Goal: Task Accomplishment & Management: Manage account settings

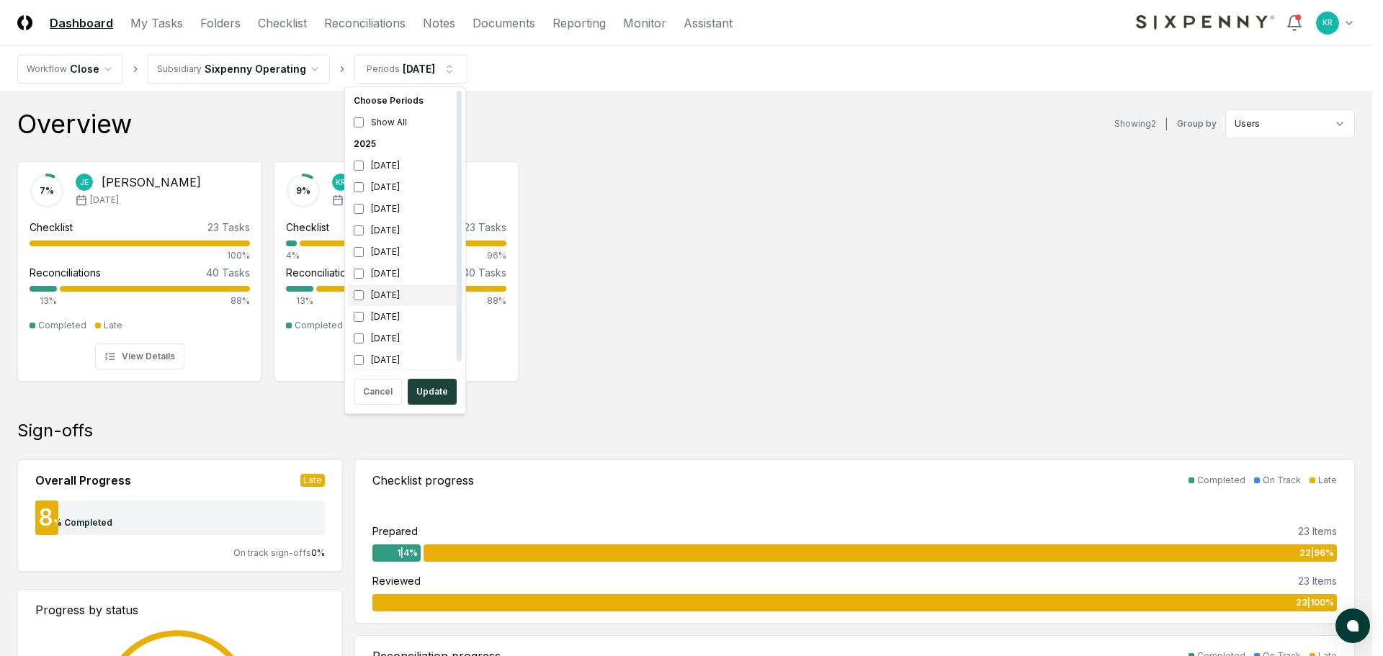
click at [370, 297] on div "[DATE]" at bounding box center [405, 296] width 115 height 22
click at [373, 207] on div "[DATE]" at bounding box center [405, 209] width 115 height 22
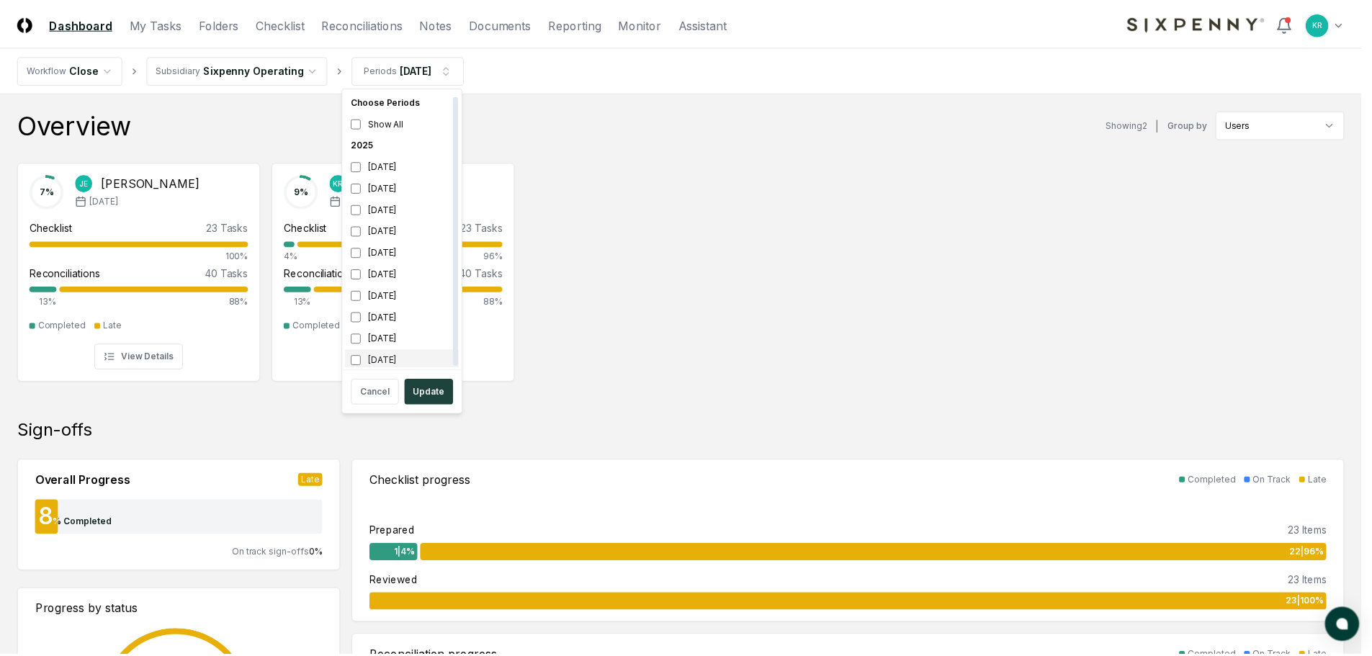
scroll to position [4, 0]
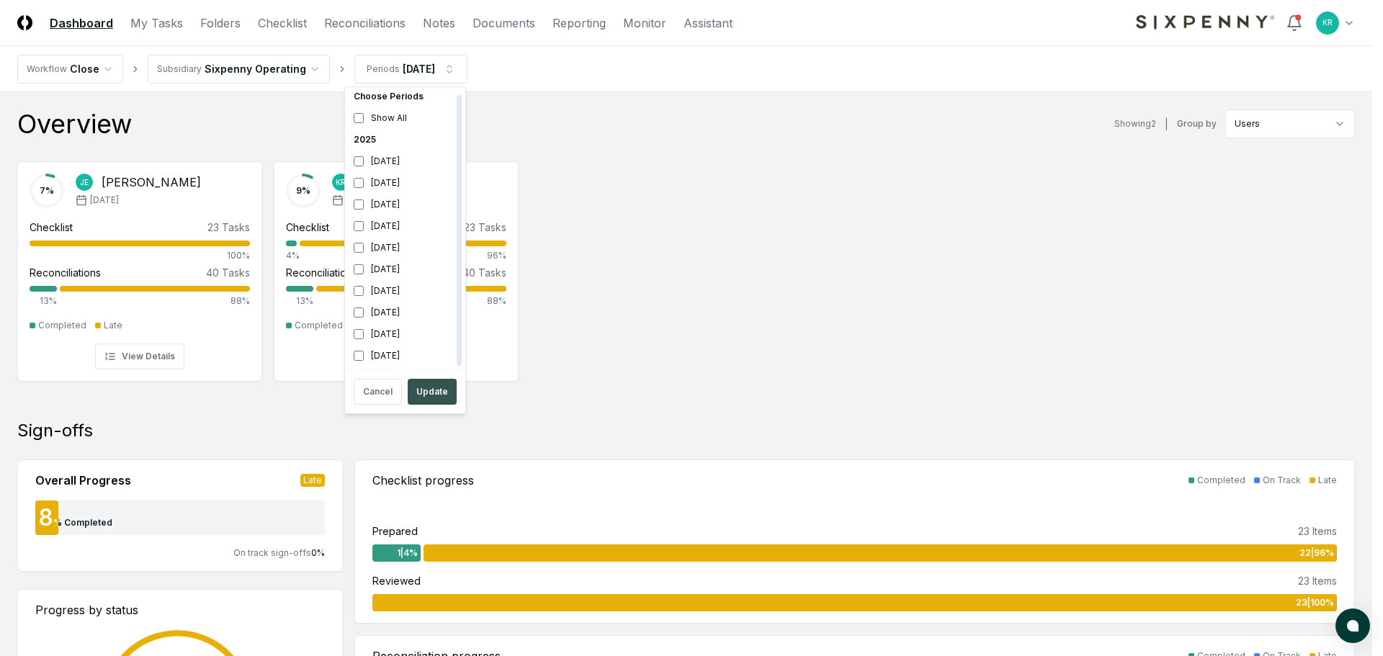
click at [427, 388] on button "Update" at bounding box center [432, 392] width 49 height 26
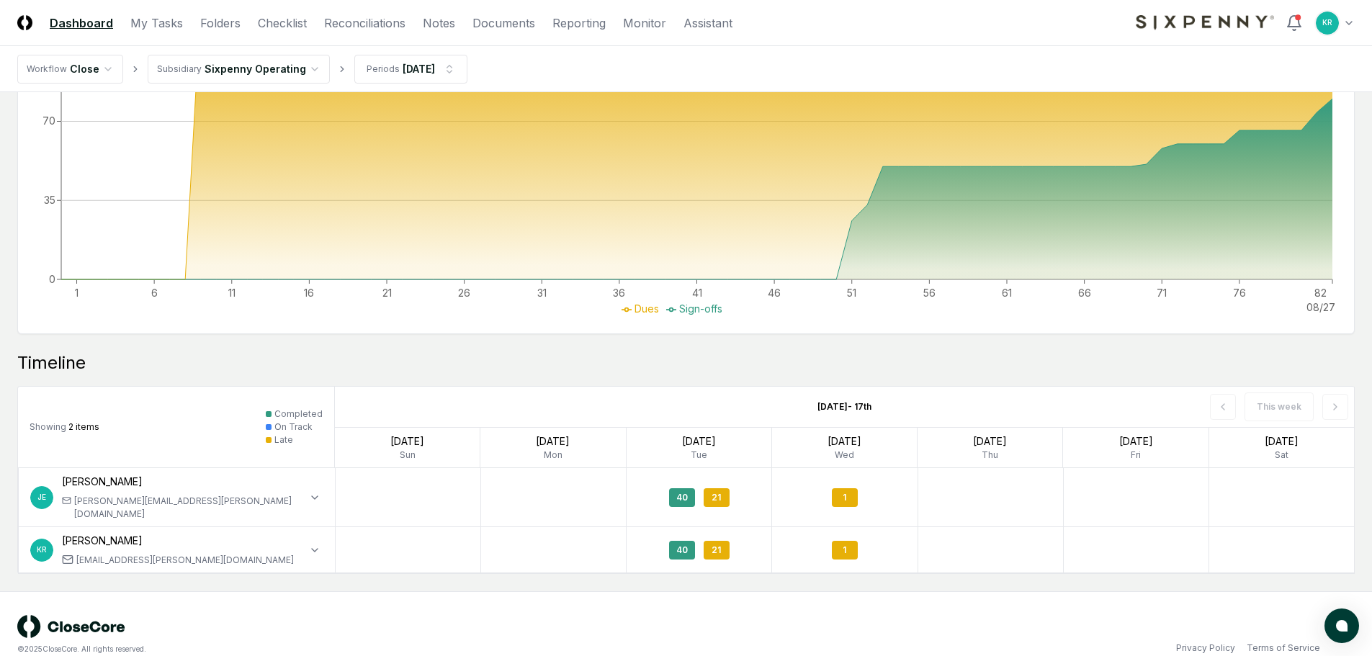
scroll to position [418, 0]
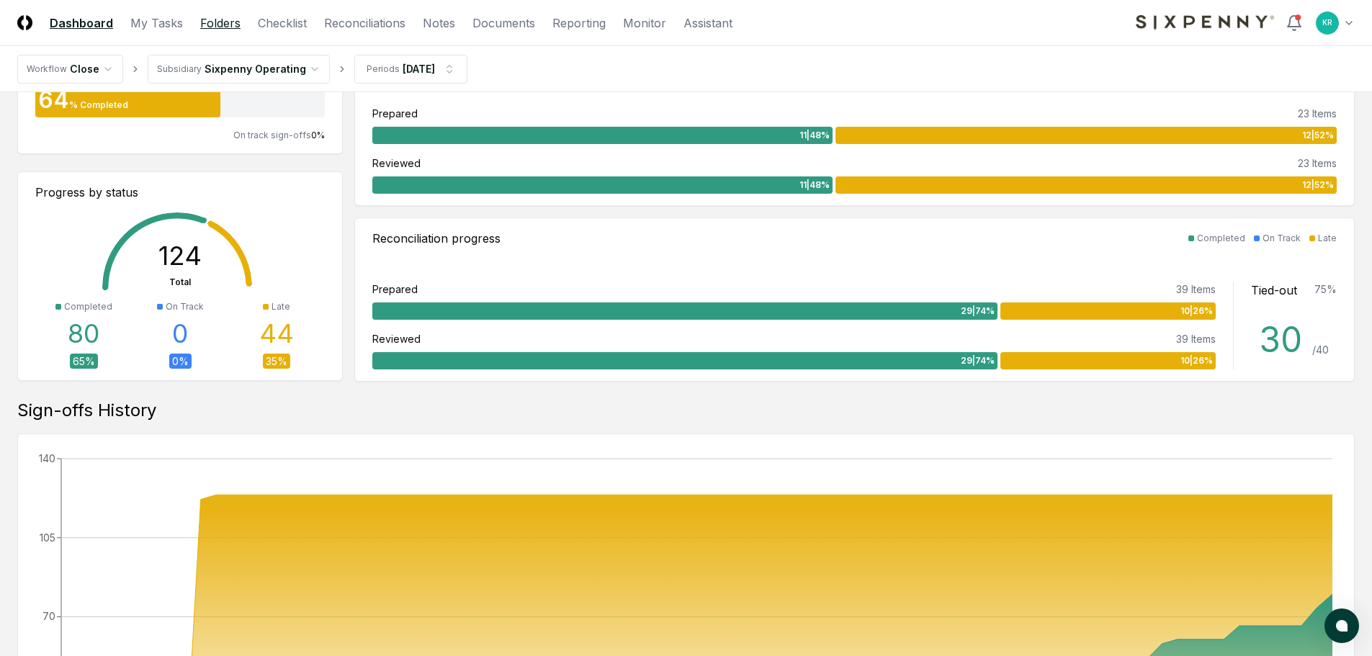
click at [222, 24] on link "Folders" at bounding box center [220, 22] width 40 height 17
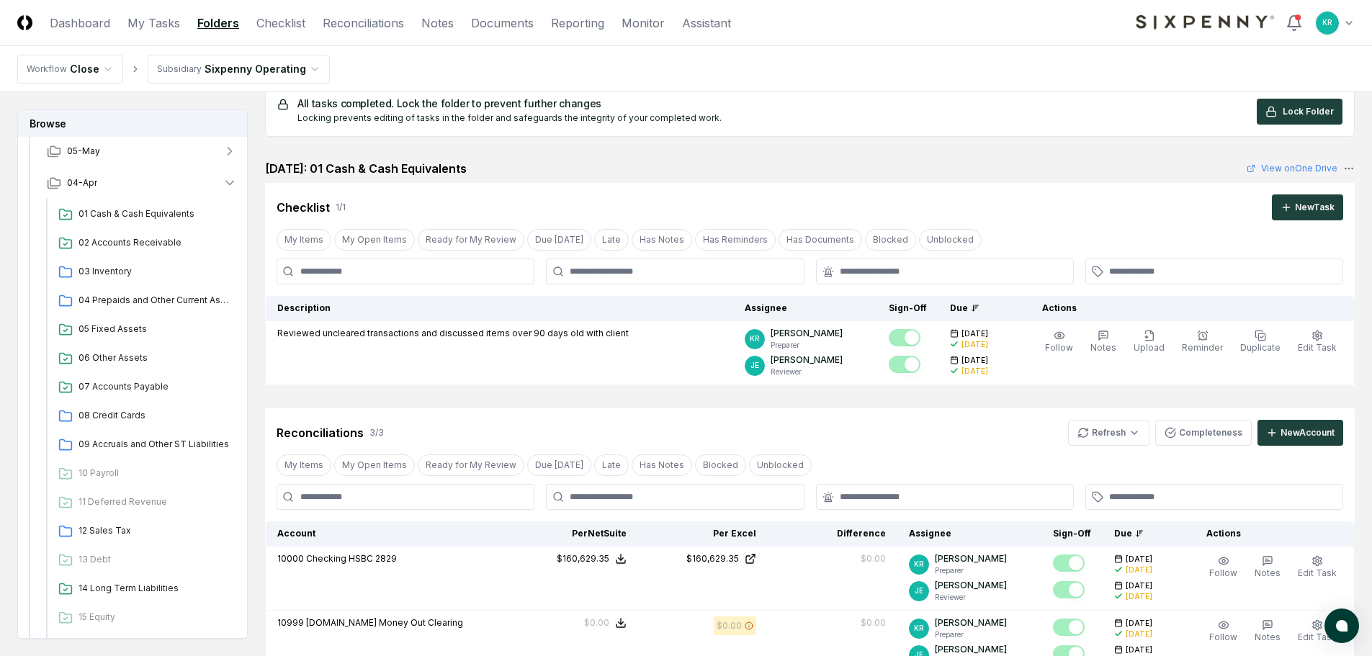
scroll to position [288, 0]
click at [115, 327] on span "05 Fixed Assets" at bounding box center [155, 328] width 153 height 13
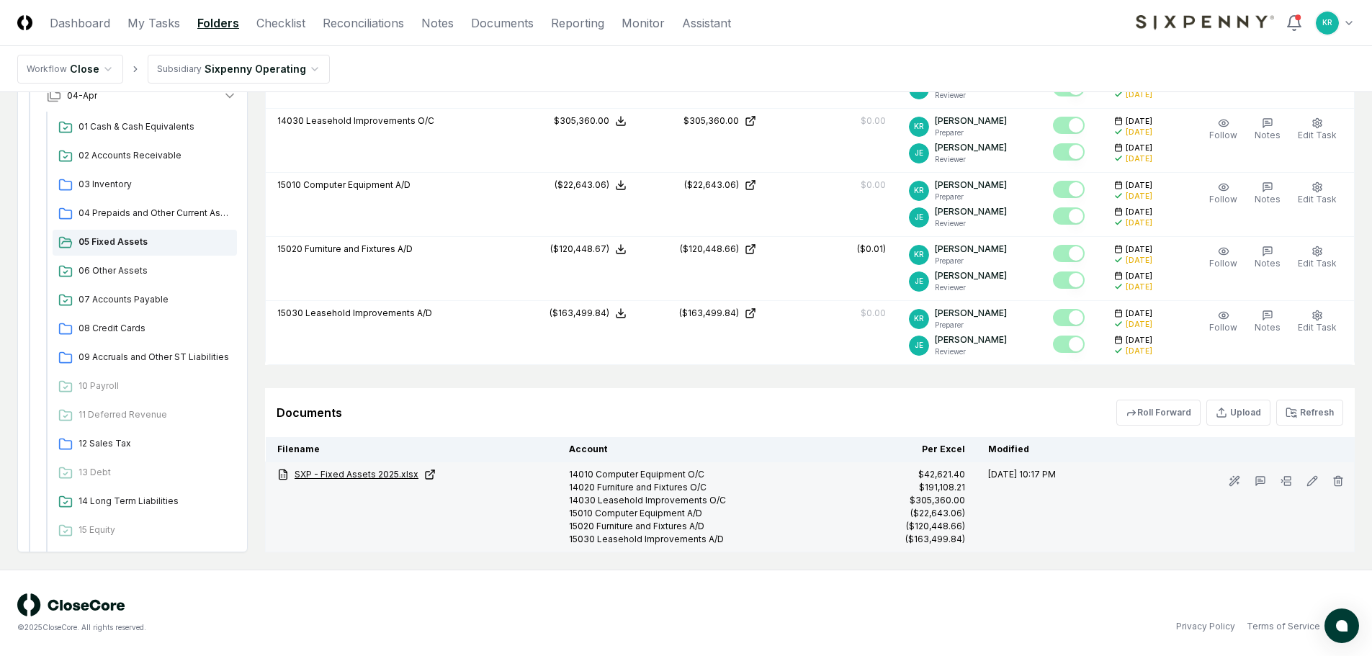
scroll to position [293, 0]
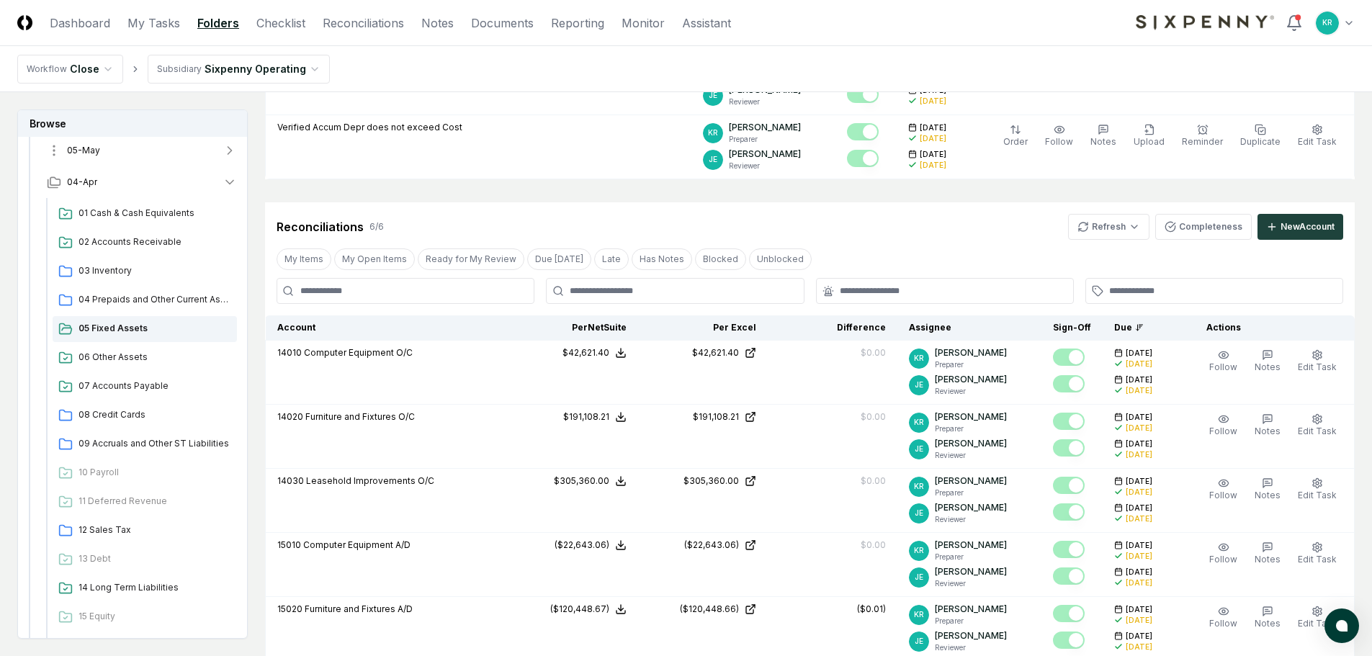
click at [87, 148] on span "05-May" at bounding box center [83, 150] width 33 height 13
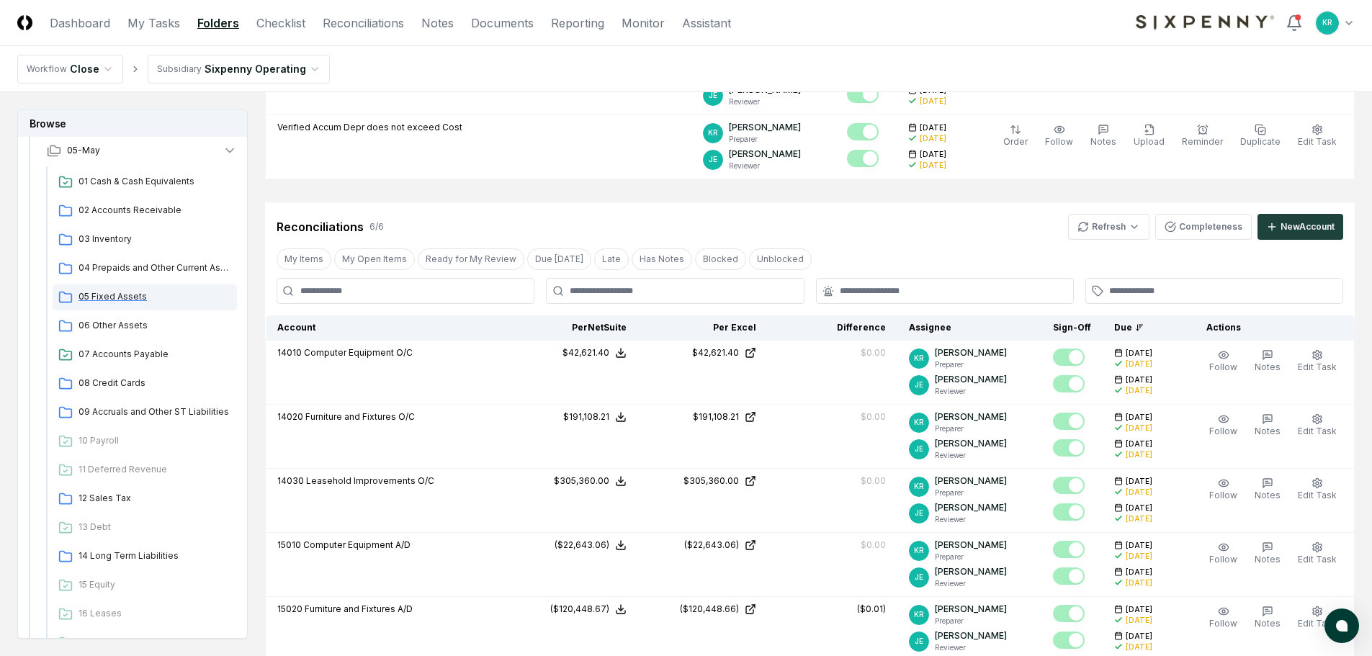
drag, startPoint x: 115, startPoint y: 297, endPoint x: 486, endPoint y: 358, distance: 375.2
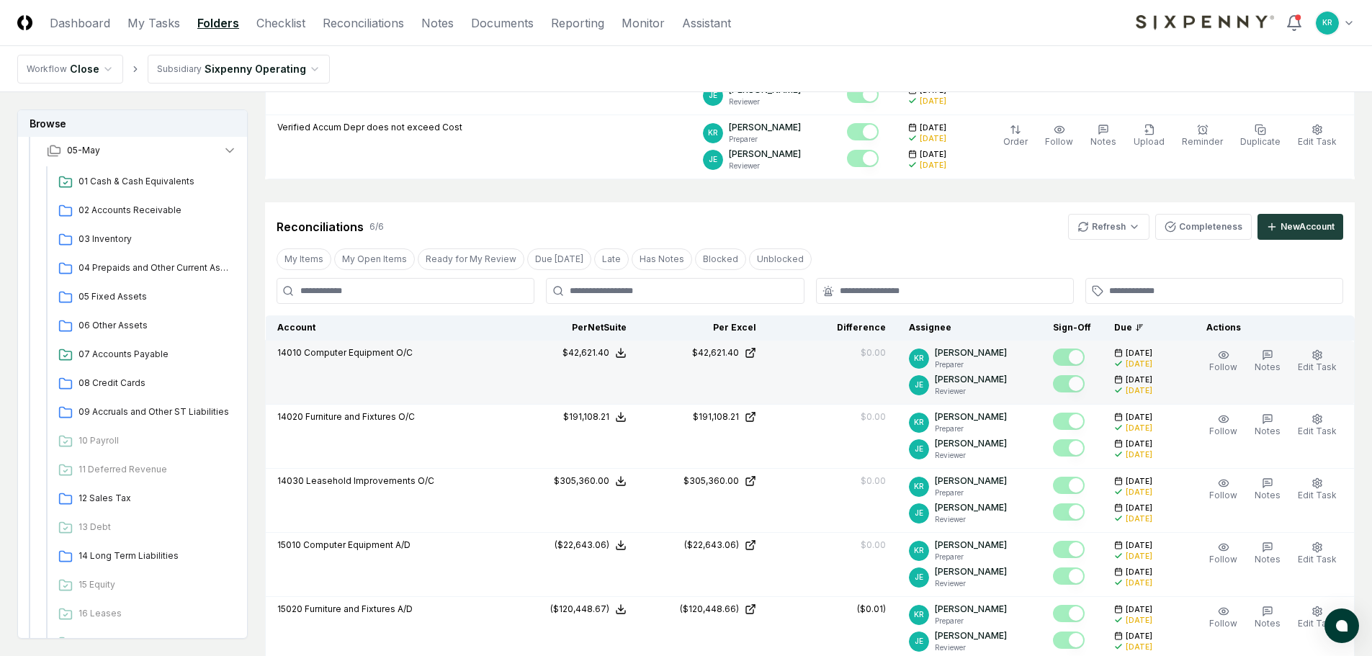
click at [116, 298] on span "05 Fixed Assets" at bounding box center [155, 296] width 153 height 13
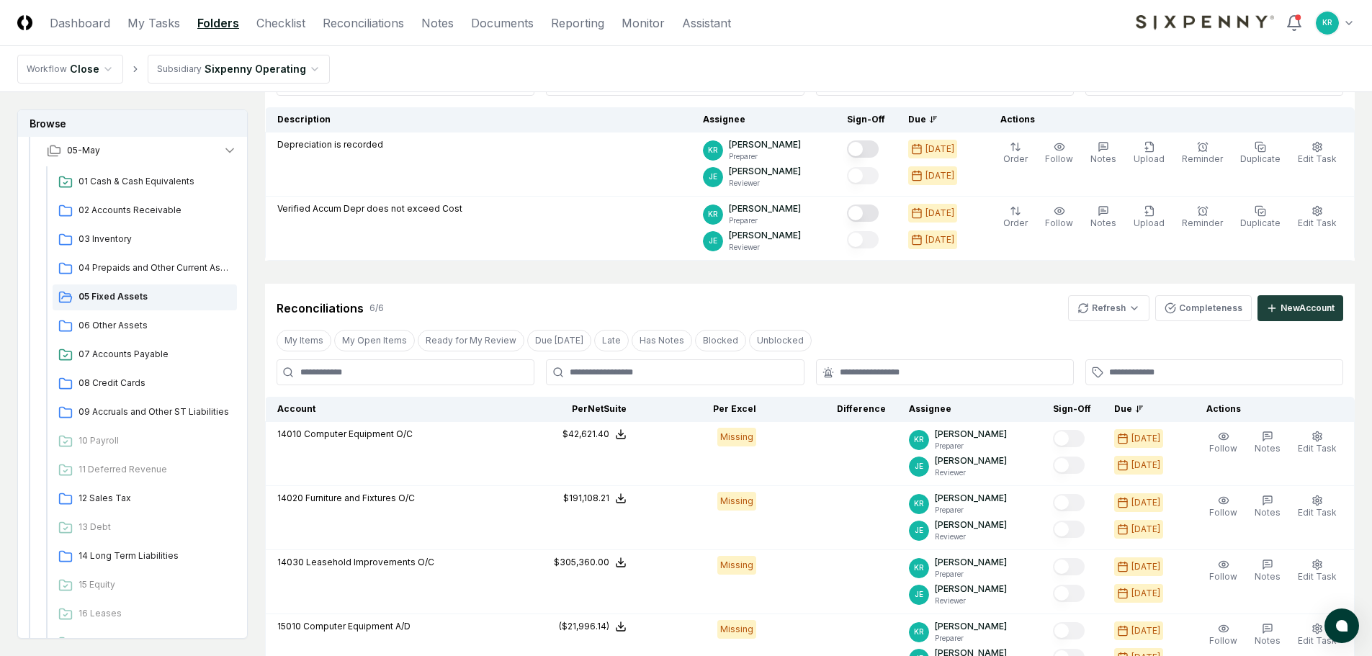
scroll to position [144, 0]
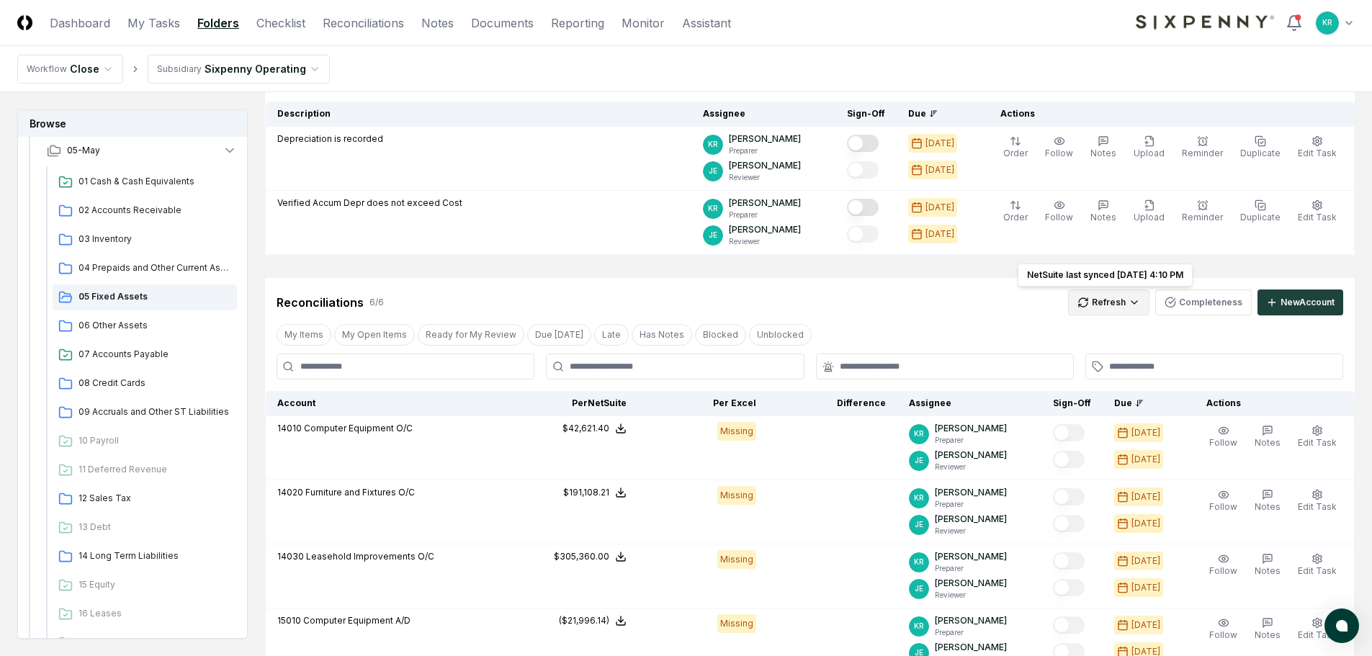
click at [1120, 306] on html "CloseCore Dashboard My Tasks Folders Checklist Reconciliations Notes Documents …" at bounding box center [686, 448] width 1372 height 1184
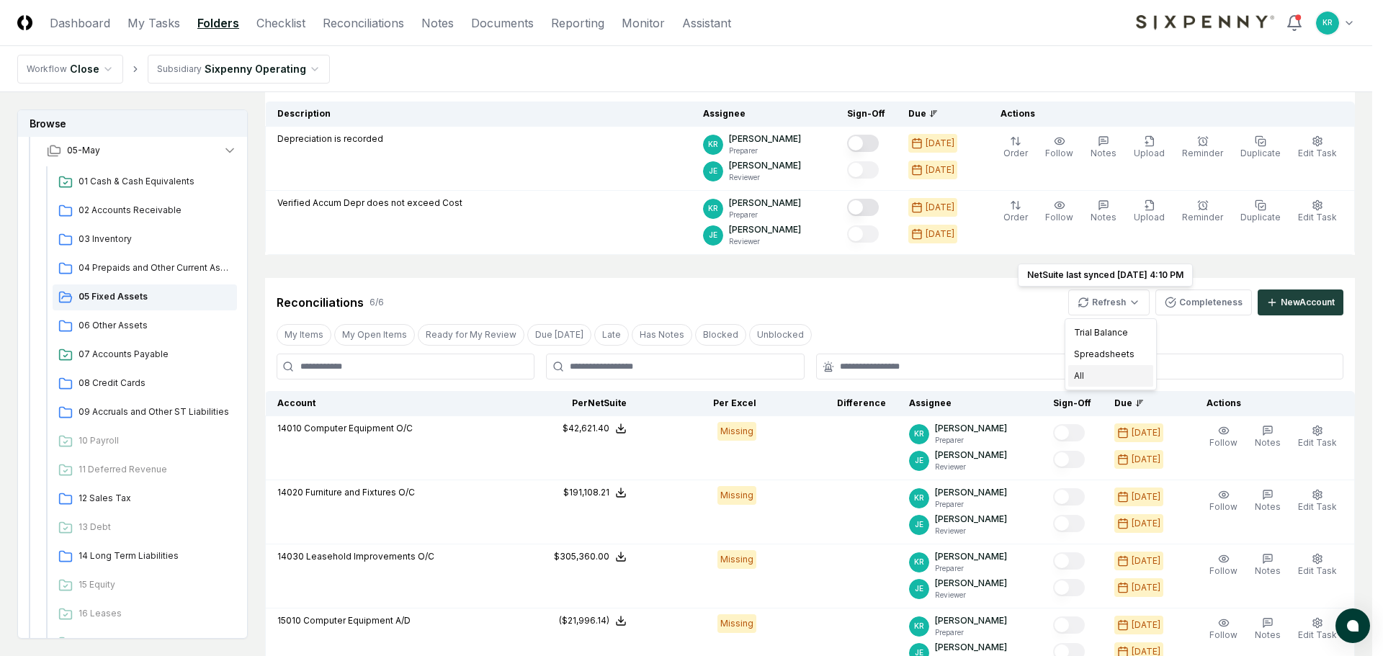
click at [1096, 375] on div "All" at bounding box center [1110, 376] width 85 height 22
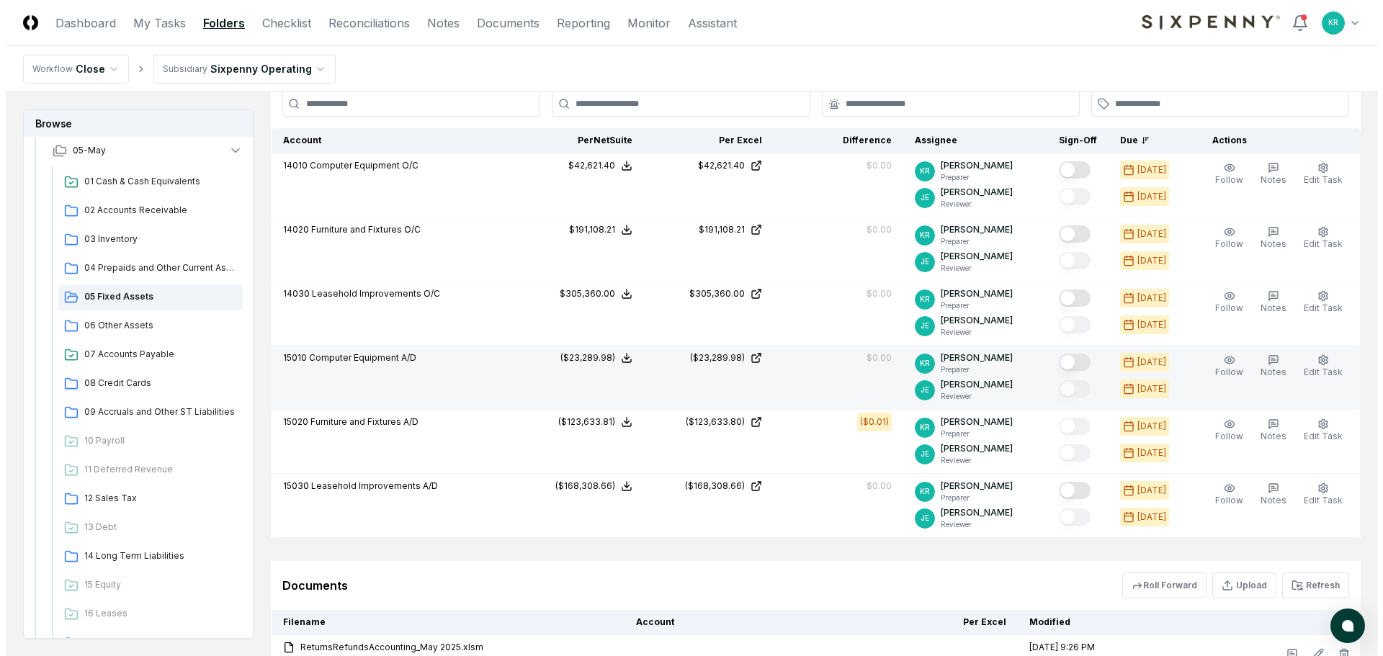
scroll to position [402, 0]
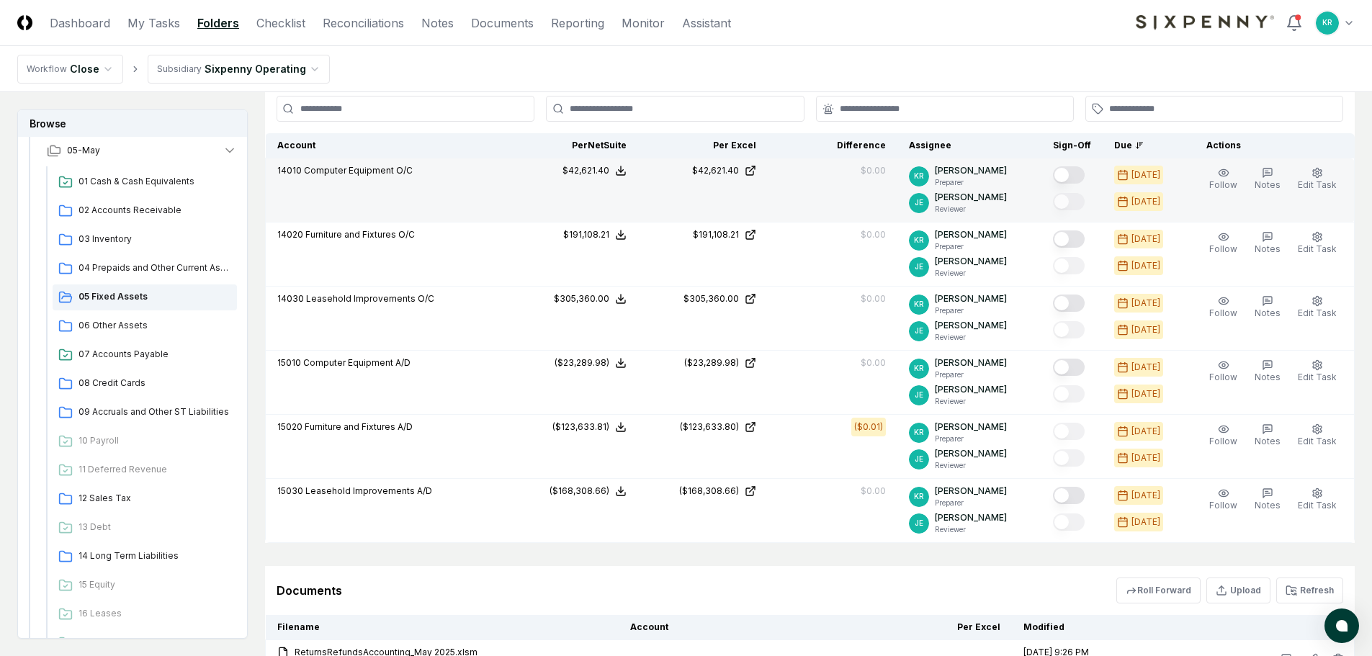
click at [1085, 174] on button "Mark complete" at bounding box center [1069, 174] width 32 height 17
click at [1073, 179] on button "Mark complete" at bounding box center [1069, 174] width 32 height 17
click at [1320, 187] on span "Edit Task" at bounding box center [1317, 184] width 39 height 11
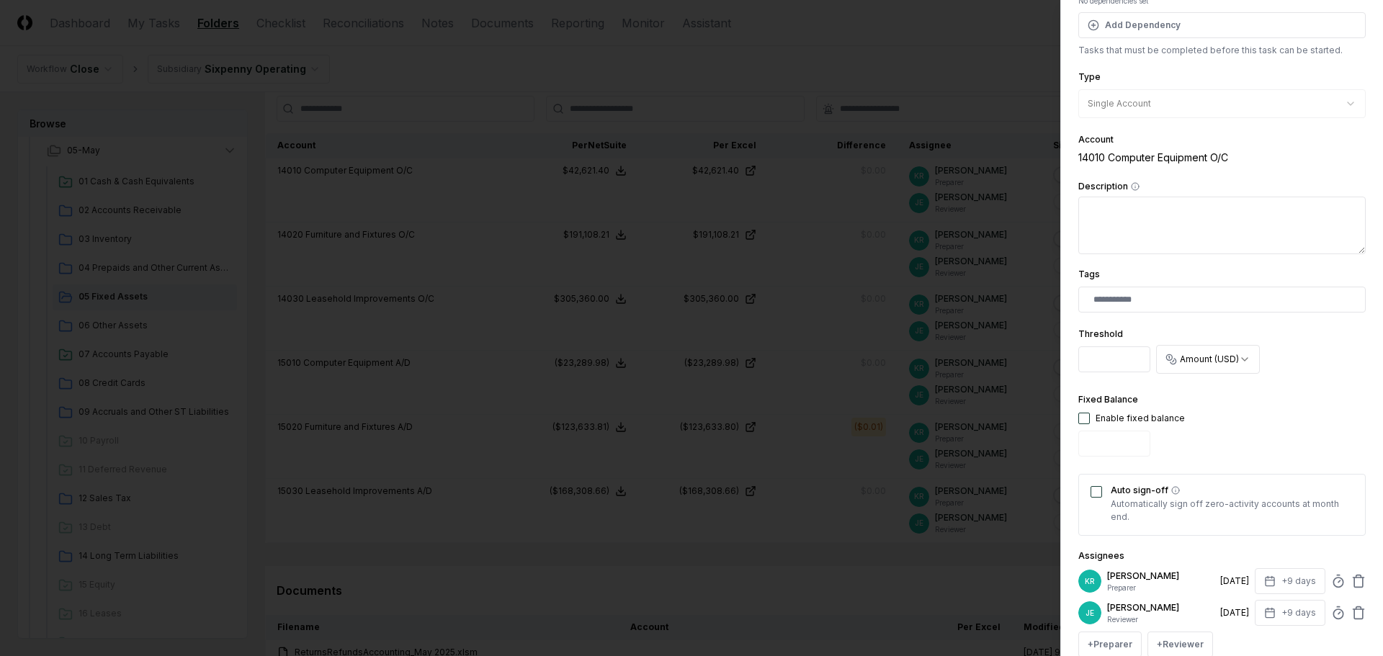
scroll to position [216, 0]
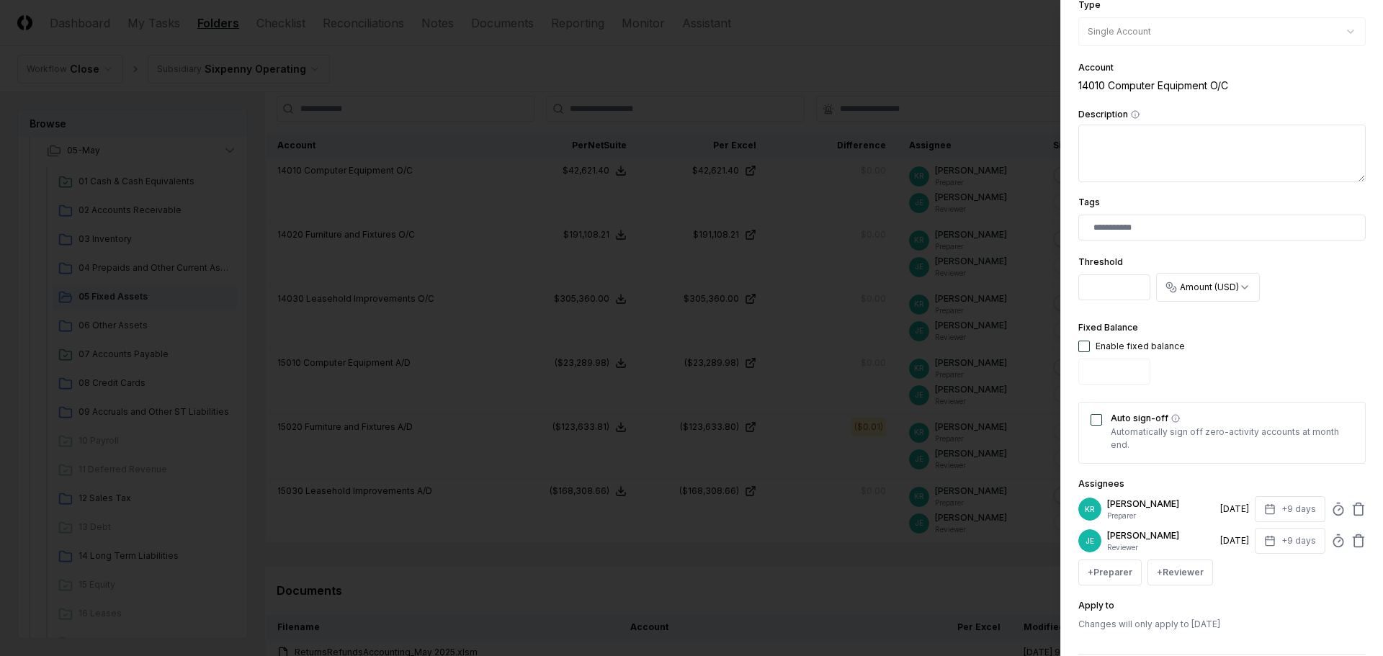
click at [1103, 425] on div "Auto sign-off Automatically sign off zero-activity accounts at month end." at bounding box center [1221, 433] width 287 height 62
click at [1100, 421] on button "Auto sign-off" at bounding box center [1097, 420] width 12 height 12
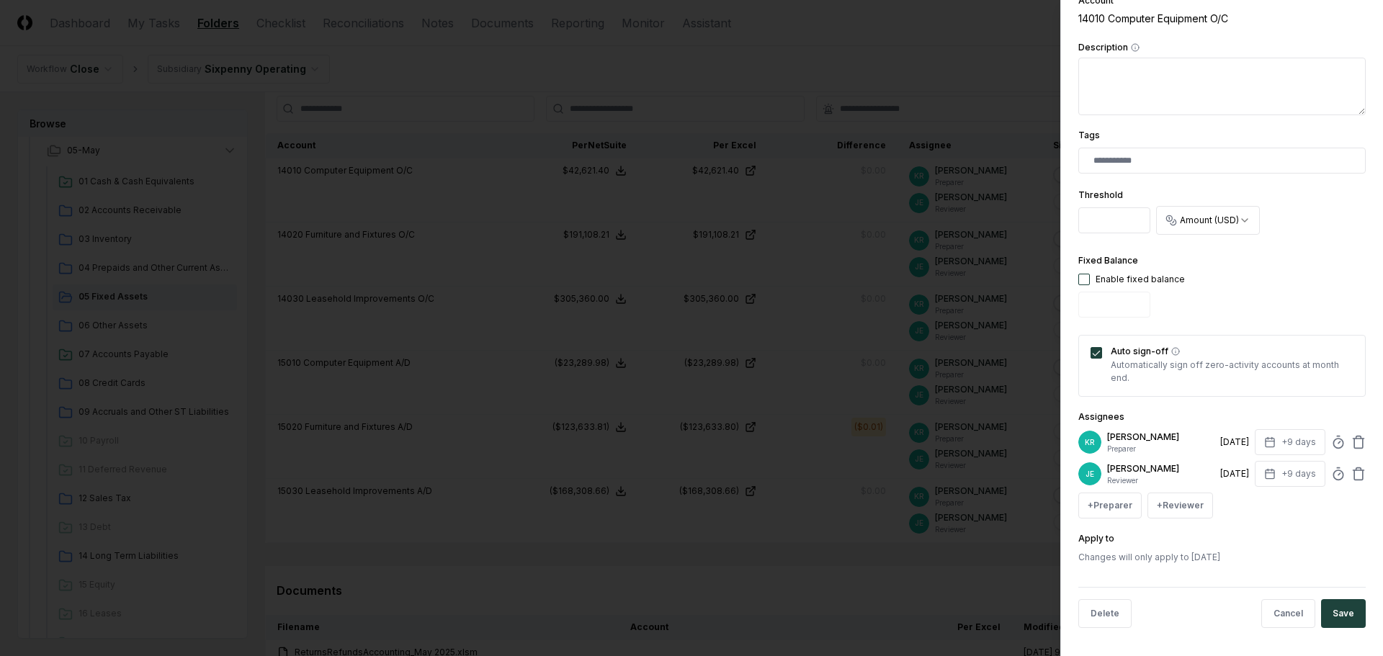
scroll to position [284, 0]
click at [1339, 616] on button "Save" at bounding box center [1343, 613] width 45 height 29
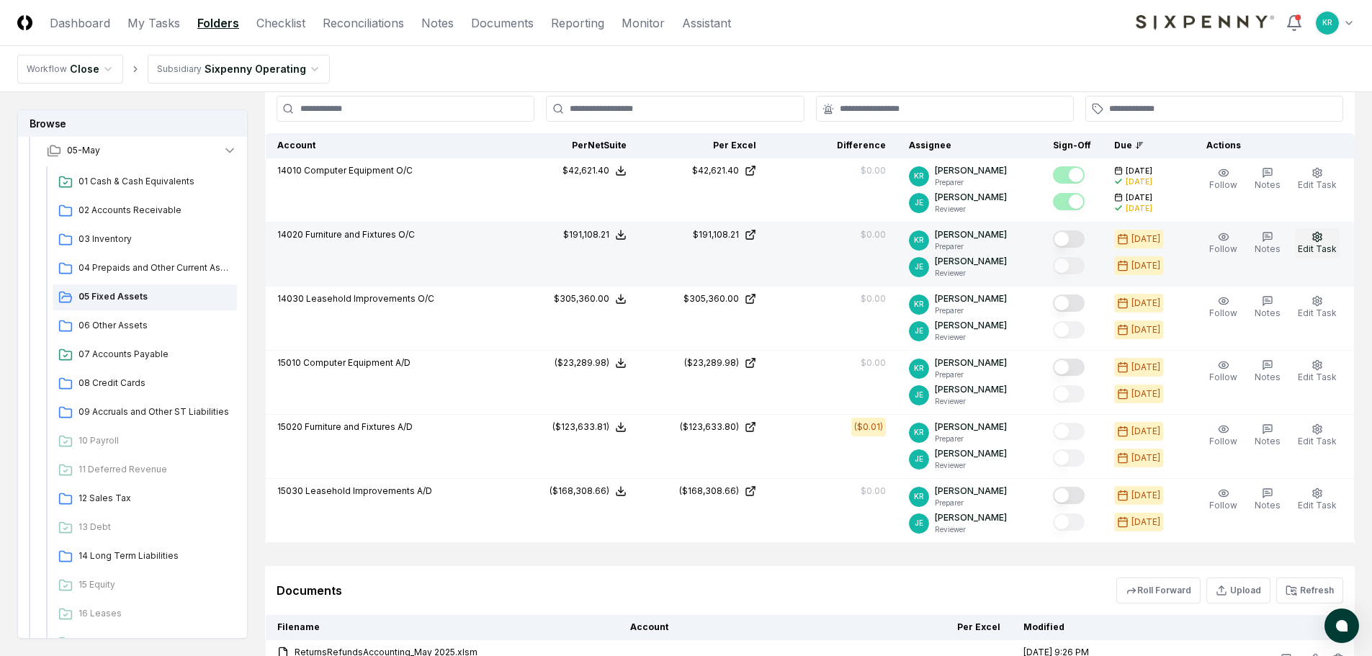
click at [1308, 250] on span "Edit Task" at bounding box center [1317, 248] width 39 height 11
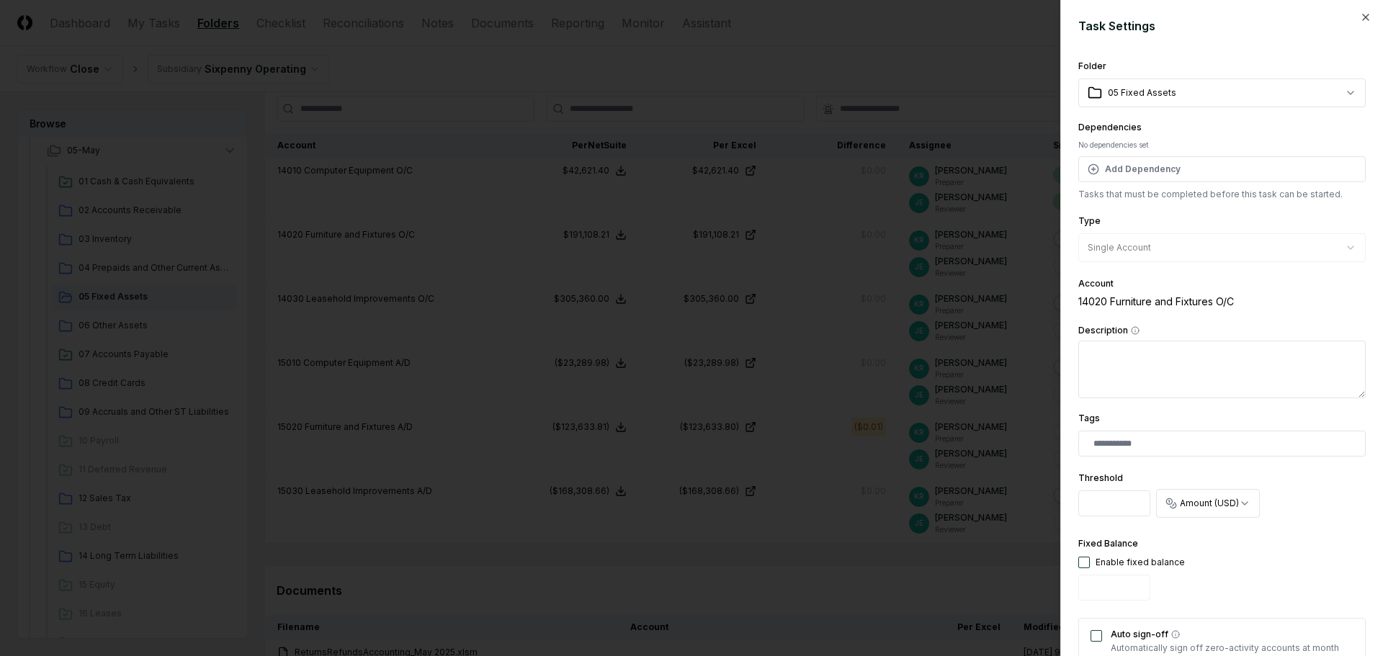
scroll to position [216, 0]
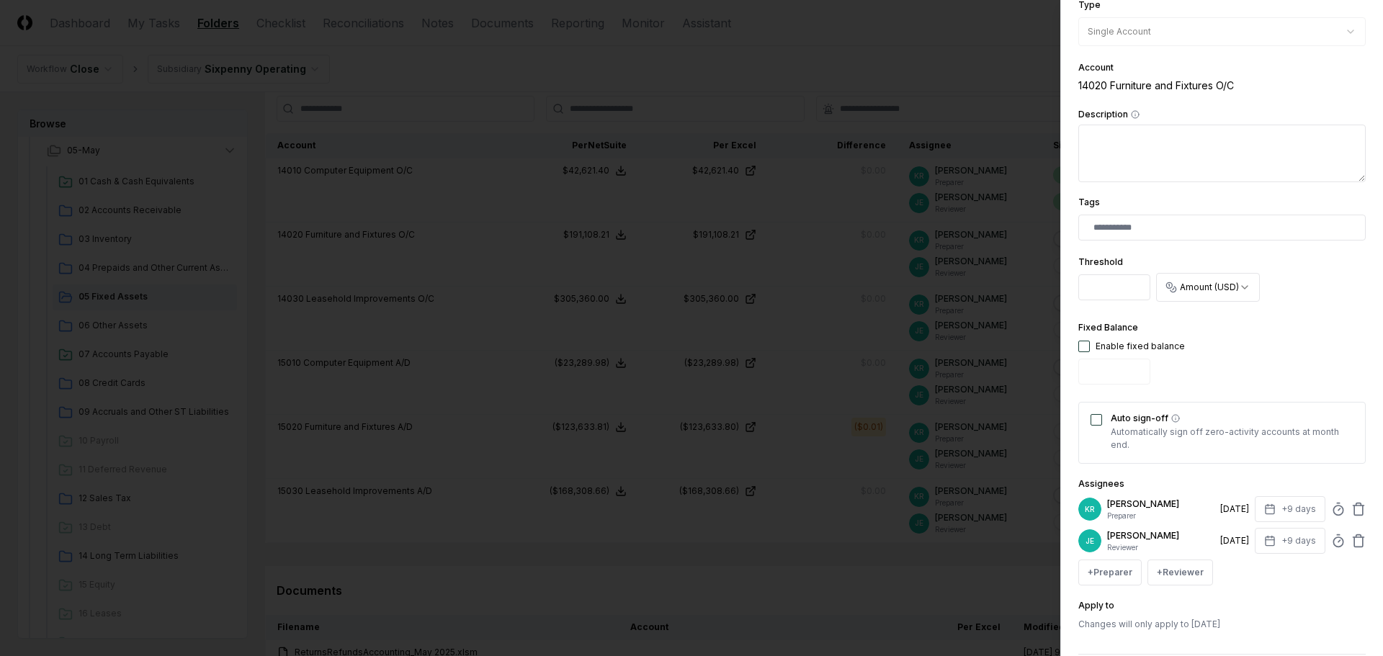
click at [1099, 413] on div "Auto sign-off Automatically sign off zero-activity accounts at month end." at bounding box center [1221, 433] width 287 height 62
click at [1096, 420] on button "Auto sign-off" at bounding box center [1097, 420] width 12 height 12
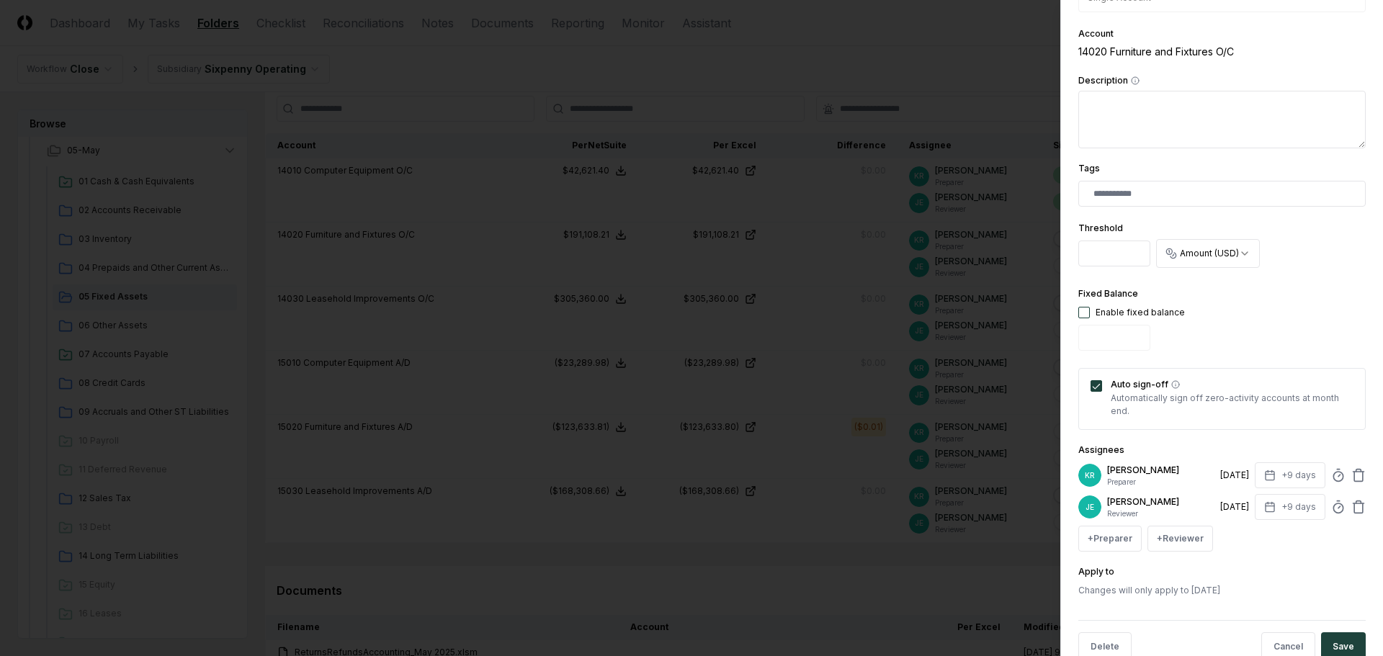
scroll to position [284, 0]
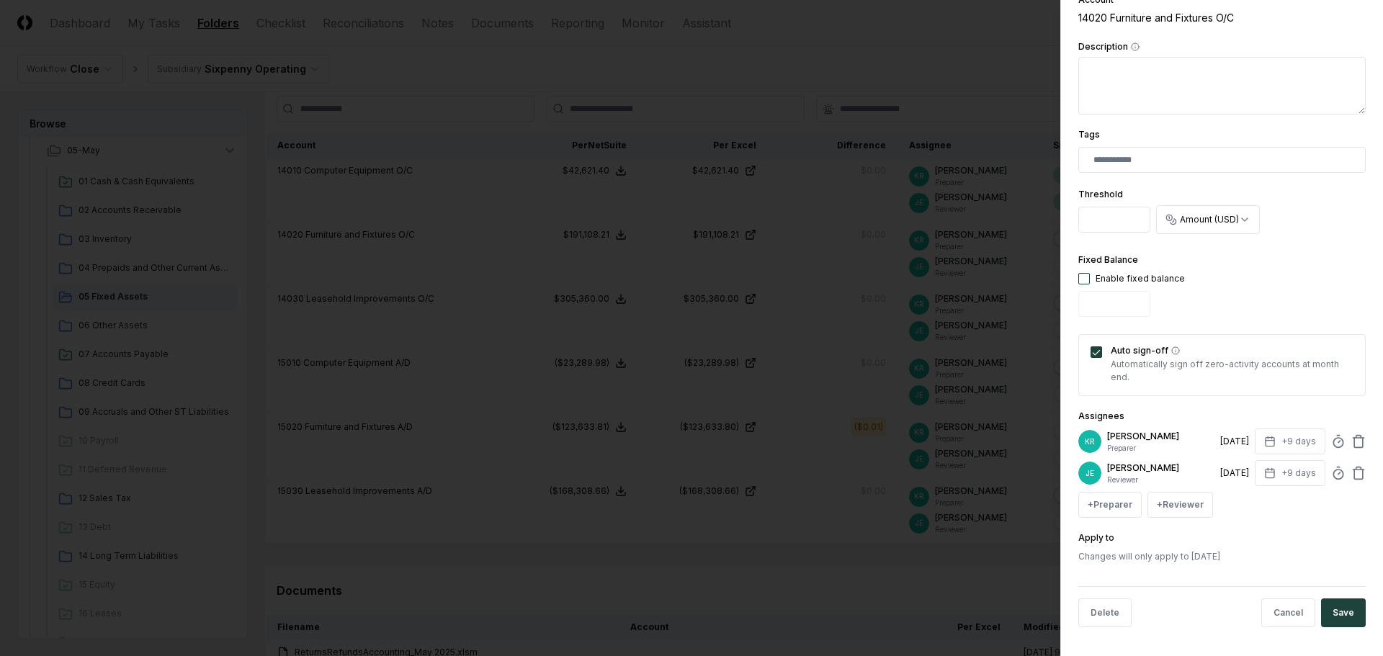
click at [1338, 610] on button "Save" at bounding box center [1343, 613] width 45 height 29
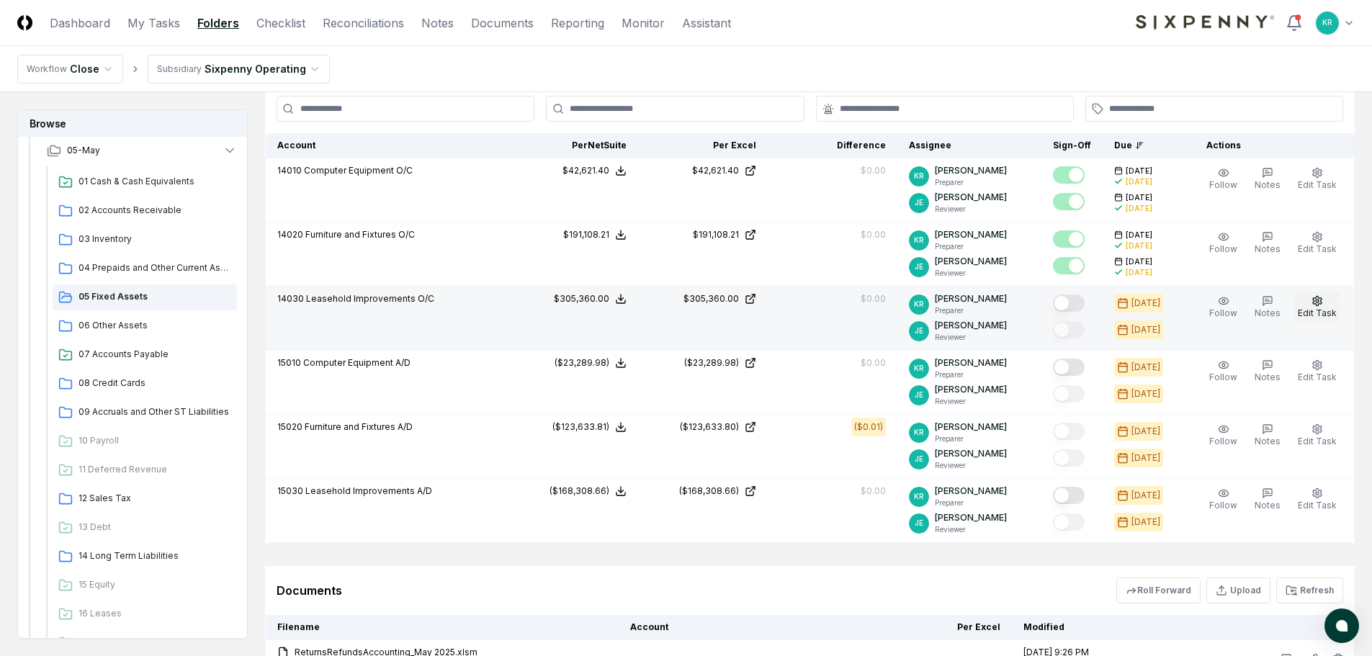
click at [1313, 307] on button "Edit Task" at bounding box center [1317, 307] width 45 height 30
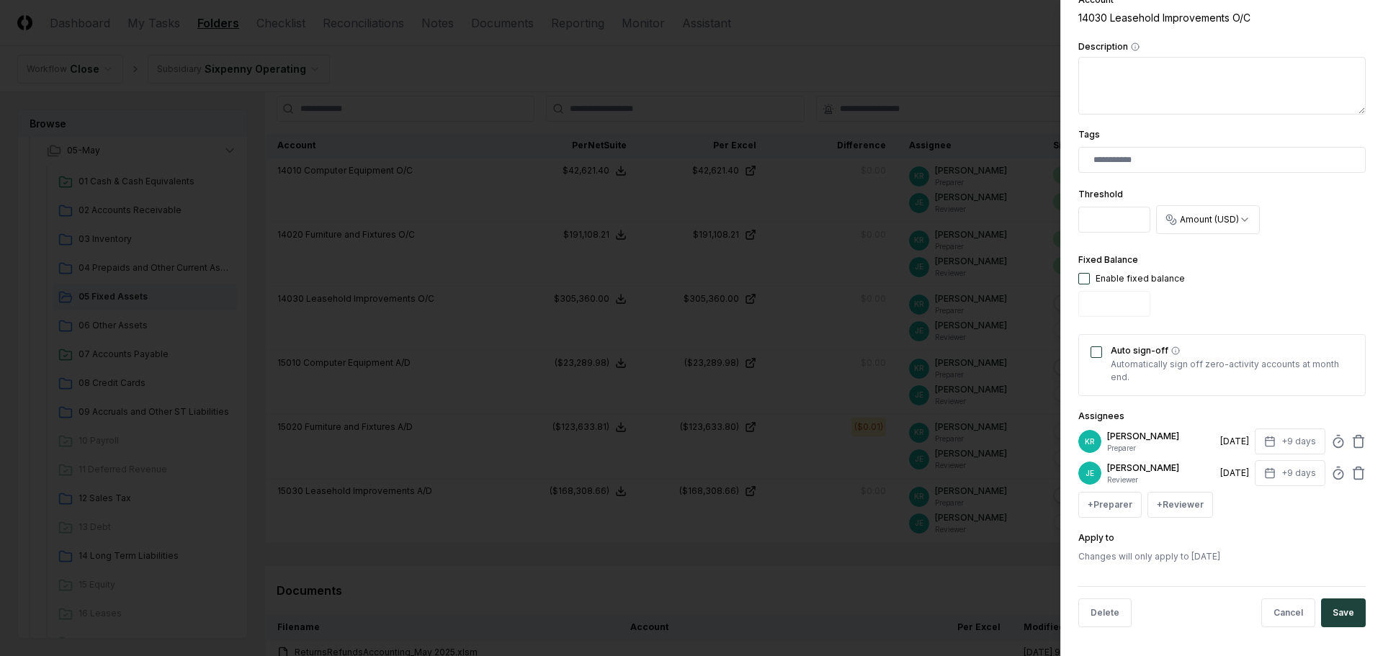
click at [1098, 354] on button "Auto sign-off" at bounding box center [1097, 352] width 12 height 12
click at [1328, 618] on button "Save" at bounding box center [1343, 613] width 45 height 29
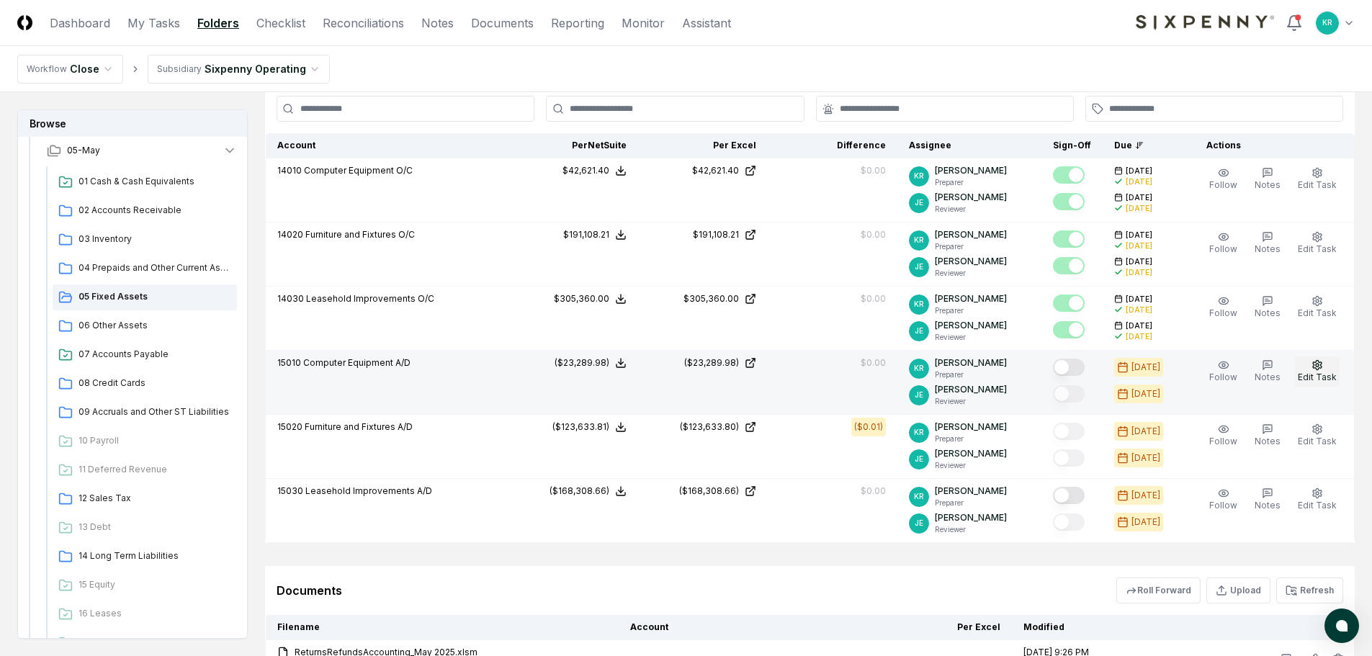
click at [1320, 368] on icon "button" at bounding box center [1317, 364] width 9 height 9
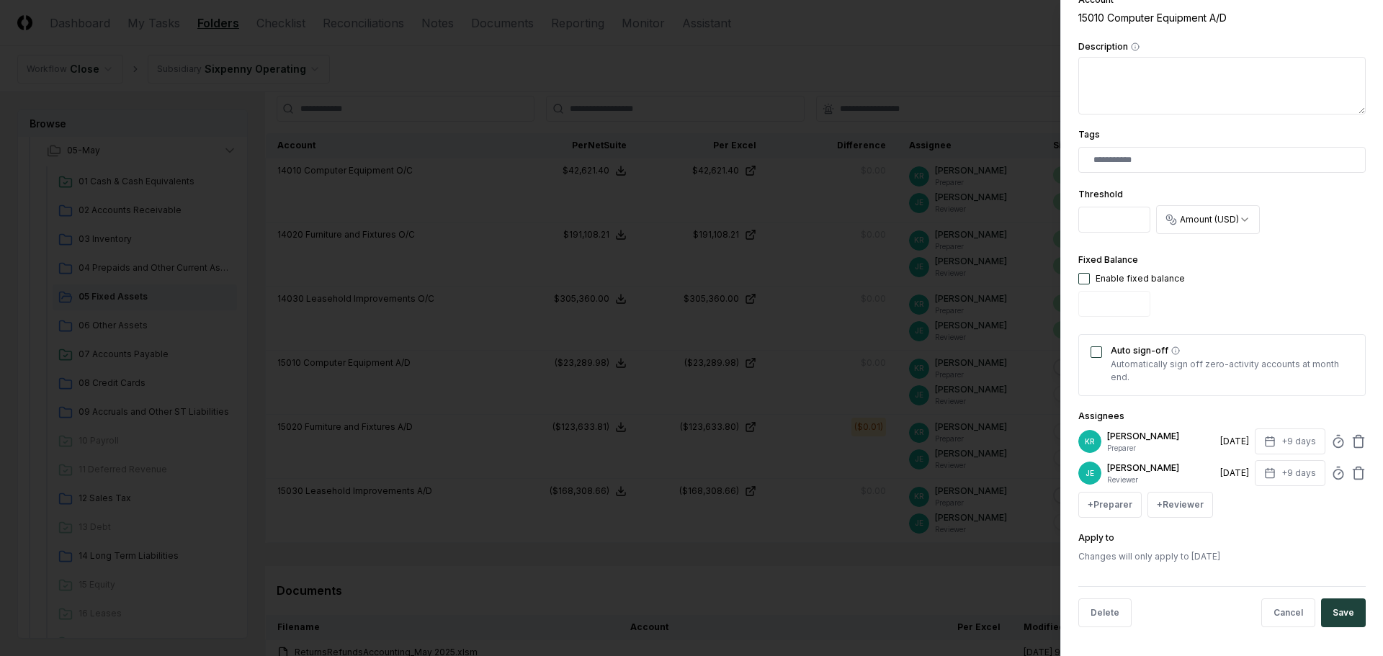
click at [1097, 348] on button "Auto sign-off" at bounding box center [1097, 352] width 12 height 12
click at [1338, 607] on button "Save" at bounding box center [1343, 613] width 45 height 29
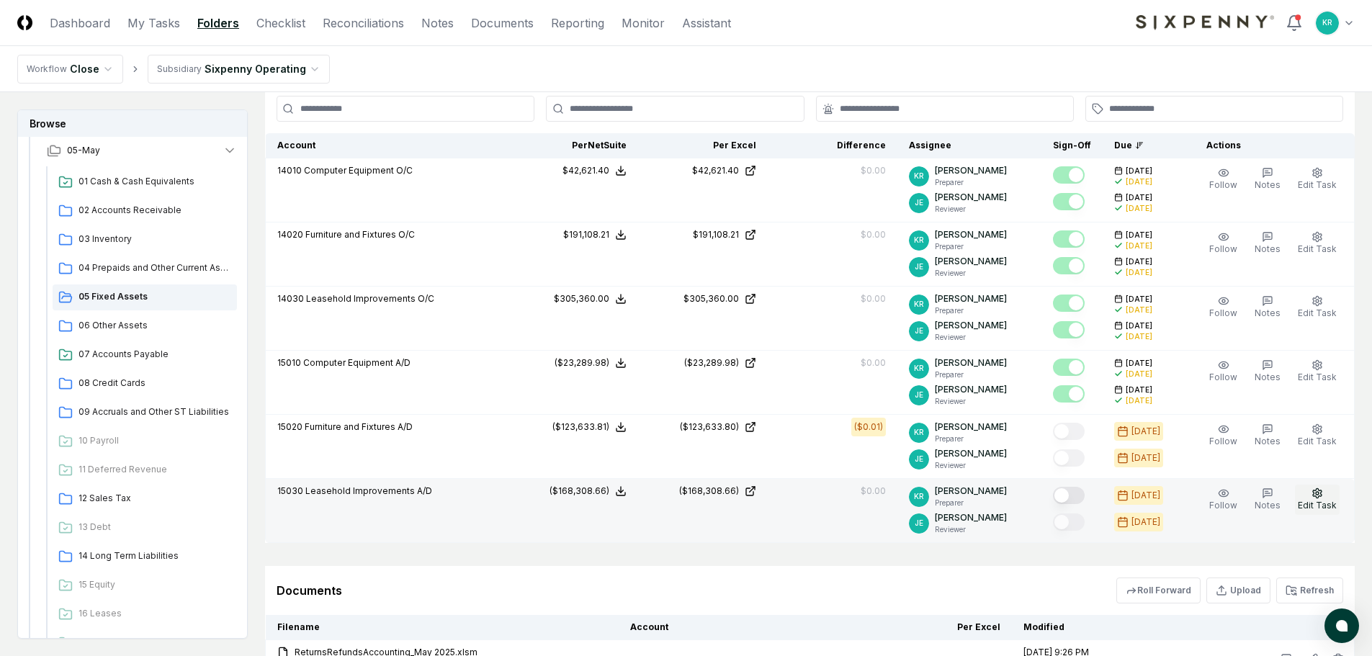
click at [1316, 496] on icon "button" at bounding box center [1318, 494] width 12 height 12
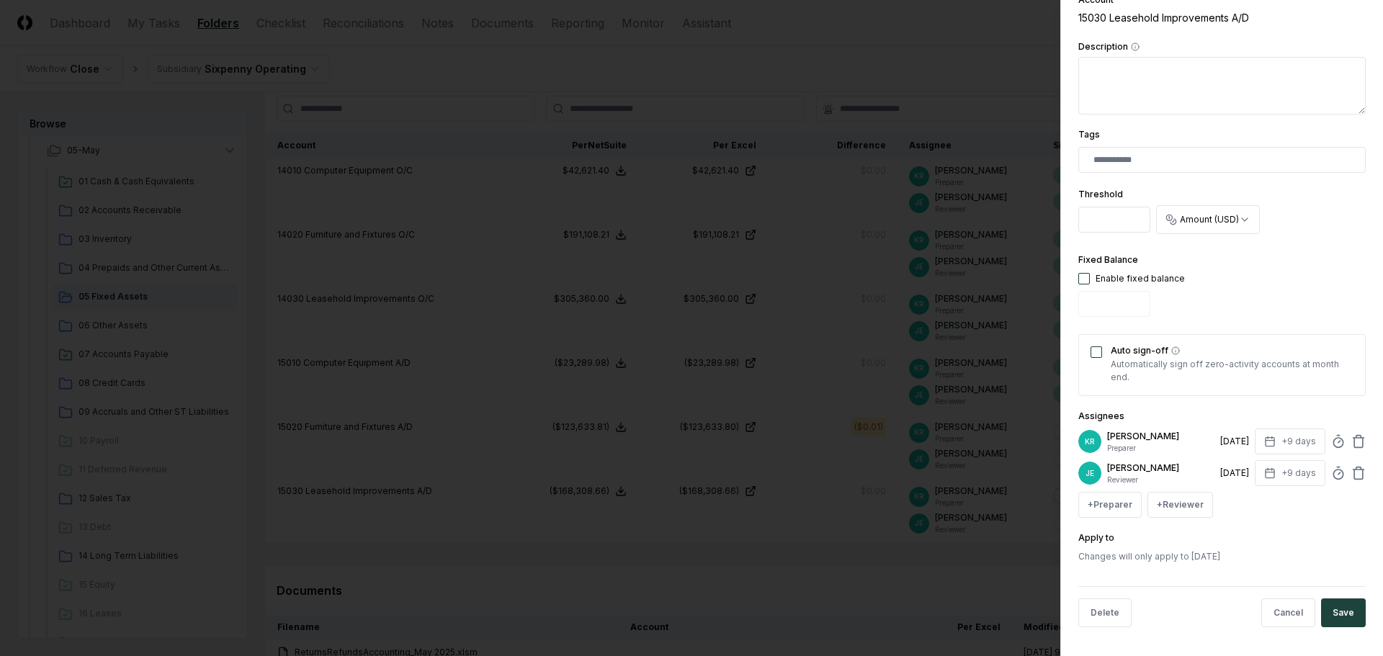
click at [1095, 352] on button "Auto sign-off" at bounding box center [1097, 352] width 12 height 12
click at [1326, 605] on button "Save" at bounding box center [1343, 613] width 45 height 29
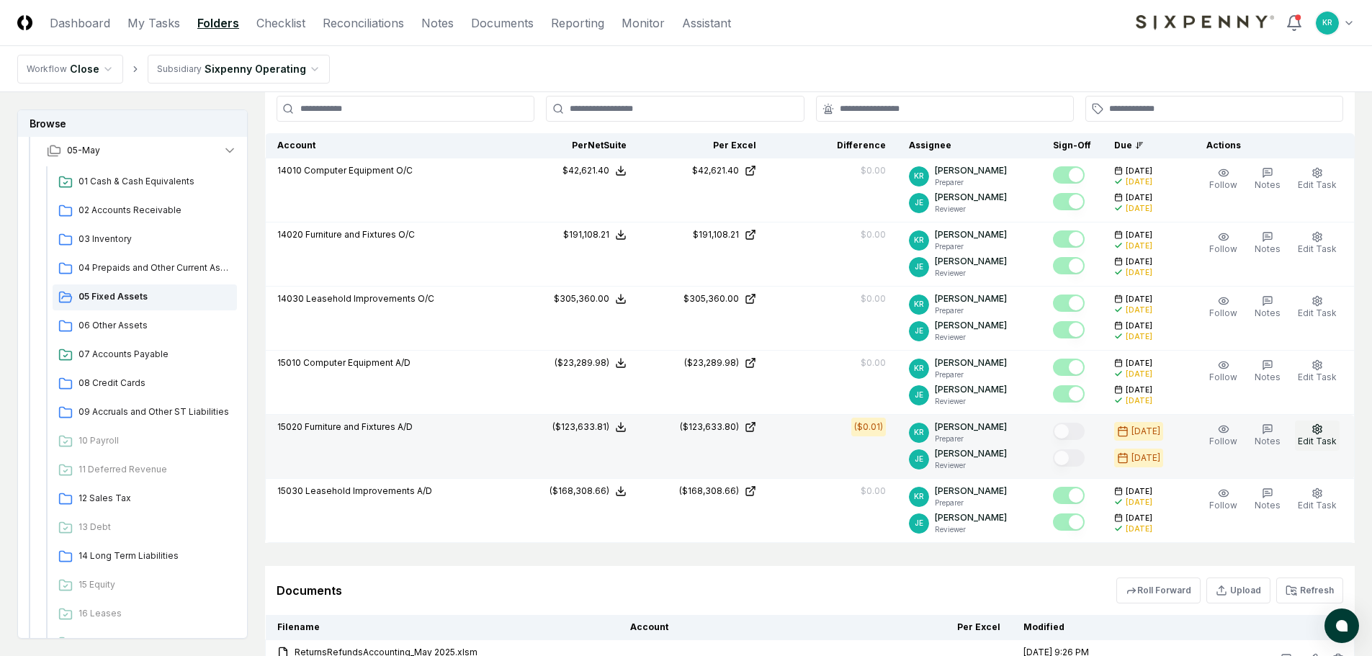
click at [1312, 432] on button "Edit Task" at bounding box center [1317, 436] width 45 height 30
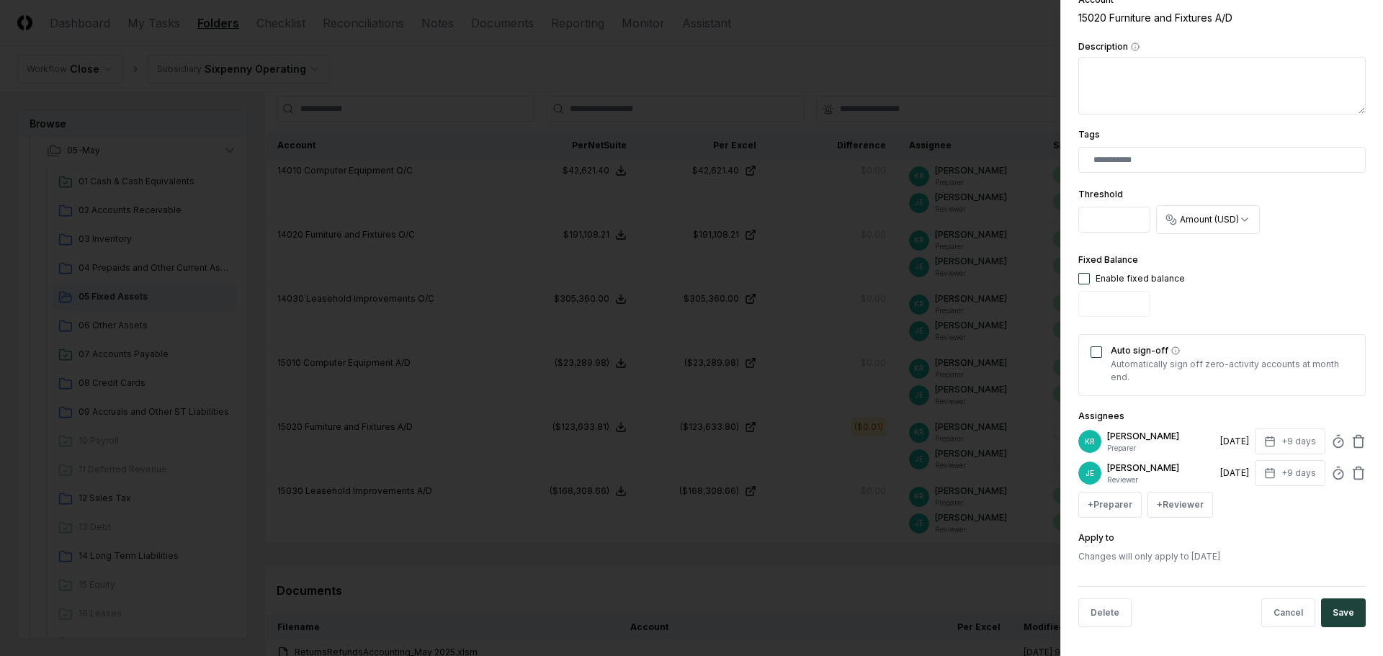
click at [1097, 352] on button "Auto sign-off" at bounding box center [1097, 352] width 12 height 12
click at [1338, 617] on button "Save" at bounding box center [1343, 613] width 45 height 29
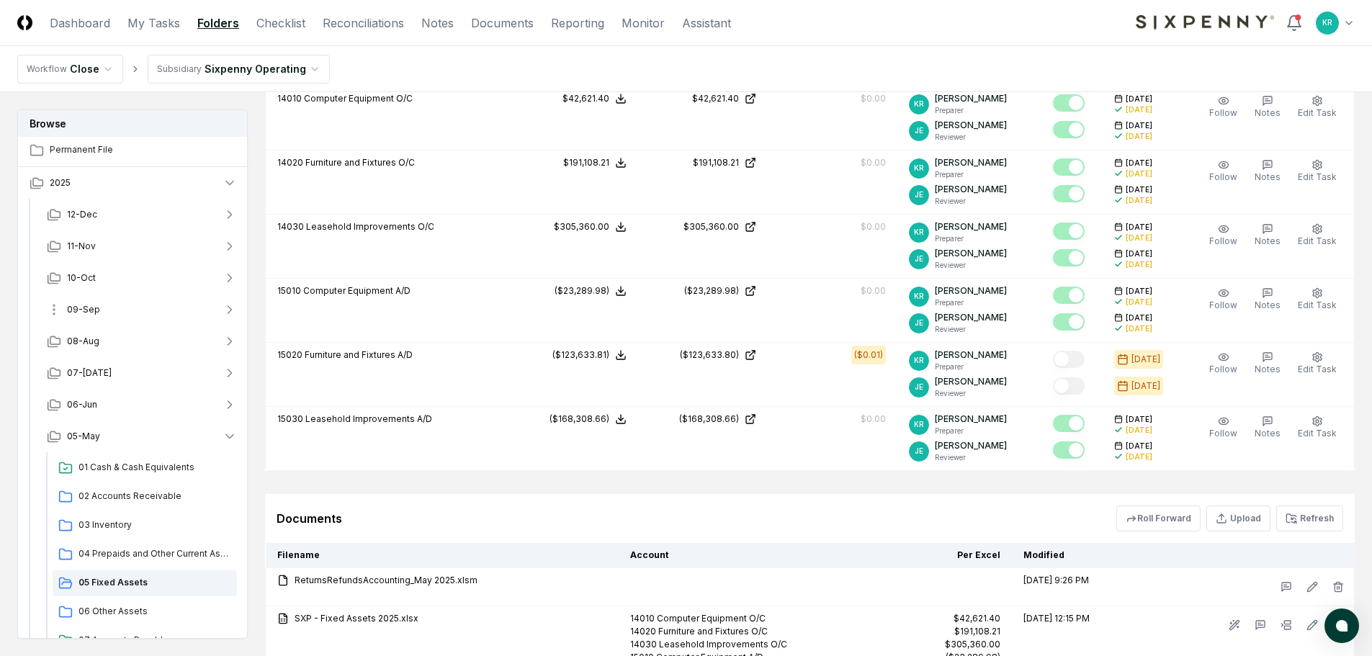
scroll to position [0, 0]
click at [93, 314] on span "09-Sep" at bounding box center [83, 311] width 33 height 13
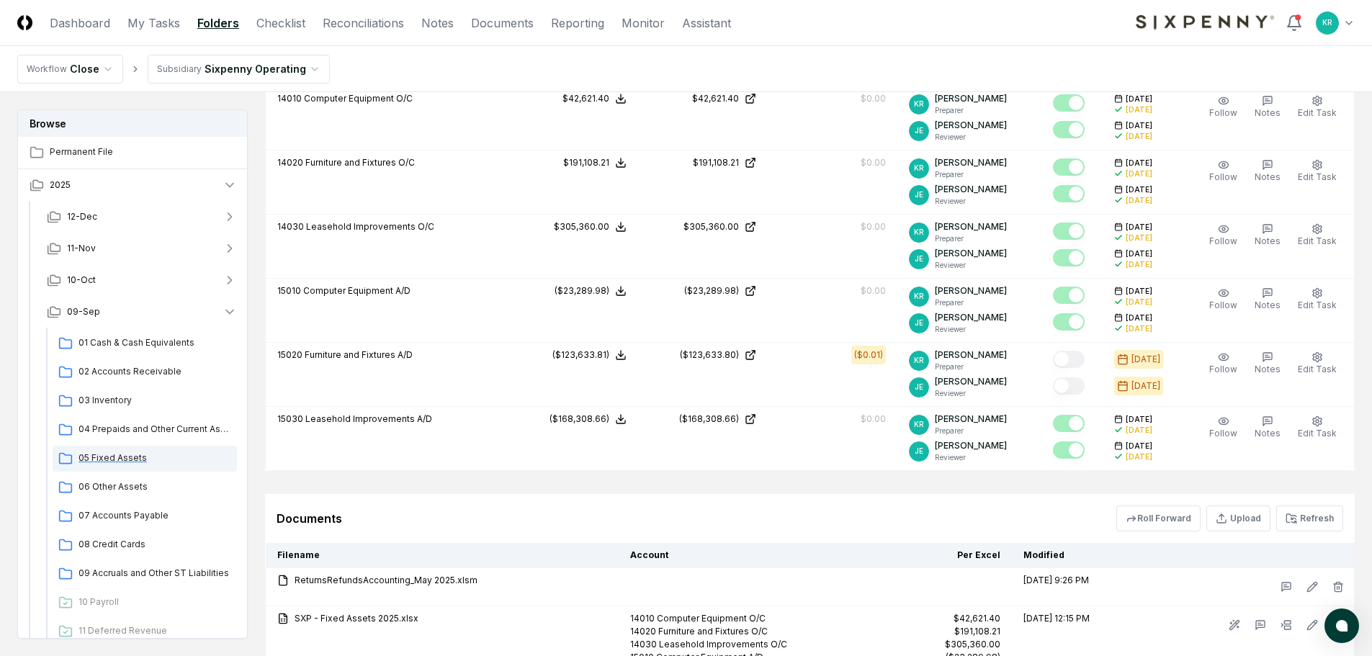
drag, startPoint x: 125, startPoint y: 457, endPoint x: 150, endPoint y: 453, distance: 25.6
click at [125, 457] on span "05 Fixed Assets" at bounding box center [155, 458] width 153 height 13
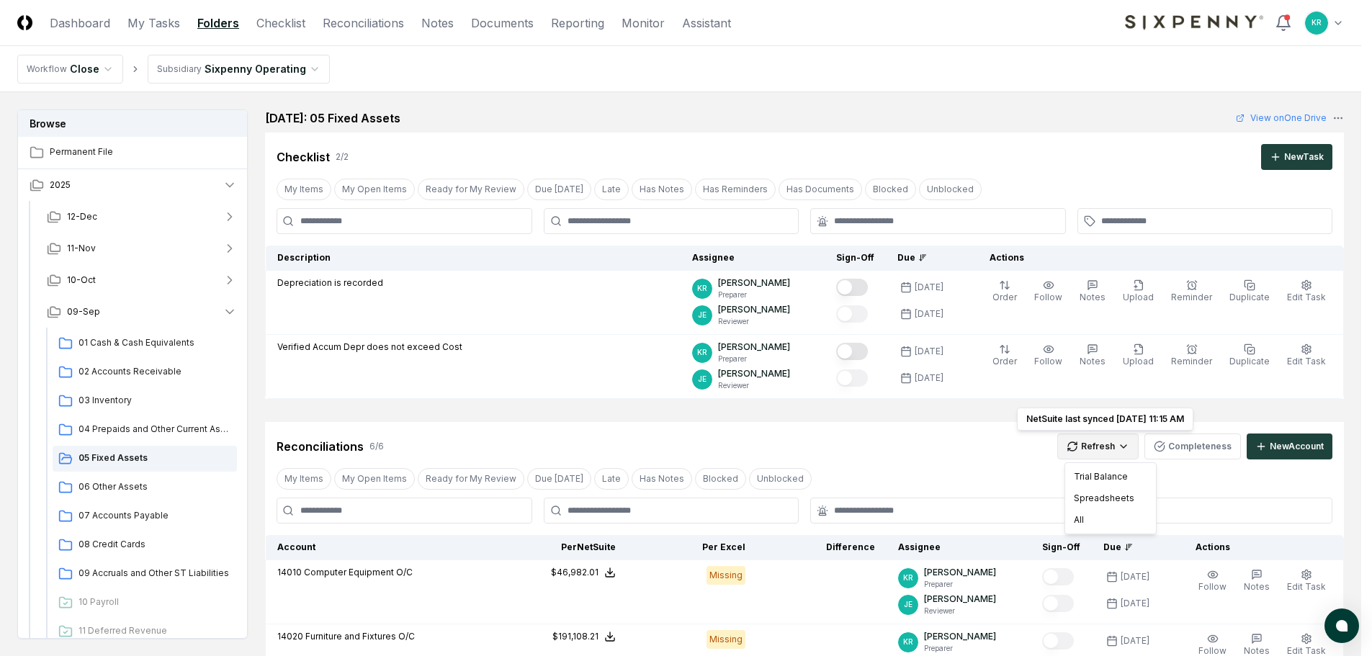
click at [1125, 449] on html "CloseCore Dashboard My Tasks Folders Checklist Reconciliations Notes Documents …" at bounding box center [686, 596] width 1372 height 1193
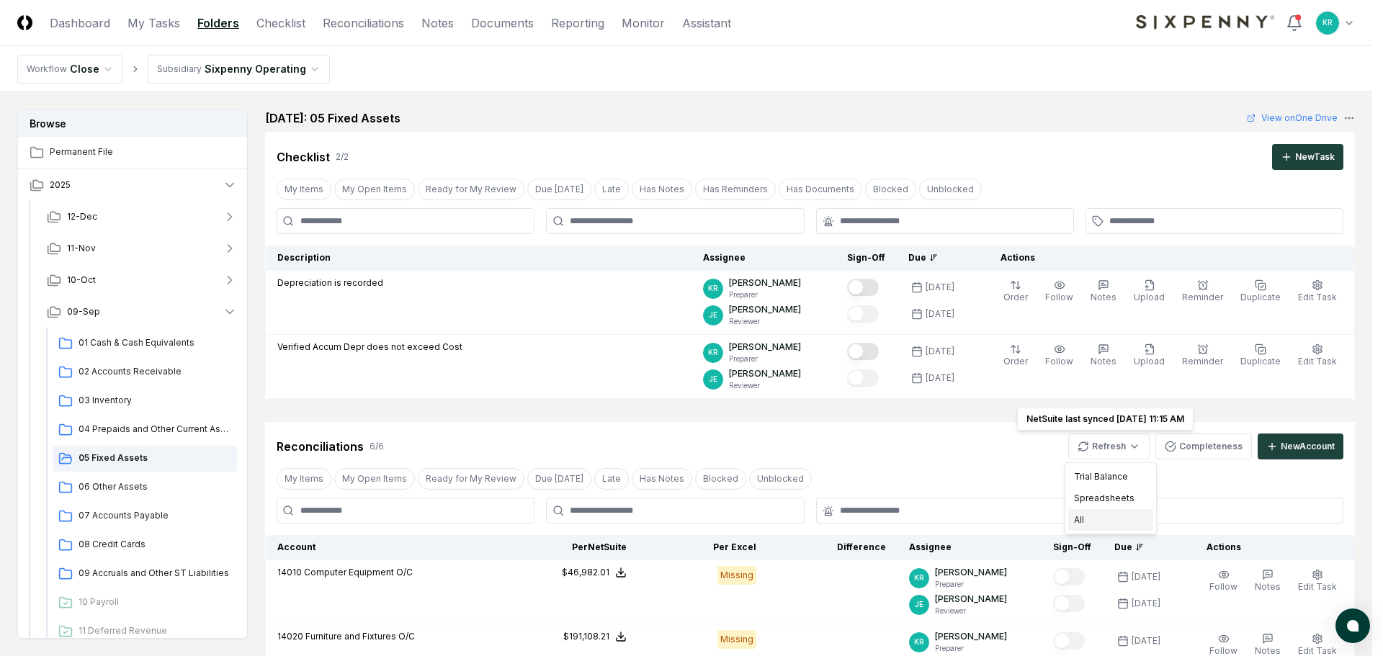
click at [1096, 518] on div "All" at bounding box center [1110, 520] width 85 height 22
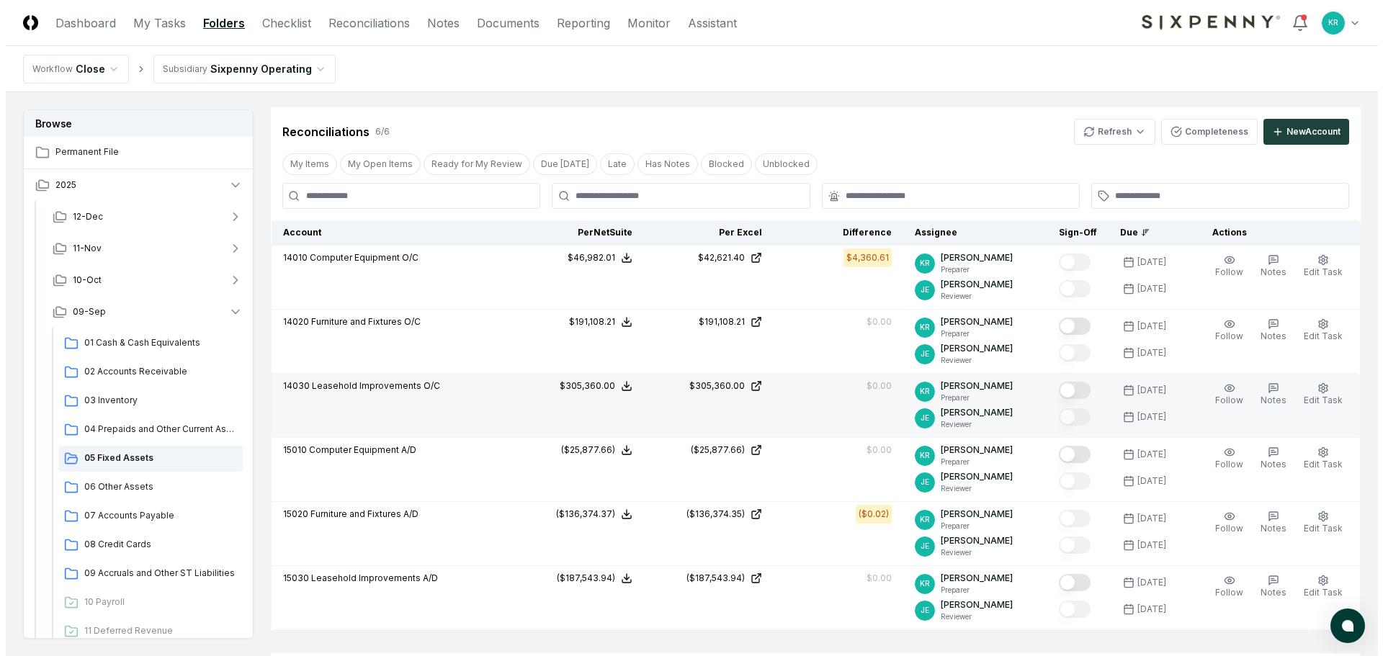
scroll to position [288, 0]
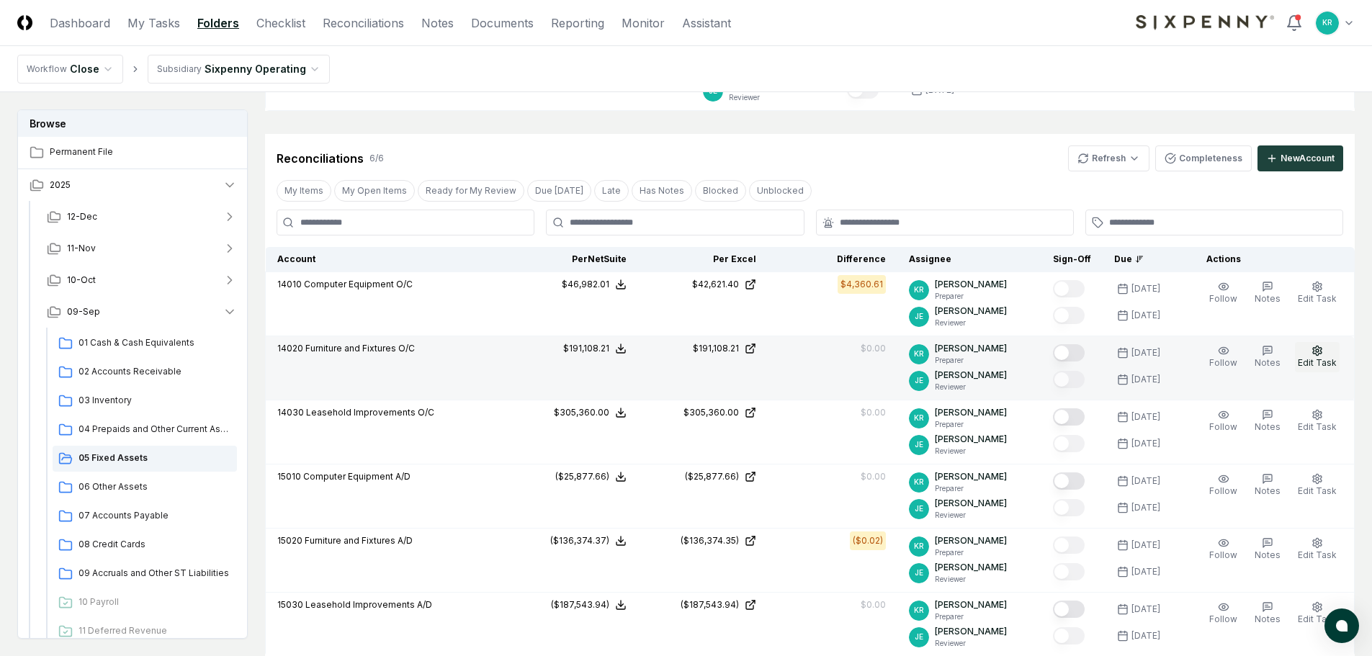
click at [1325, 357] on button "Edit Task" at bounding box center [1317, 357] width 45 height 30
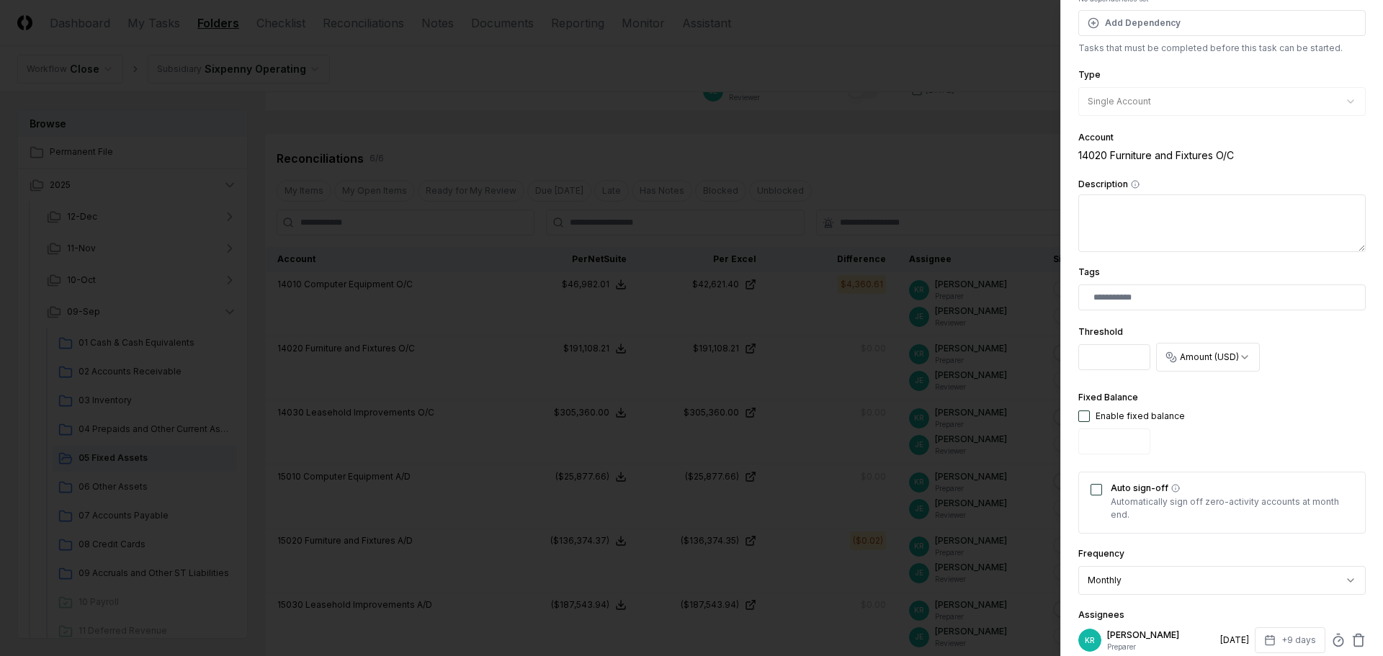
scroll to position [216, 0]
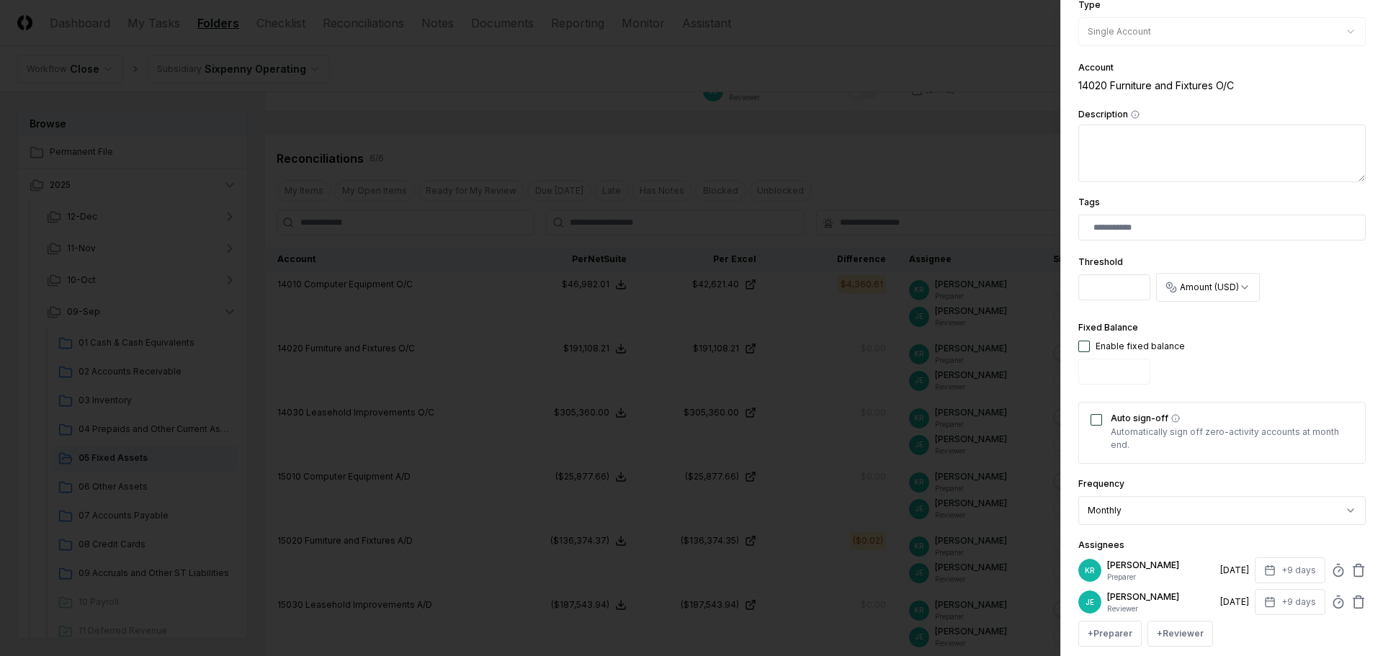
click at [1093, 416] on button "Auto sign-off" at bounding box center [1097, 420] width 12 height 12
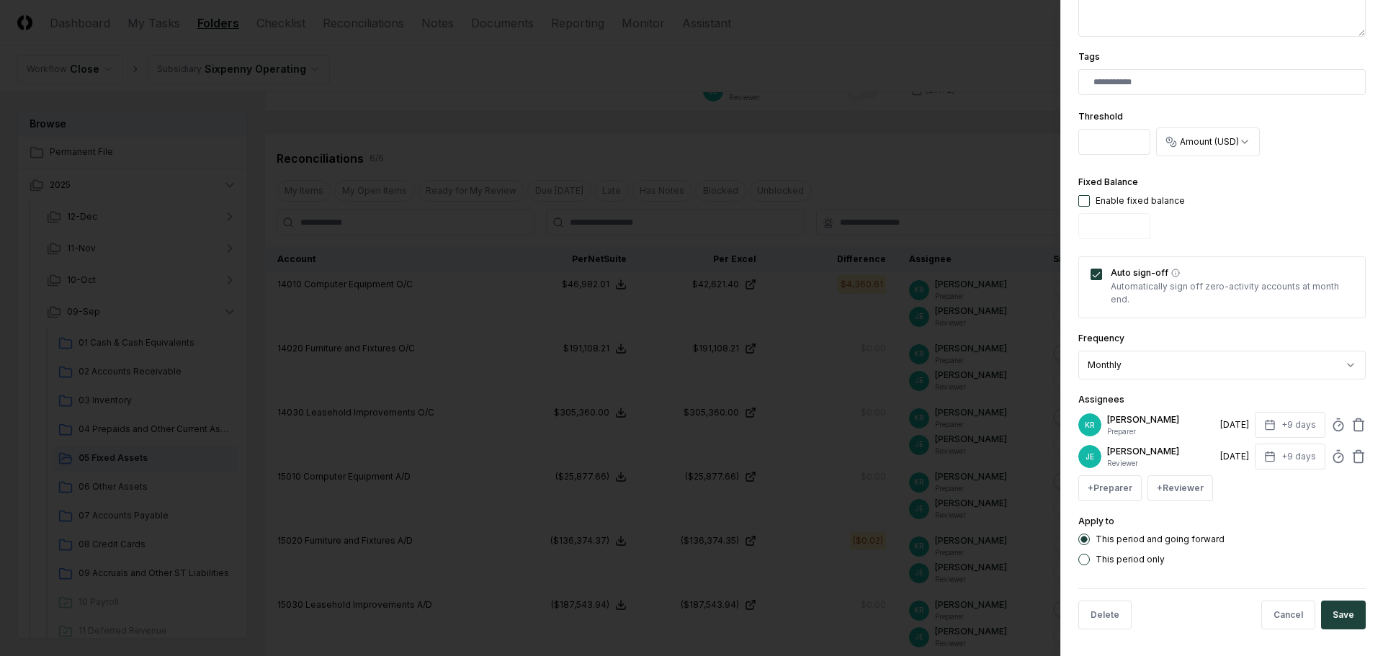
scroll to position [364, 0]
click at [1338, 612] on button "Save" at bounding box center [1343, 613] width 45 height 29
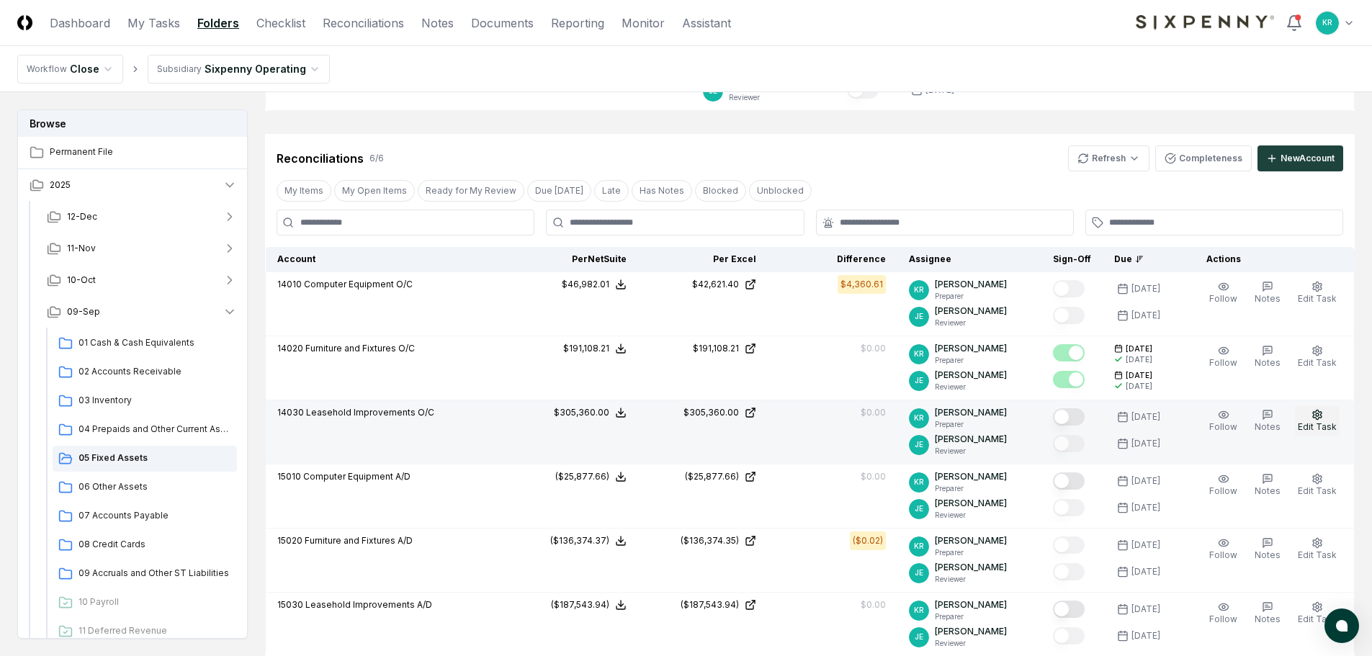
click at [1320, 424] on span "Edit Task" at bounding box center [1317, 426] width 39 height 11
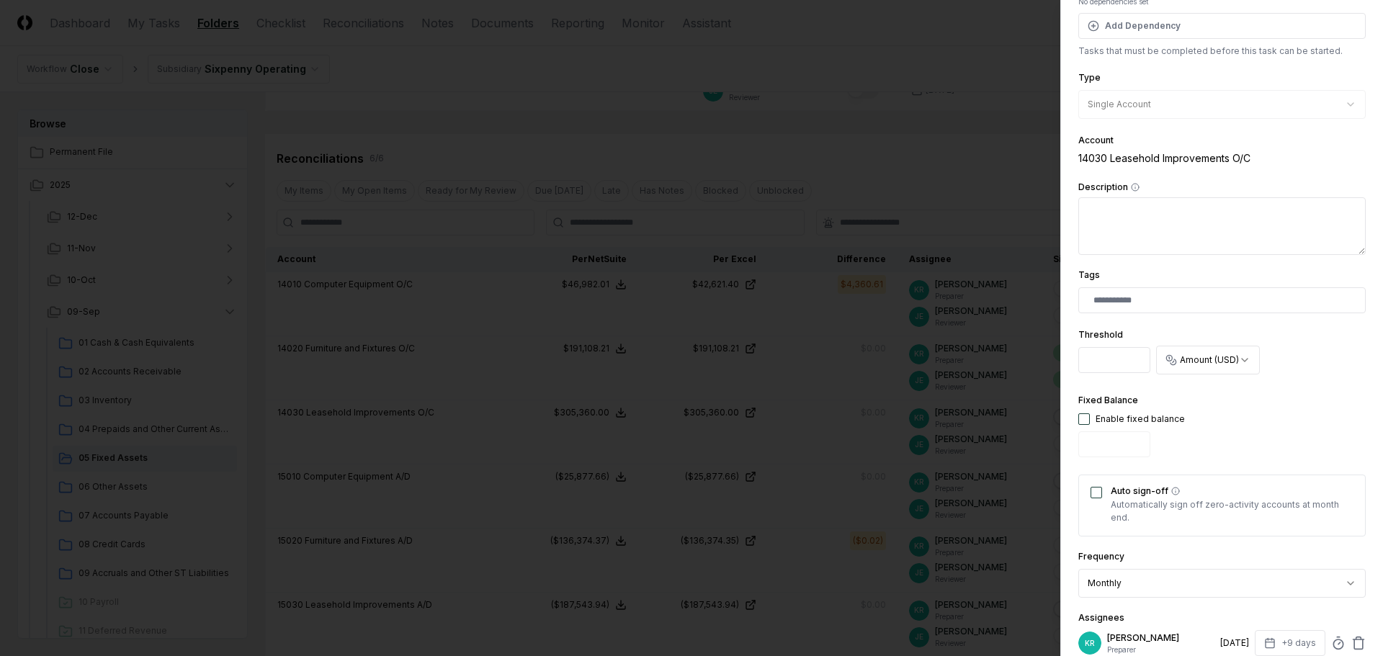
scroll to position [288, 0]
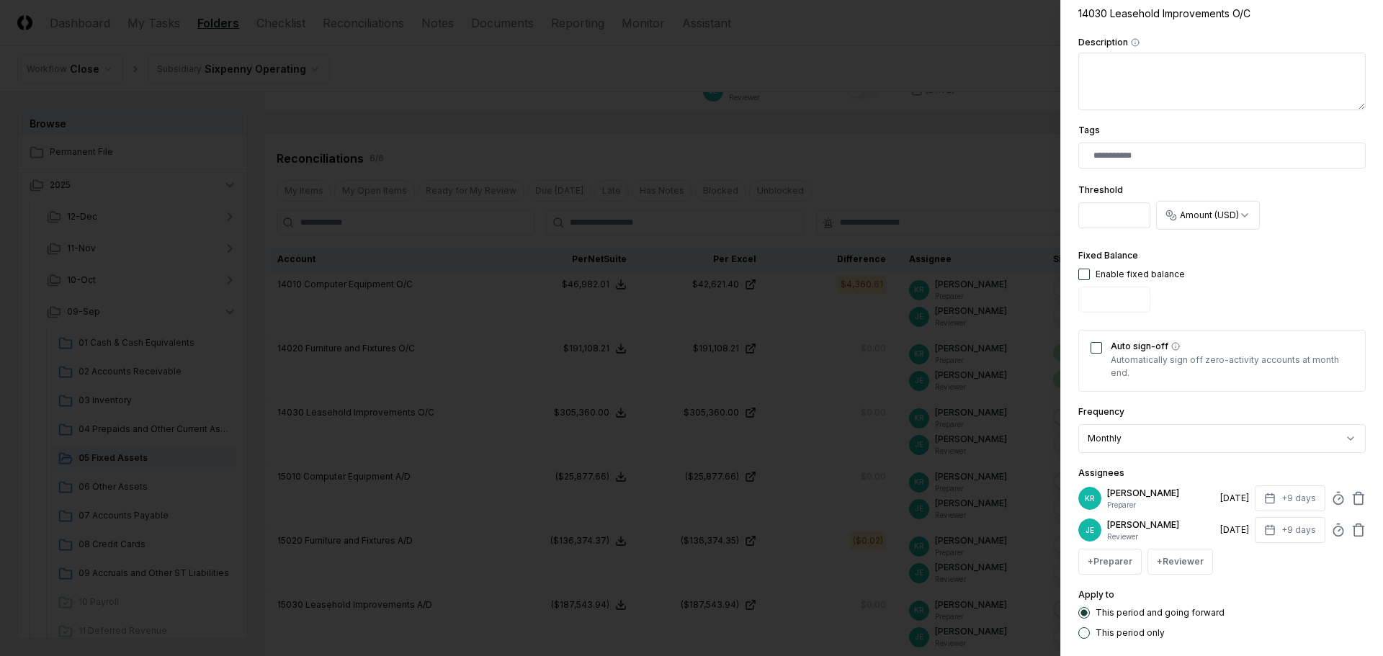
click at [1096, 352] on button "Auto sign-off" at bounding box center [1097, 348] width 12 height 12
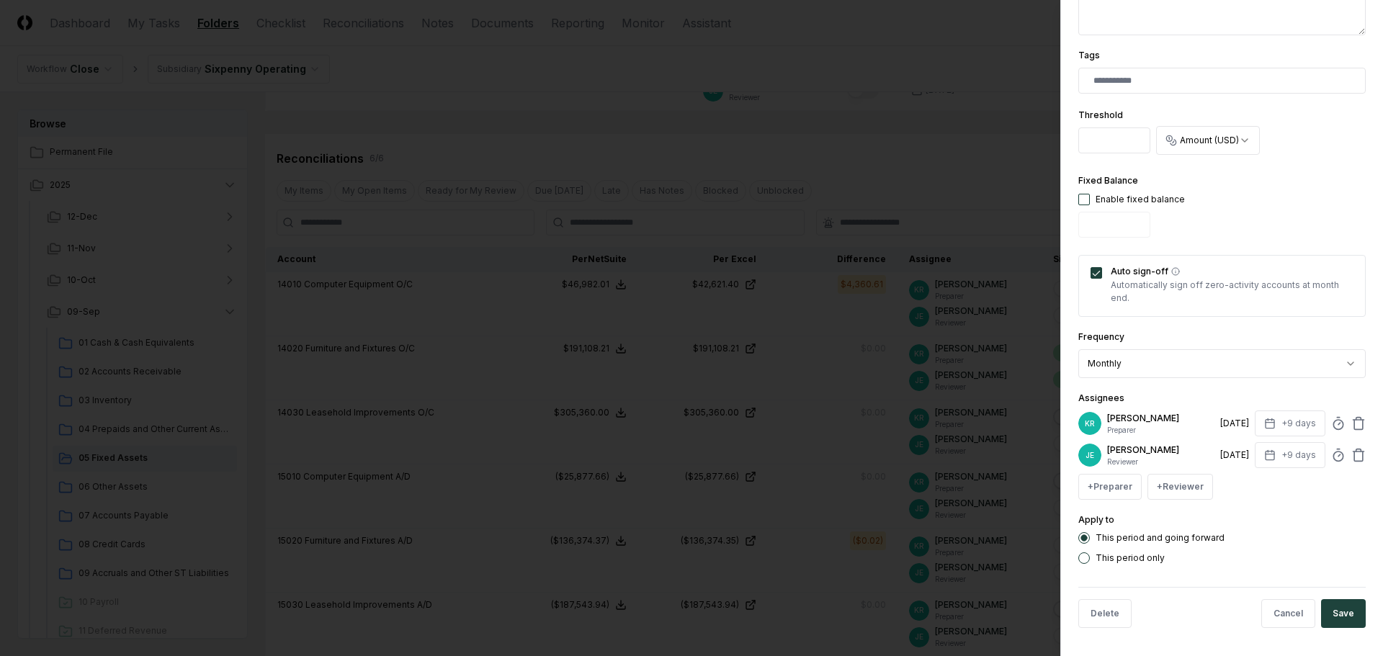
scroll to position [364, 0]
click at [1344, 601] on button "Save" at bounding box center [1343, 613] width 45 height 29
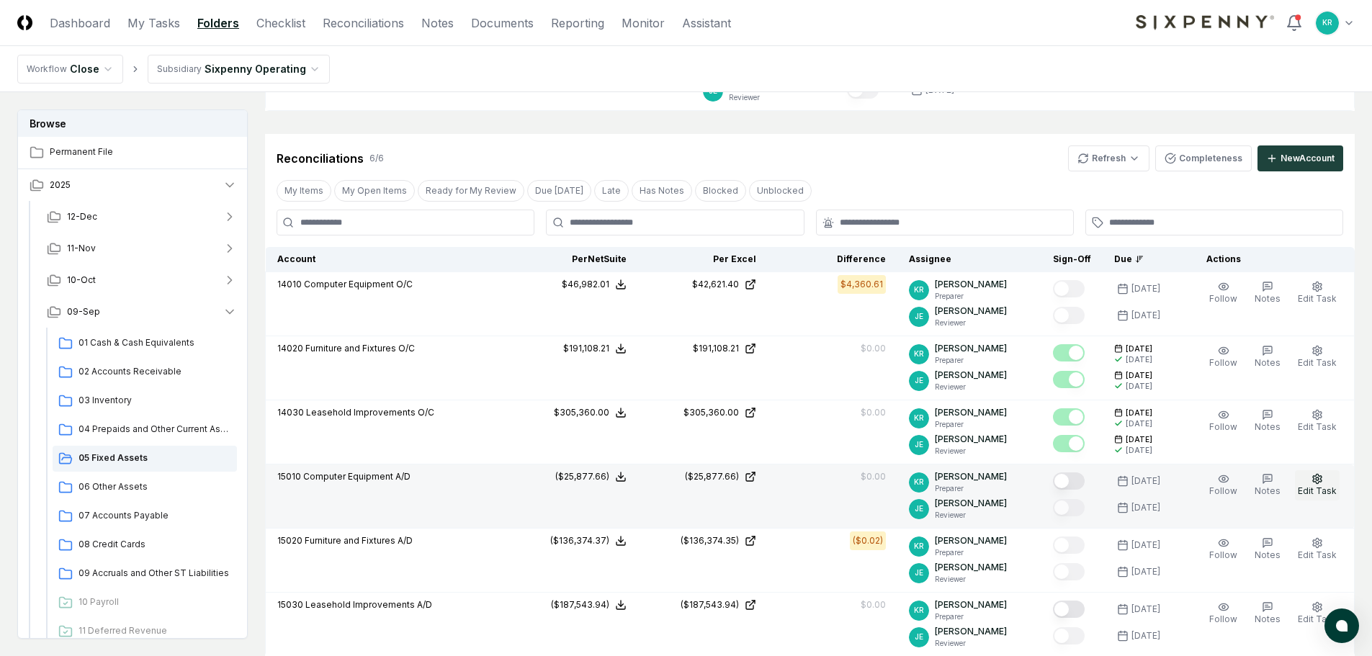
click at [1319, 486] on span "Edit Task" at bounding box center [1317, 491] width 39 height 11
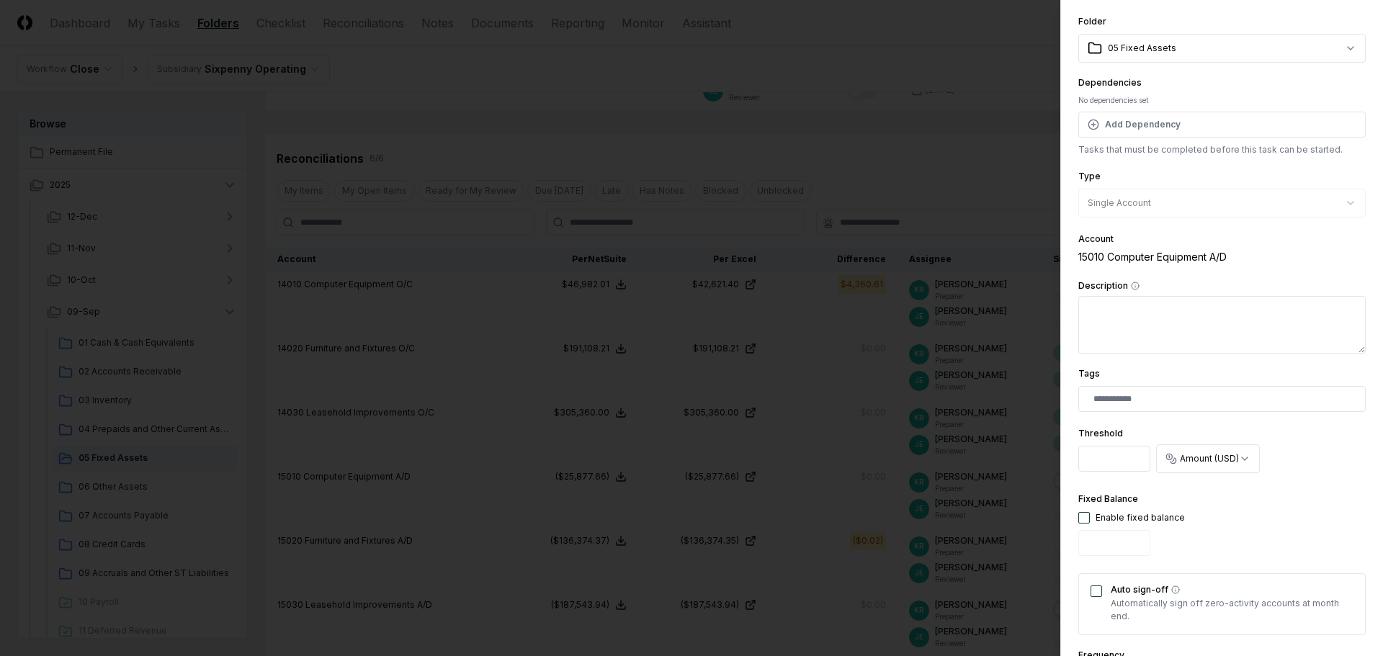
scroll to position [216, 0]
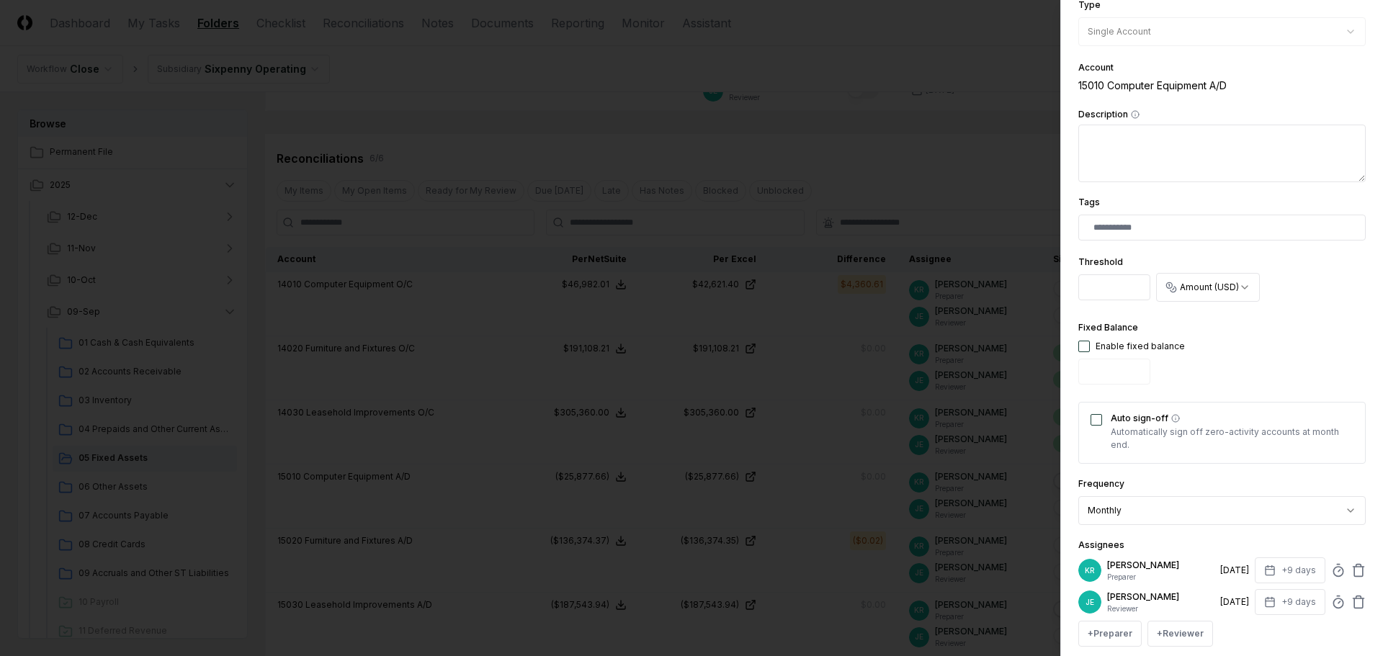
click at [1093, 424] on button "Auto sign-off" at bounding box center [1097, 420] width 12 height 12
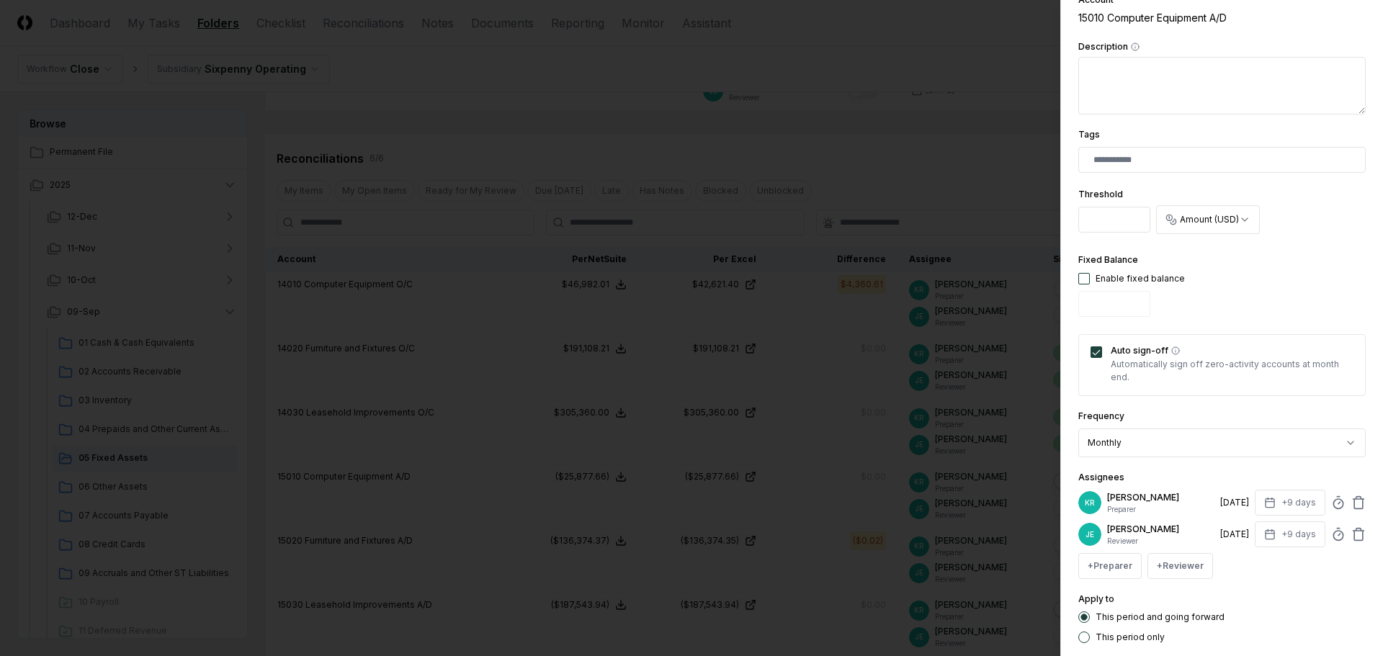
scroll to position [364, 0]
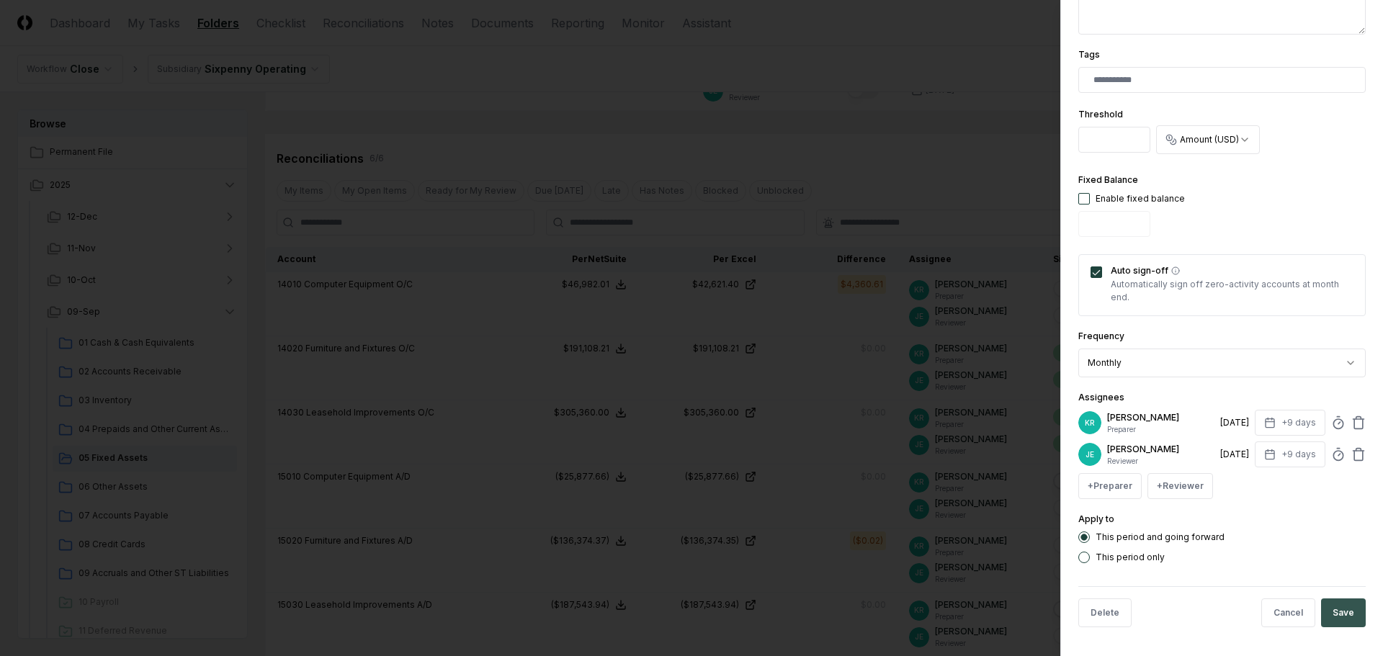
click at [1340, 604] on button "Save" at bounding box center [1343, 613] width 45 height 29
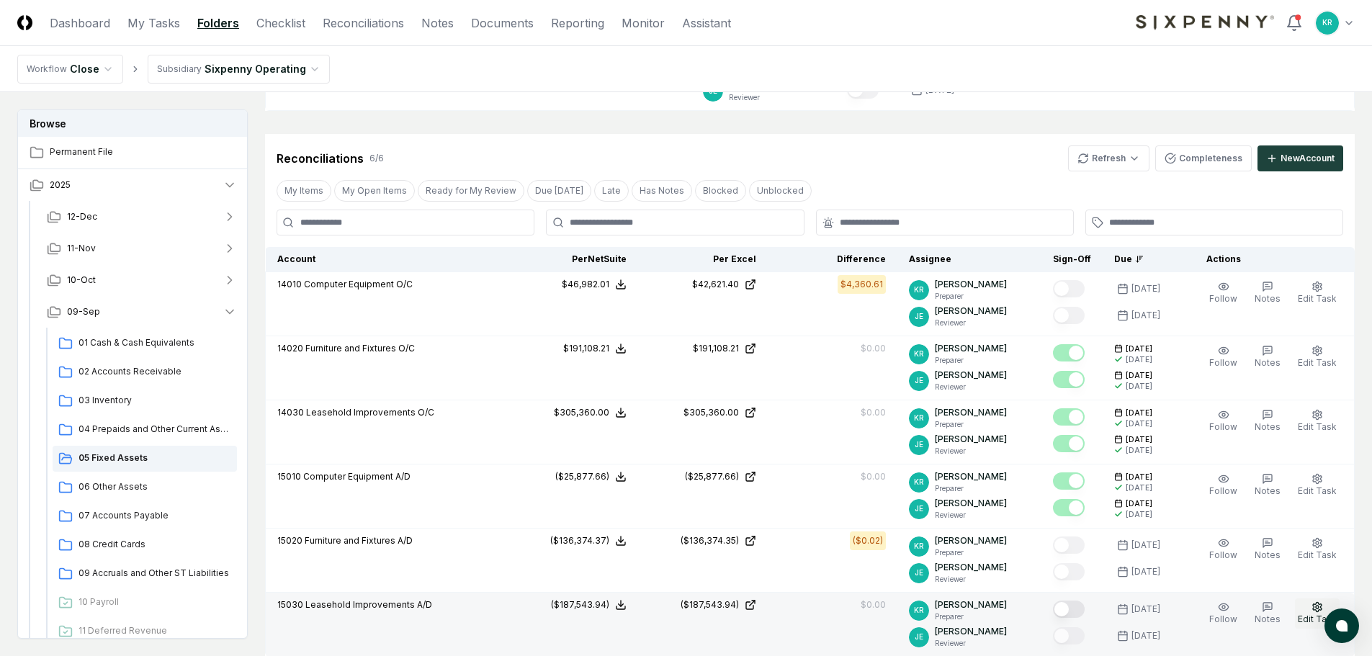
click at [1319, 609] on circle "button" at bounding box center [1317, 607] width 3 height 3
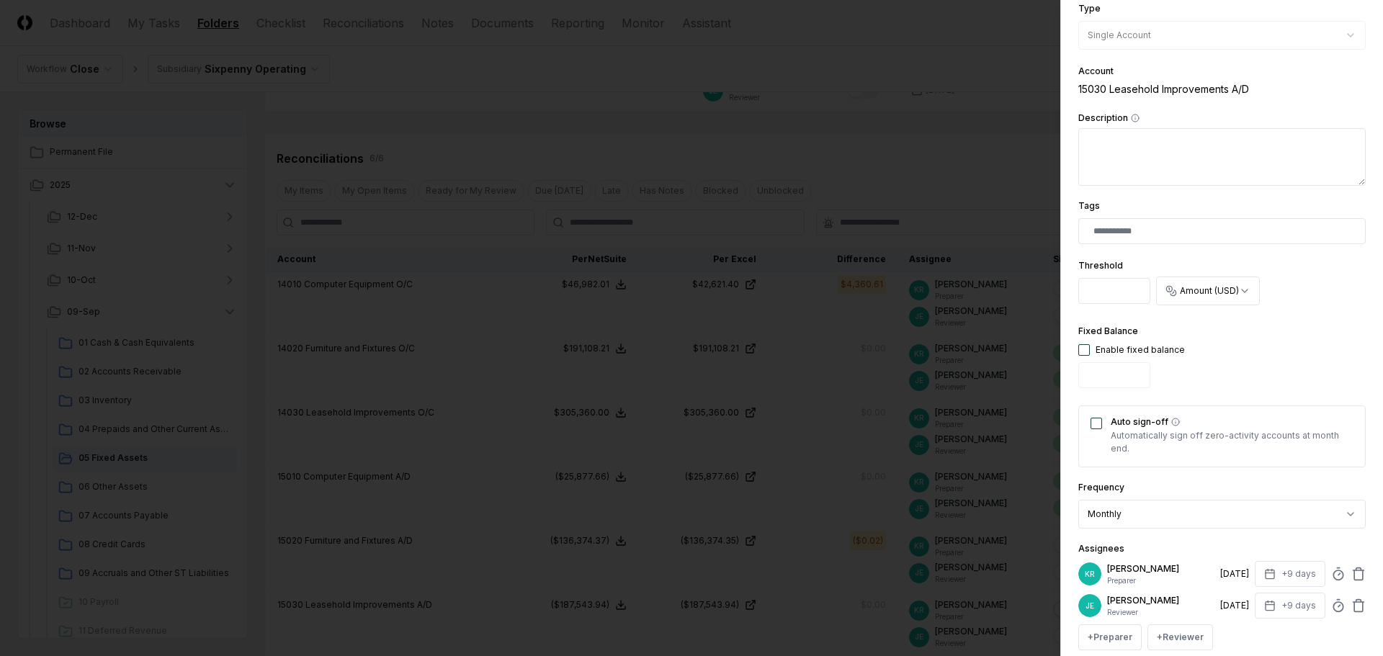
scroll to position [216, 0]
click at [1091, 416] on button "Auto sign-off" at bounding box center [1097, 420] width 12 height 12
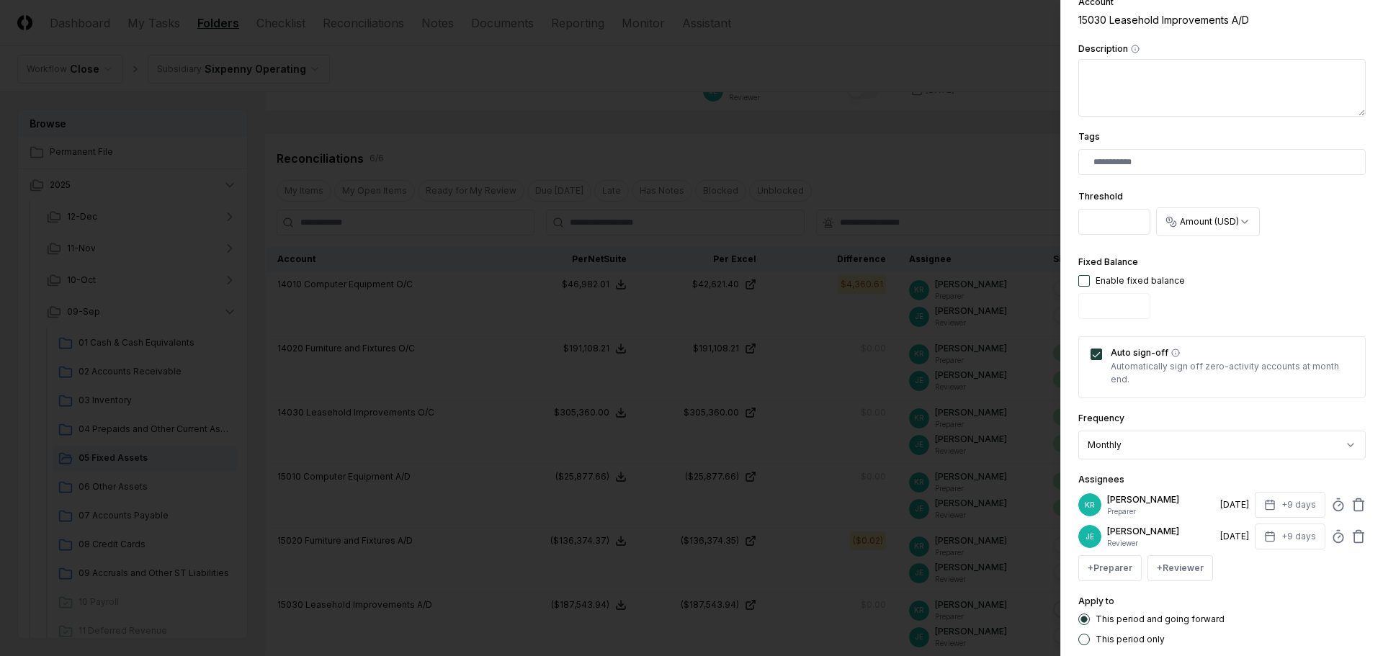
scroll to position [364, 0]
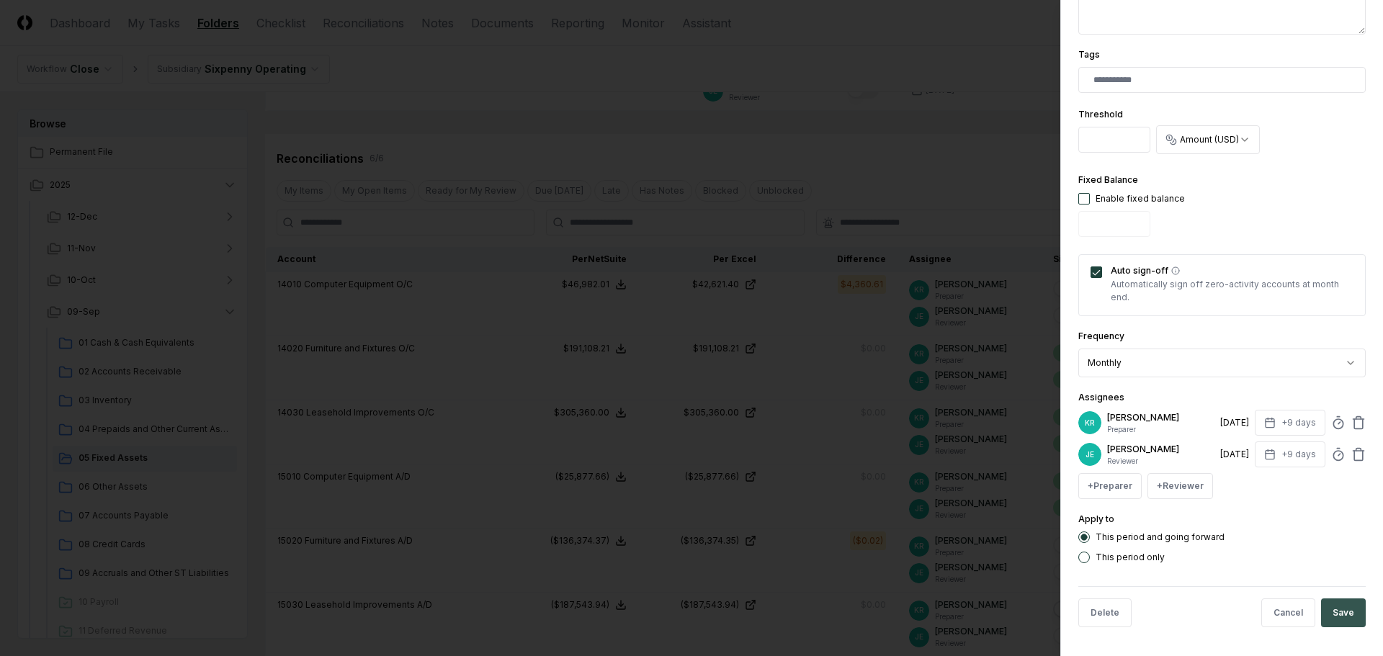
click at [1338, 601] on button "Save" at bounding box center [1343, 613] width 45 height 29
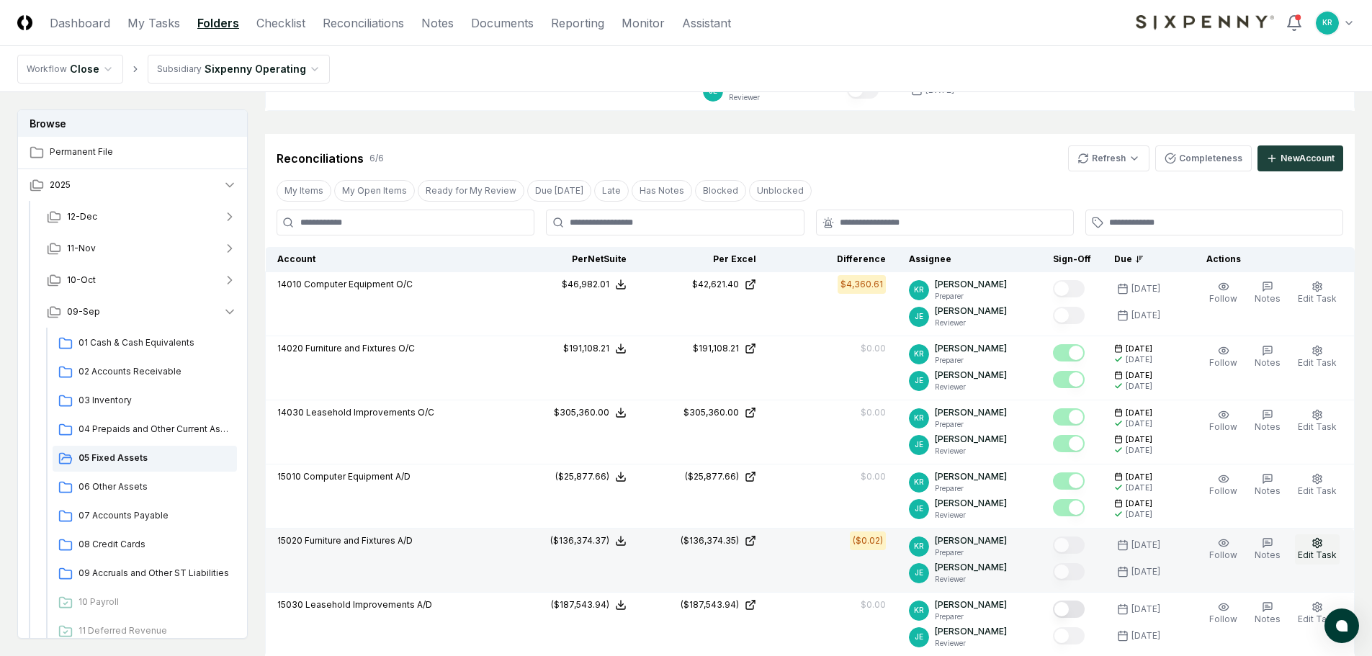
click at [1323, 550] on span "Edit Task" at bounding box center [1317, 555] width 39 height 11
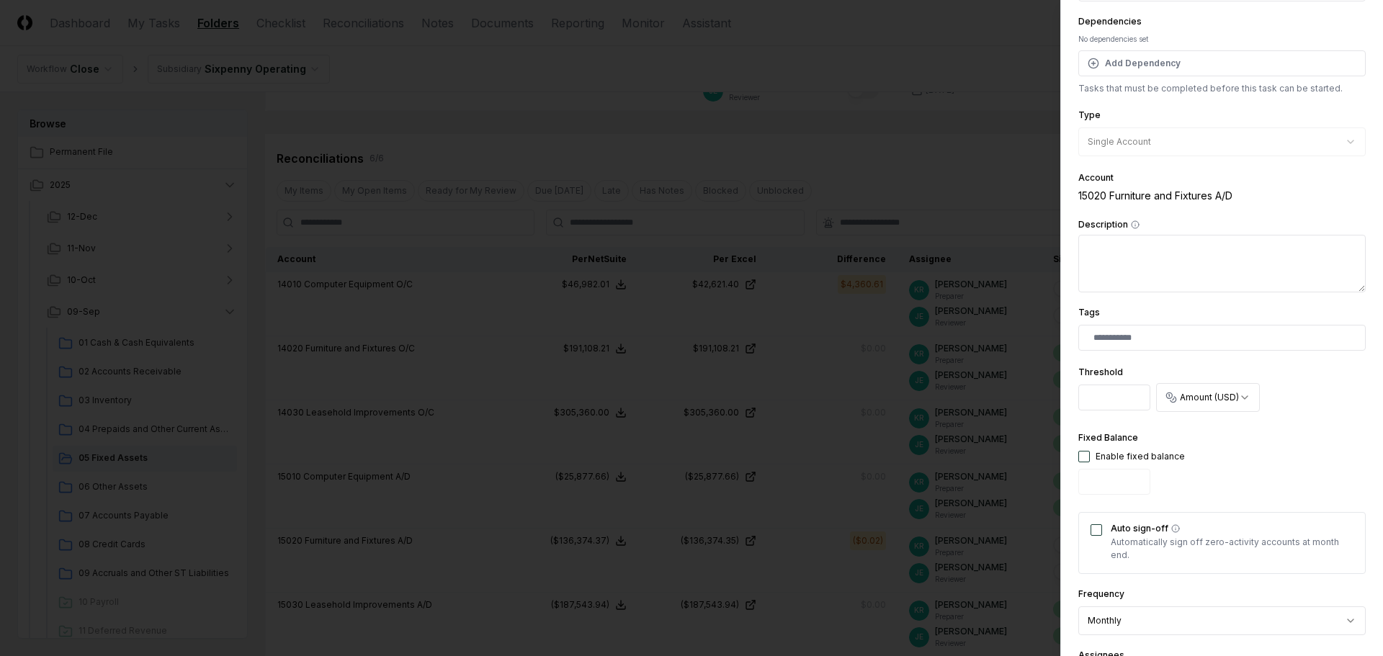
scroll to position [144, 0]
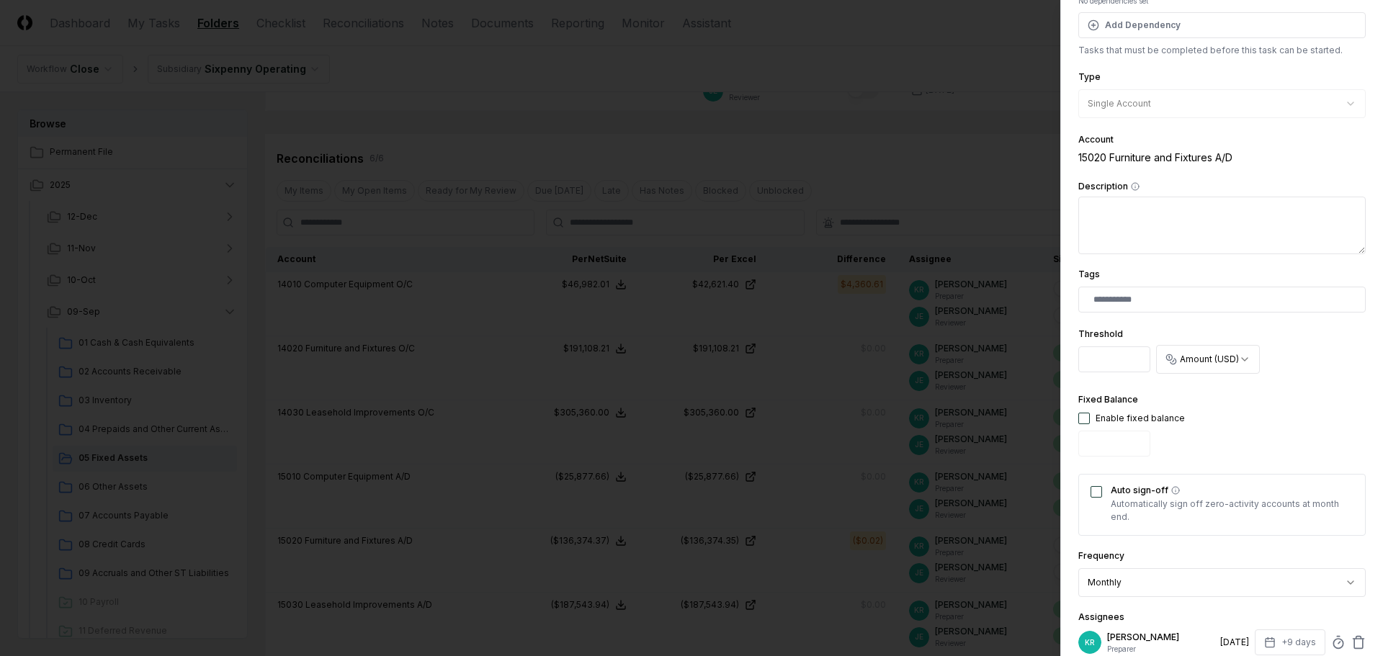
click at [1090, 496] on div "Auto sign-off Automatically sign off zero-activity accounts at month end." at bounding box center [1221, 505] width 287 height 62
drag, startPoint x: 1099, startPoint y: 496, endPoint x: 1207, endPoint y: 516, distance: 109.3
click at [1099, 496] on button "Auto sign-off" at bounding box center [1097, 492] width 12 height 12
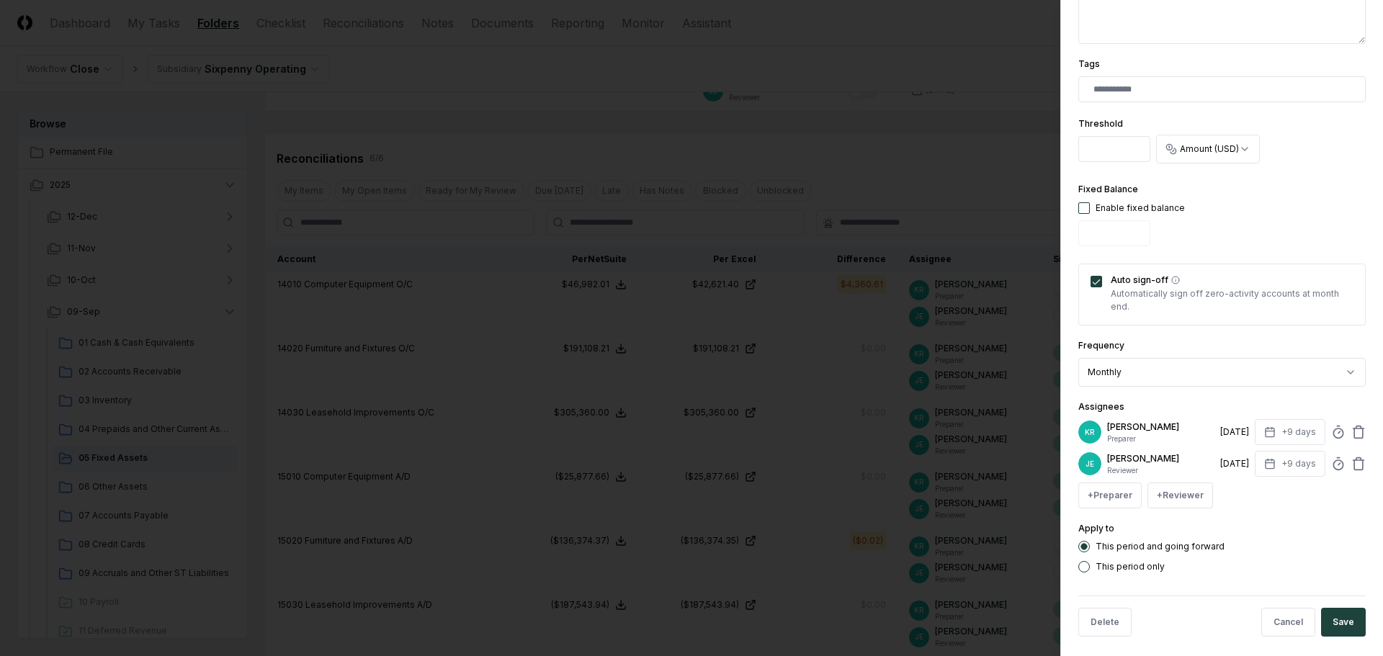
scroll to position [360, 0]
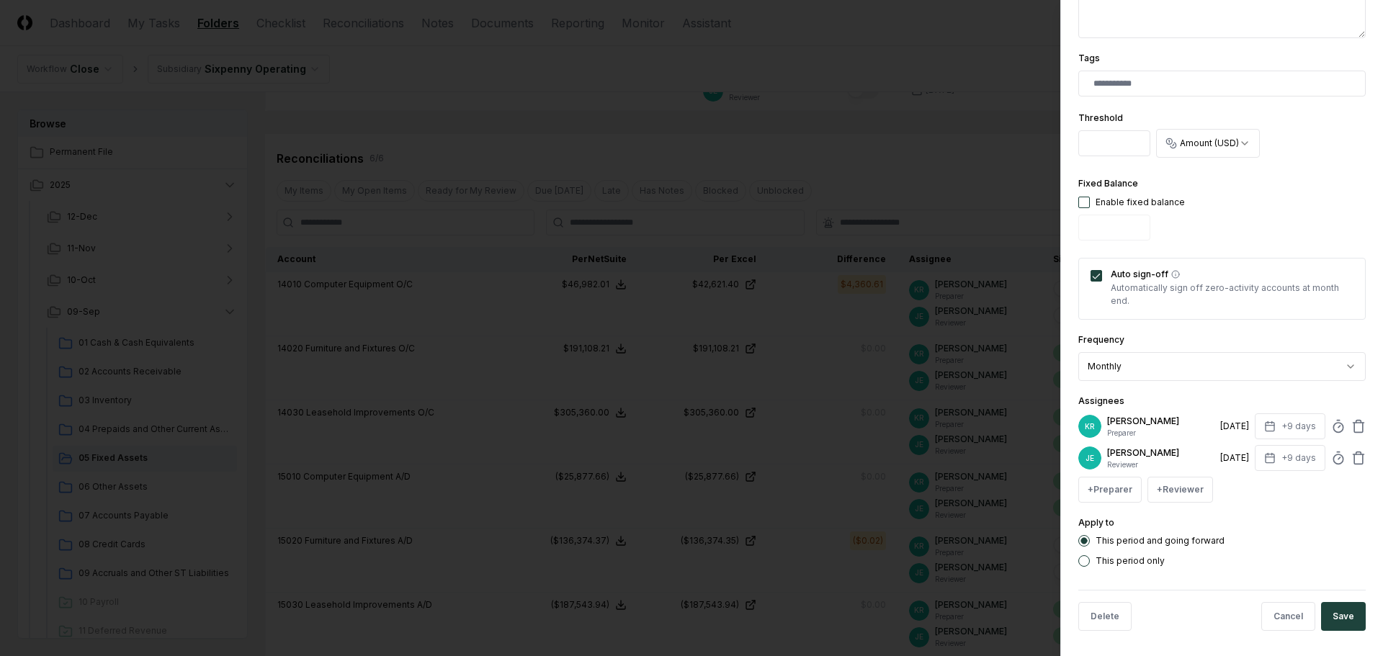
click at [1342, 617] on button "Save" at bounding box center [1343, 616] width 45 height 29
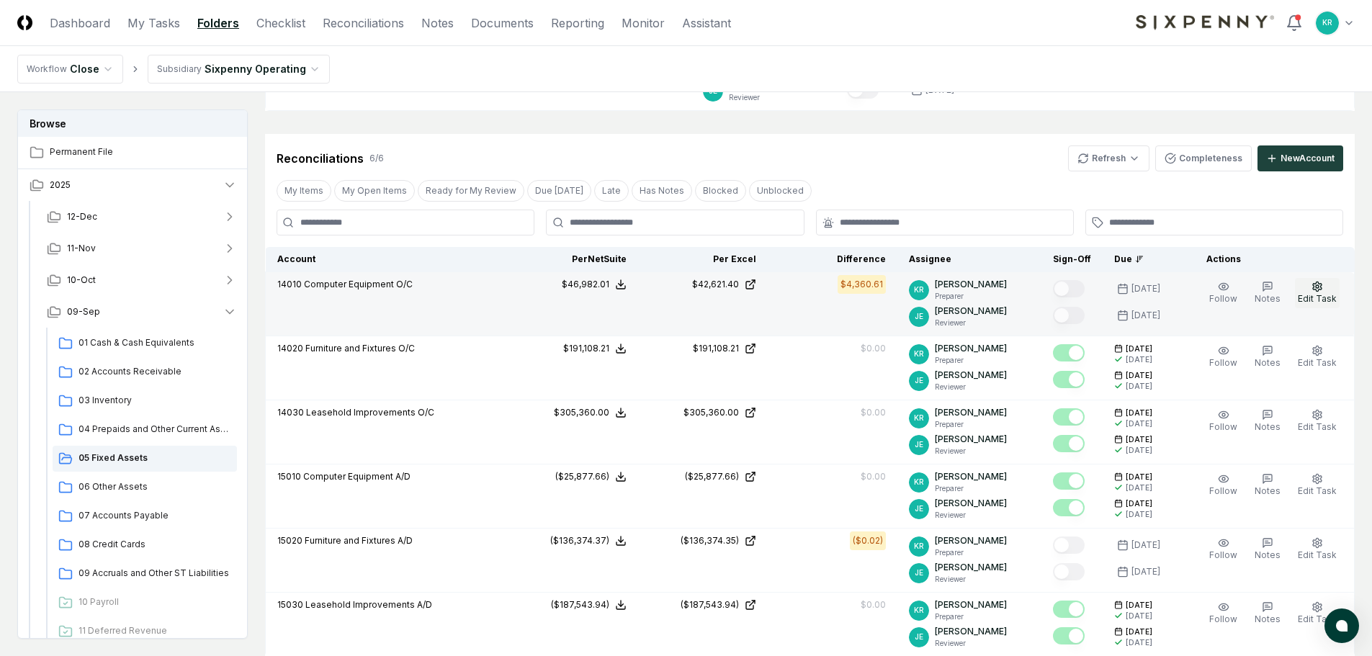
click at [1320, 292] on icon "button" at bounding box center [1318, 287] width 12 height 12
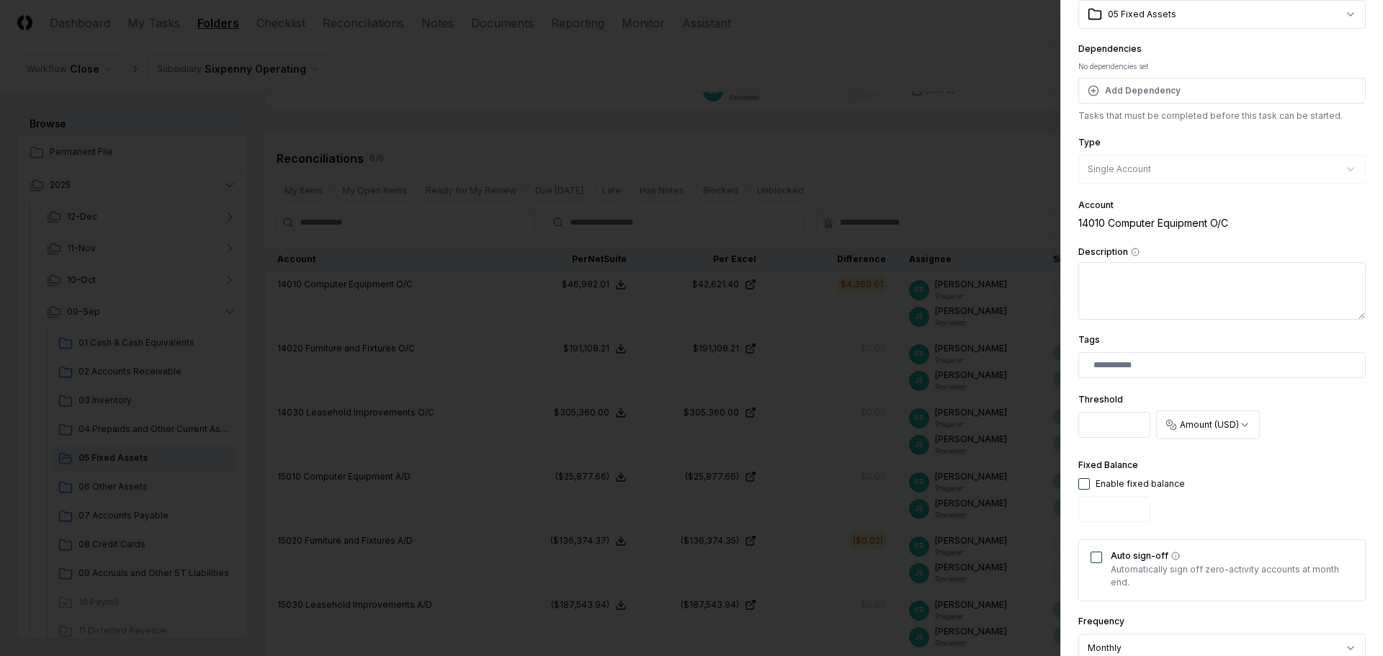
scroll to position [216, 0]
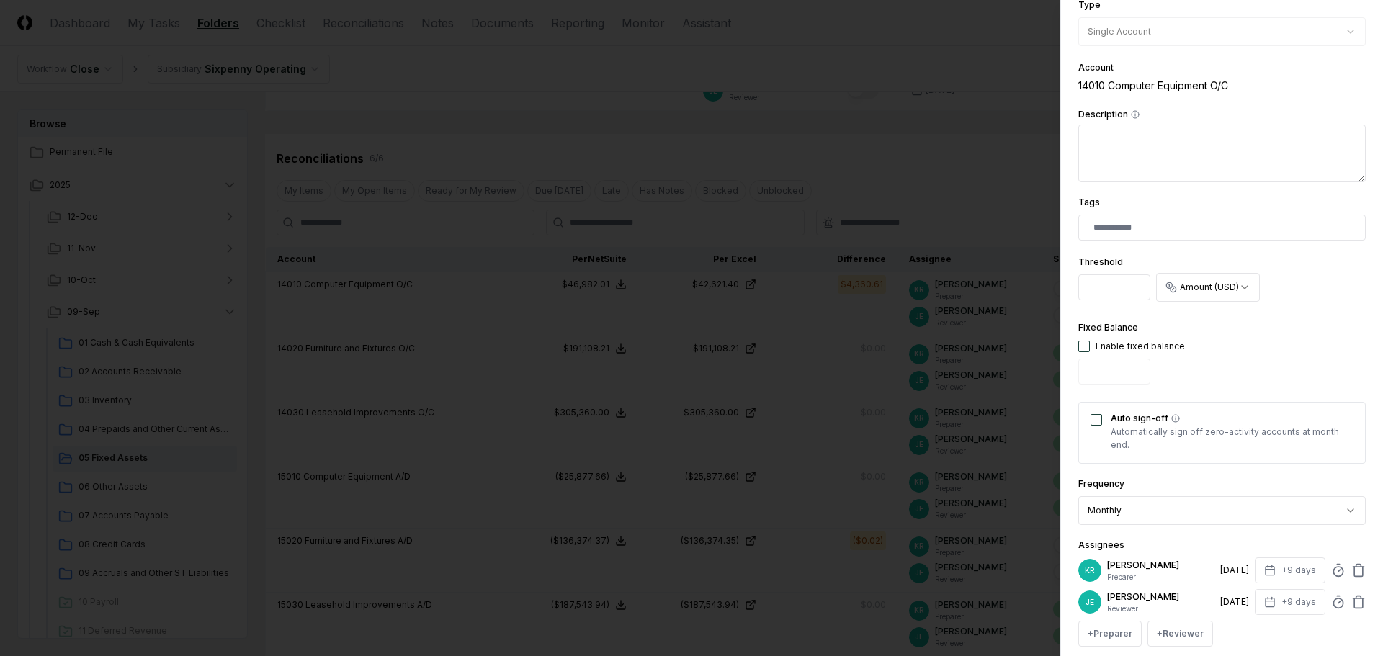
click at [1096, 423] on button "Auto sign-off" at bounding box center [1097, 420] width 12 height 12
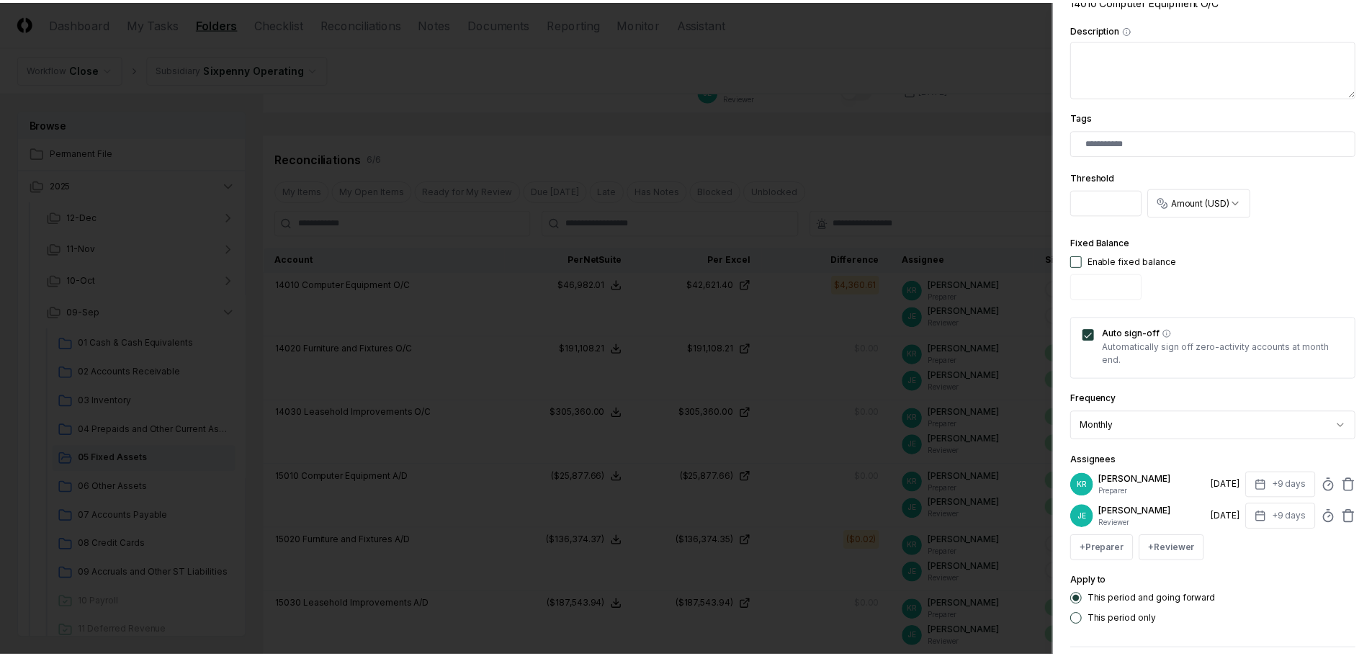
scroll to position [364, 0]
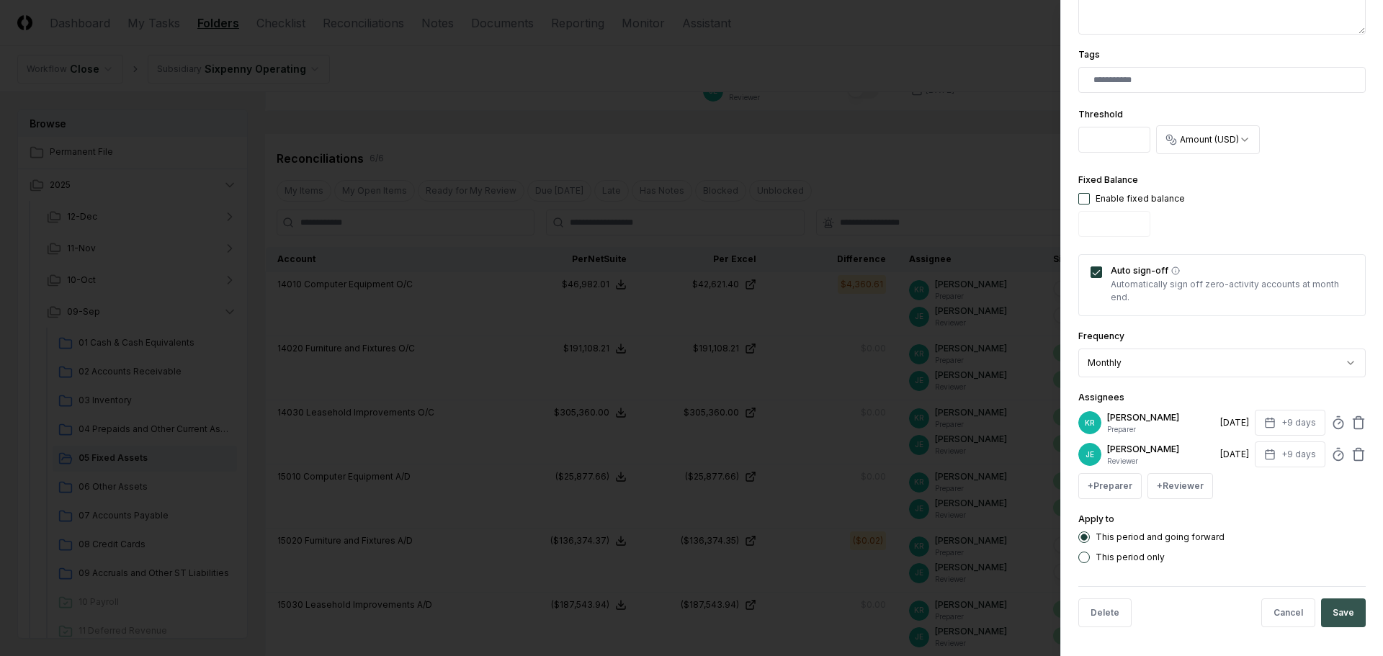
click at [1335, 607] on button "Save" at bounding box center [1343, 613] width 45 height 29
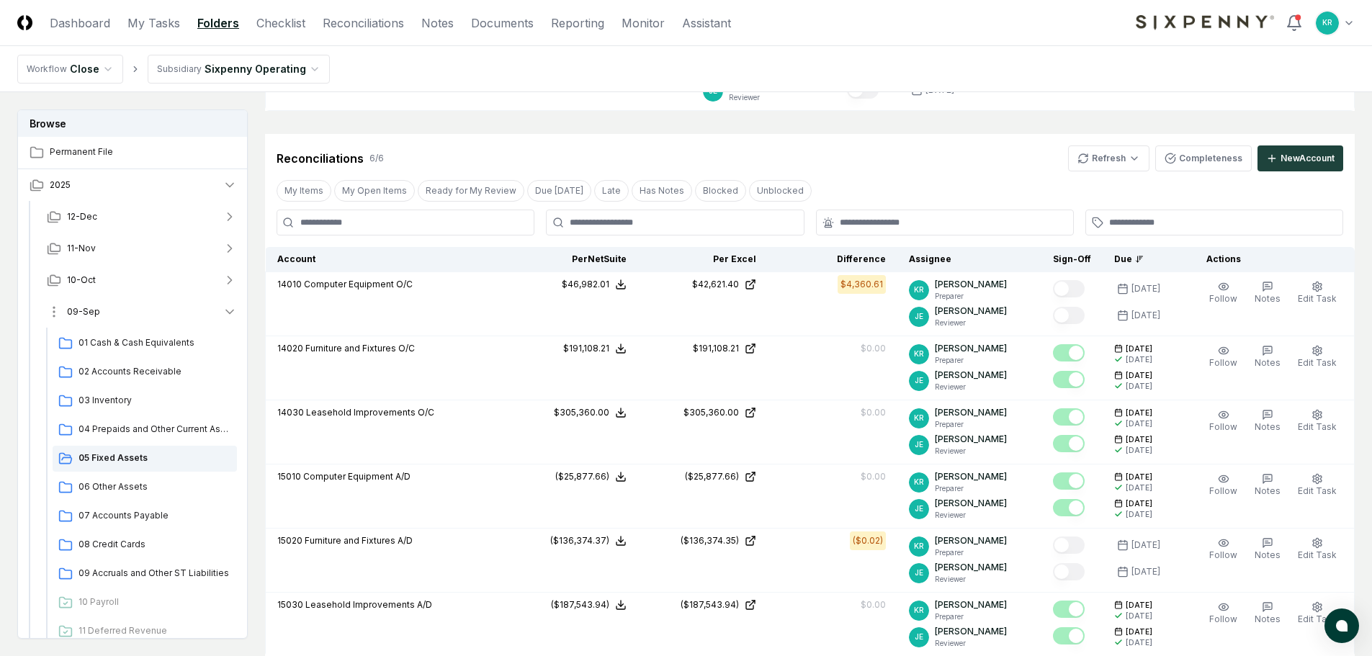
click at [85, 308] on span "09-Sep" at bounding box center [83, 311] width 33 height 13
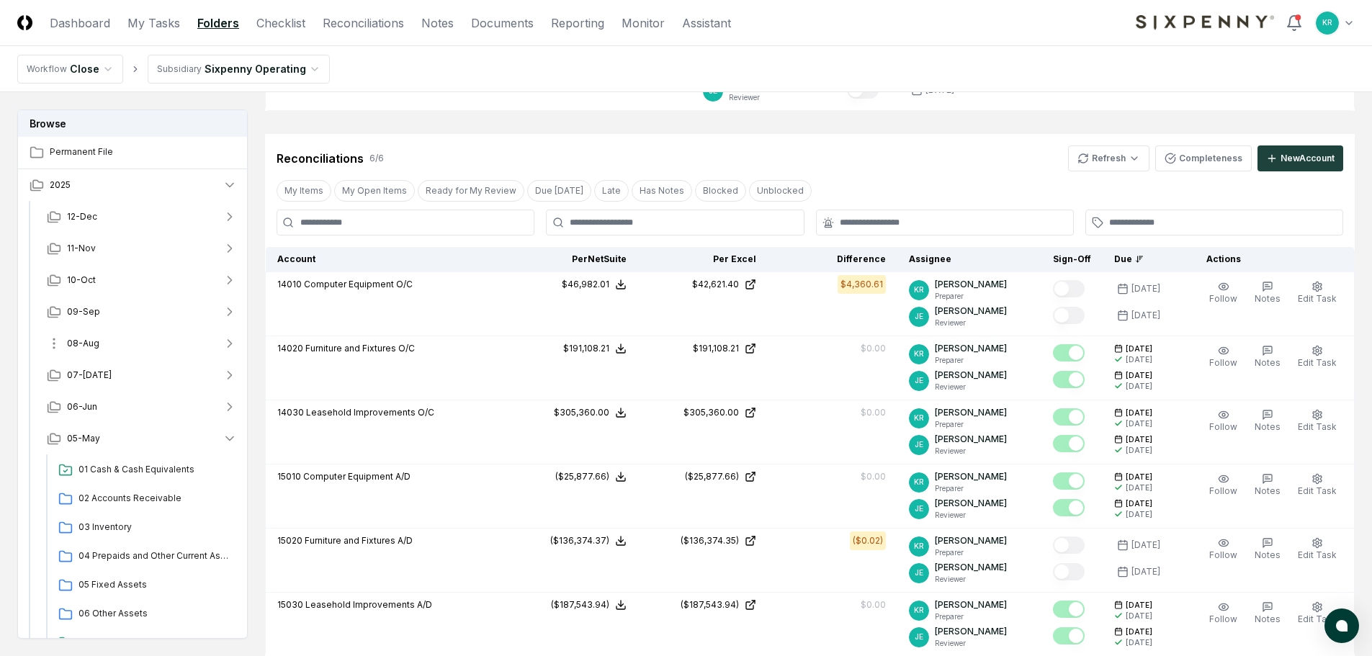
click at [82, 345] on span "08-Aug" at bounding box center [83, 343] width 32 height 13
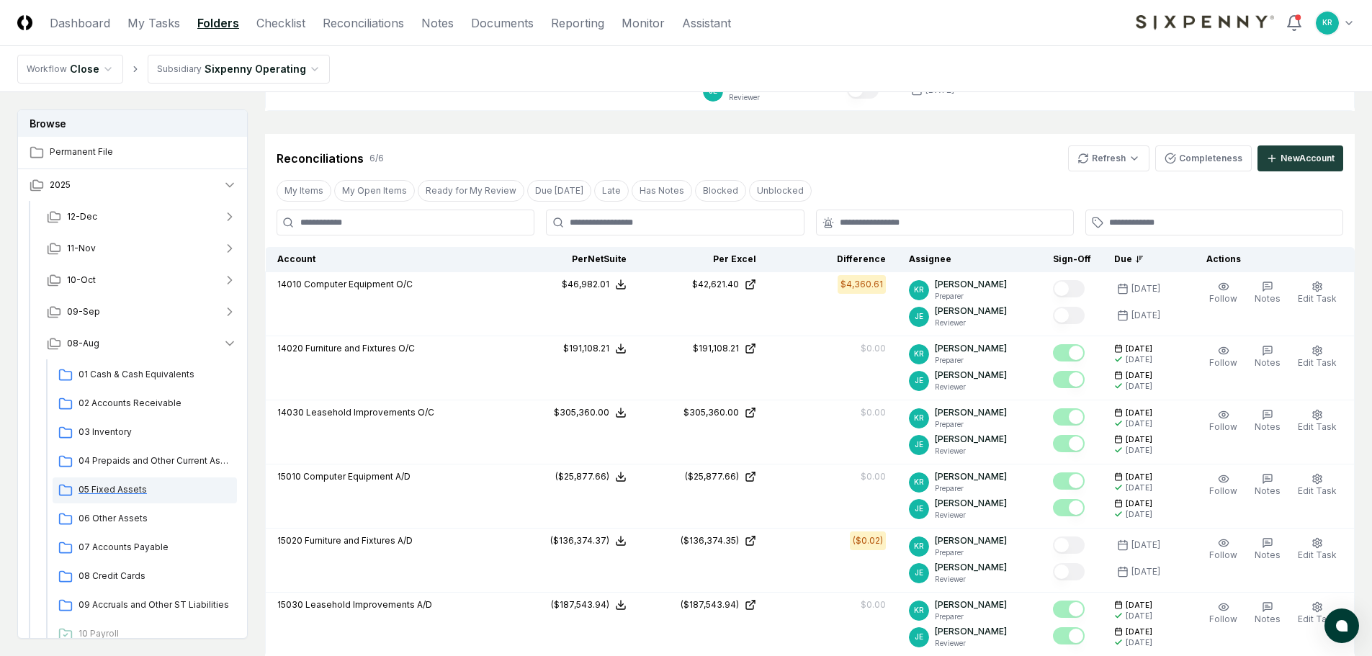
click at [107, 493] on span "05 Fixed Assets" at bounding box center [155, 489] width 153 height 13
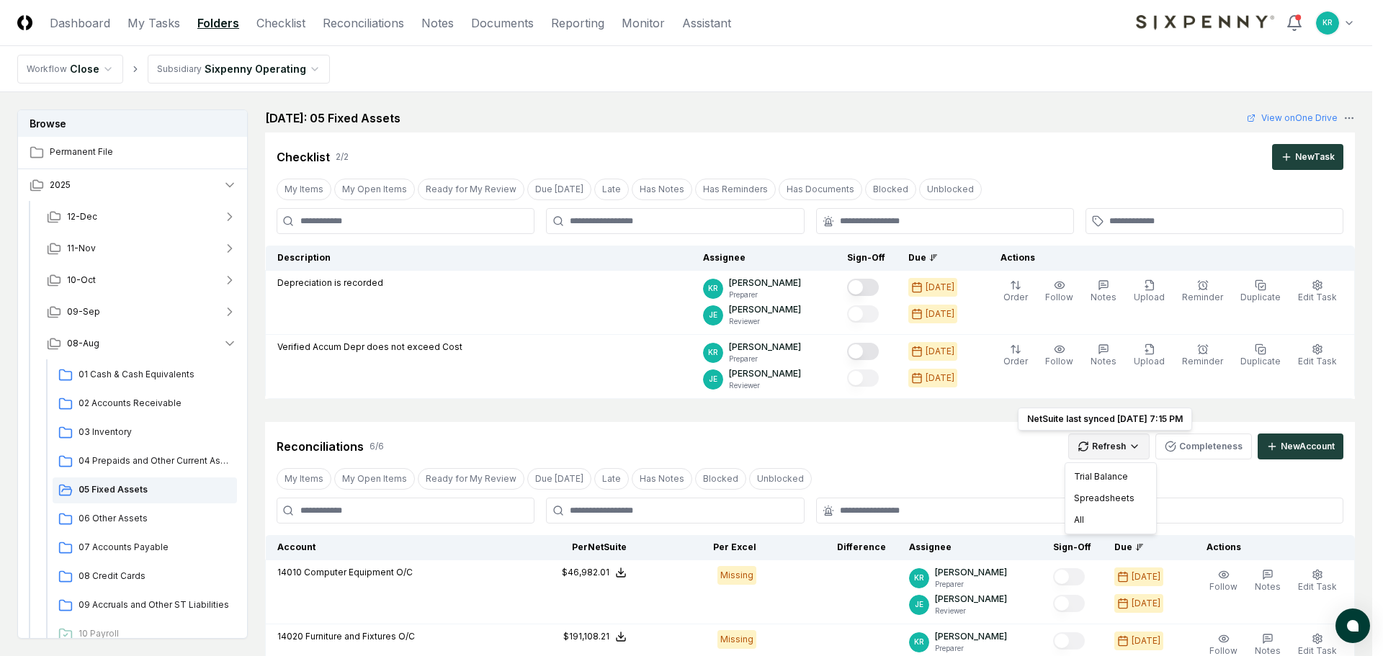
click at [1110, 453] on html "CloseCore Dashboard My Tasks Folders Checklist Reconciliations Notes Documents …" at bounding box center [691, 596] width 1383 height 1193
click at [1092, 520] on div "All" at bounding box center [1110, 520] width 85 height 22
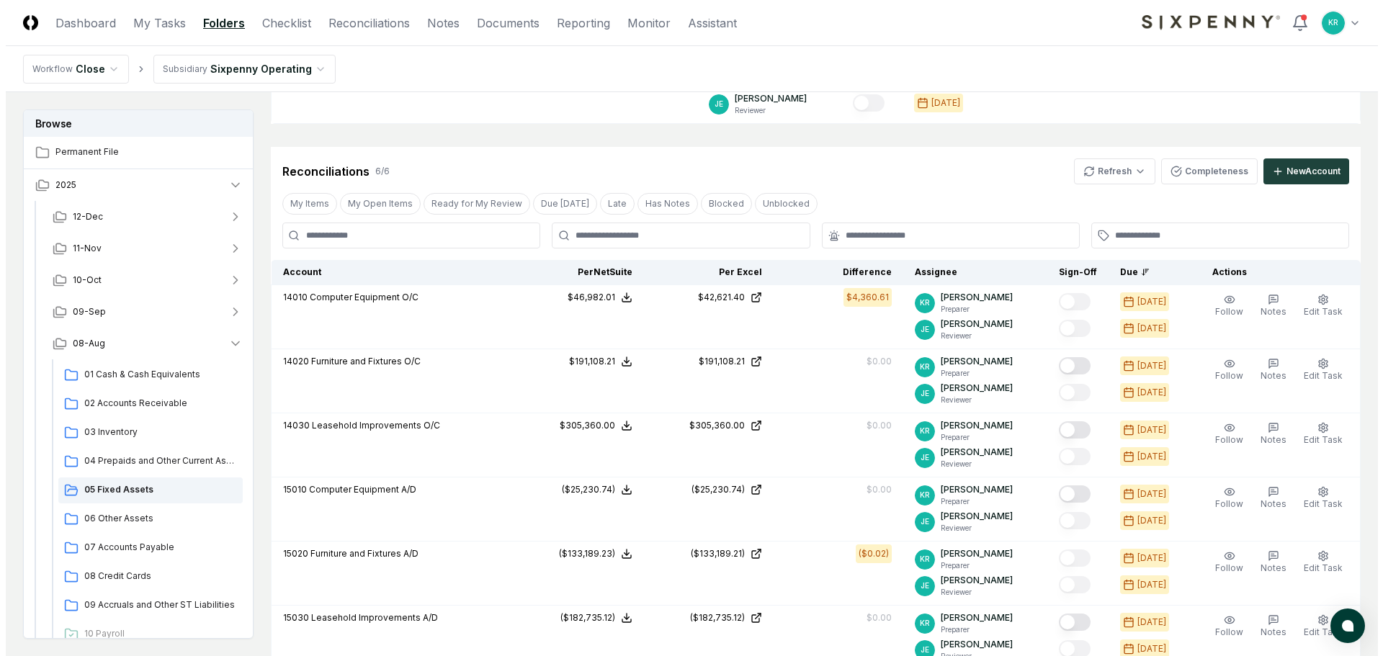
scroll to position [288, 0]
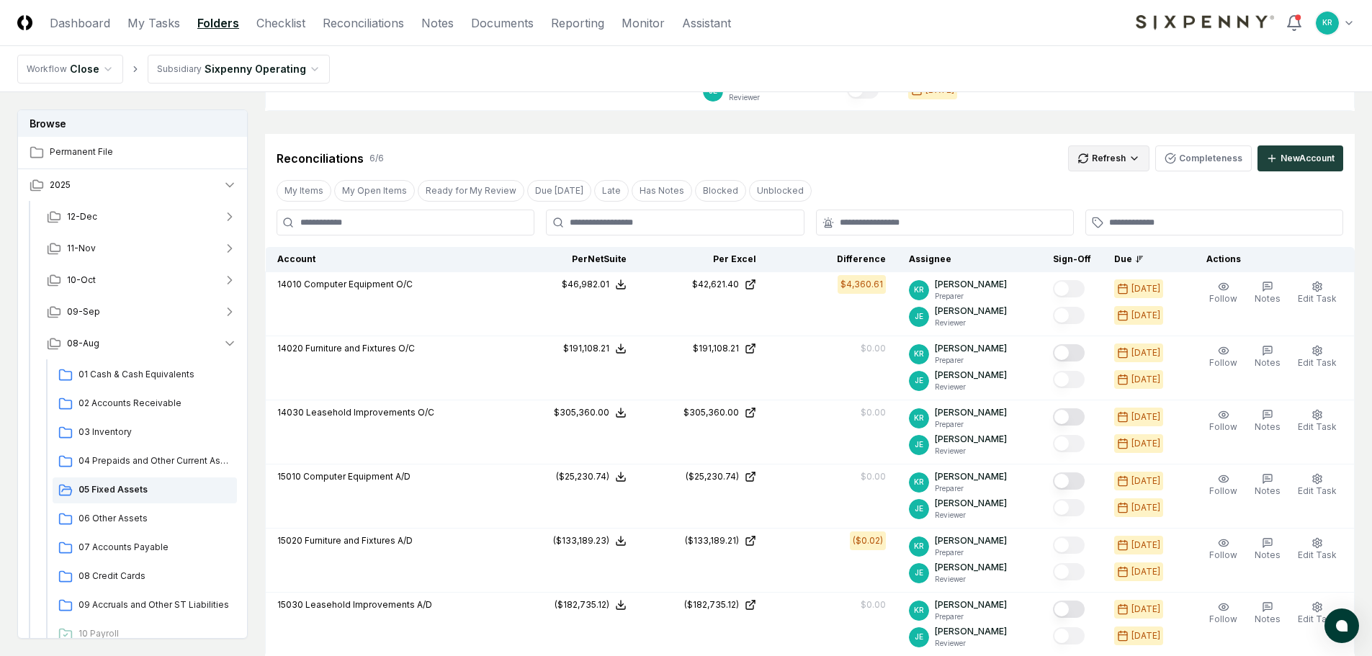
click at [1115, 159] on html "CloseCore Dashboard My Tasks Folders Checklist Reconciliations Notes Documents …" at bounding box center [686, 330] width 1372 height 1236
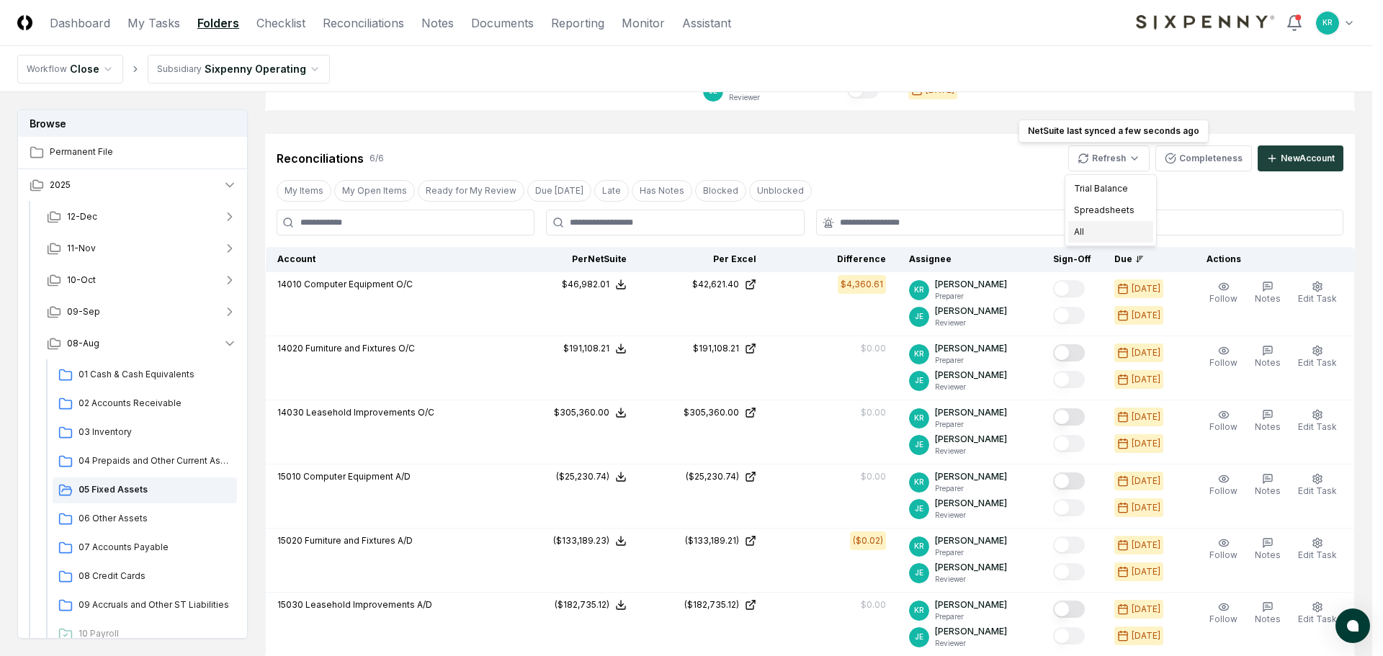
click at [1093, 227] on div "All" at bounding box center [1110, 232] width 85 height 22
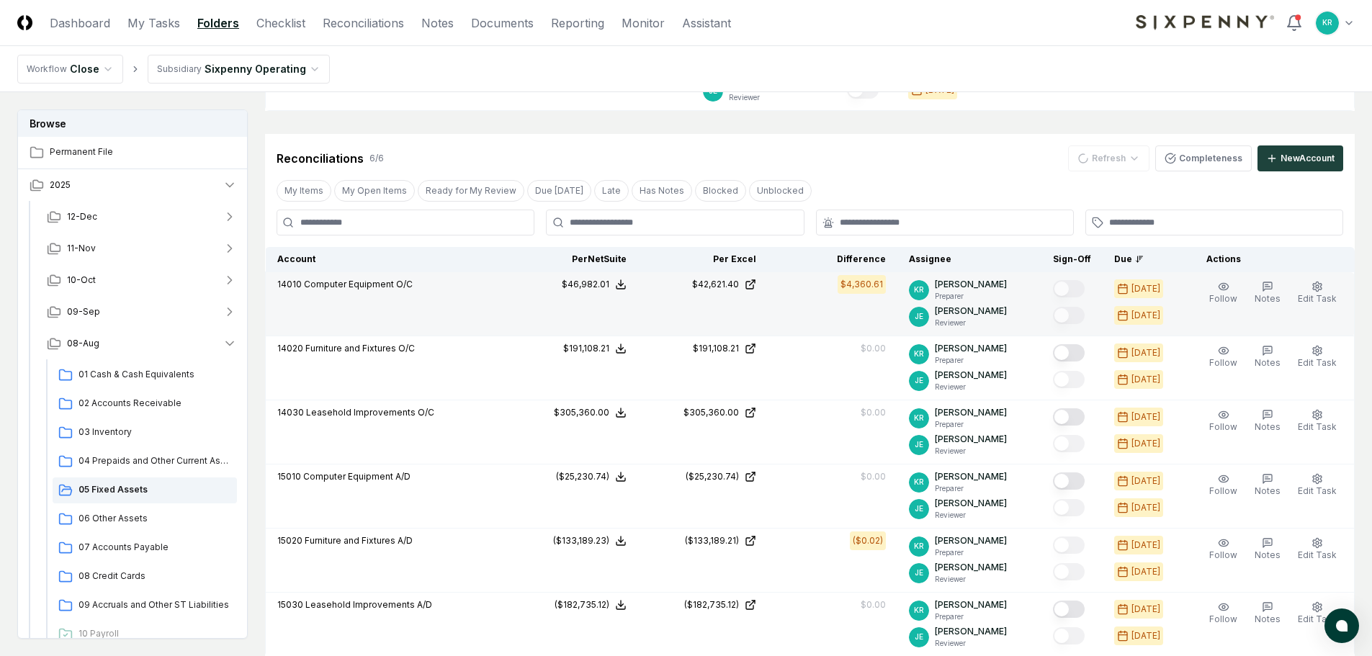
click at [1312, 308] on div "Follow Notes Edit Task More" at bounding box center [1273, 304] width 156 height 52
click at [1314, 298] on span "Edit Task" at bounding box center [1317, 298] width 39 height 11
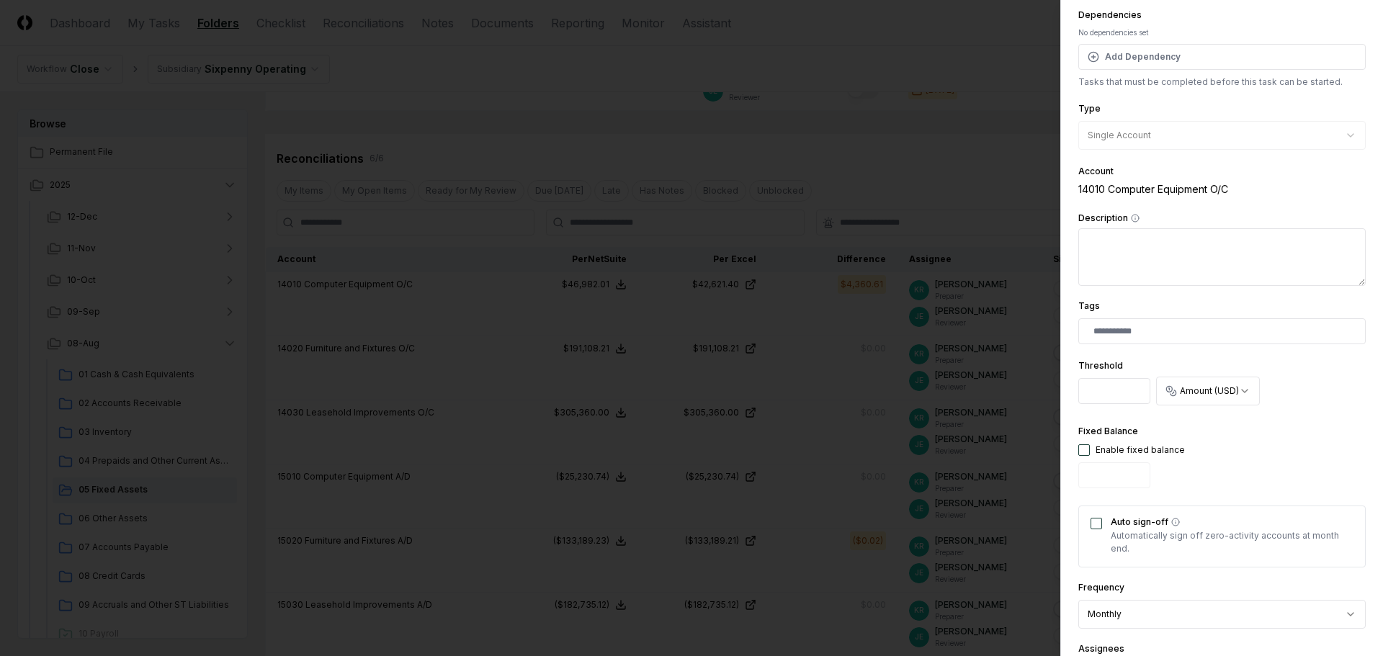
scroll to position [144, 0]
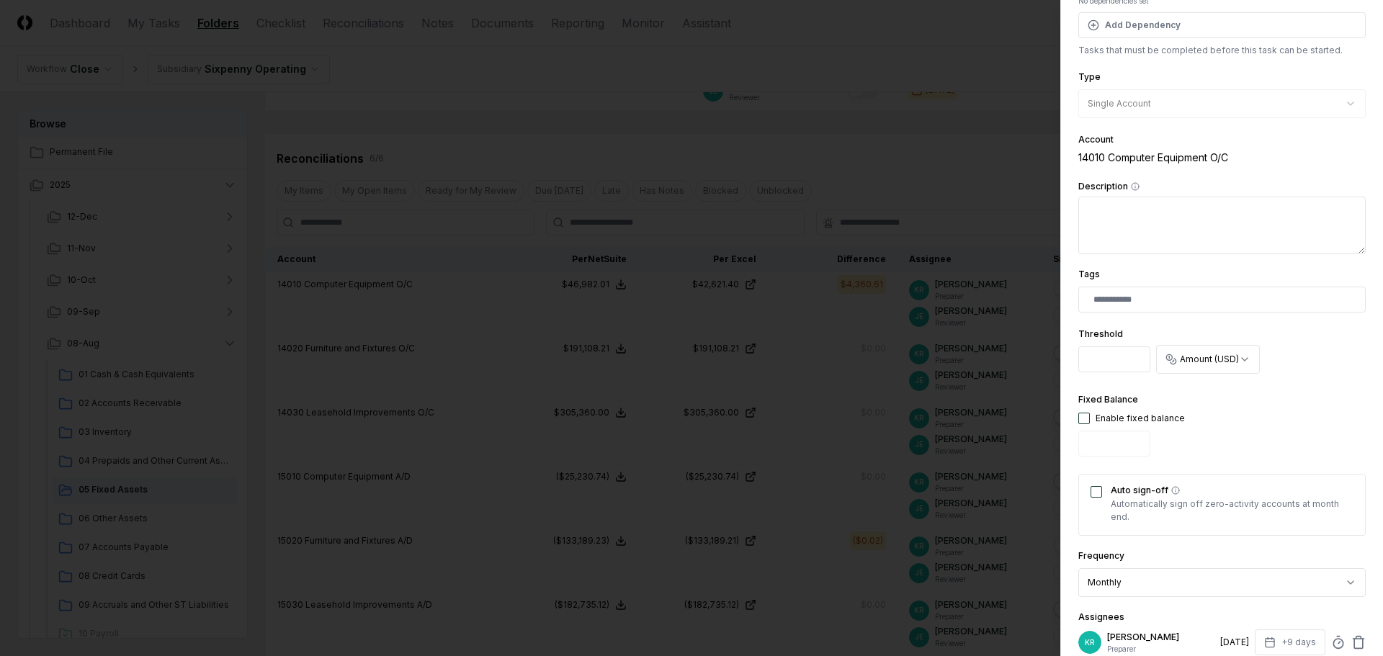
click at [1099, 499] on div "Auto sign-off Automatically sign off zero-activity accounts at month end." at bounding box center [1221, 505] width 287 height 62
drag, startPoint x: 1098, startPoint y: 487, endPoint x: 1106, endPoint y: 488, distance: 8.0
click at [1099, 487] on button "Auto sign-off" at bounding box center [1097, 492] width 12 height 12
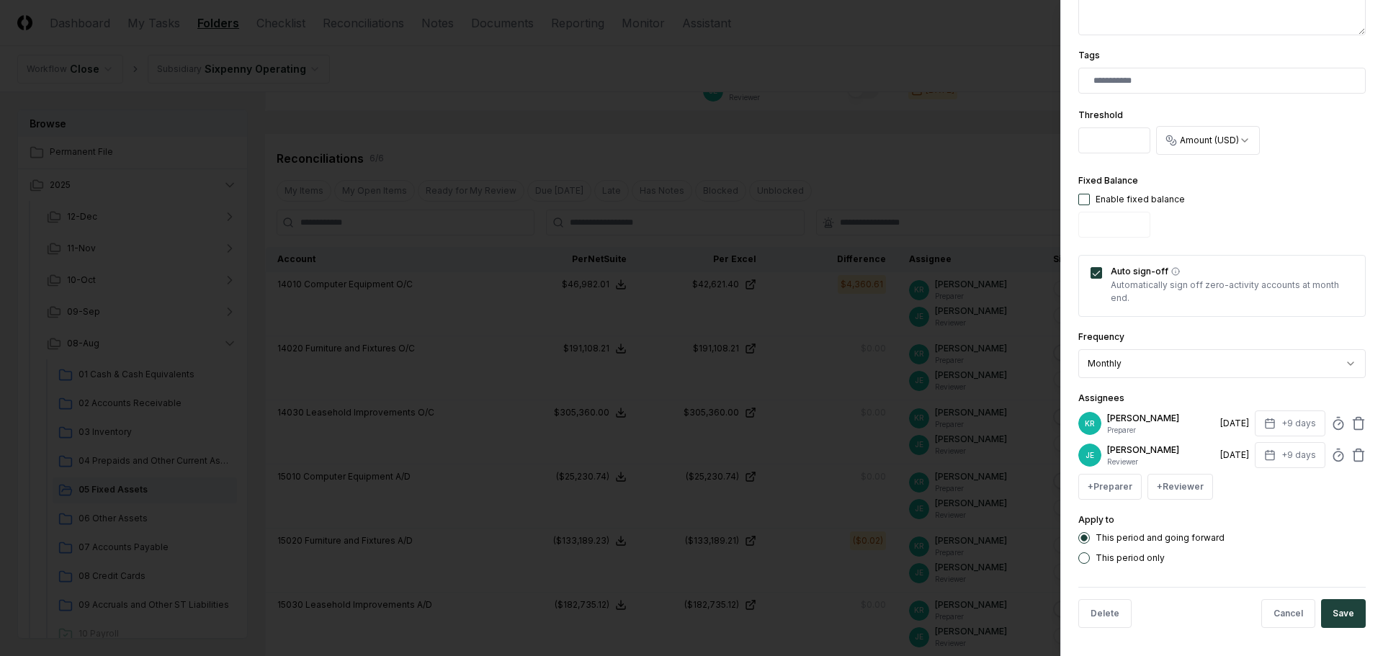
scroll to position [364, 0]
click at [1341, 606] on button "Save" at bounding box center [1343, 613] width 45 height 29
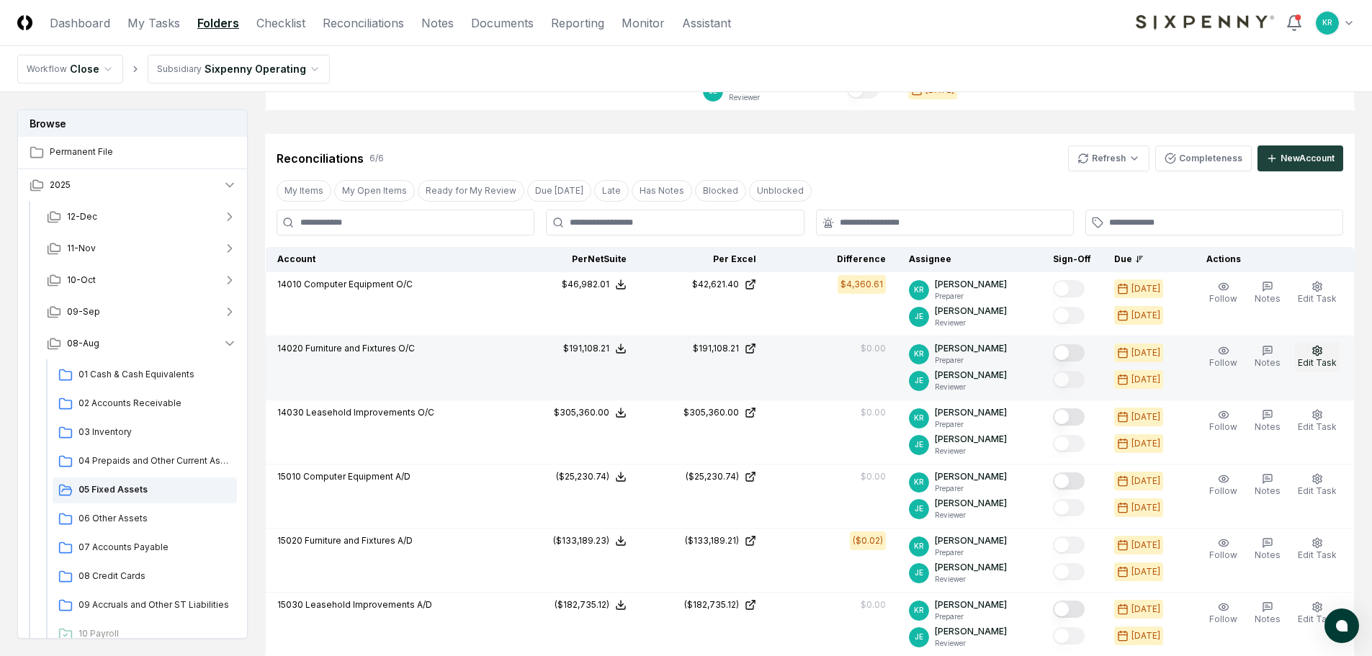
click at [1317, 349] on icon "button" at bounding box center [1318, 351] width 12 height 12
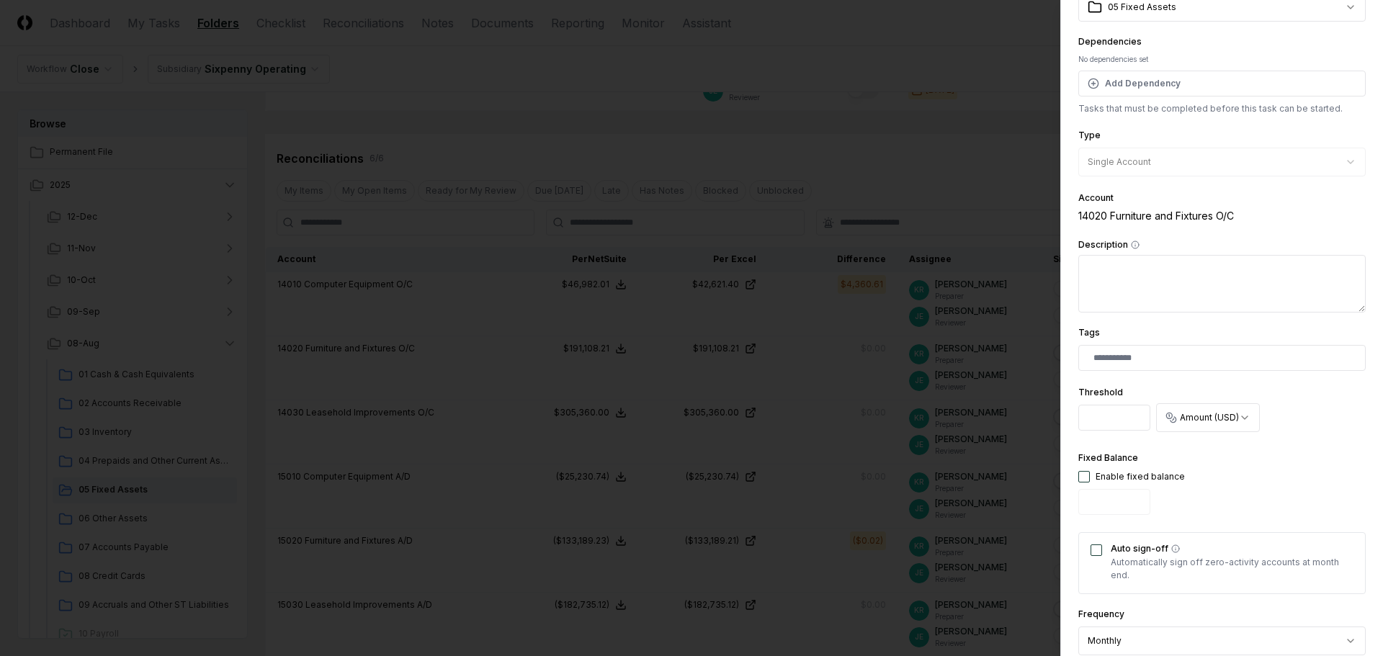
scroll to position [216, 0]
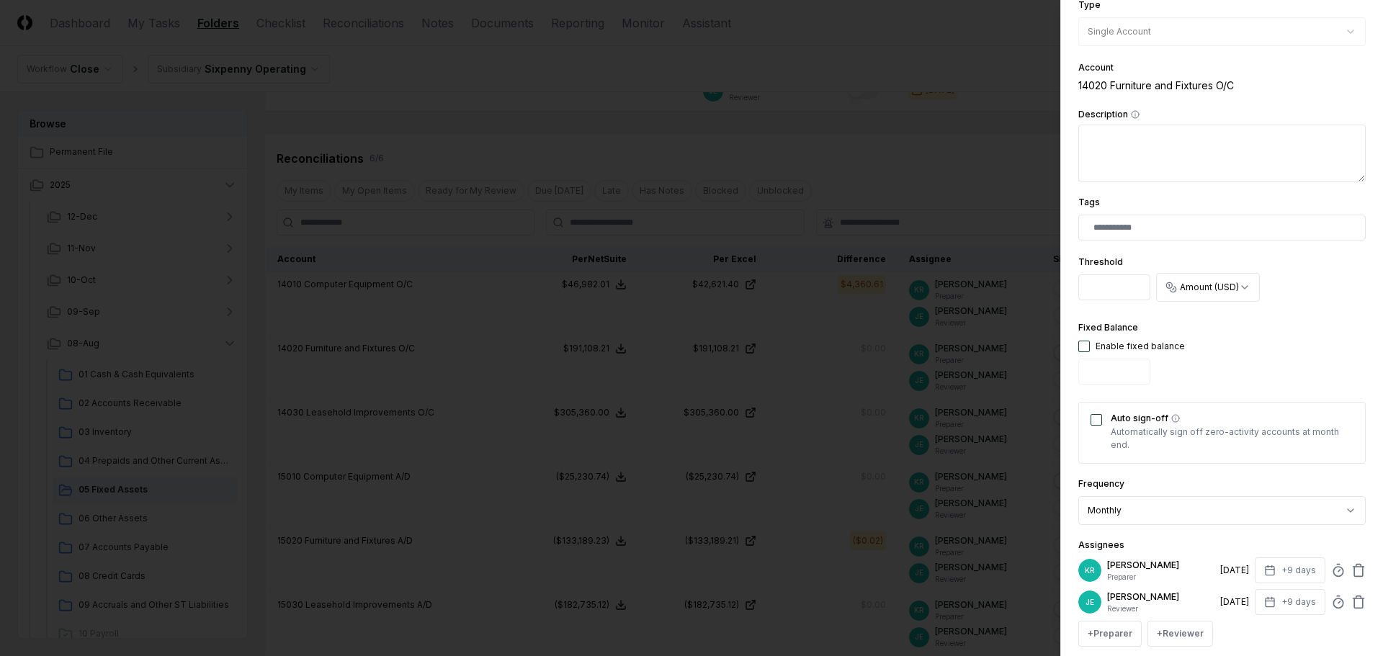
click at [1100, 424] on button "Auto sign-off" at bounding box center [1097, 420] width 12 height 12
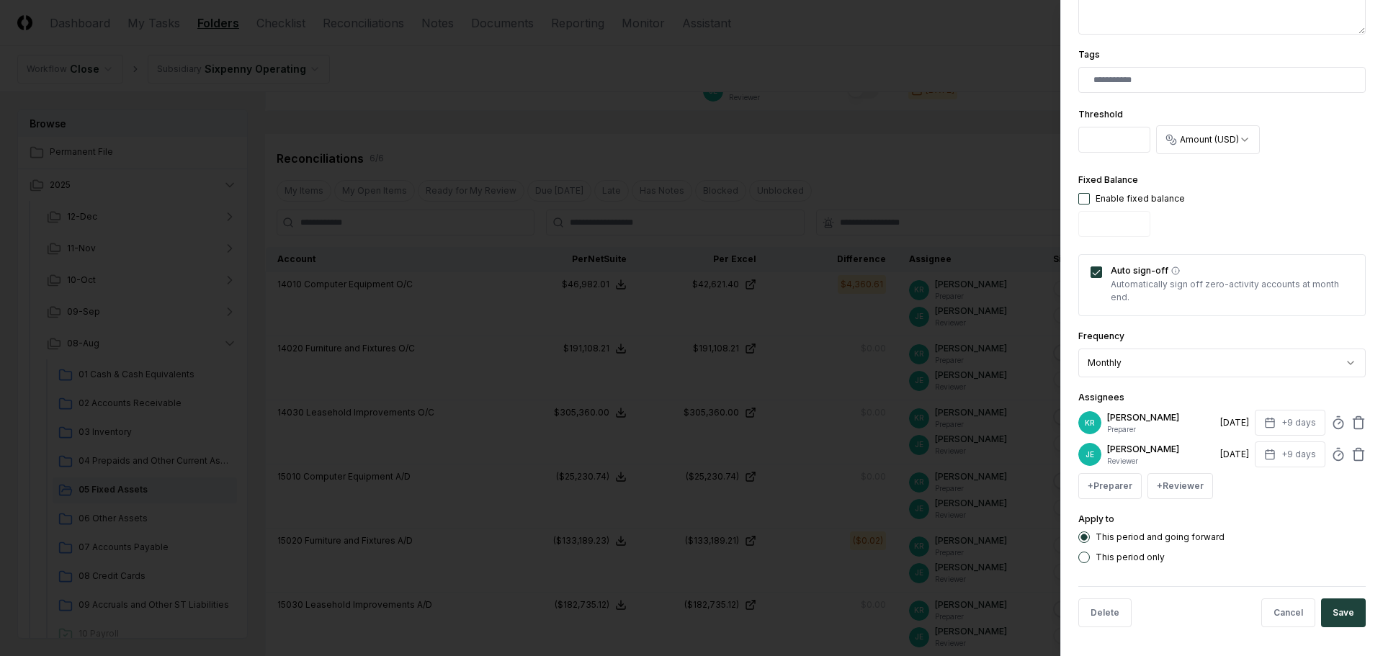
click at [1338, 609] on button "Save" at bounding box center [1343, 613] width 45 height 29
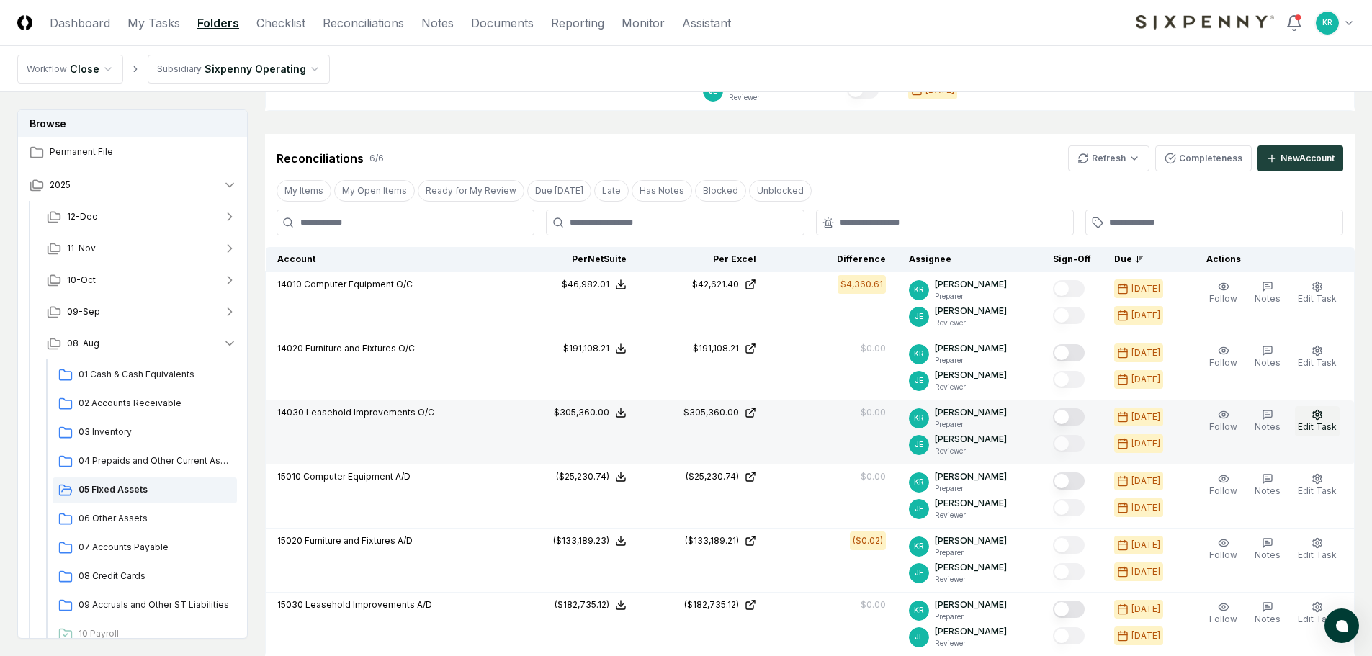
click at [1321, 424] on span "Edit Task" at bounding box center [1317, 426] width 39 height 11
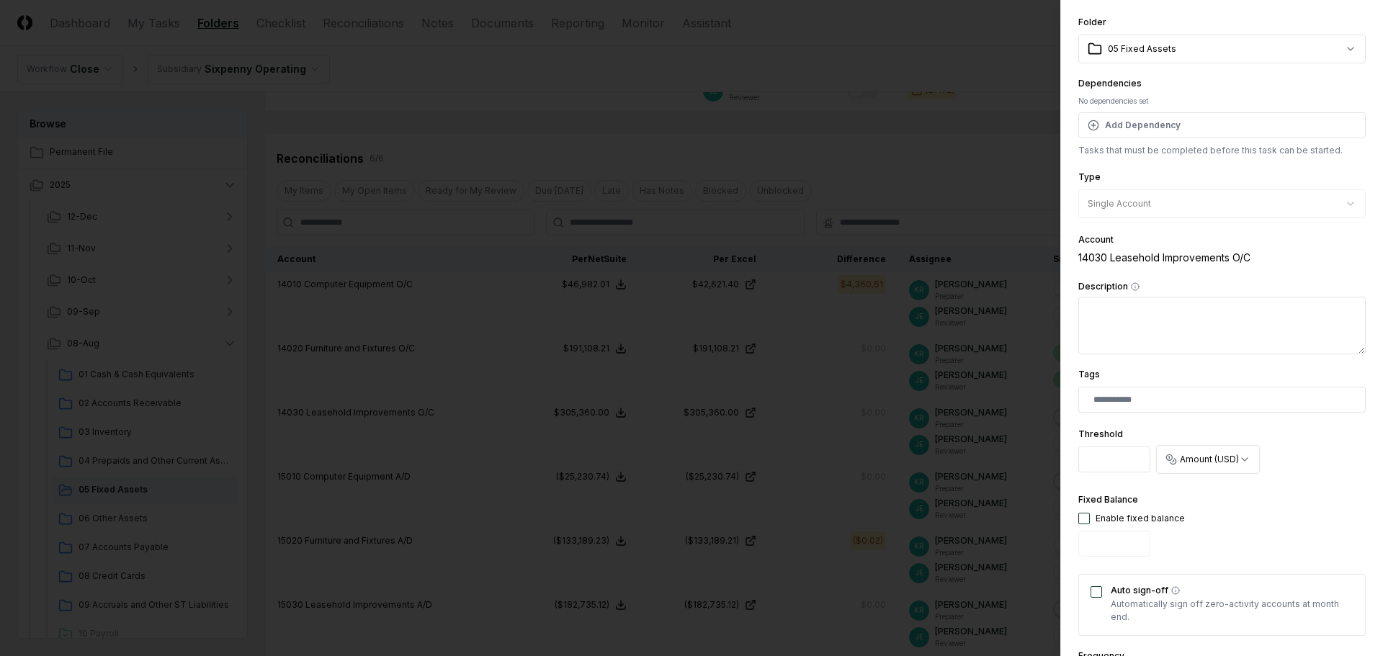
scroll to position [72, 0]
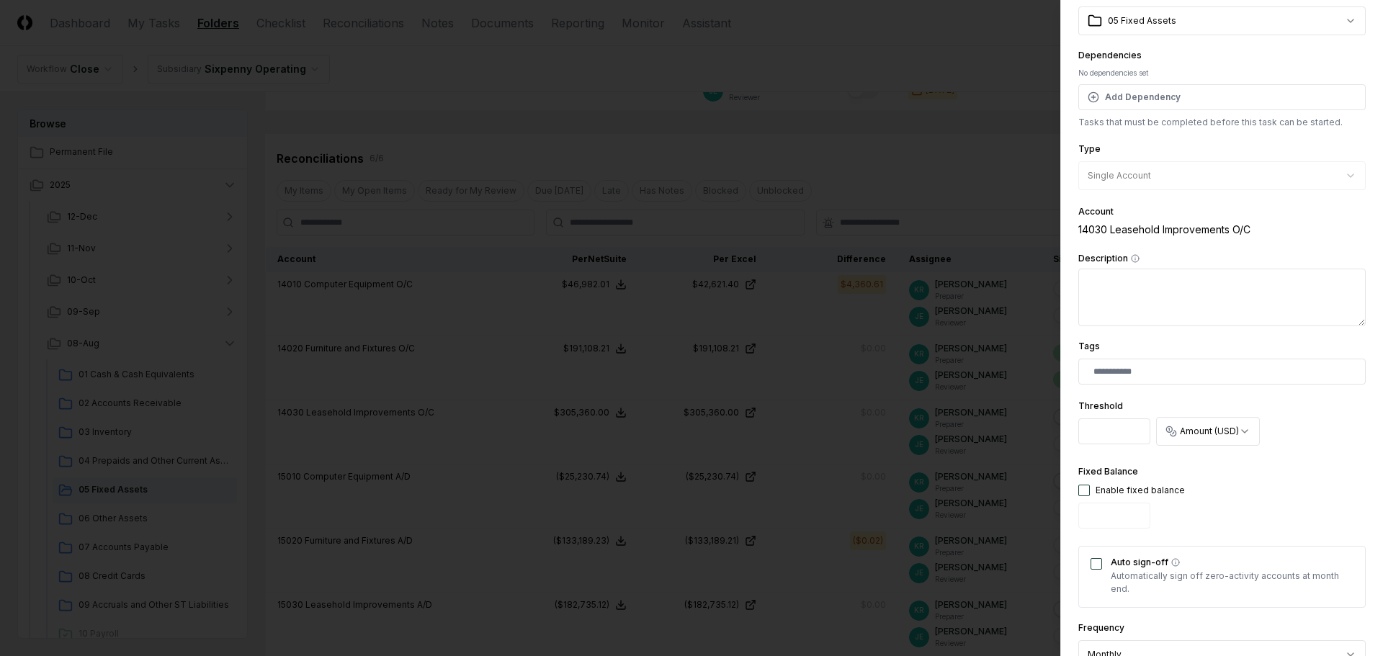
click at [1099, 568] on button "Auto sign-off" at bounding box center [1097, 564] width 12 height 12
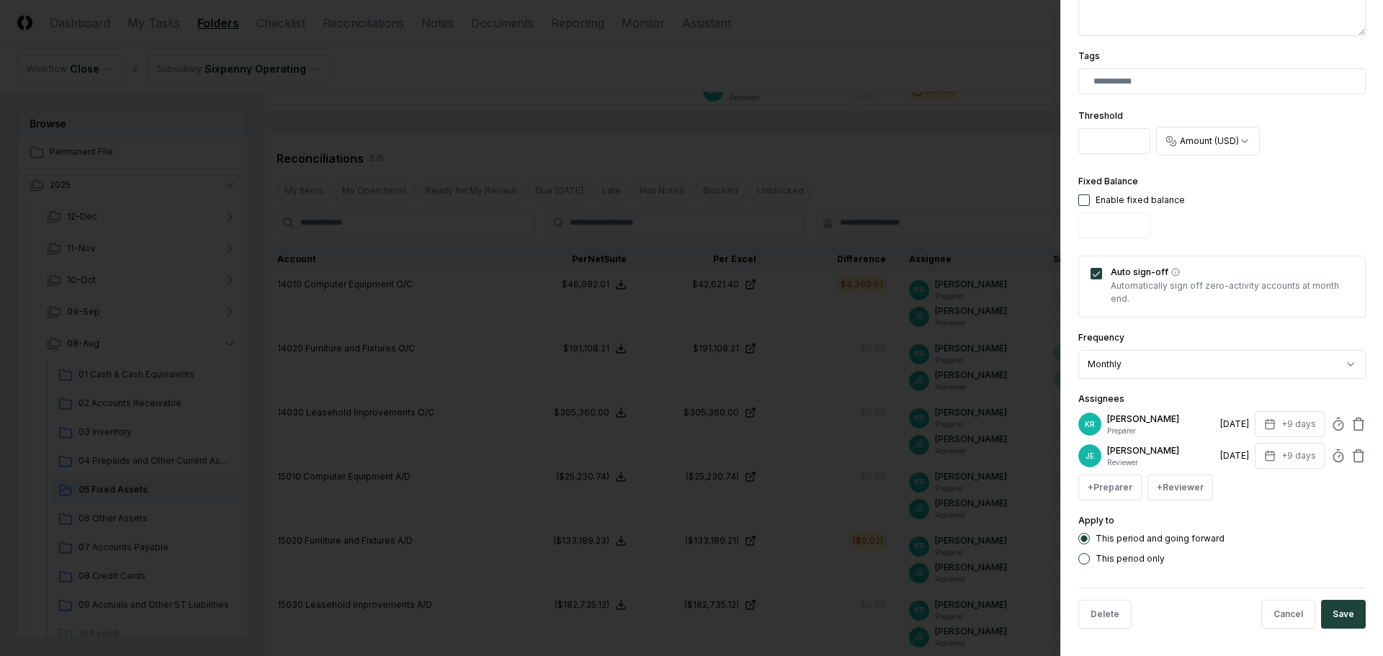
scroll to position [364, 0]
click at [1336, 605] on button "Save" at bounding box center [1343, 613] width 45 height 29
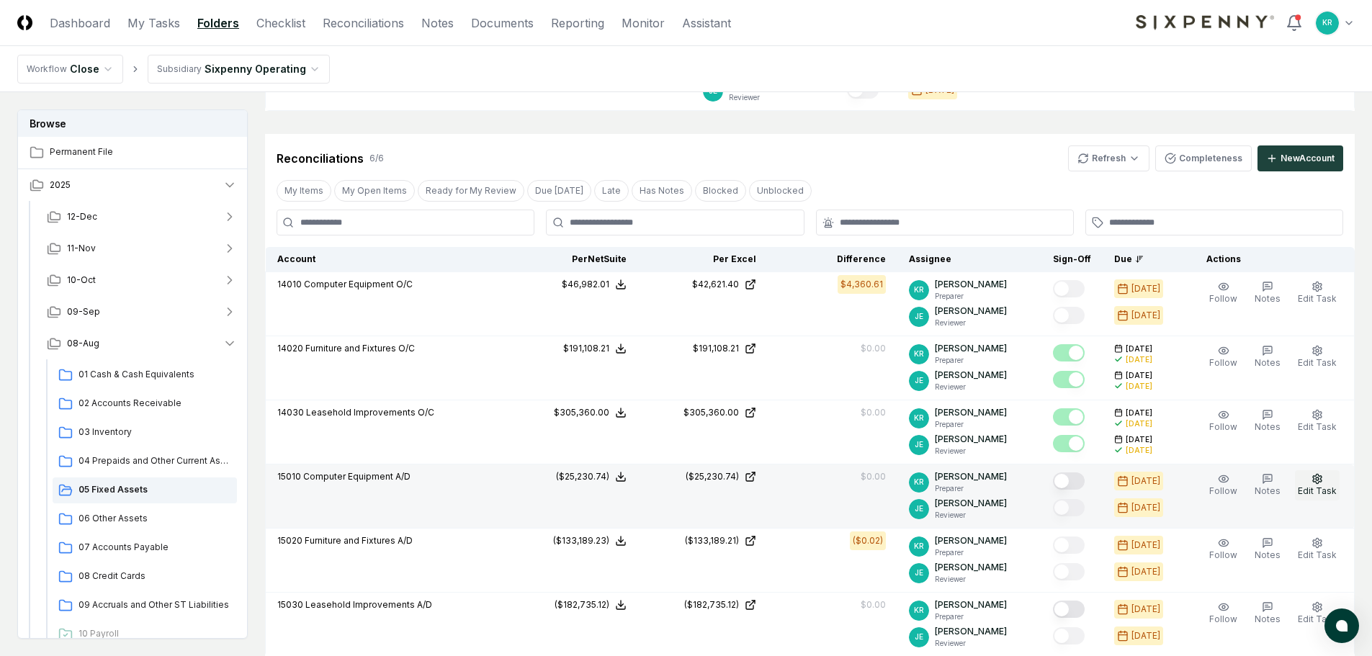
click at [1310, 492] on span "Edit Task" at bounding box center [1317, 491] width 39 height 11
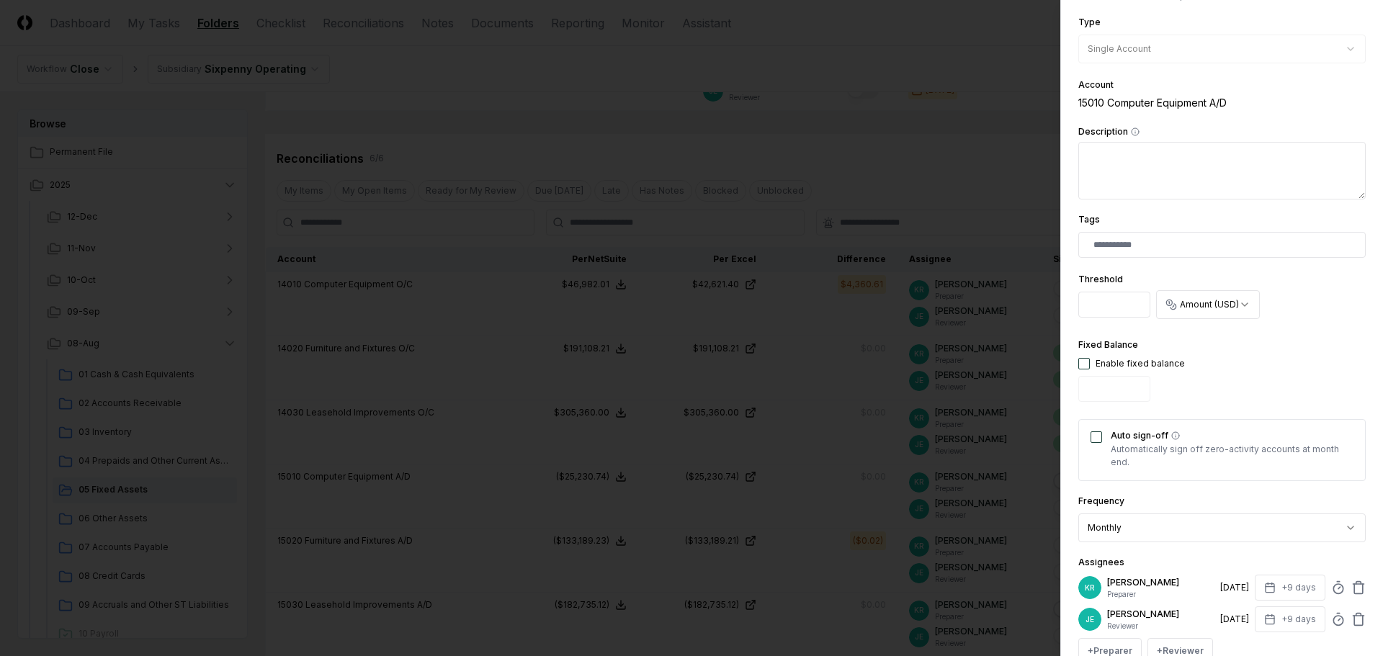
scroll to position [216, 0]
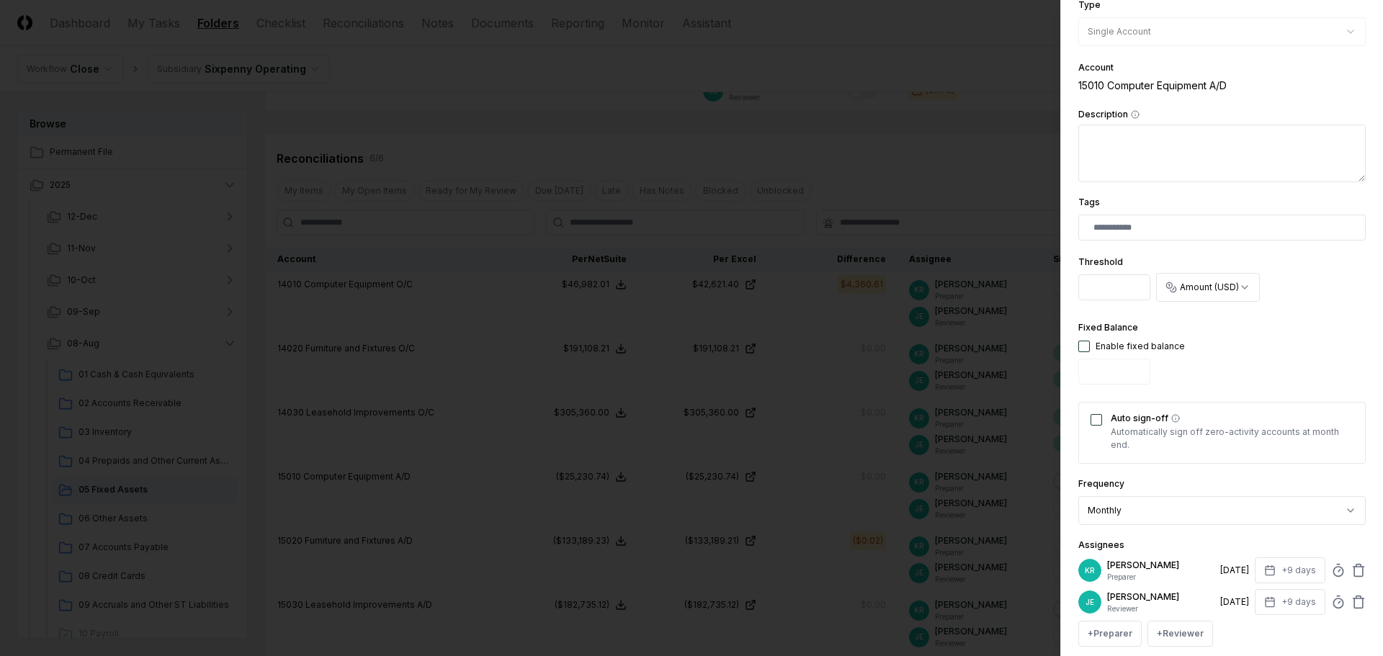
drag, startPoint x: 1093, startPoint y: 421, endPoint x: 1104, endPoint y: 436, distance: 18.6
click at [1093, 422] on button "Auto sign-off" at bounding box center [1097, 420] width 12 height 12
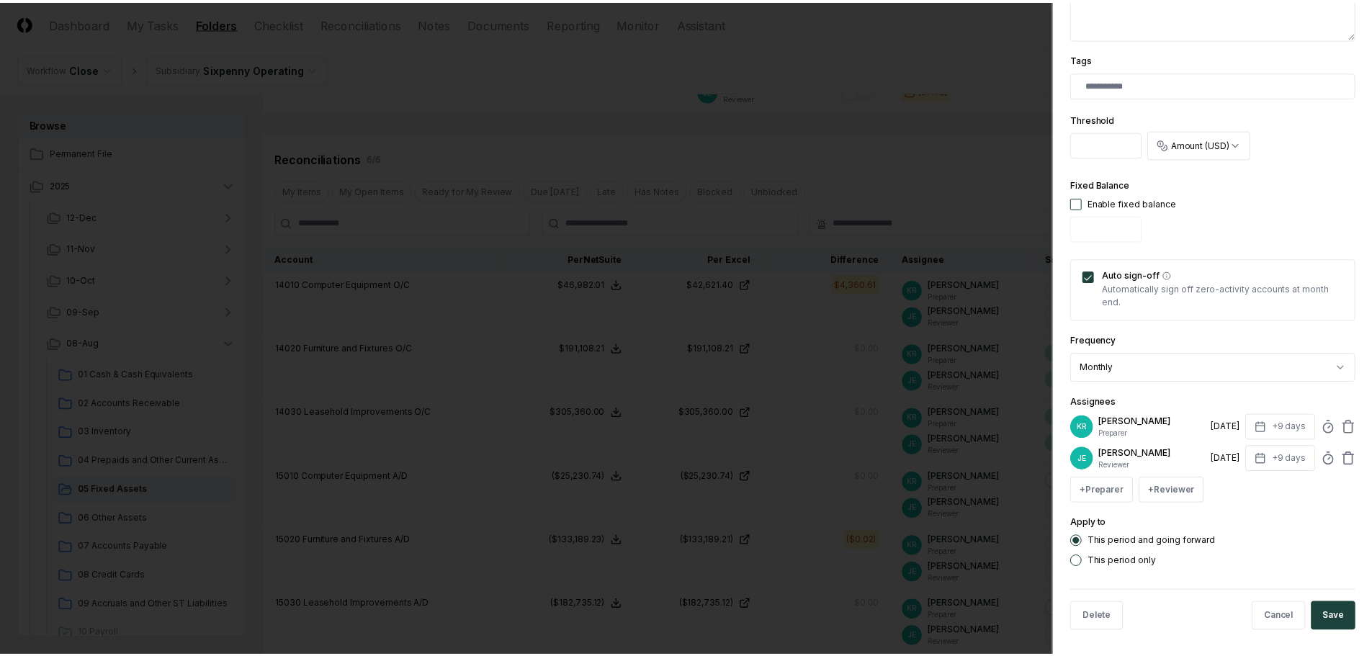
scroll to position [364, 0]
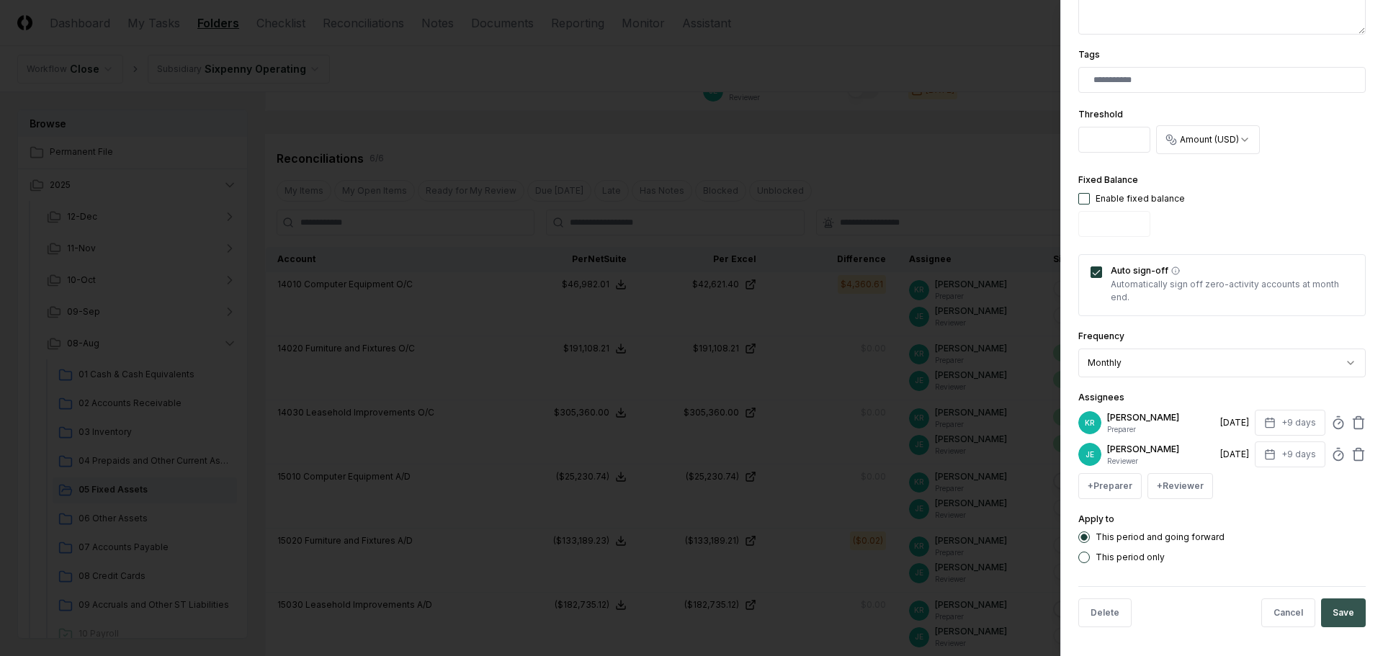
click at [1341, 617] on button "Save" at bounding box center [1343, 613] width 45 height 29
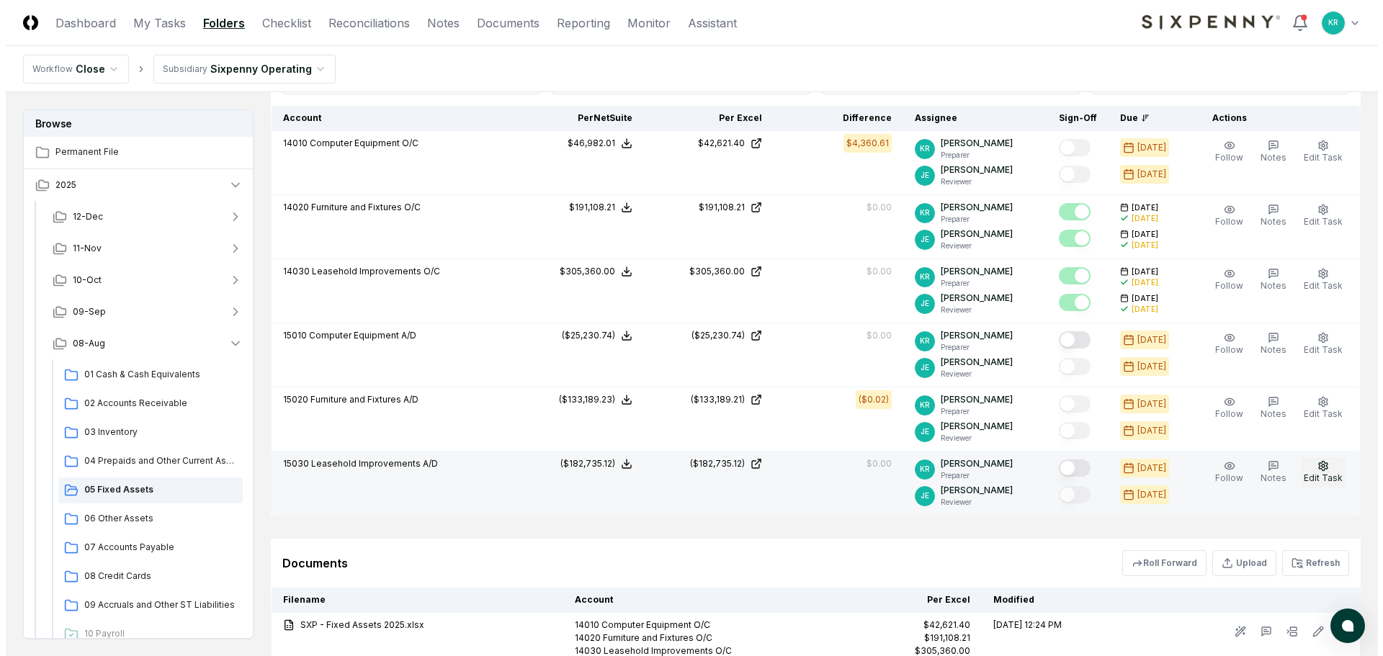
scroll to position [432, 0]
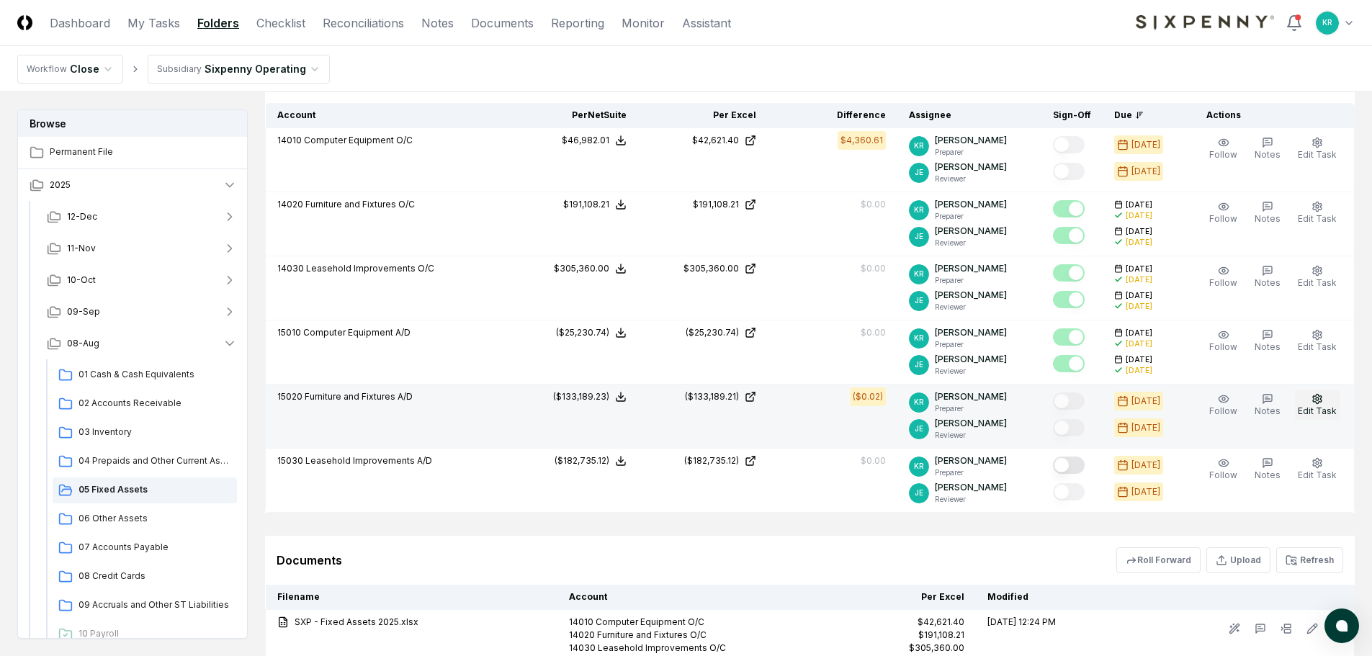
click at [1315, 404] on icon "button" at bounding box center [1318, 399] width 12 height 12
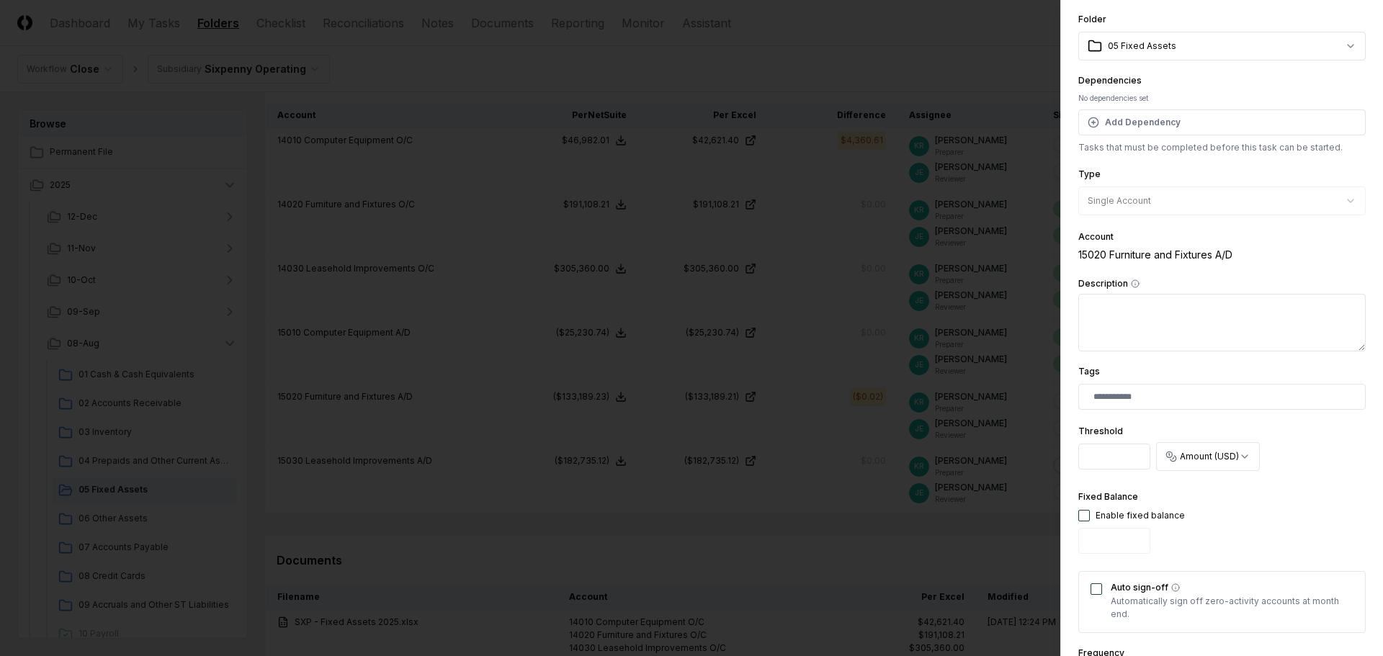
scroll to position [144, 0]
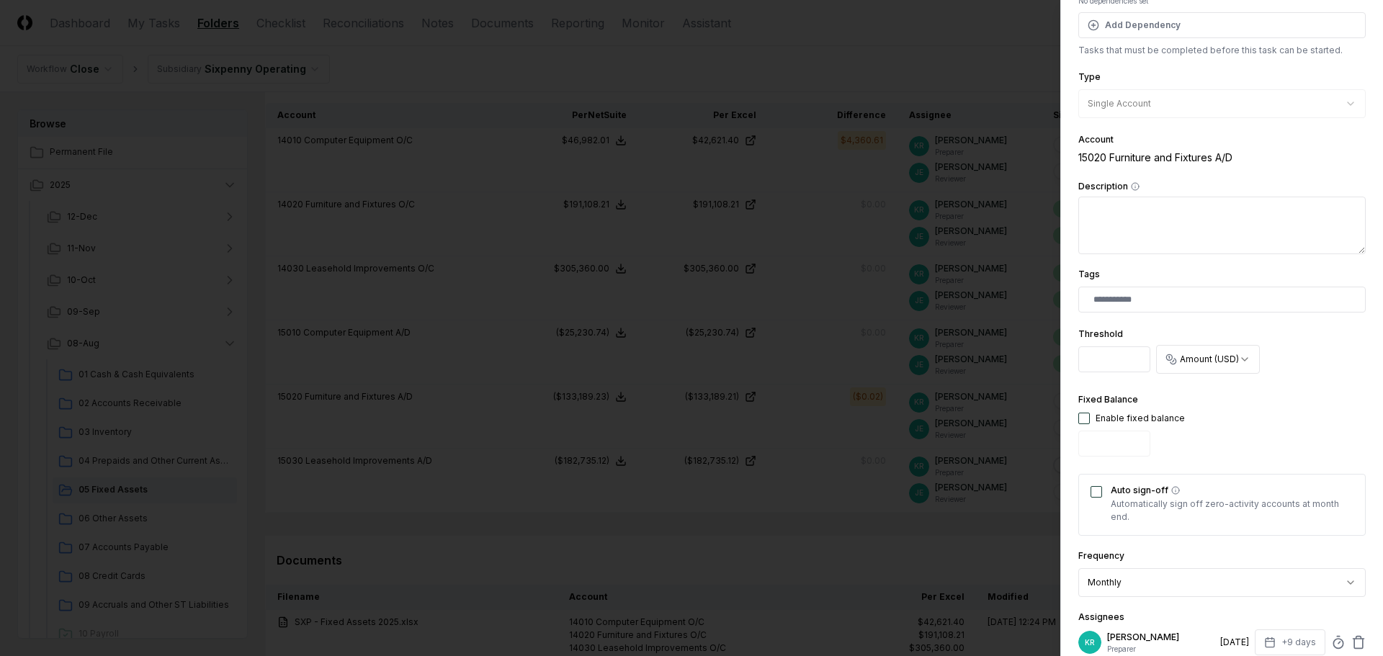
click at [1096, 493] on button "Auto sign-off" at bounding box center [1097, 492] width 12 height 12
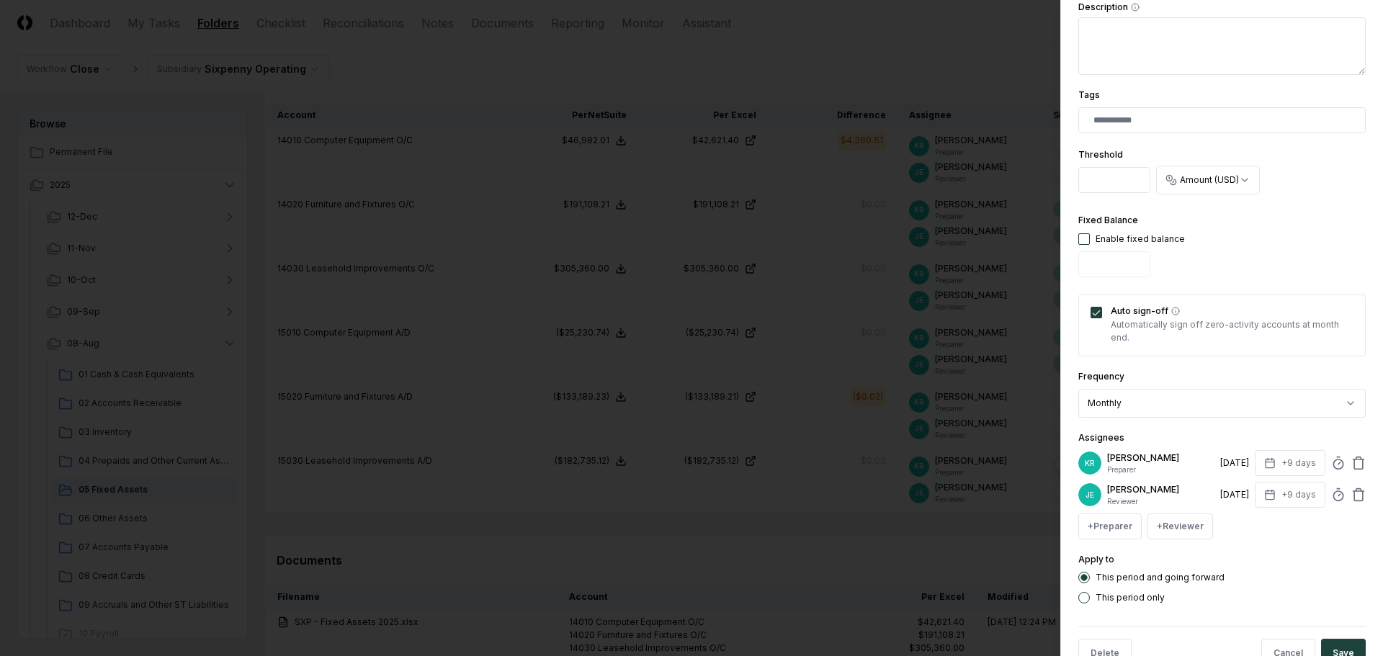
scroll to position [364, 0]
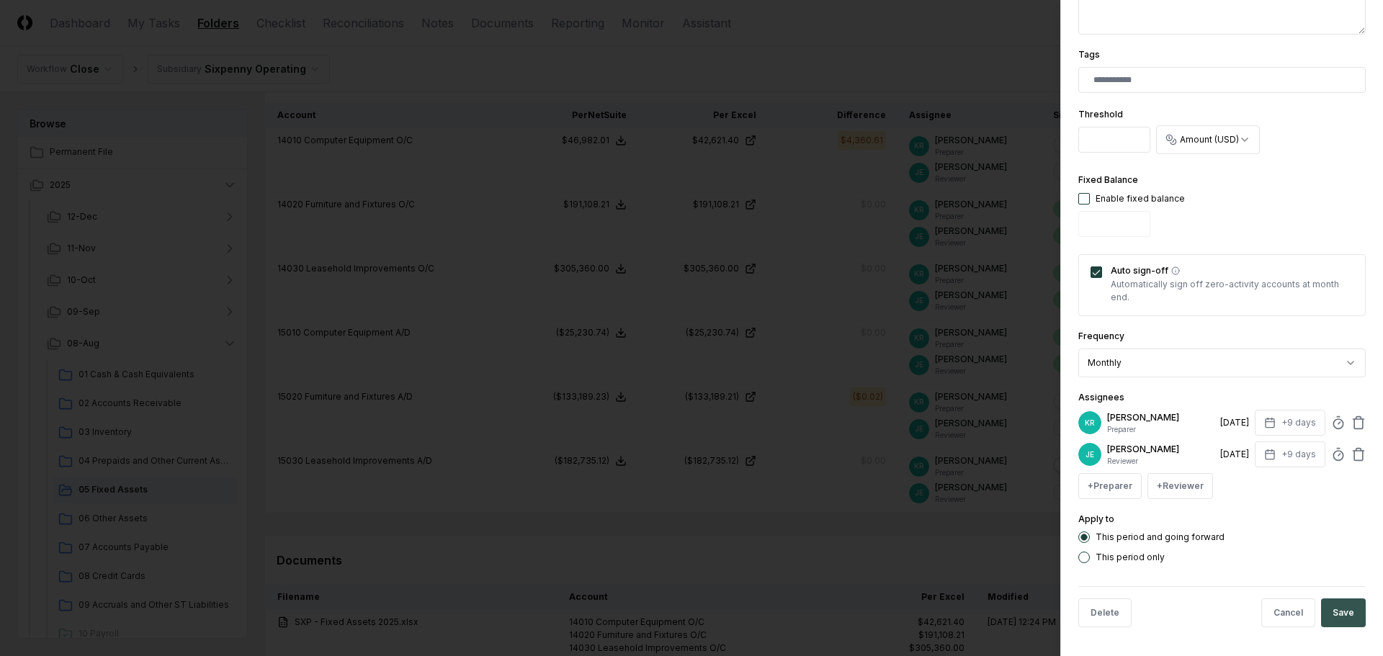
click at [1341, 613] on button "Save" at bounding box center [1343, 613] width 45 height 29
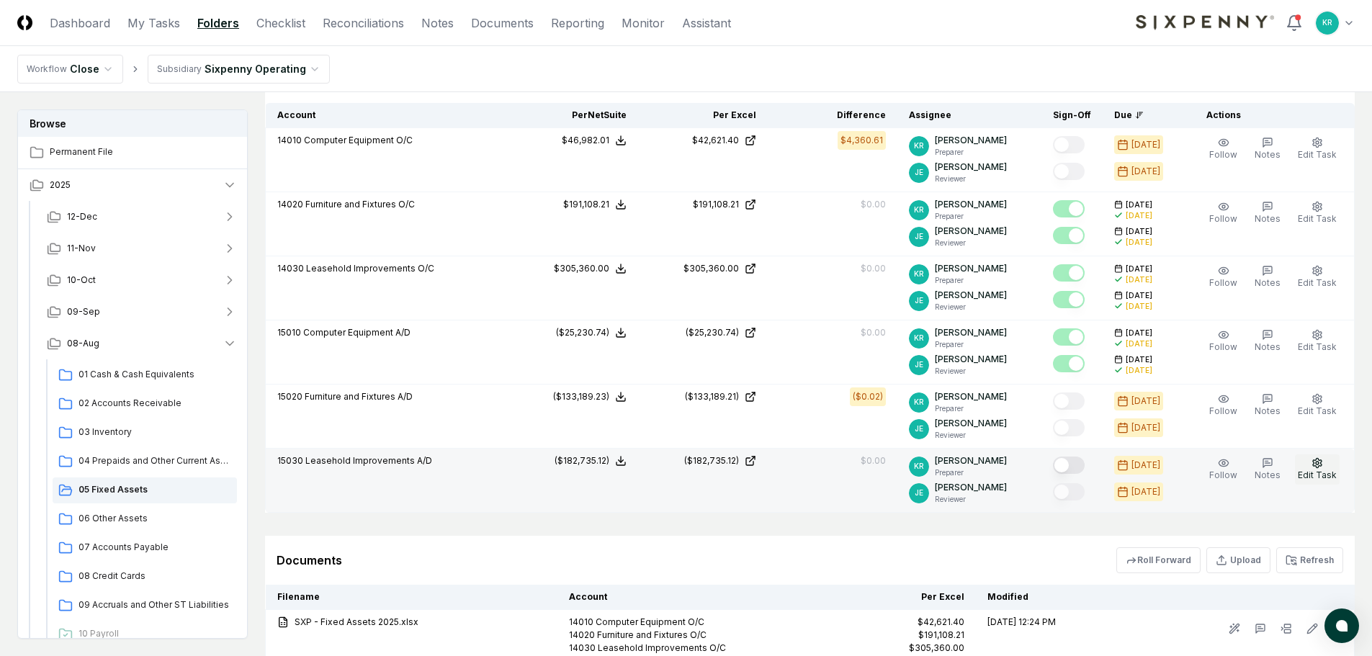
click at [1317, 467] on icon "button" at bounding box center [1317, 462] width 9 height 9
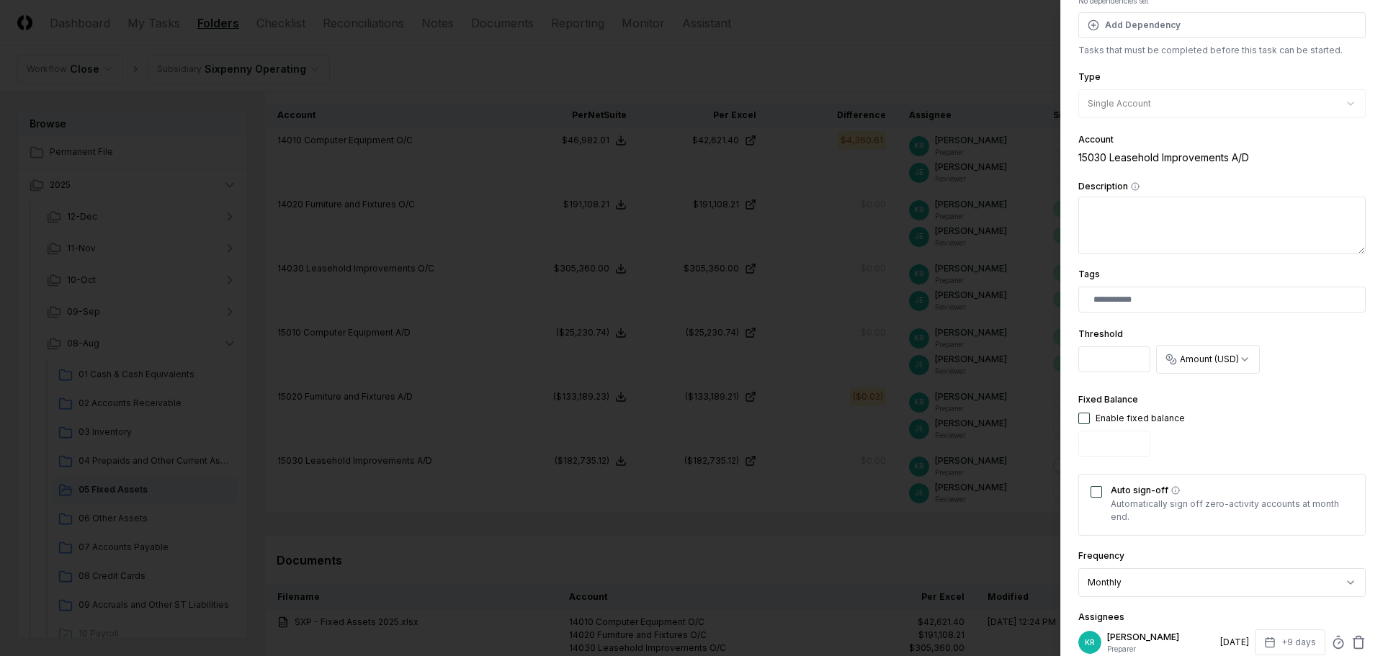
click at [1096, 488] on button "Auto sign-off" at bounding box center [1097, 492] width 12 height 12
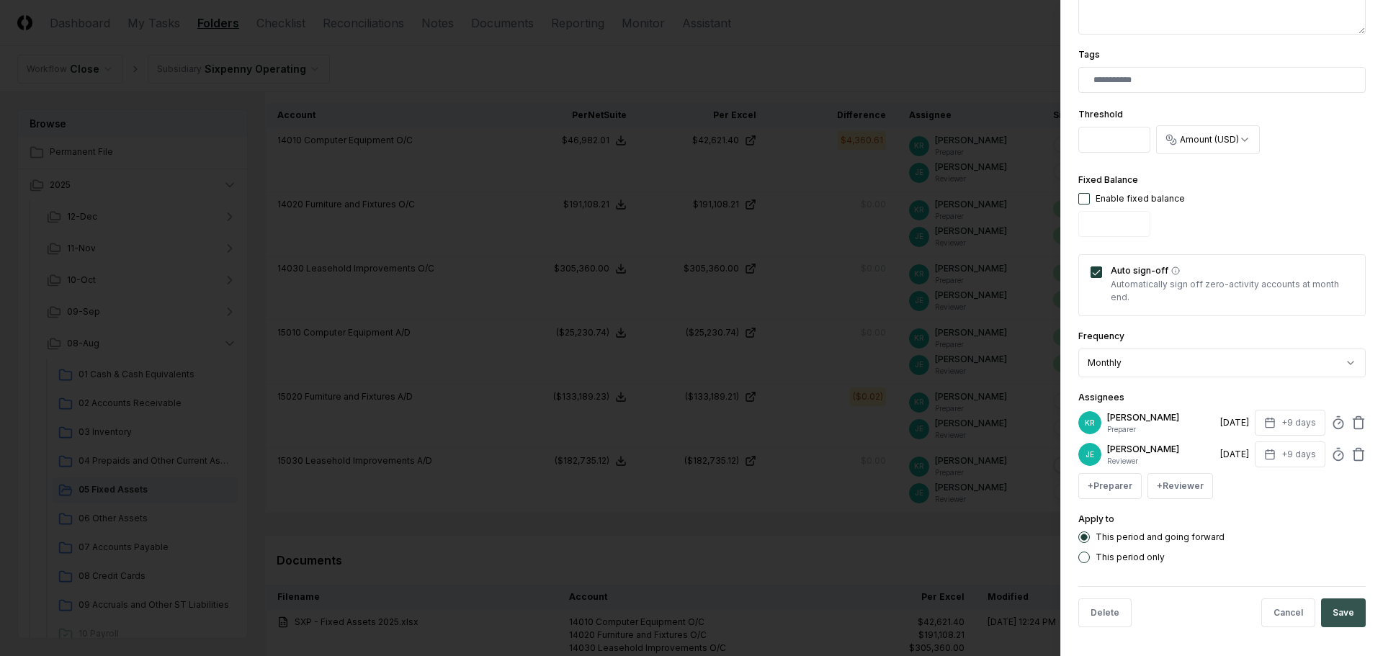
click at [1347, 610] on button "Save" at bounding box center [1343, 613] width 45 height 29
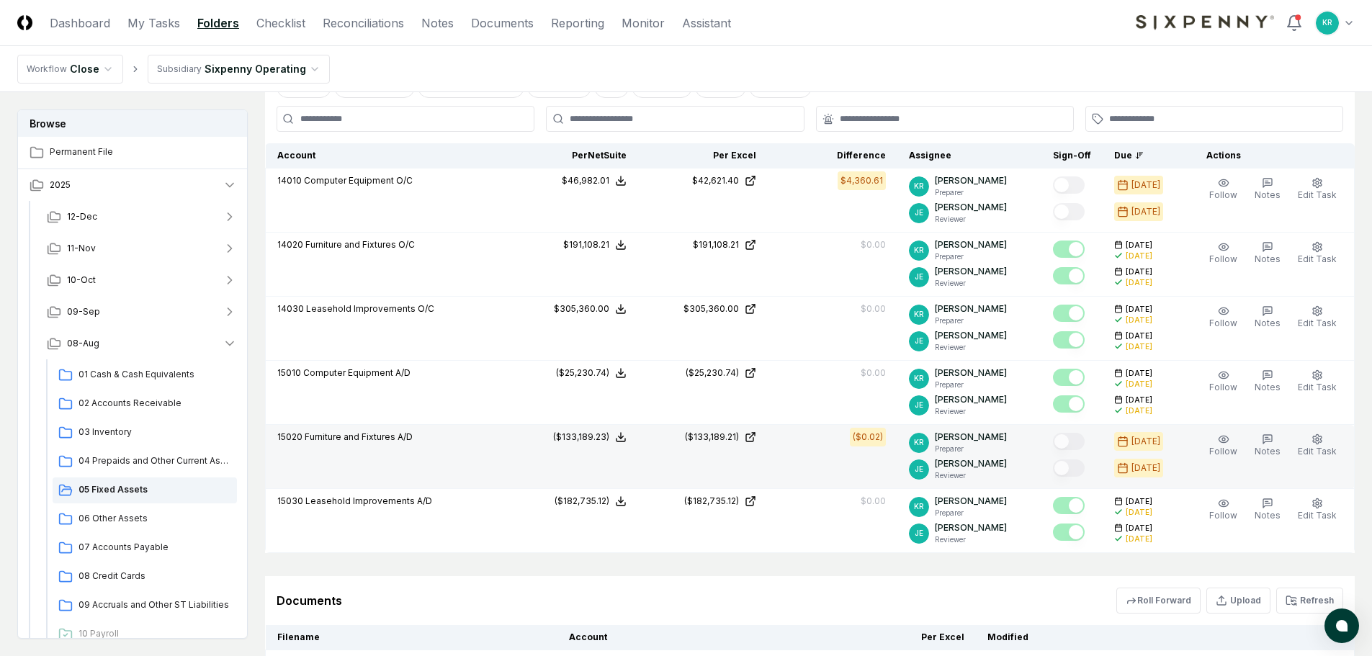
scroll to position [360, 0]
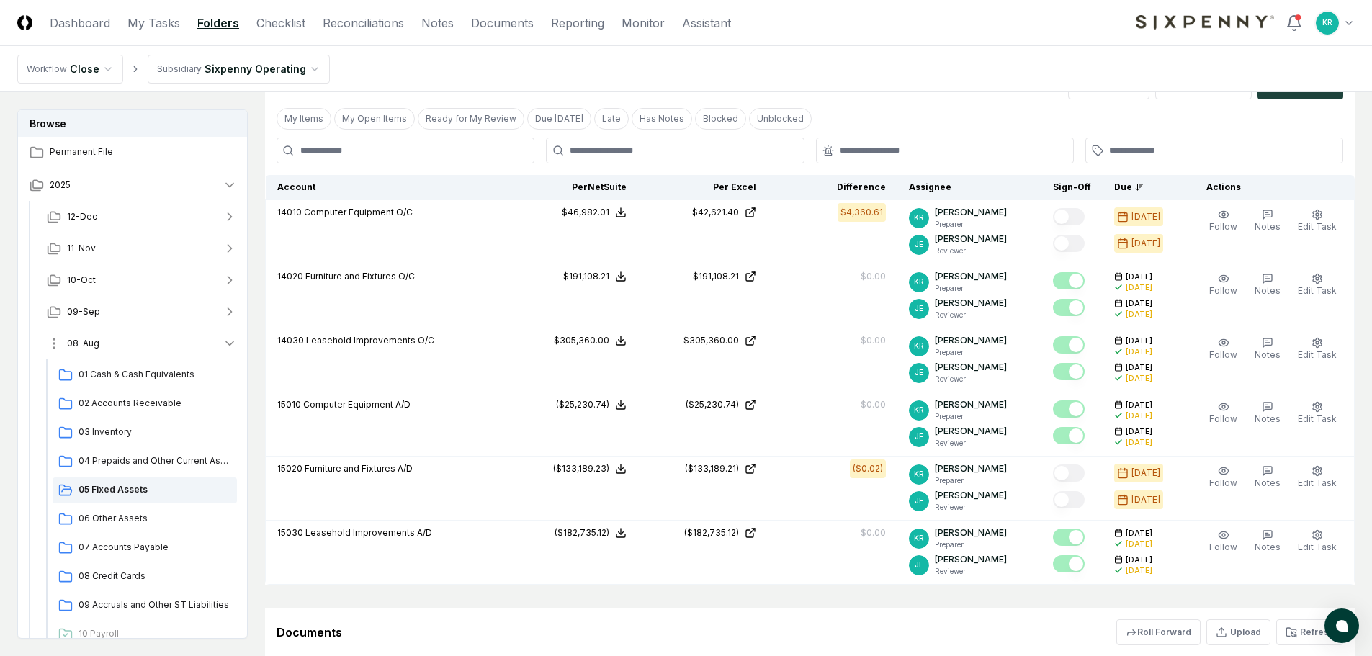
click at [87, 345] on span "08-Aug" at bounding box center [83, 343] width 32 height 13
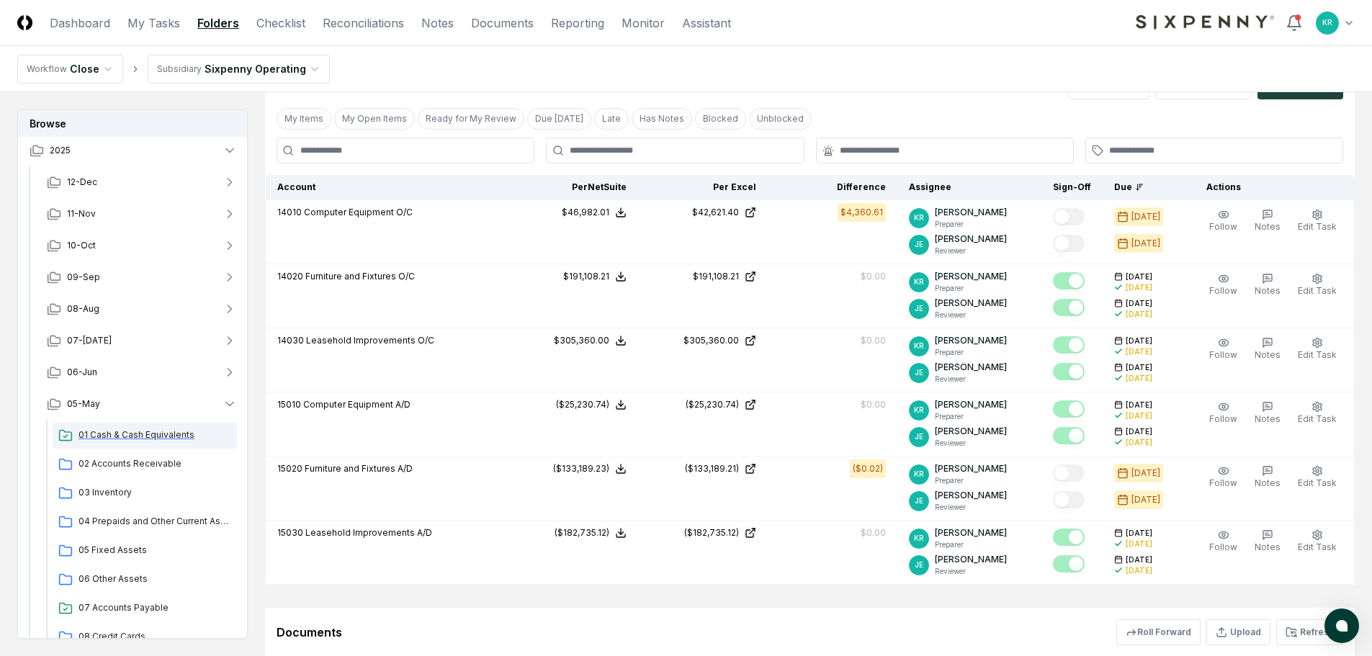
scroll to position [72, 0]
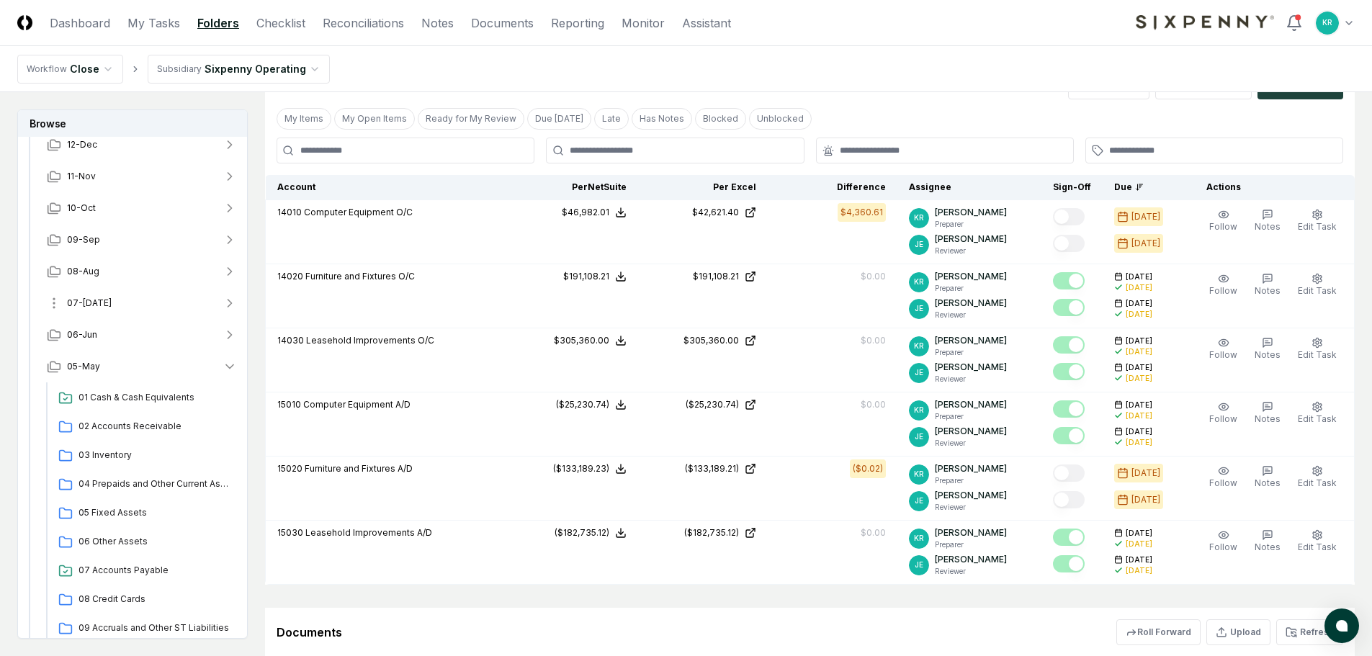
click at [85, 303] on span "07-[DATE]" at bounding box center [89, 303] width 45 height 13
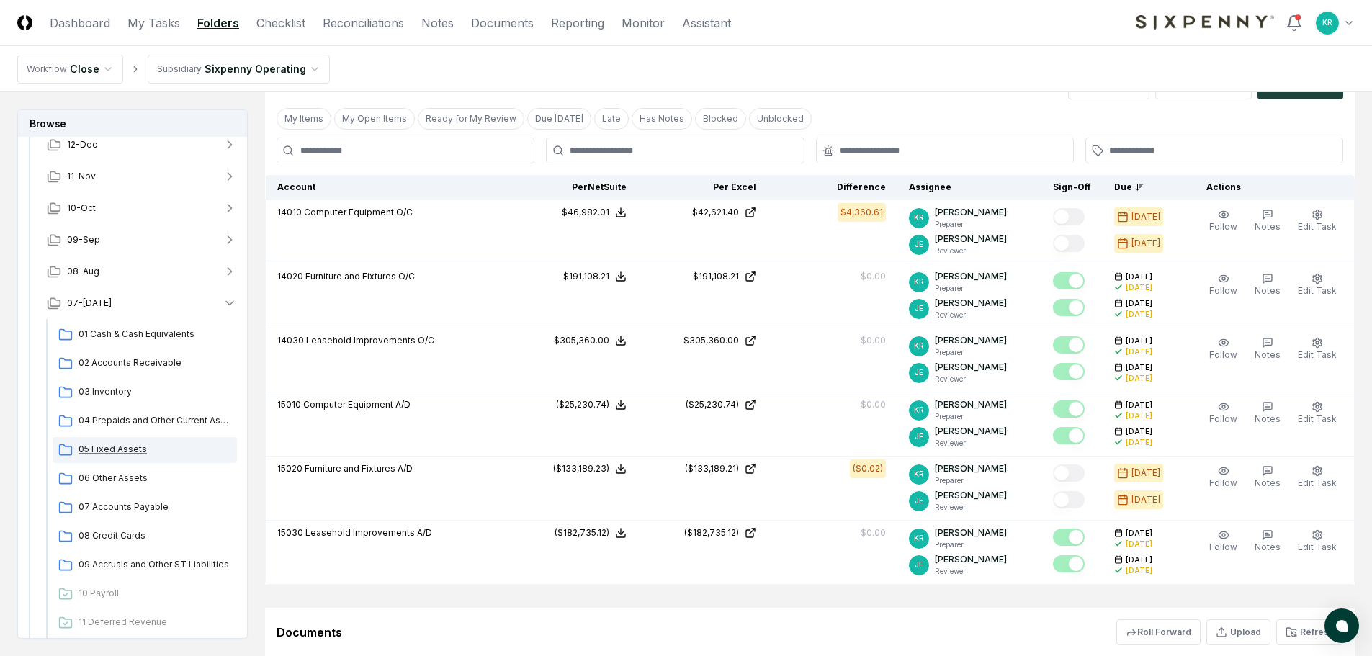
click at [122, 454] on span "05 Fixed Assets" at bounding box center [155, 449] width 153 height 13
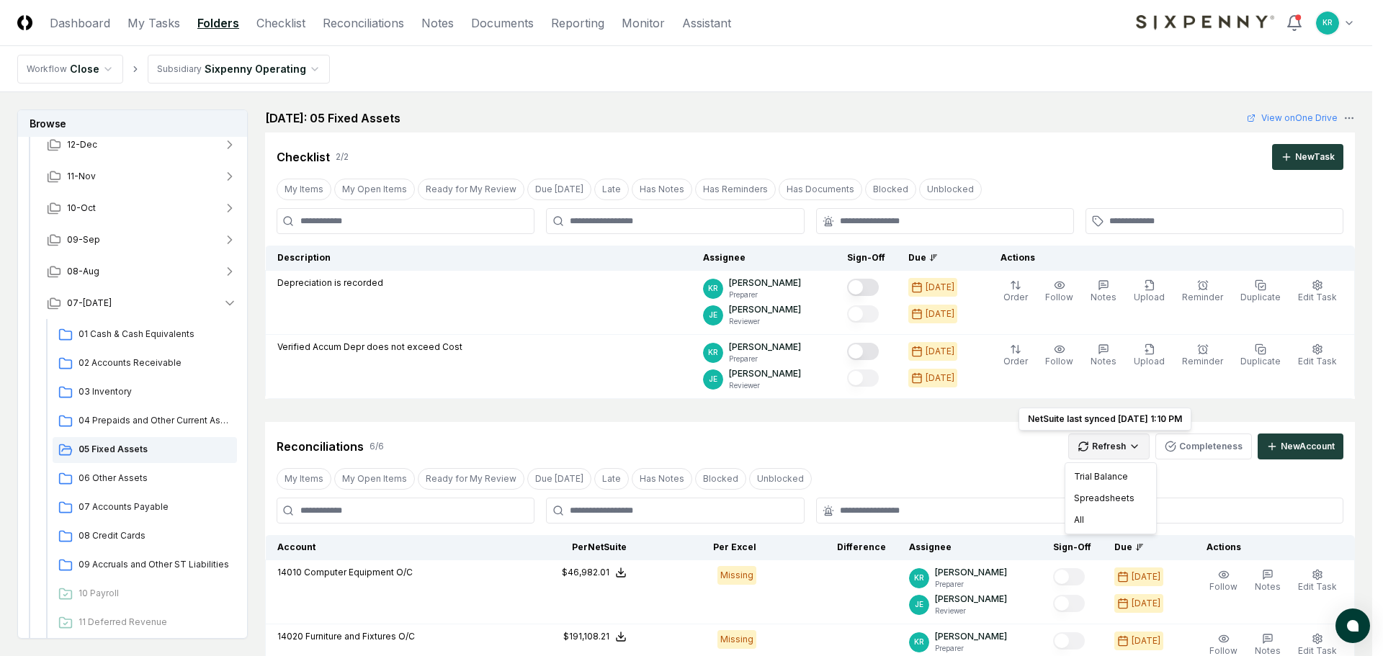
click at [1109, 445] on html "CloseCore Dashboard My Tasks Folders Checklist Reconciliations Notes Documents …" at bounding box center [691, 596] width 1383 height 1193
click at [1093, 515] on div "All" at bounding box center [1110, 520] width 85 height 22
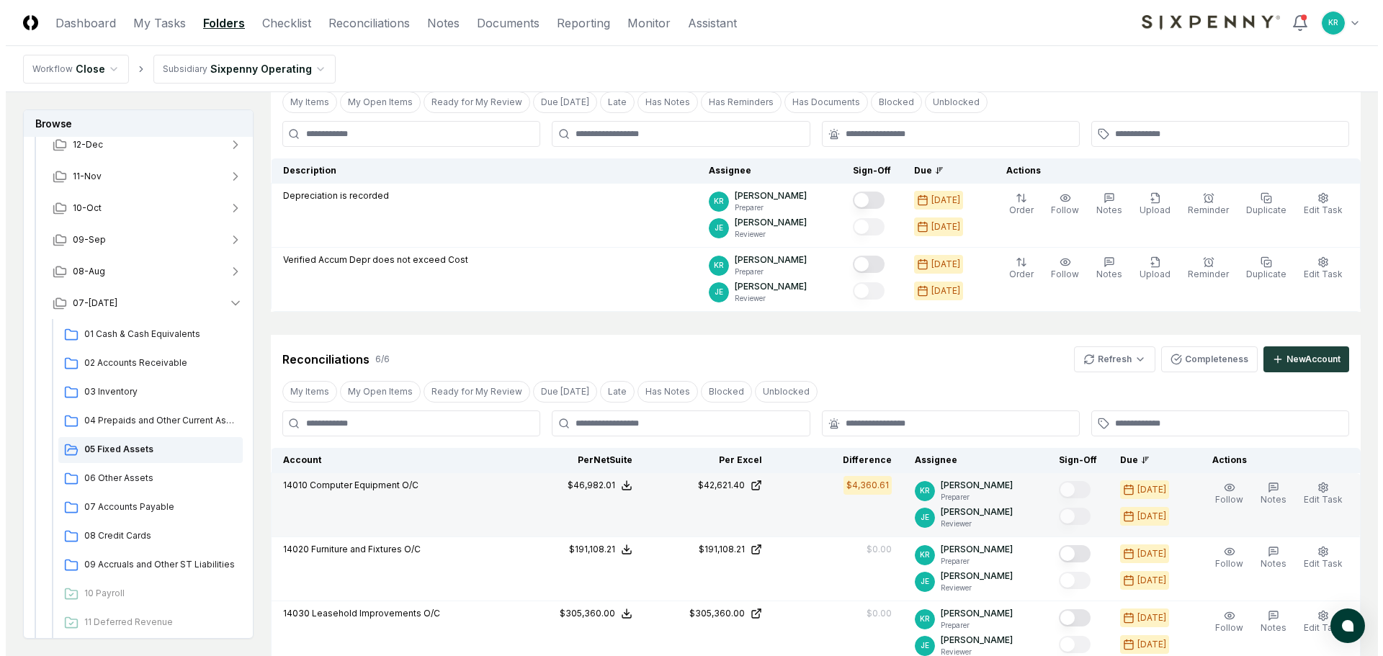
scroll to position [288, 0]
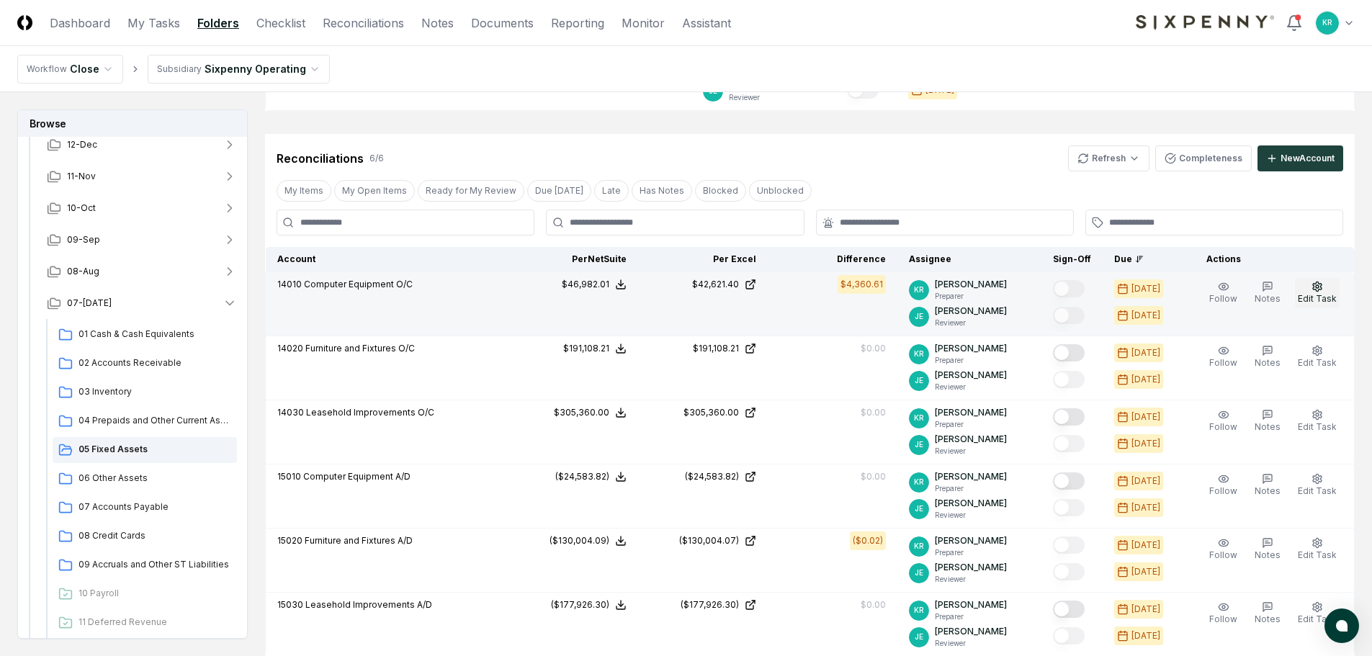
click at [1317, 290] on icon "button" at bounding box center [1317, 286] width 9 height 9
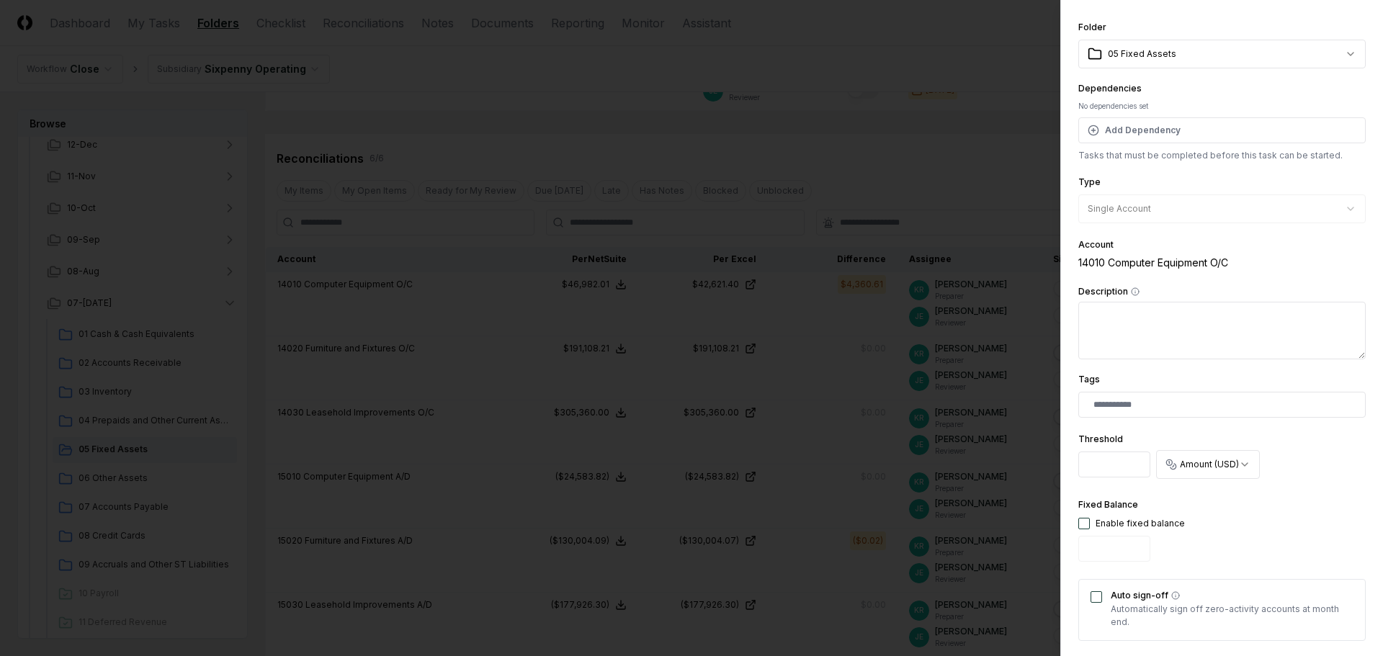
scroll to position [216, 0]
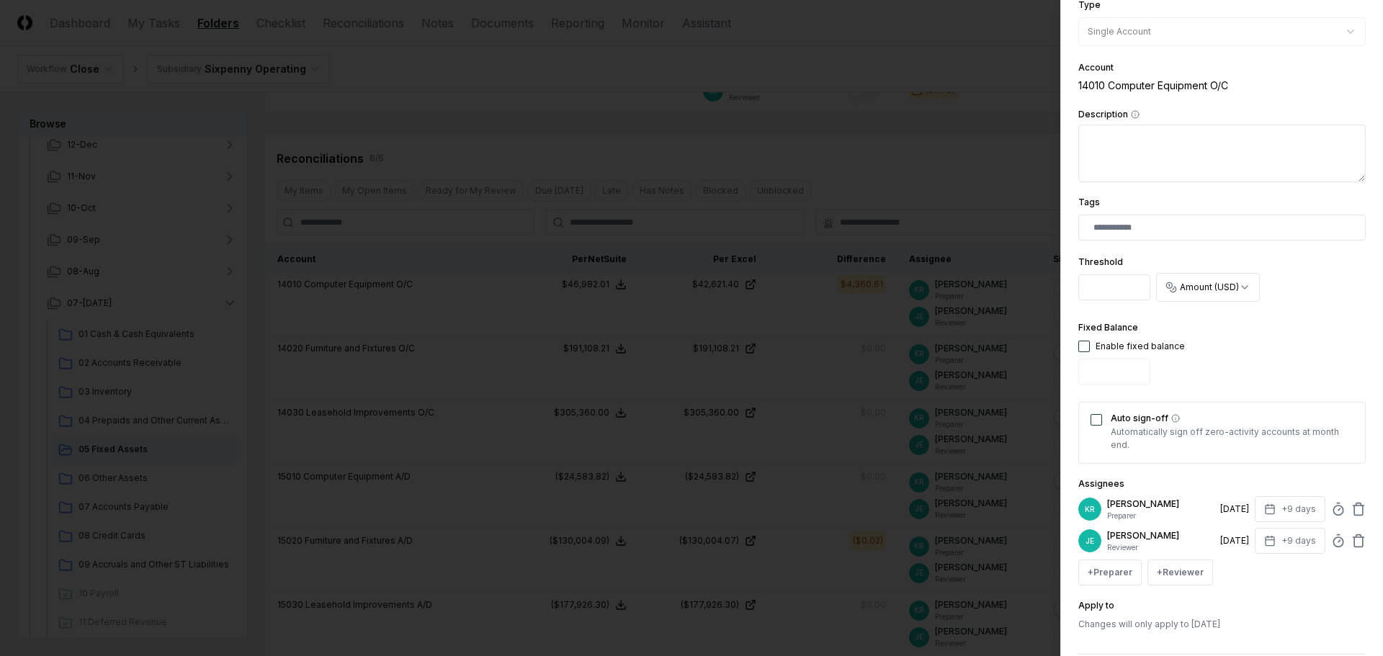
click at [1099, 421] on button "Auto sign-off" at bounding box center [1097, 420] width 12 height 12
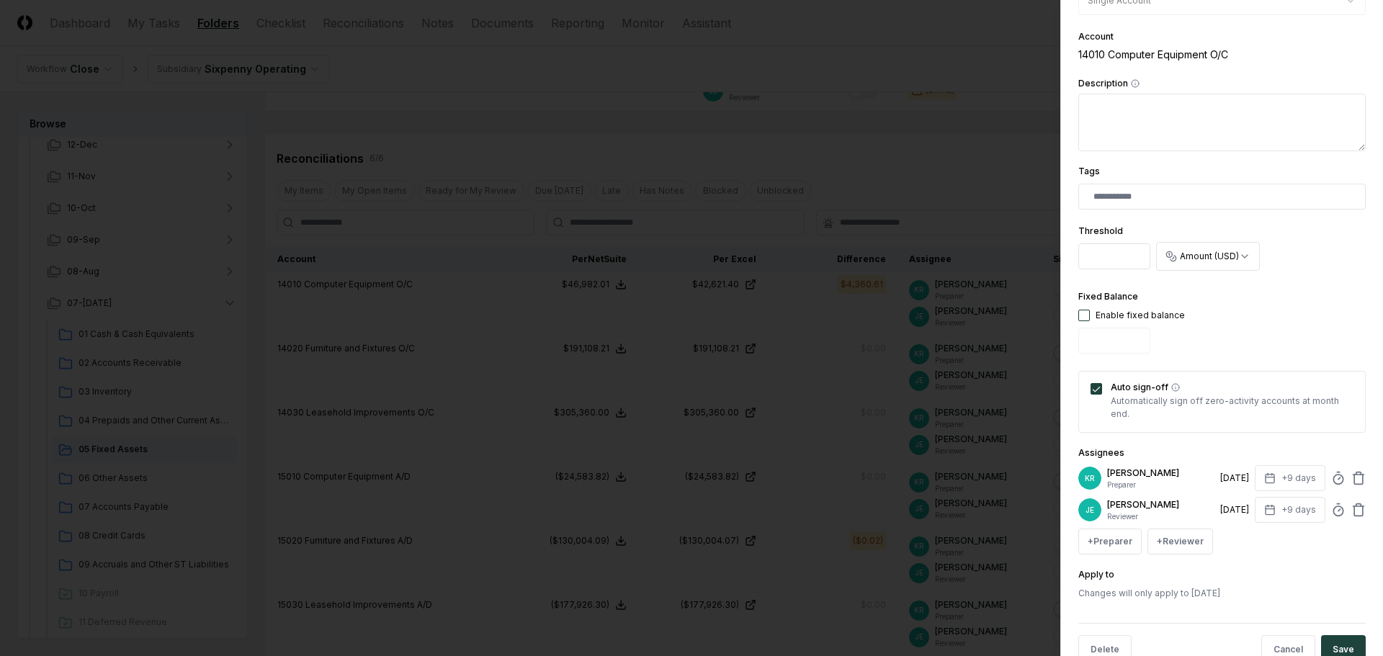
scroll to position [284, 0]
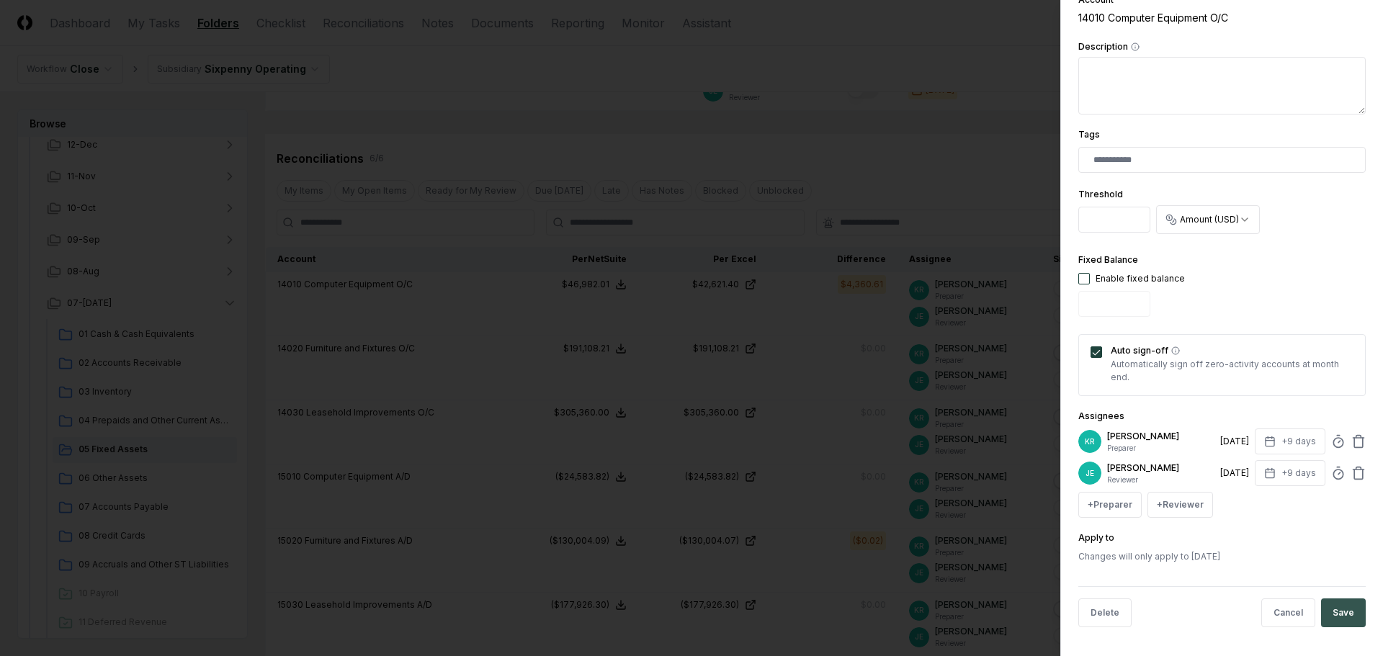
click at [1331, 612] on button "Save" at bounding box center [1343, 613] width 45 height 29
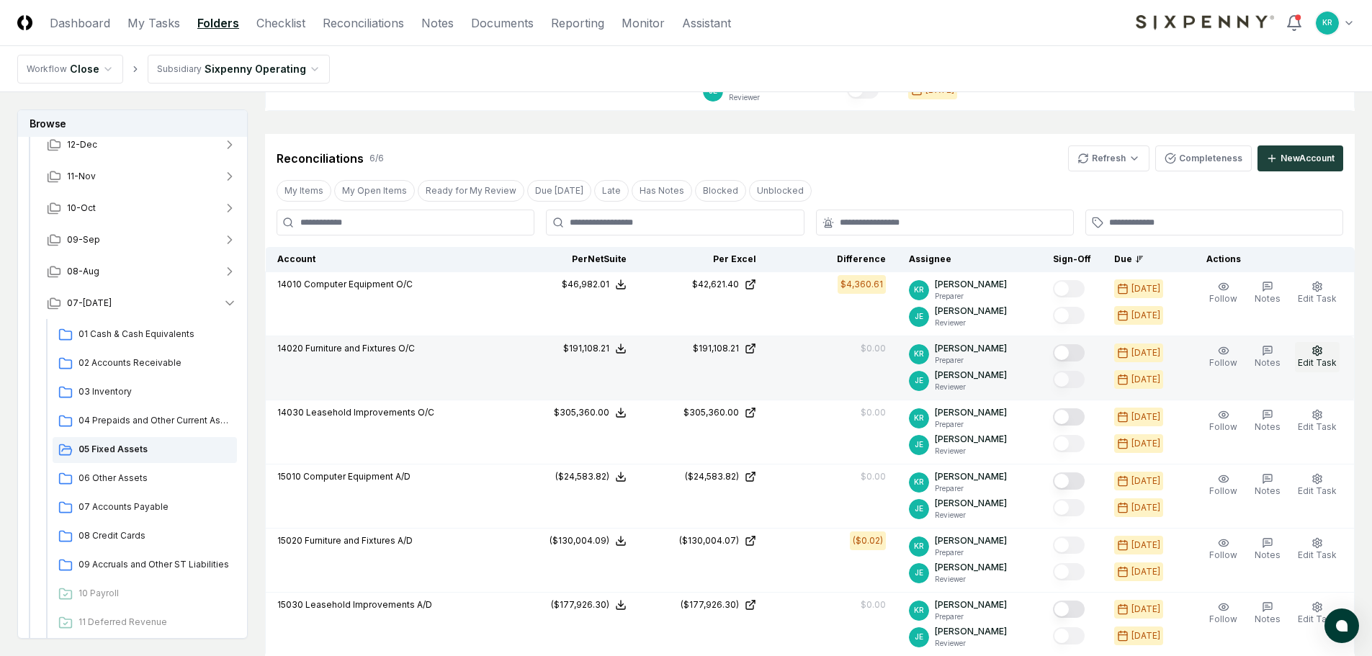
click at [1309, 362] on span "Edit Task" at bounding box center [1317, 362] width 39 height 11
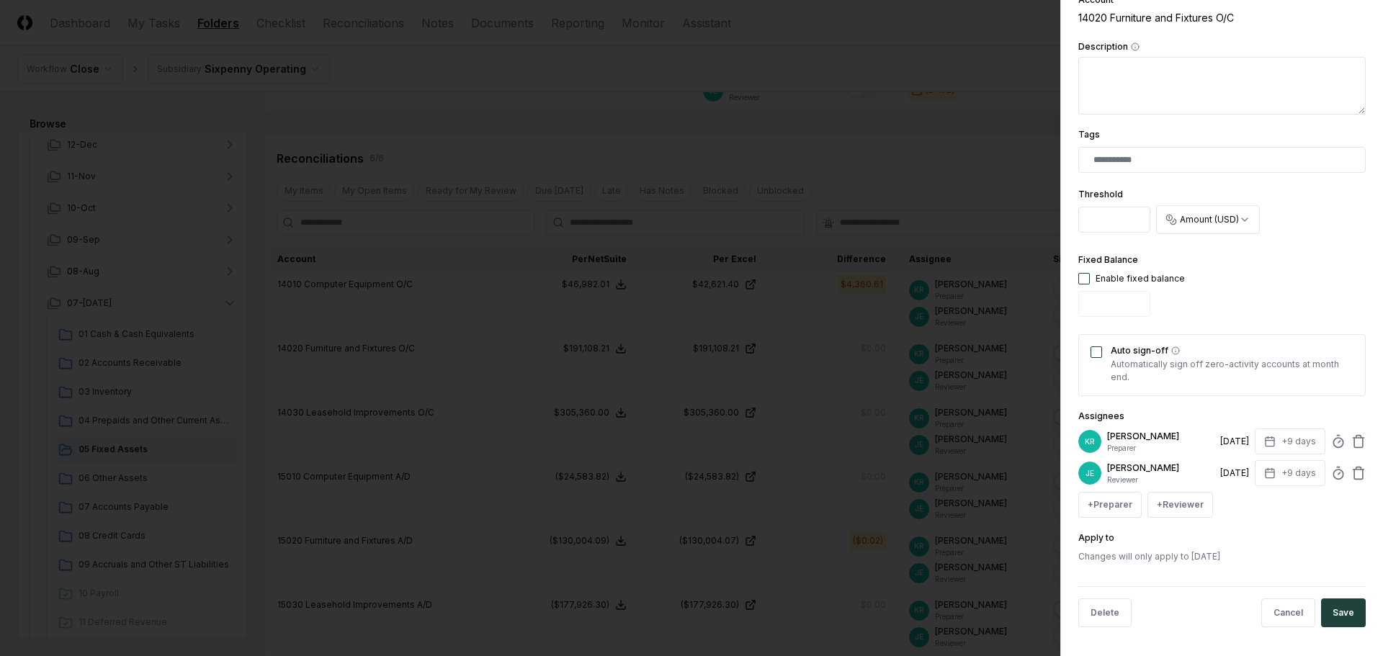
click at [1099, 359] on div "Auto sign-off Automatically sign off zero-activity accounts at month end." at bounding box center [1221, 365] width 287 height 62
click at [1093, 351] on button "Auto sign-off" at bounding box center [1097, 352] width 12 height 12
click at [1334, 612] on button "Save" at bounding box center [1343, 613] width 45 height 29
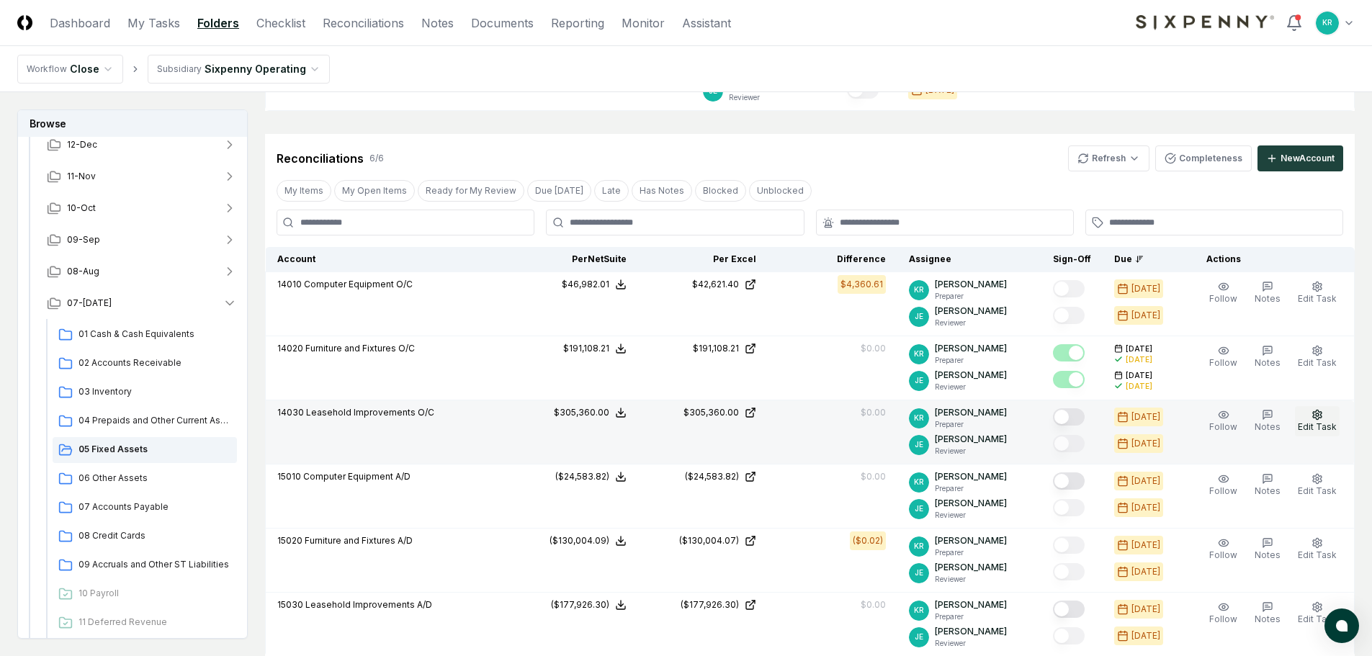
click at [1312, 421] on span "Edit Task" at bounding box center [1317, 426] width 39 height 11
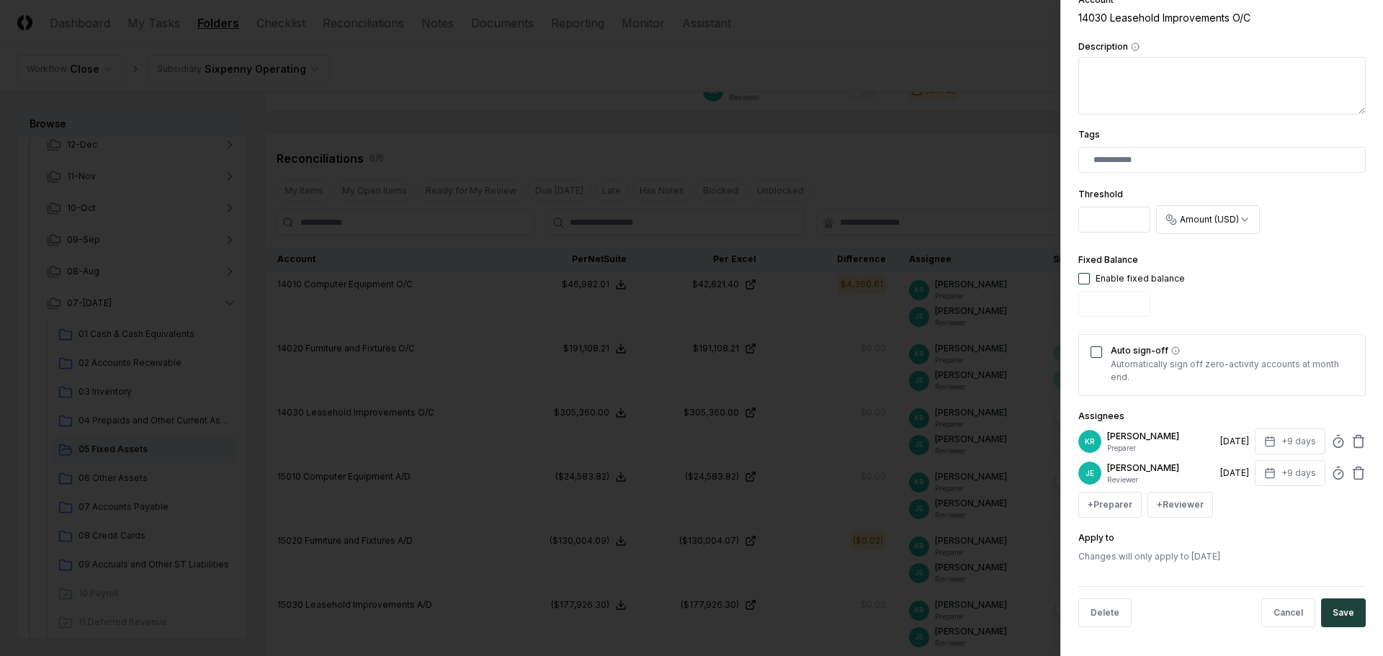
click at [1096, 355] on button "Auto sign-off" at bounding box center [1097, 352] width 12 height 12
click at [1324, 605] on button "Save" at bounding box center [1343, 613] width 45 height 29
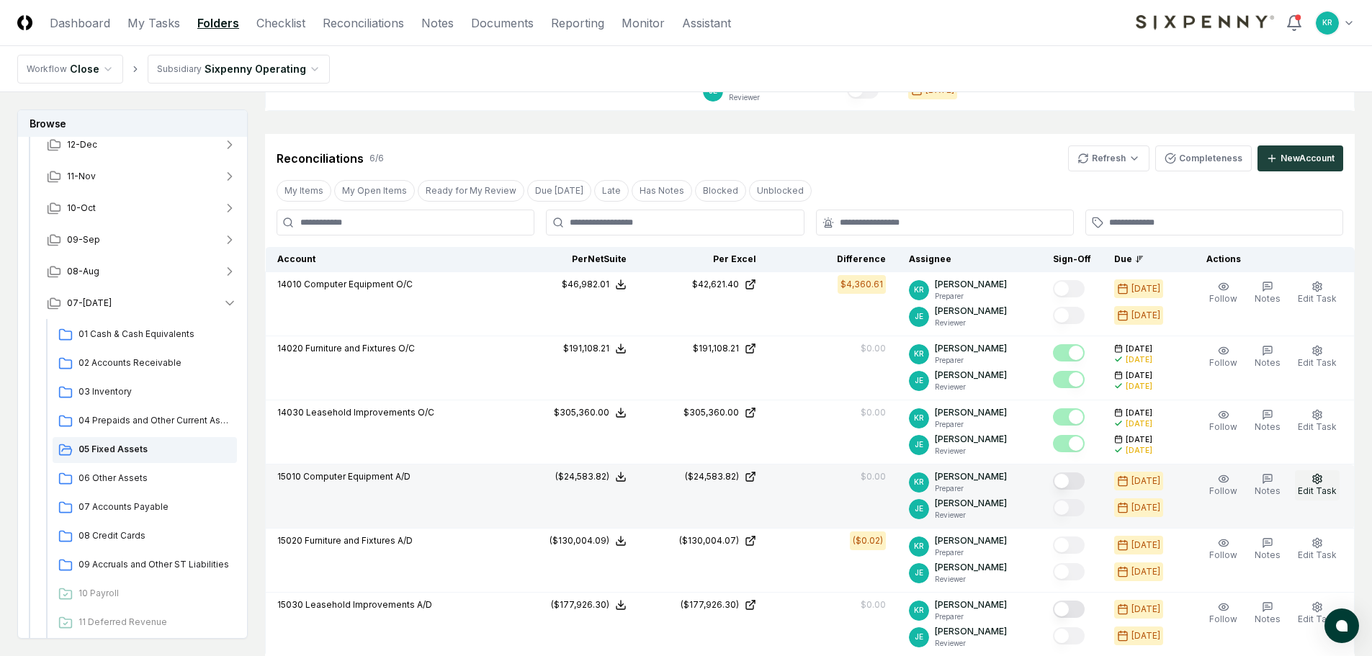
click at [1315, 483] on icon "button" at bounding box center [1318, 479] width 12 height 12
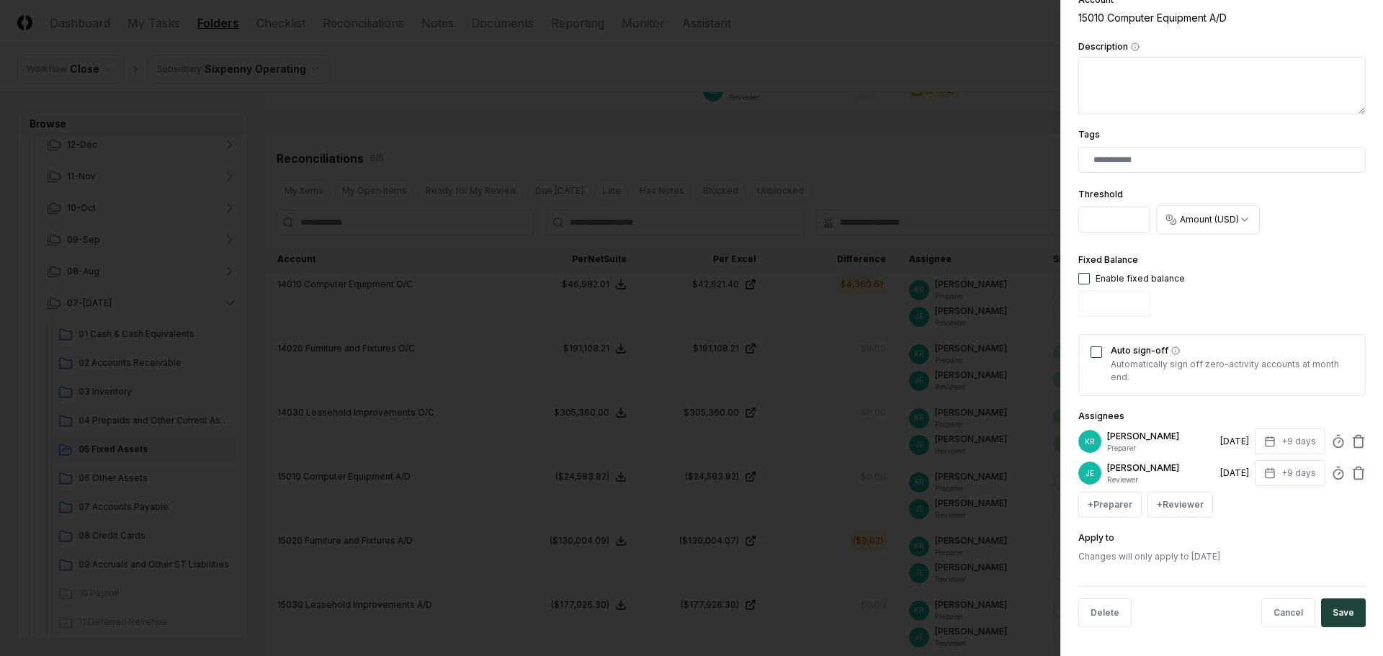
click at [1103, 357] on div "Auto sign-off Automatically sign off zero-activity accounts at month end." at bounding box center [1221, 365] width 287 height 62
click at [1094, 354] on button "Auto sign-off" at bounding box center [1097, 352] width 12 height 12
click at [1337, 615] on button "Save" at bounding box center [1343, 613] width 45 height 29
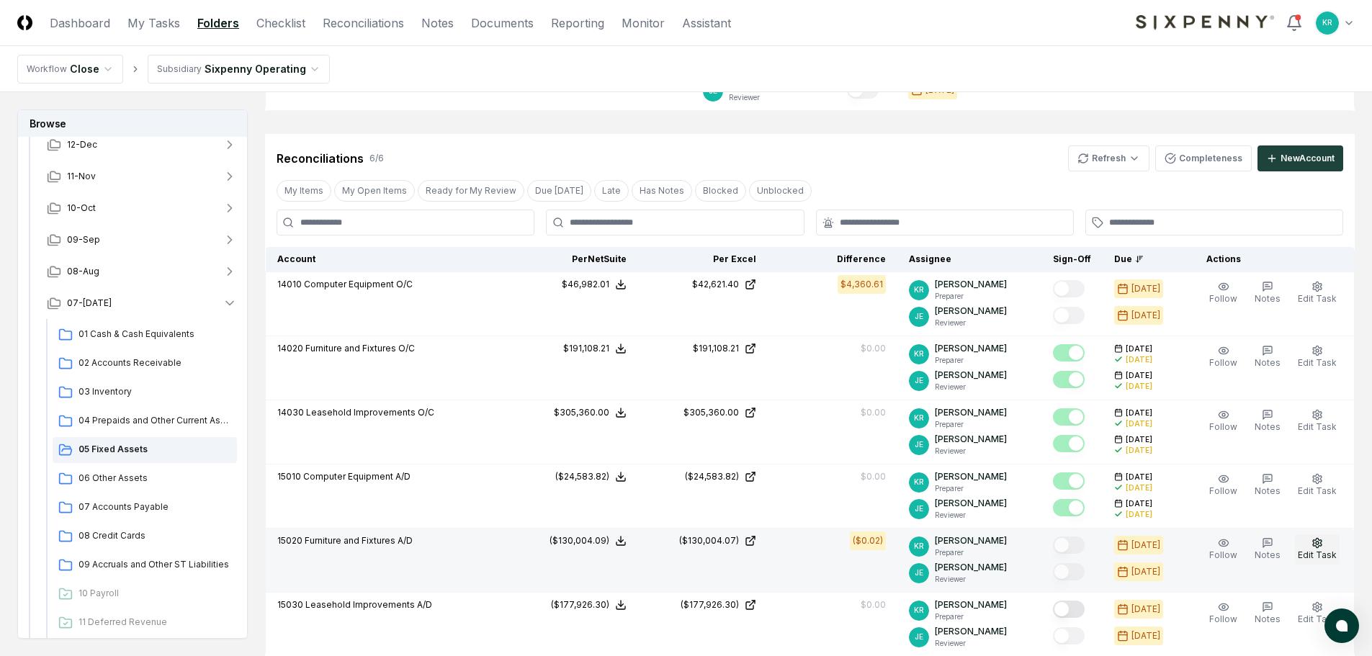
click at [1312, 545] on icon "button" at bounding box center [1318, 543] width 12 height 12
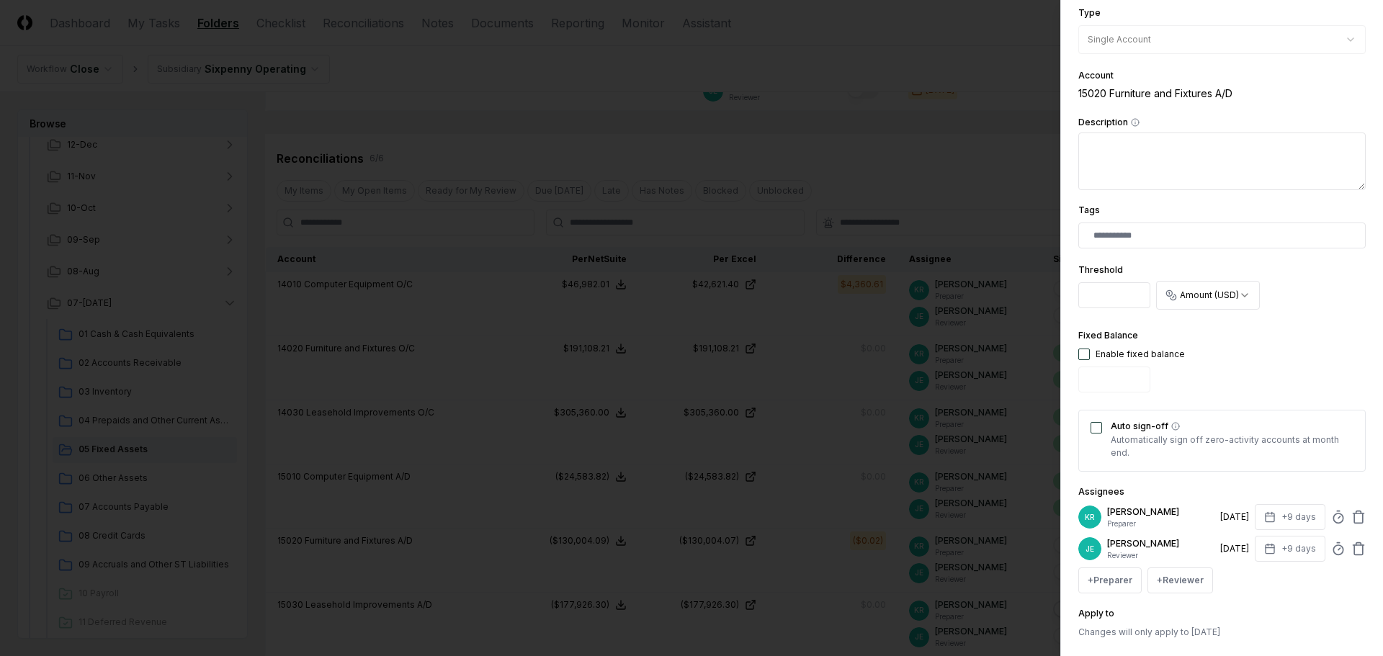
scroll to position [216, 0]
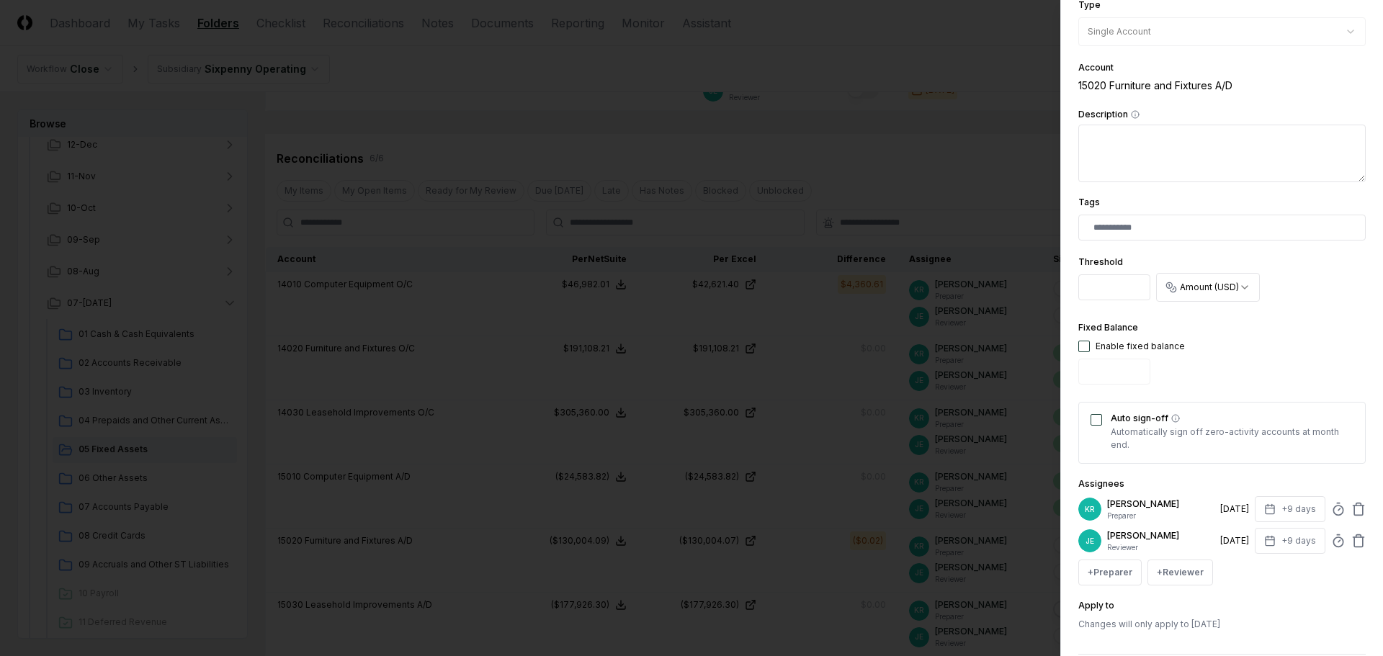
drag, startPoint x: 1091, startPoint y: 415, endPoint x: 1094, endPoint y: 424, distance: 9.4
click at [1091, 419] on button "Auto sign-off" at bounding box center [1097, 420] width 12 height 12
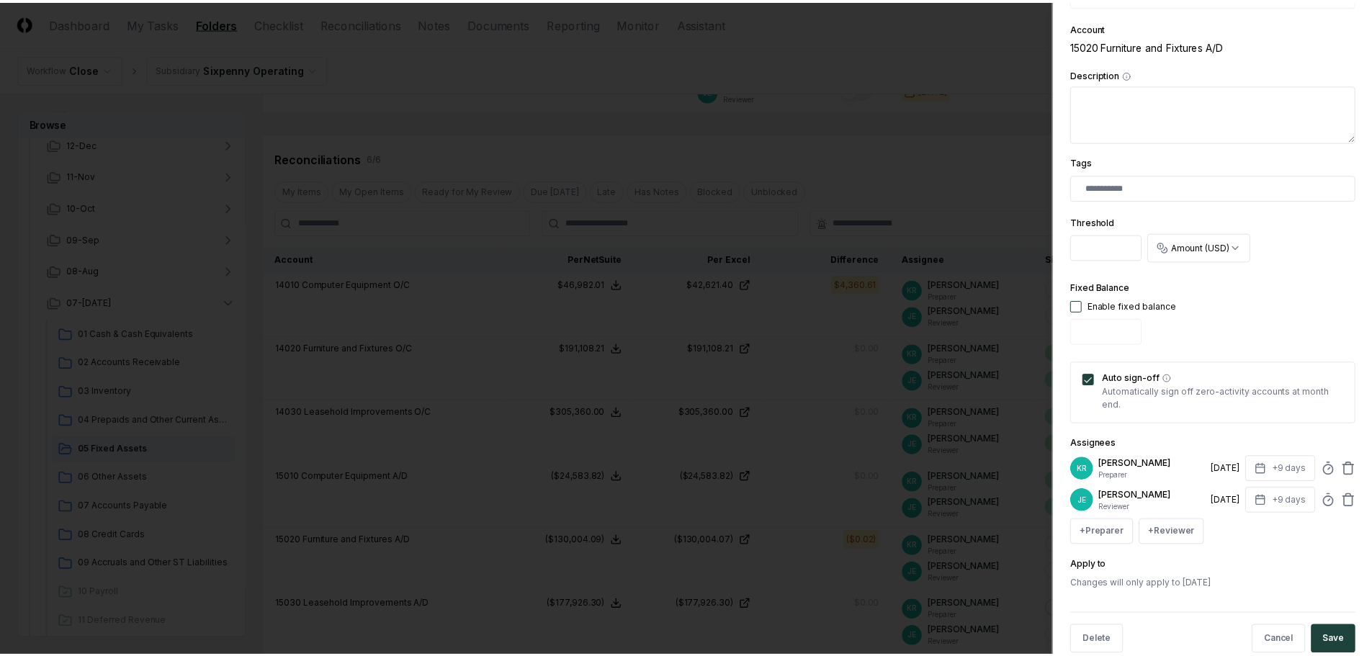
scroll to position [284, 0]
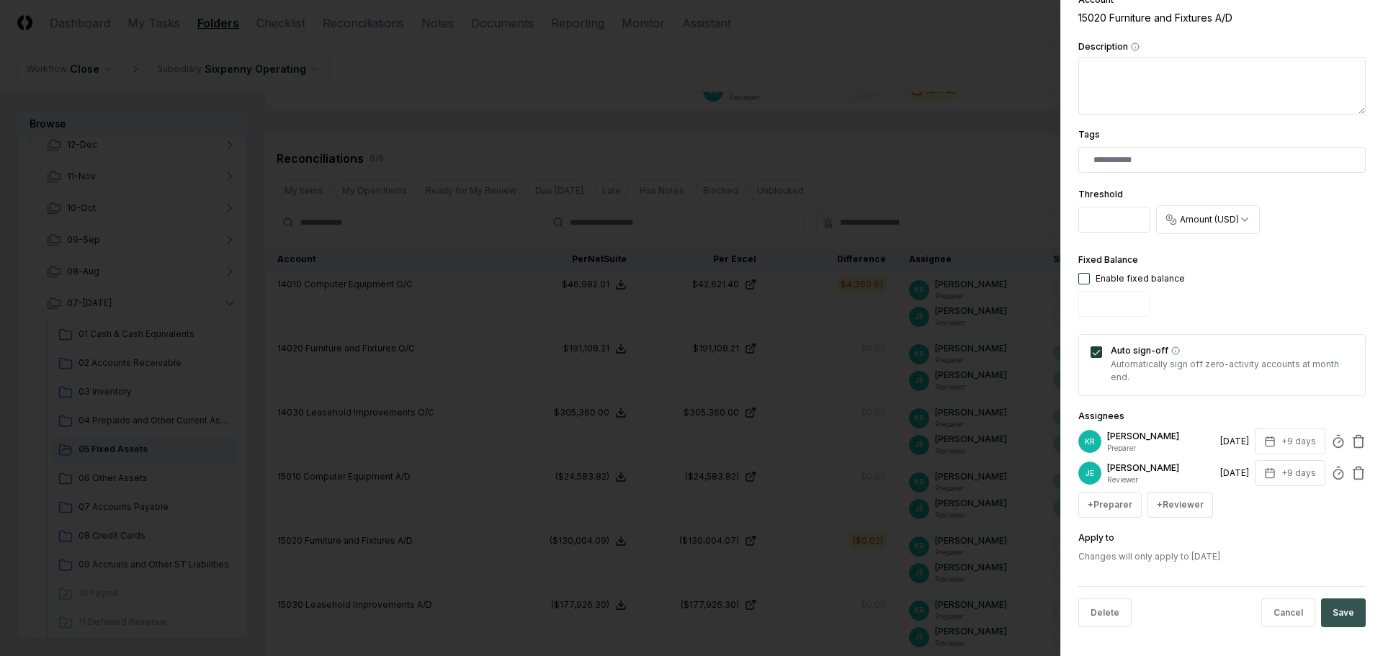
click at [1328, 609] on button "Save" at bounding box center [1343, 613] width 45 height 29
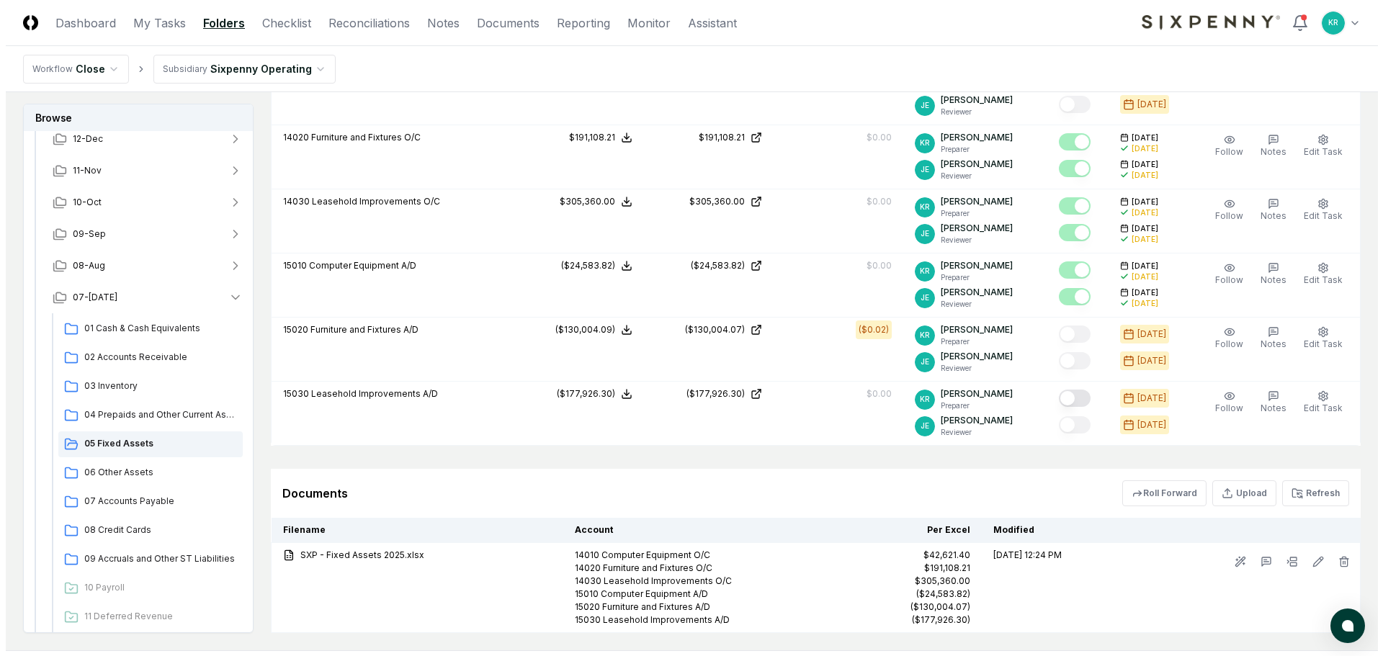
scroll to position [504, 0]
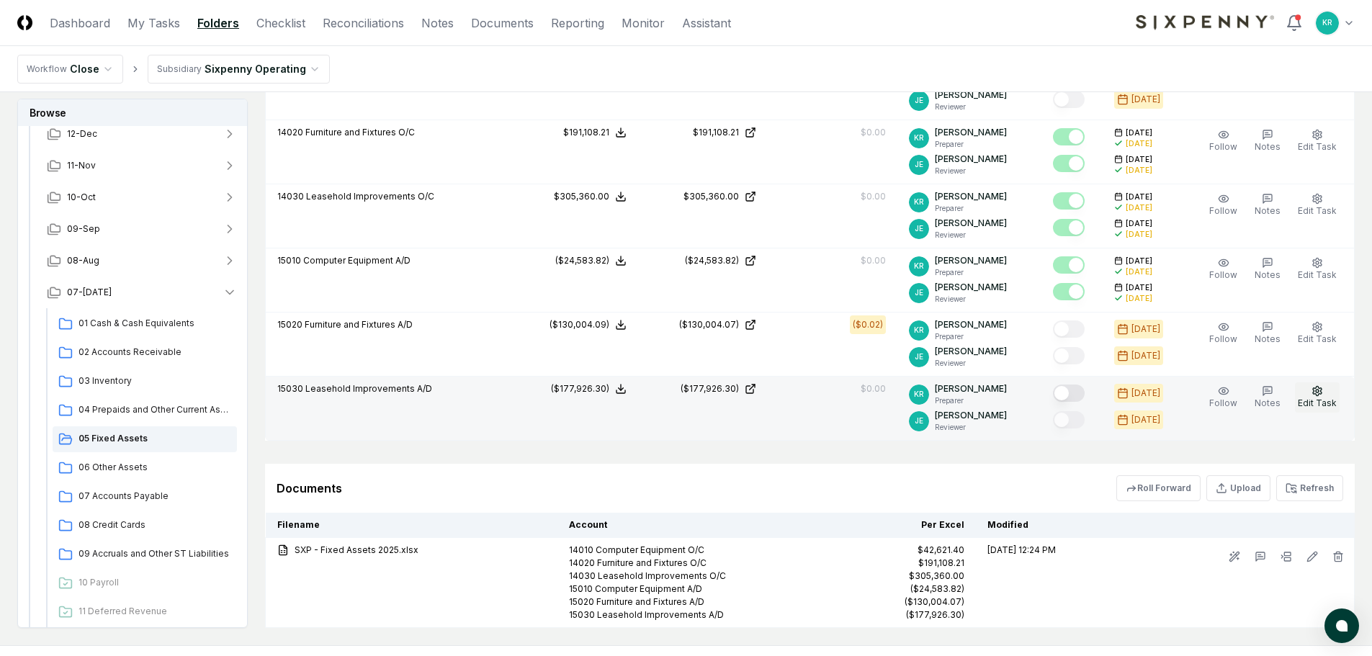
click at [1314, 393] on icon "button" at bounding box center [1318, 391] width 12 height 12
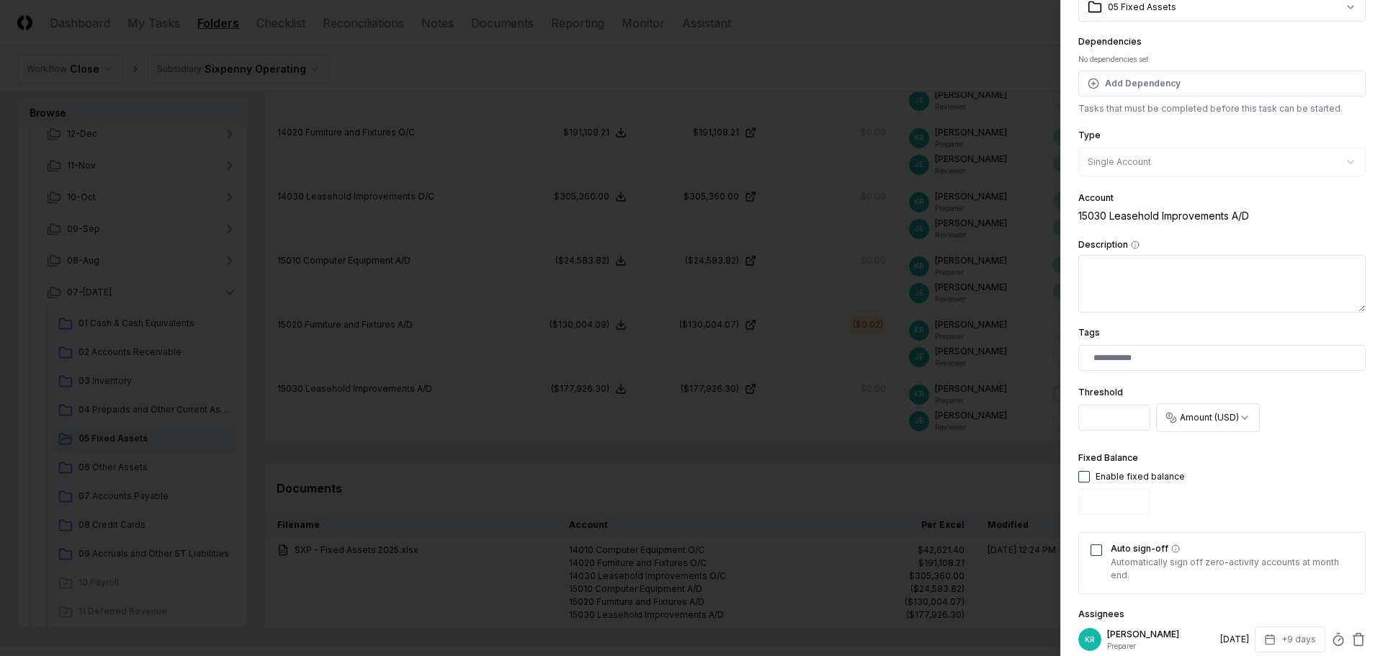
scroll to position [144, 0]
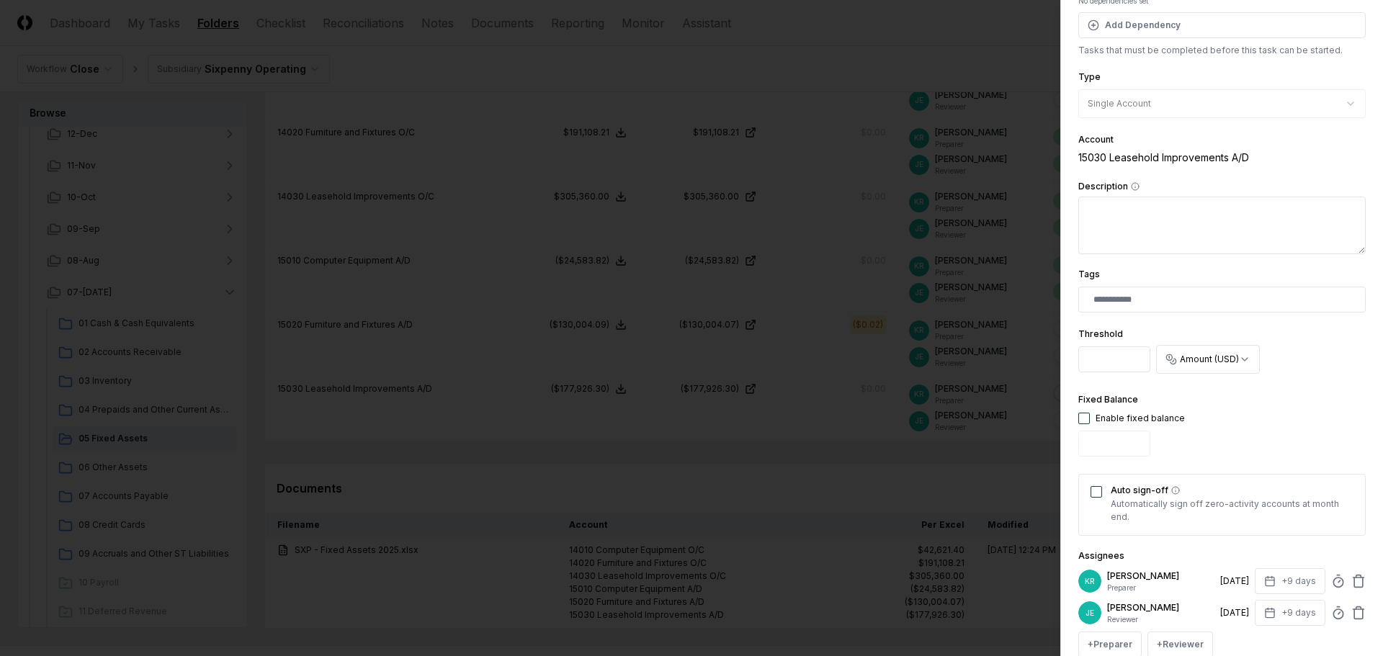
click at [1095, 486] on div "Auto sign-off Automatically sign off zero-activity accounts at month end." at bounding box center [1221, 505] width 287 height 62
click at [1097, 492] on button "Auto sign-off" at bounding box center [1097, 492] width 12 height 12
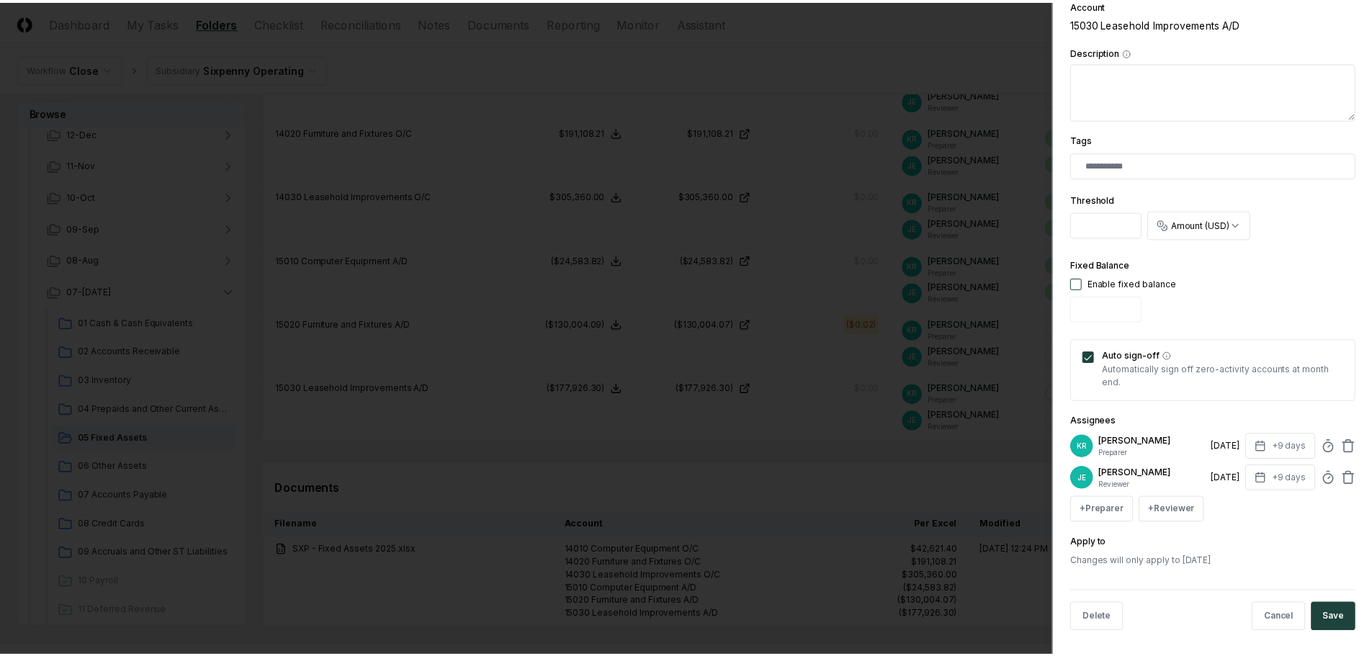
scroll to position [284, 0]
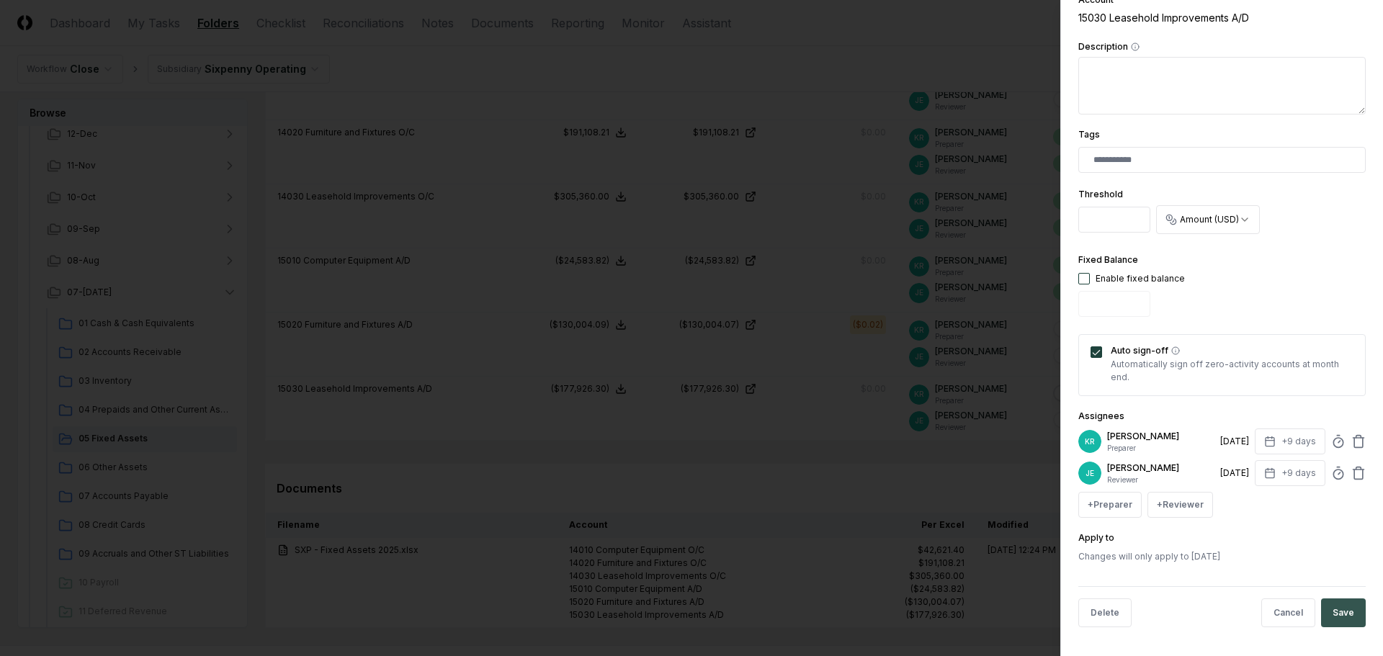
click at [1332, 608] on button "Save" at bounding box center [1343, 613] width 45 height 29
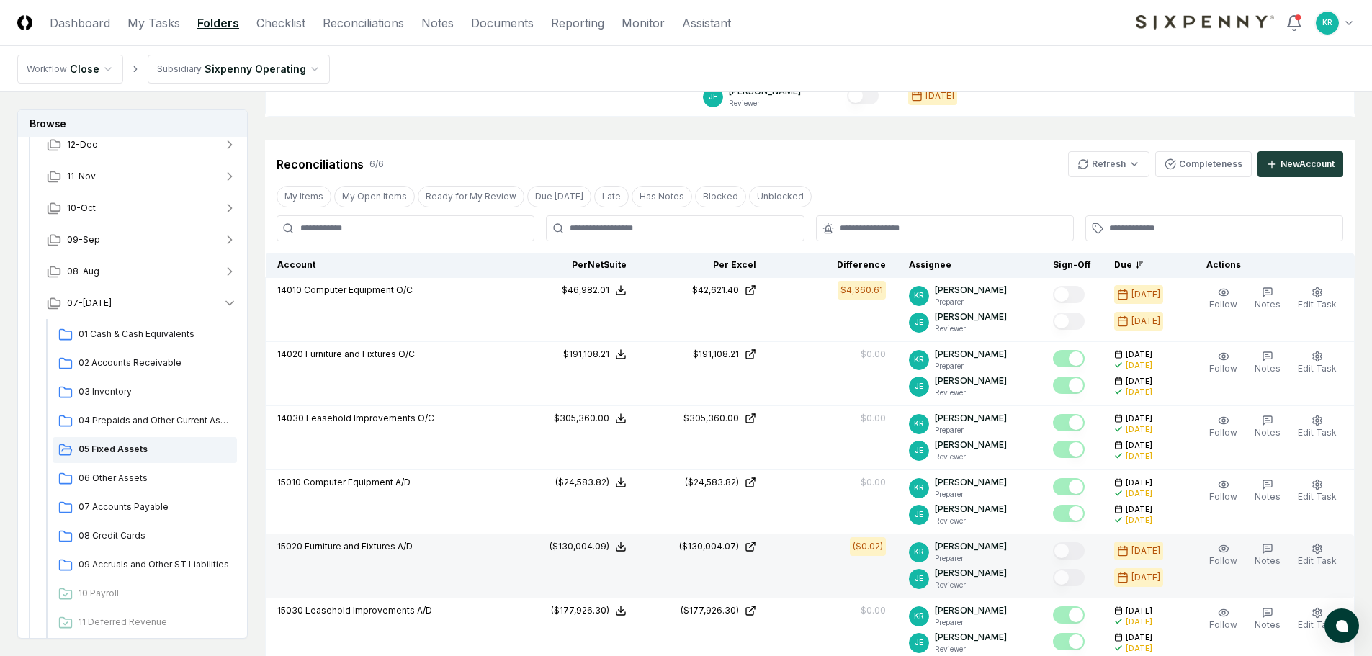
scroll to position [436, 0]
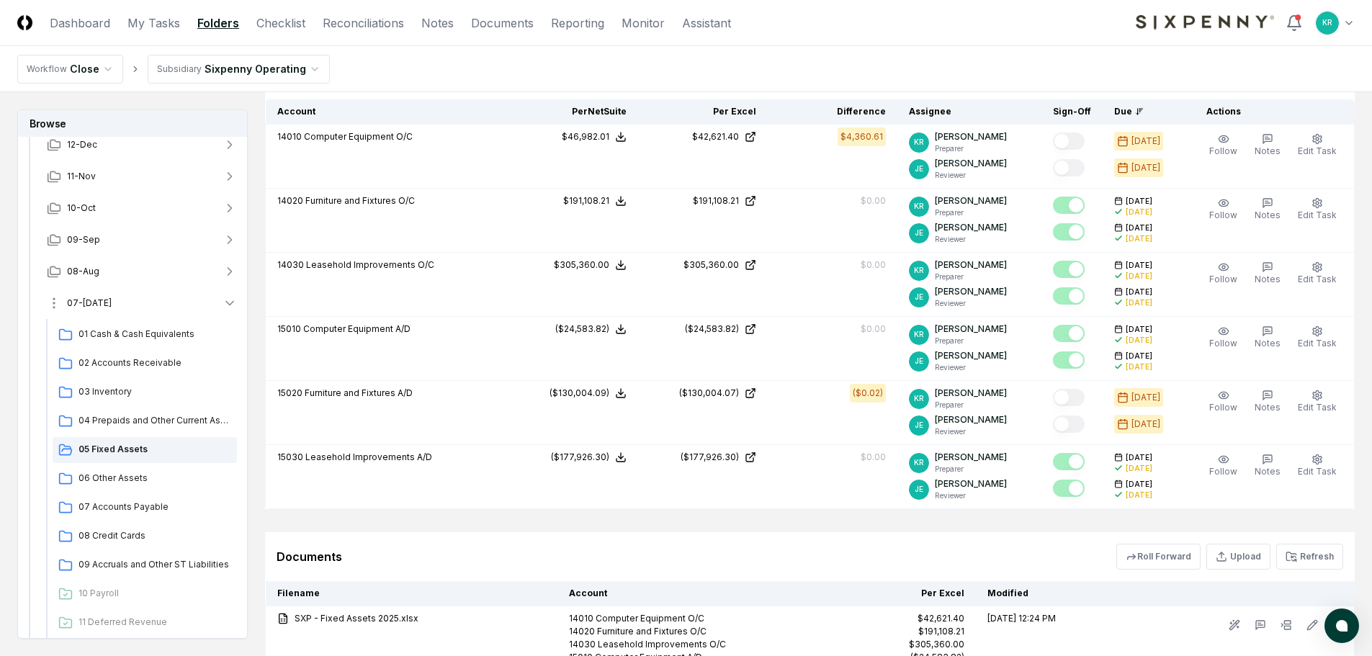
click at [114, 305] on button "07-[DATE]" at bounding box center [141, 303] width 213 height 32
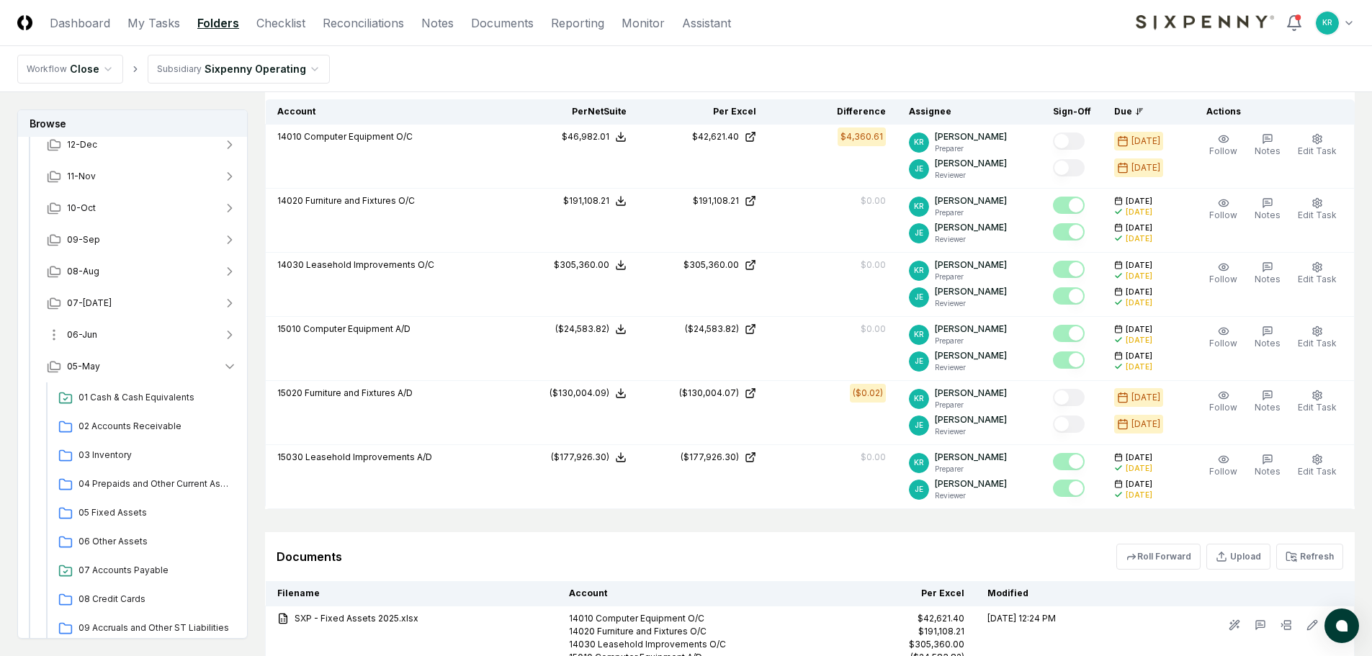
click at [95, 327] on button "06-Jun" at bounding box center [141, 335] width 213 height 32
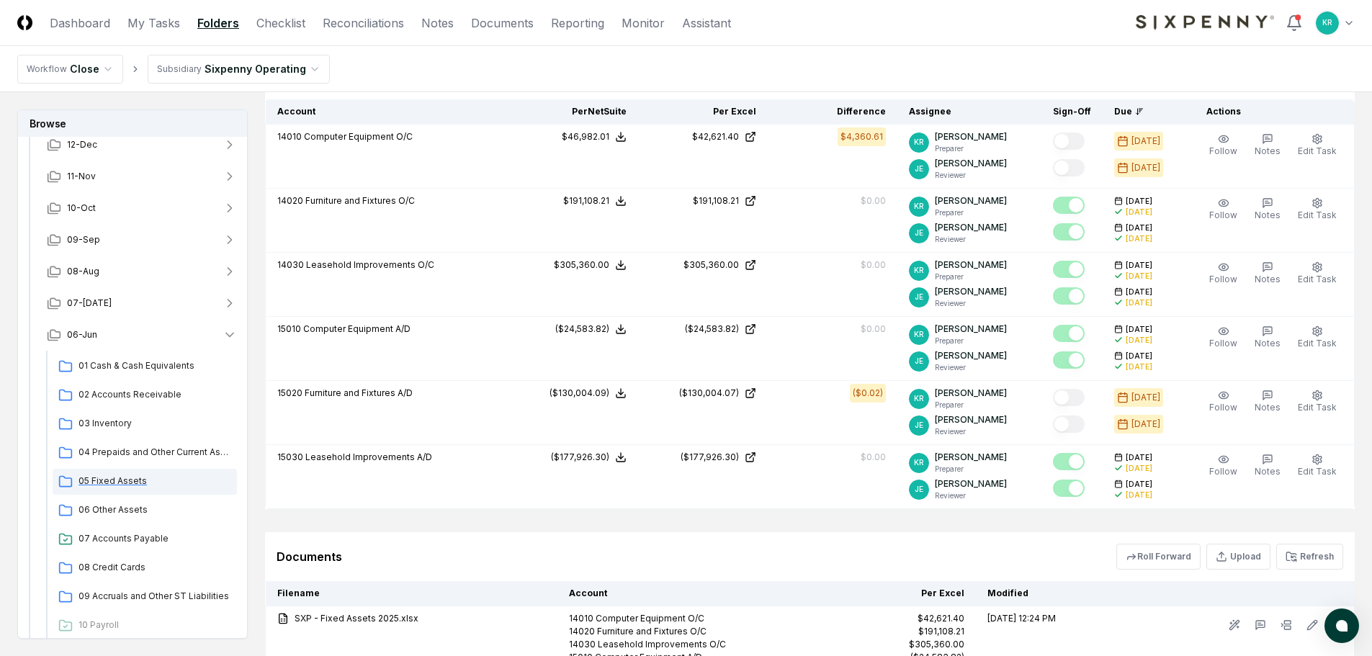
click at [118, 485] on span "05 Fixed Assets" at bounding box center [155, 481] width 153 height 13
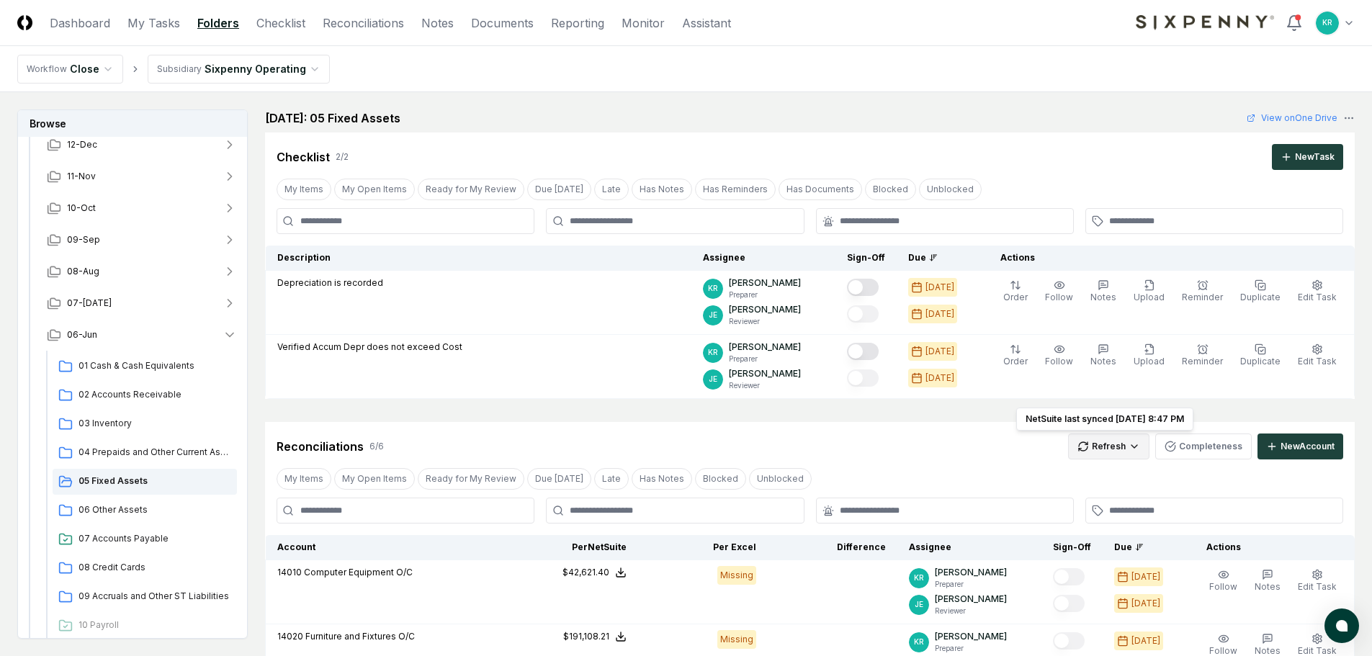
click at [1116, 447] on html "CloseCore Dashboard My Tasks Folders Checklist Reconciliations Notes Documents …" at bounding box center [686, 596] width 1372 height 1193
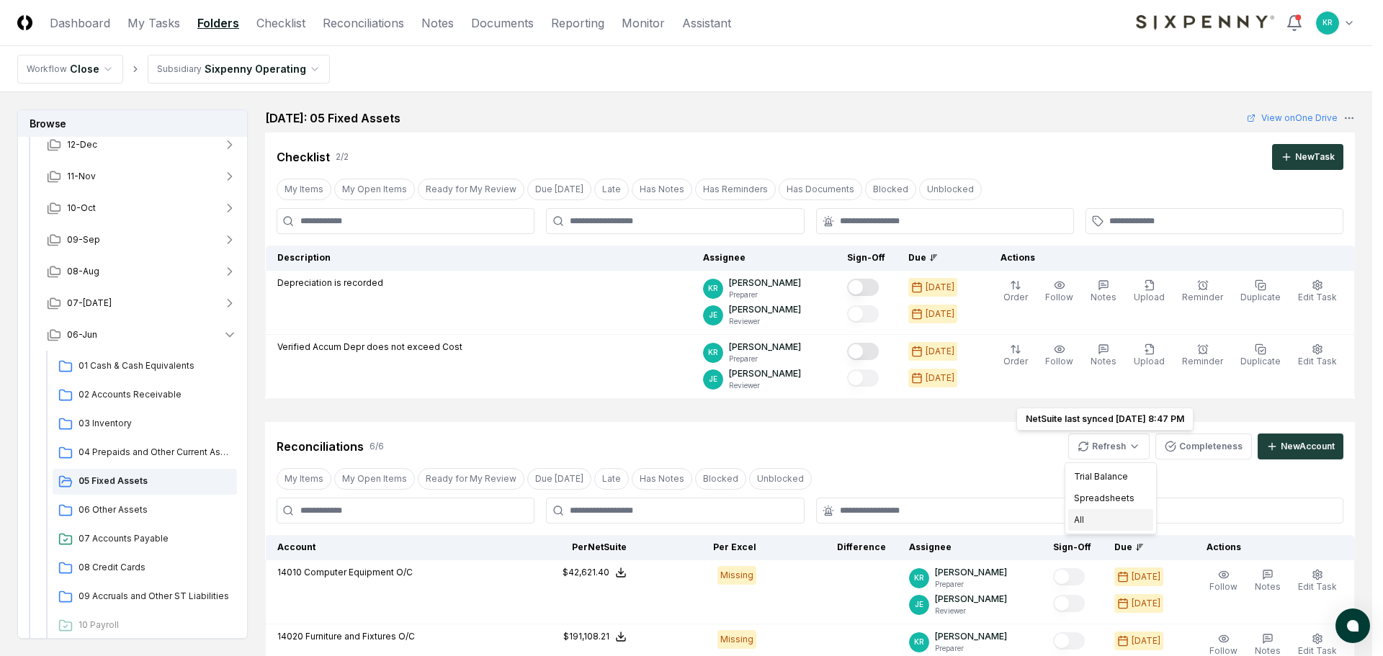
click at [1093, 519] on div "All" at bounding box center [1110, 520] width 85 height 22
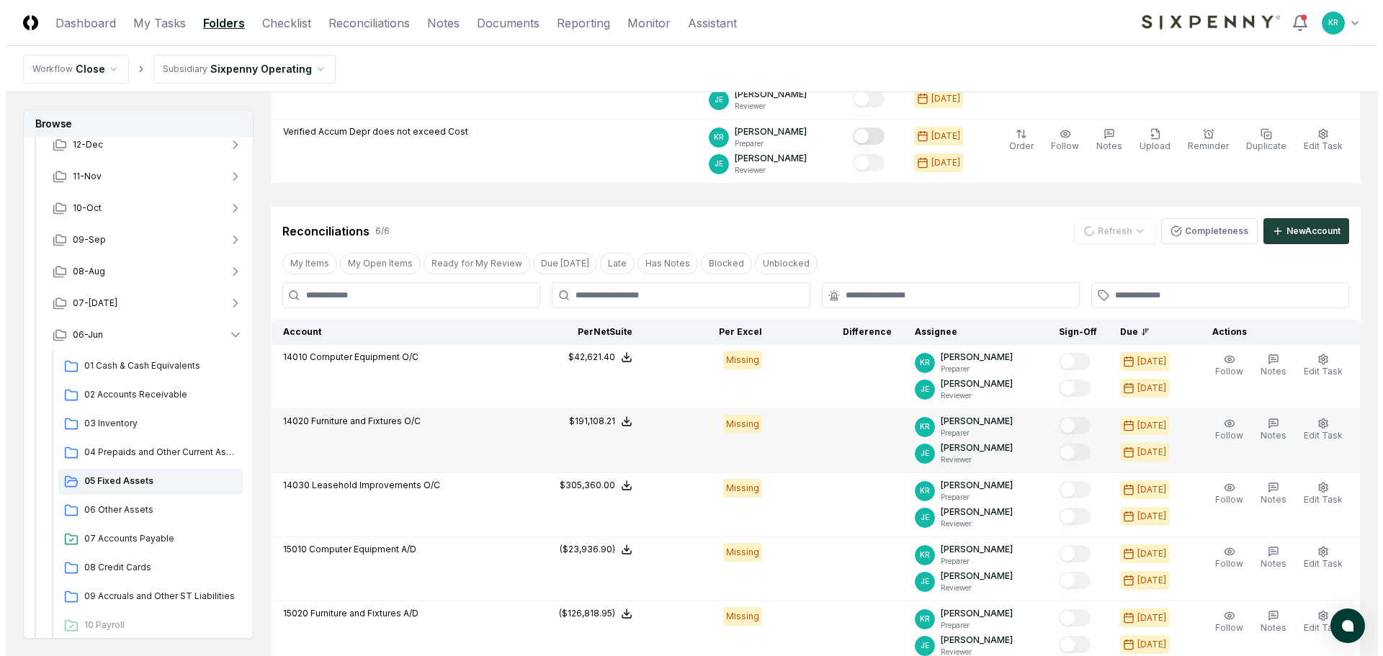
scroll to position [216, 0]
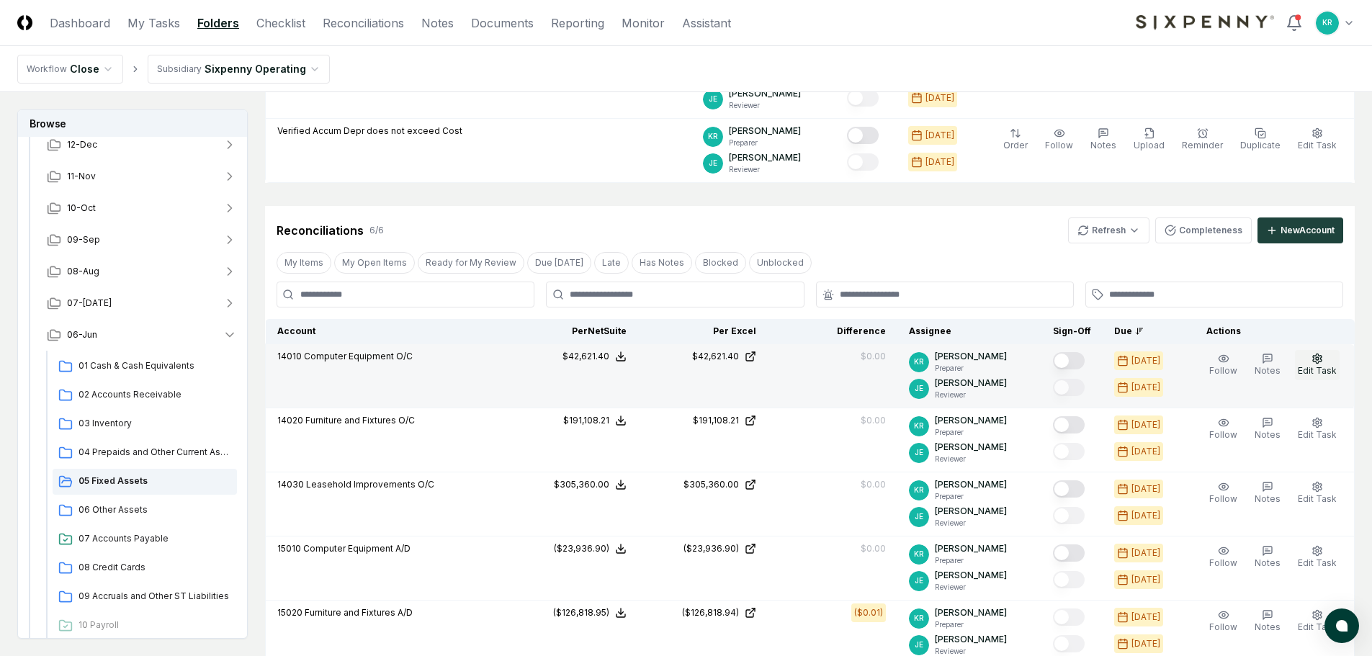
click at [1323, 362] on icon "button" at bounding box center [1318, 359] width 12 height 12
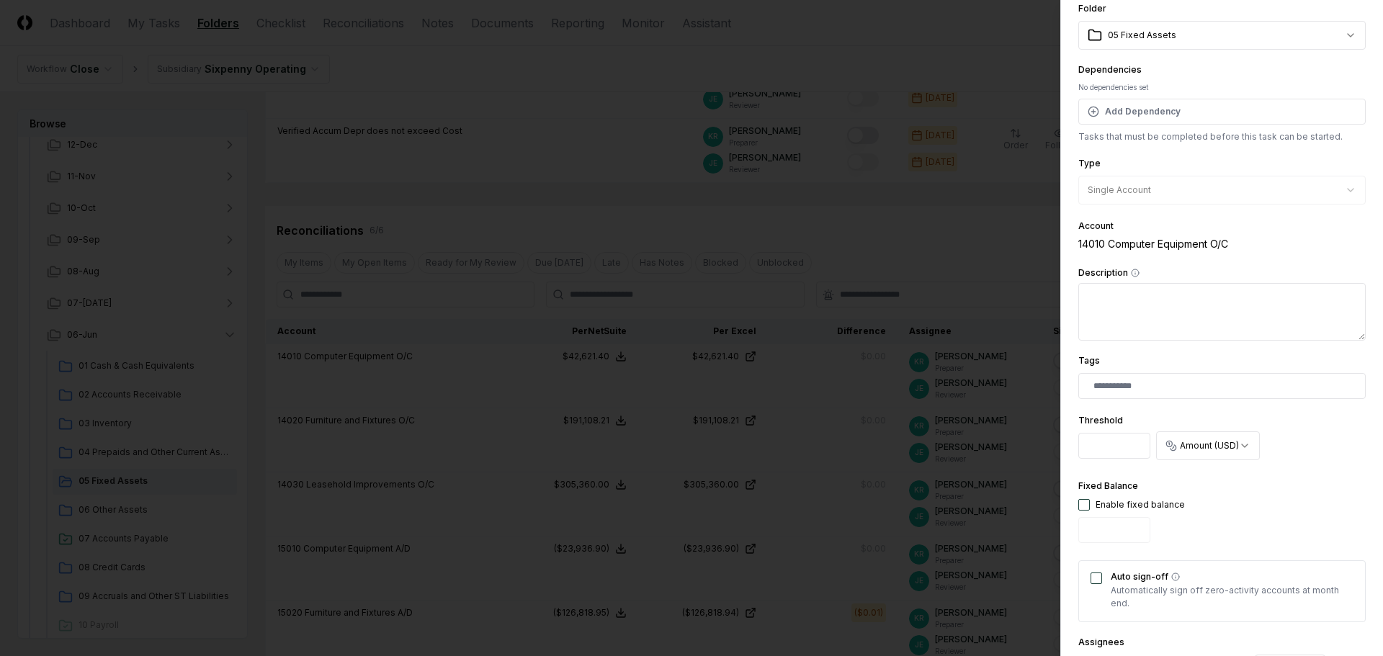
scroll to position [144, 0]
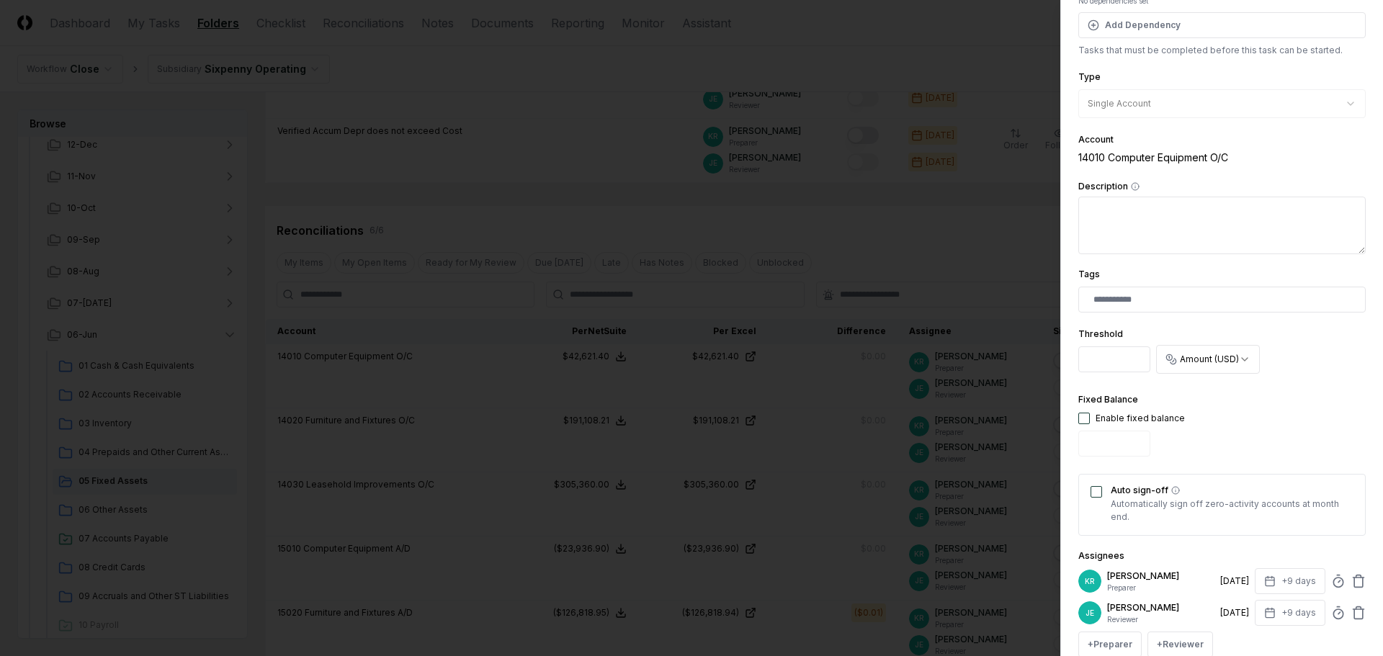
click at [1099, 491] on button "Auto sign-off" at bounding box center [1097, 492] width 12 height 12
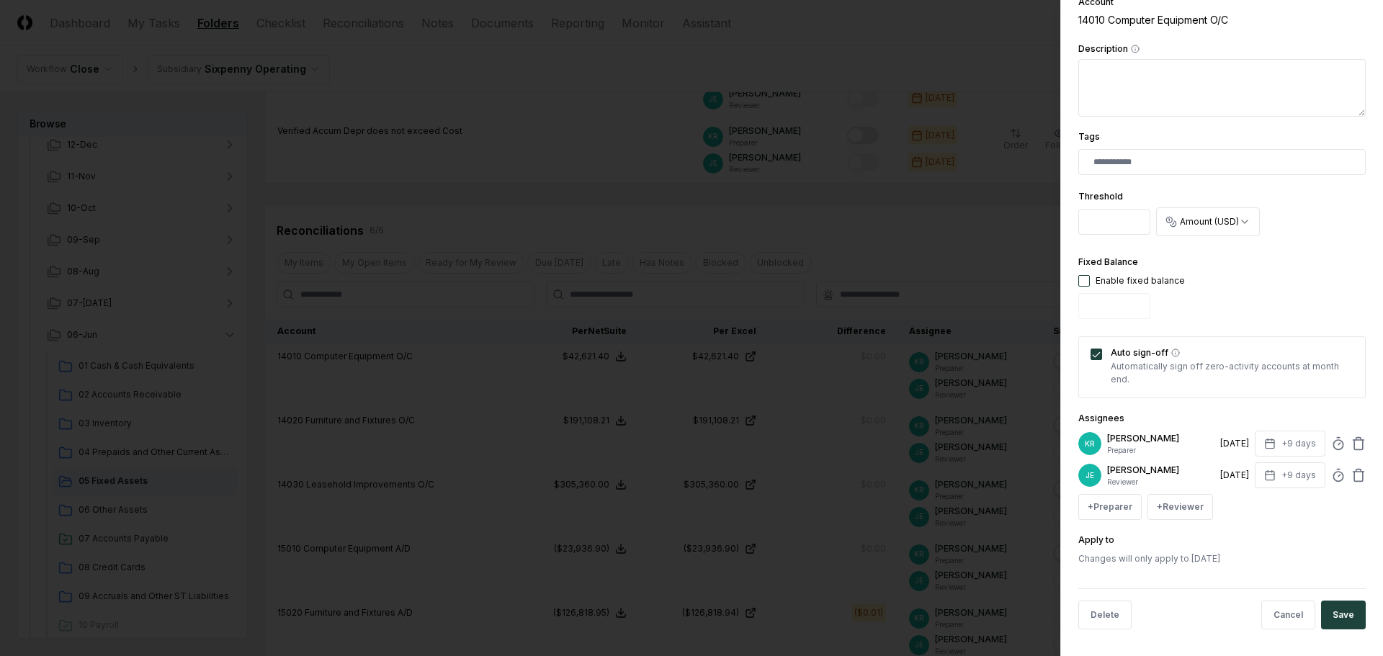
scroll to position [284, 0]
click at [1338, 608] on button "Save" at bounding box center [1343, 613] width 45 height 29
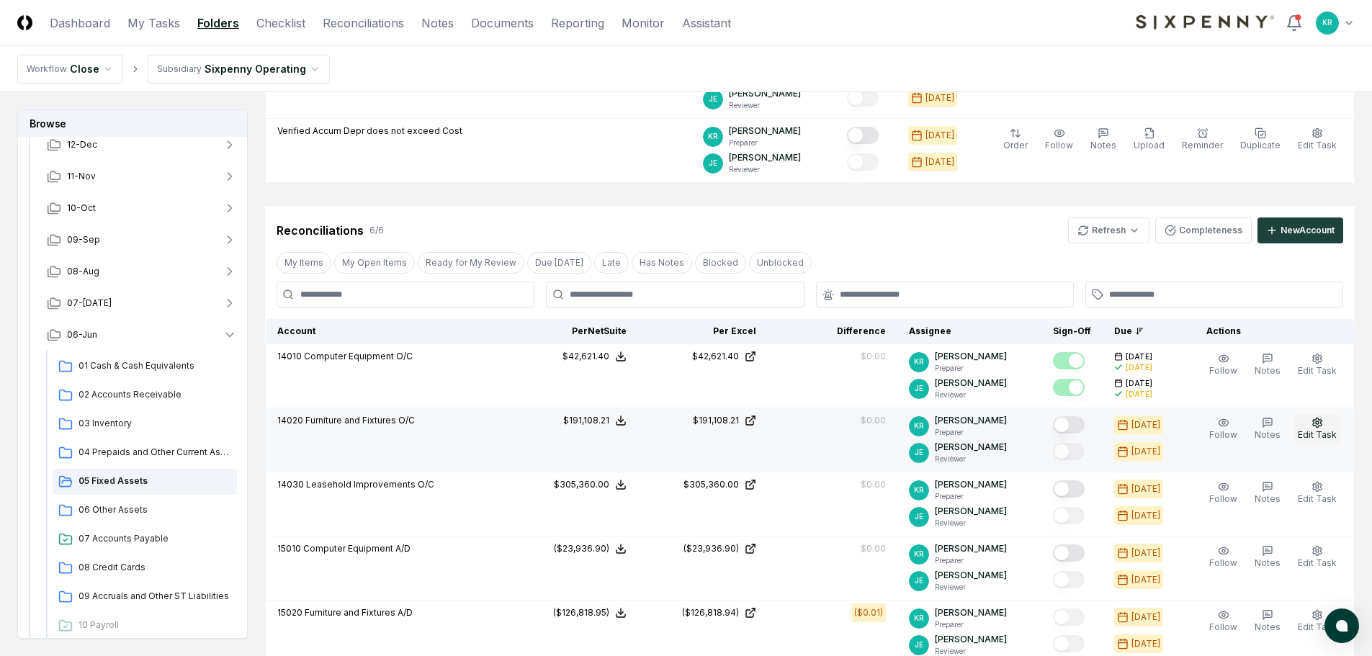
click at [1315, 431] on span "Edit Task" at bounding box center [1317, 434] width 39 height 11
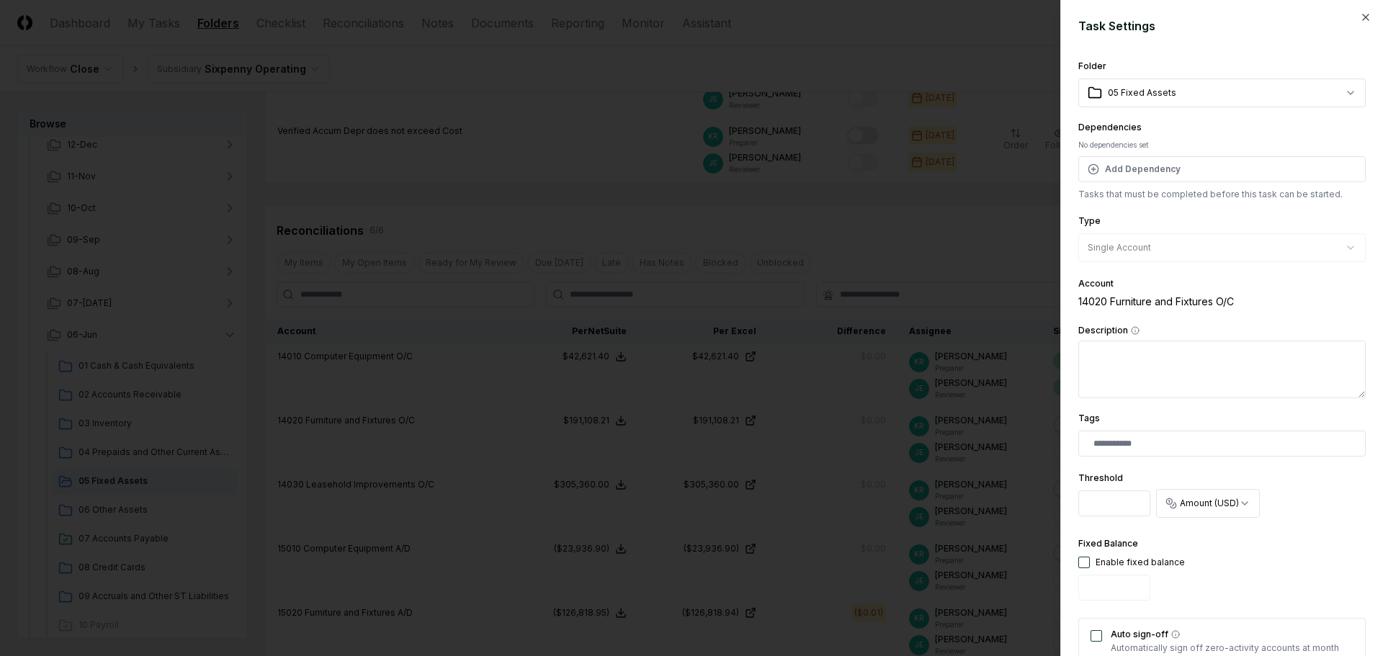
click at [1225, 509] on body "CloseCore Dashboard My Tasks Folders Checklist Reconciliations Notes Documents …" at bounding box center [686, 402] width 1372 height 1236
drag, startPoint x: 1297, startPoint y: 494, endPoint x: 1239, endPoint y: 542, distance: 74.7
click at [1296, 494] on body "CloseCore Dashboard My Tasks Folders Checklist Reconciliations Notes Documents …" at bounding box center [686, 402] width 1372 height 1236
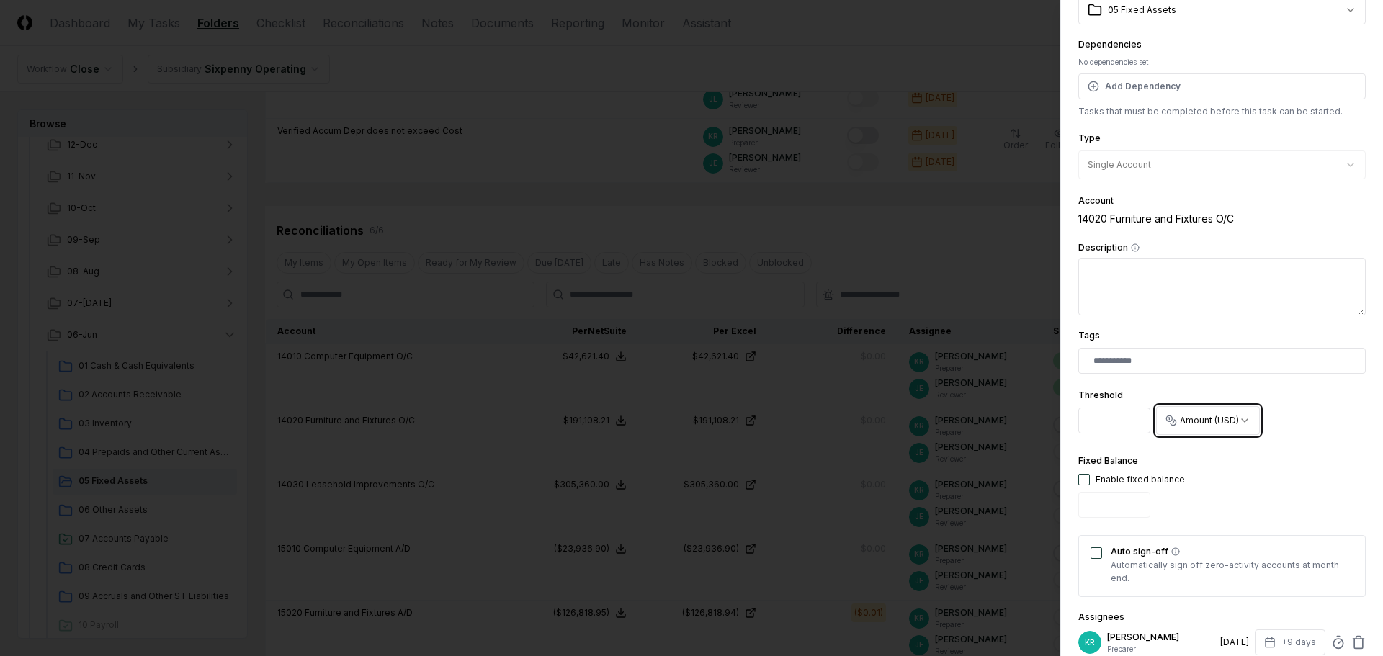
scroll to position [144, 0]
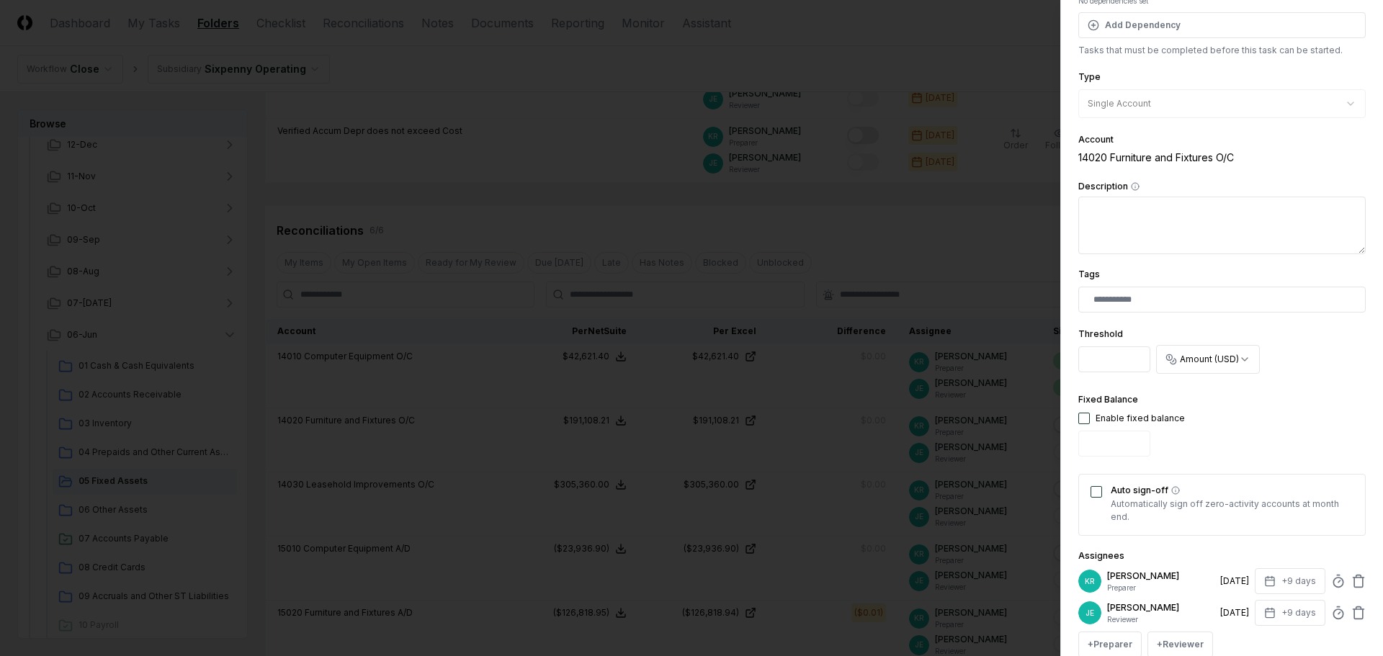
click at [1092, 498] on div "Auto sign-off Automatically sign off zero-activity accounts at month end." at bounding box center [1221, 505] width 287 height 62
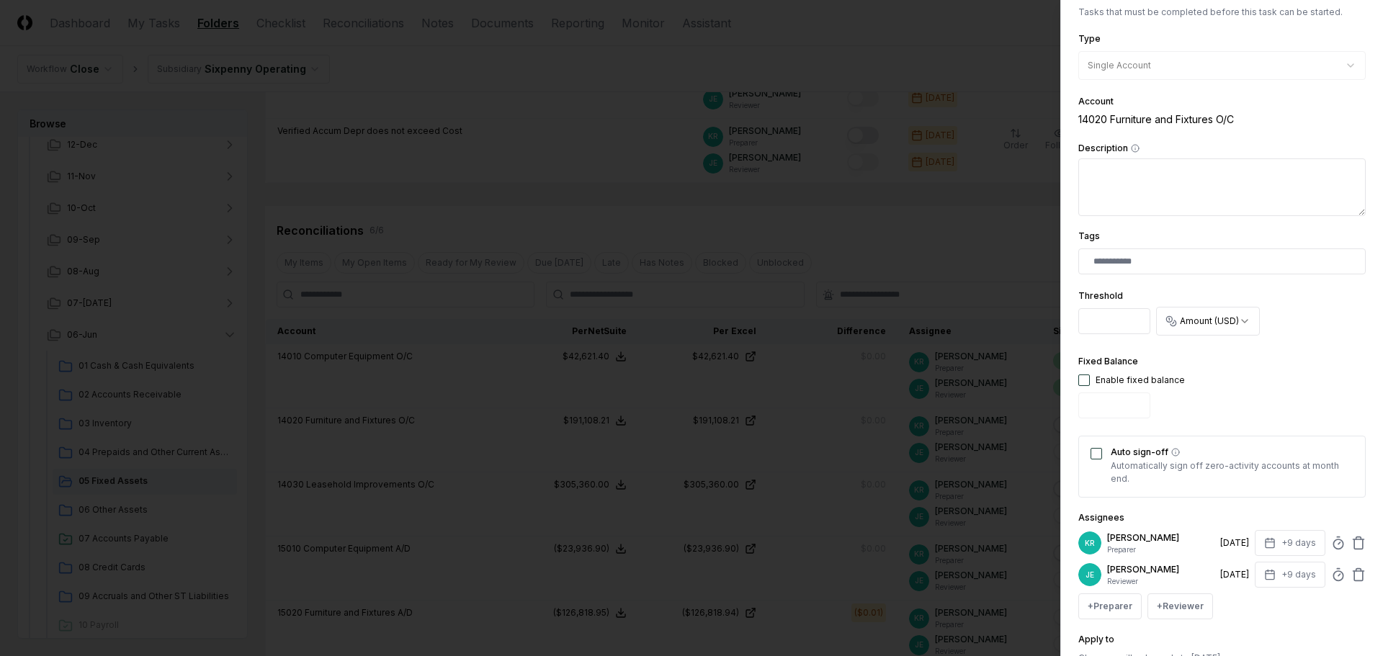
scroll to position [284, 0]
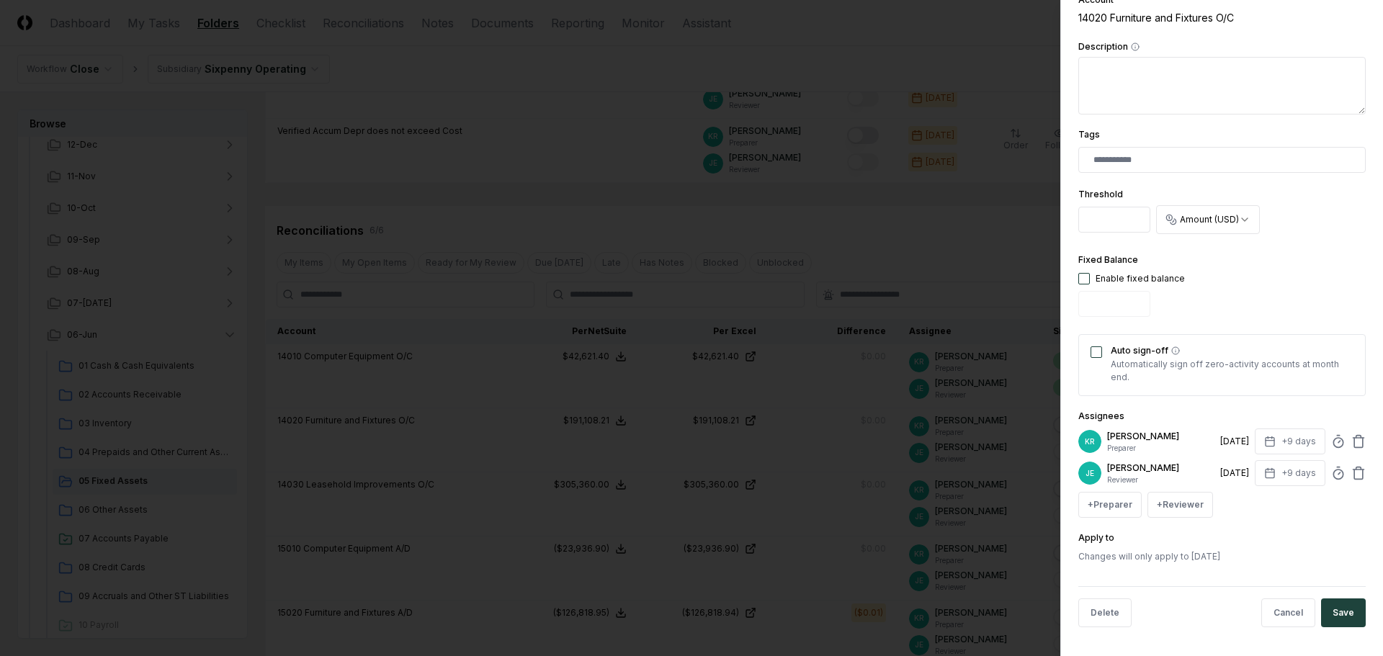
click at [1101, 354] on button "Auto sign-off" at bounding box center [1097, 352] width 12 height 12
click at [1333, 612] on button "Save" at bounding box center [1343, 613] width 45 height 29
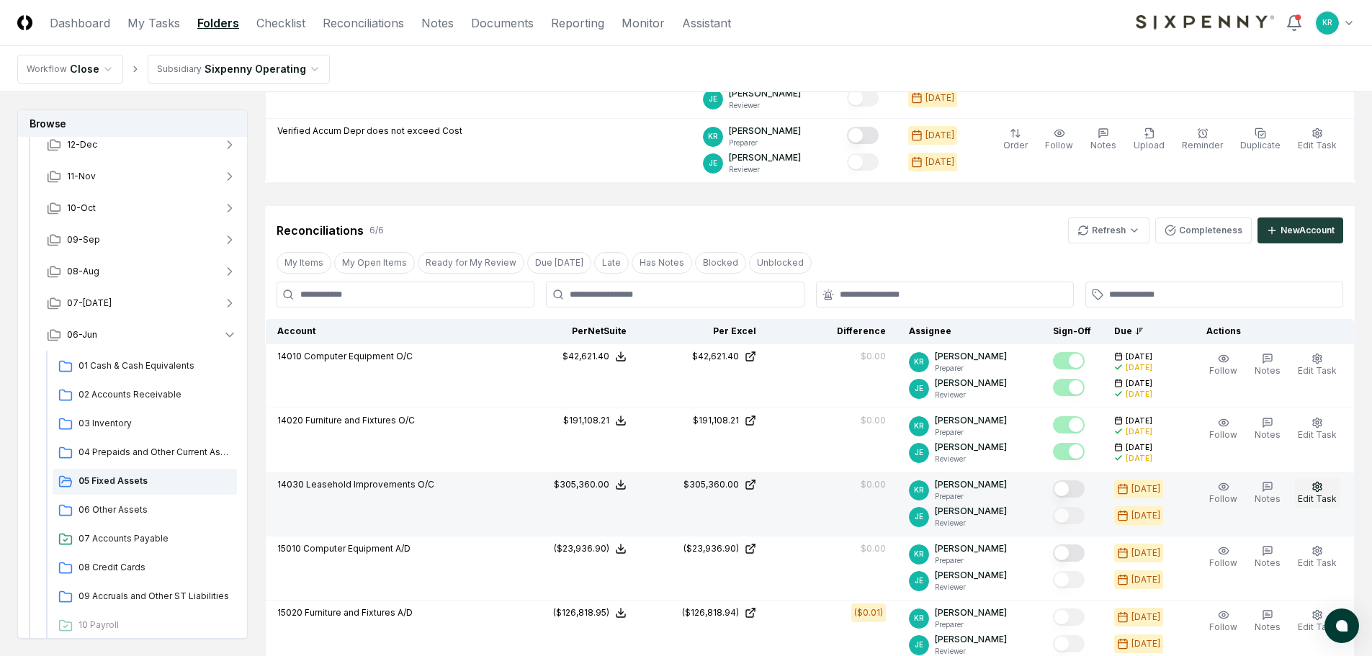
click at [1325, 490] on button "Edit Task" at bounding box center [1317, 493] width 45 height 30
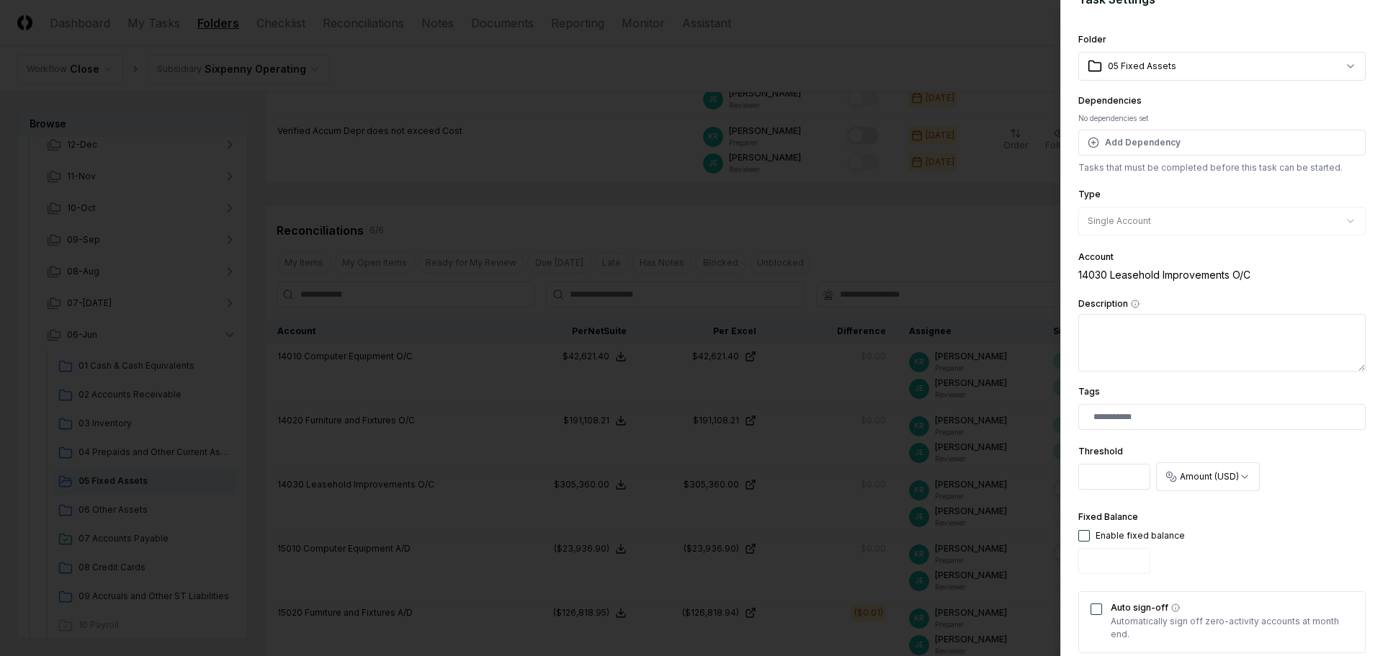
scroll to position [216, 0]
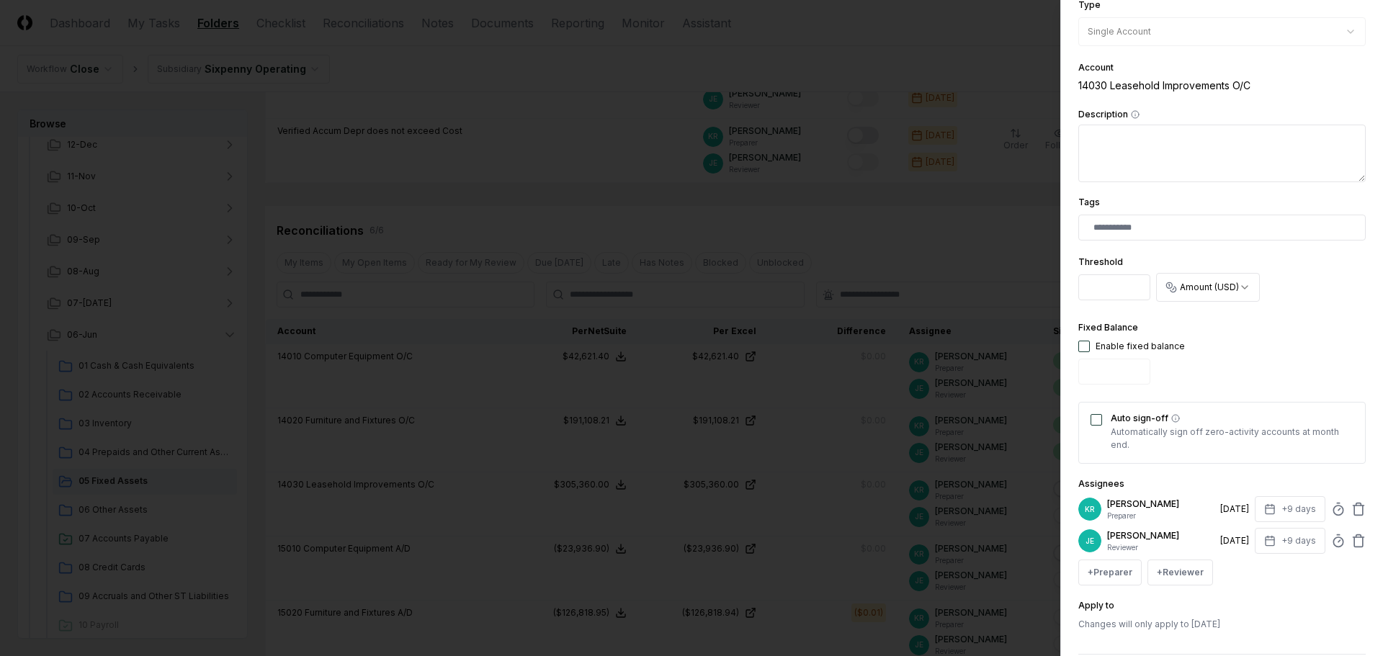
drag, startPoint x: 1097, startPoint y: 420, endPoint x: 1098, endPoint y: 428, distance: 8.0
click at [1097, 422] on button "Auto sign-off" at bounding box center [1097, 420] width 12 height 12
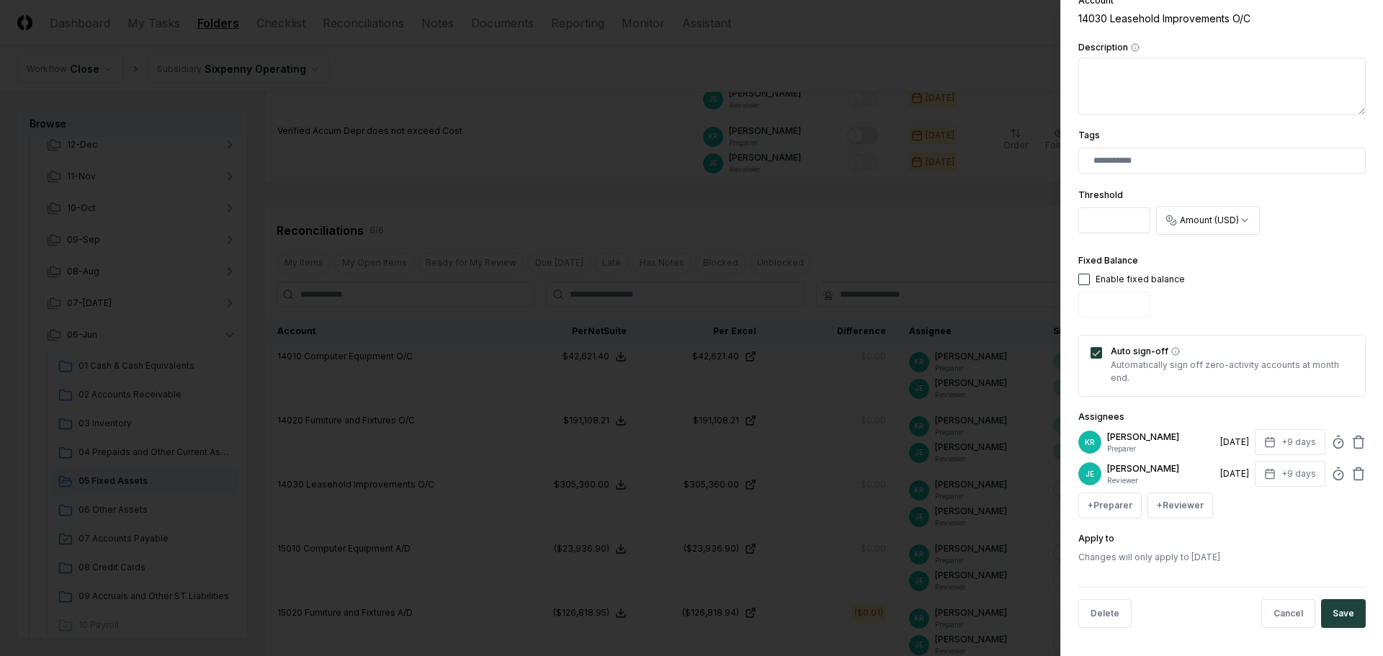
scroll to position [284, 0]
click at [1337, 612] on button "Save" at bounding box center [1343, 613] width 45 height 29
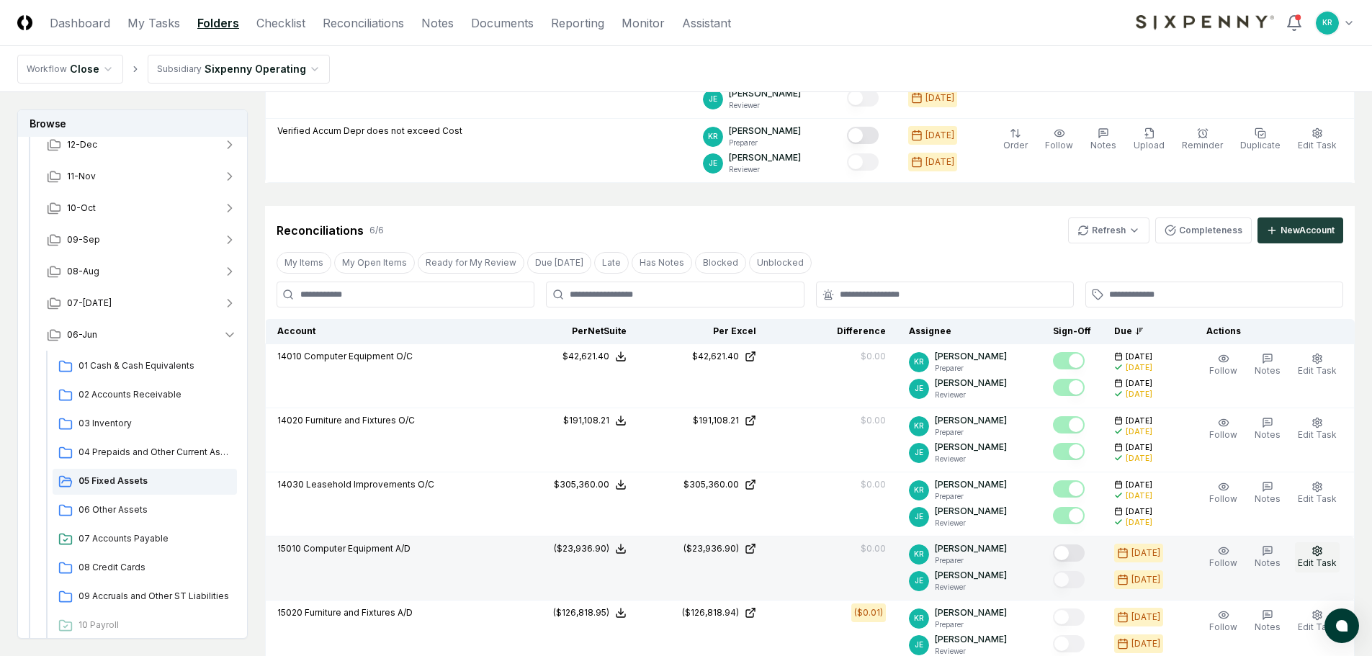
click at [1322, 550] on icon "button" at bounding box center [1317, 550] width 9 height 9
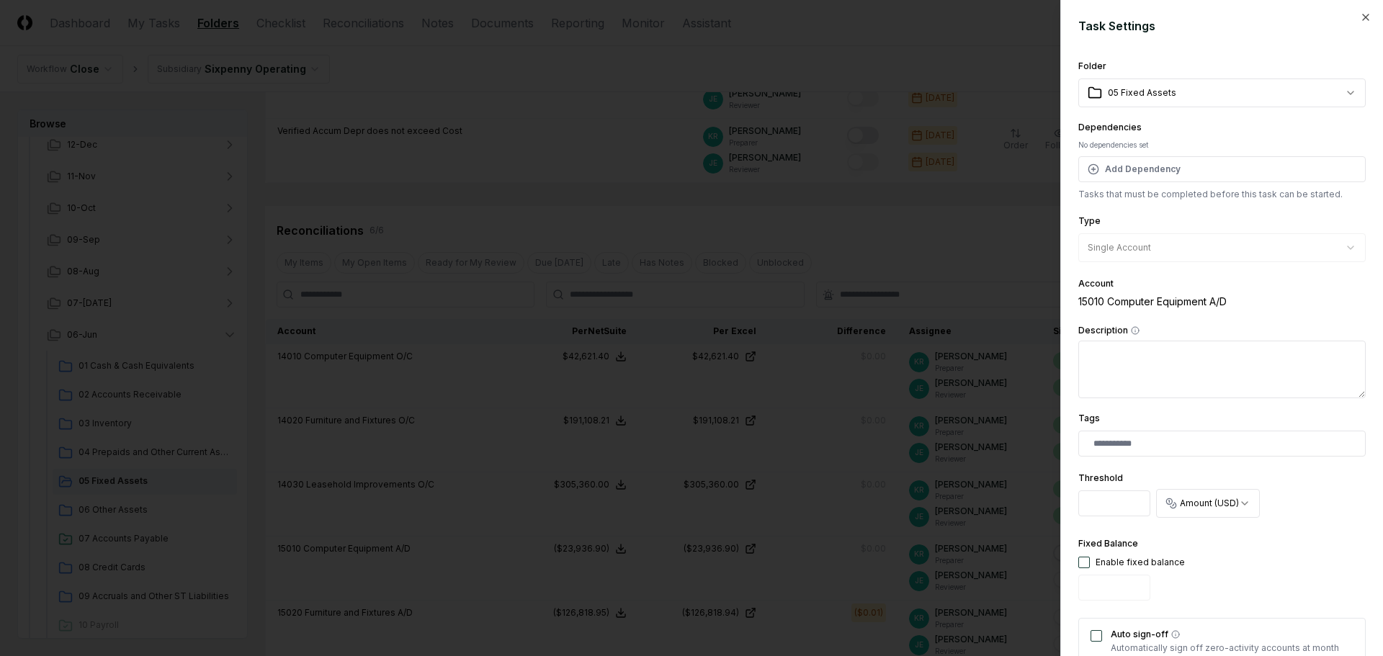
click at [1242, 509] on body "CloseCore Dashboard My Tasks Folders Checklist Reconciliations Notes Documents …" at bounding box center [686, 402] width 1372 height 1236
click at [1317, 524] on body "CloseCore Dashboard My Tasks Folders Checklist Reconciliations Notes Documents …" at bounding box center [686, 402] width 1372 height 1236
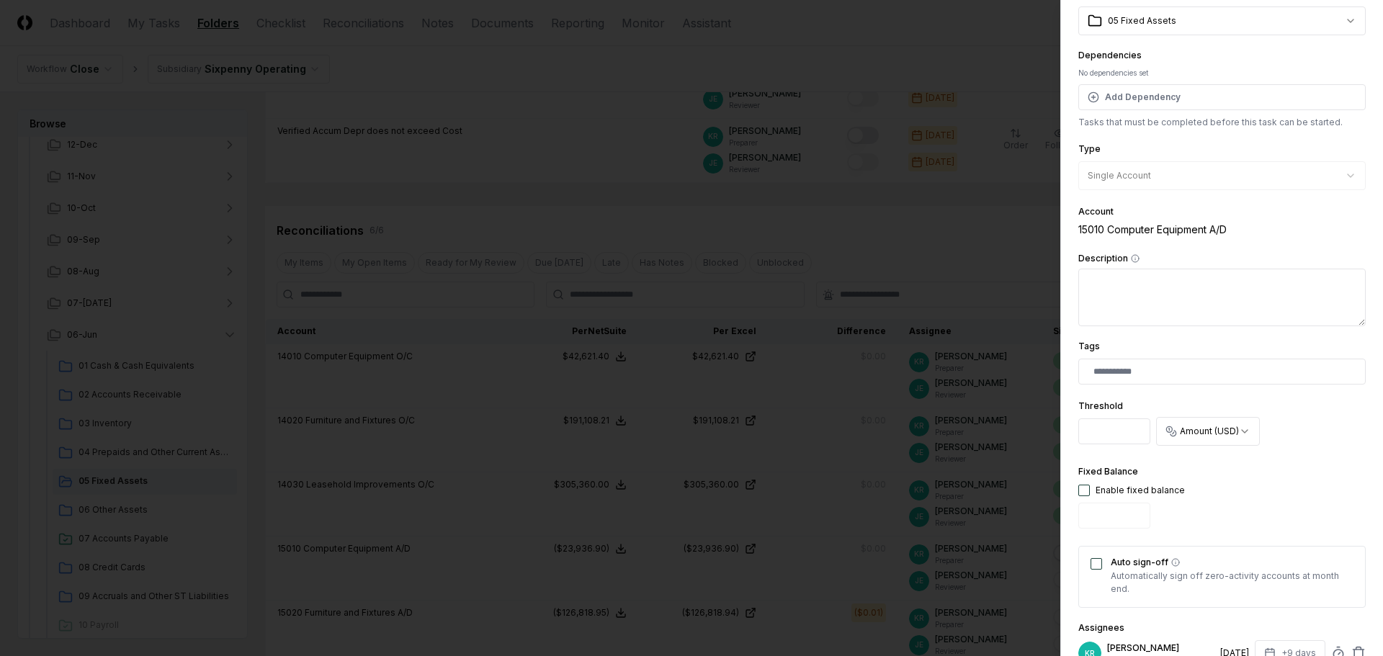
click at [1101, 568] on button "Auto sign-off" at bounding box center [1097, 564] width 12 height 12
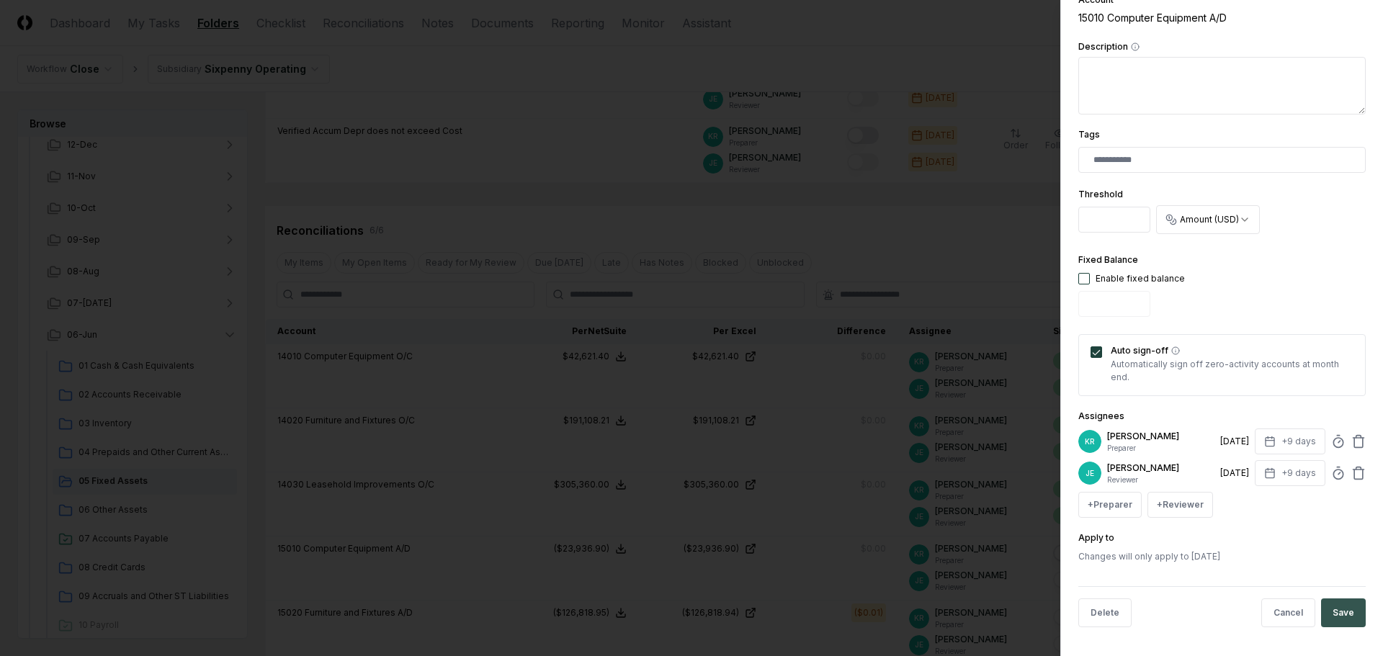
click at [1334, 611] on button "Save" at bounding box center [1343, 613] width 45 height 29
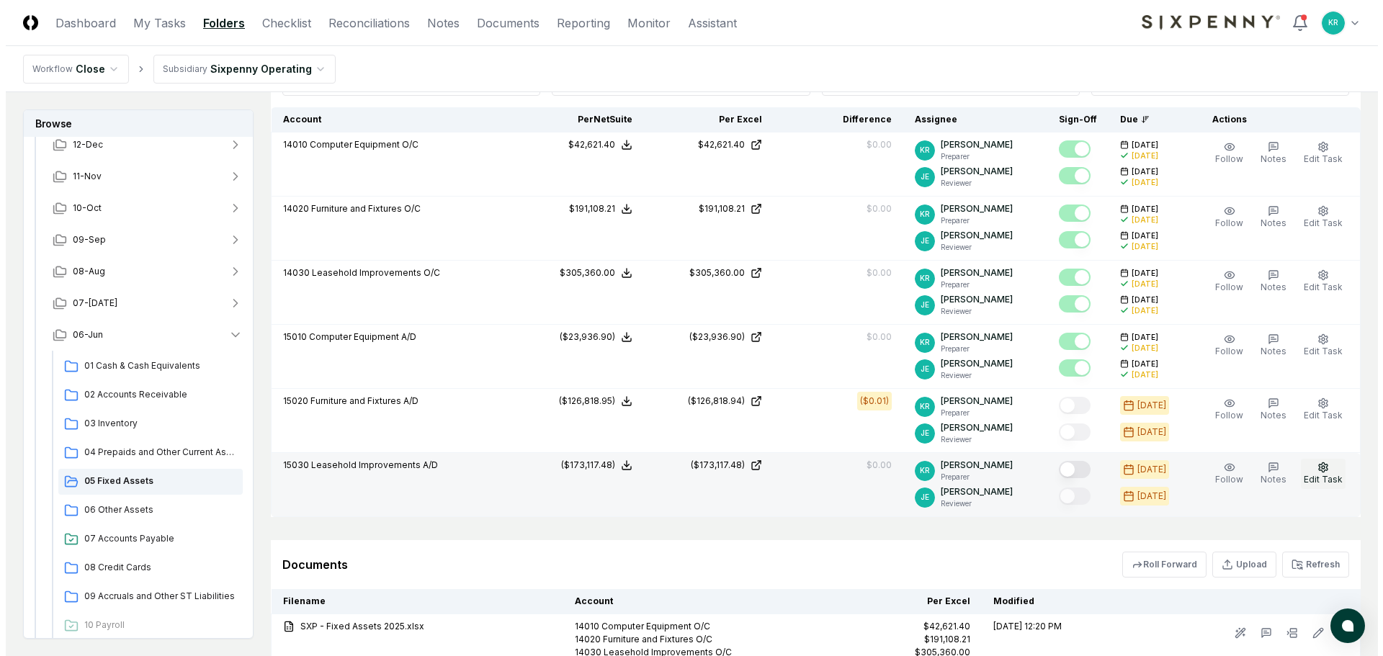
scroll to position [432, 0]
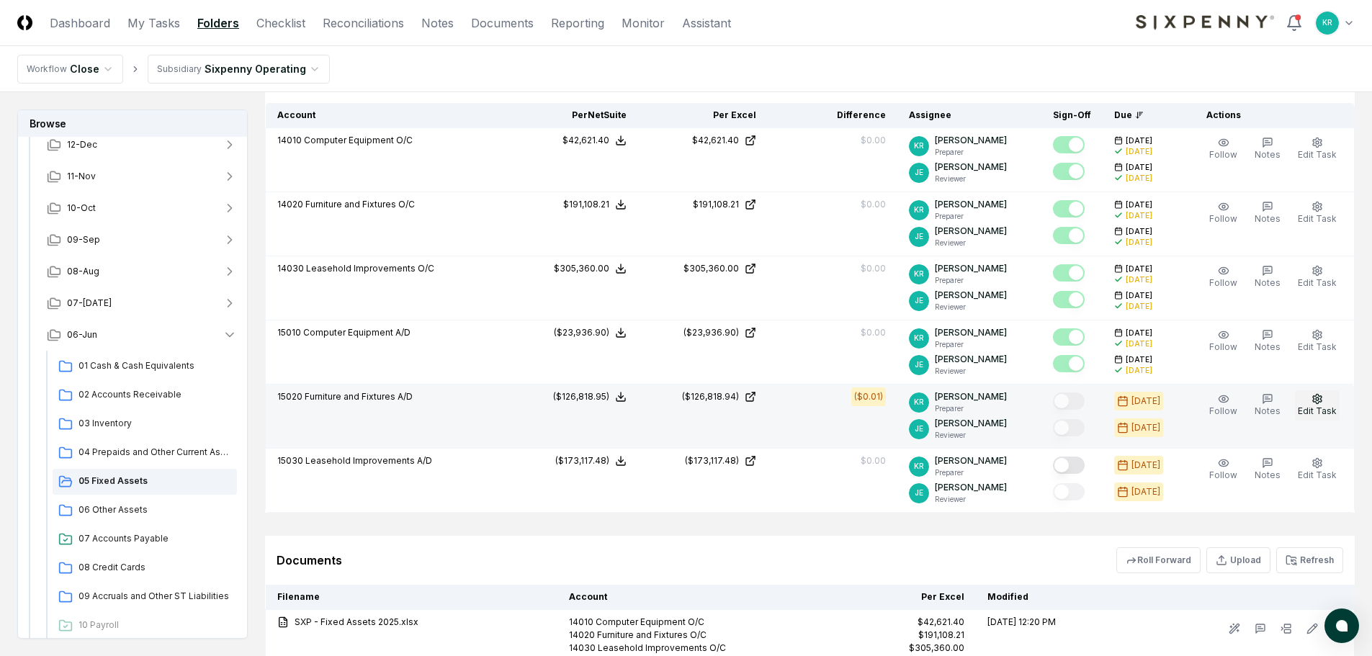
click at [1323, 409] on span "Edit Task" at bounding box center [1317, 411] width 39 height 11
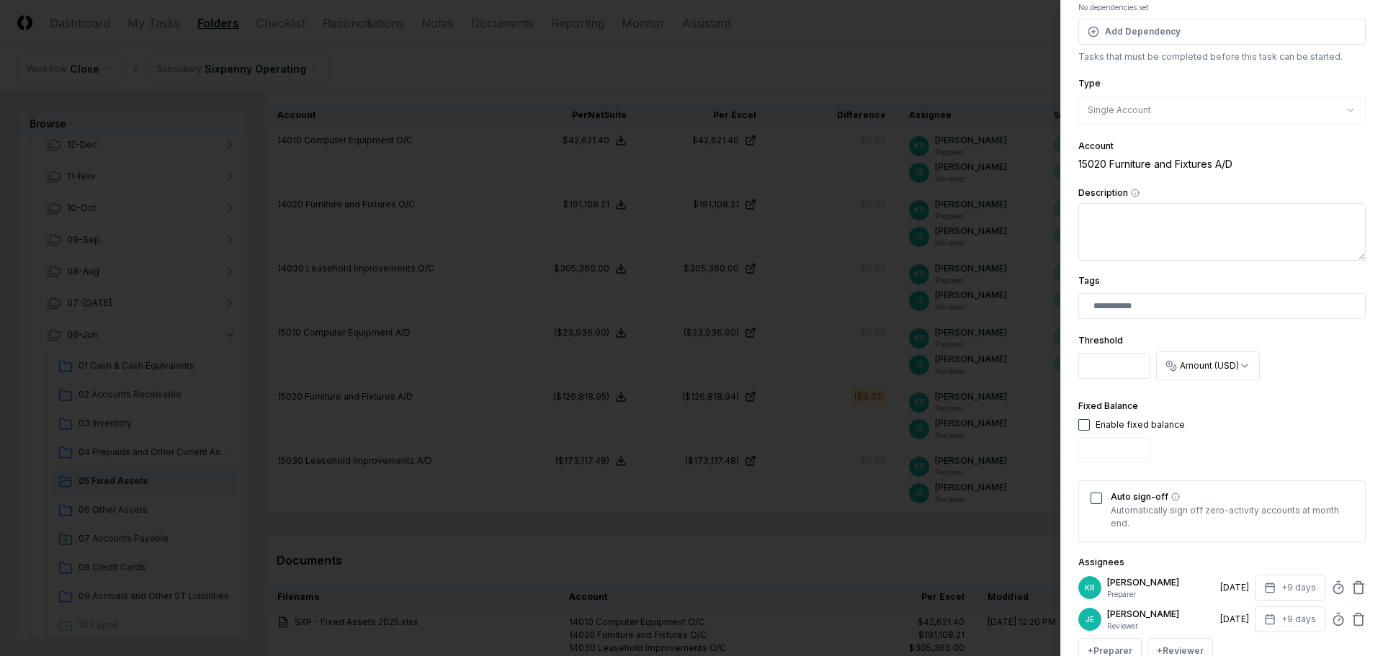
scroll to position [144, 0]
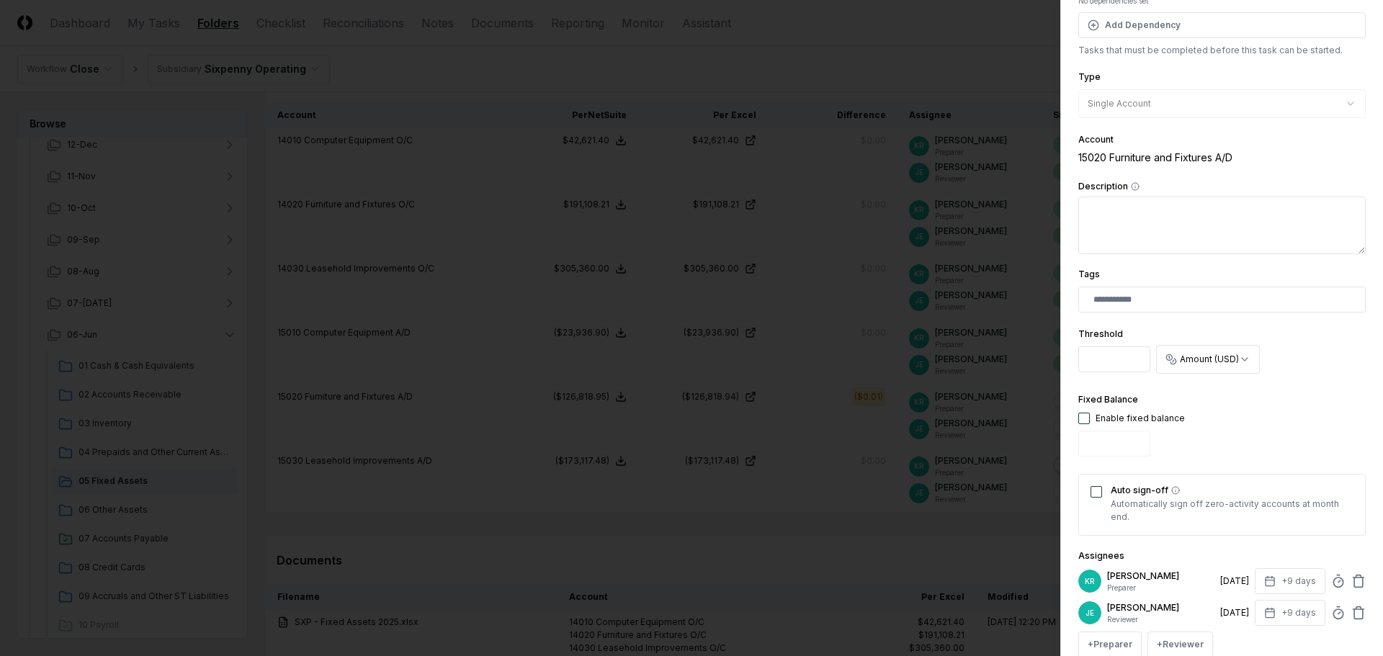
click at [1090, 486] on div "Auto sign-off Automatically sign off zero-activity accounts at month end." at bounding box center [1221, 505] width 287 height 62
click at [1093, 494] on button "Auto sign-off" at bounding box center [1097, 492] width 12 height 12
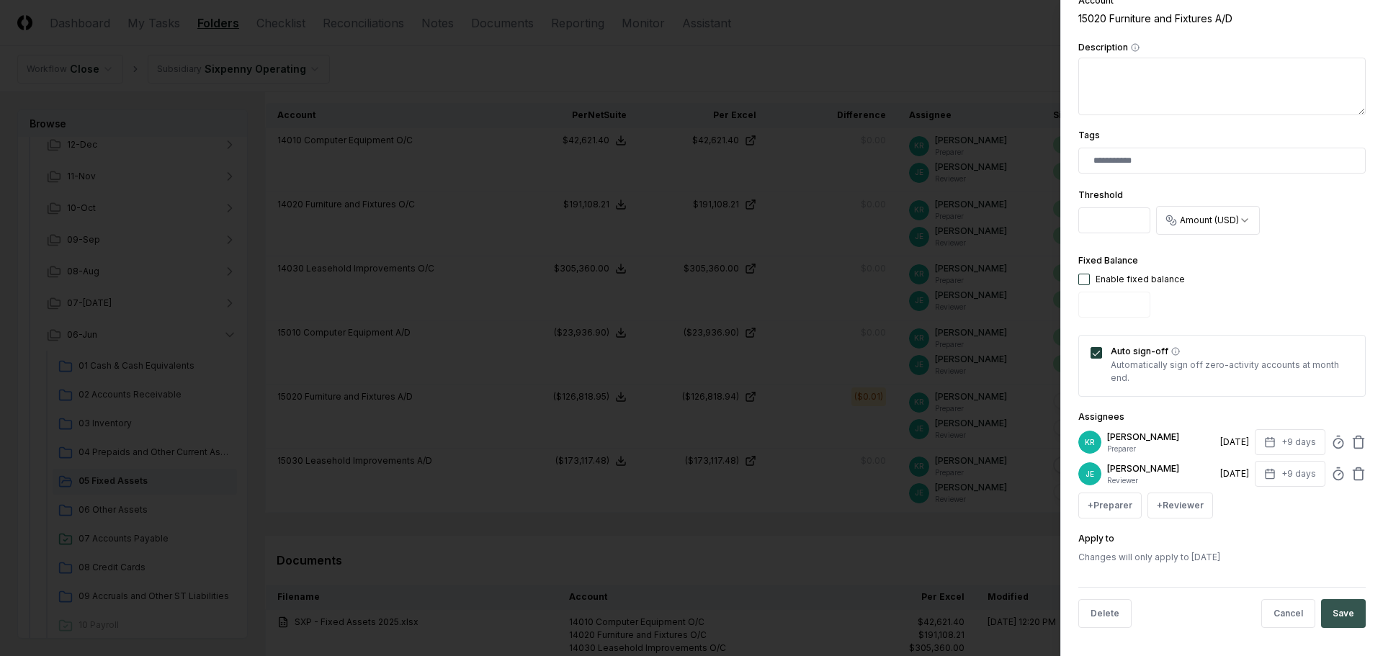
scroll to position [284, 0]
click at [1325, 608] on button "Save" at bounding box center [1343, 613] width 45 height 29
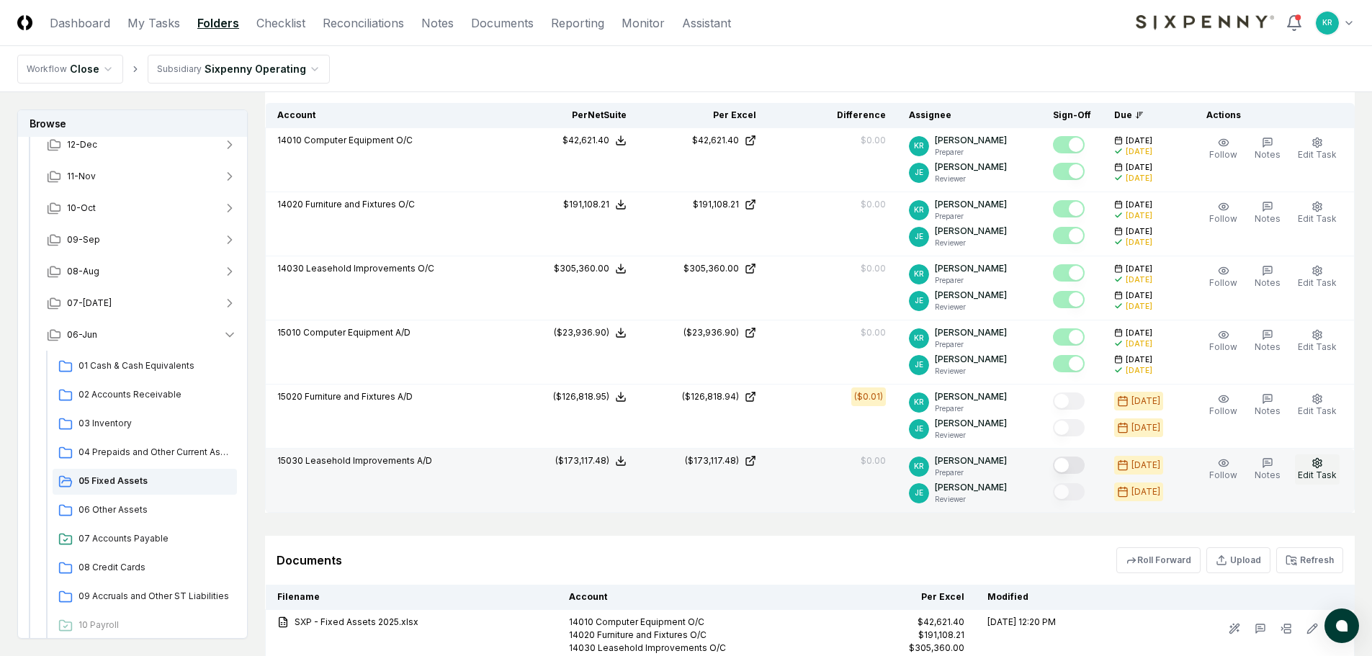
click at [1320, 470] on span "Edit Task" at bounding box center [1317, 475] width 39 height 11
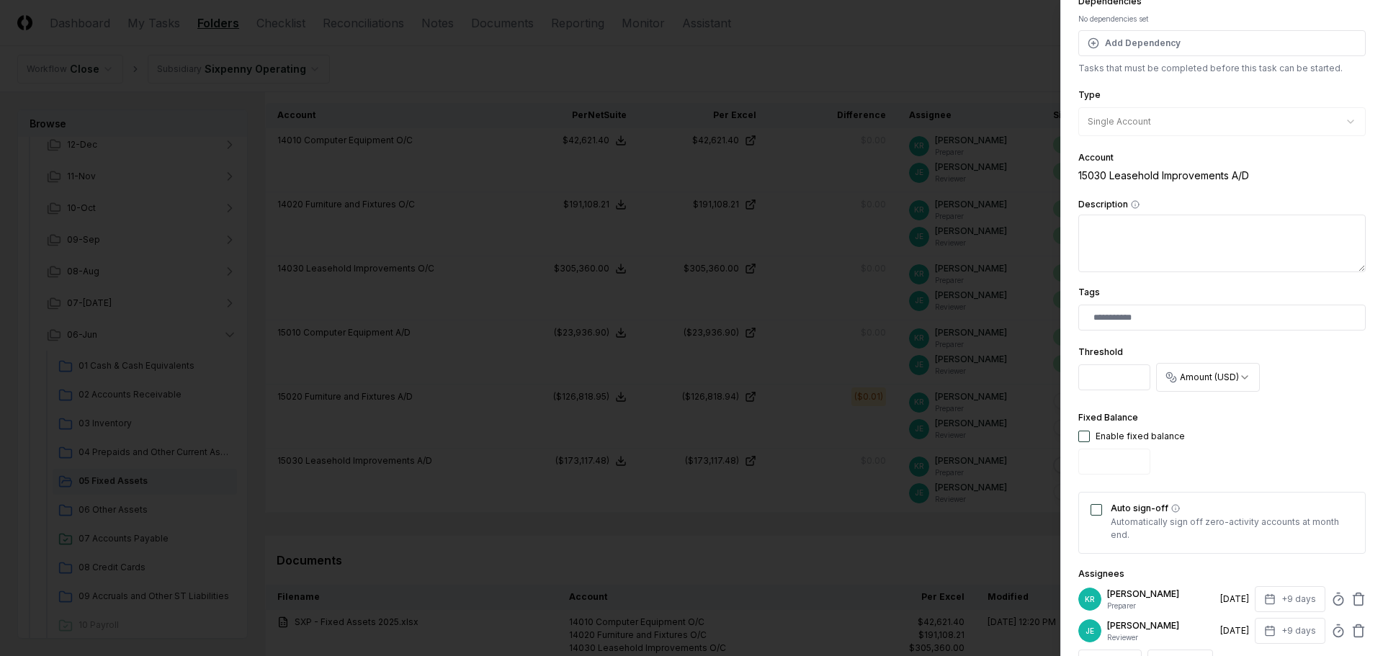
scroll to position [216, 0]
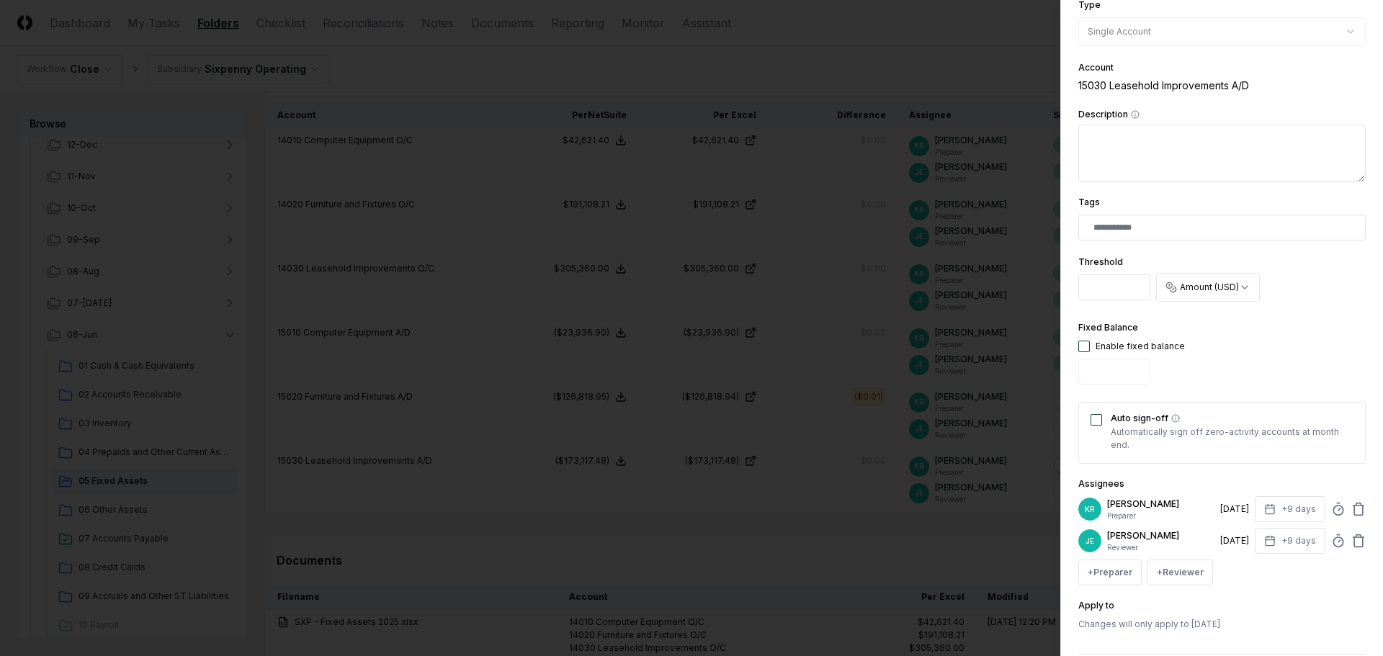
click at [1091, 419] on button "Auto sign-off" at bounding box center [1097, 420] width 12 height 12
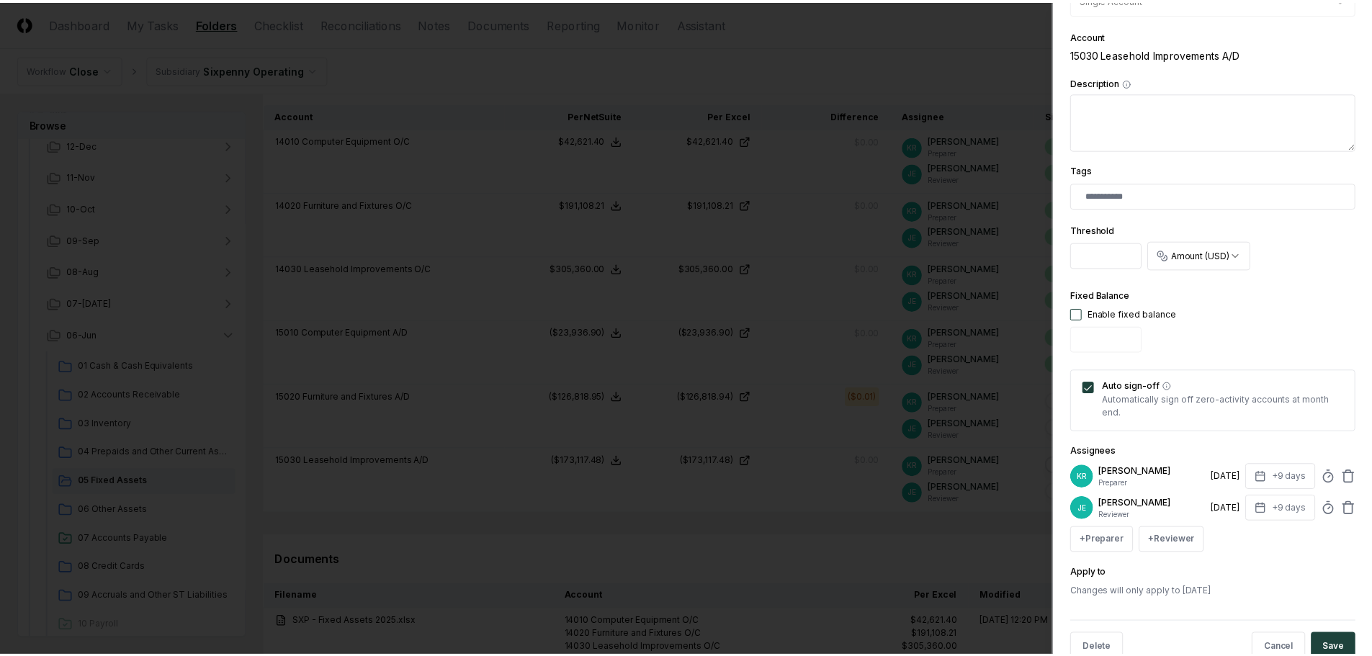
scroll to position [284, 0]
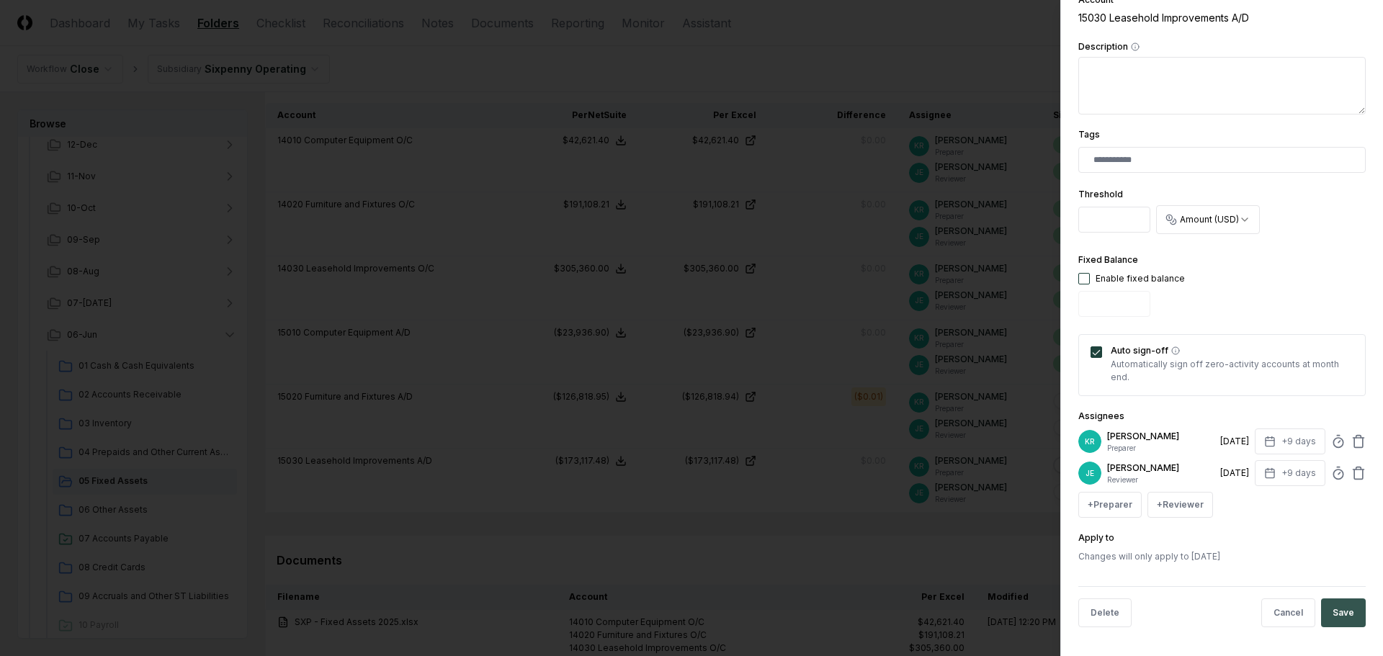
click at [1330, 605] on button "Save" at bounding box center [1343, 613] width 45 height 29
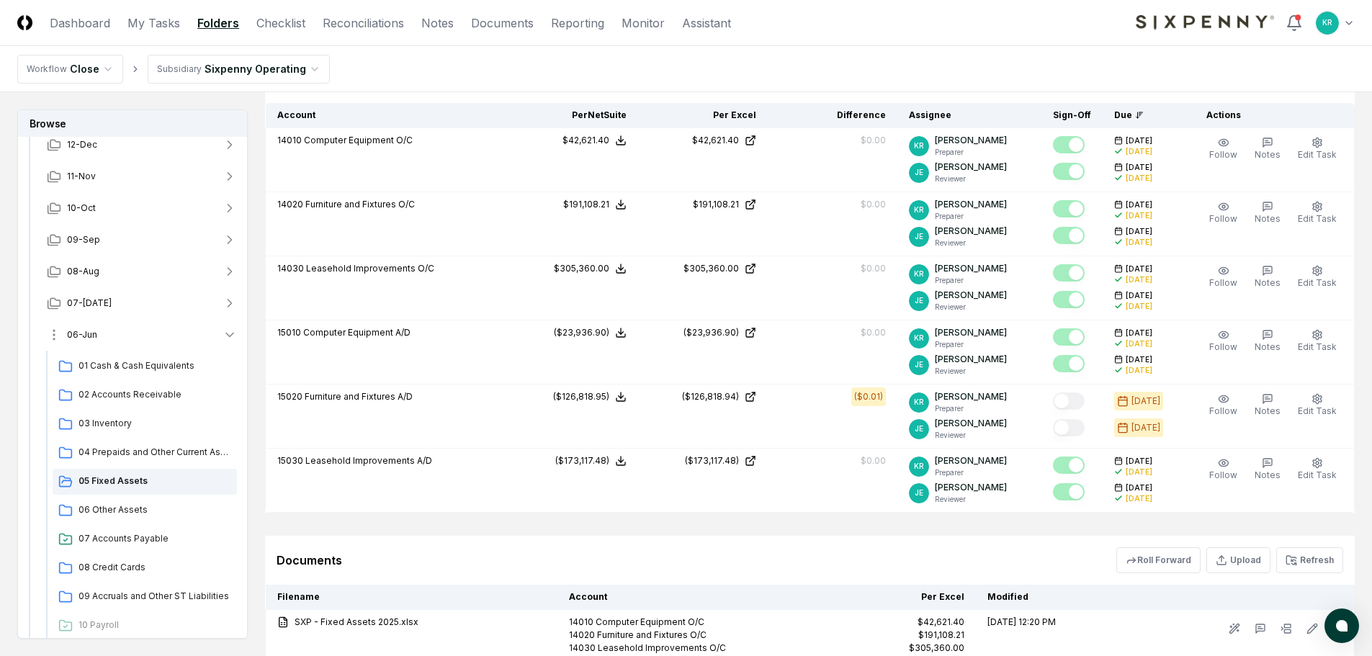
click at [99, 337] on button "06-Jun" at bounding box center [141, 335] width 213 height 32
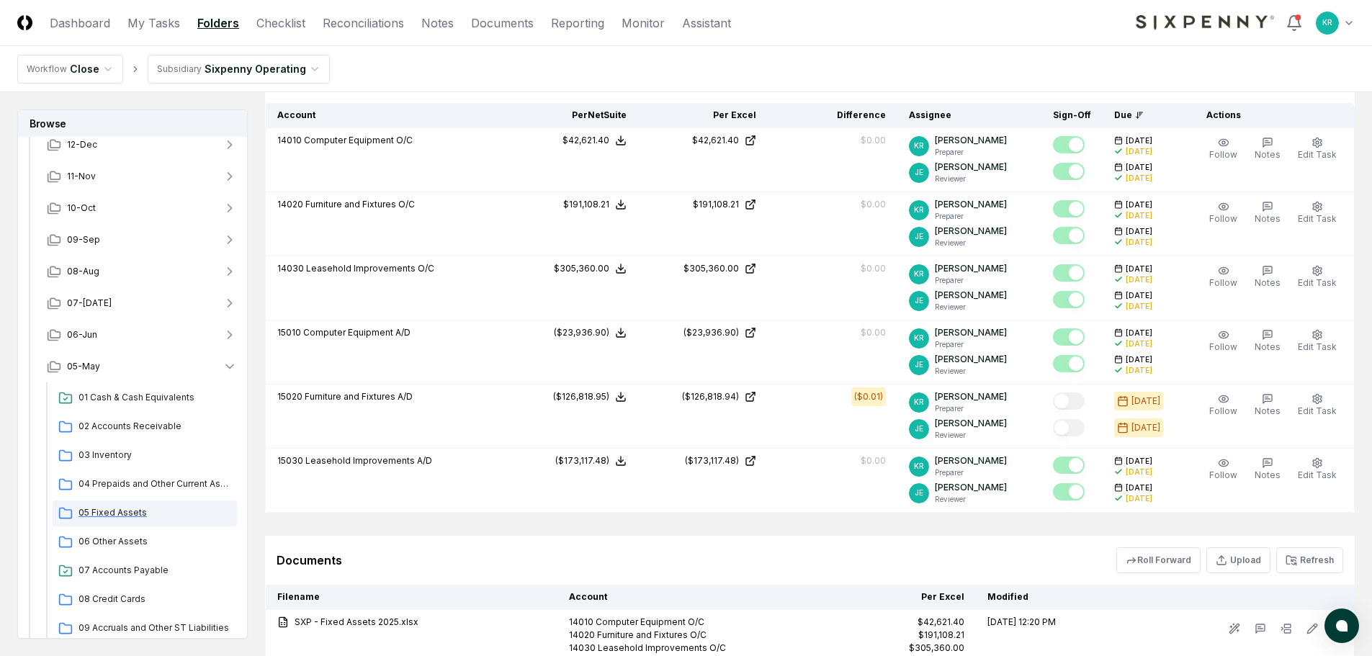
click at [116, 516] on span "05 Fixed Assets" at bounding box center [155, 512] width 153 height 13
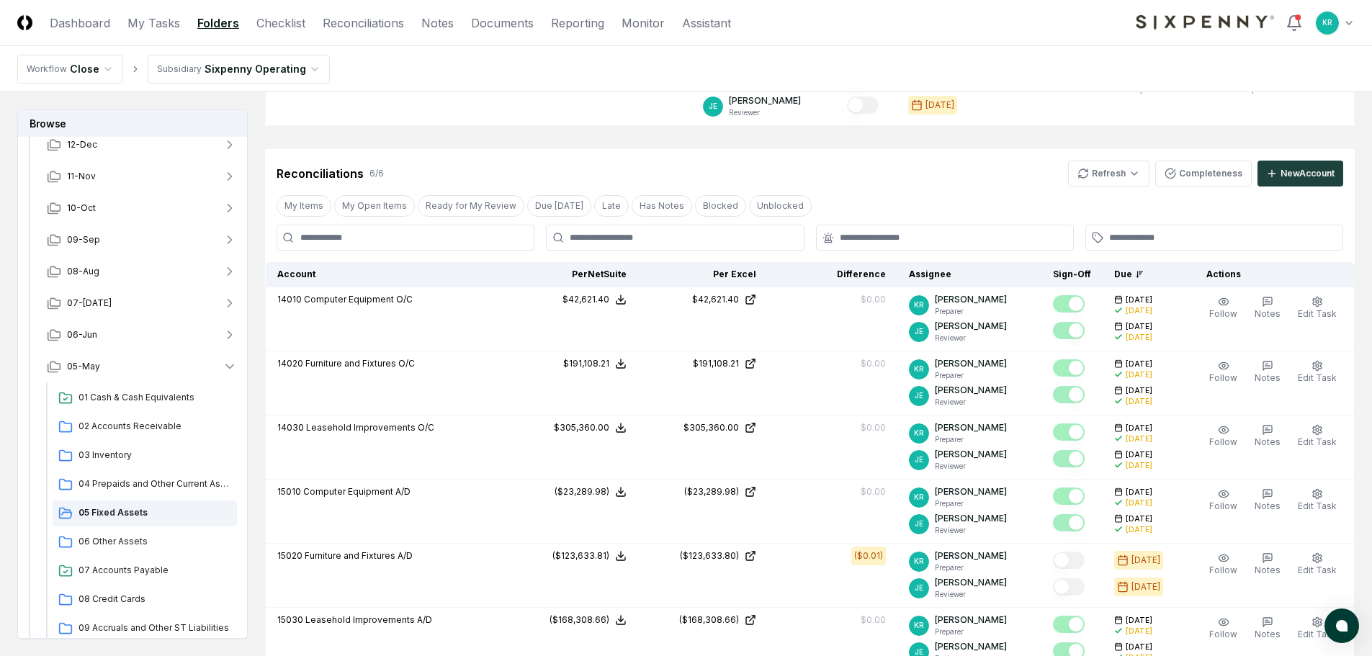
scroll to position [216, 0]
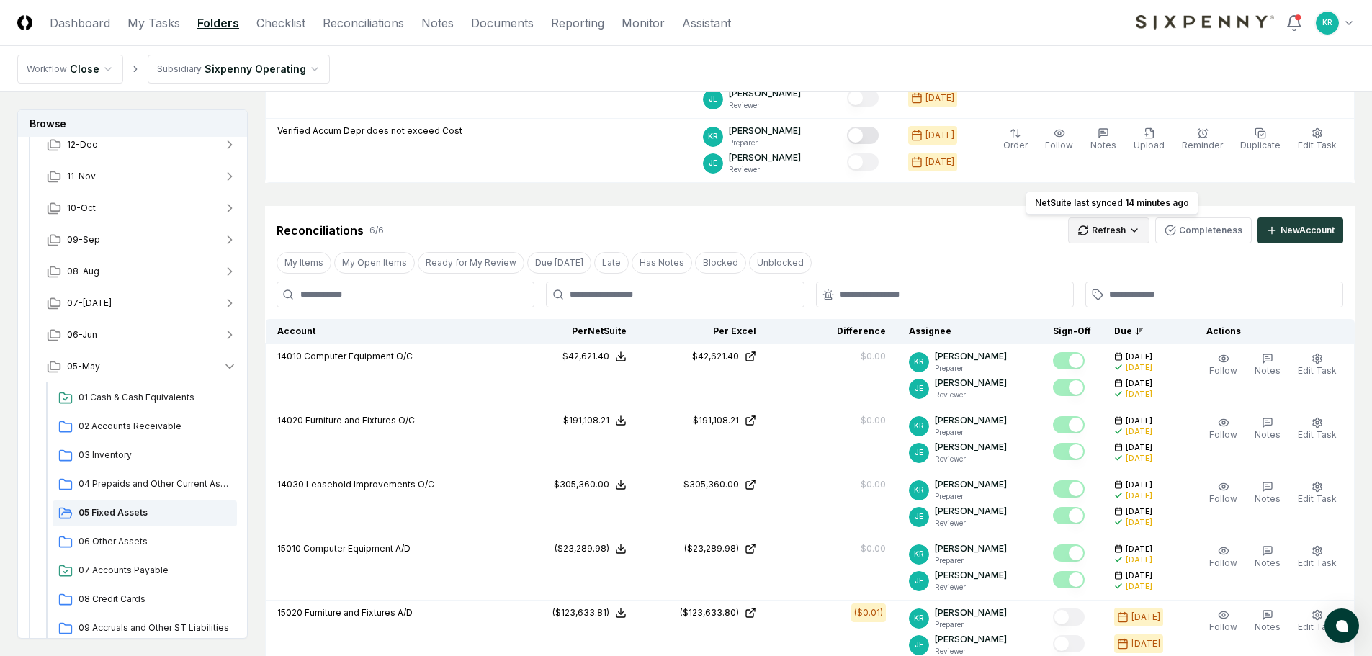
click at [1117, 236] on html "CloseCore Dashboard My Tasks Folders Checklist Reconciliations Notes Documents …" at bounding box center [686, 421] width 1372 height 1274
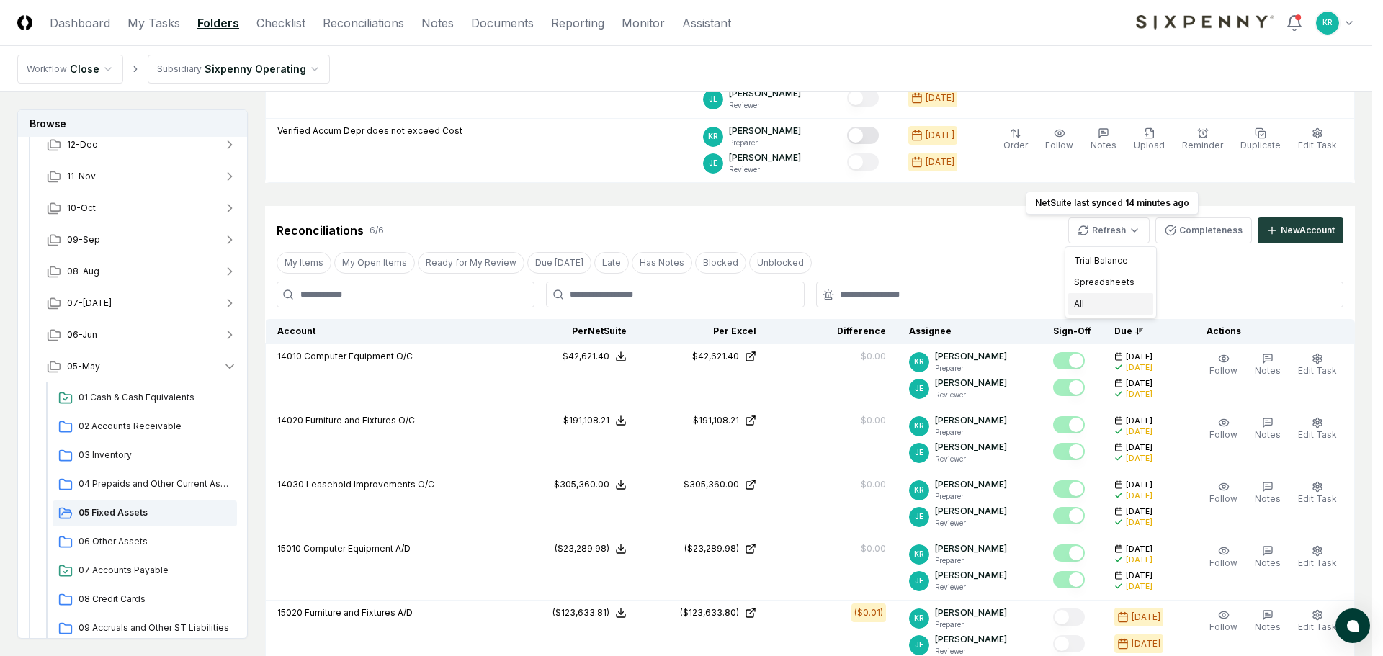
click at [1105, 300] on div "All" at bounding box center [1110, 304] width 85 height 22
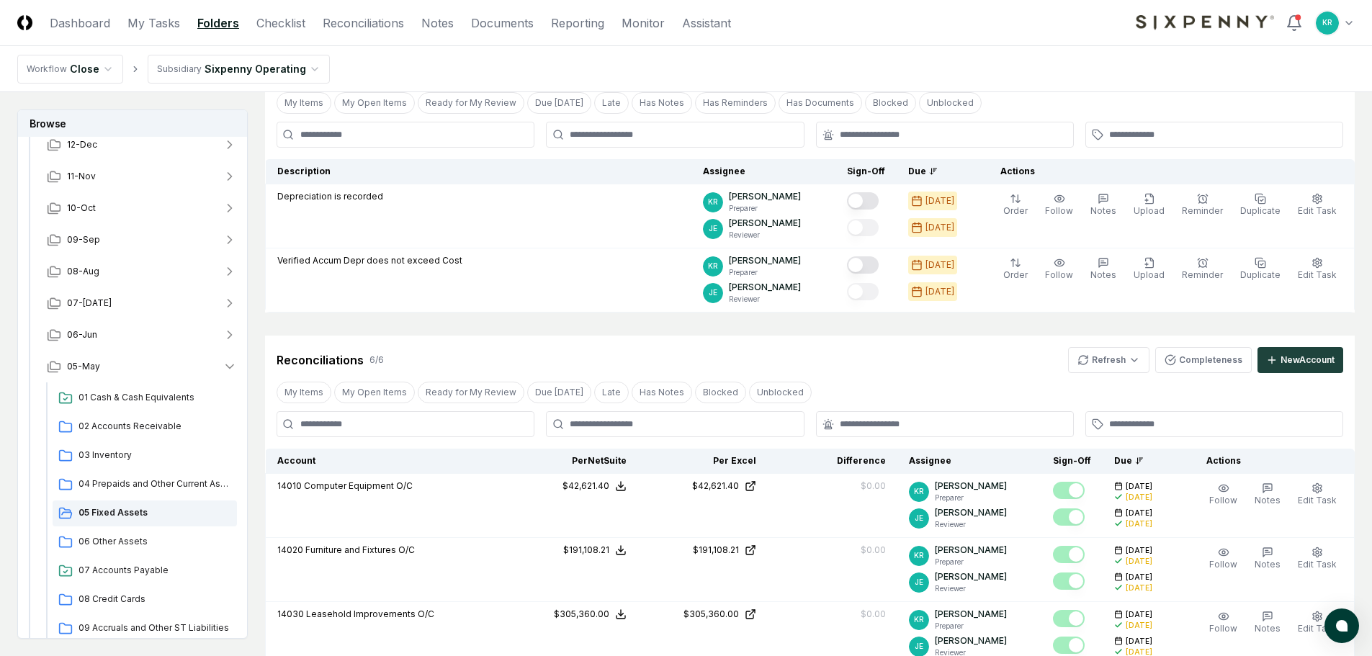
scroll to position [72, 0]
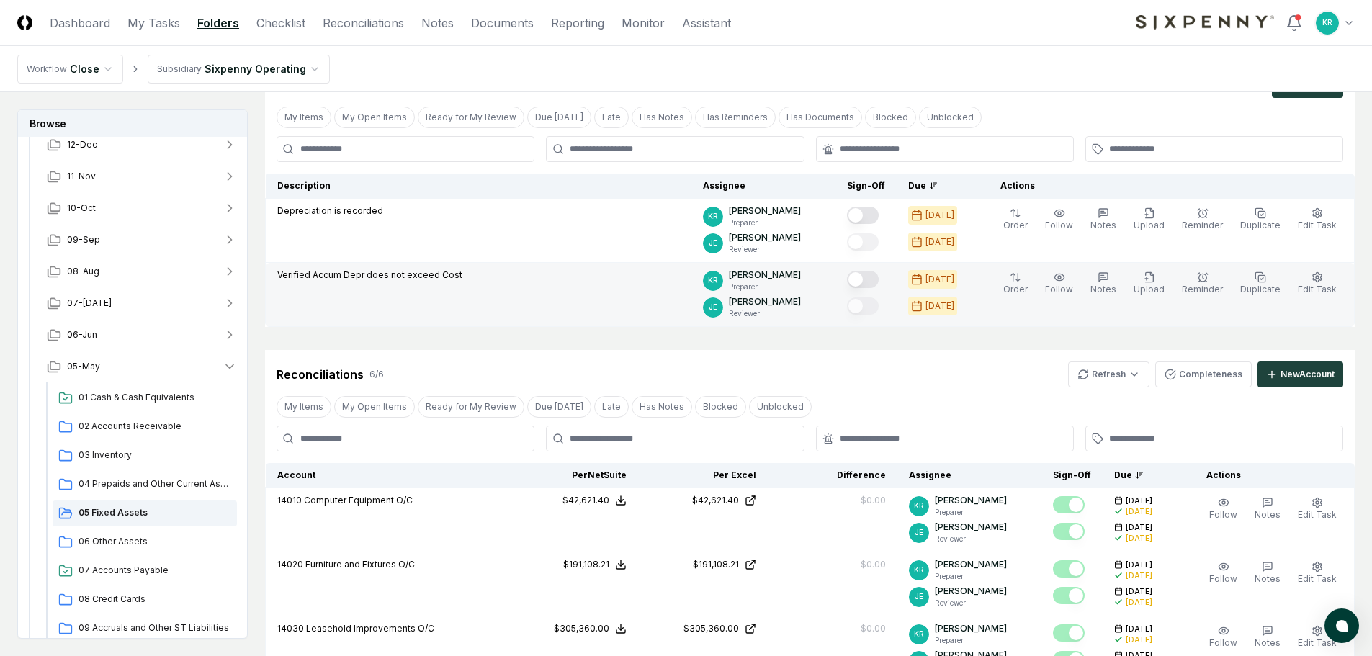
click at [879, 279] on button "Mark complete" at bounding box center [863, 279] width 32 height 17
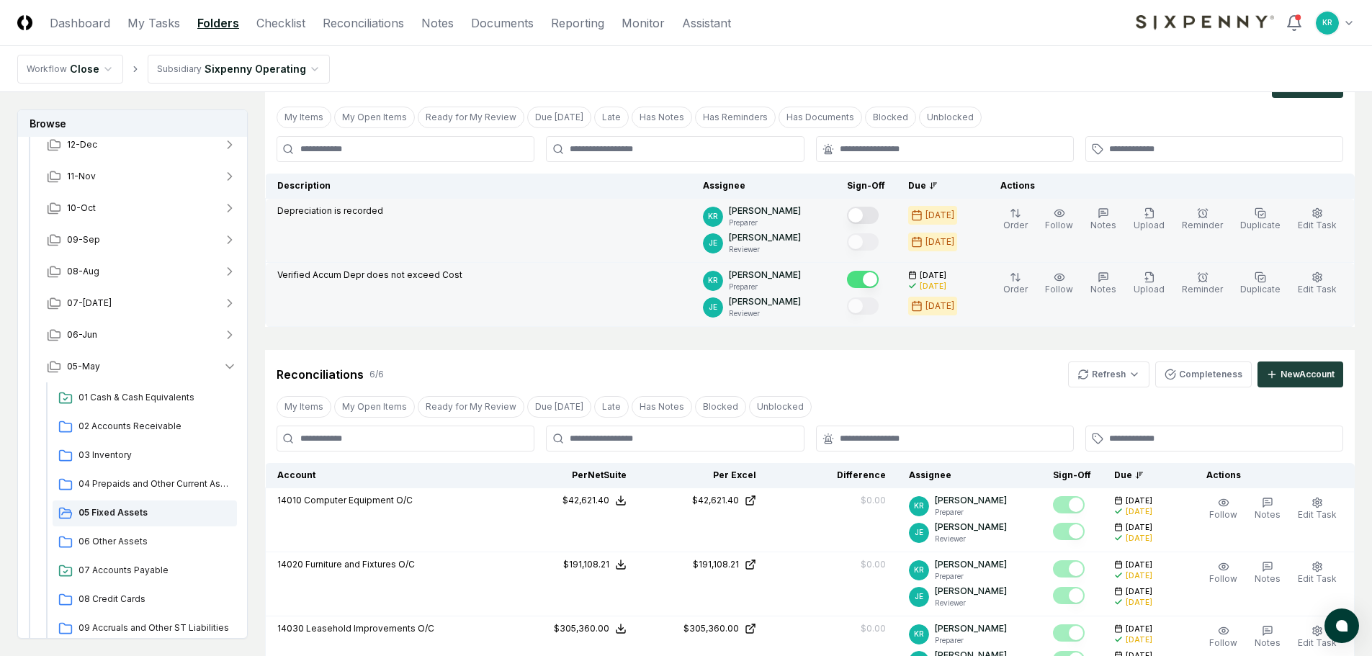
click at [879, 218] on button "Mark complete" at bounding box center [863, 215] width 32 height 17
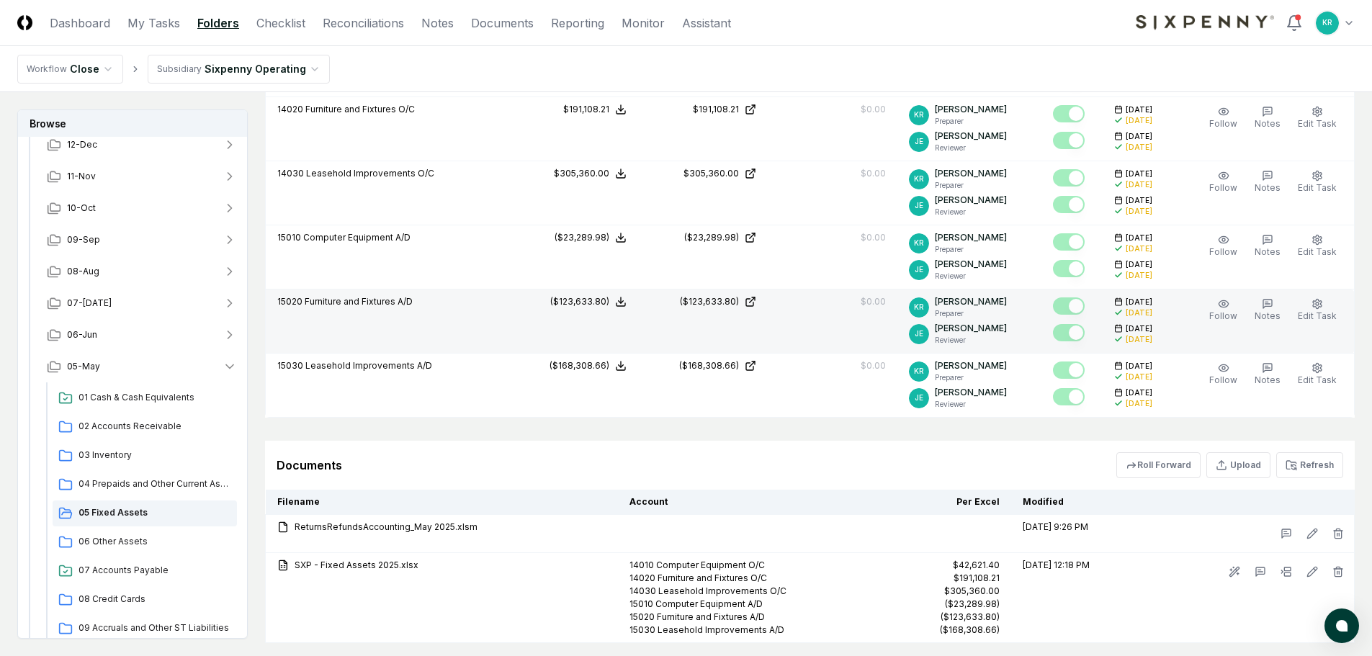
scroll to position [576, 0]
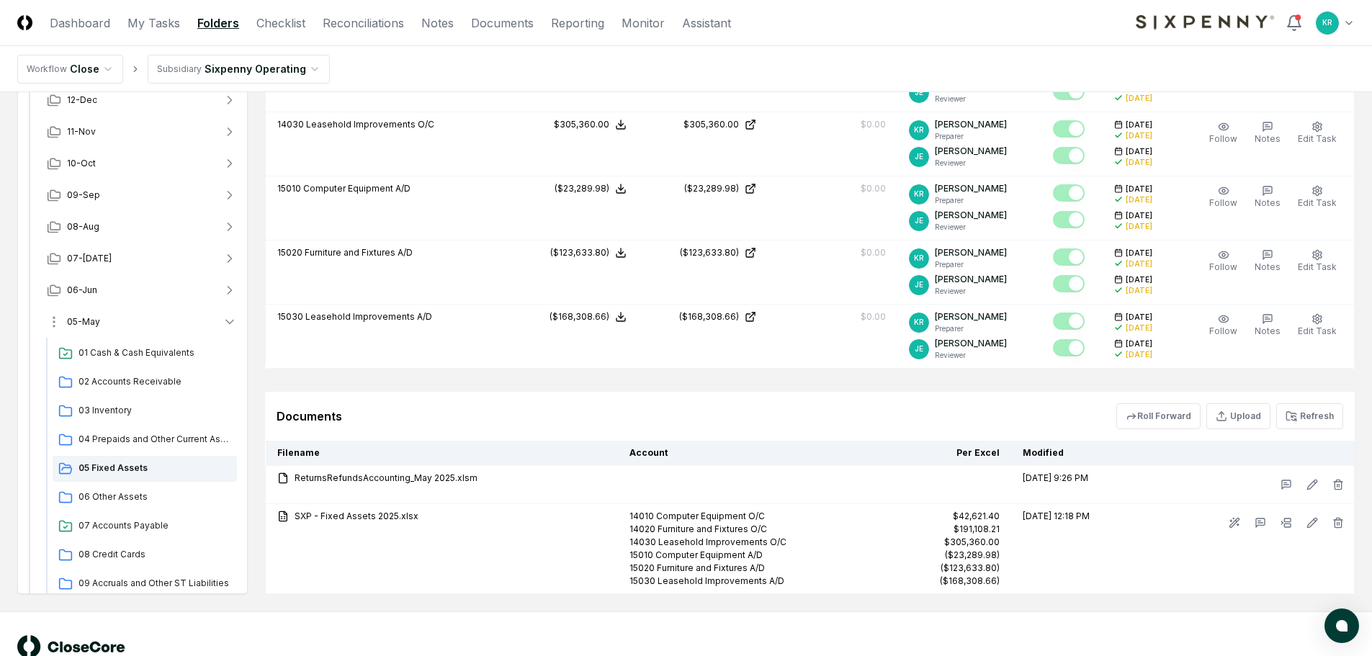
click at [86, 318] on span "05-May" at bounding box center [83, 322] width 33 height 13
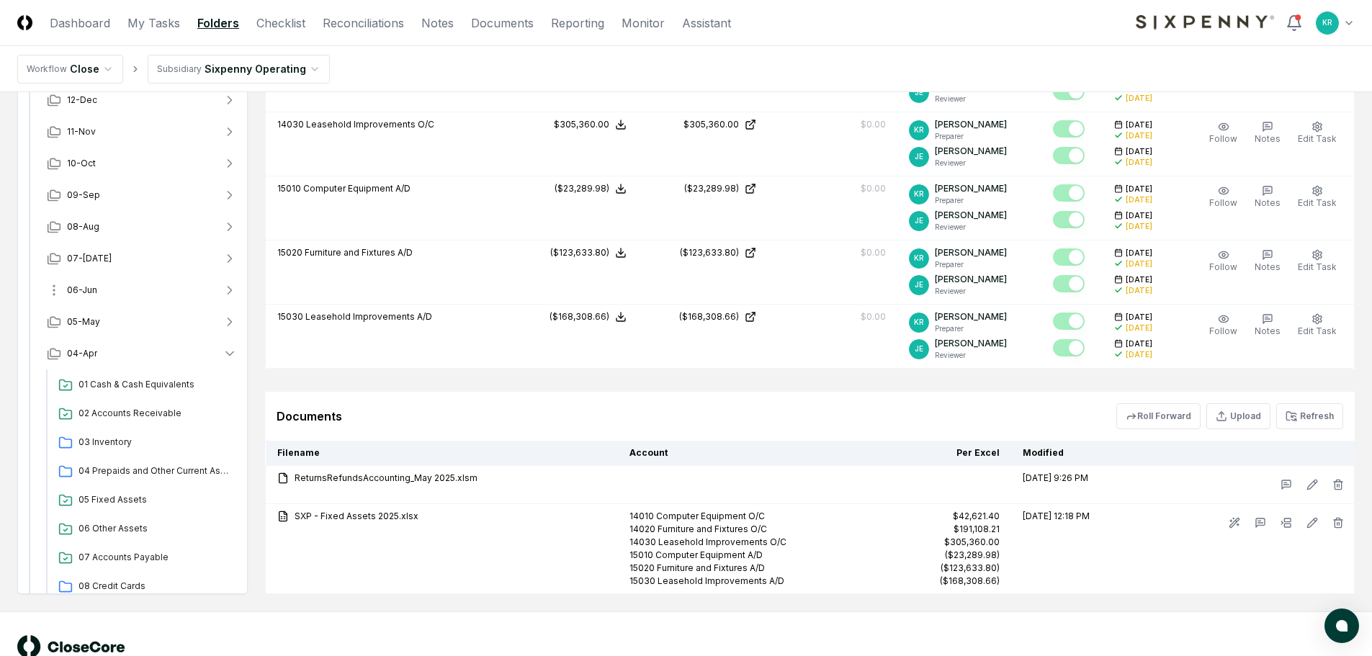
click at [90, 294] on span "06-Jun" at bounding box center [82, 290] width 30 height 13
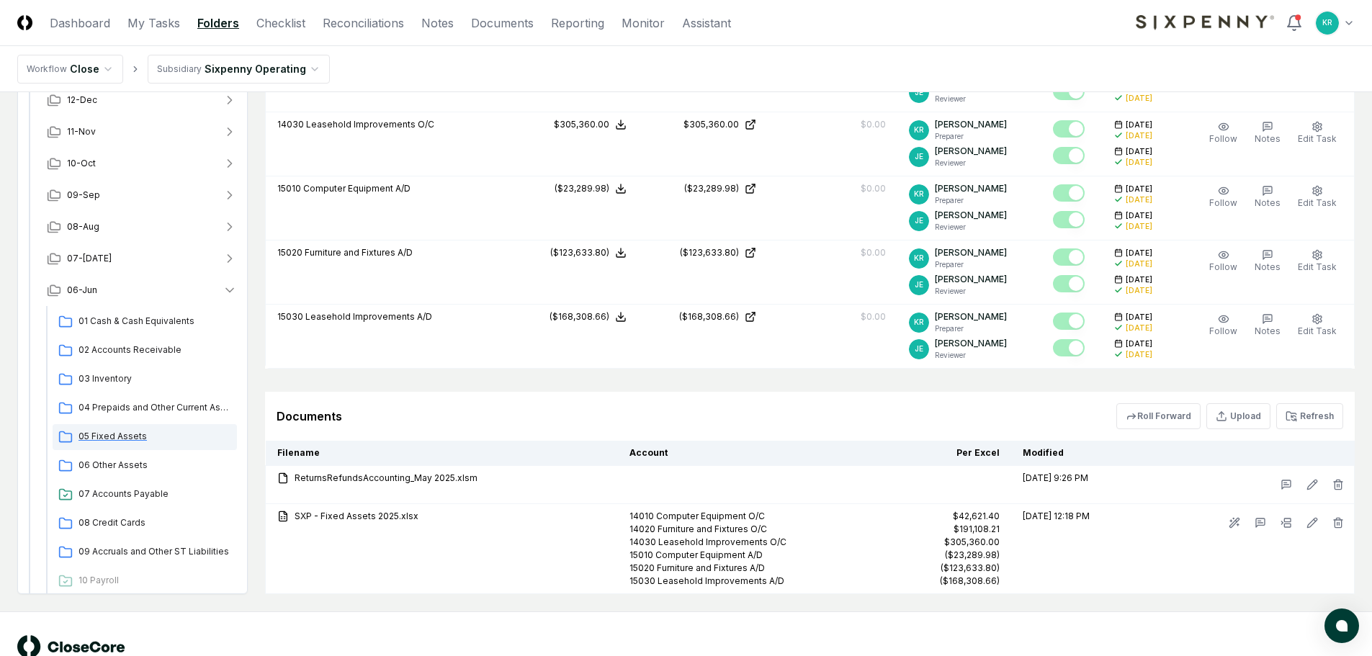
click at [120, 429] on div "05 Fixed Assets" at bounding box center [145, 437] width 184 height 26
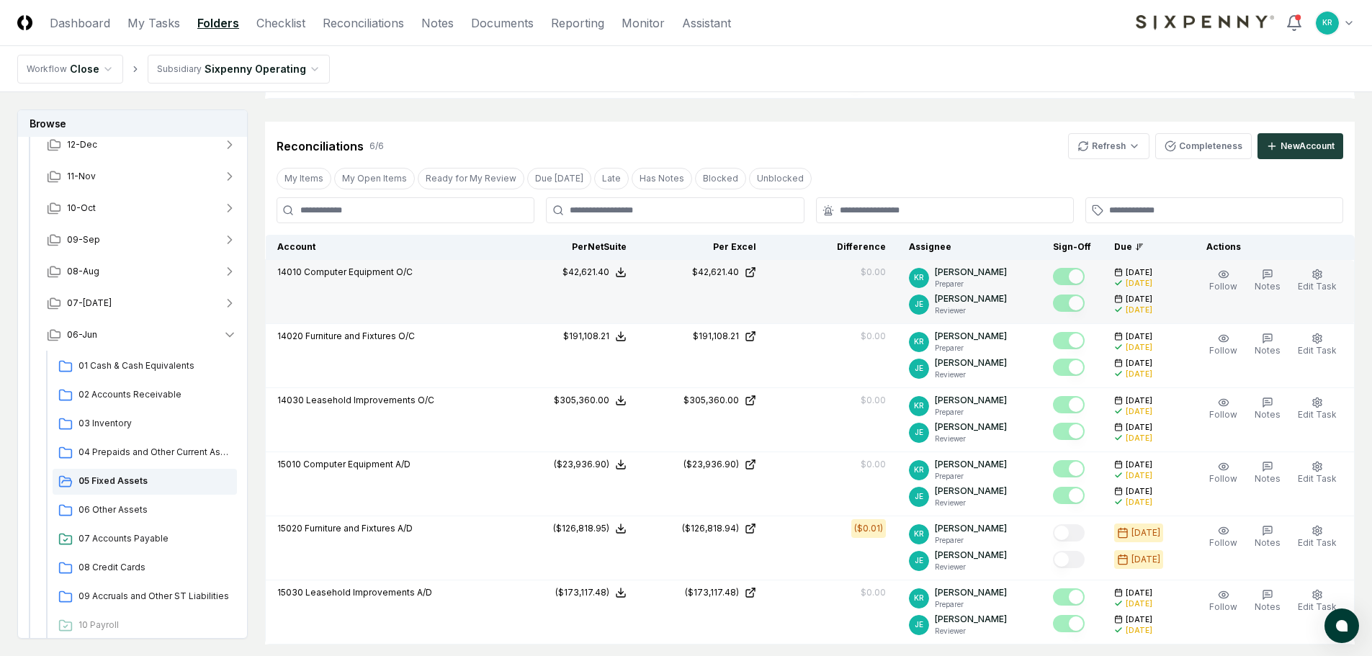
scroll to position [288, 0]
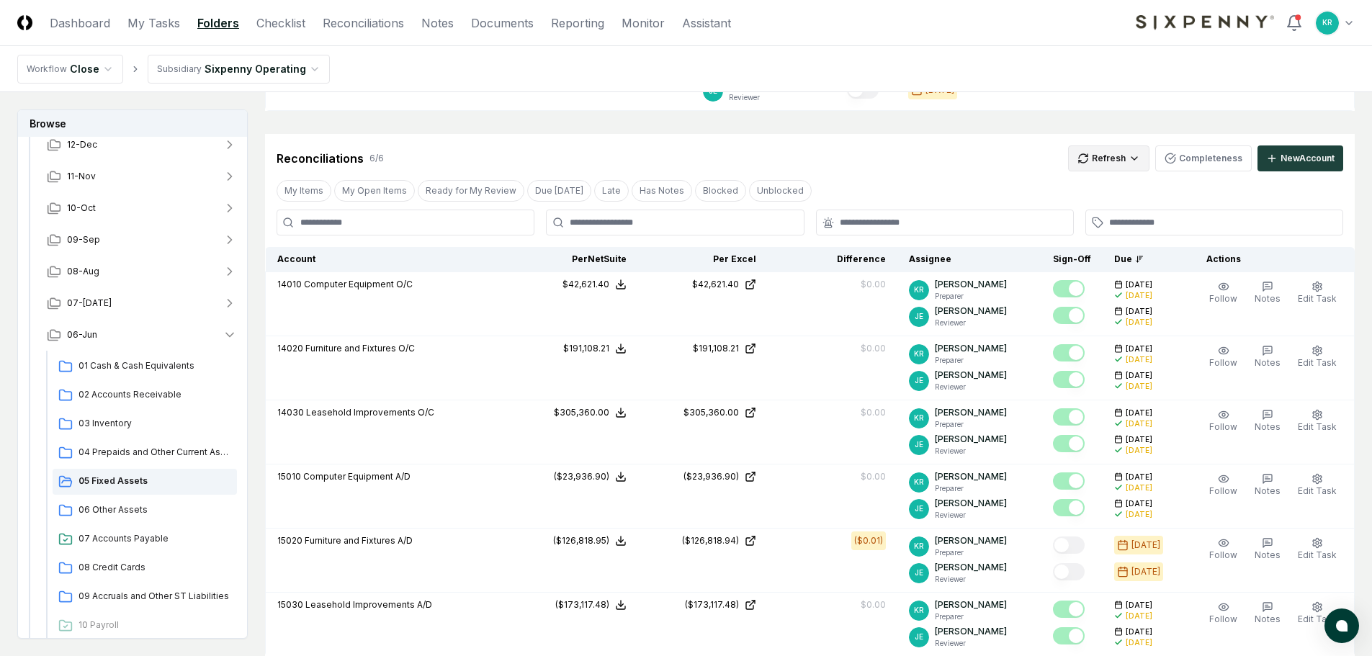
click at [1135, 168] on html "CloseCore Dashboard My Tasks Folders Checklist Reconciliations Notes Documents …" at bounding box center [686, 330] width 1372 height 1236
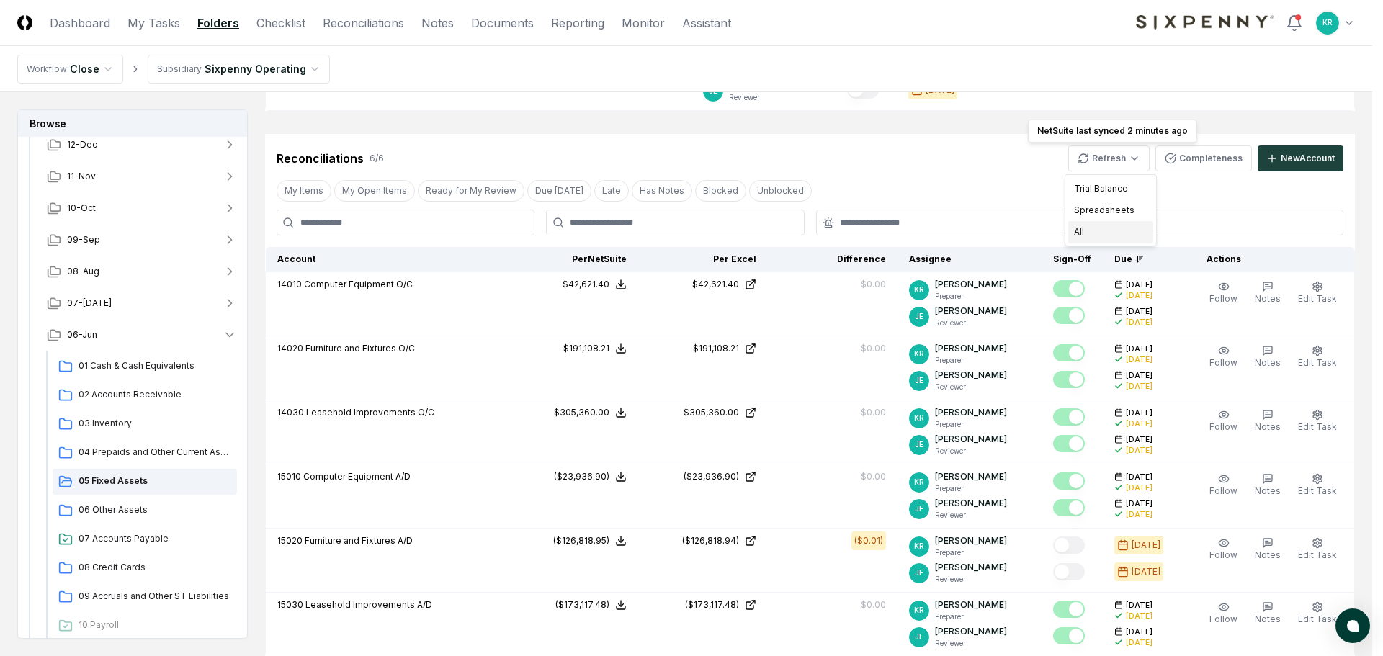
click at [1086, 234] on div "All" at bounding box center [1110, 232] width 85 height 22
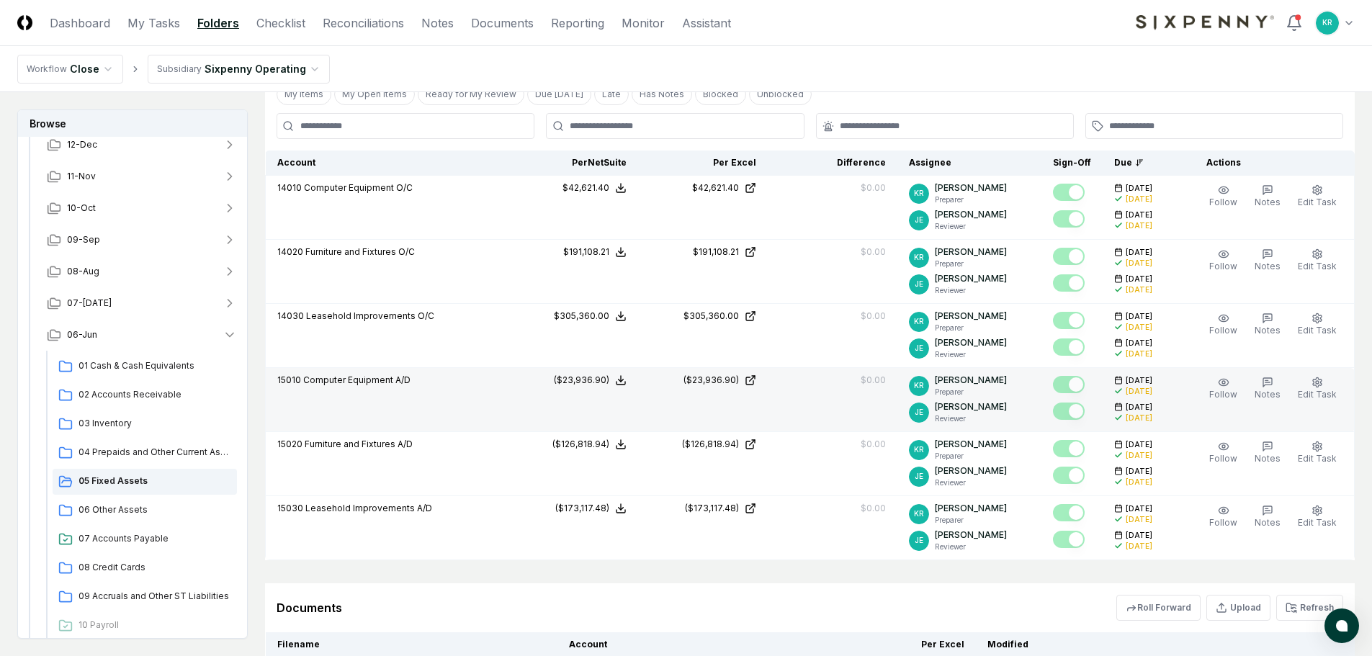
scroll to position [360, 0]
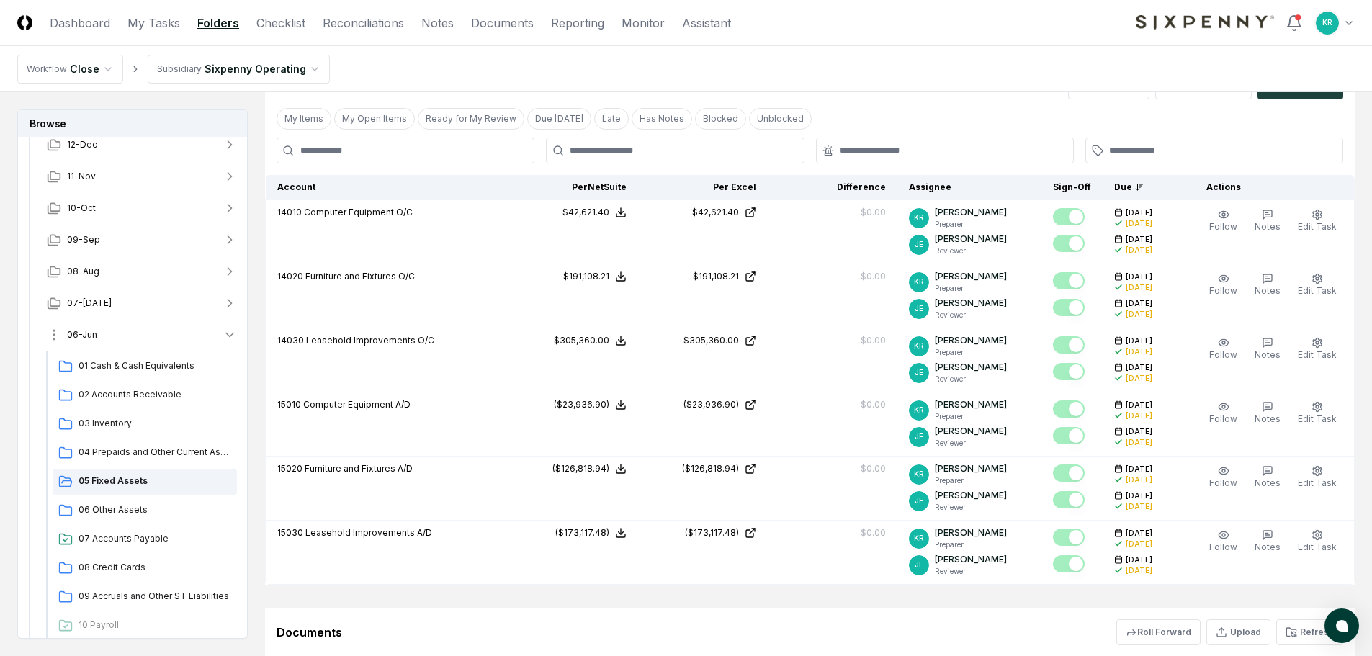
click at [86, 335] on span "06-Jun" at bounding box center [82, 334] width 30 height 13
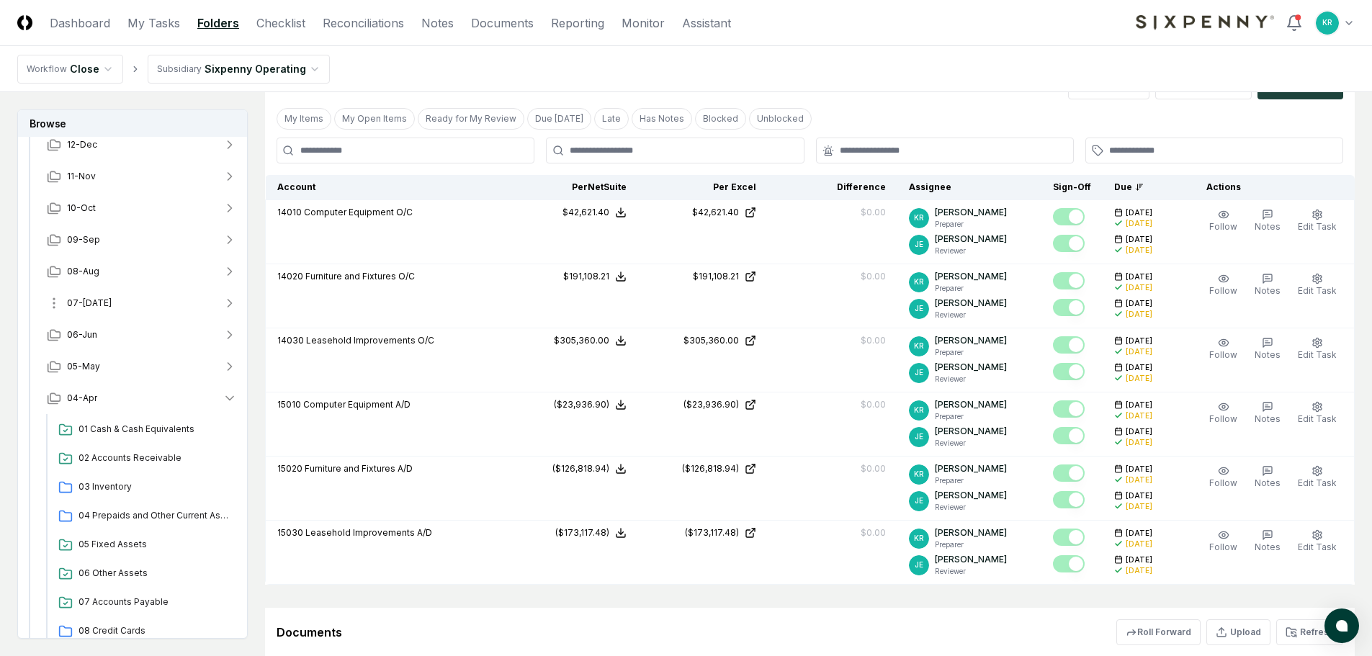
click at [89, 305] on span "07-[DATE]" at bounding box center [89, 303] width 45 height 13
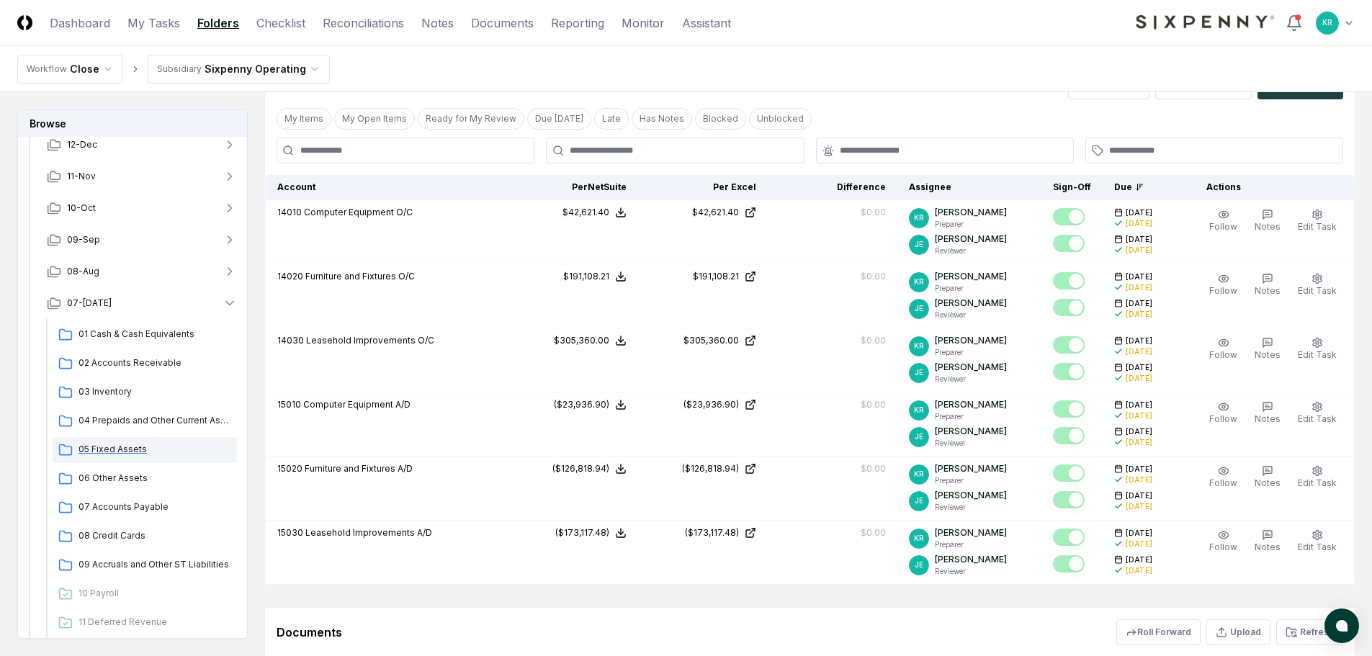
click at [117, 445] on span "05 Fixed Assets" at bounding box center [155, 449] width 153 height 13
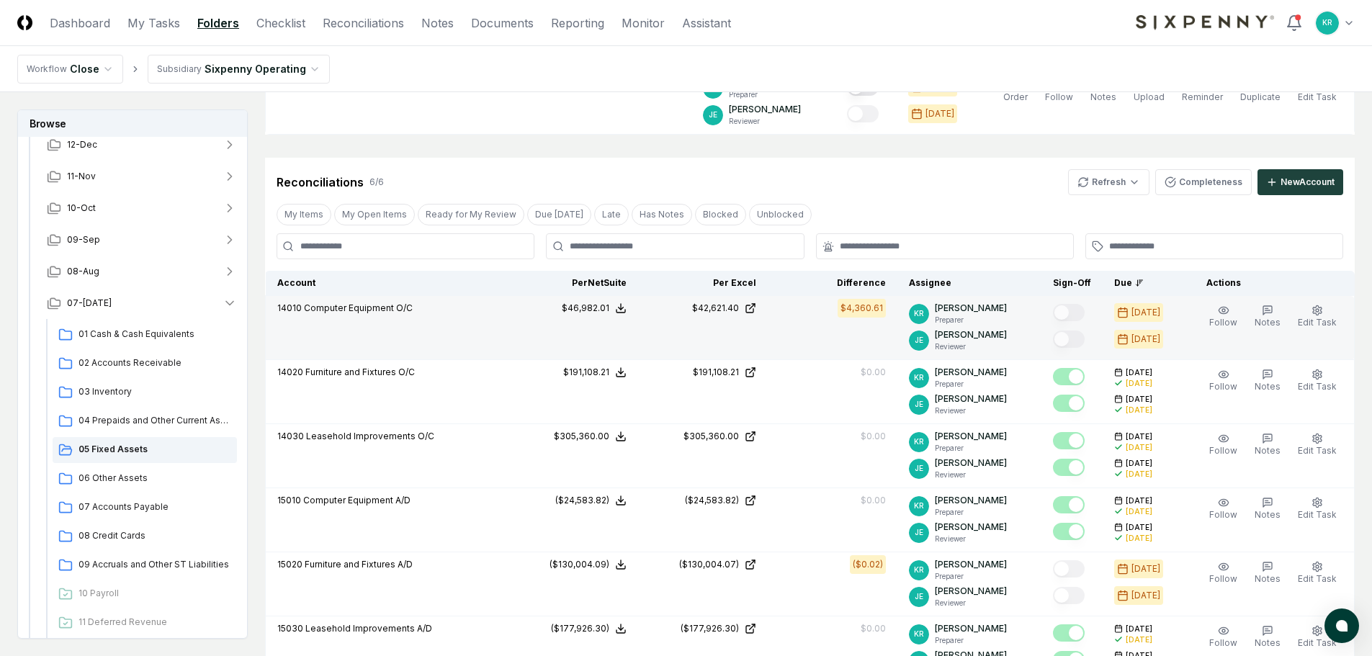
scroll to position [288, 0]
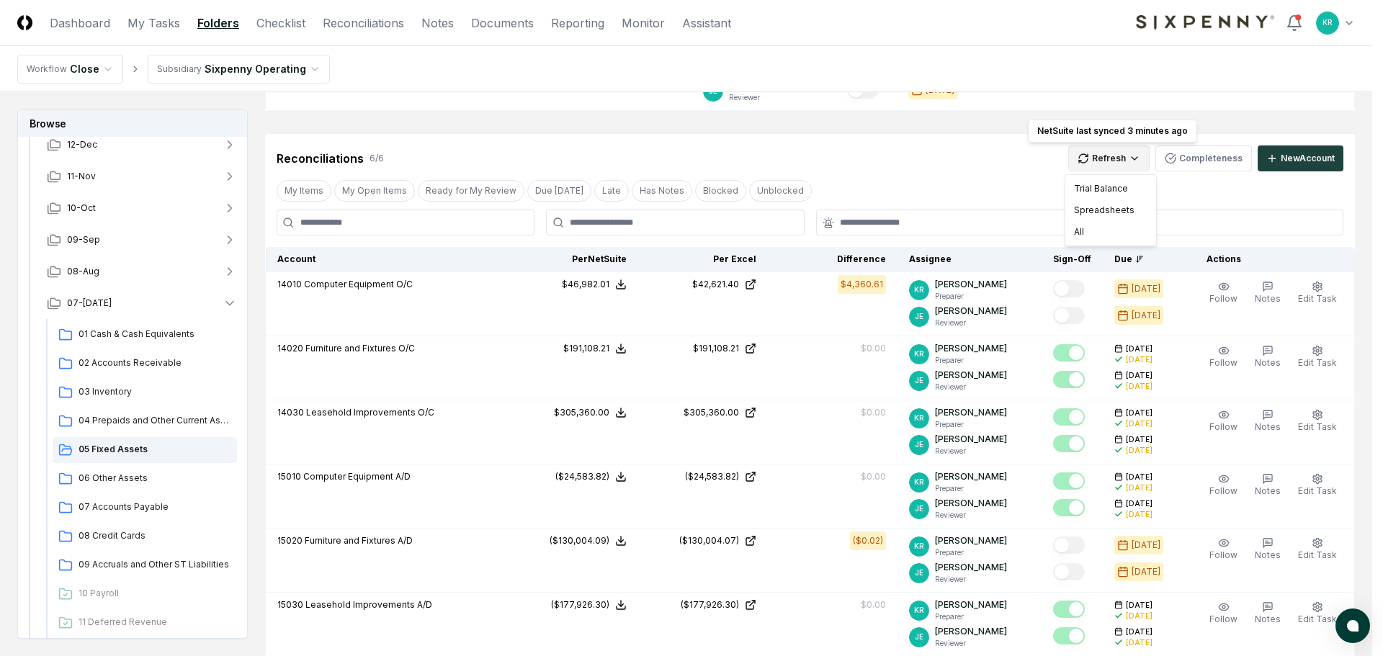
click at [1122, 162] on html "CloseCore Dashboard My Tasks Folders Checklist Reconciliations Notes Documents …" at bounding box center [691, 330] width 1383 height 1236
click at [1093, 228] on div "All" at bounding box center [1110, 232] width 85 height 22
click at [1122, 147] on html "CloseCore Dashboard My Tasks Folders Checklist Reconciliations Notes Documents …" at bounding box center [691, 330] width 1383 height 1236
click at [1086, 224] on div "All" at bounding box center [1110, 232] width 85 height 22
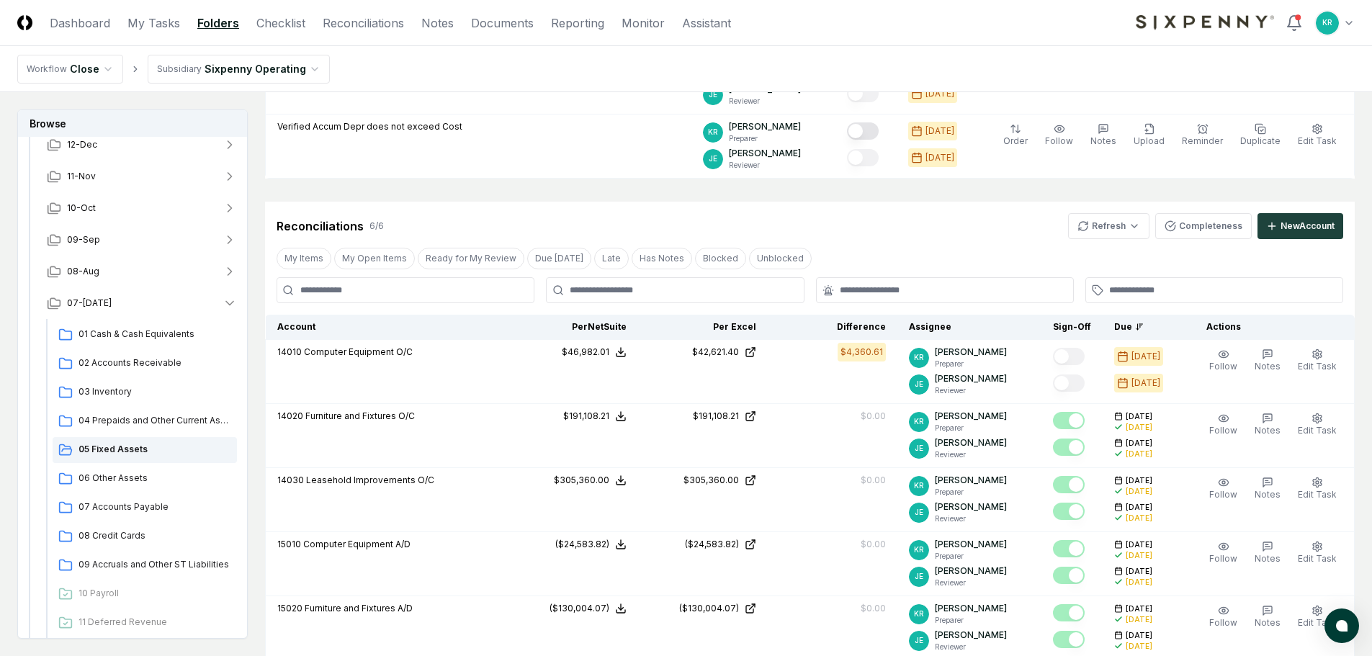
scroll to position [148, 0]
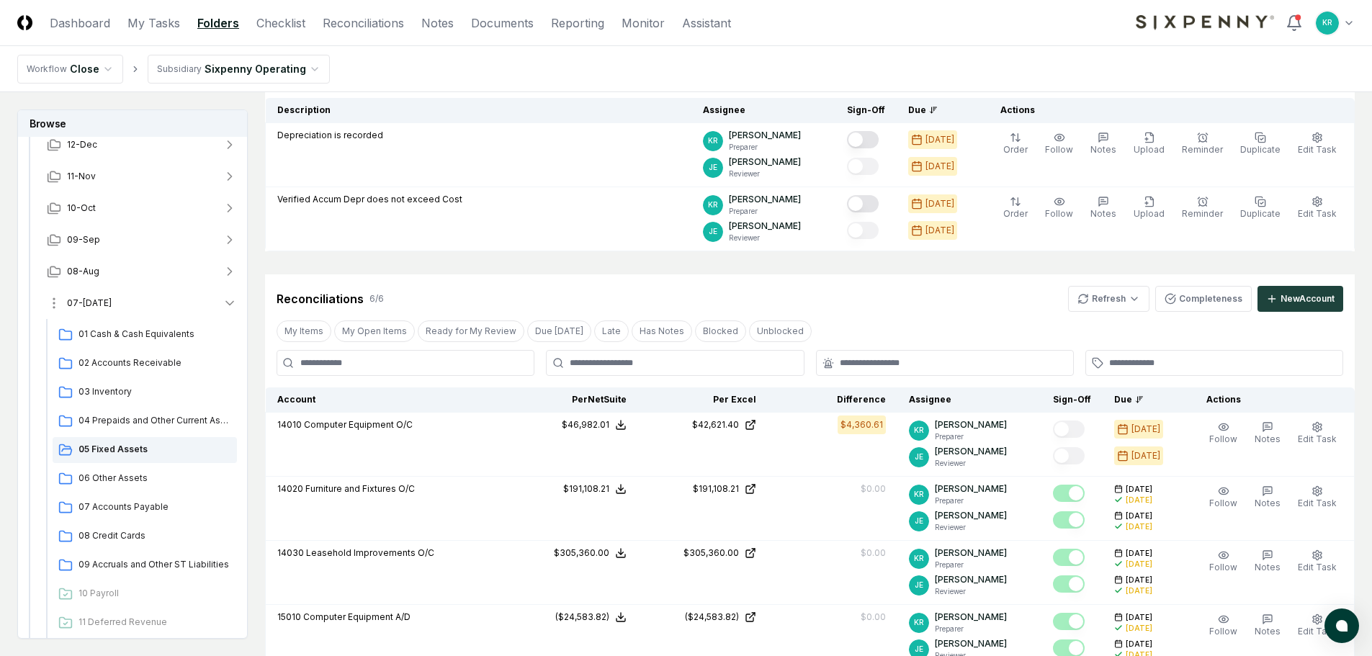
drag, startPoint x: 86, startPoint y: 297, endPoint x: 94, endPoint y: 301, distance: 8.4
click at [86, 297] on span "07-[DATE]" at bounding box center [89, 303] width 45 height 13
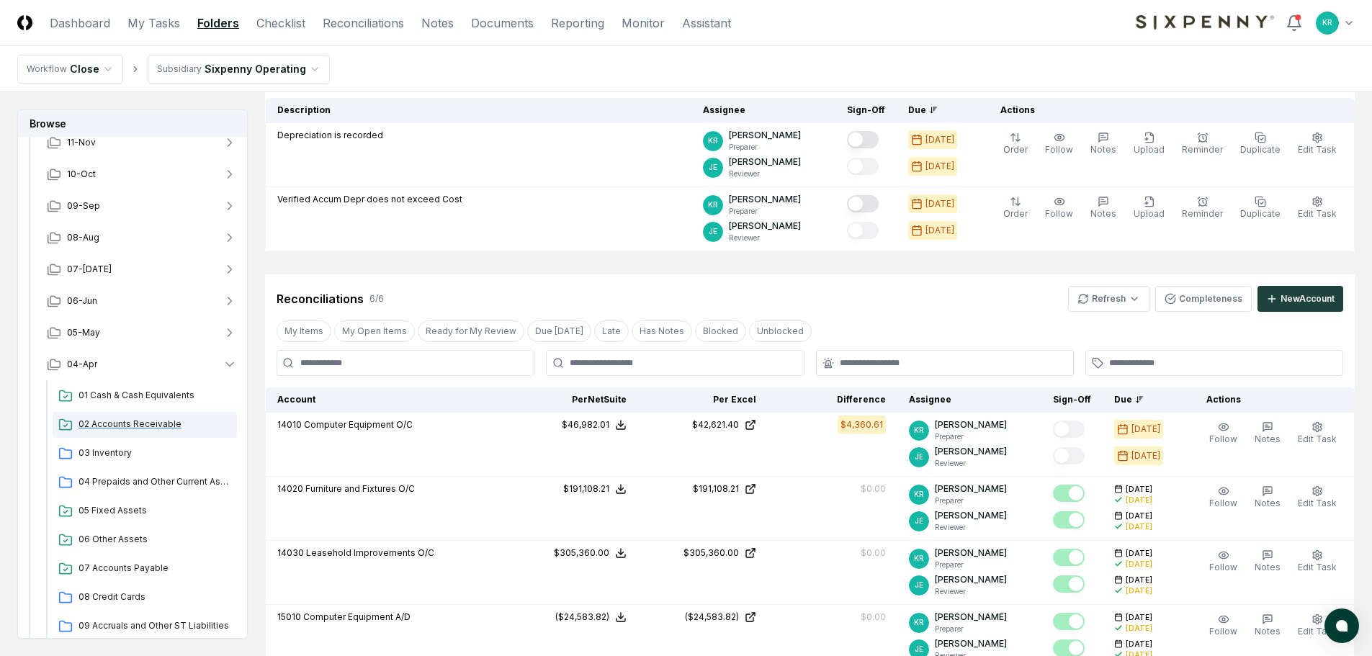
scroll to position [144, 0]
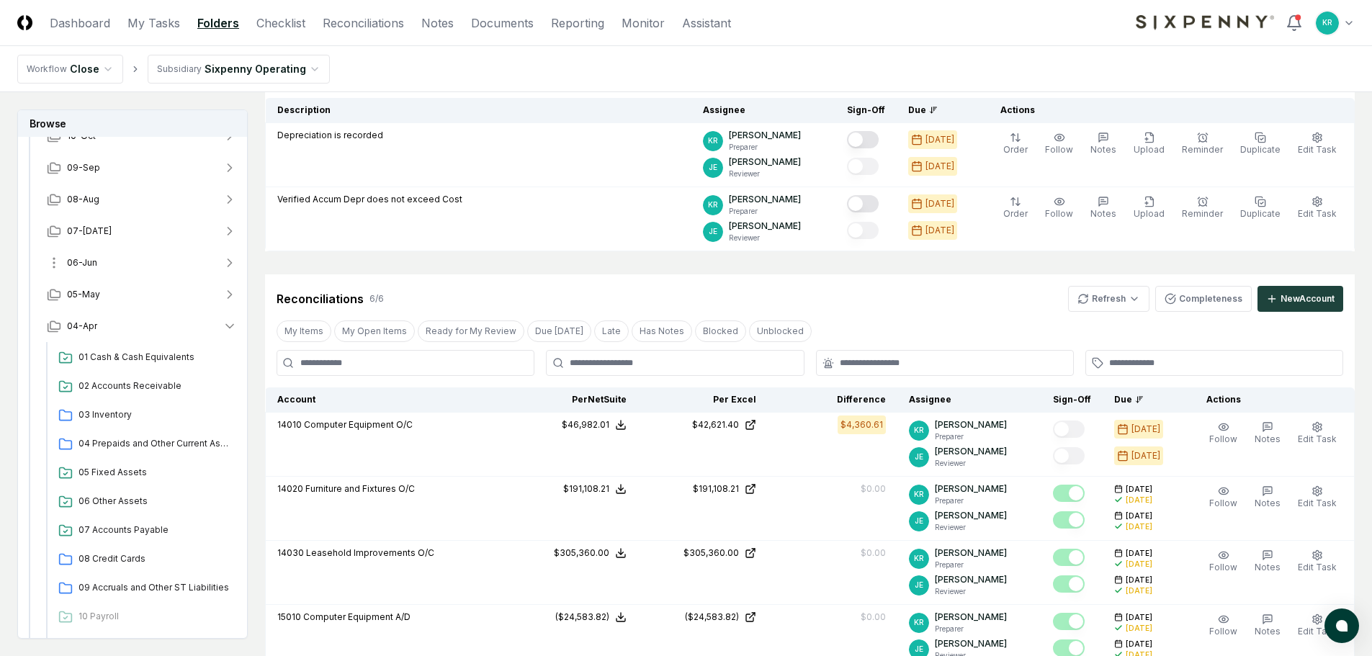
click at [91, 270] on button "06-Jun" at bounding box center [141, 263] width 213 height 32
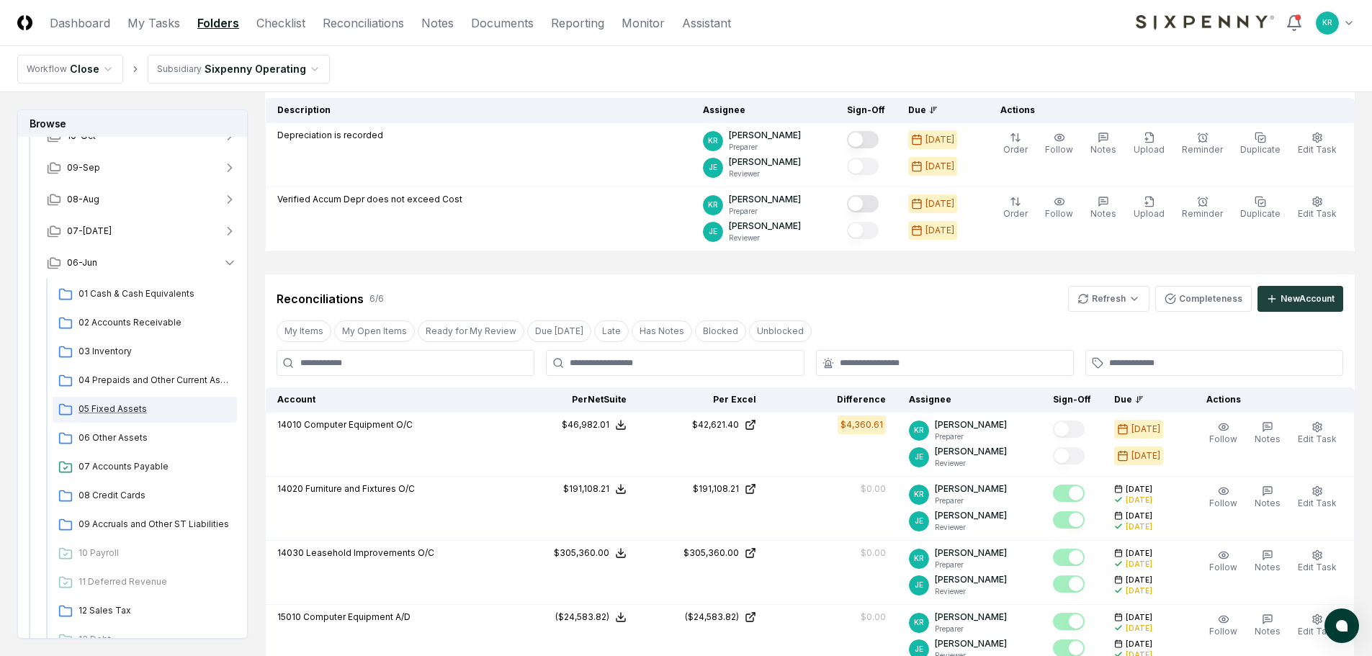
click at [116, 412] on span "05 Fixed Assets" at bounding box center [155, 409] width 153 height 13
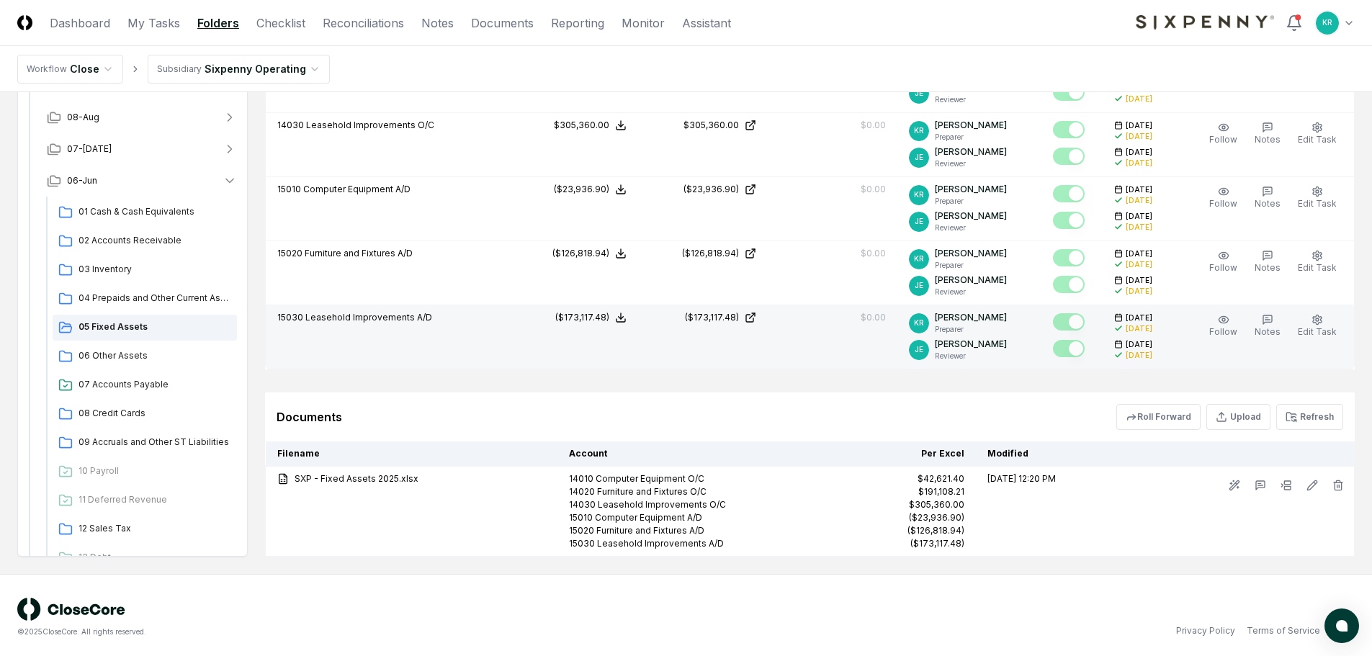
scroll to position [144, 0]
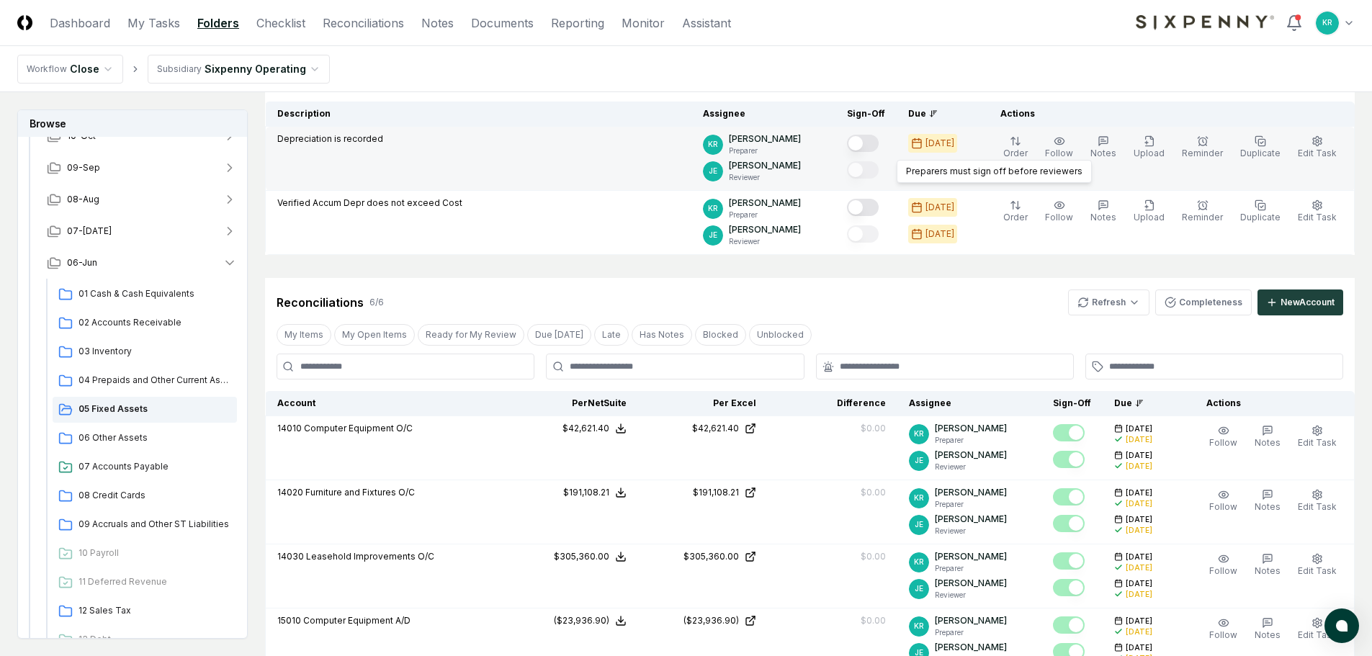
click at [879, 150] on button "Mark complete" at bounding box center [863, 143] width 32 height 17
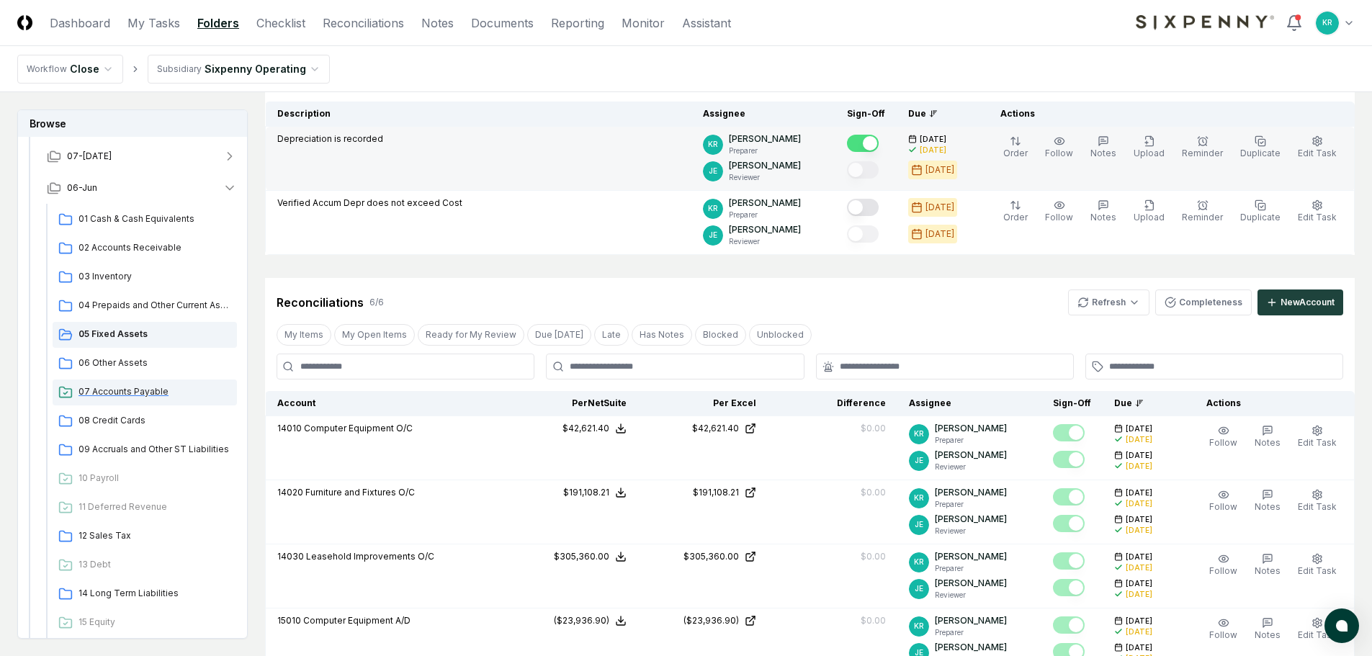
scroll to position [72, 0]
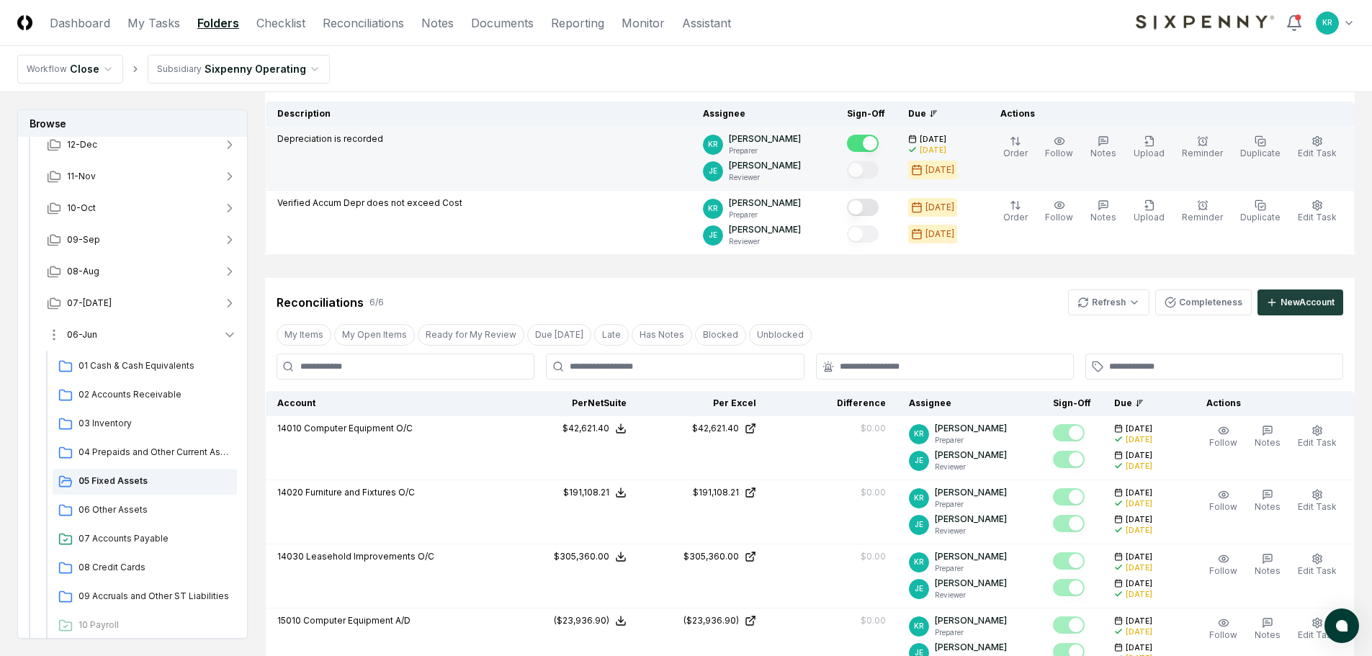
click at [83, 333] on span "06-Jun" at bounding box center [82, 334] width 30 height 13
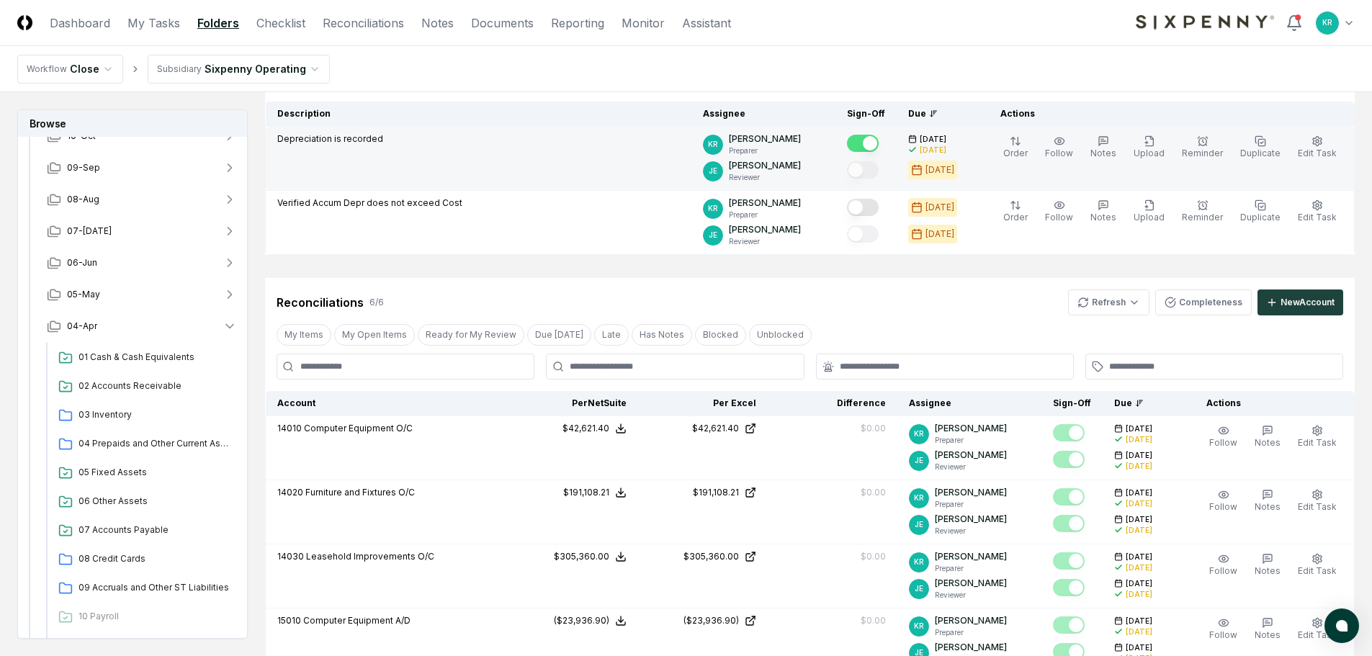
scroll to position [216, 0]
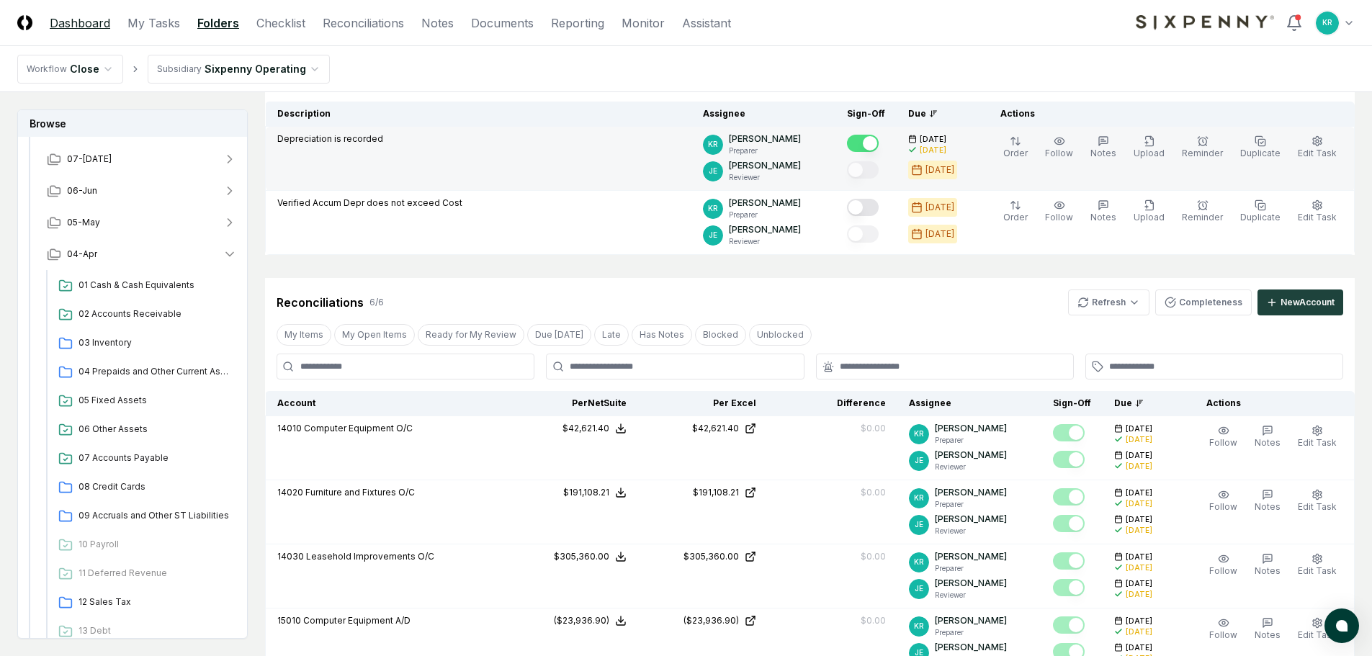
click at [70, 24] on link "Dashboard" at bounding box center [80, 22] width 61 height 17
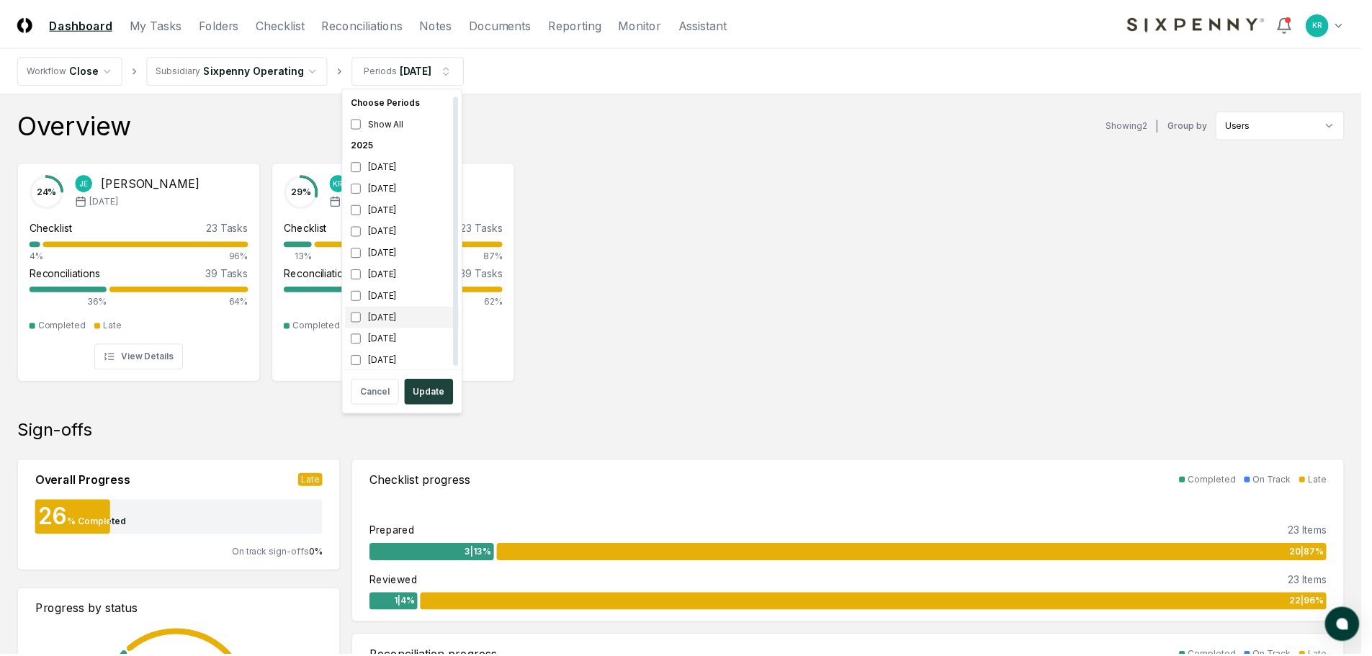
scroll to position [4, 0]
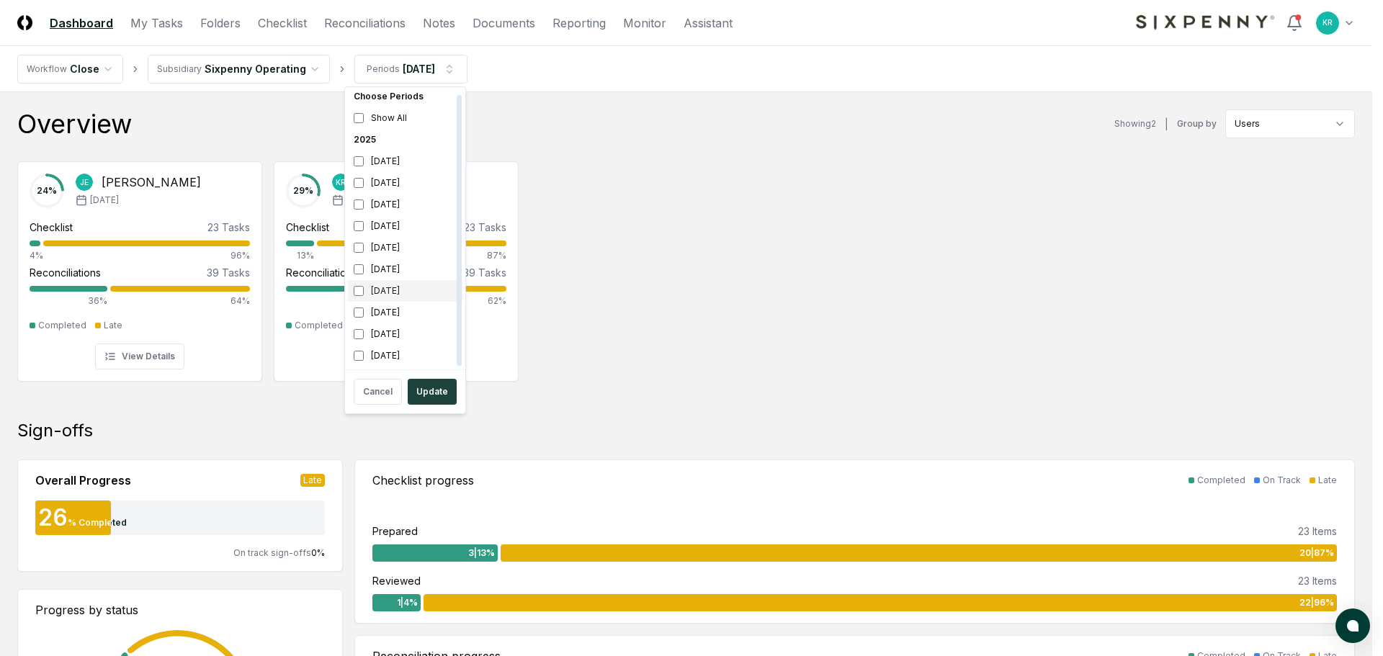
click at [379, 287] on div "[DATE]" at bounding box center [405, 291] width 115 height 22
click at [432, 387] on button "Update" at bounding box center [432, 392] width 49 height 26
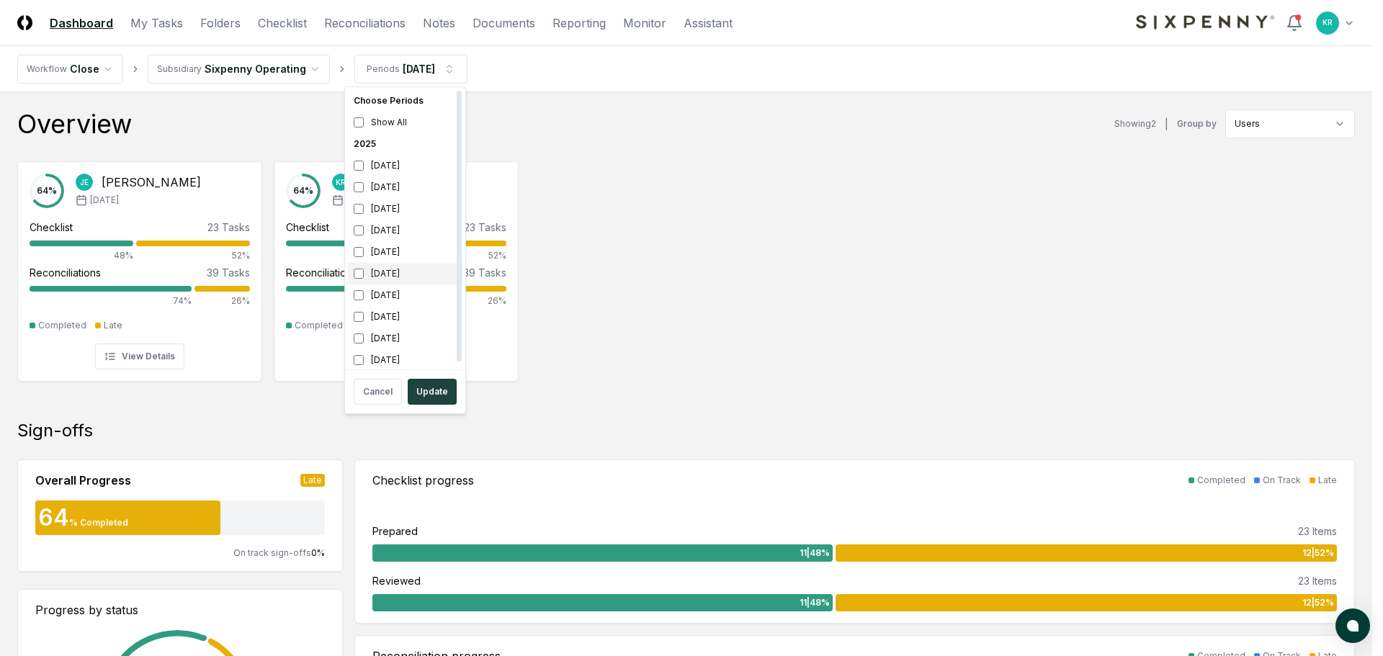
click at [385, 277] on div "[DATE]" at bounding box center [405, 274] width 115 height 22
click at [383, 292] on div "[DATE]" at bounding box center [405, 296] width 115 height 22
click at [429, 389] on button "Update" at bounding box center [432, 392] width 49 height 26
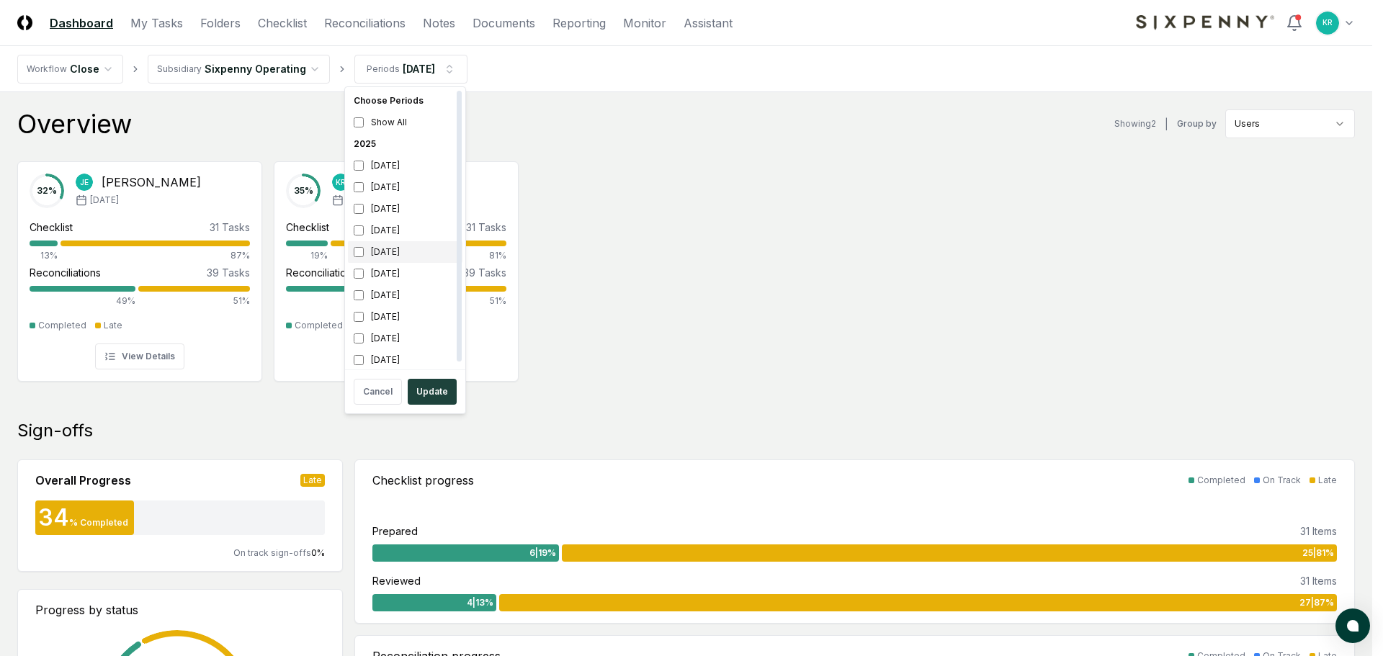
click at [397, 251] on div "[DATE]" at bounding box center [405, 252] width 115 height 22
click at [376, 275] on div "[DATE]" at bounding box center [405, 274] width 115 height 22
click at [430, 390] on button "Update" at bounding box center [432, 392] width 49 height 26
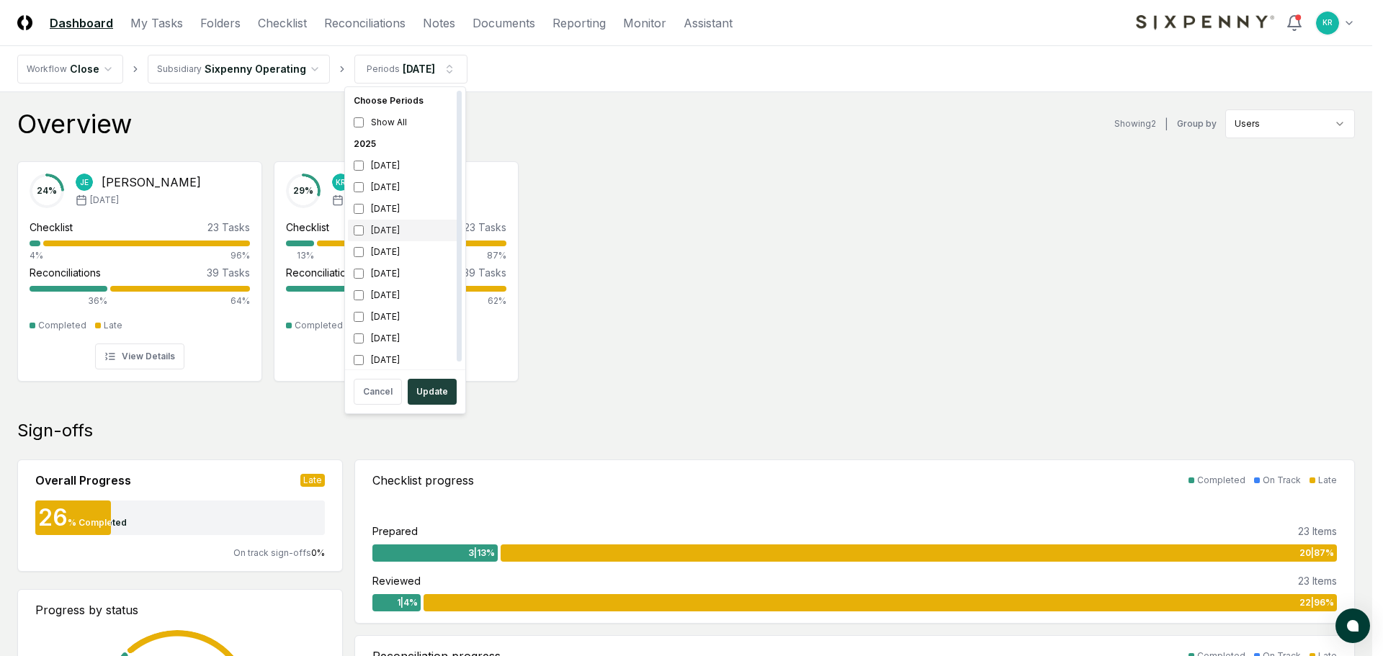
click at [405, 226] on div "[DATE]" at bounding box center [405, 231] width 115 height 22
click at [388, 253] on div "[DATE]" at bounding box center [405, 252] width 115 height 22
drag, startPoint x: 439, startPoint y: 393, endPoint x: 629, endPoint y: 350, distance: 194.2
click at [440, 393] on button "Update" at bounding box center [432, 392] width 49 height 26
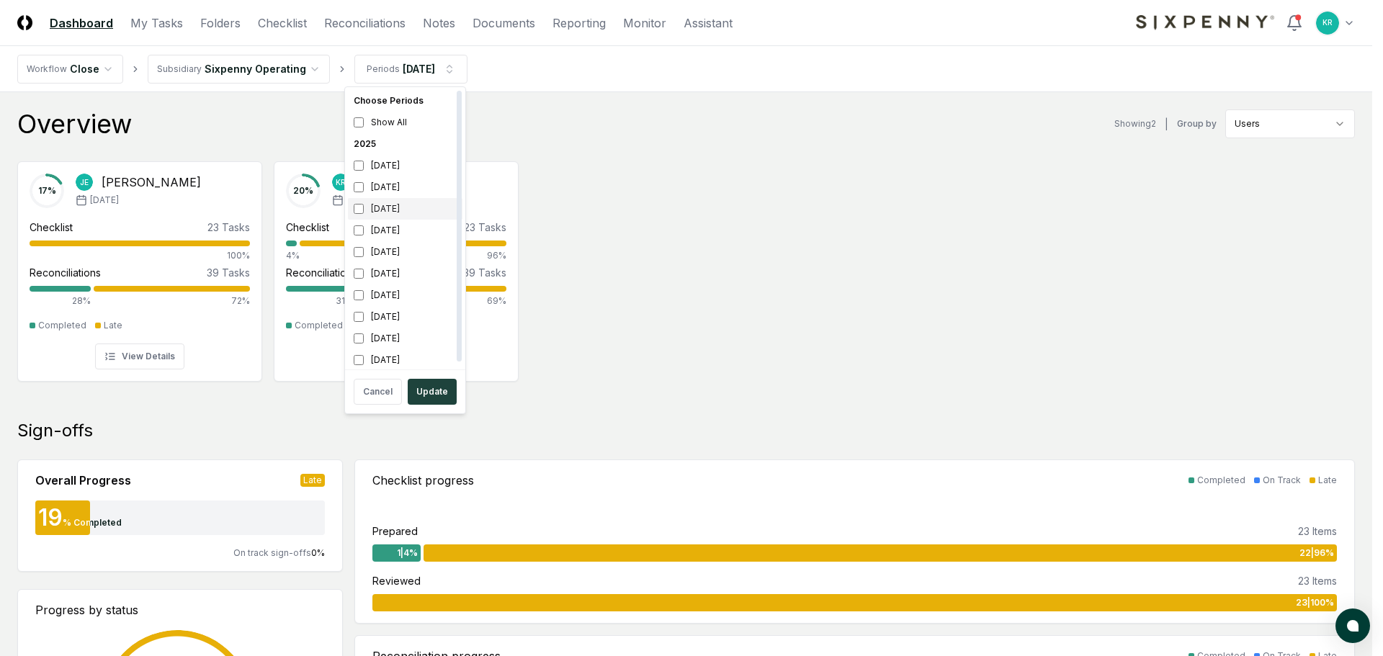
click at [400, 203] on div "[DATE]" at bounding box center [405, 209] width 115 height 22
click at [382, 235] on div "[DATE]" at bounding box center [405, 231] width 115 height 22
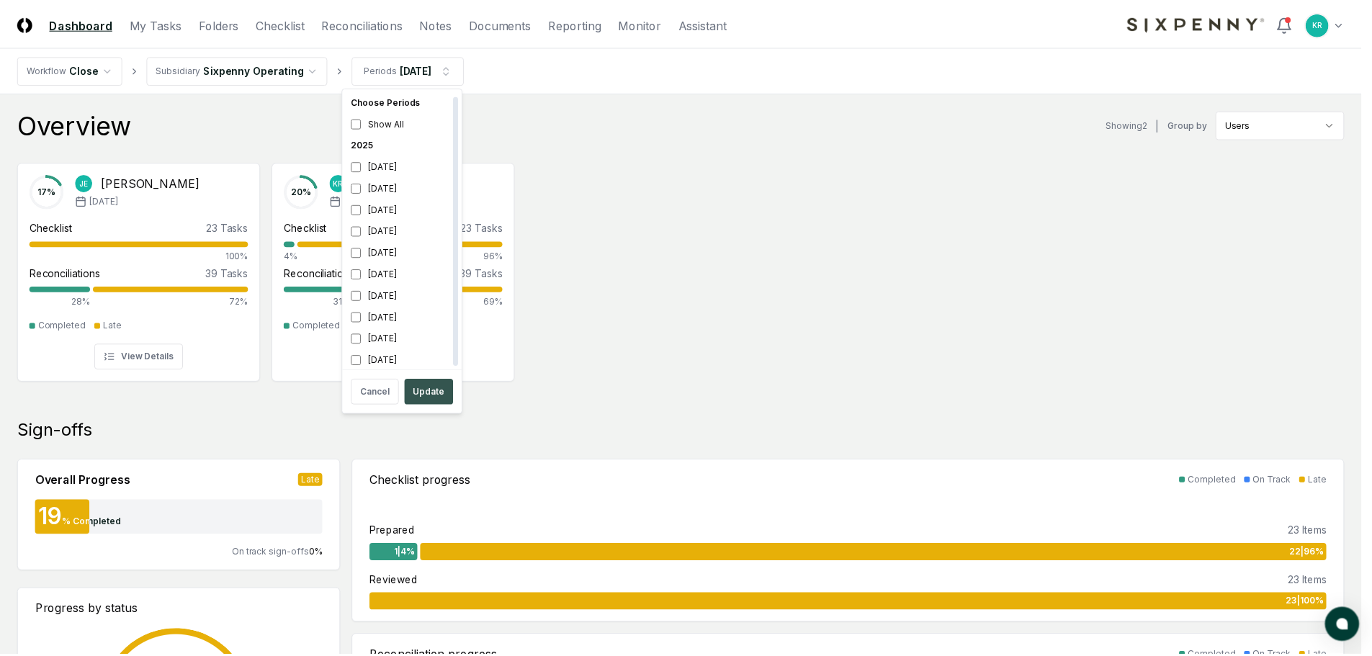
scroll to position [4, 0]
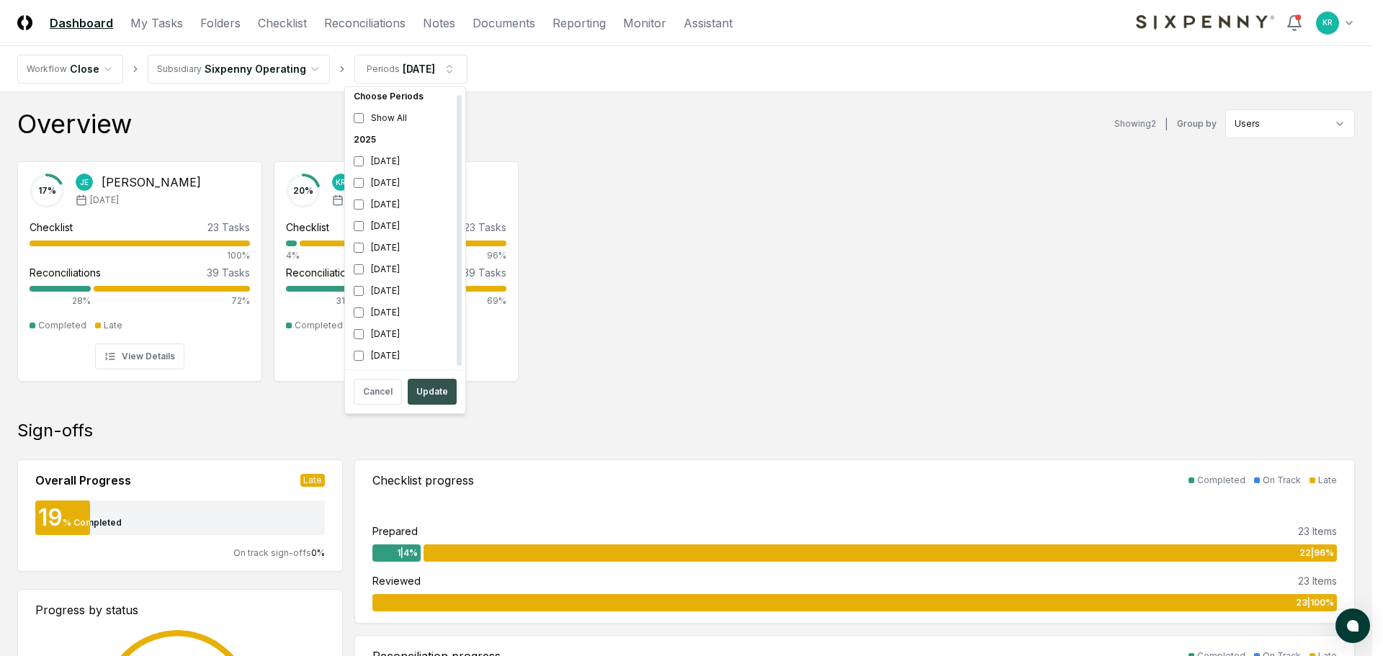
click at [437, 392] on button "Update" at bounding box center [432, 392] width 49 height 26
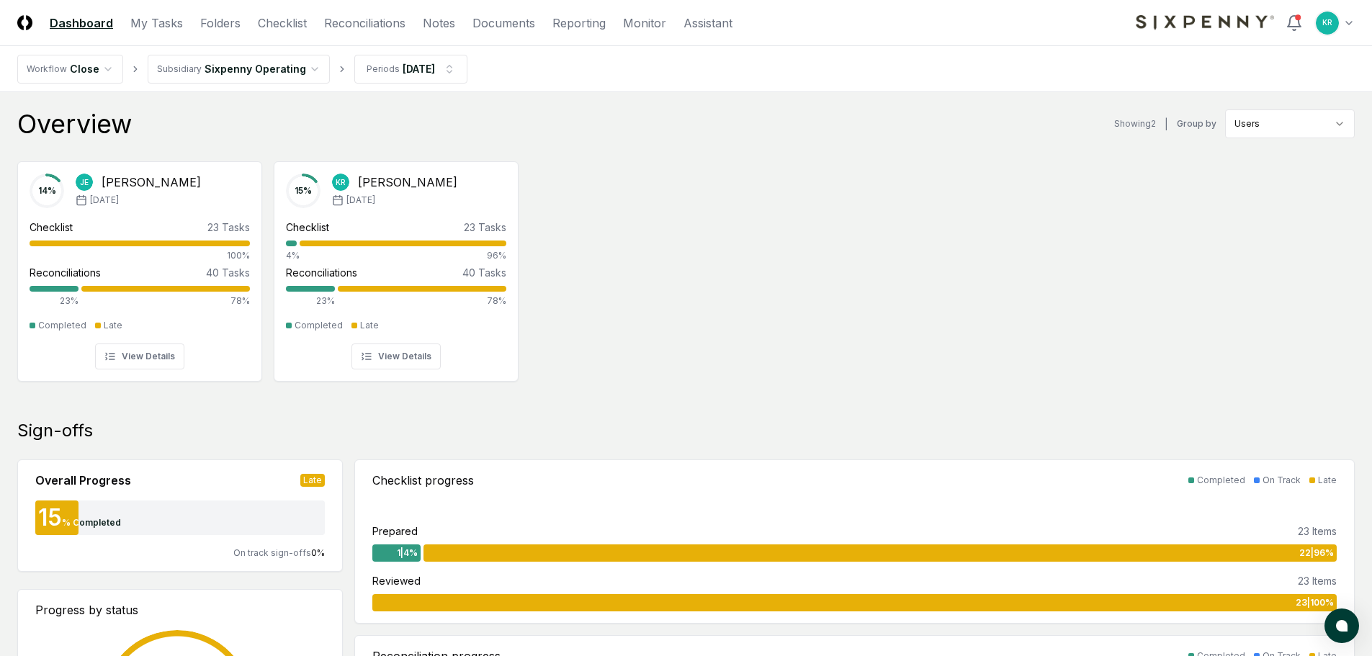
click at [225, 12] on header "CloseCore Dashboard My Tasks Folders Checklist Reconciliations Notes Documents …" at bounding box center [686, 23] width 1372 height 46
click at [225, 19] on link "Folders" at bounding box center [220, 22] width 40 height 17
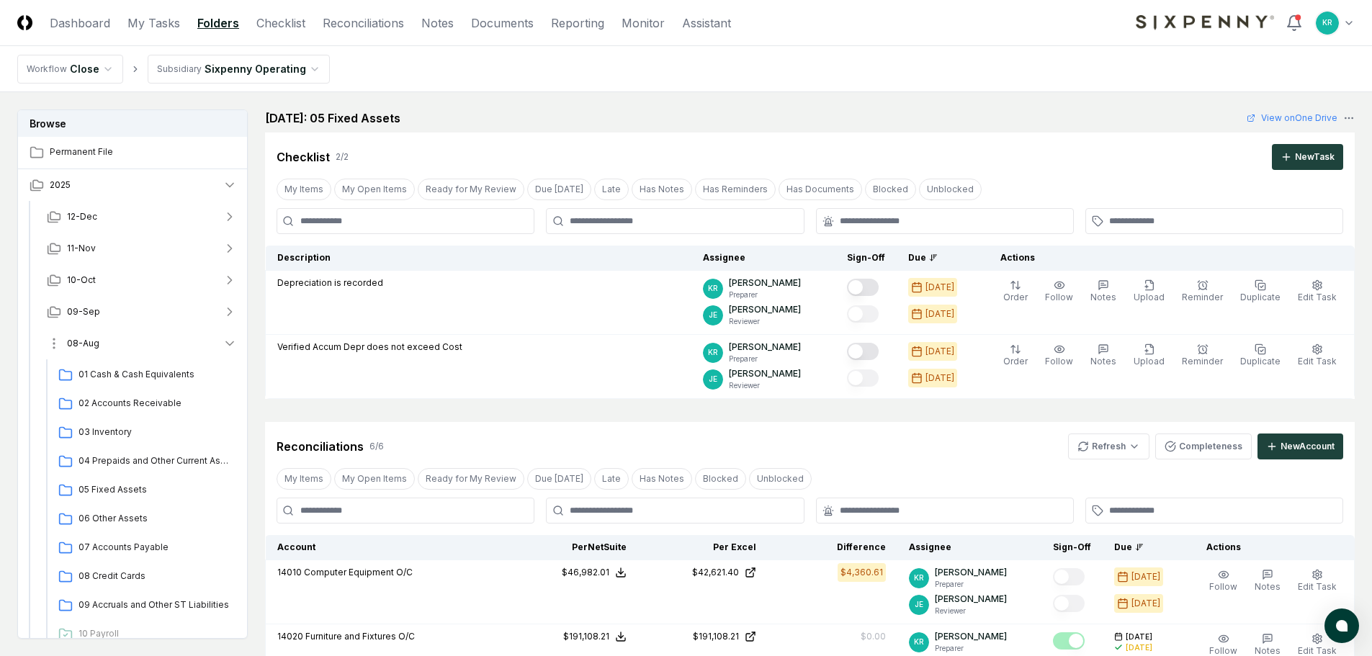
click at [104, 346] on button "08-Aug" at bounding box center [141, 344] width 213 height 32
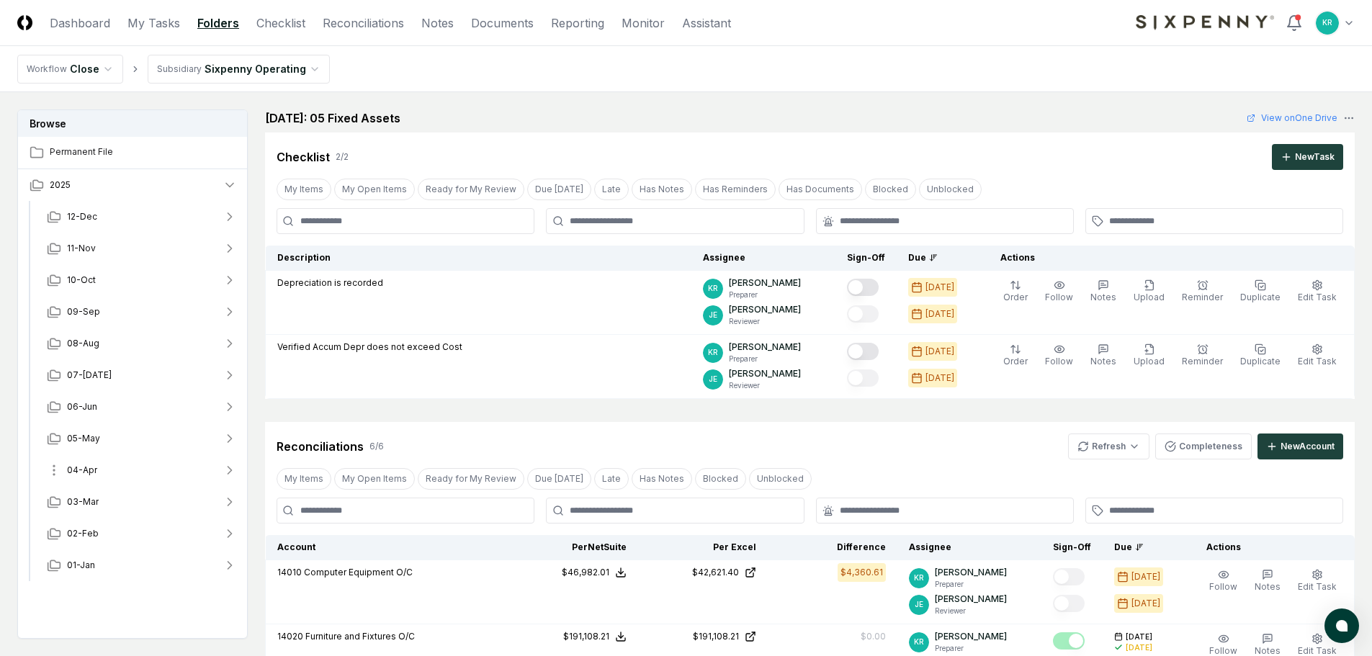
click at [91, 470] on span "04-Apr" at bounding box center [82, 470] width 30 height 13
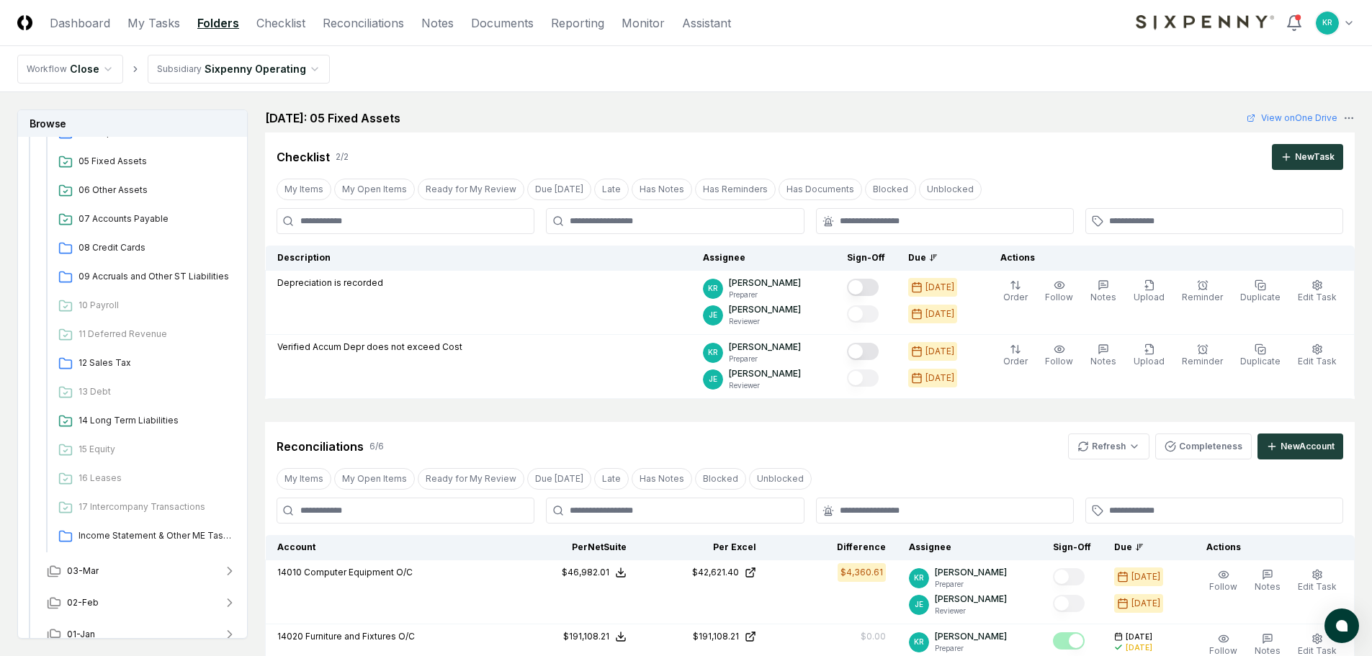
scroll to position [470, 0]
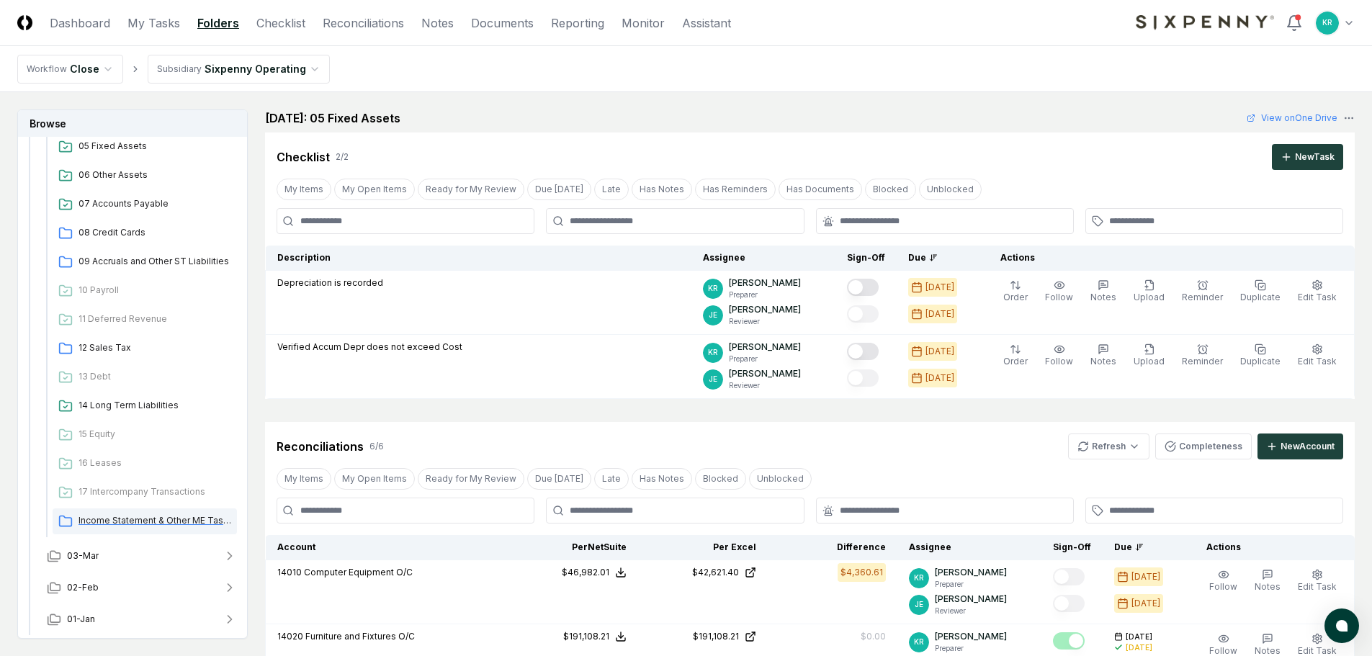
click at [164, 519] on span "Income Statement & Other ME Tasks" at bounding box center [155, 520] width 153 height 13
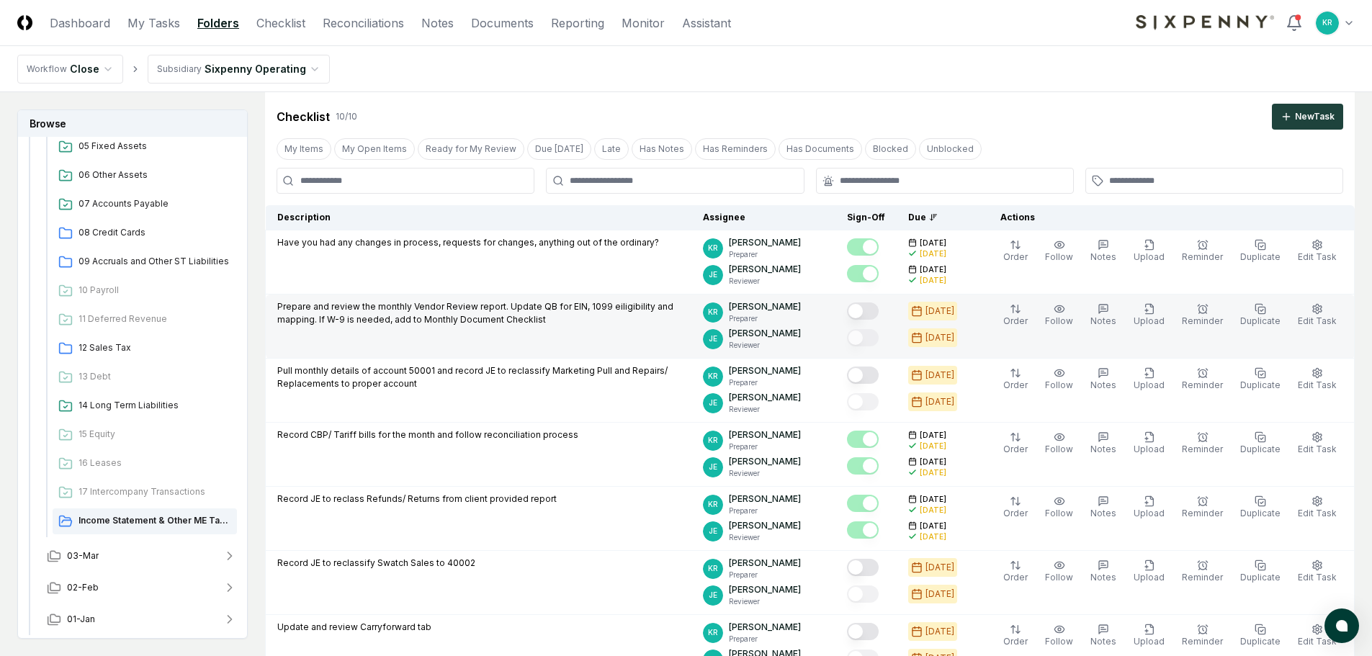
scroll to position [72, 0]
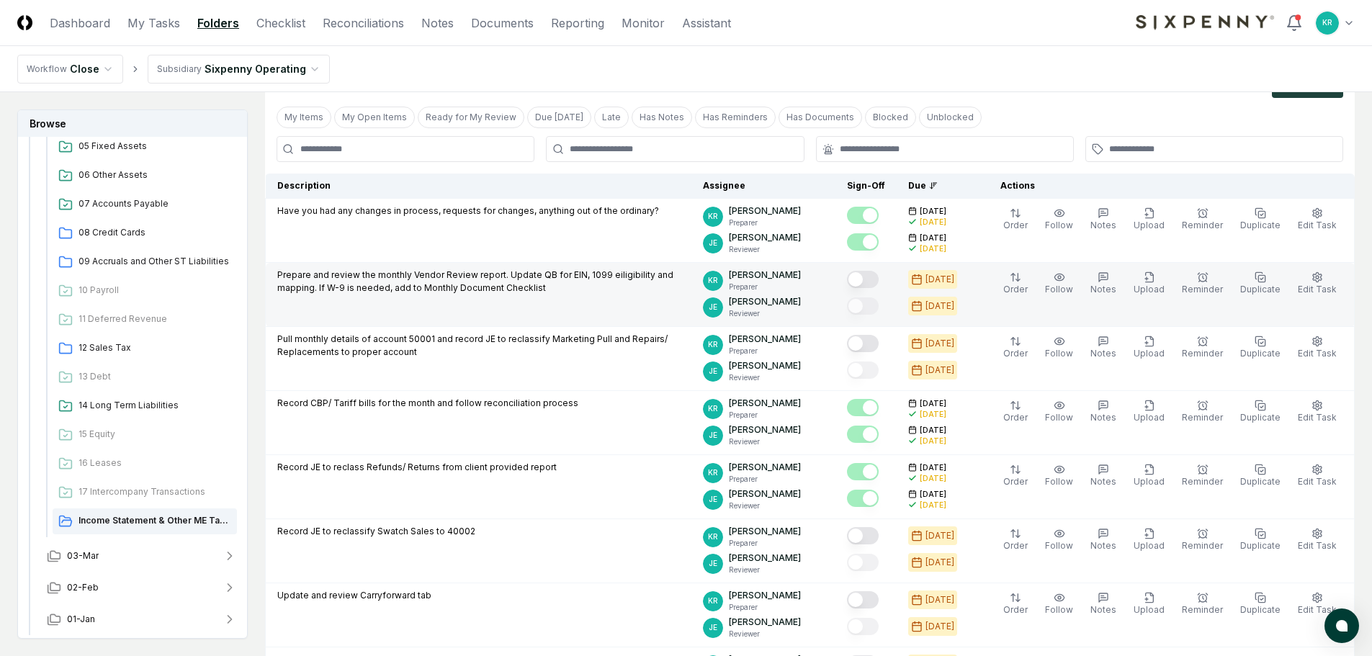
click at [879, 276] on button "Mark complete" at bounding box center [863, 279] width 32 height 17
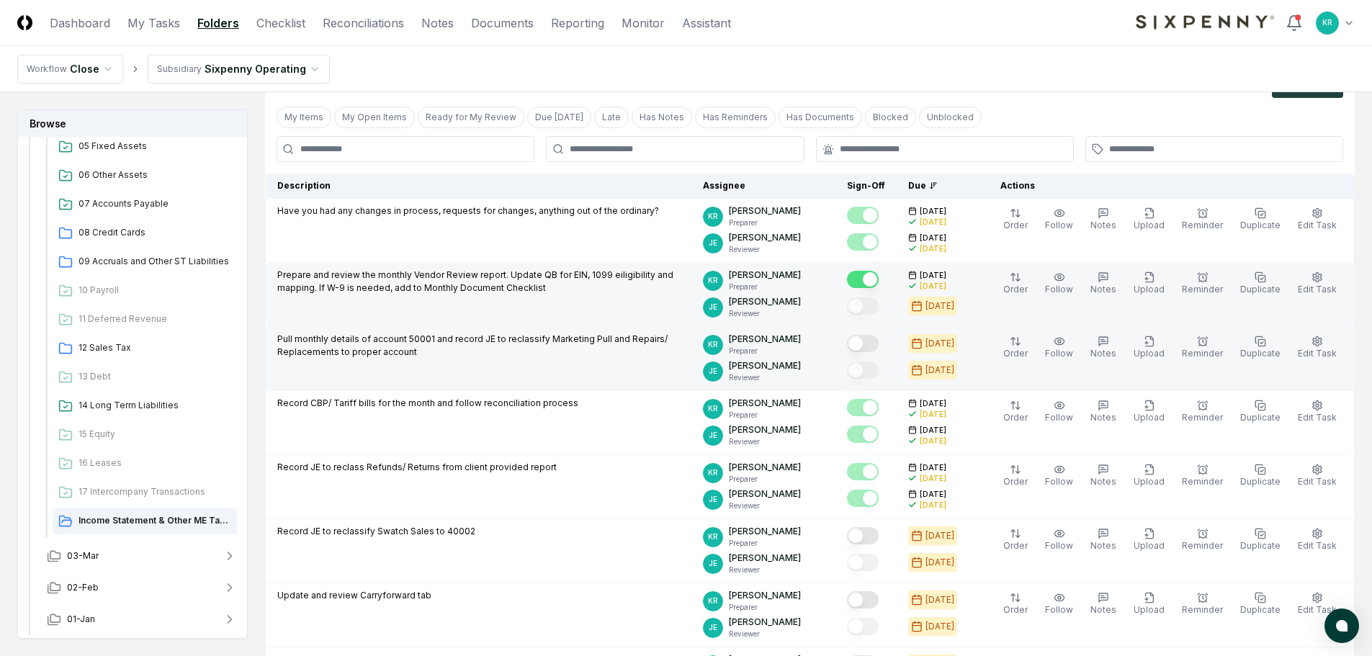
click at [879, 343] on button "Mark complete" at bounding box center [863, 343] width 32 height 17
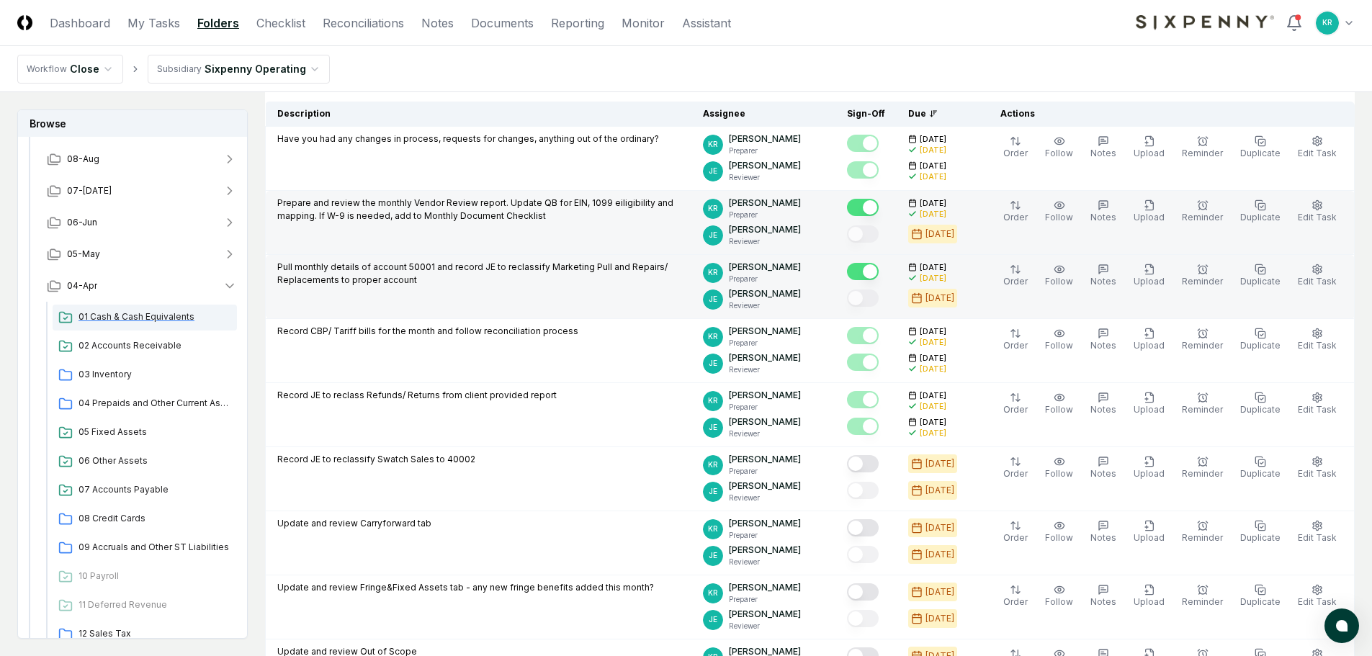
scroll to position [182, 0]
click at [84, 256] on span "05-May" at bounding box center [83, 256] width 33 height 13
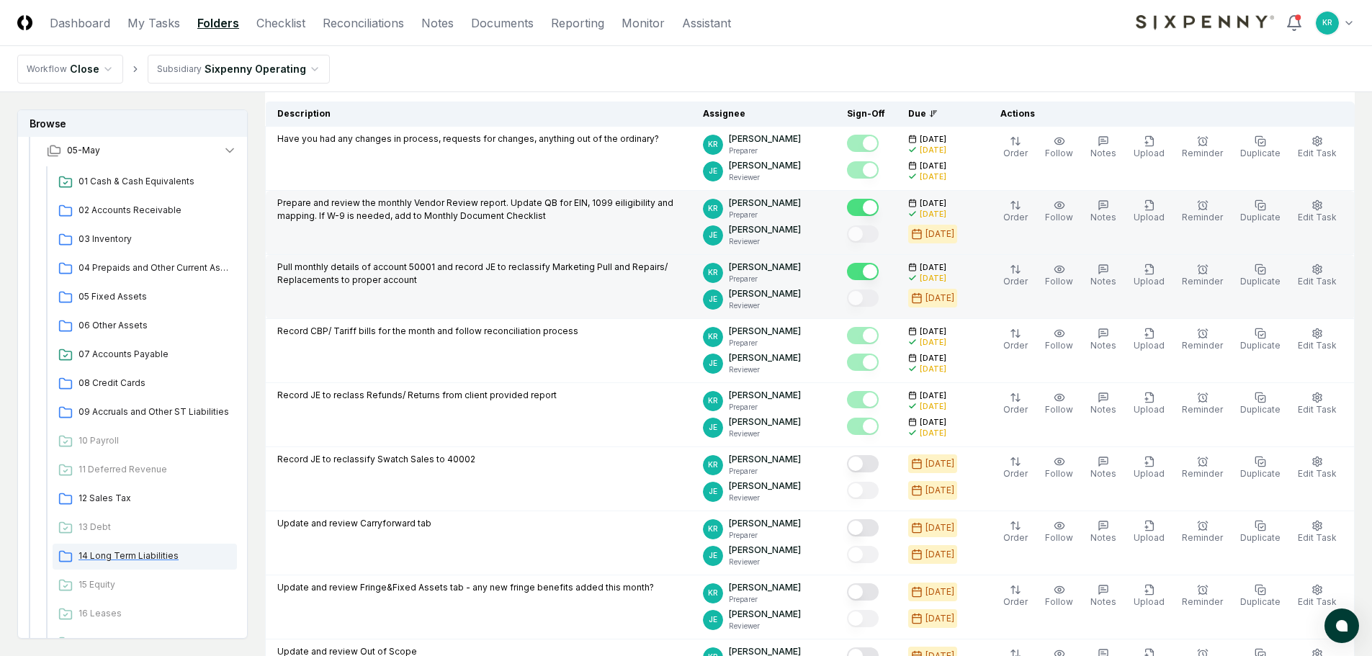
scroll to position [326, 0]
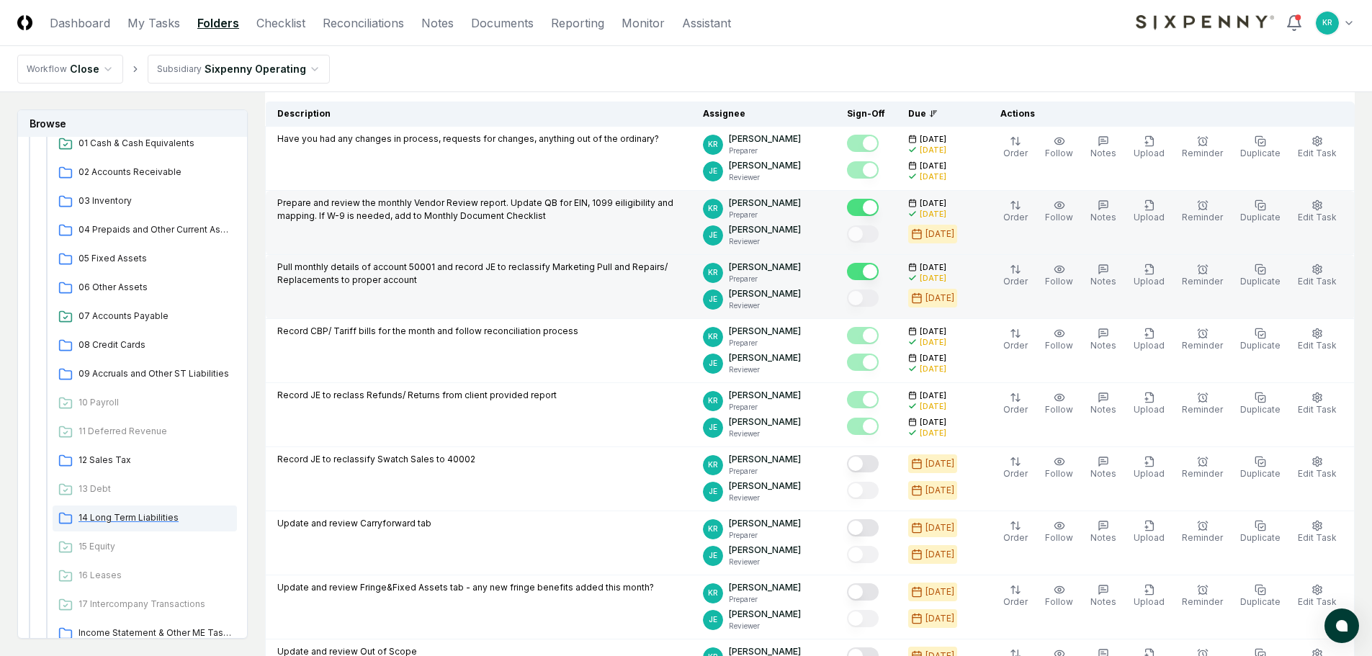
click at [139, 516] on span "14 Long Term Liabilities" at bounding box center [155, 517] width 153 height 13
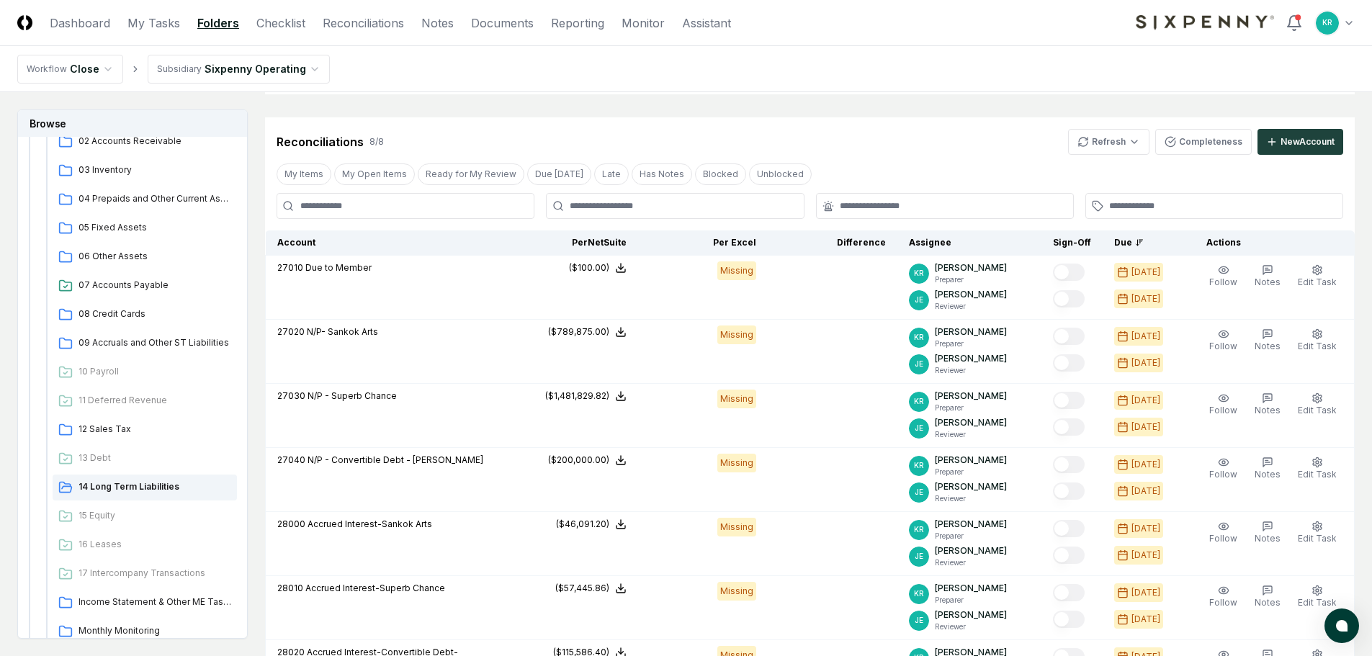
scroll to position [470, 0]
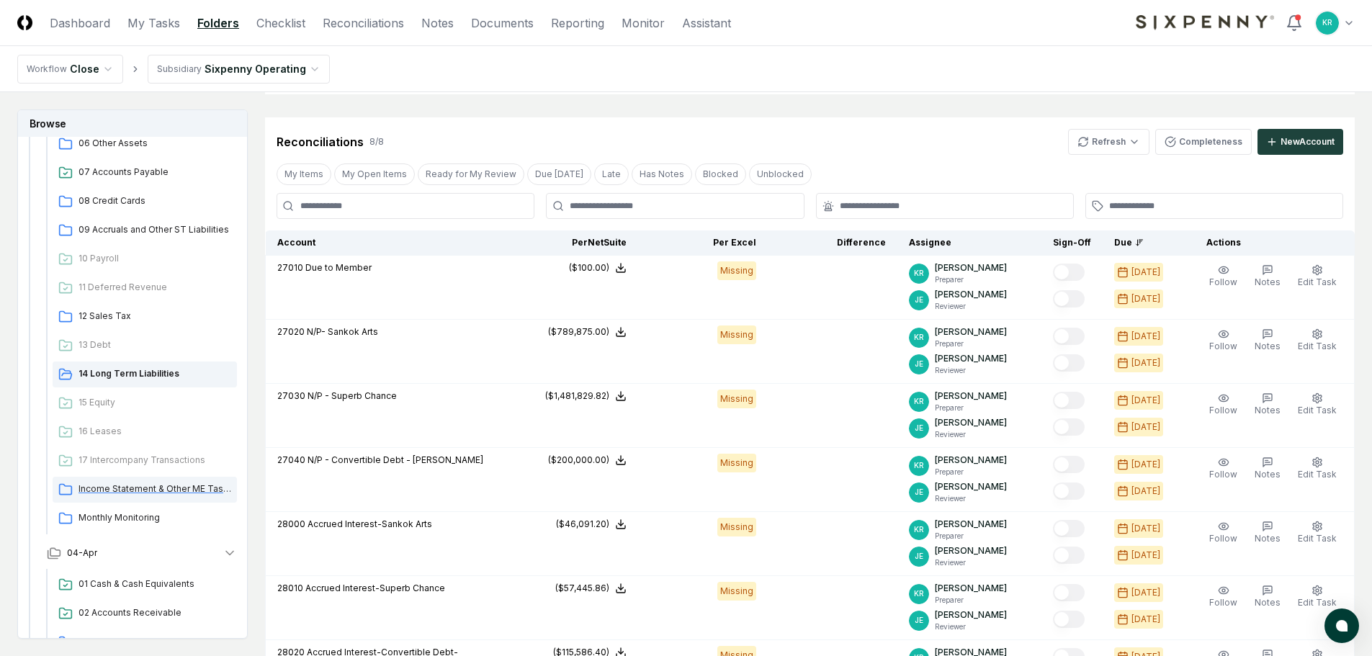
click at [141, 489] on span "Income Statement & Other ME Tasks" at bounding box center [155, 489] width 153 height 13
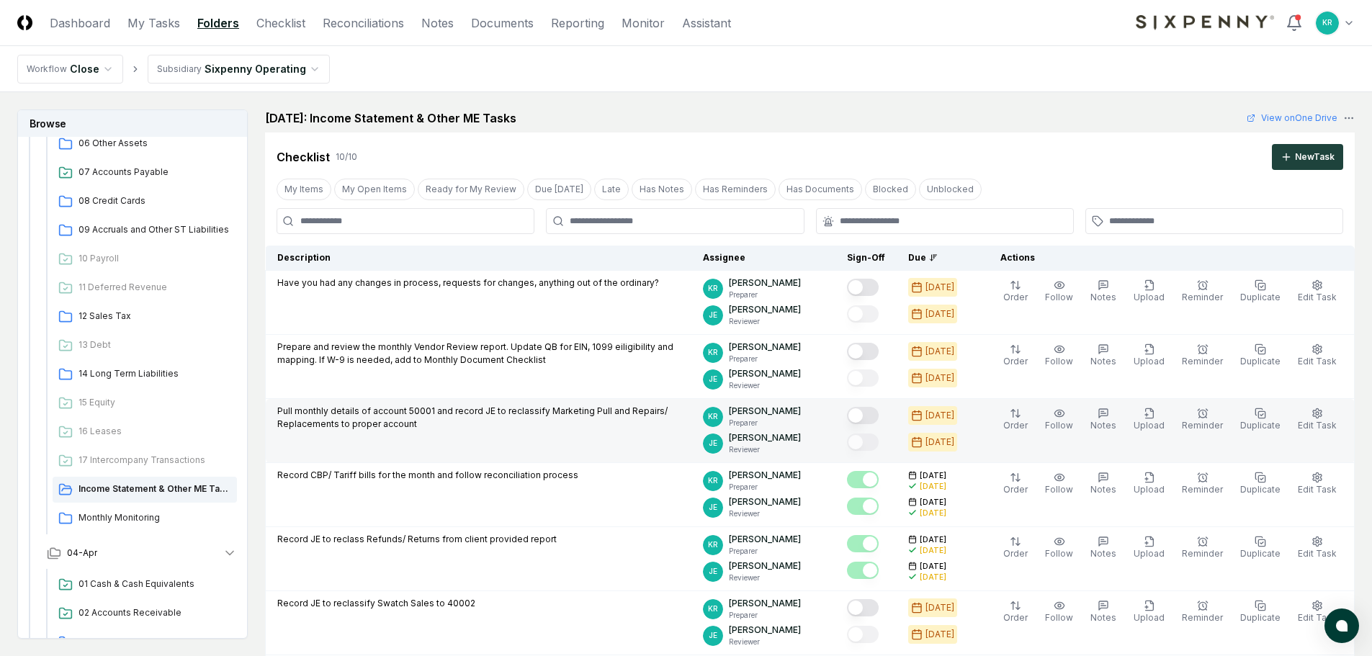
click at [879, 413] on button "Mark complete" at bounding box center [863, 415] width 32 height 17
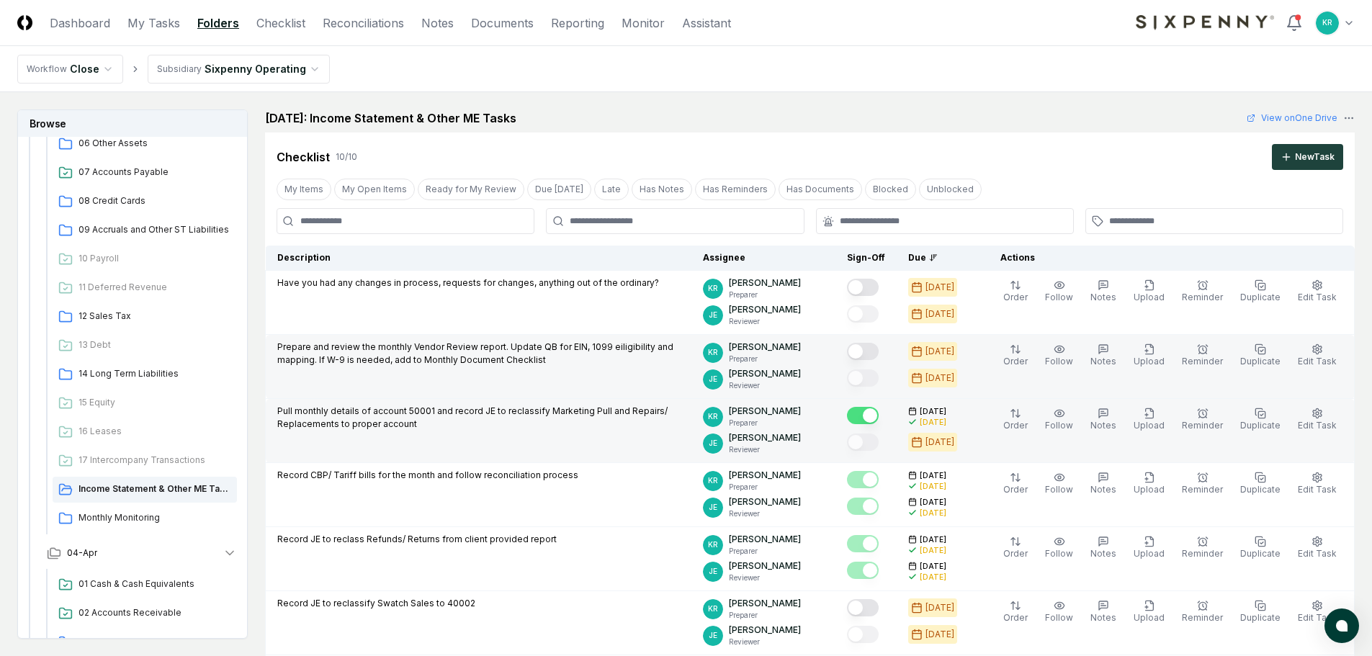
click at [879, 353] on button "Mark complete" at bounding box center [863, 351] width 32 height 17
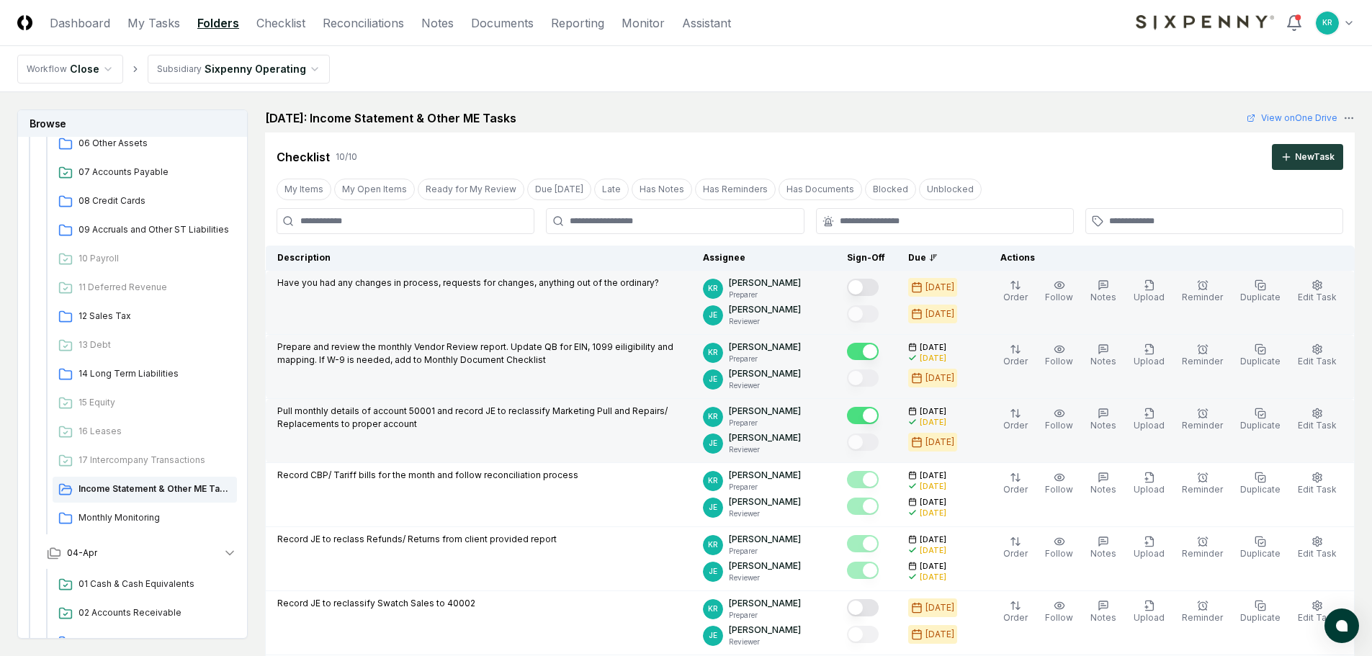
click at [878, 290] on button "Mark complete" at bounding box center [863, 287] width 32 height 17
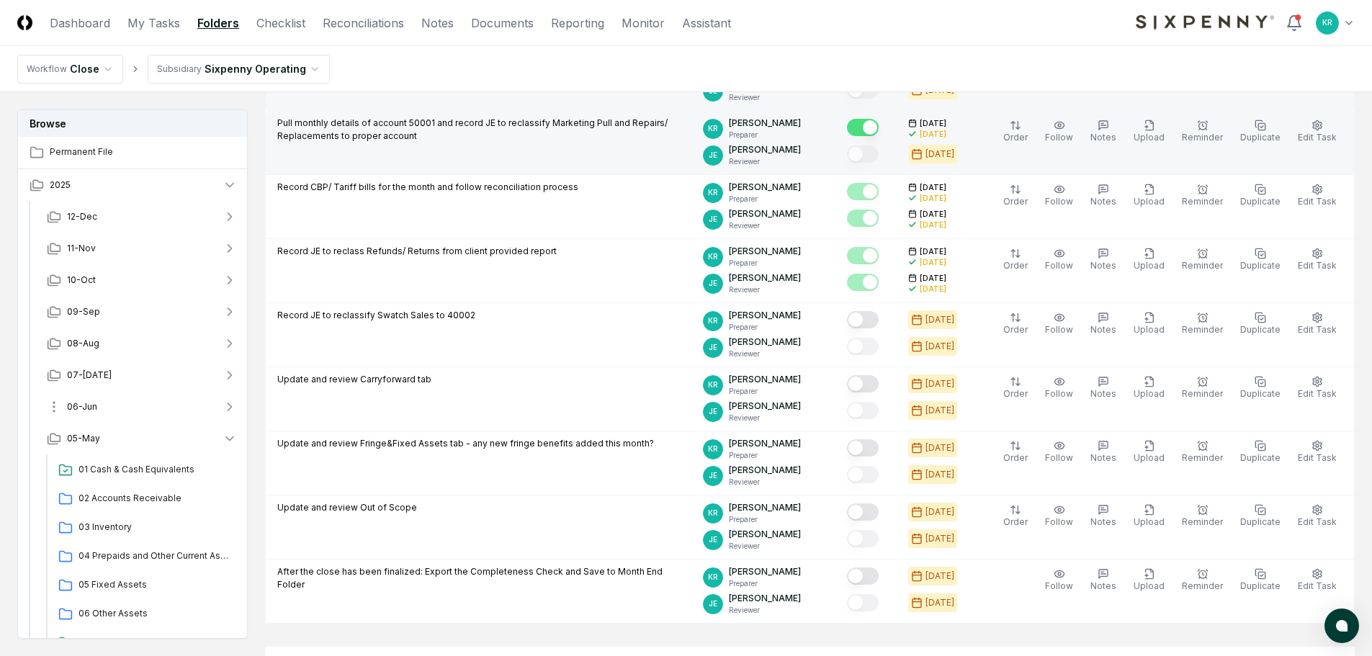
click at [94, 403] on span "06-Jun" at bounding box center [82, 407] width 30 height 13
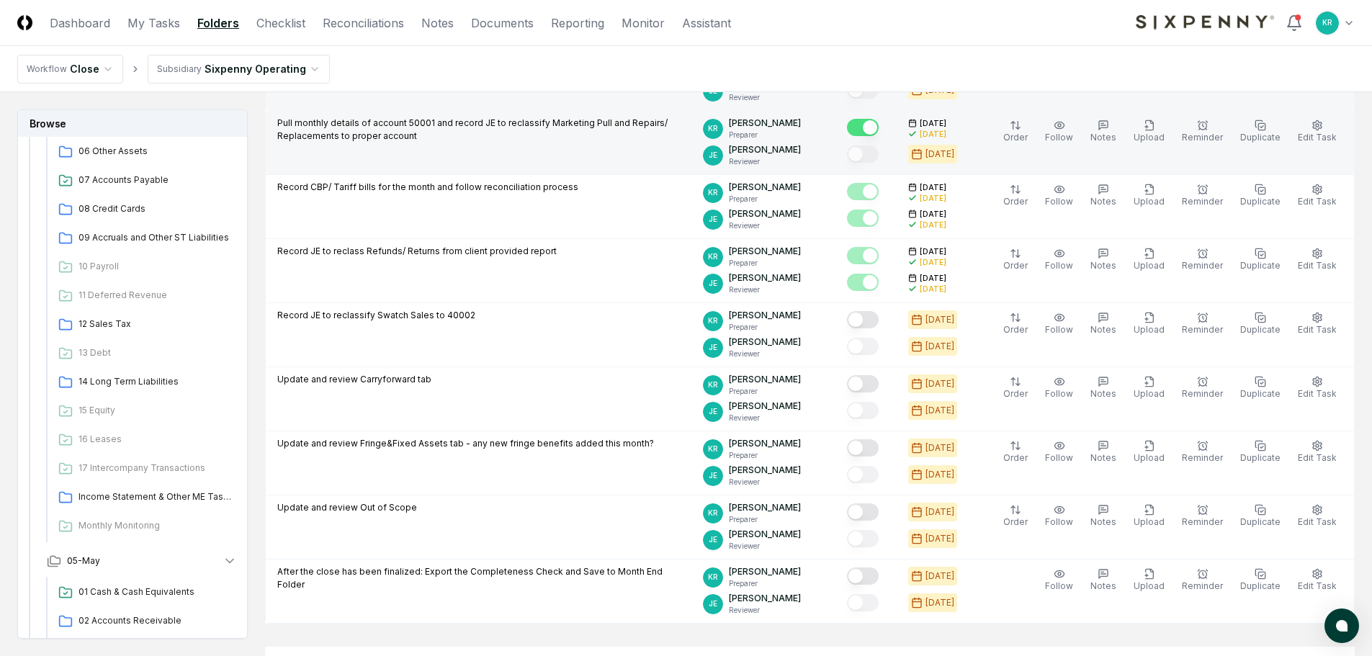
scroll to position [432, 0]
click at [120, 495] on span "Income Statement & Other ME Tasks" at bounding box center [155, 495] width 153 height 13
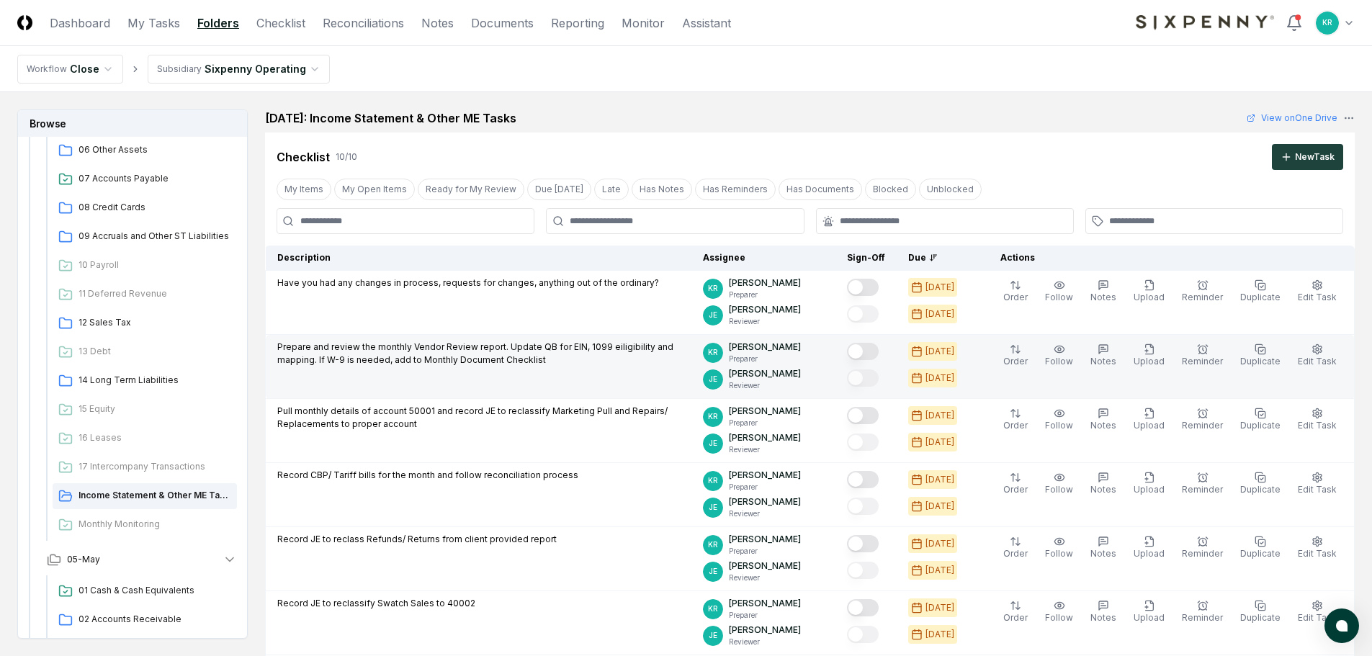
click at [879, 349] on button "Mark complete" at bounding box center [863, 351] width 32 height 17
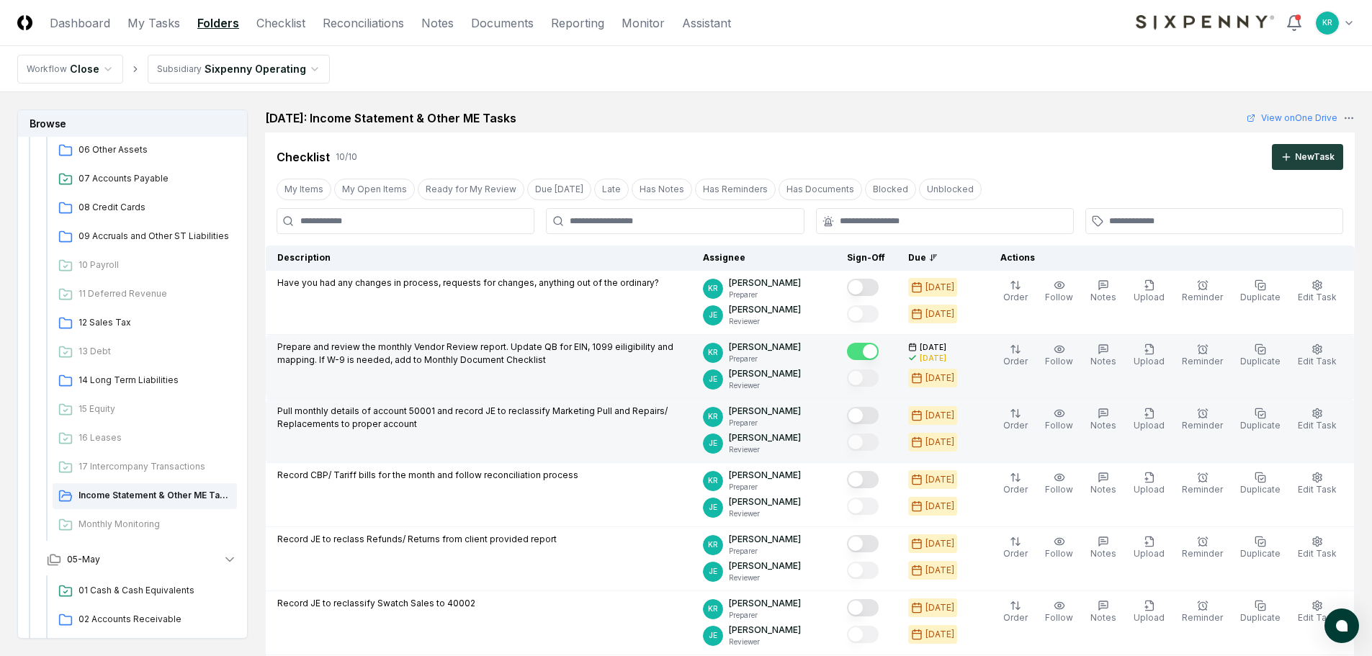
click at [879, 413] on button "Mark complete" at bounding box center [863, 415] width 32 height 17
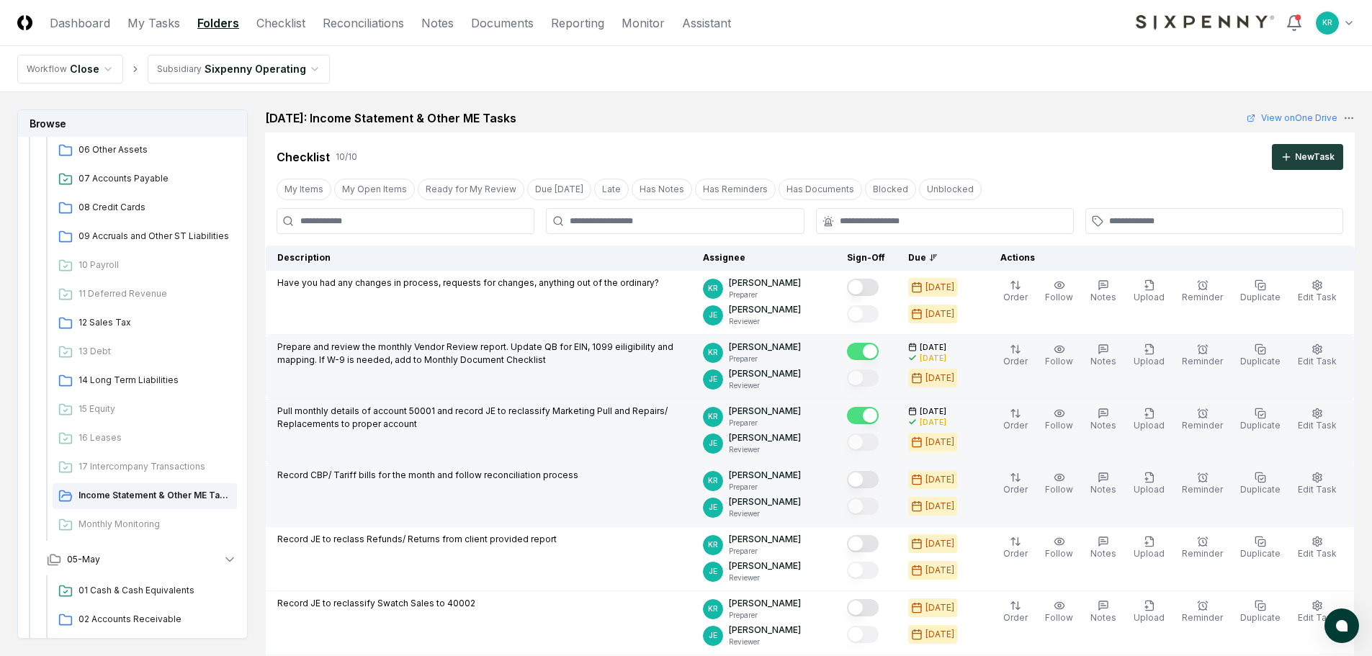
click at [879, 480] on button "Mark complete" at bounding box center [863, 479] width 32 height 17
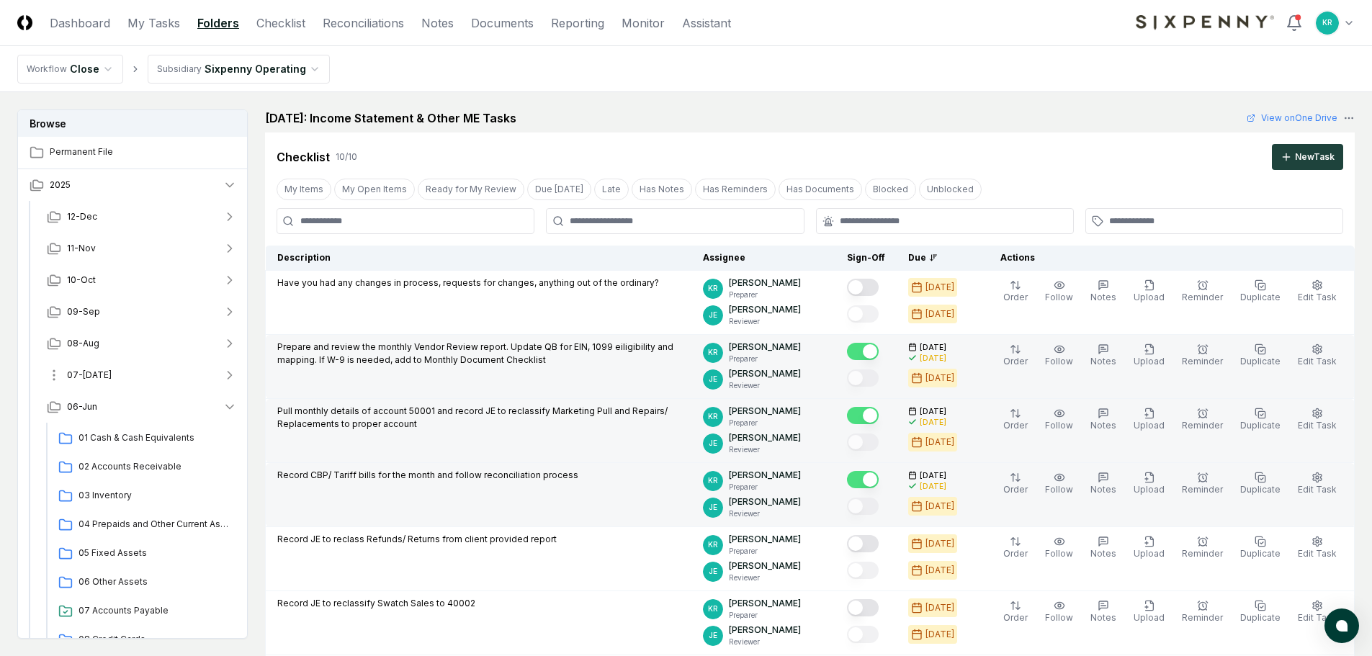
click at [89, 375] on span "07-[DATE]" at bounding box center [89, 375] width 45 height 13
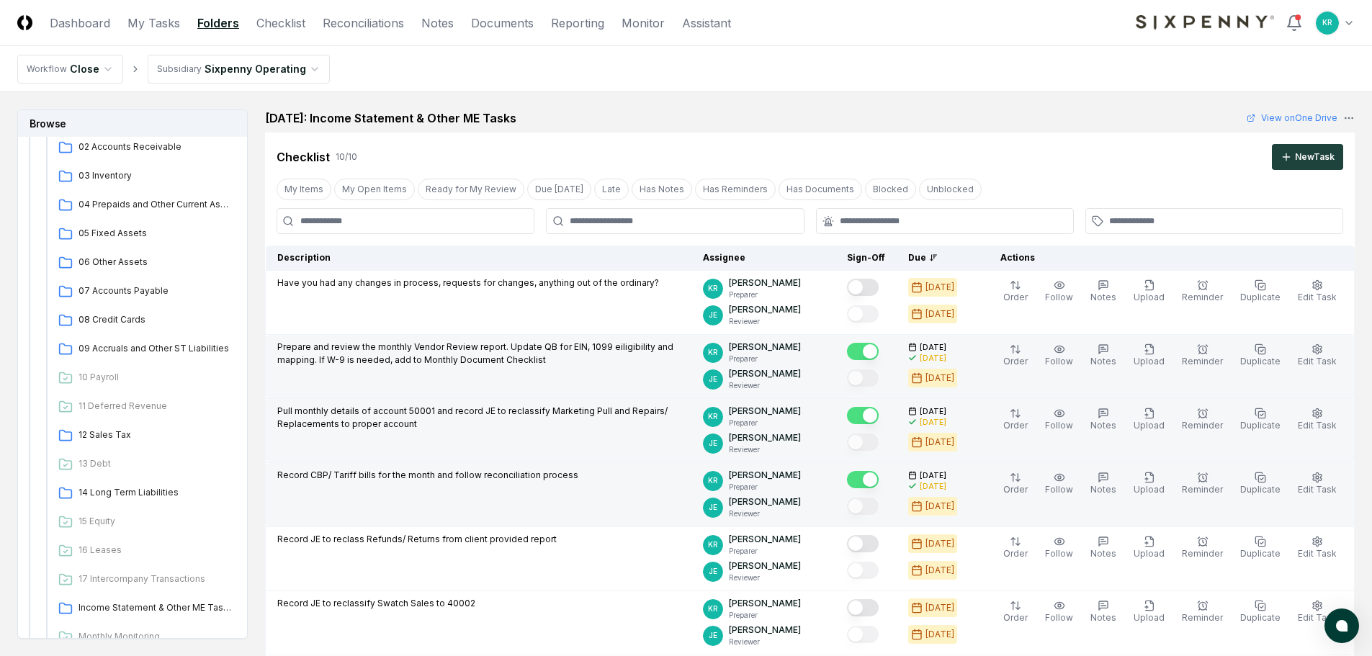
scroll to position [432, 0]
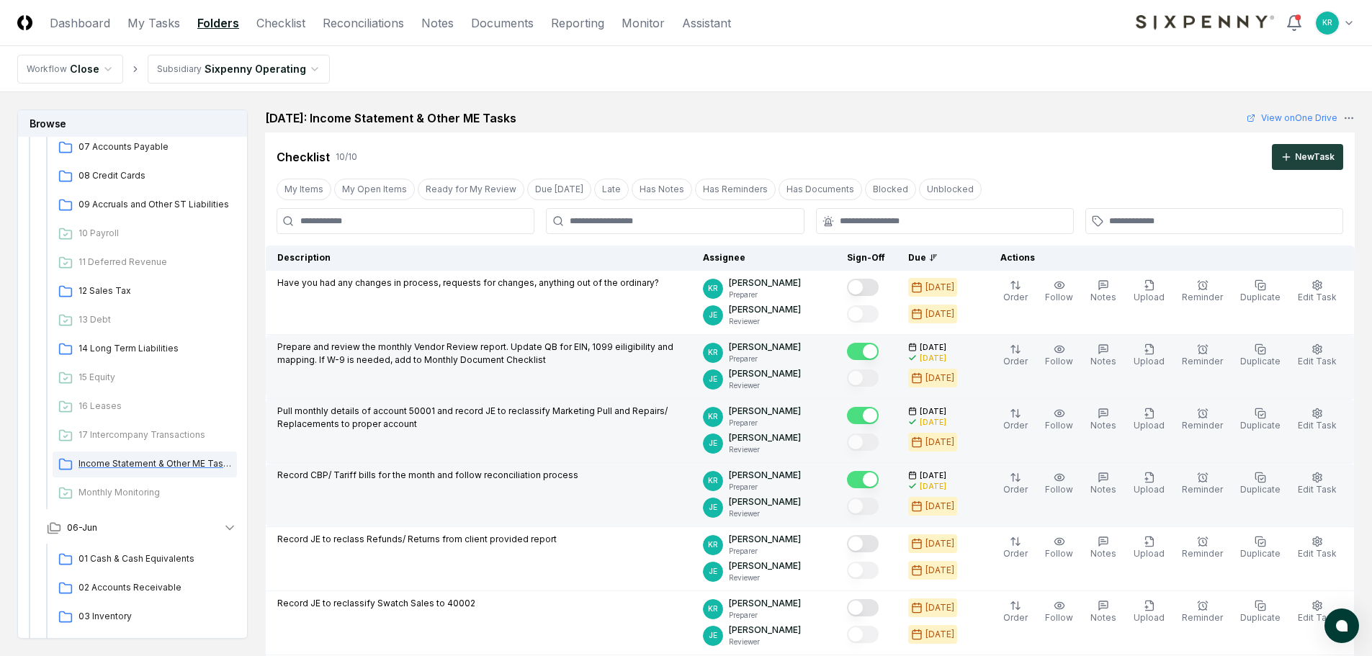
click at [120, 465] on span "Income Statement & Other ME Tasks" at bounding box center [155, 463] width 153 height 13
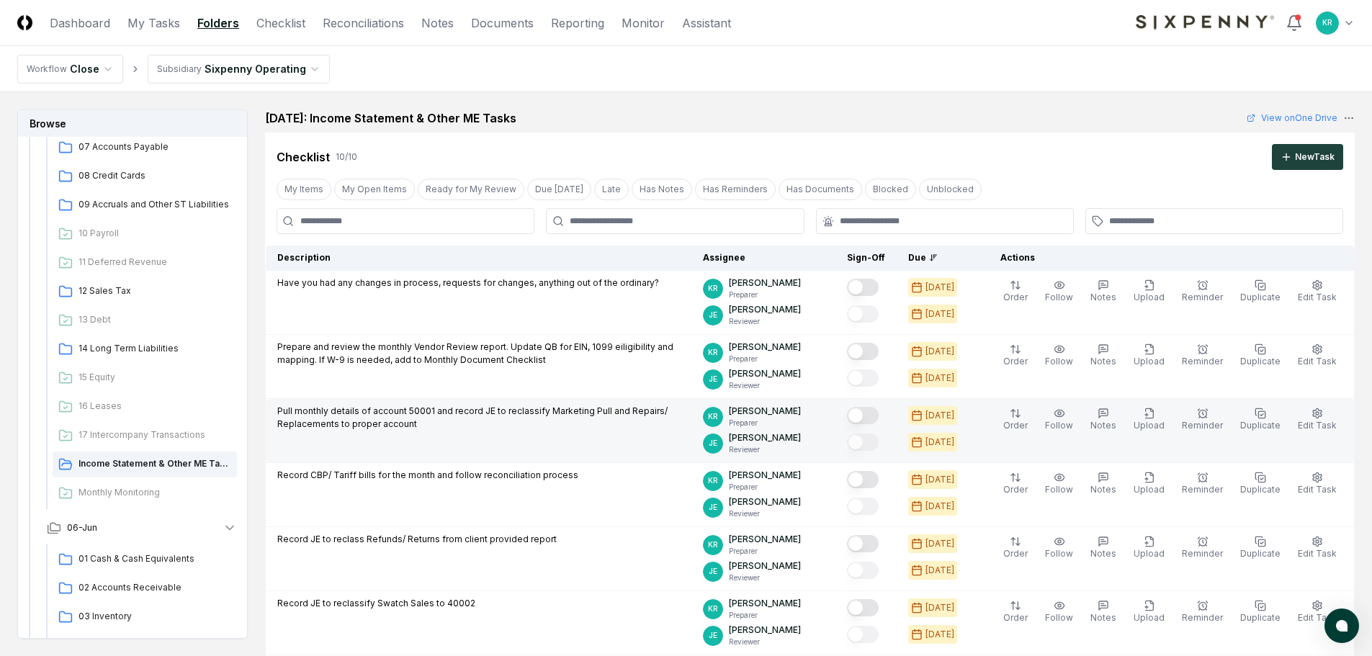
click at [879, 410] on button "Mark complete" at bounding box center [863, 415] width 32 height 17
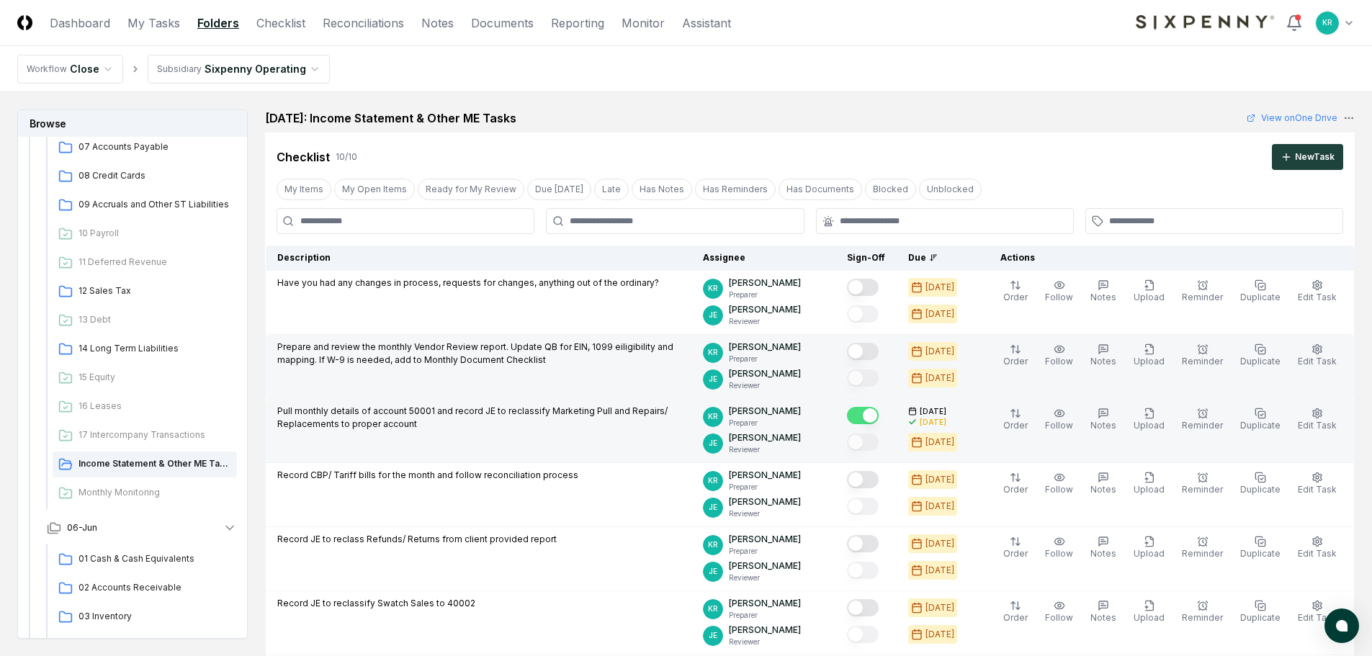
click at [879, 350] on button "Mark complete" at bounding box center [863, 351] width 32 height 17
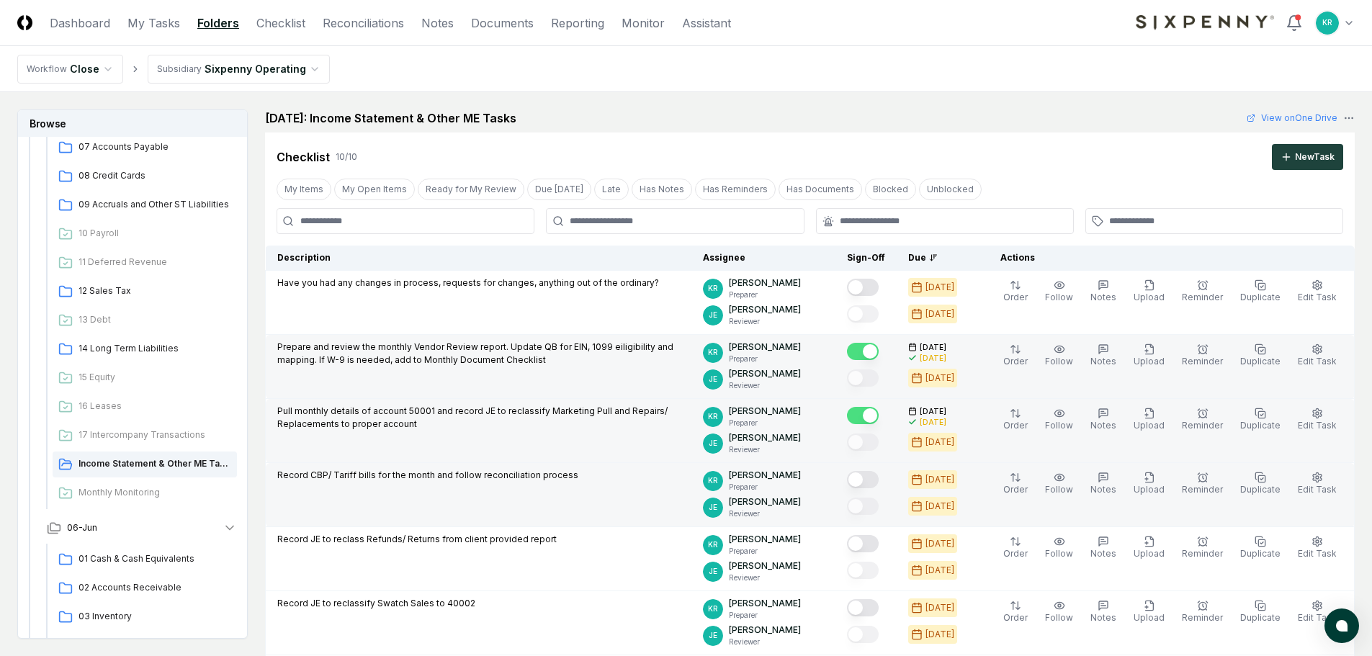
click at [879, 472] on button "Mark complete" at bounding box center [863, 479] width 32 height 17
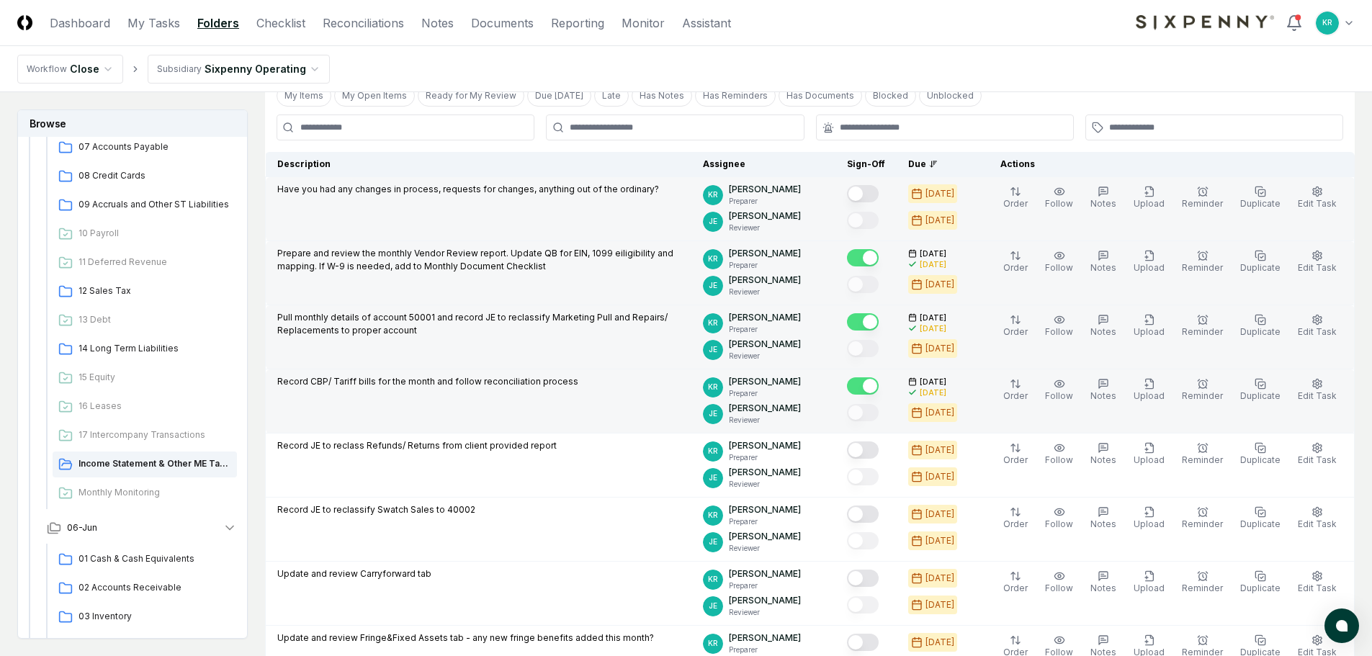
scroll to position [72, 0]
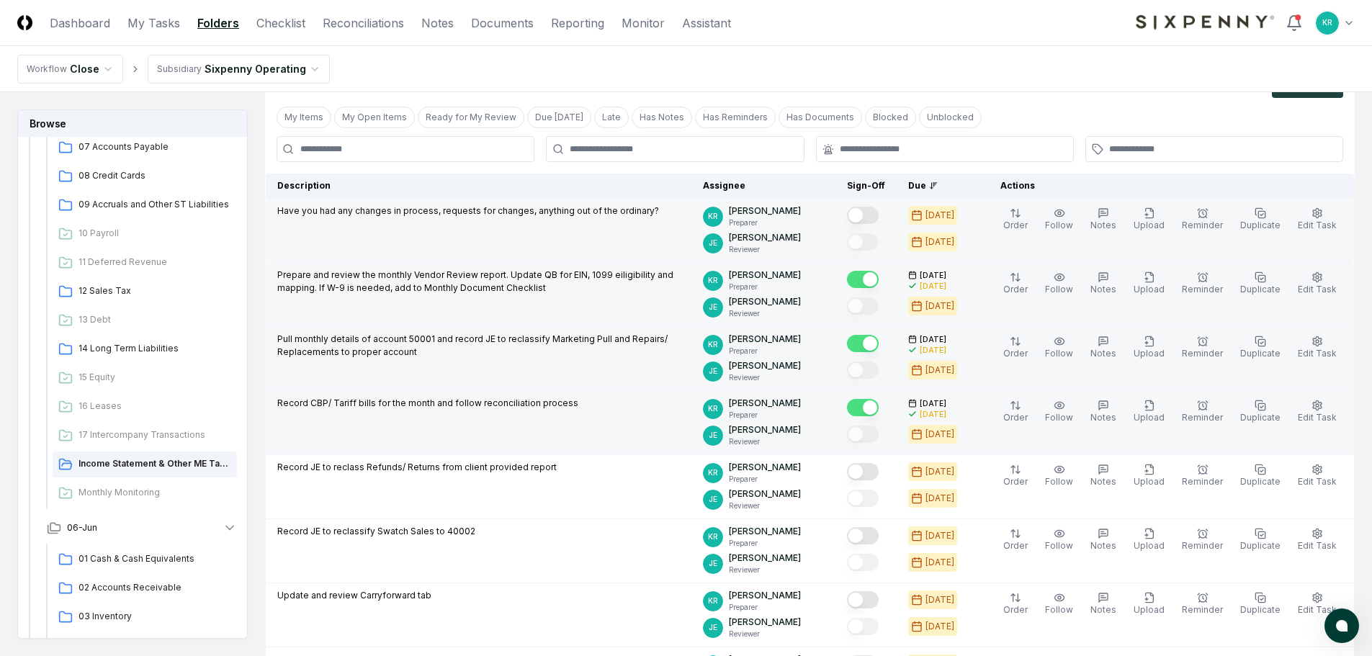
click at [879, 214] on button "Mark complete" at bounding box center [863, 215] width 32 height 17
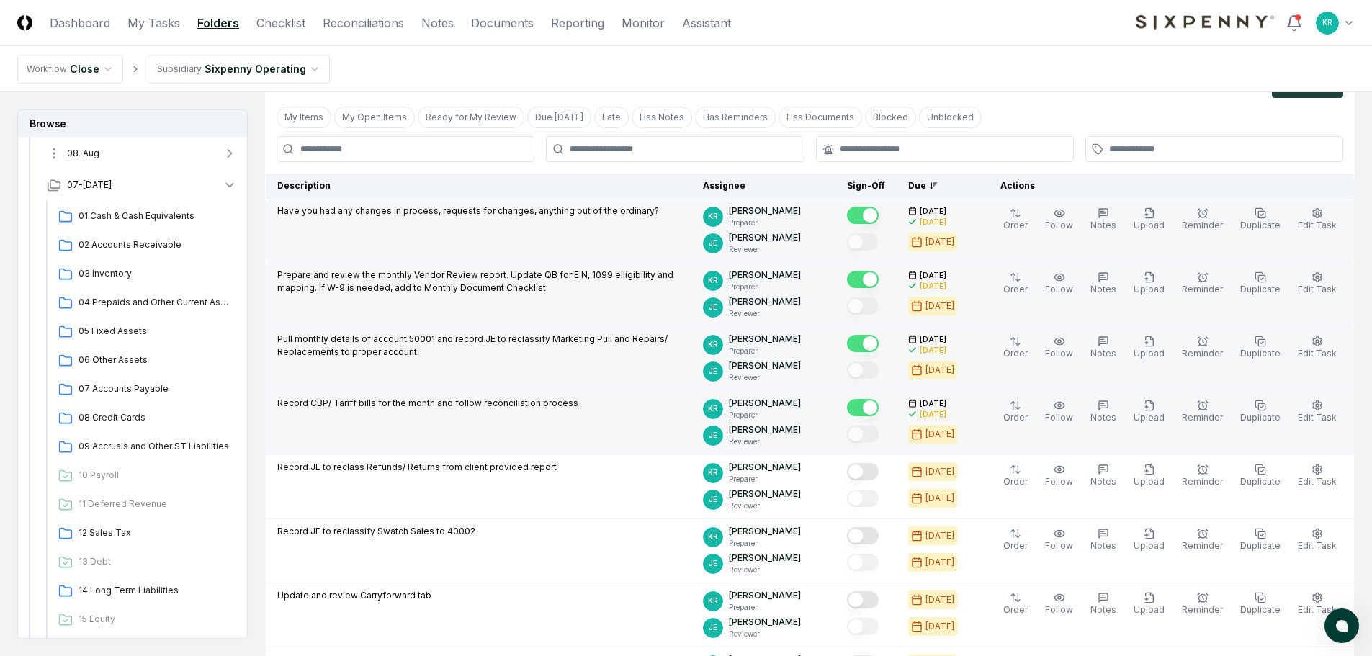
scroll to position [0, 0]
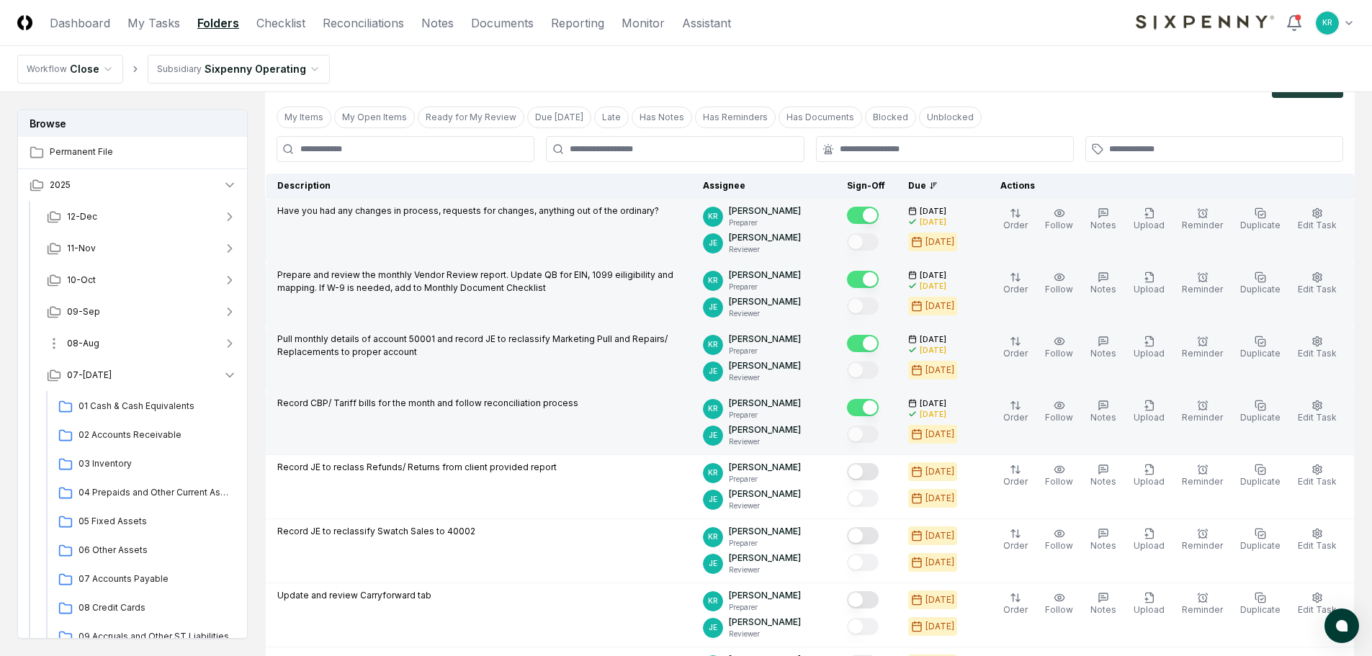
click at [84, 340] on span "08-Aug" at bounding box center [83, 343] width 32 height 13
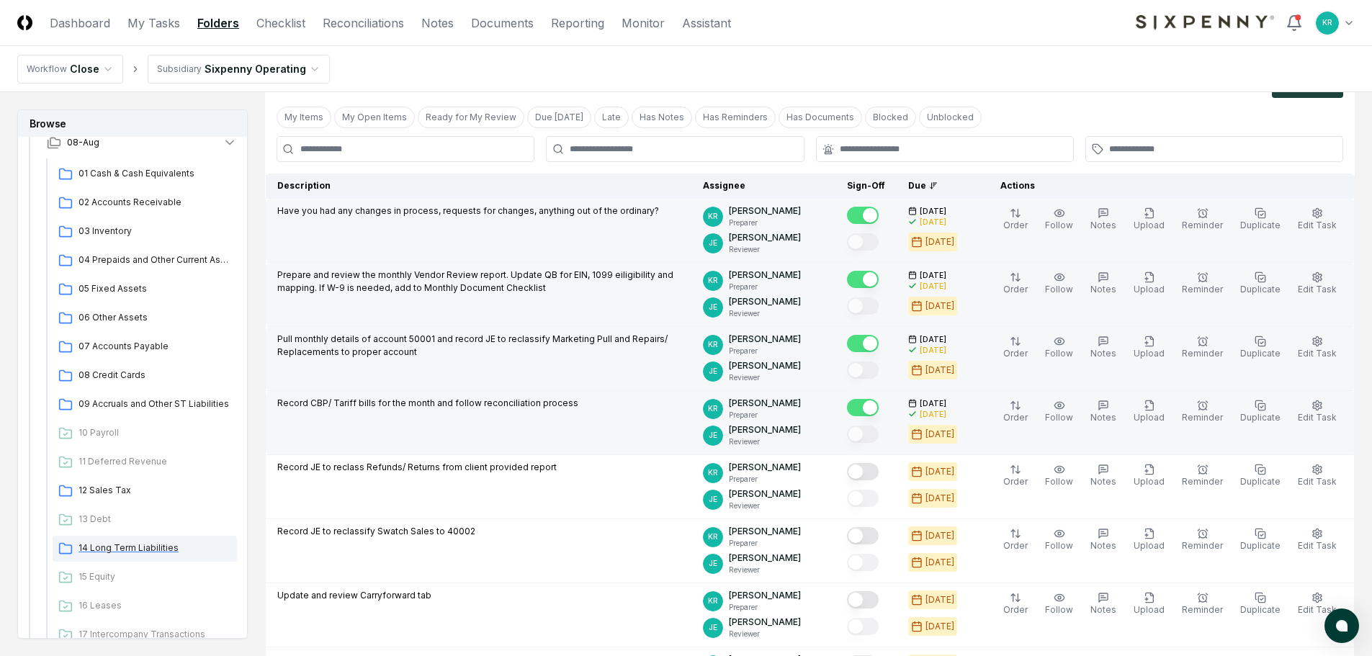
scroll to position [288, 0]
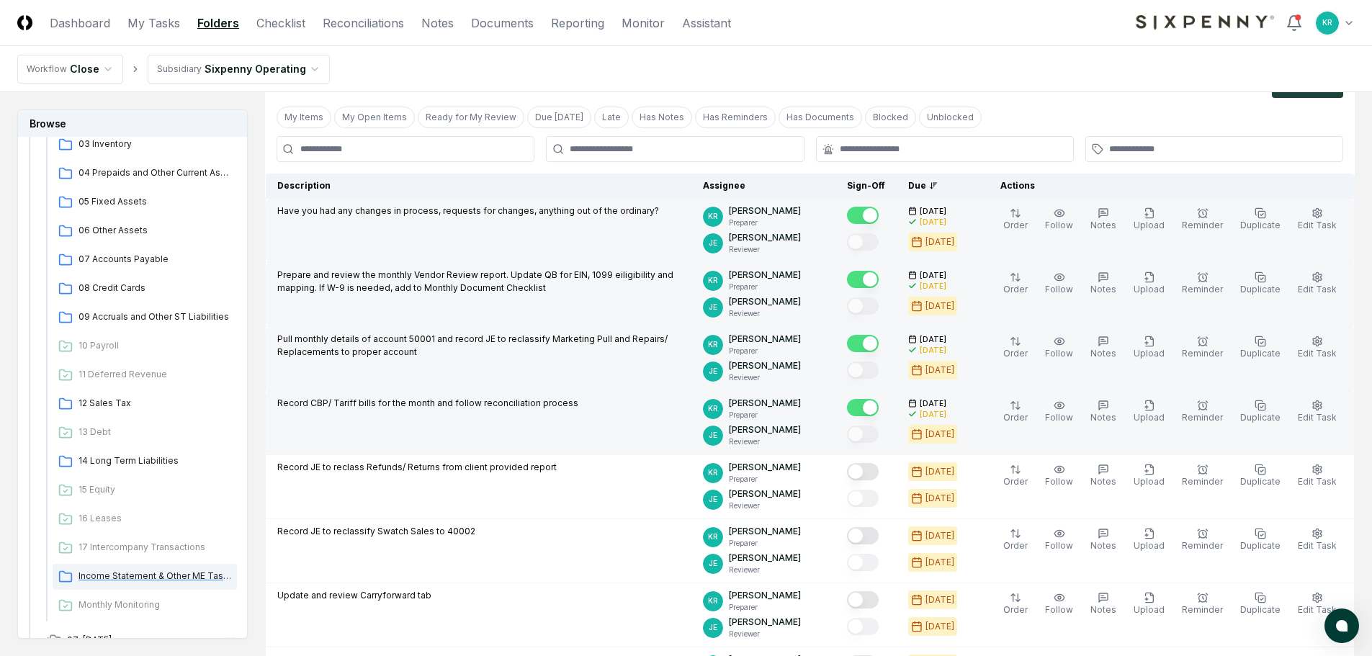
click at [144, 576] on span "Income Statement & Other ME Tasks" at bounding box center [155, 576] width 153 height 13
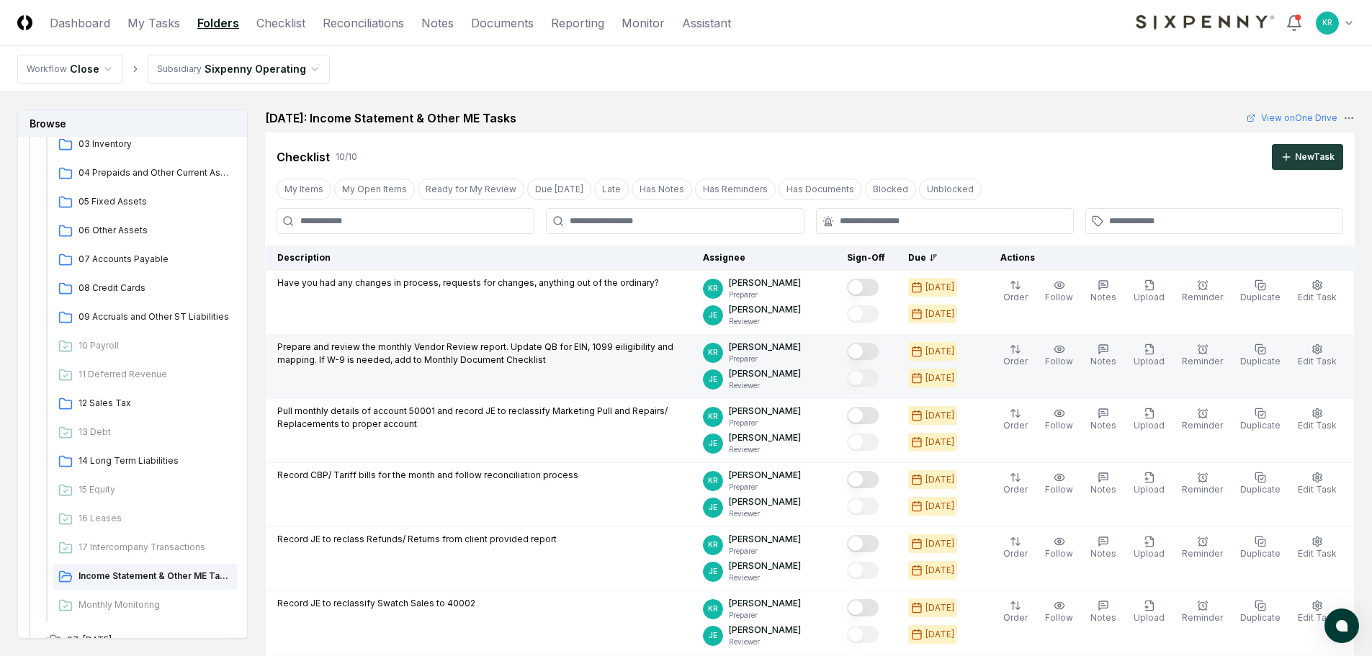
click at [879, 355] on button "Mark complete" at bounding box center [863, 351] width 32 height 17
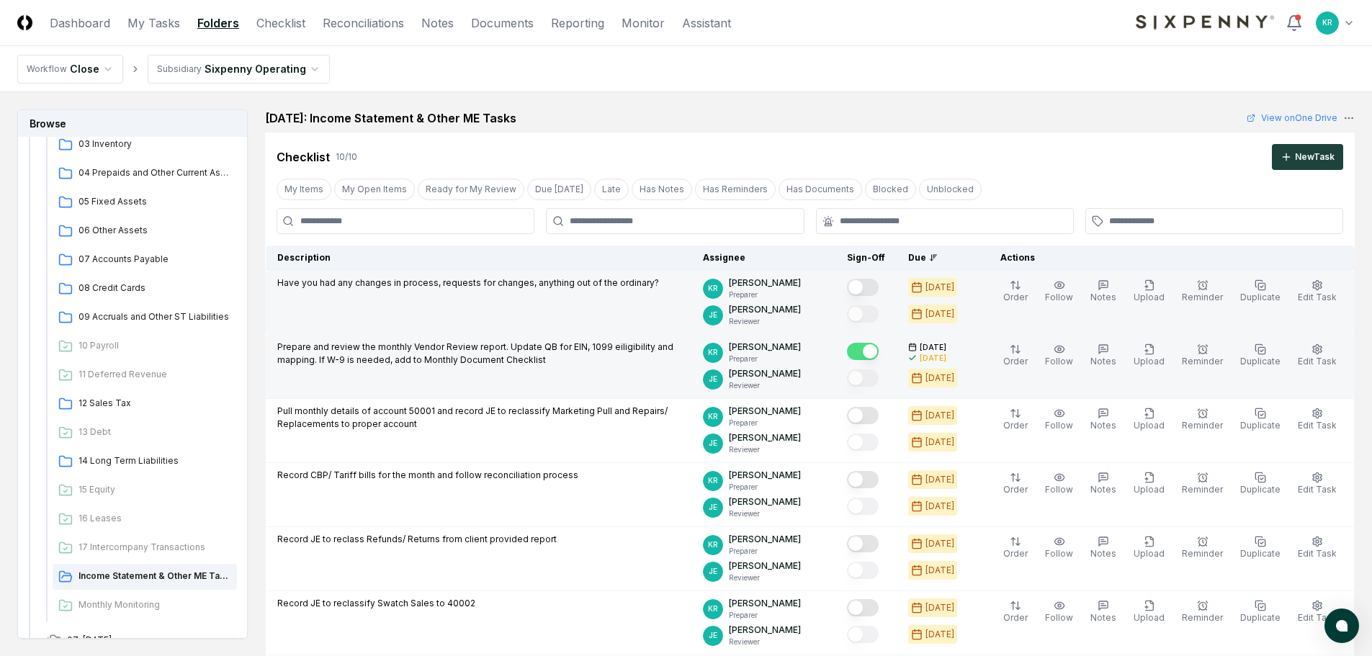
click at [879, 283] on button "Mark complete" at bounding box center [863, 287] width 32 height 17
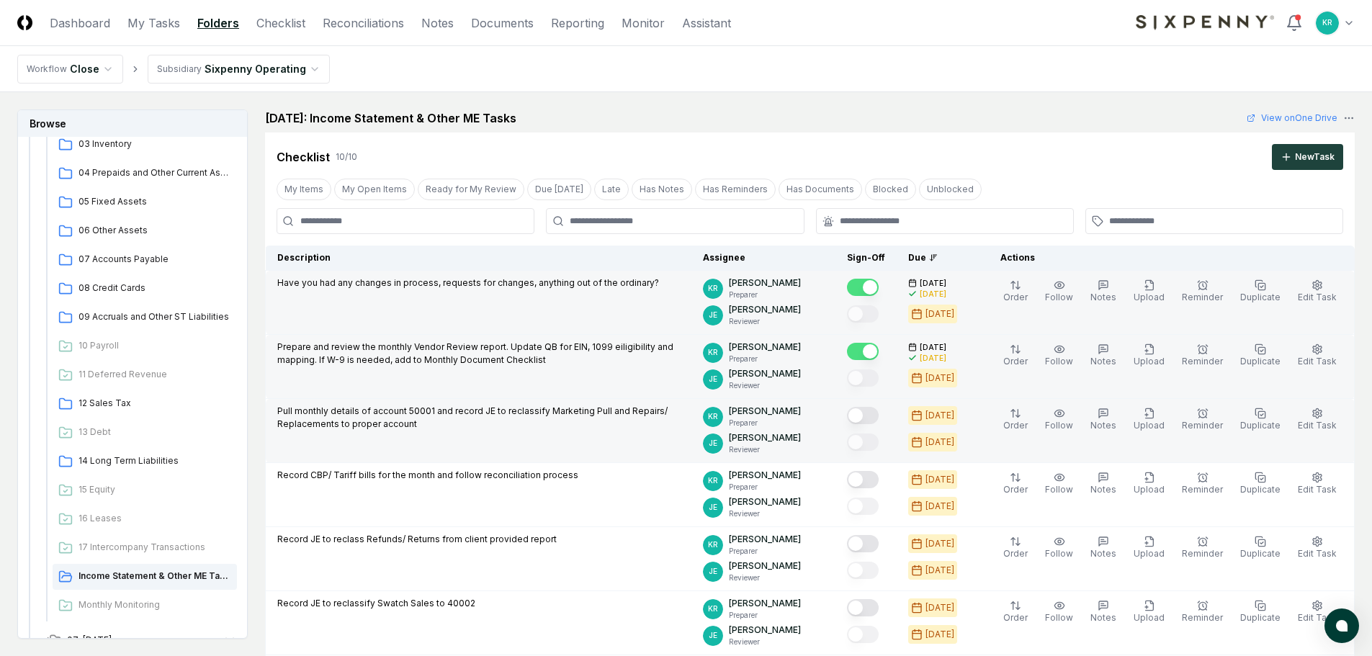
click at [879, 414] on button "Mark complete" at bounding box center [863, 415] width 32 height 17
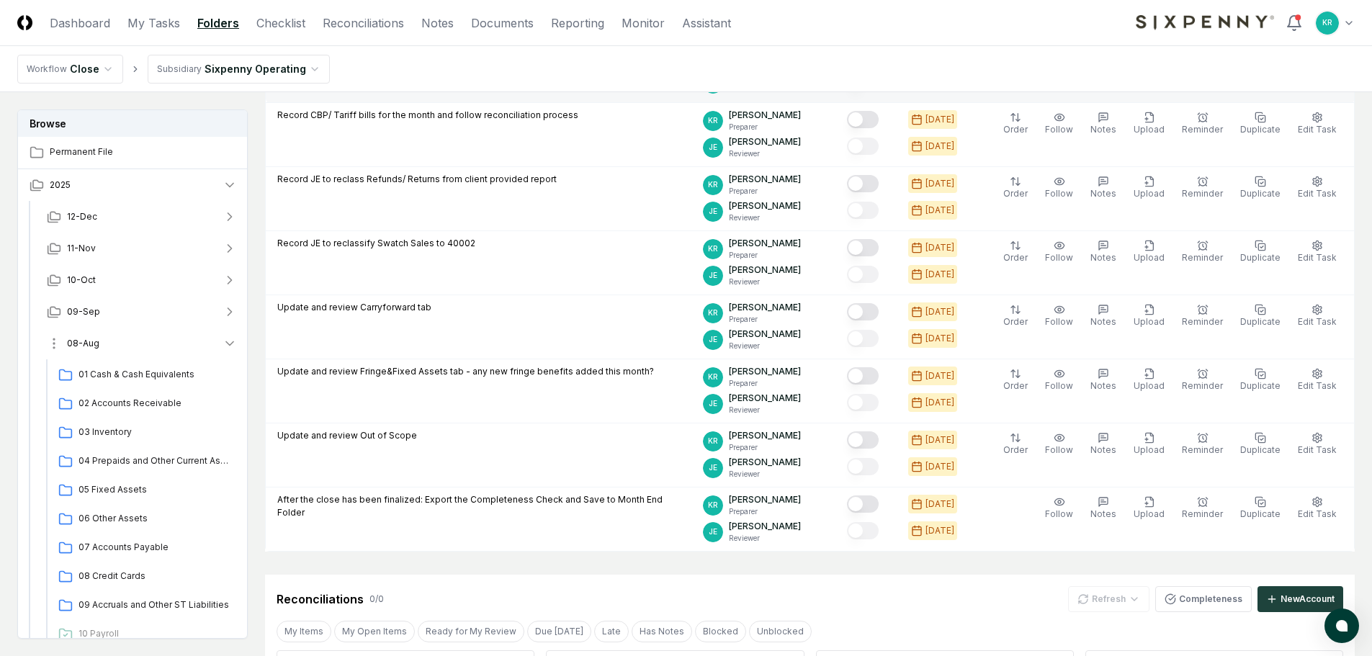
click at [87, 336] on button "08-Aug" at bounding box center [141, 344] width 213 height 32
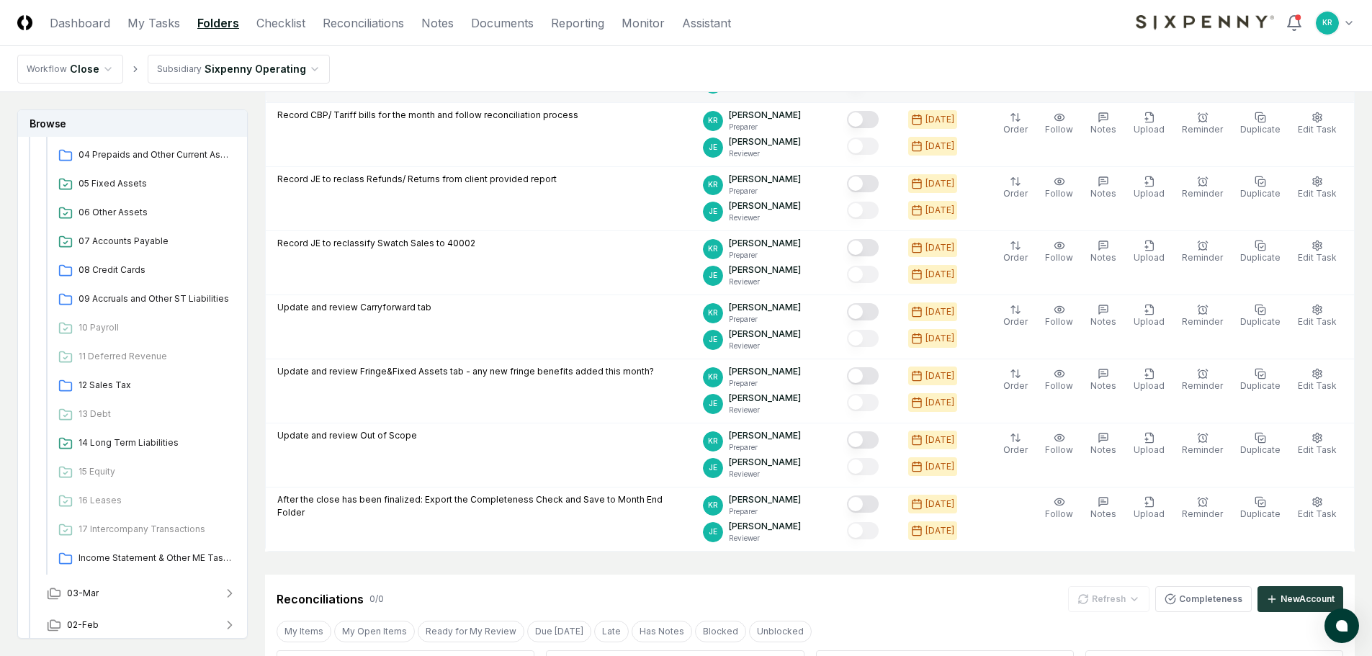
scroll to position [2130, 0]
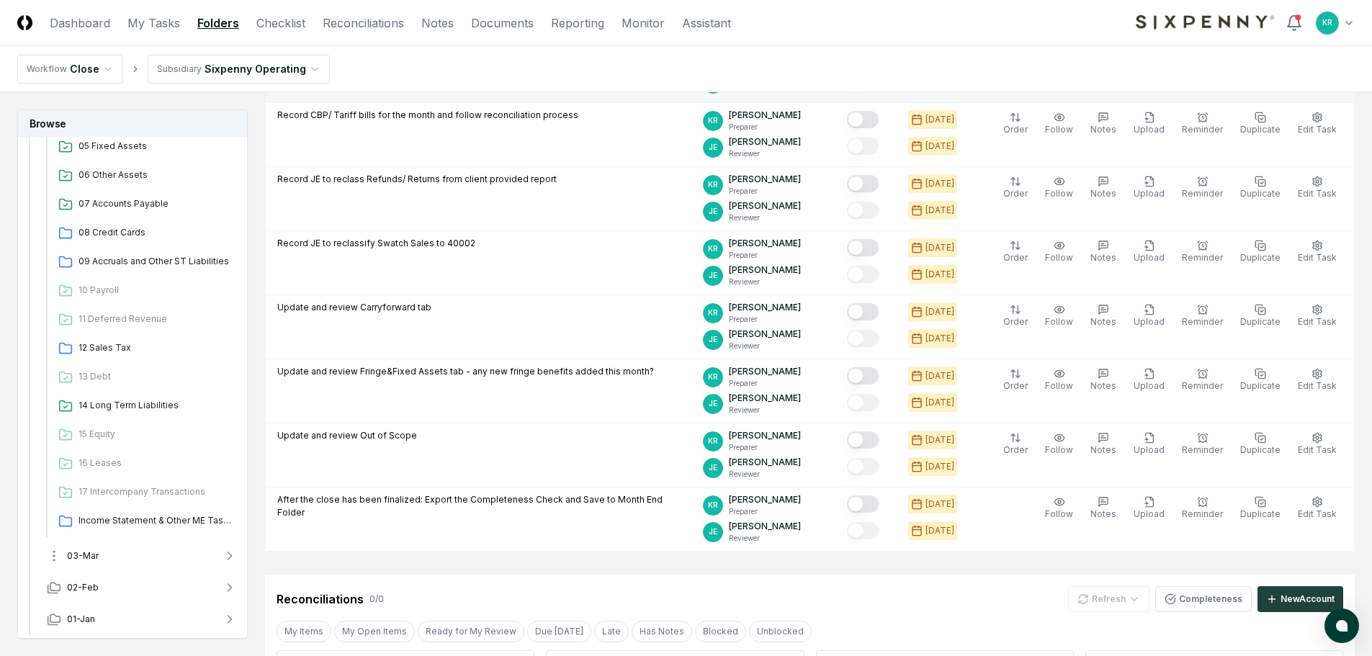
click at [79, 558] on span "03-Mar" at bounding box center [83, 556] width 32 height 13
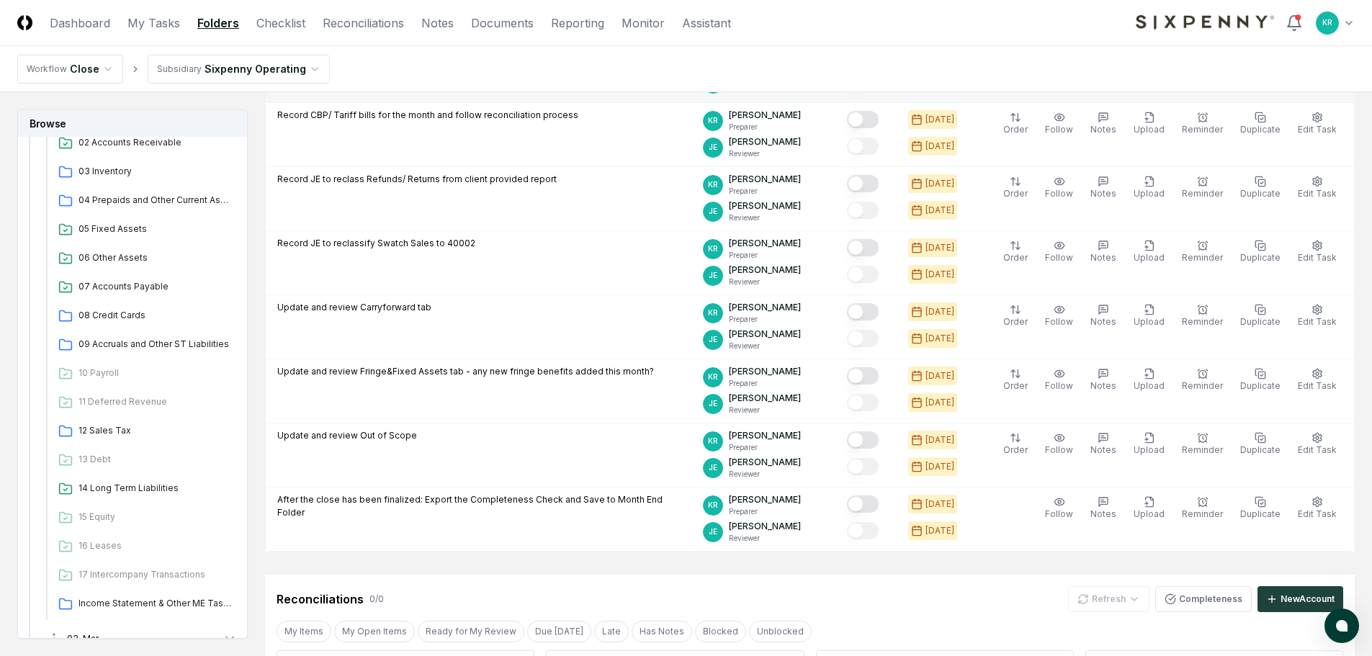
scroll to position [2222, 0]
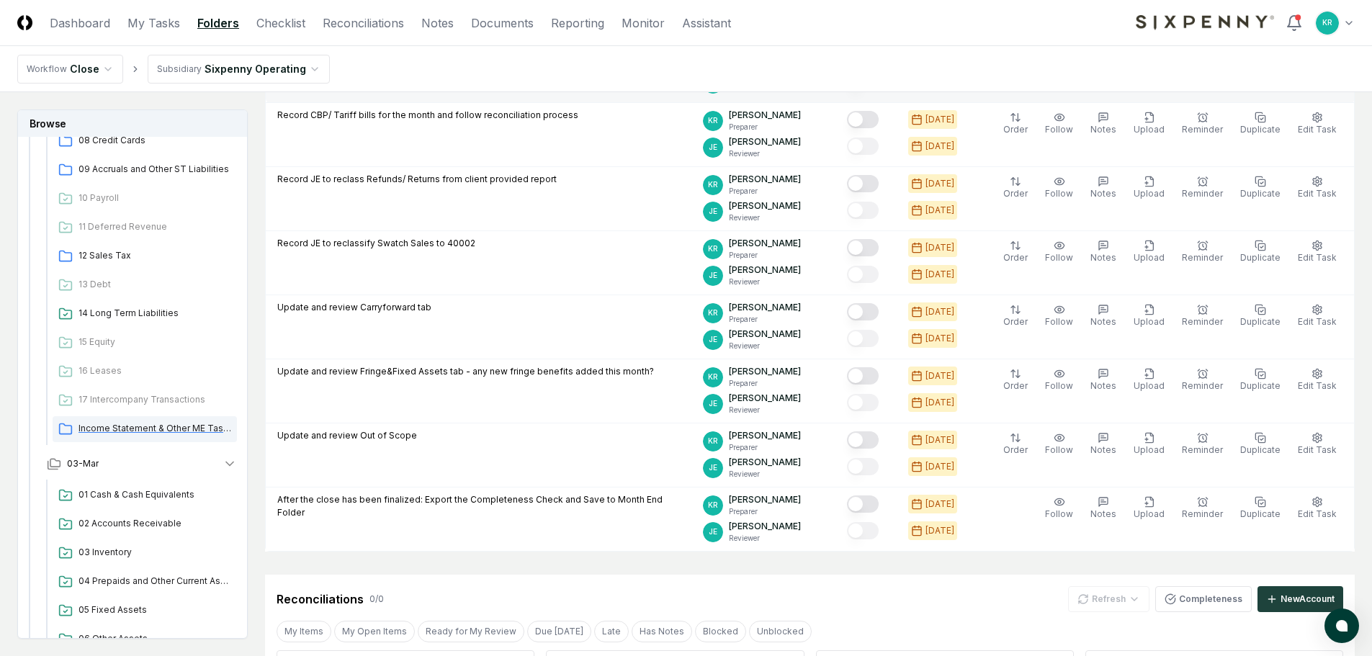
click at [143, 423] on span "Income Statement & Other ME Tasks" at bounding box center [155, 428] width 153 height 13
click at [84, 467] on span "03-Mar" at bounding box center [83, 463] width 32 height 13
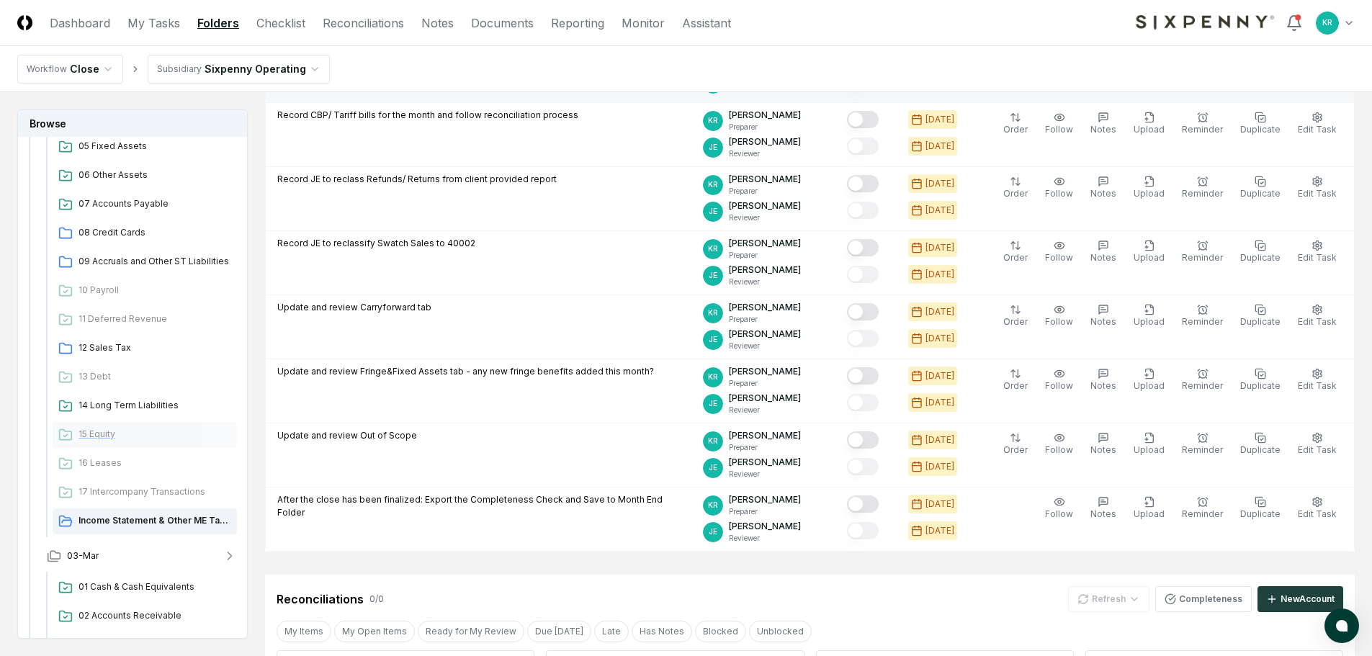
scroll to position [2130, 0]
click at [156, 519] on span "Income Statement & Other ME Tasks" at bounding box center [155, 520] width 153 height 13
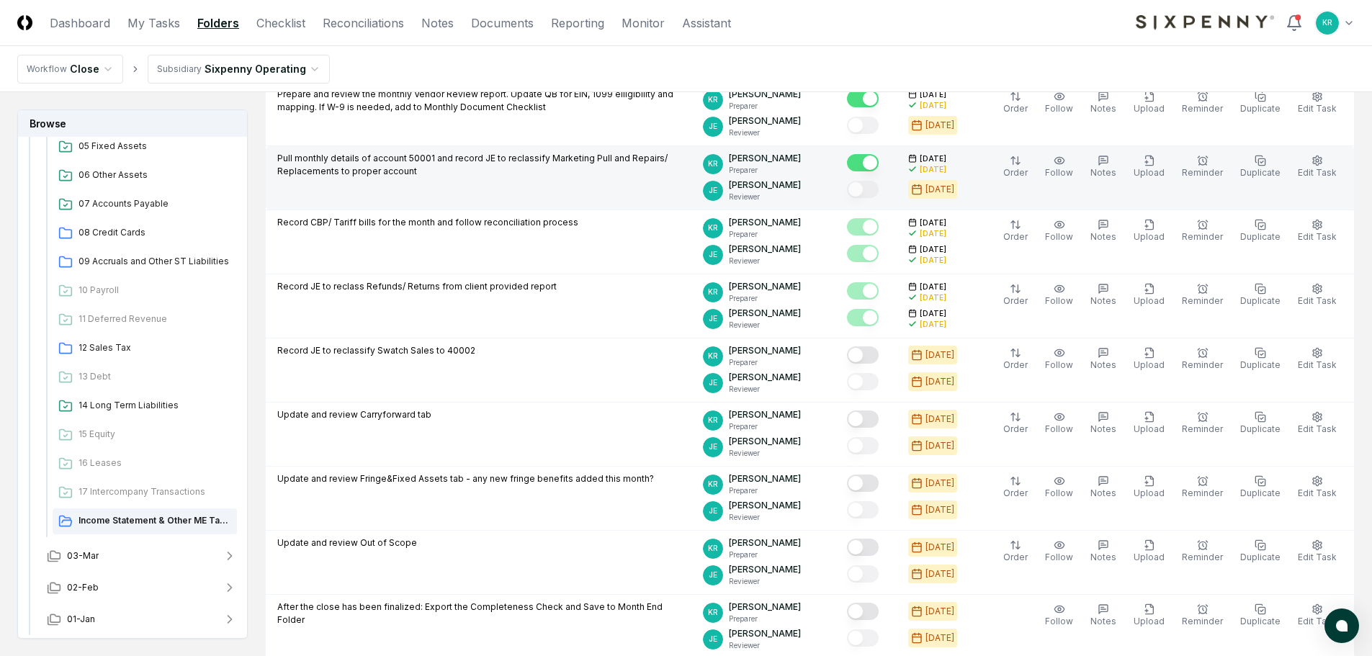
scroll to position [288, 0]
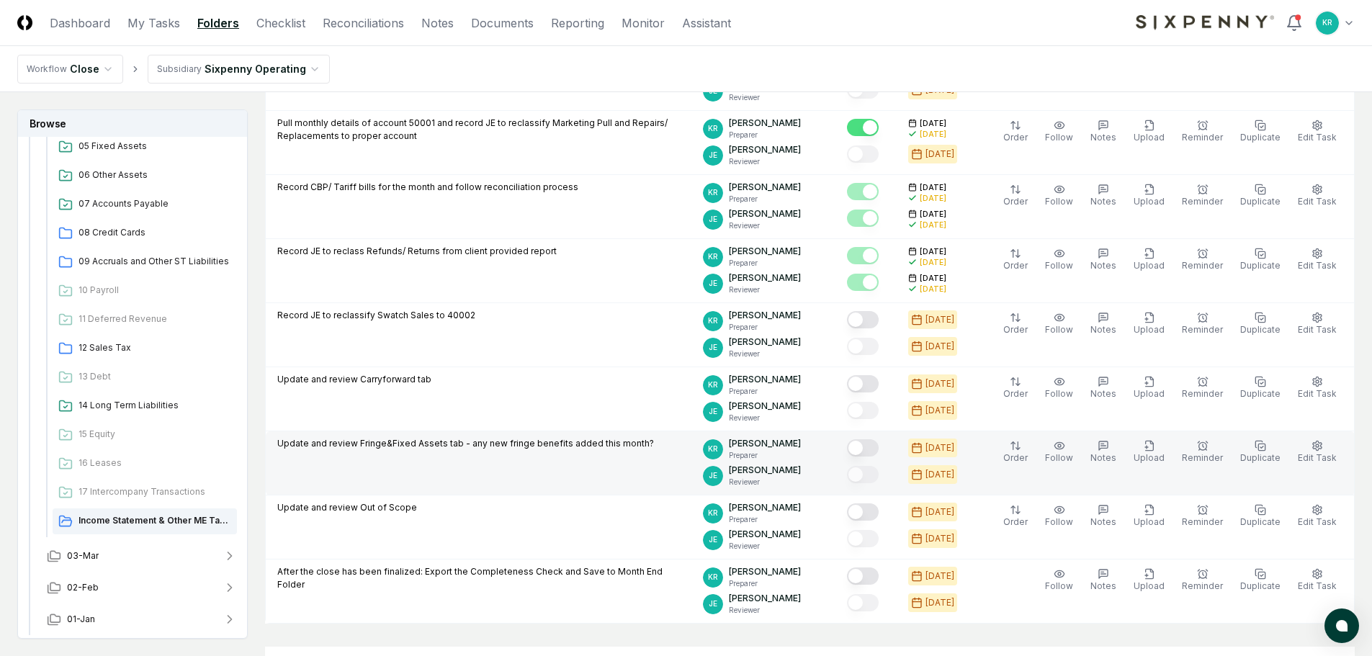
click at [879, 442] on button "Mark complete" at bounding box center [863, 447] width 32 height 17
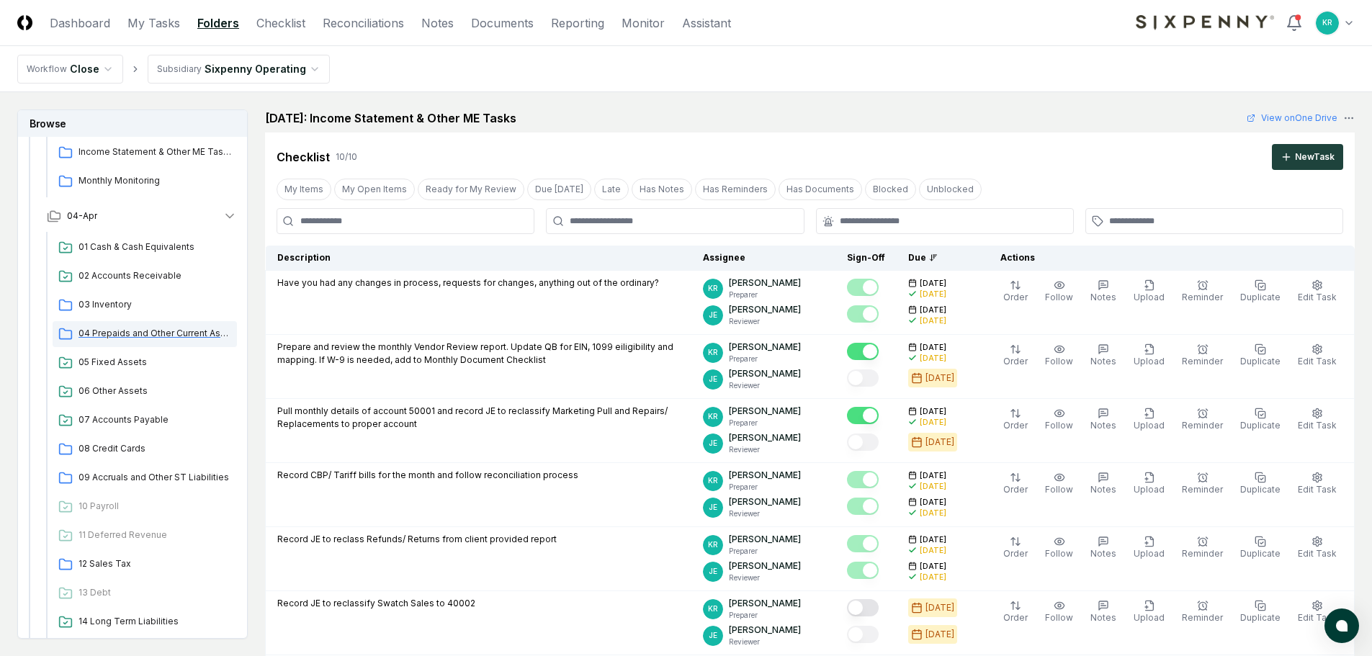
scroll to position [1842, 0]
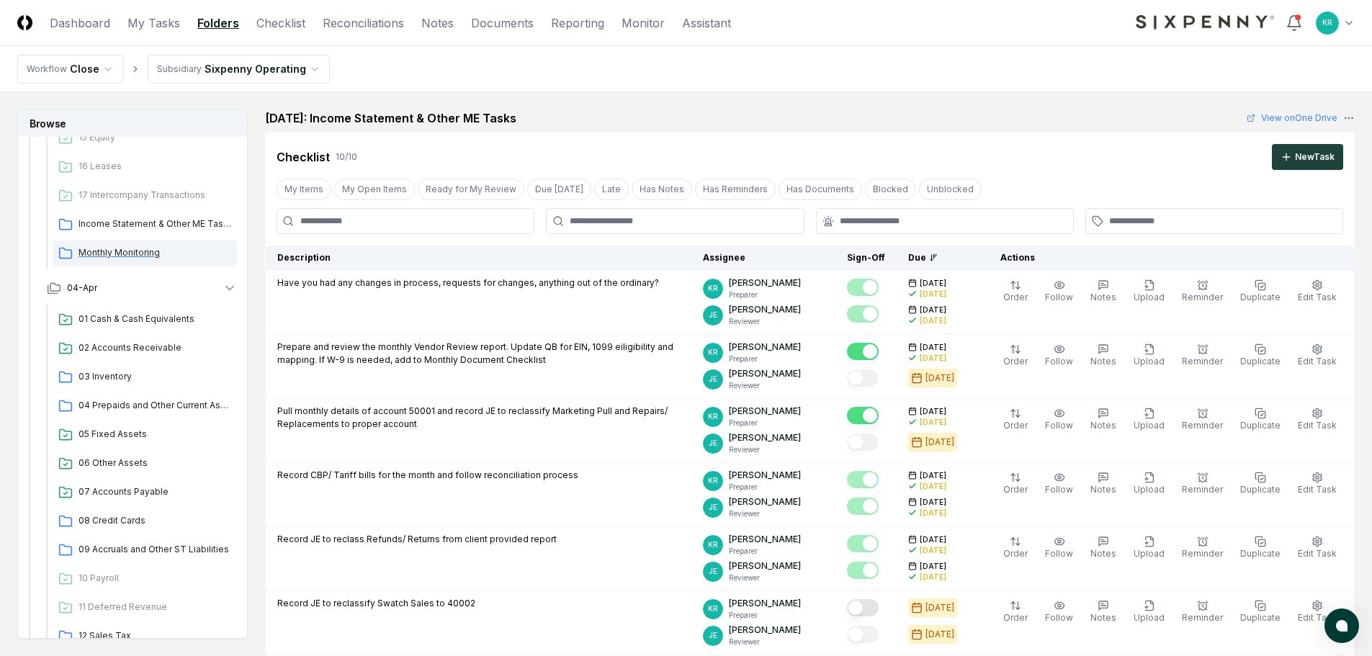
drag, startPoint x: 104, startPoint y: 249, endPoint x: 115, endPoint y: 251, distance: 11.9
click at [104, 249] on span "Monthly Monitoring" at bounding box center [155, 252] width 153 height 13
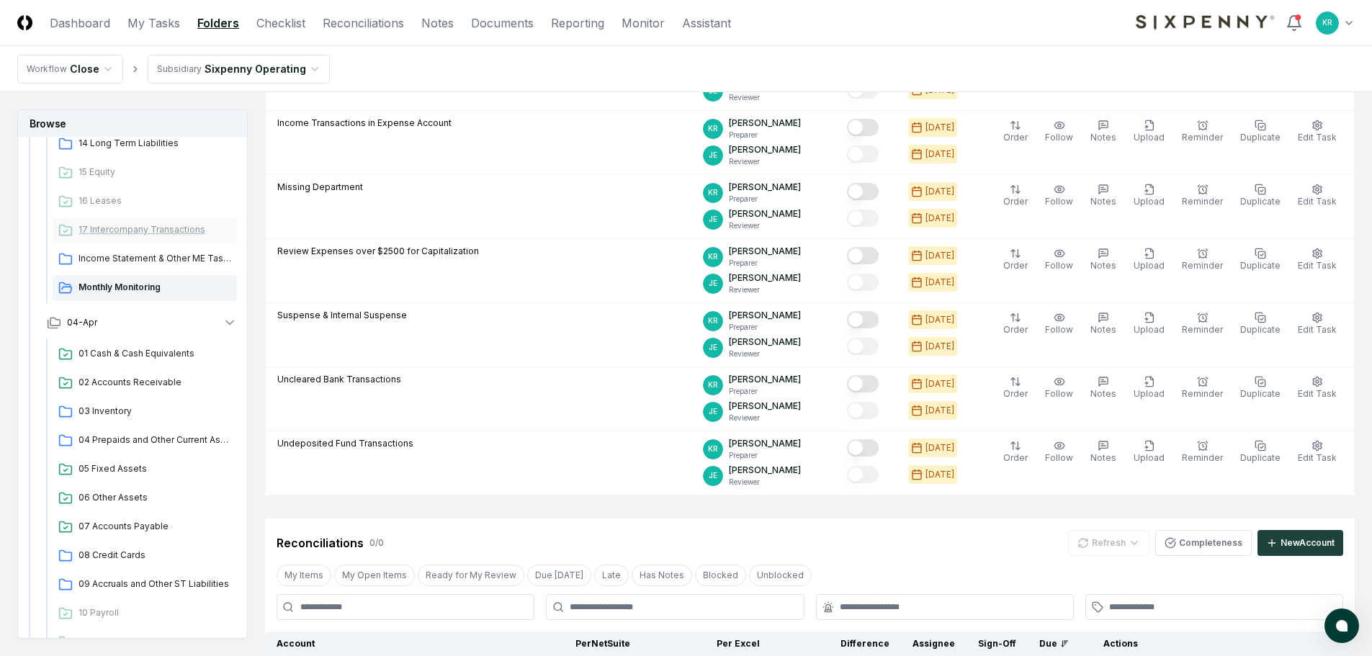
scroll to position [1770, 0]
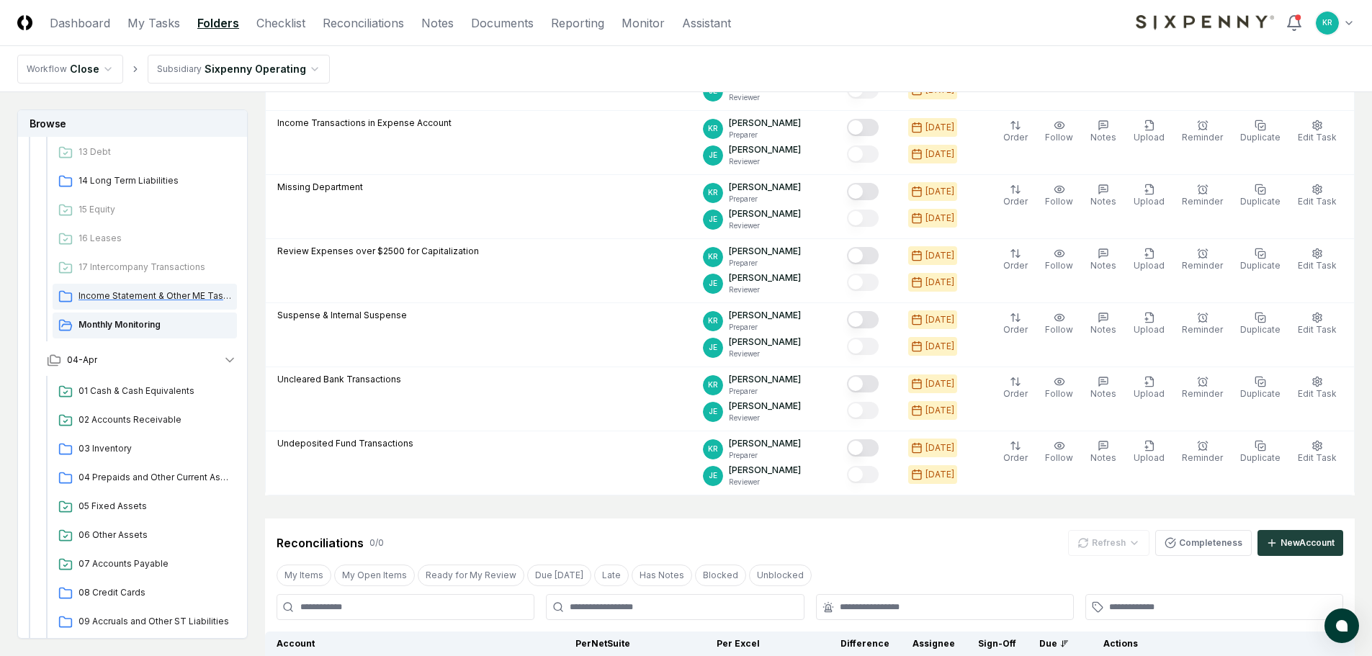
drag, startPoint x: 110, startPoint y: 291, endPoint x: 151, endPoint y: 293, distance: 41.1
click at [111, 291] on span "Income Statement & Other ME Tasks" at bounding box center [155, 296] width 153 height 13
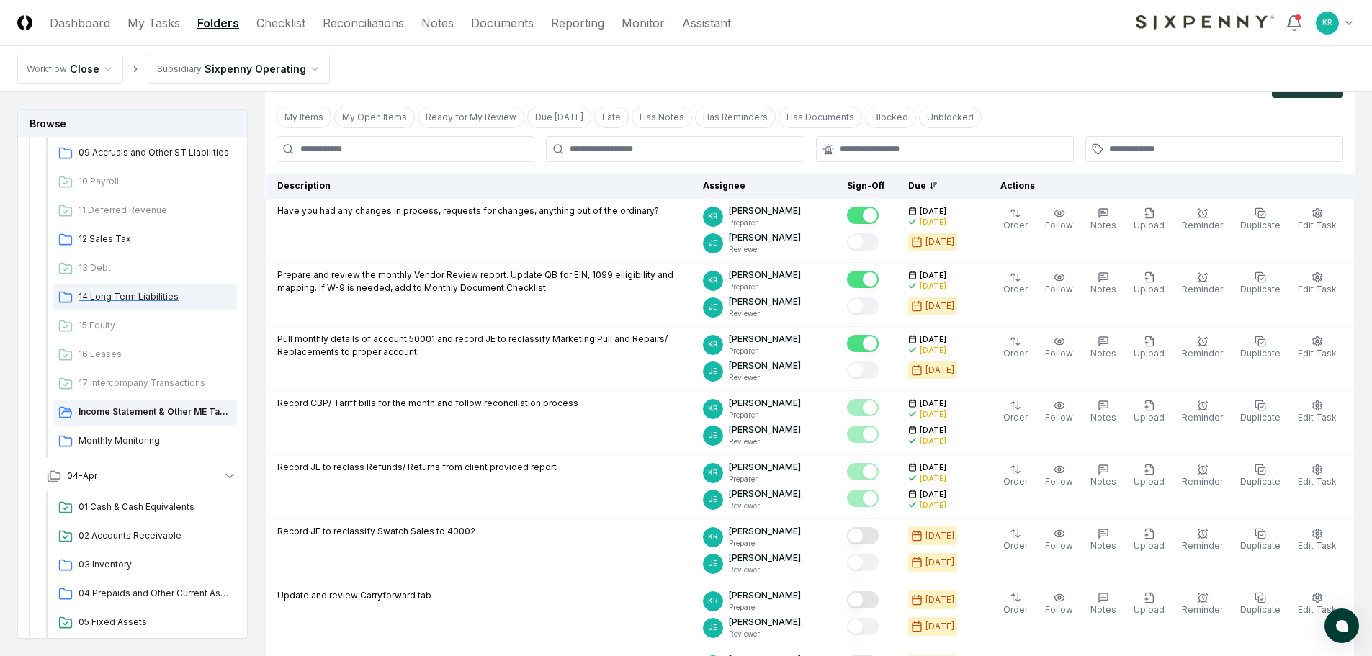
scroll to position [1626, 0]
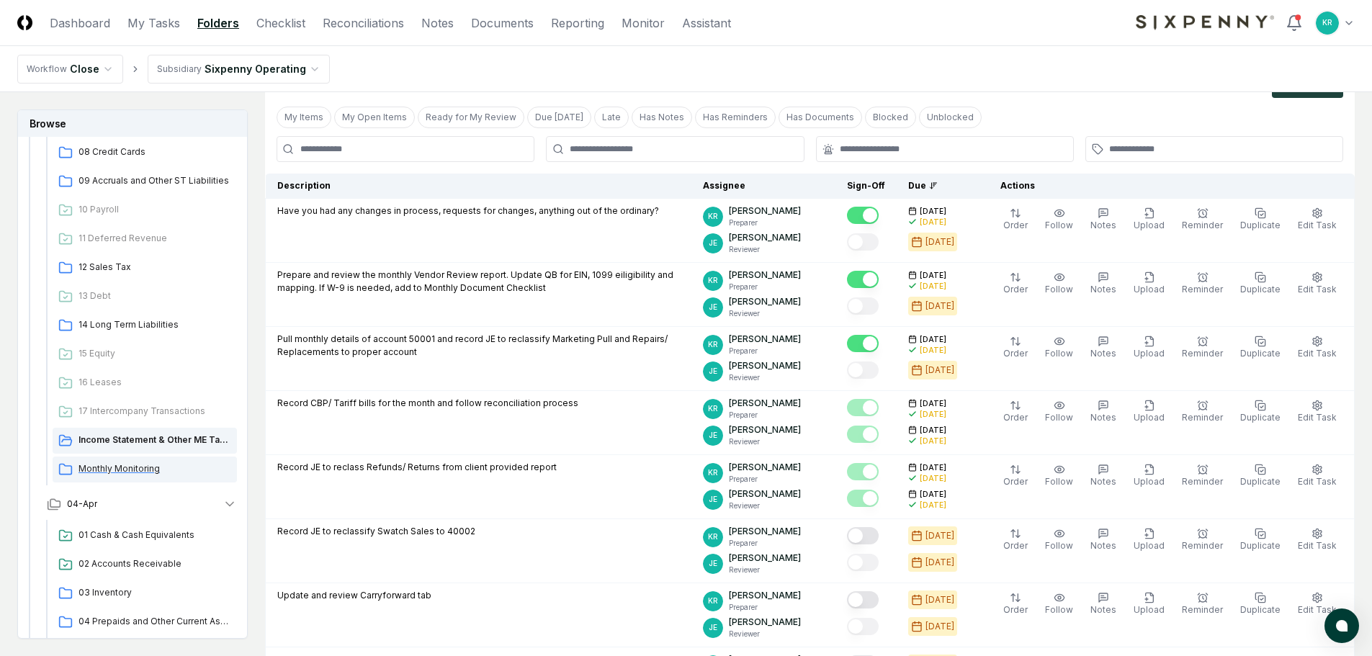
click at [133, 467] on span "Monthly Monitoring" at bounding box center [155, 468] width 153 height 13
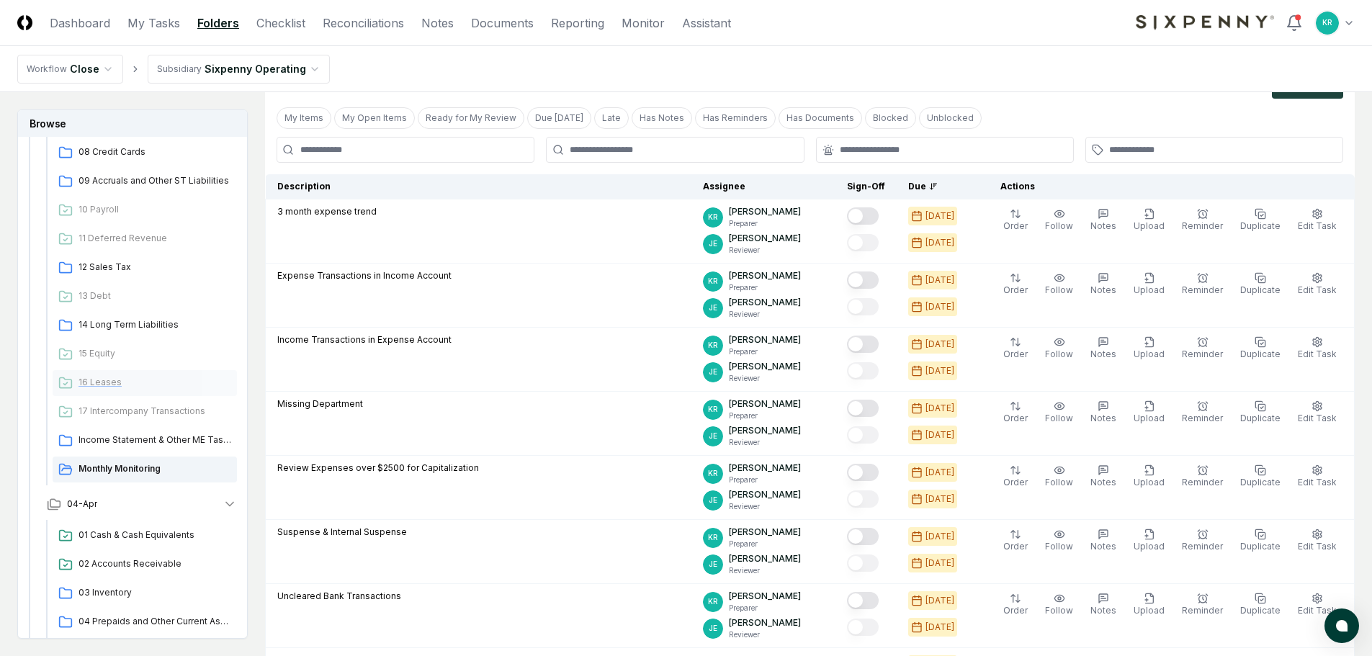
scroll to position [72, 0]
click at [107, 330] on span "14 Long Term Liabilities" at bounding box center [155, 324] width 153 height 13
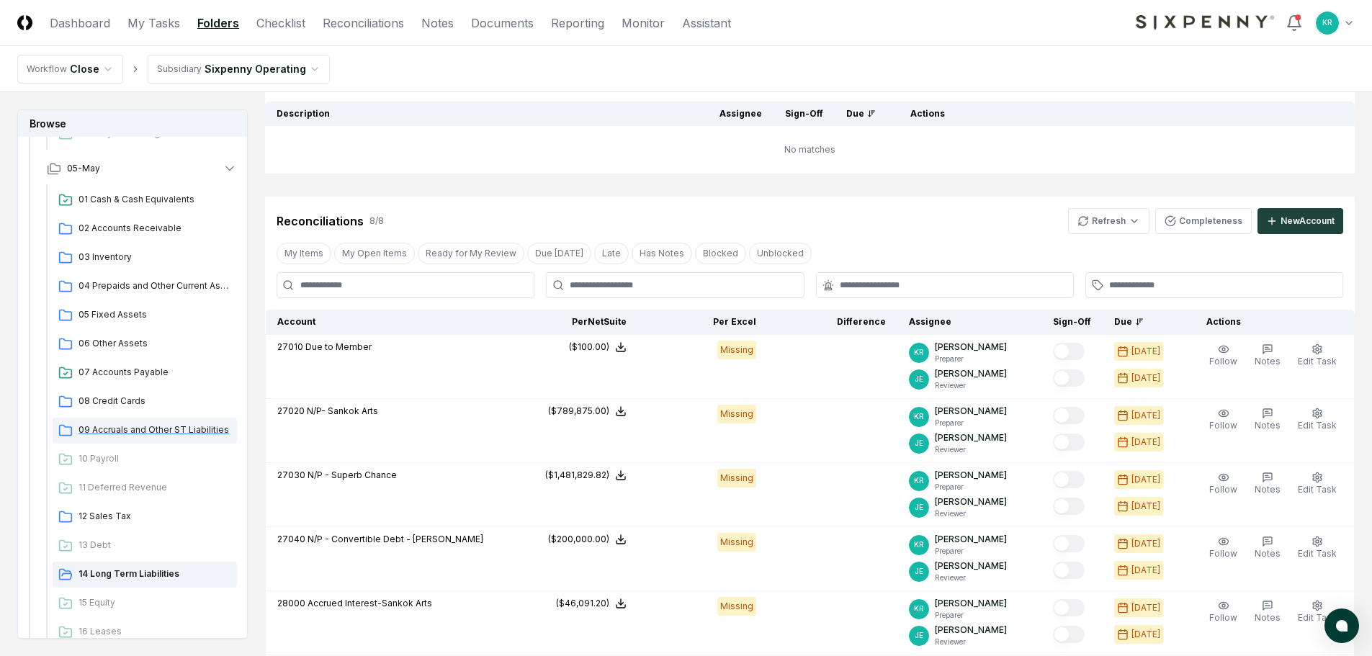
scroll to position [1338, 0]
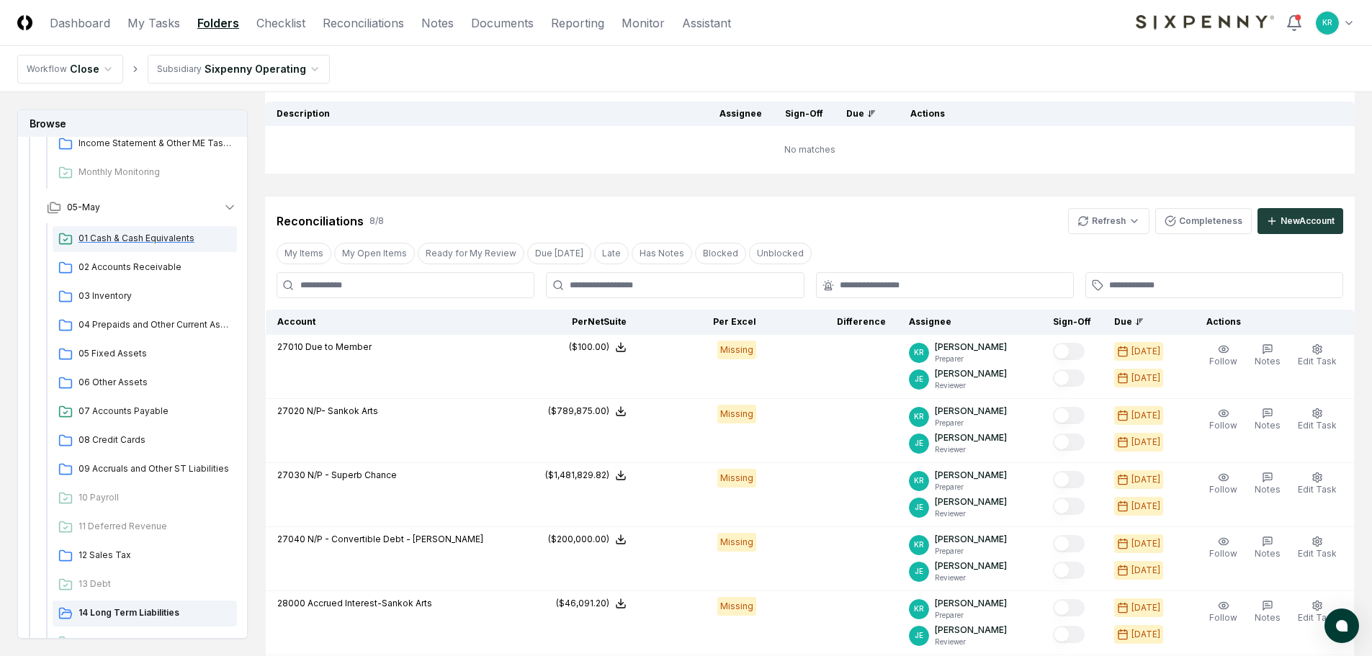
click at [115, 241] on span "01 Cash & Cash Equivalents" at bounding box center [155, 238] width 153 height 13
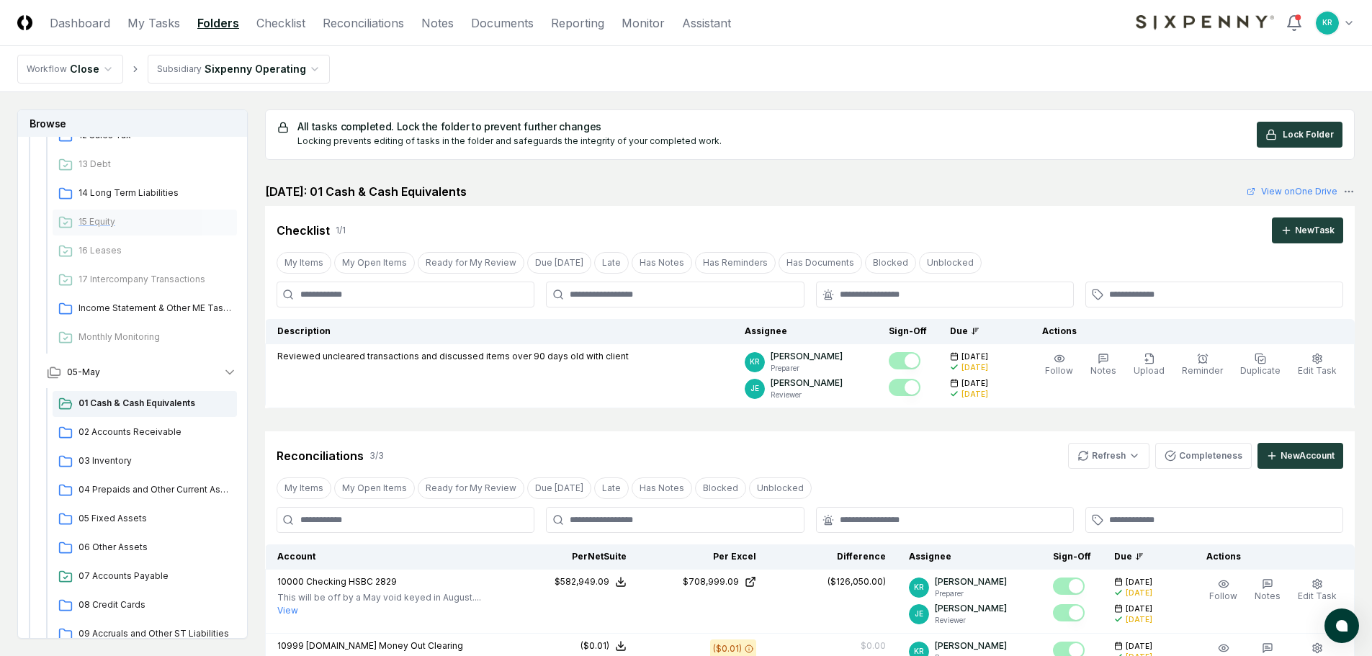
scroll to position [1122, 0]
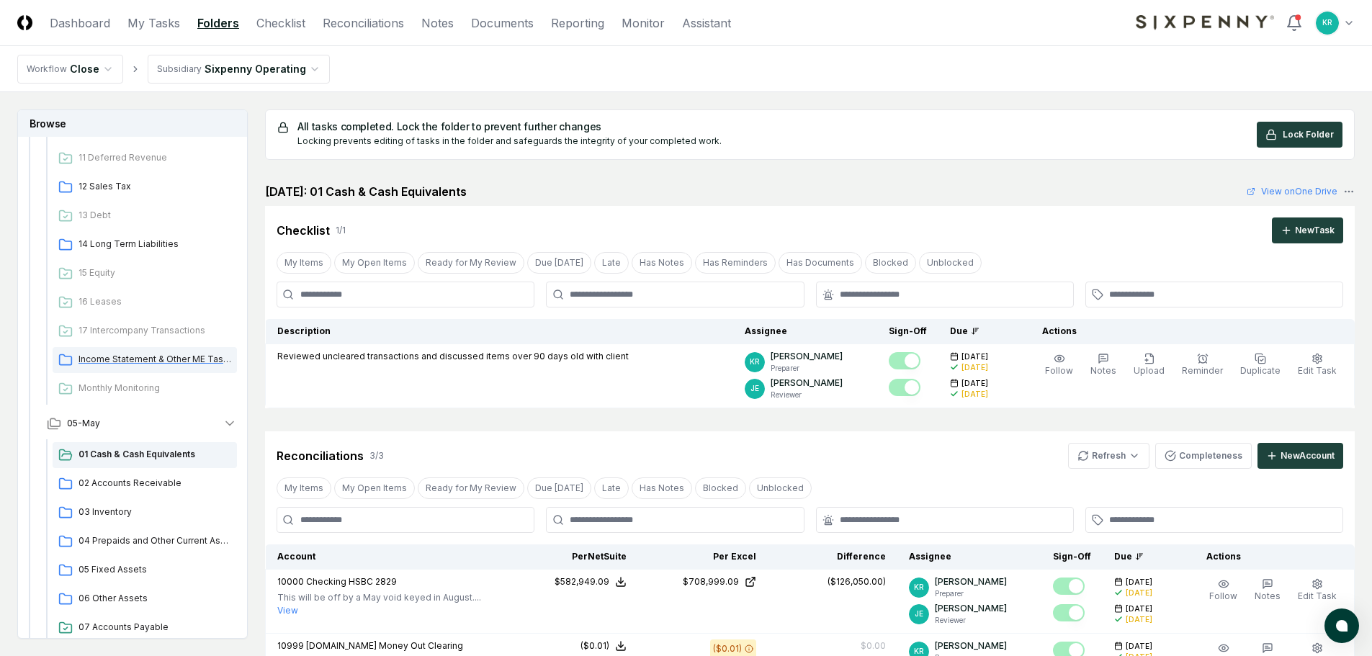
click at [132, 356] on span "Income Statement & Other ME Tasks" at bounding box center [155, 359] width 153 height 13
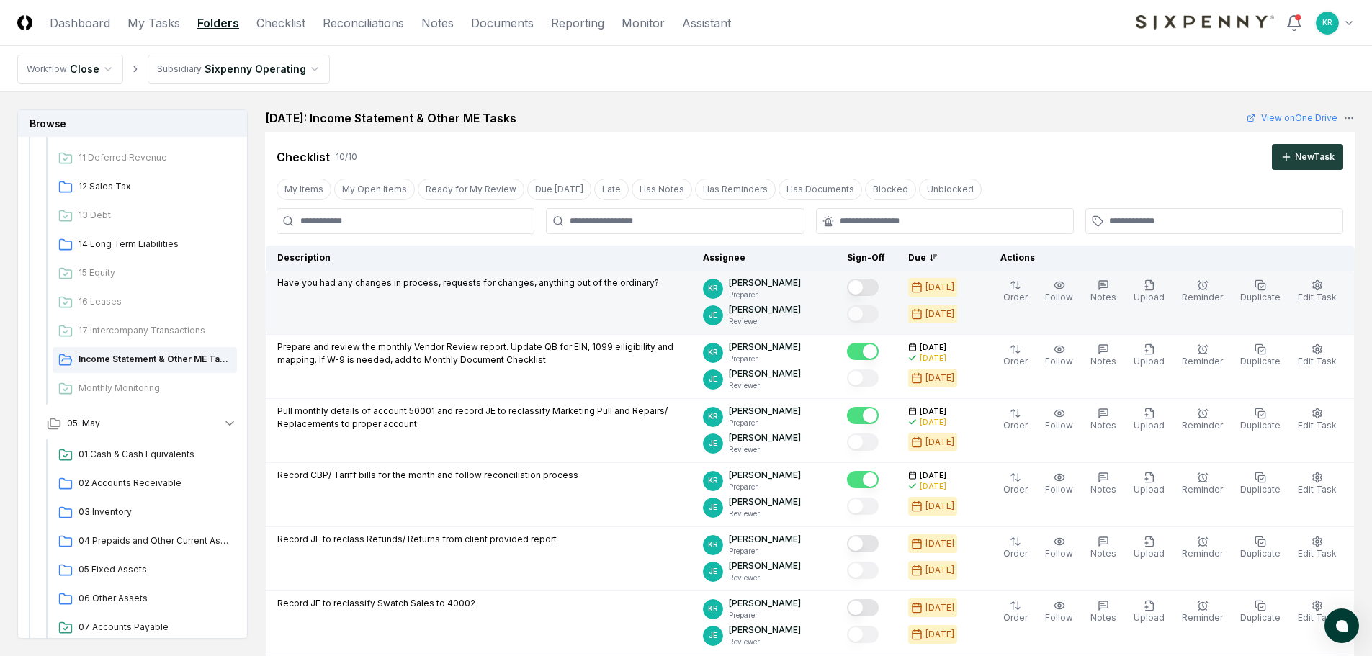
click at [876, 286] on button "Mark complete" at bounding box center [863, 287] width 32 height 17
click at [95, 25] on link "Dashboard" at bounding box center [80, 22] width 61 height 17
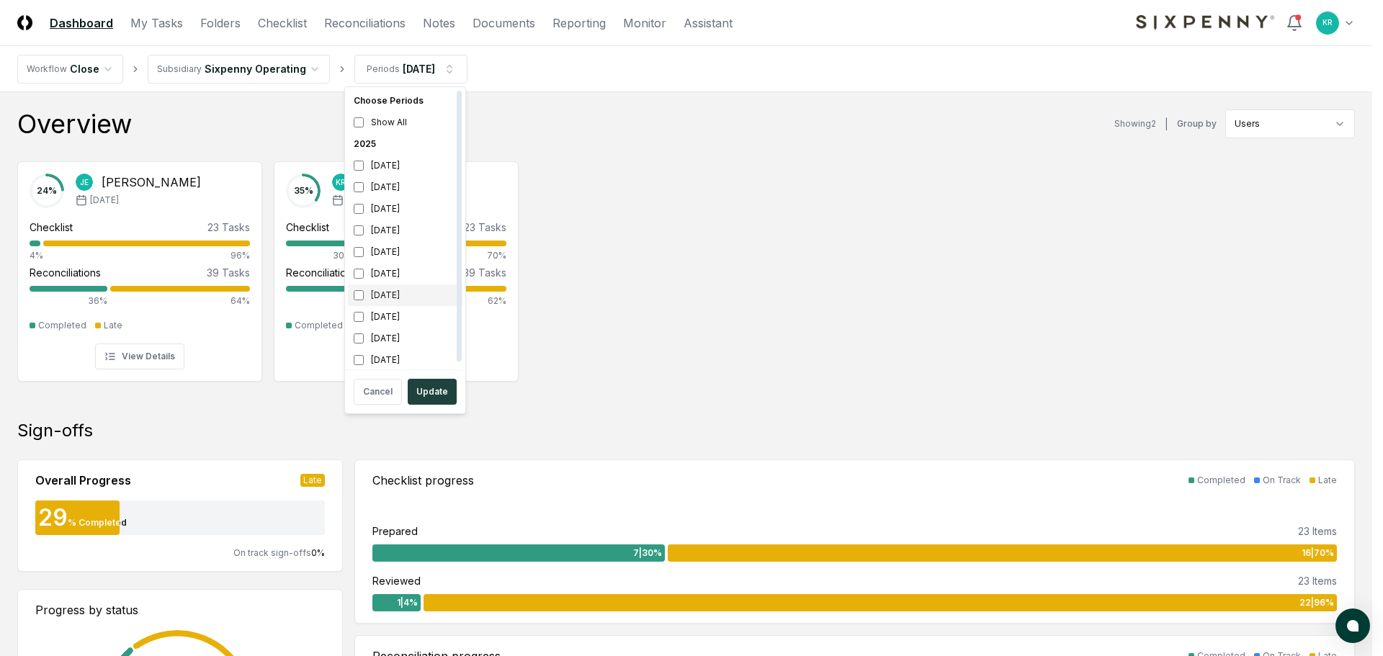
drag, startPoint x: 380, startPoint y: 292, endPoint x: 375, endPoint y: 256, distance: 36.5
click at [380, 292] on div "[DATE]" at bounding box center [405, 296] width 115 height 22
click at [374, 251] on div "[DATE]" at bounding box center [405, 252] width 115 height 22
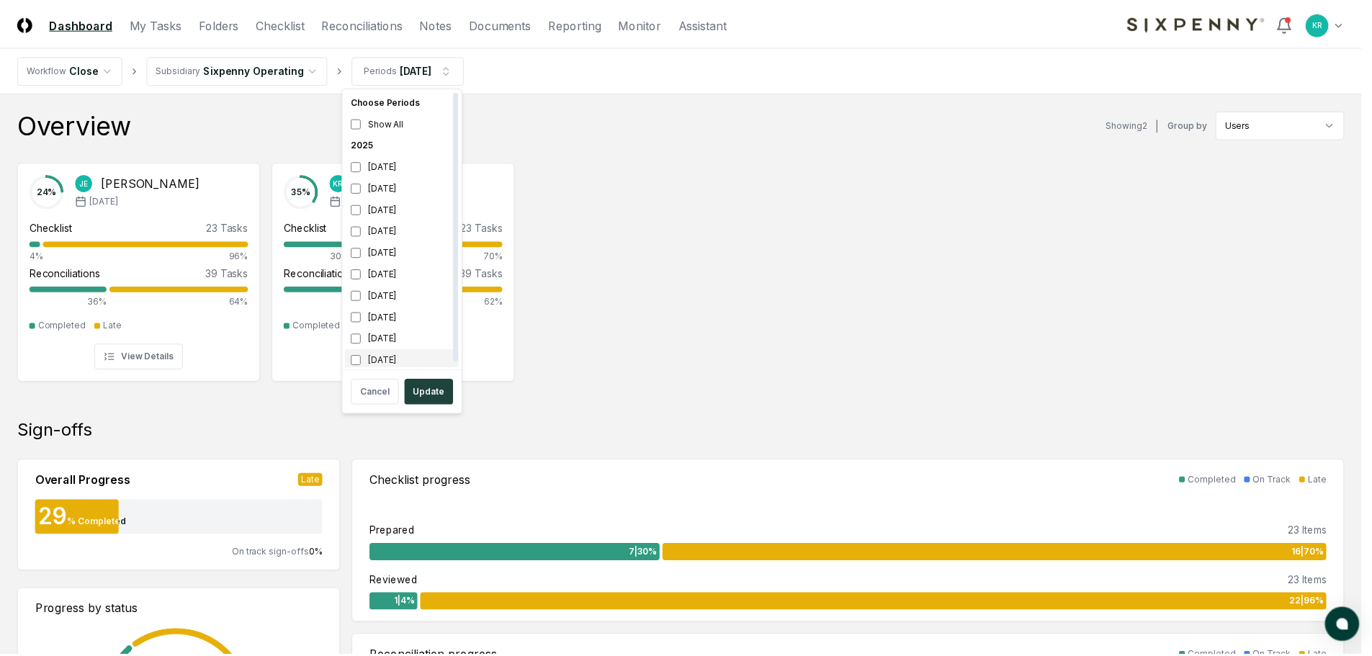
scroll to position [4, 0]
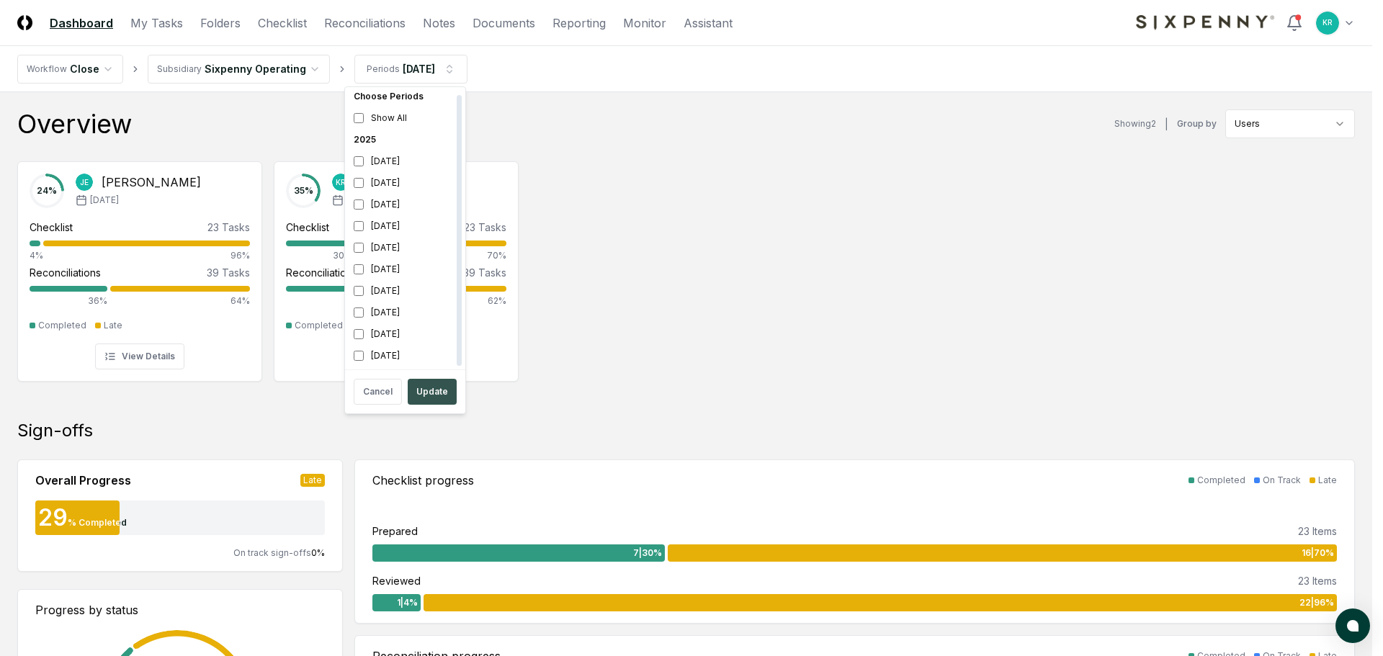
click at [429, 386] on button "Update" at bounding box center [432, 392] width 49 height 26
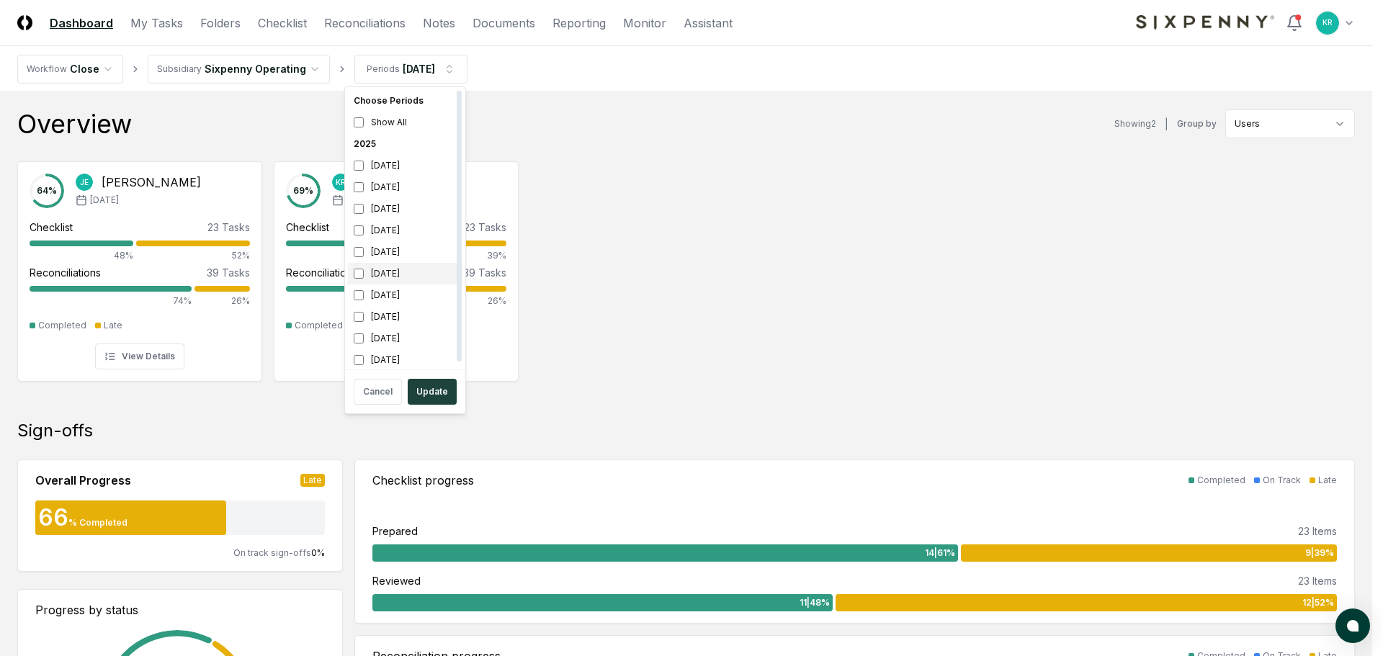
drag, startPoint x: 375, startPoint y: 280, endPoint x: 377, endPoint y: 292, distance: 11.7
click at [375, 281] on div "[DATE]" at bounding box center [405, 274] width 115 height 22
click at [377, 294] on div "[DATE]" at bounding box center [405, 296] width 115 height 22
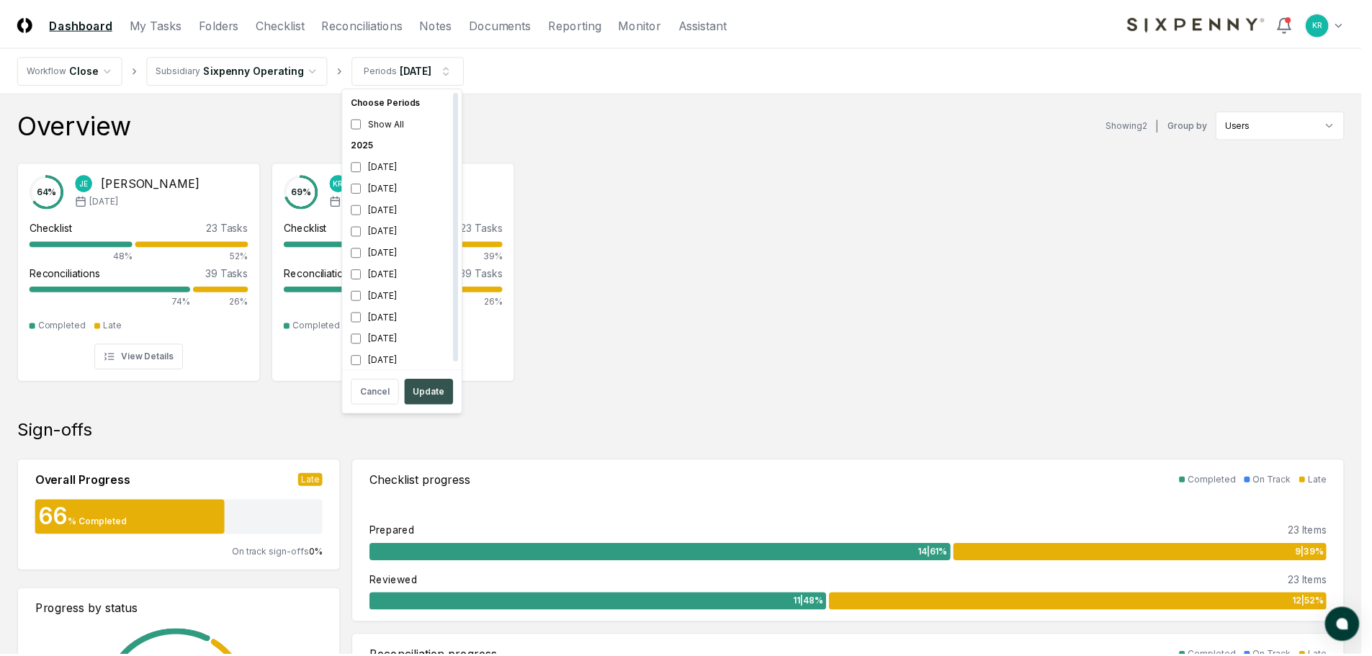
scroll to position [4, 0]
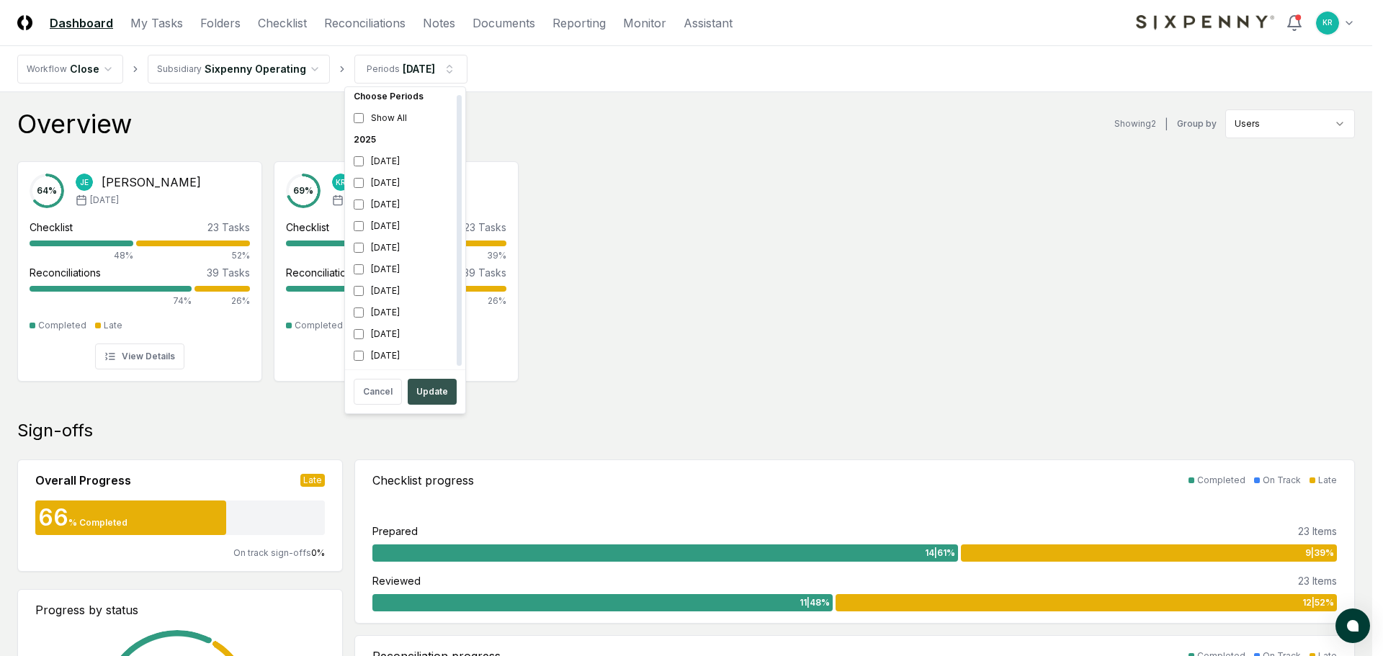
click at [437, 398] on button "Update" at bounding box center [432, 392] width 49 height 26
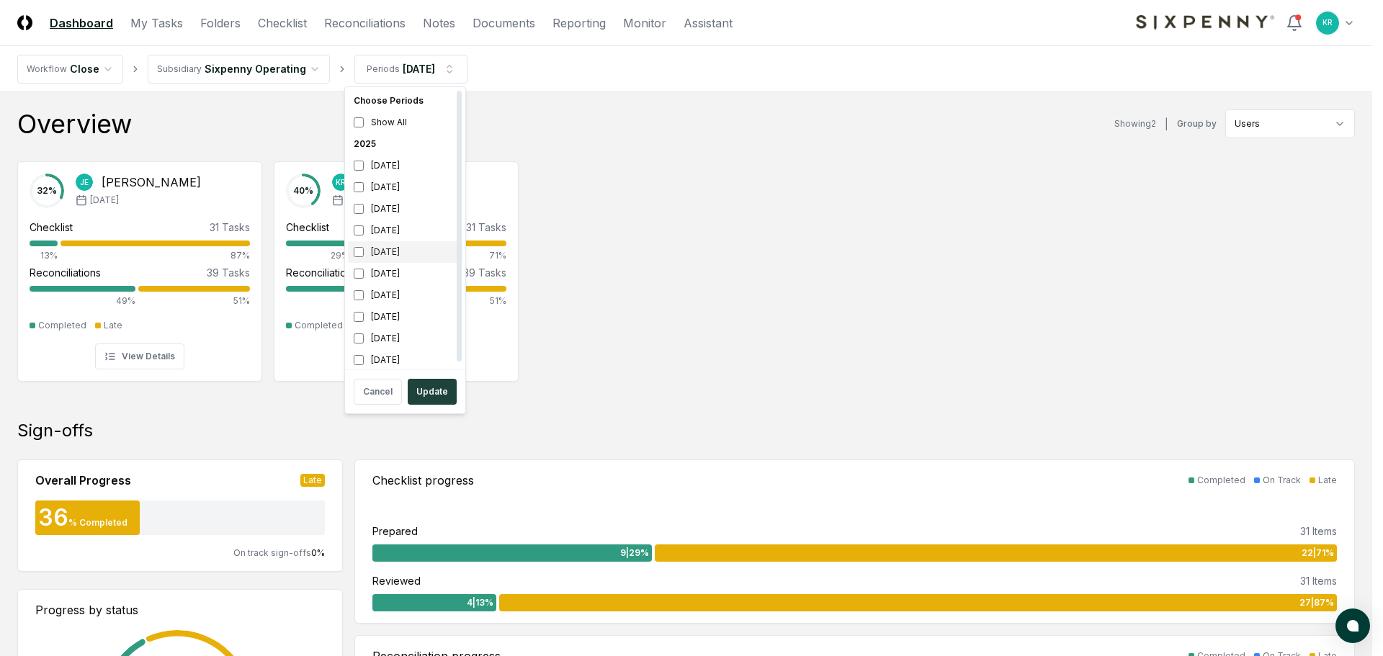
click at [399, 247] on div "[DATE]" at bounding box center [405, 252] width 115 height 22
click at [372, 269] on div "[DATE]" at bounding box center [405, 274] width 115 height 22
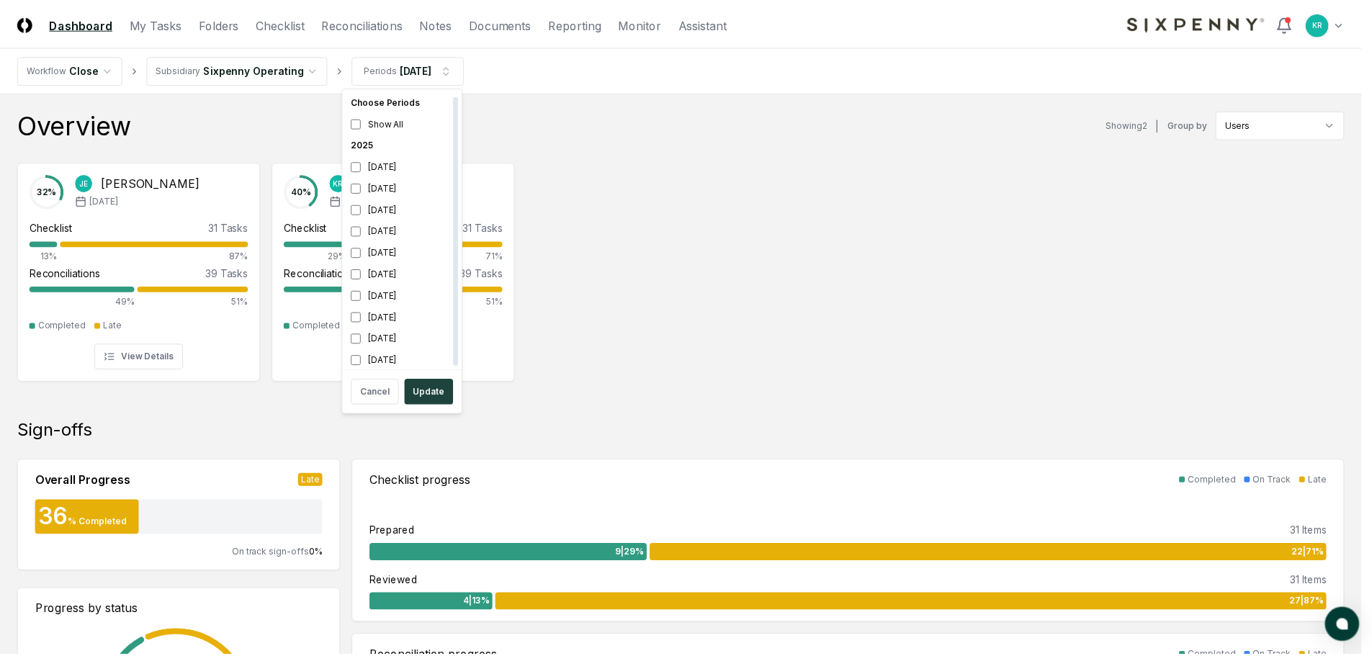
scroll to position [4, 0]
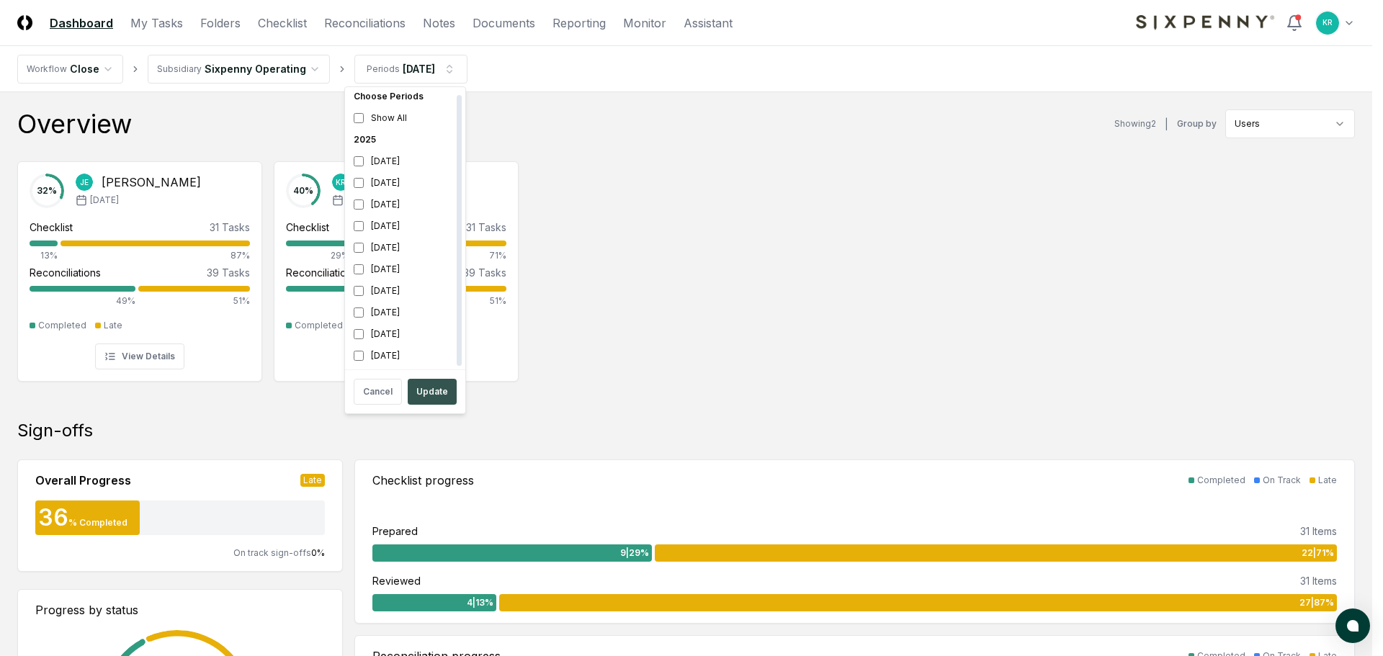
click at [429, 389] on button "Update" at bounding box center [432, 392] width 49 height 26
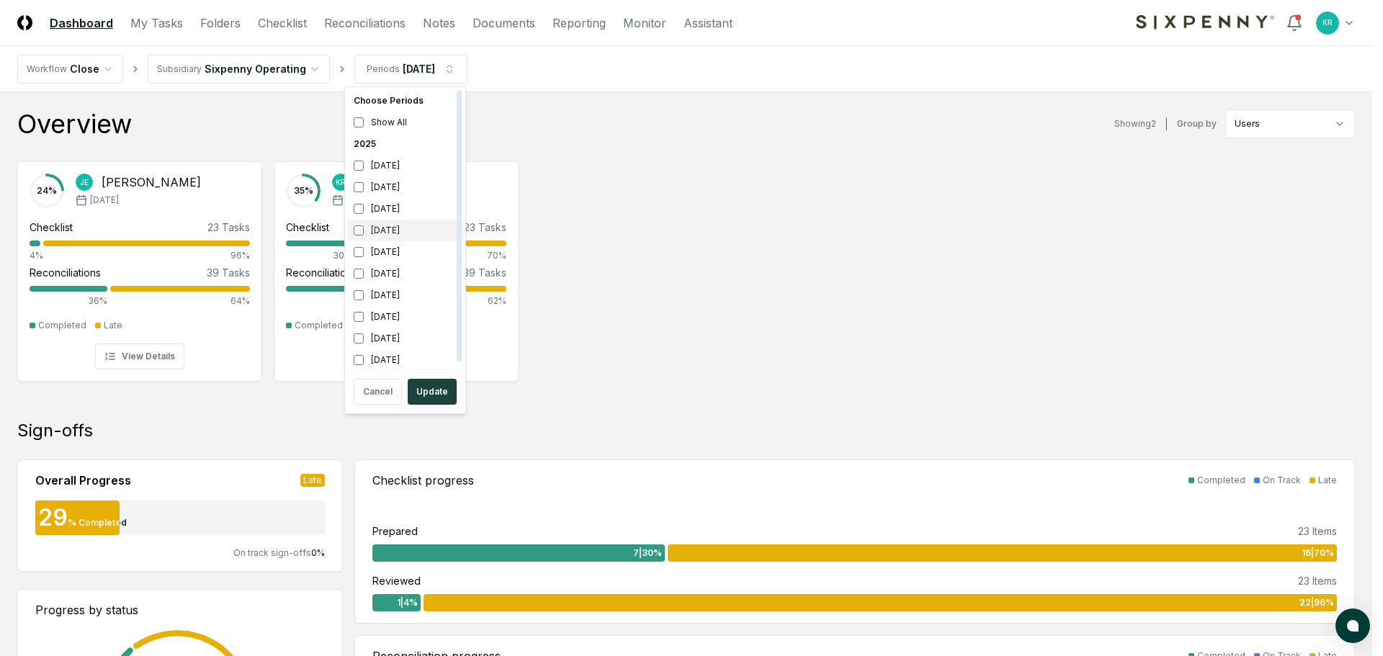
click at [389, 233] on div "[DATE]" at bounding box center [405, 231] width 115 height 22
drag, startPoint x: 375, startPoint y: 251, endPoint x: 431, endPoint y: 352, distance: 114.8
click at [375, 252] on div "[DATE]" at bounding box center [405, 252] width 115 height 22
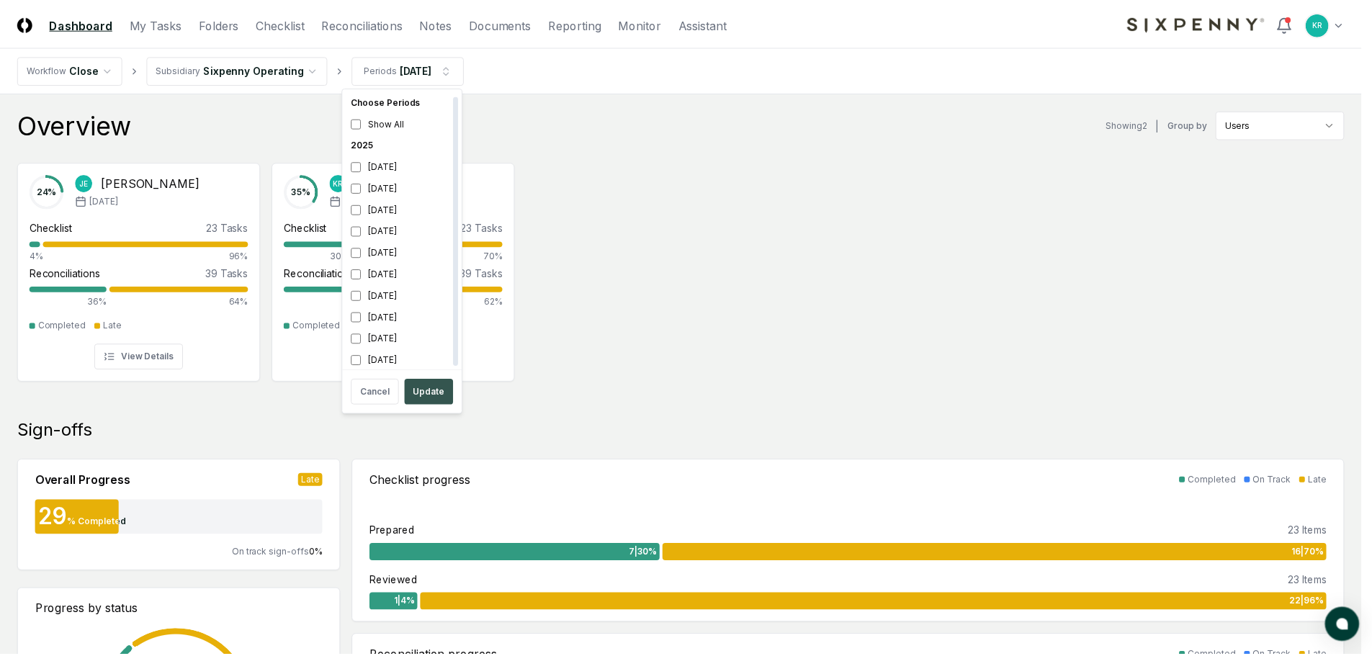
scroll to position [4, 0]
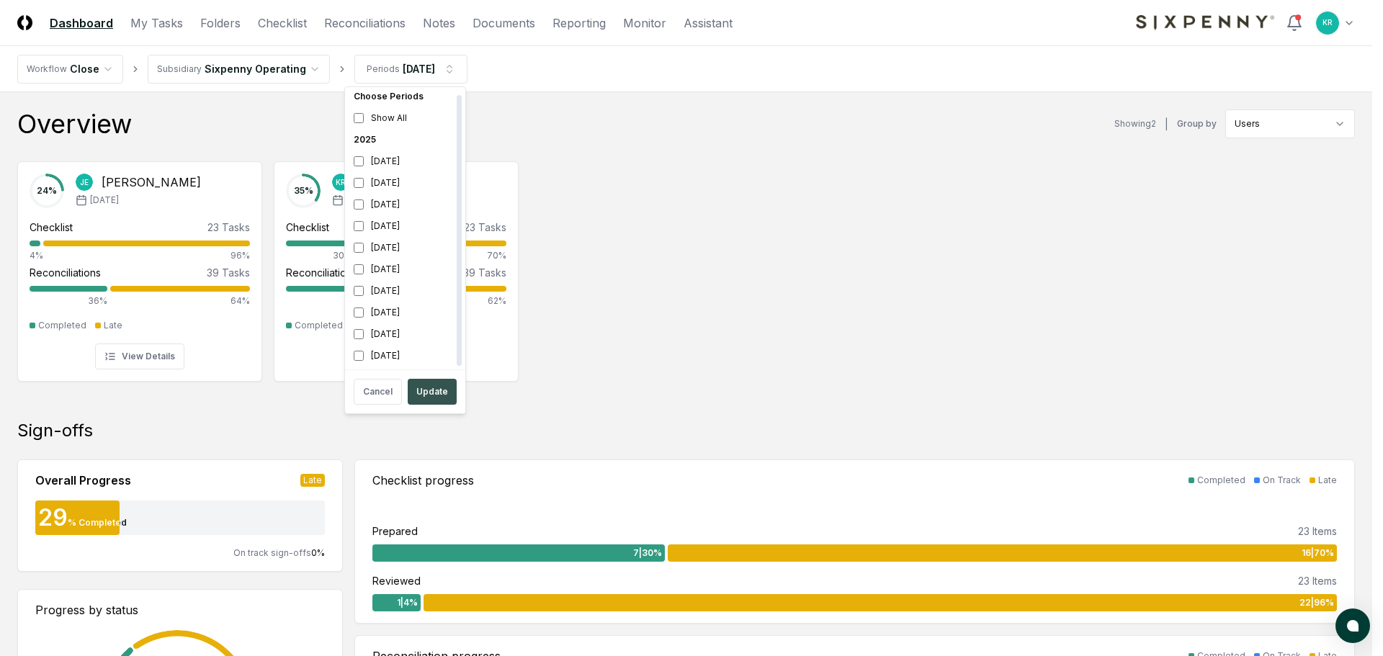
click at [437, 387] on button "Update" at bounding box center [432, 392] width 49 height 26
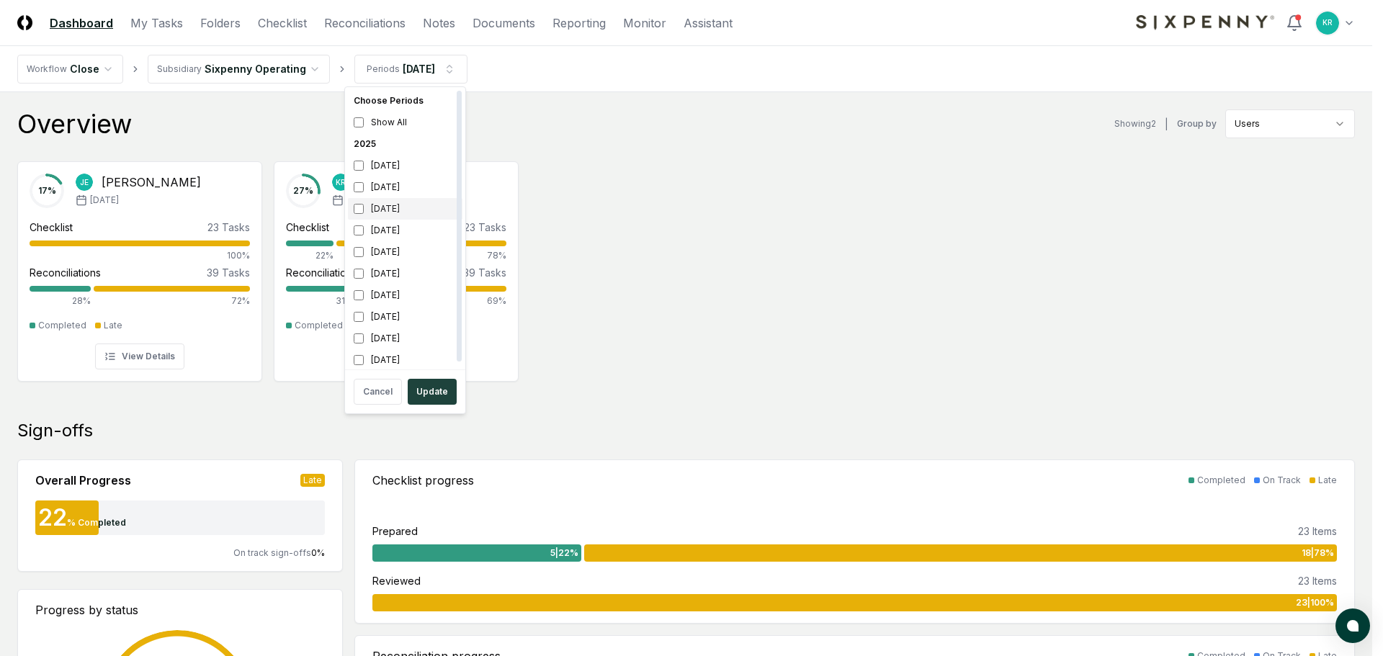
click at [380, 210] on div "[DATE]" at bounding box center [405, 209] width 115 height 22
click at [382, 227] on div "[DATE]" at bounding box center [405, 231] width 115 height 22
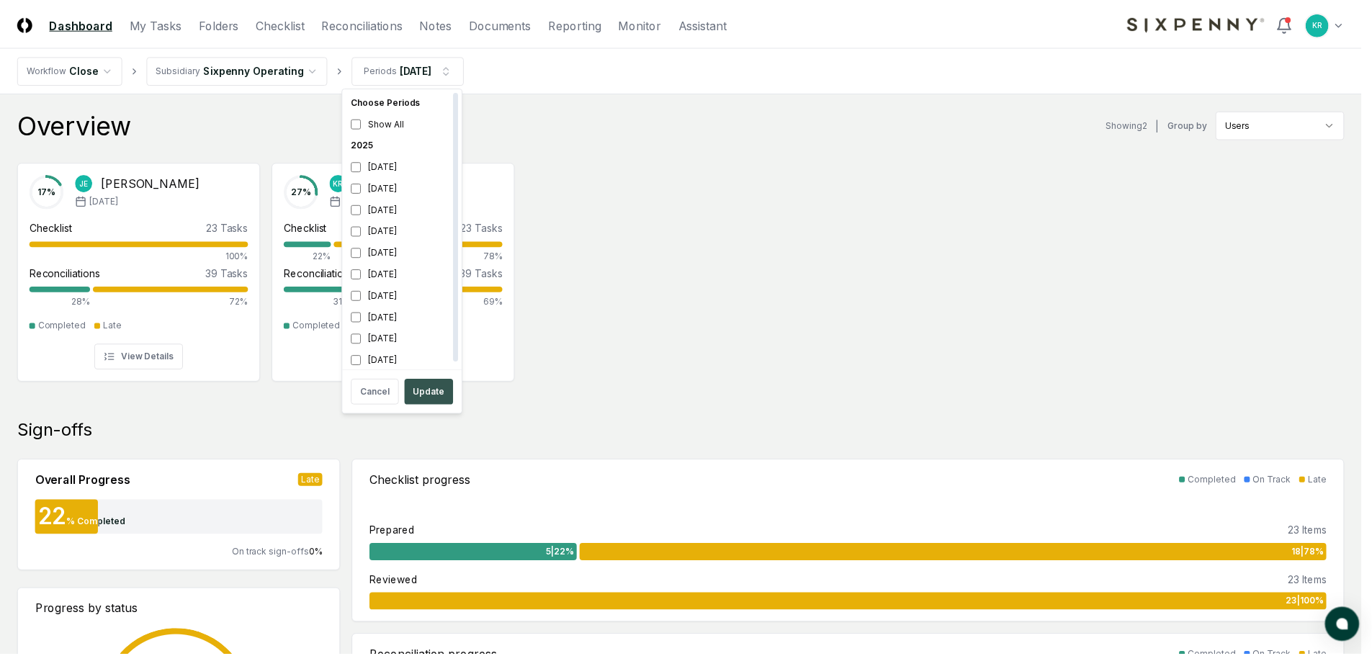
scroll to position [4, 0]
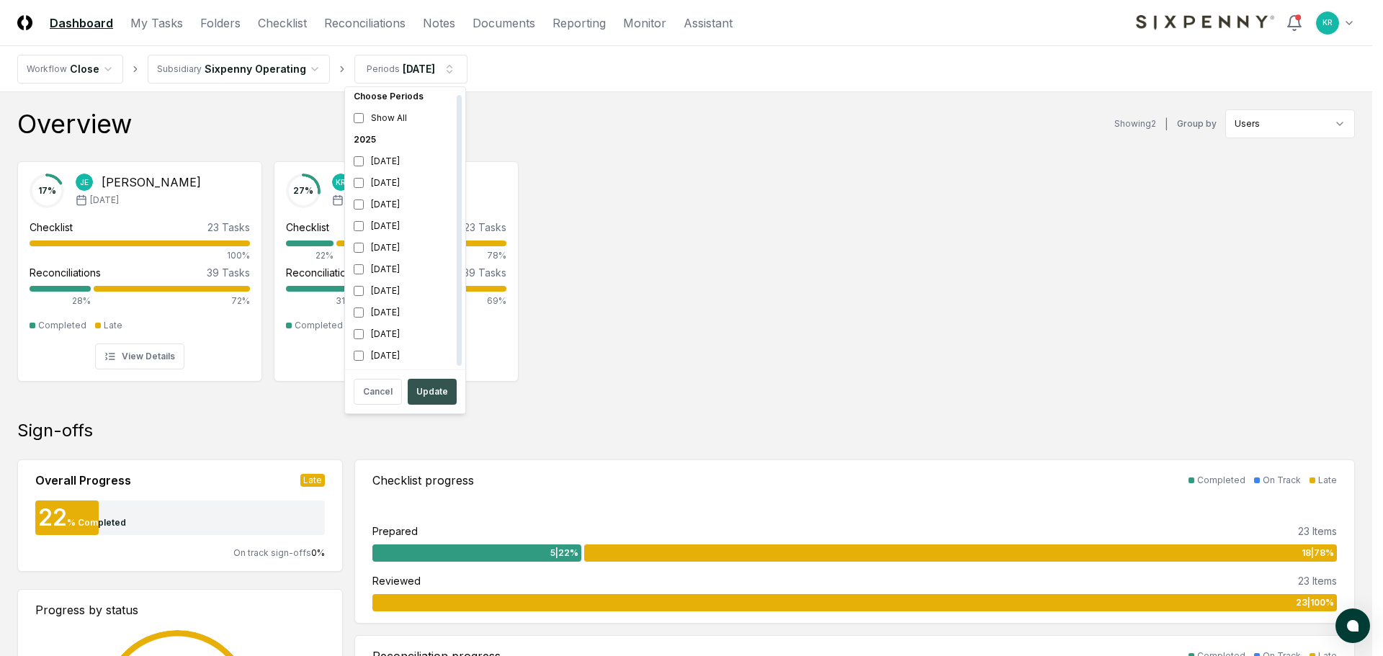
click at [434, 385] on button "Update" at bounding box center [432, 392] width 49 height 26
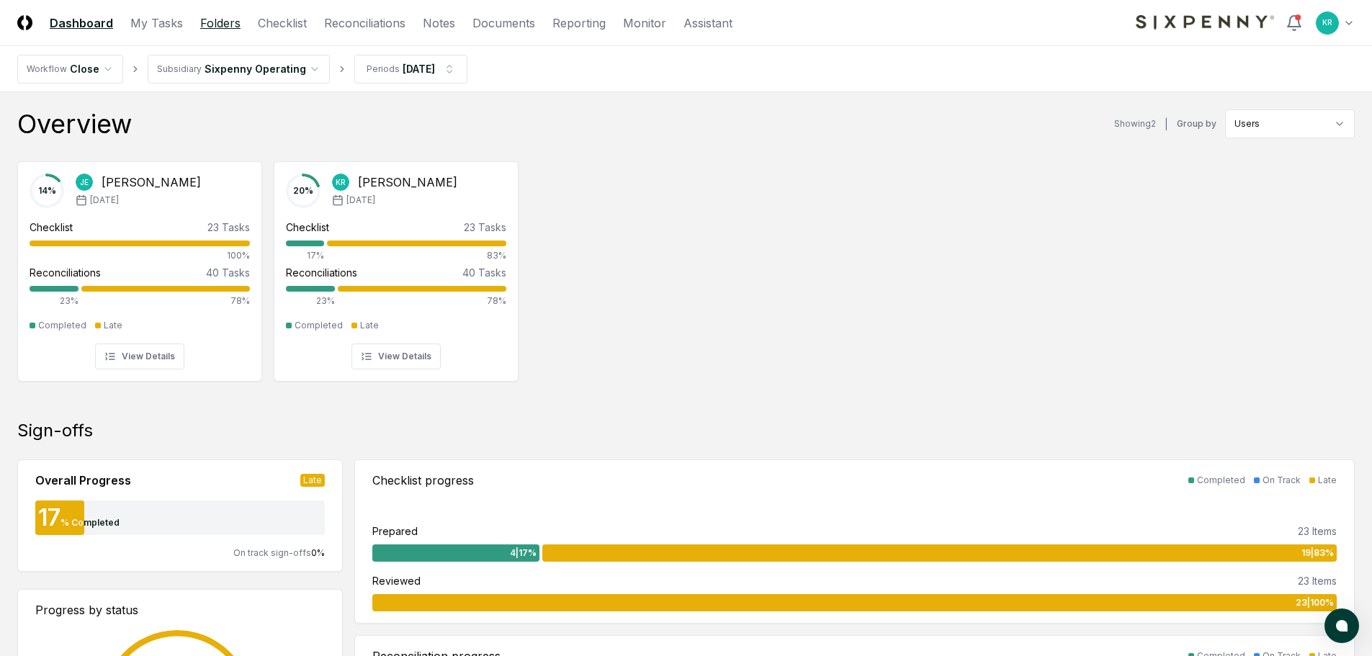
click at [225, 18] on link "Folders" at bounding box center [220, 22] width 40 height 17
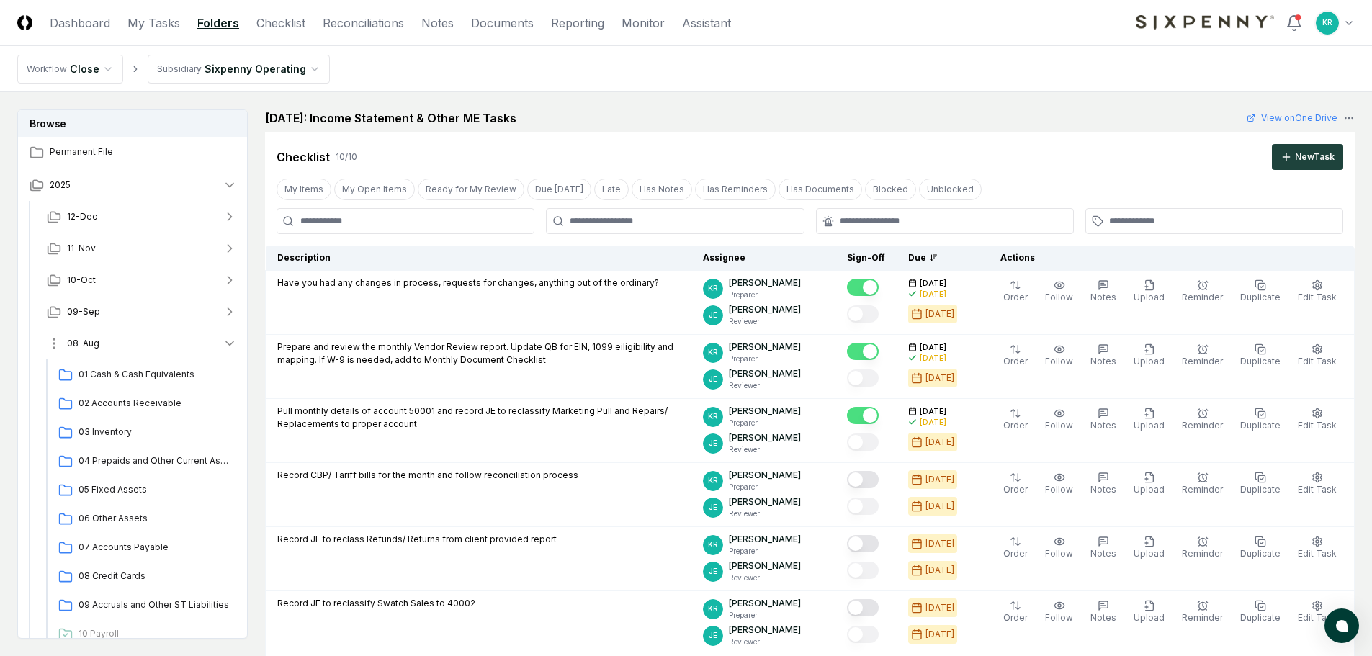
click at [72, 346] on span "08-Aug" at bounding box center [83, 343] width 32 height 13
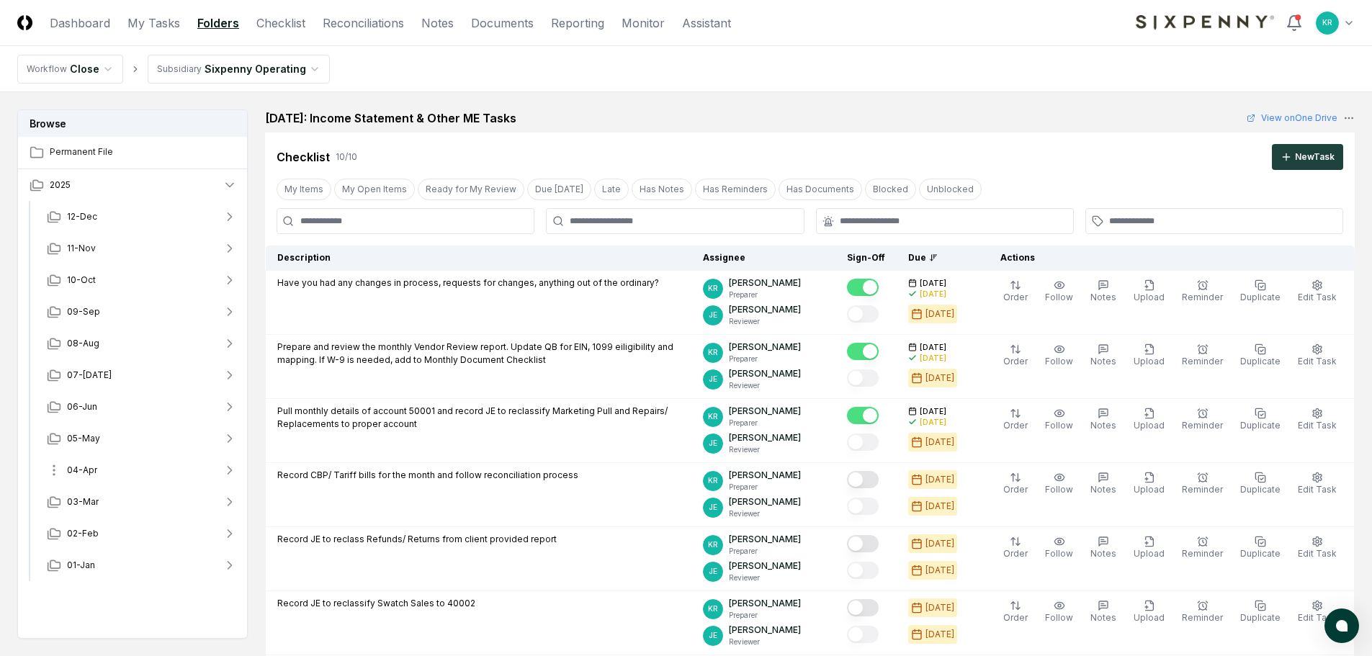
click at [86, 468] on span "04-Apr" at bounding box center [82, 470] width 30 height 13
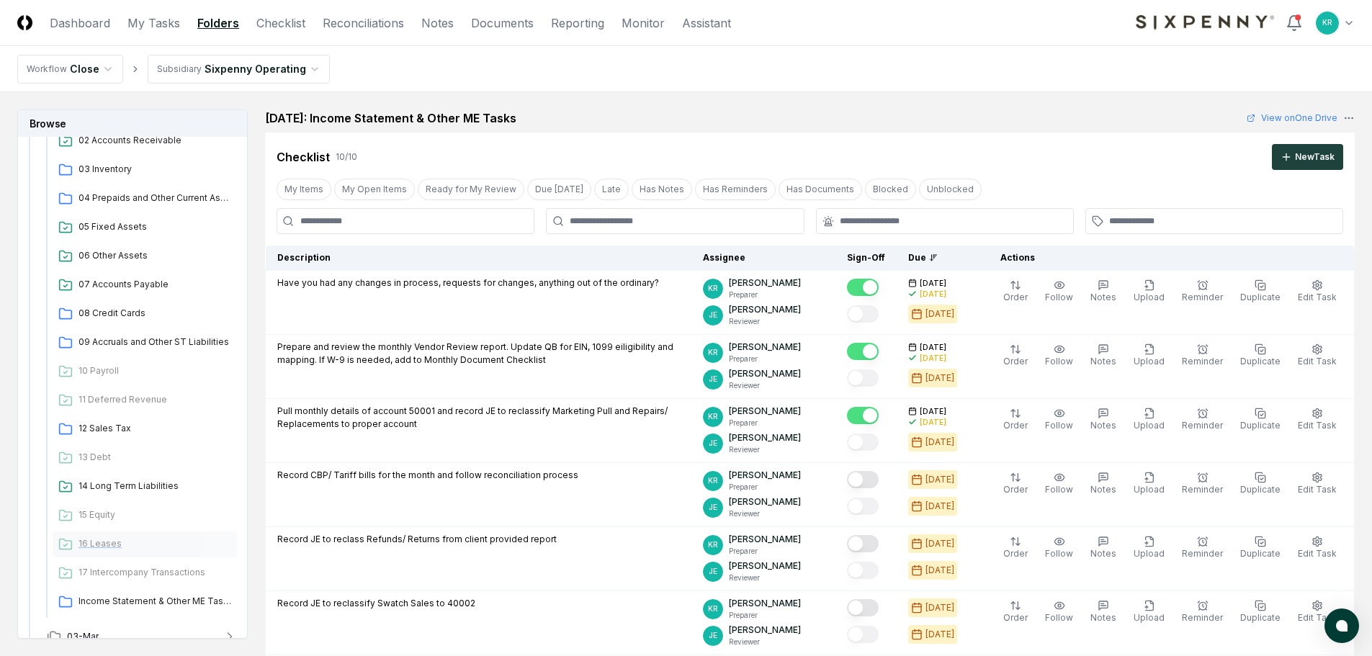
scroll to position [254, 0]
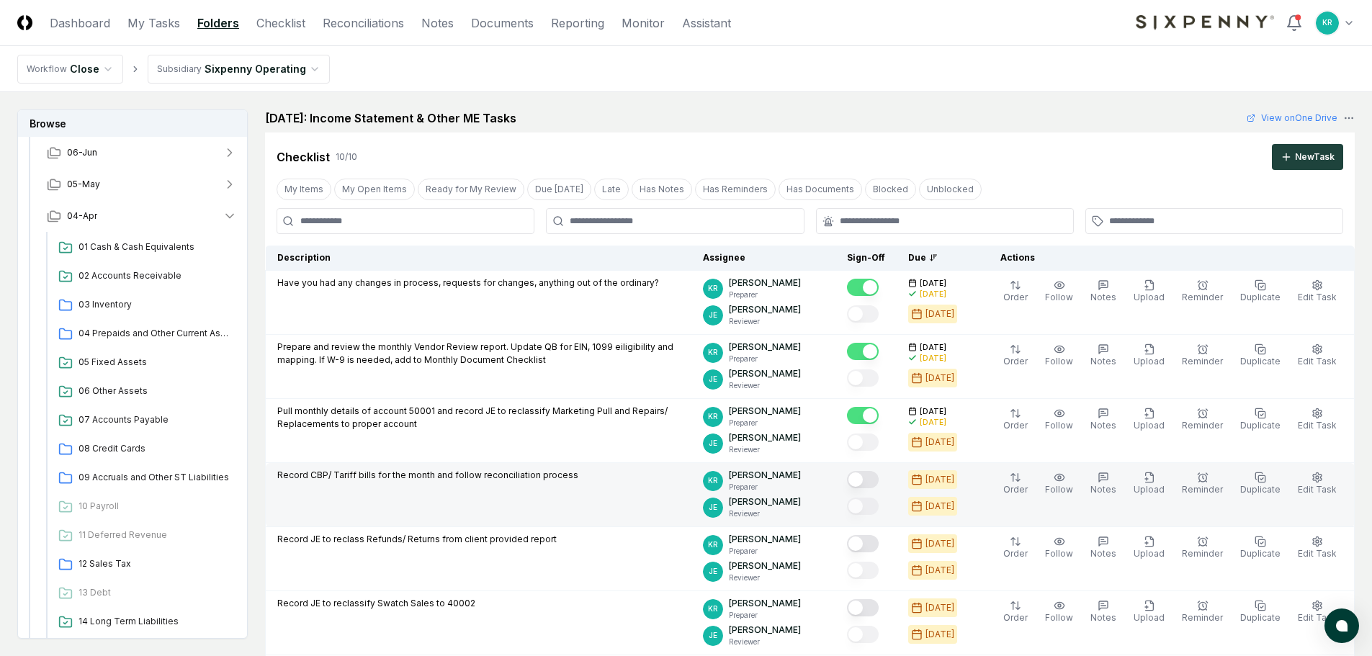
click at [879, 480] on button "Mark complete" at bounding box center [863, 479] width 32 height 17
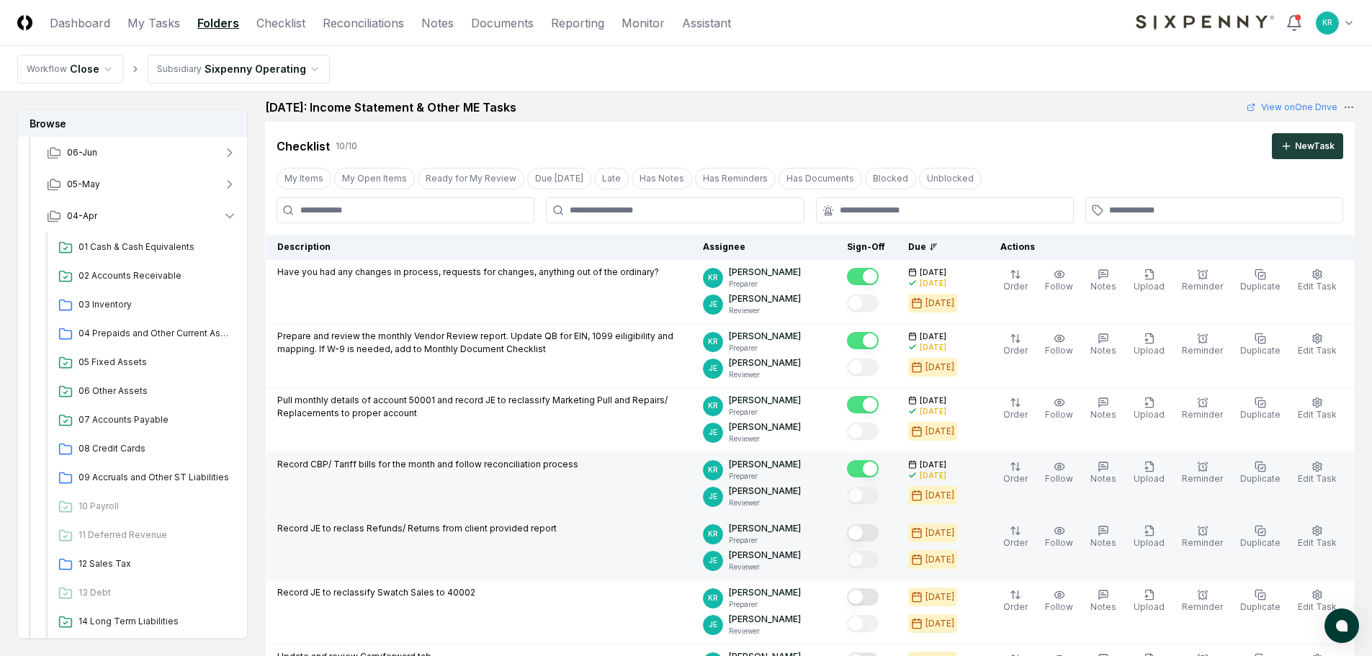
scroll to position [72, 0]
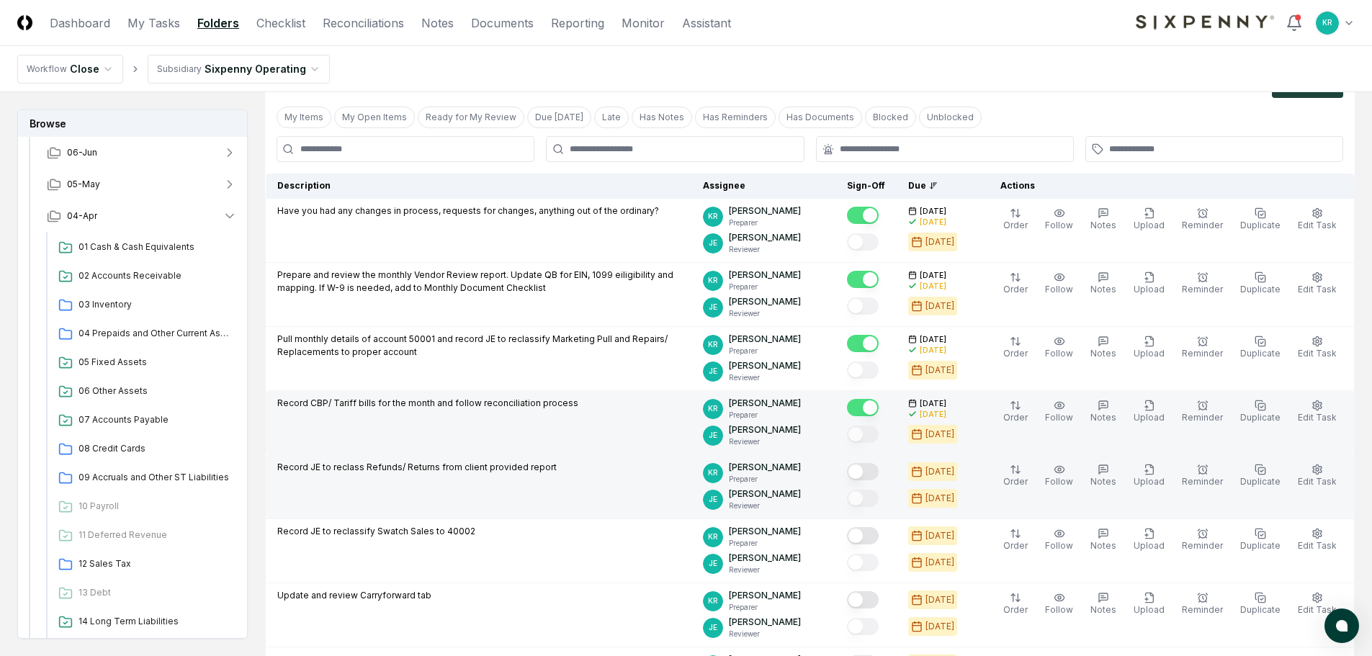
click at [879, 474] on button "Mark complete" at bounding box center [863, 471] width 32 height 17
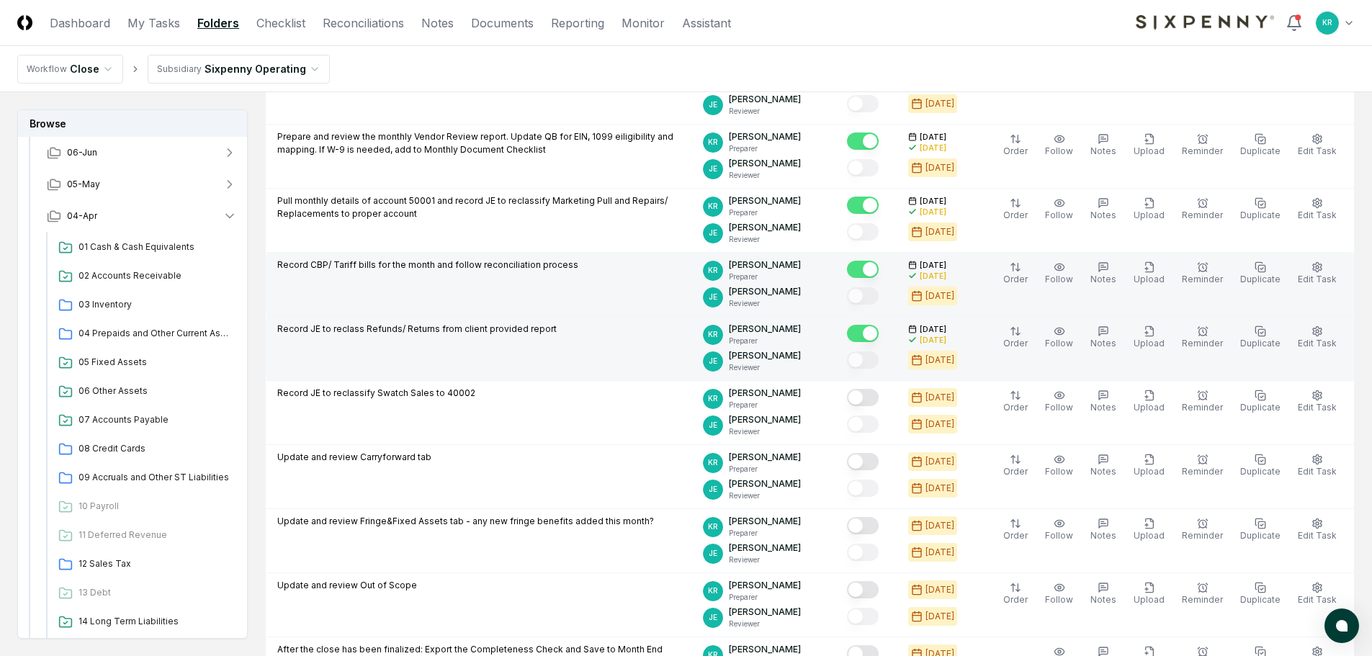
scroll to position [216, 0]
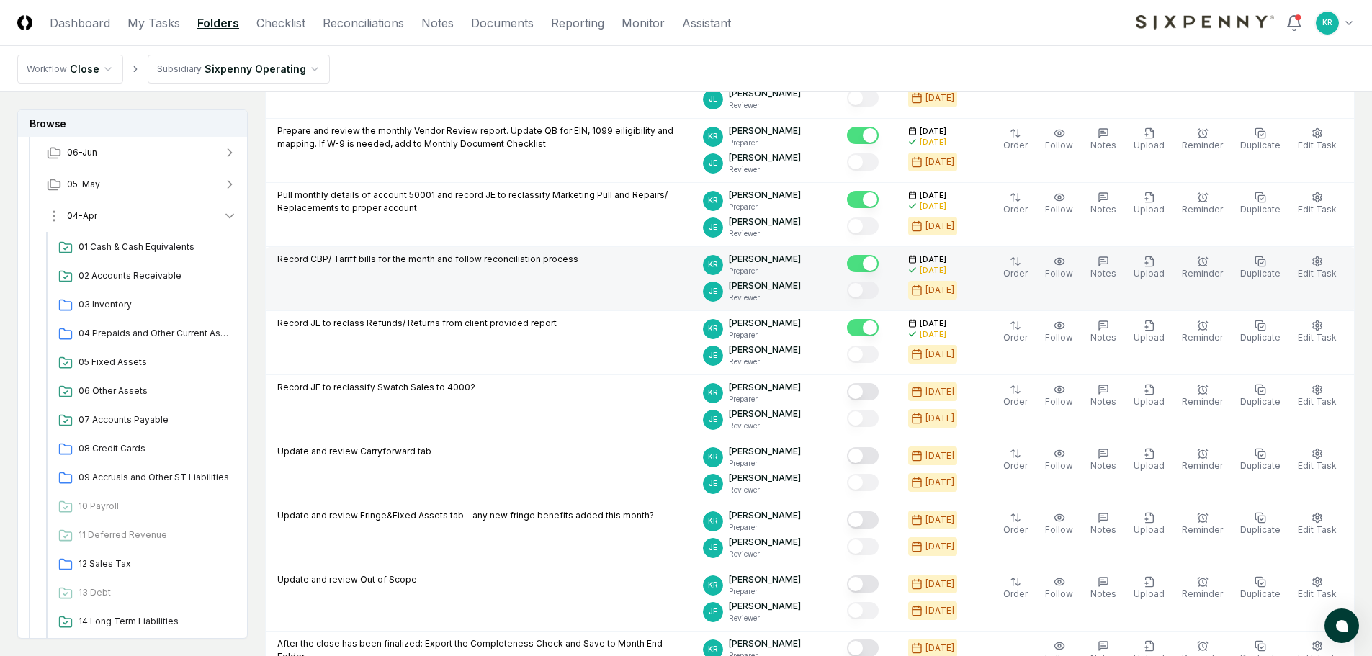
click at [90, 212] on span "04-Apr" at bounding box center [82, 216] width 30 height 13
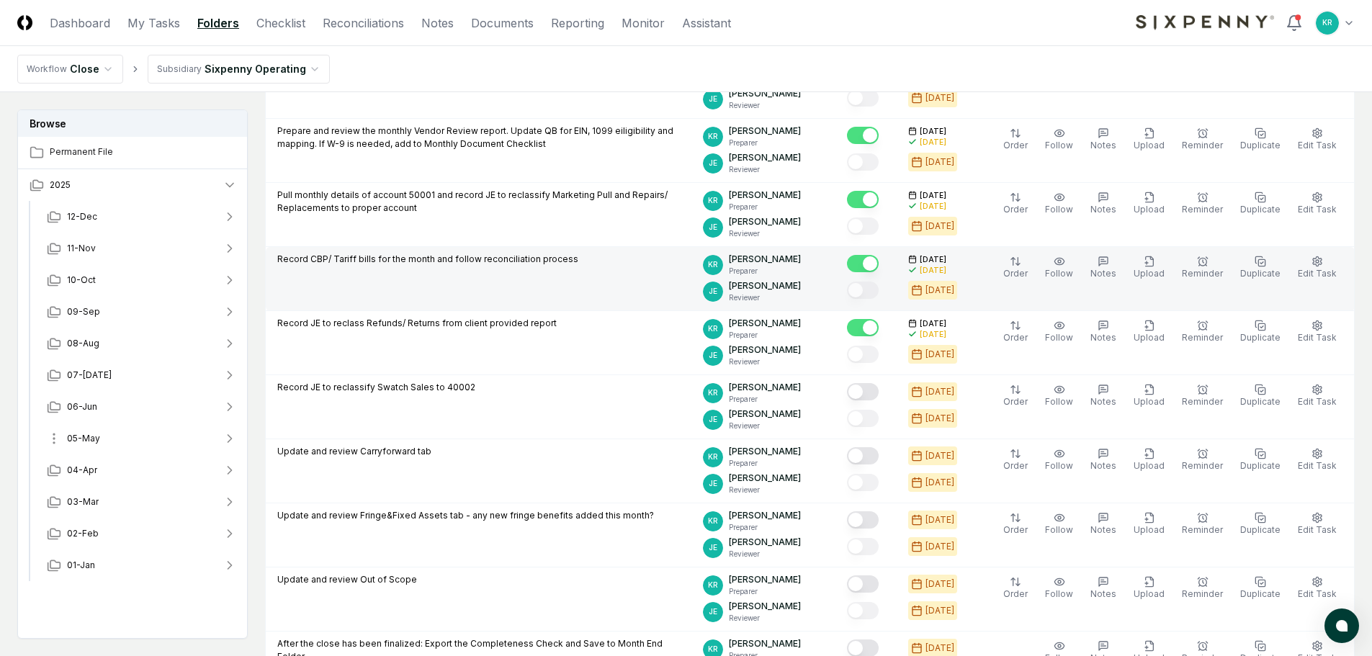
click at [90, 439] on span "05-May" at bounding box center [83, 438] width 33 height 13
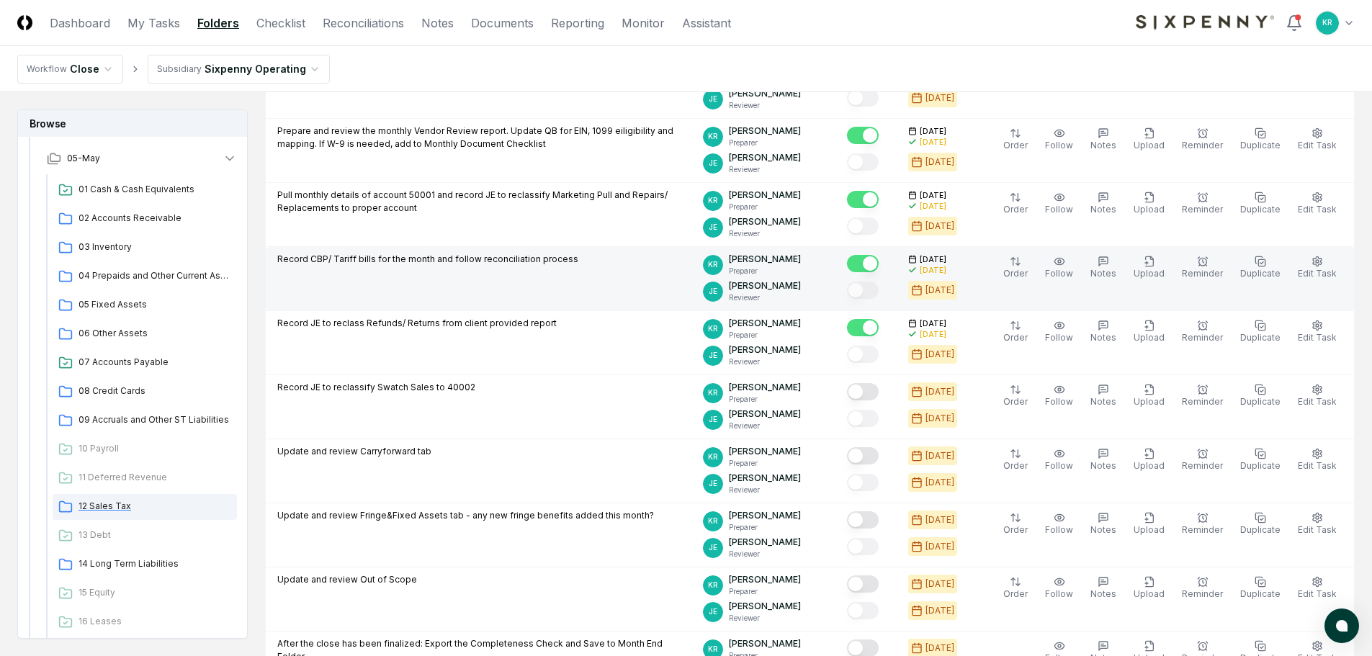
scroll to position [288, 0]
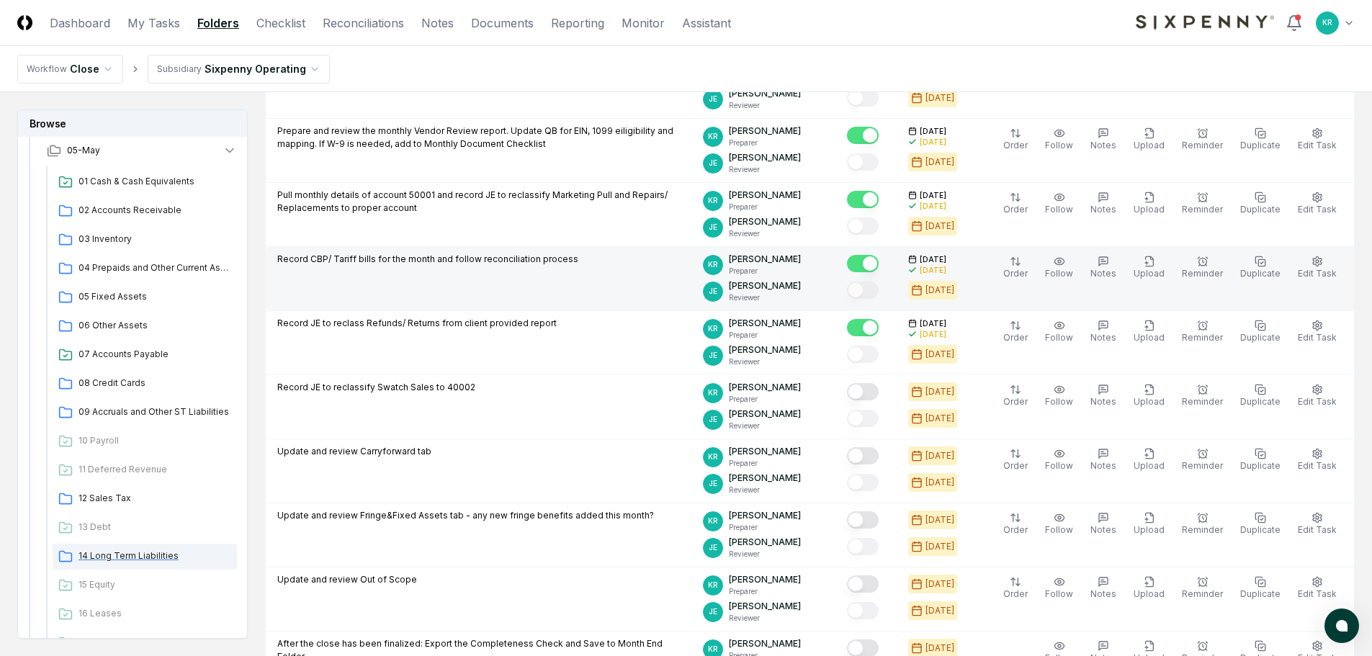
click at [117, 556] on span "14 Long Term Liabilities" at bounding box center [155, 556] width 153 height 13
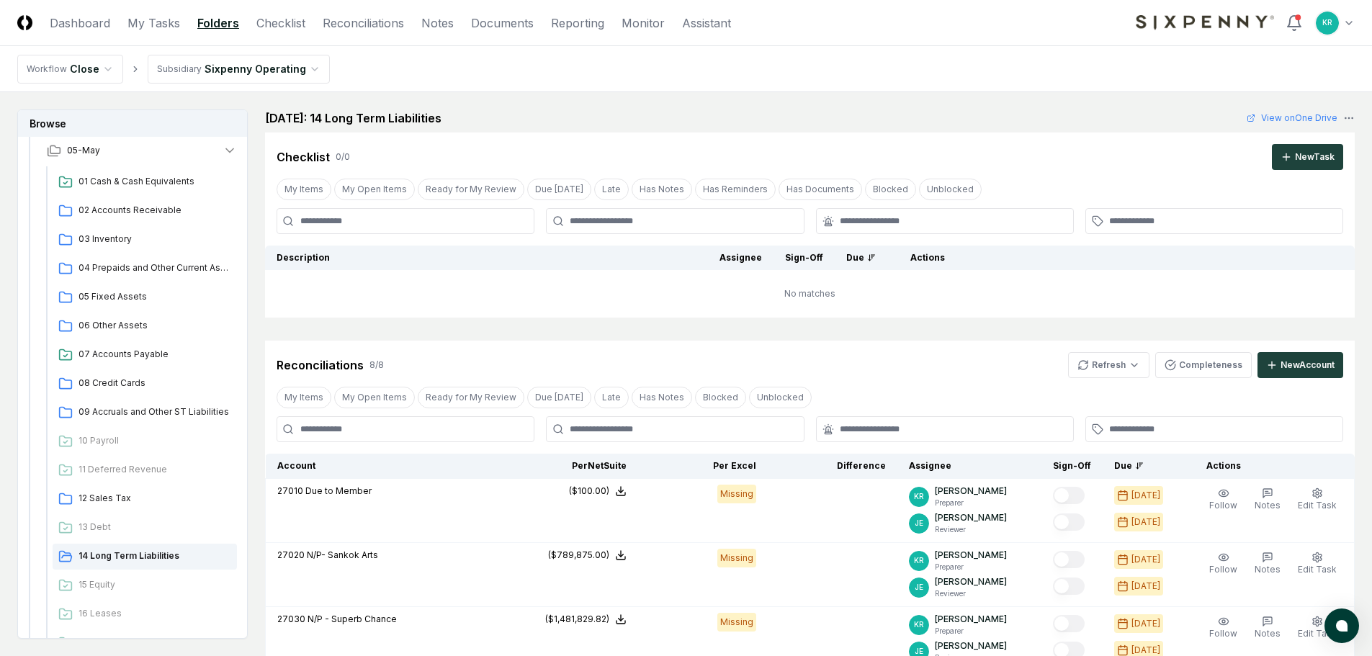
scroll to position [432, 0]
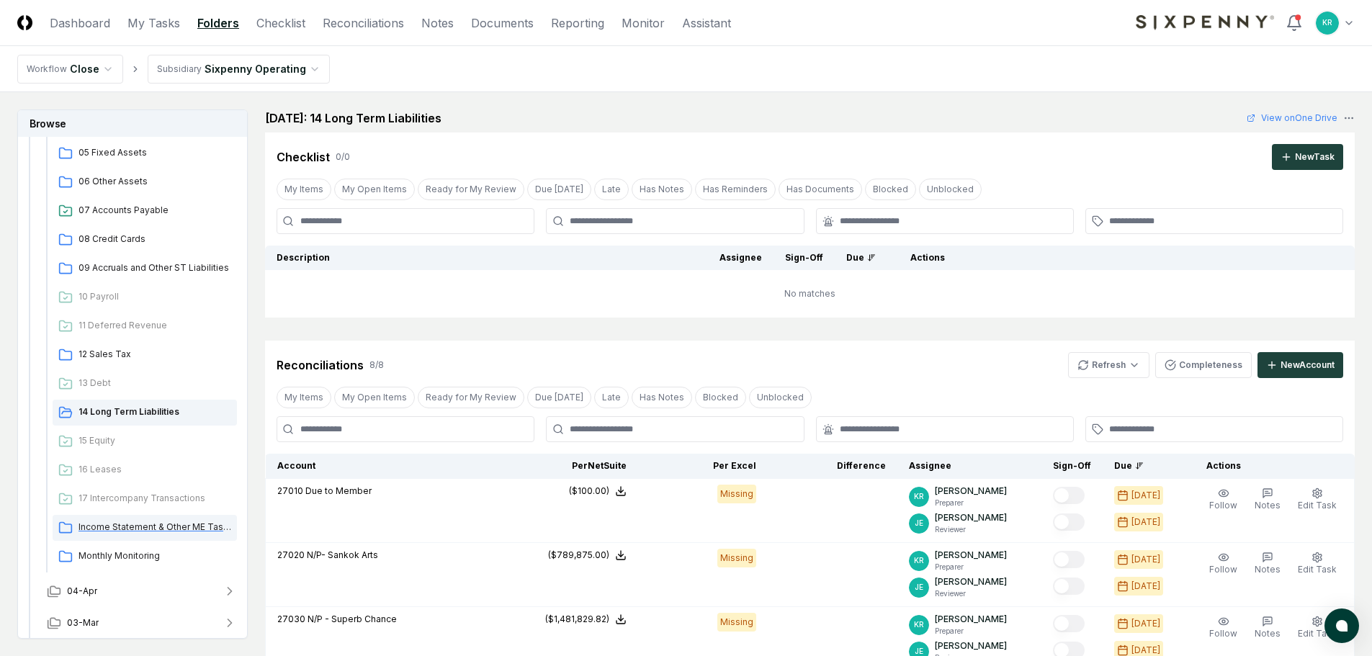
click at [135, 528] on span "Income Statement & Other ME Tasks" at bounding box center [155, 527] width 153 height 13
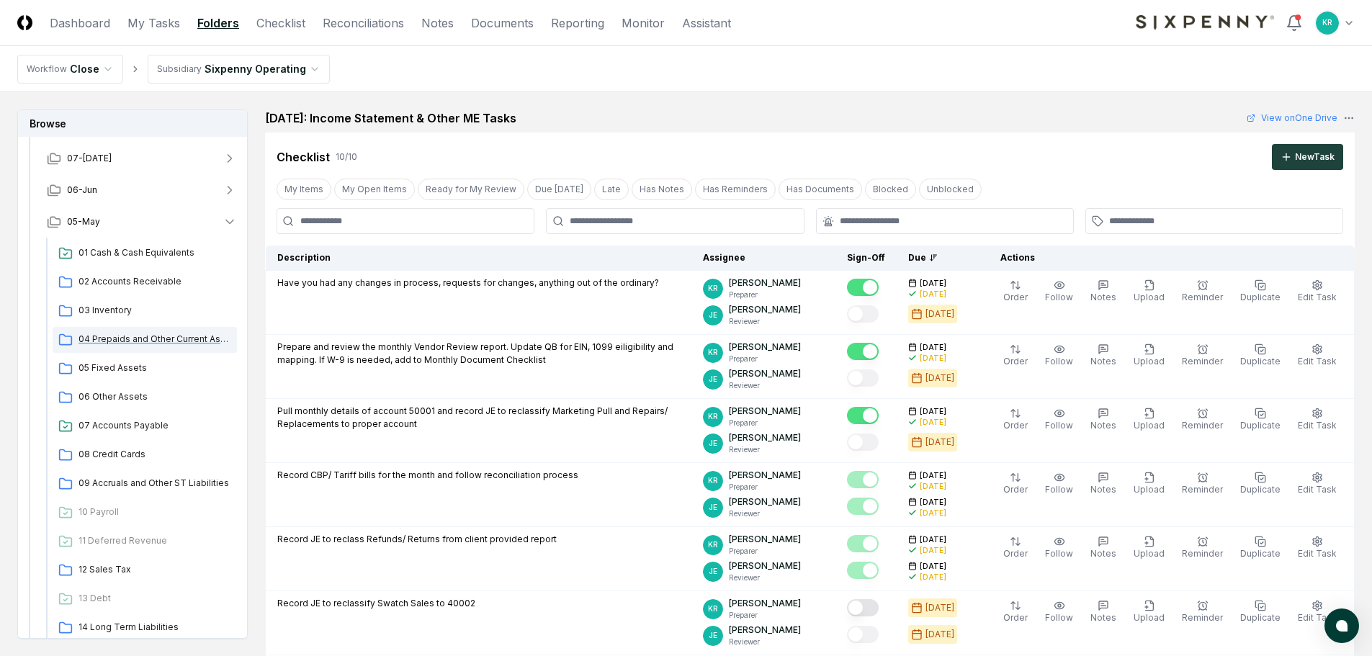
scroll to position [216, 0]
click at [82, 220] on span "05-May" at bounding box center [83, 222] width 33 height 13
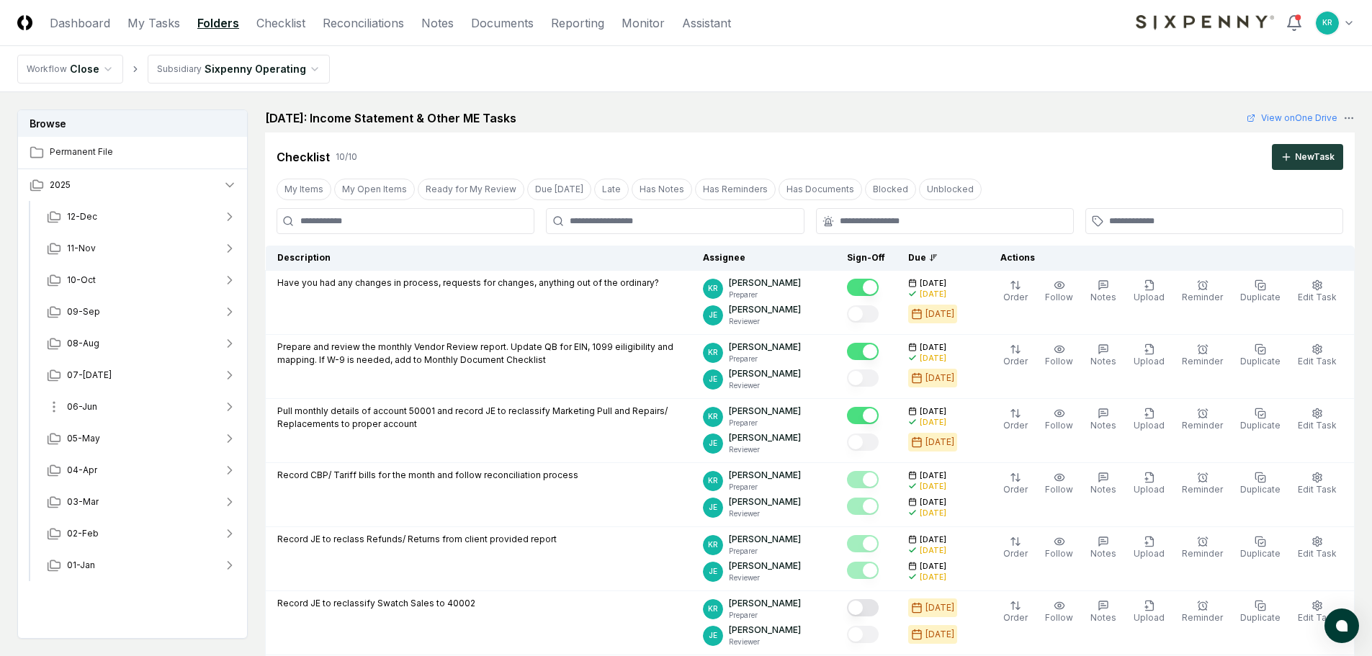
click at [91, 406] on span "06-Jun" at bounding box center [82, 407] width 30 height 13
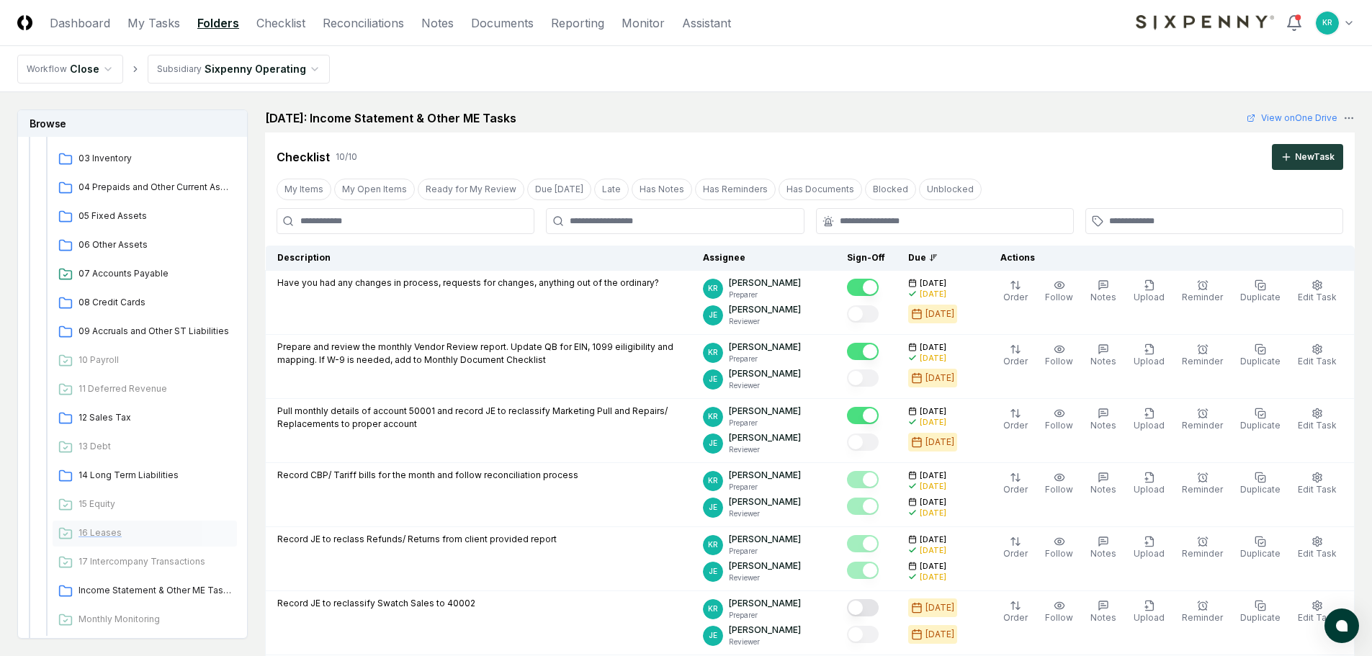
scroll to position [360, 0]
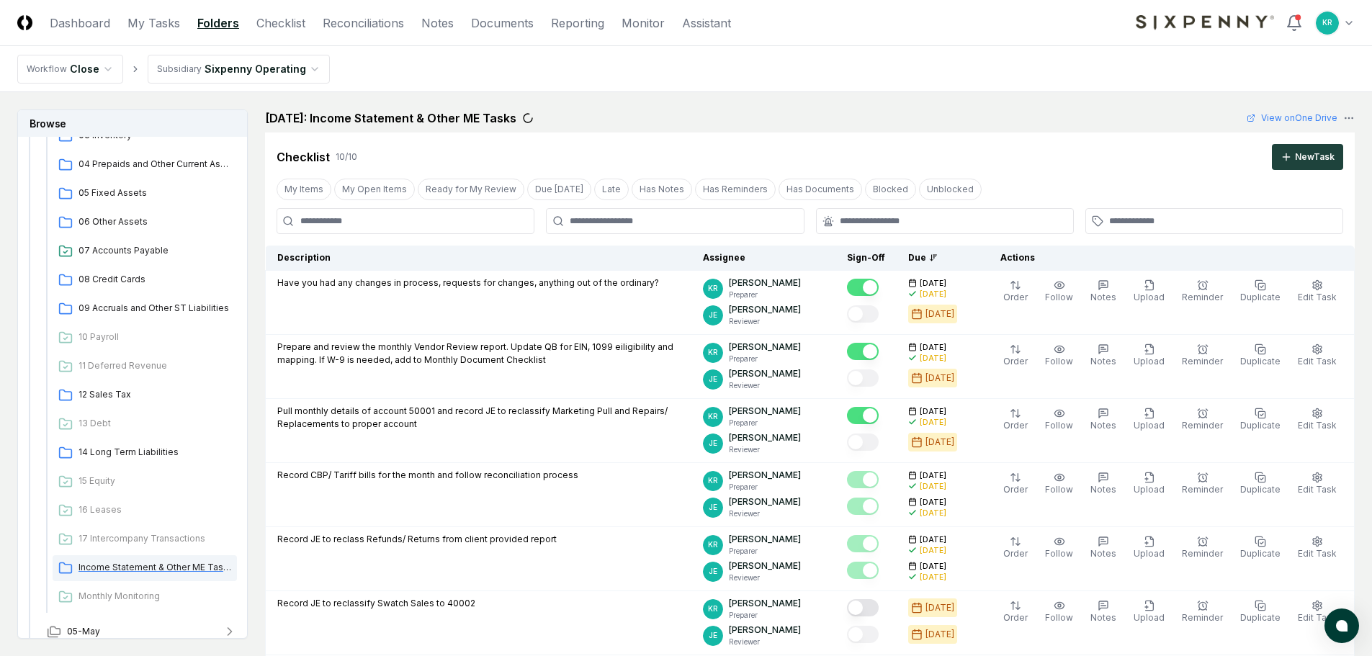
click at [140, 563] on span "Income Statement & Other ME Tasks" at bounding box center [155, 567] width 153 height 13
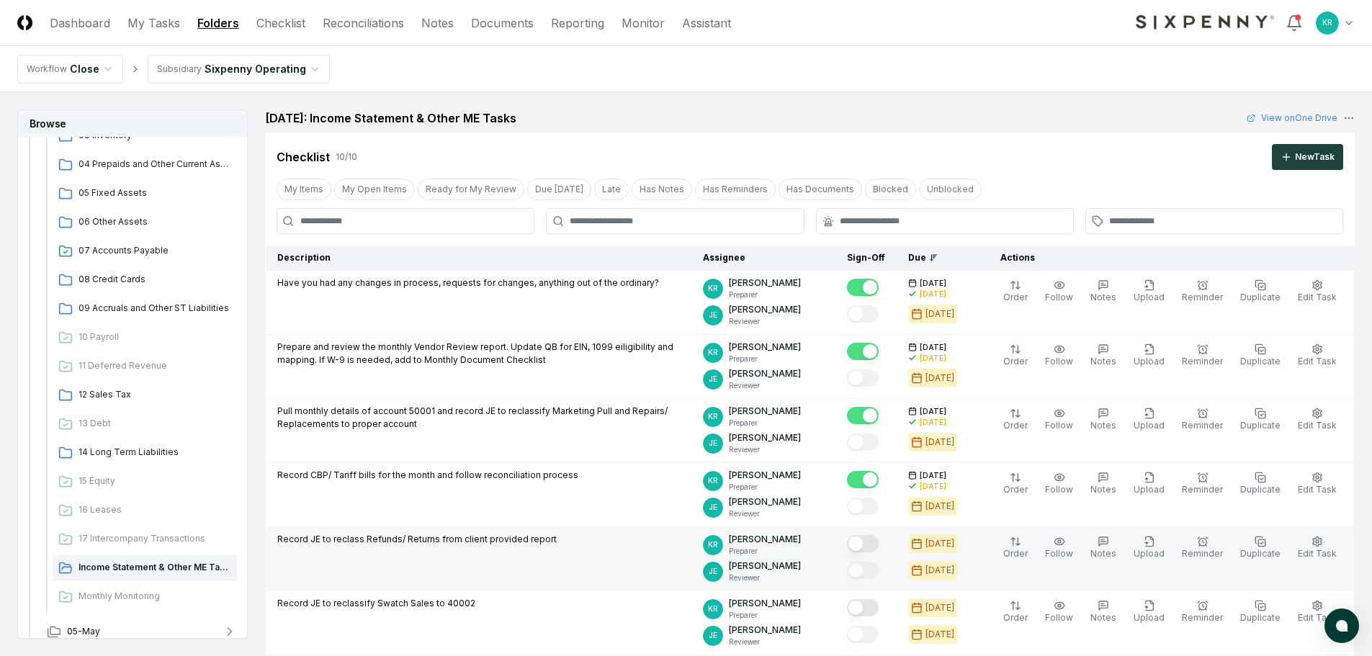
click at [879, 540] on button "Mark complete" at bounding box center [863, 543] width 32 height 17
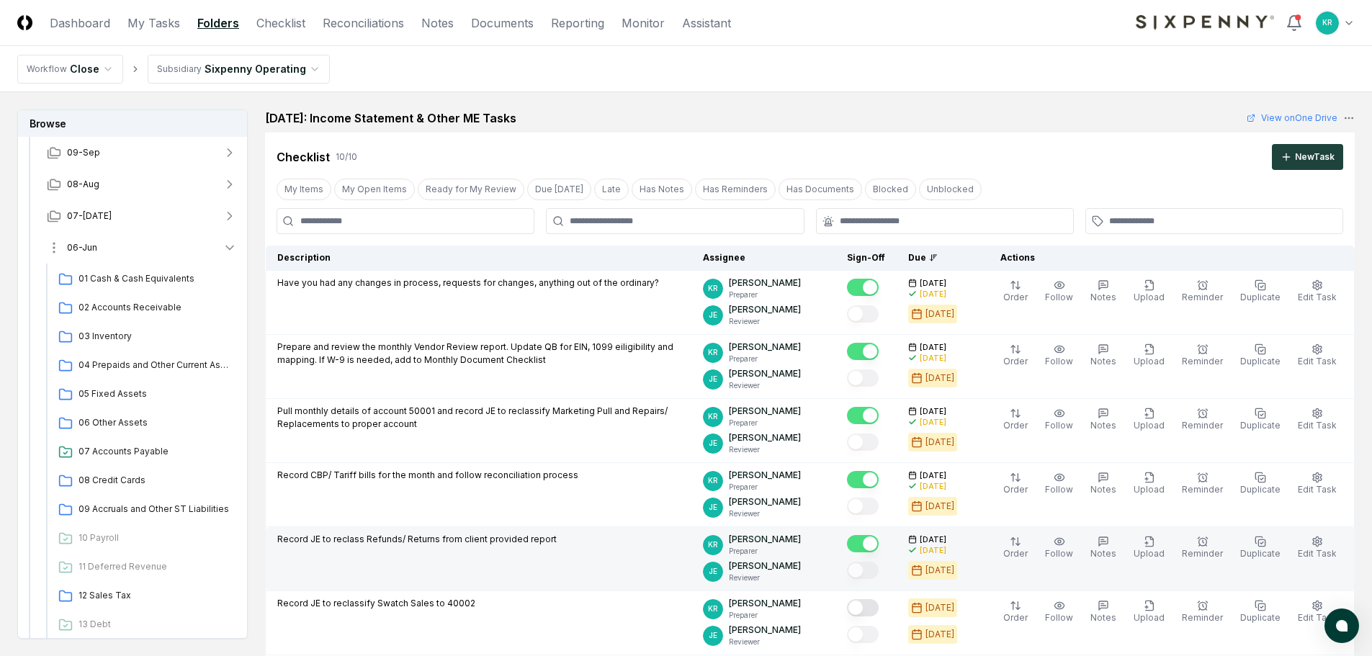
scroll to position [144, 0]
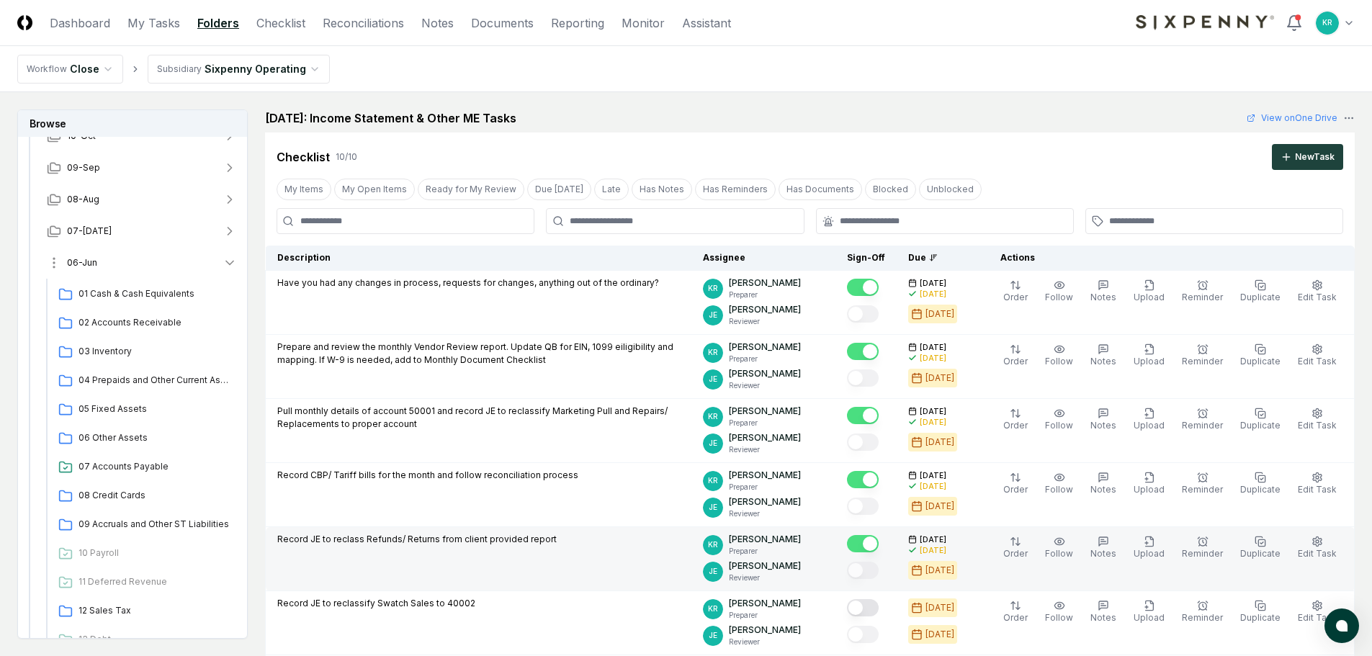
drag, startPoint x: 79, startPoint y: 261, endPoint x: 84, endPoint y: 255, distance: 7.7
click at [79, 261] on span "06-Jun" at bounding box center [82, 262] width 30 height 13
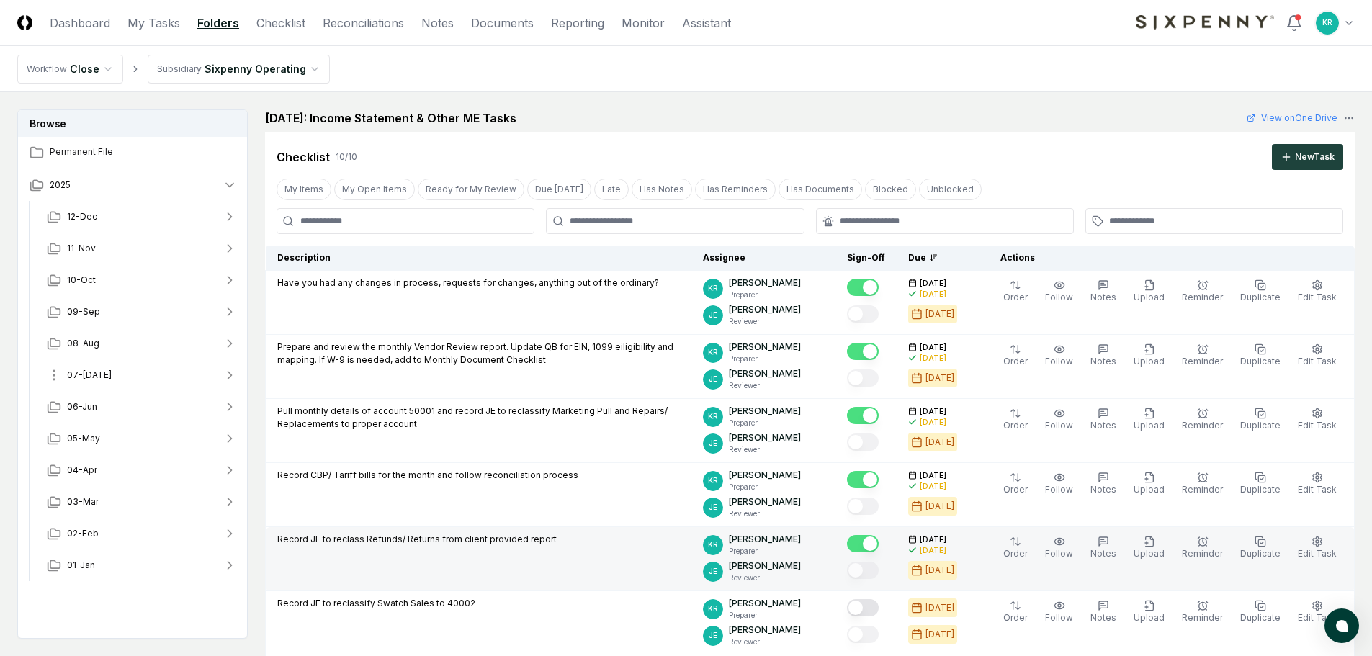
click at [91, 377] on span "07-[DATE]" at bounding box center [89, 375] width 45 height 13
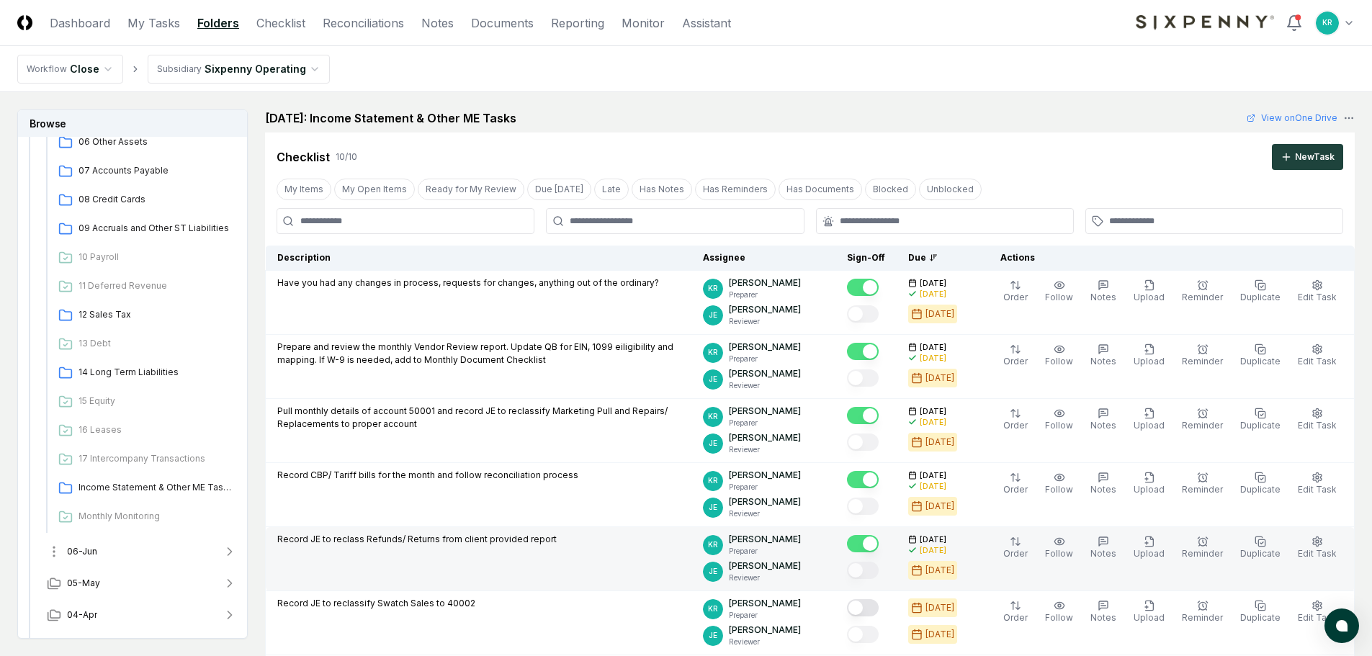
scroll to position [432, 0]
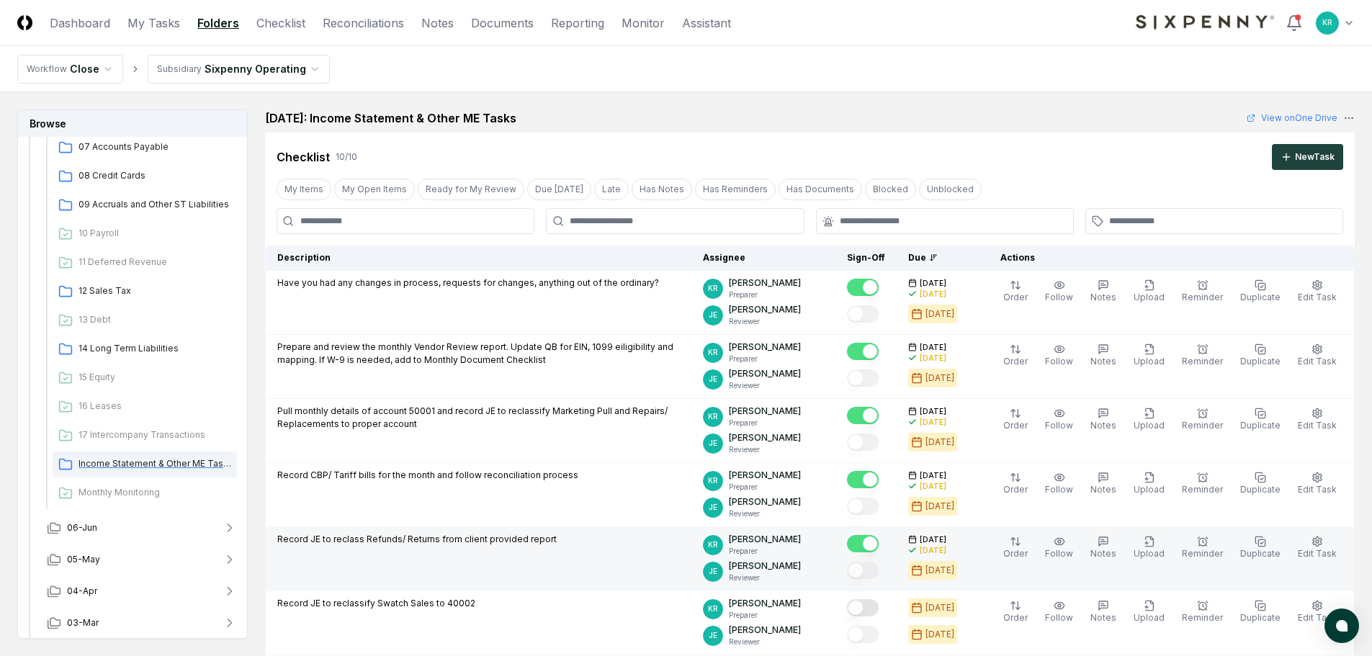
click at [145, 462] on span "Income Statement & Other ME Tasks" at bounding box center [155, 463] width 153 height 13
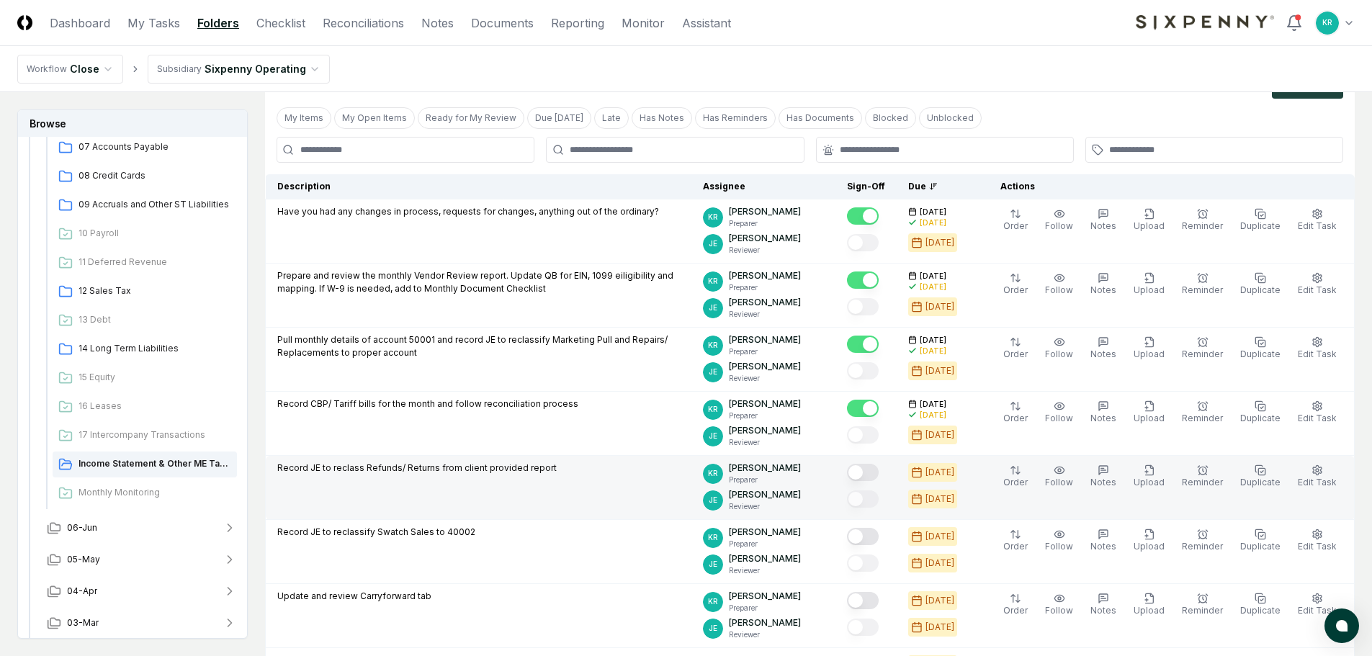
scroll to position [72, 0]
click at [877, 470] on button "Mark complete" at bounding box center [863, 471] width 32 height 17
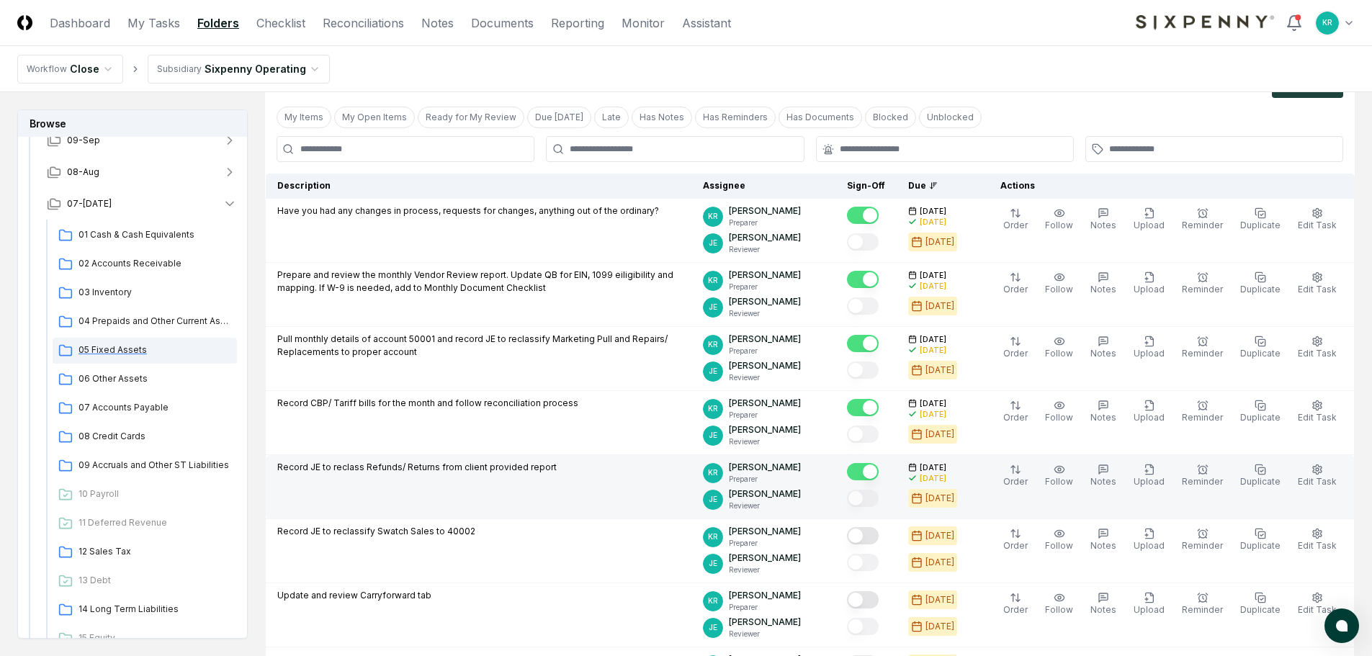
scroll to position [144, 0]
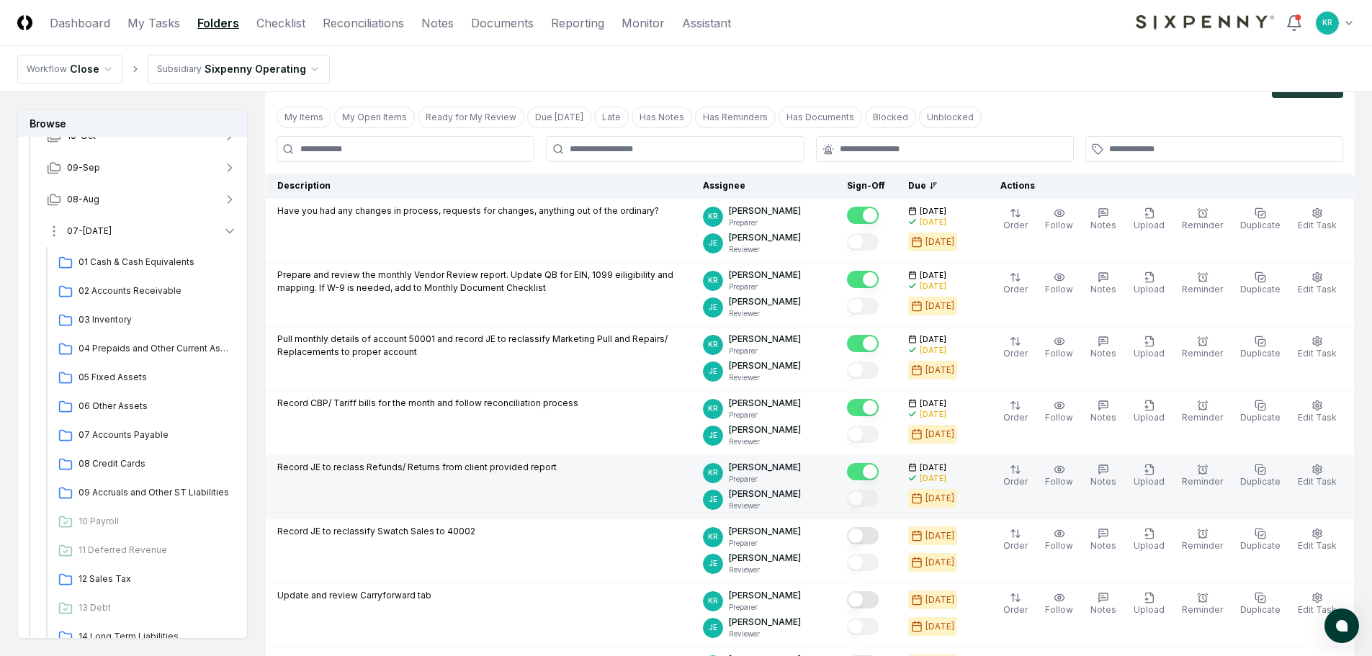
click at [84, 231] on span "07-[DATE]" at bounding box center [89, 231] width 45 height 13
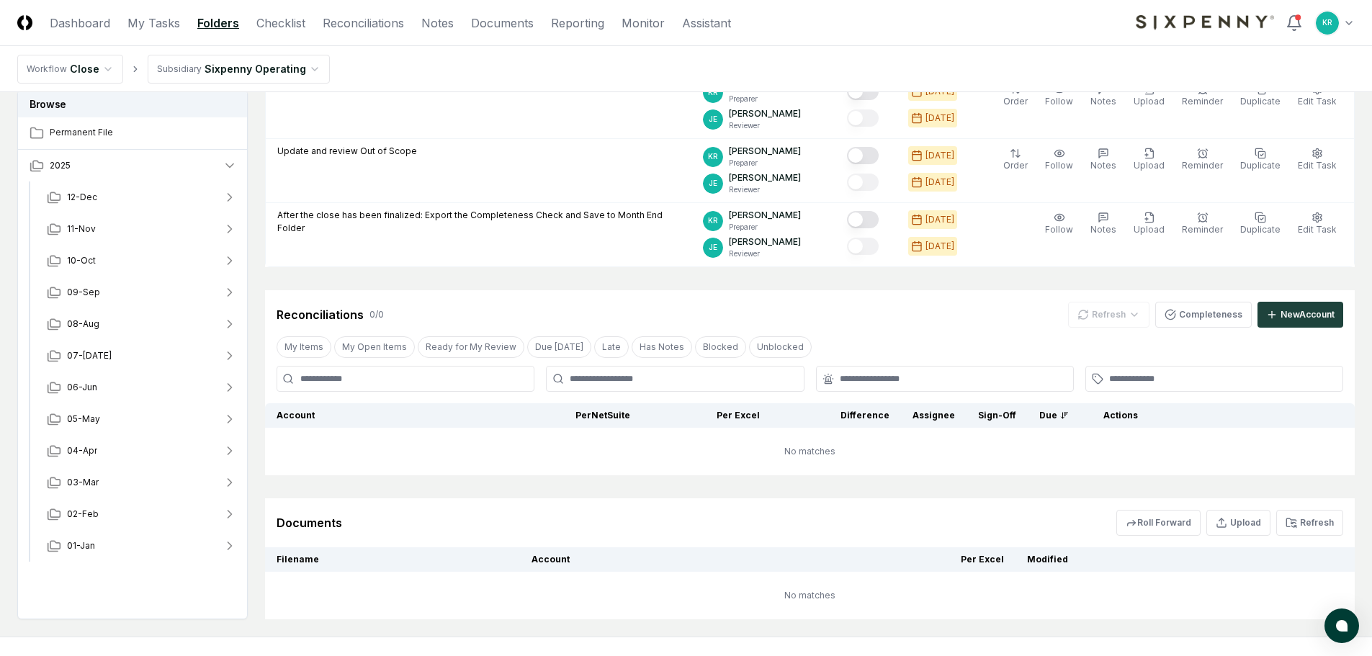
scroll to position [712, 0]
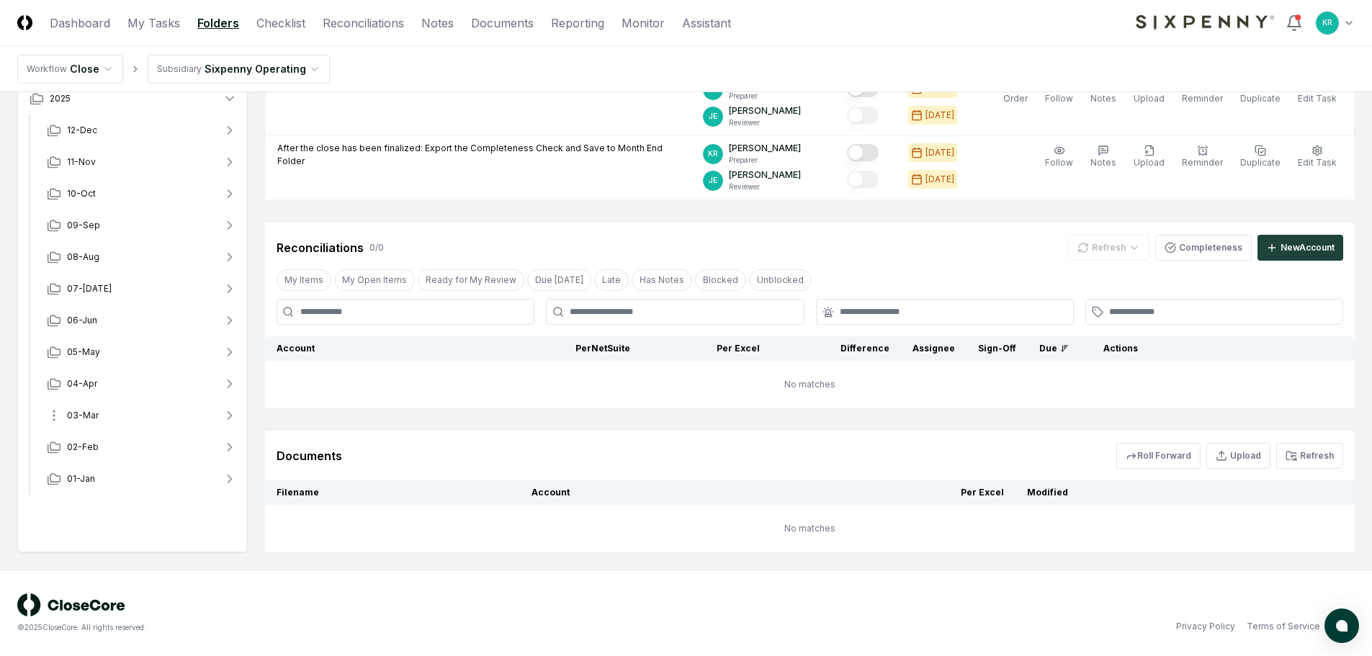
click at [79, 410] on span "03-Mar" at bounding box center [83, 415] width 32 height 13
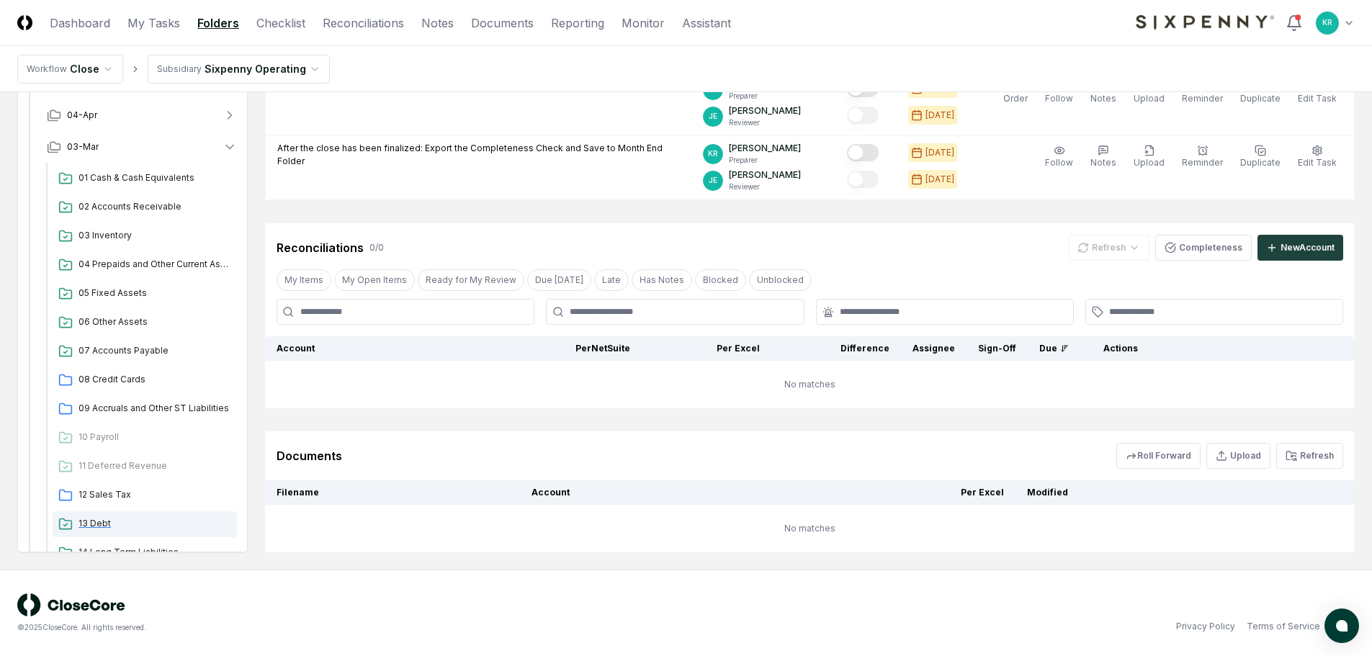
scroll to position [72, 0]
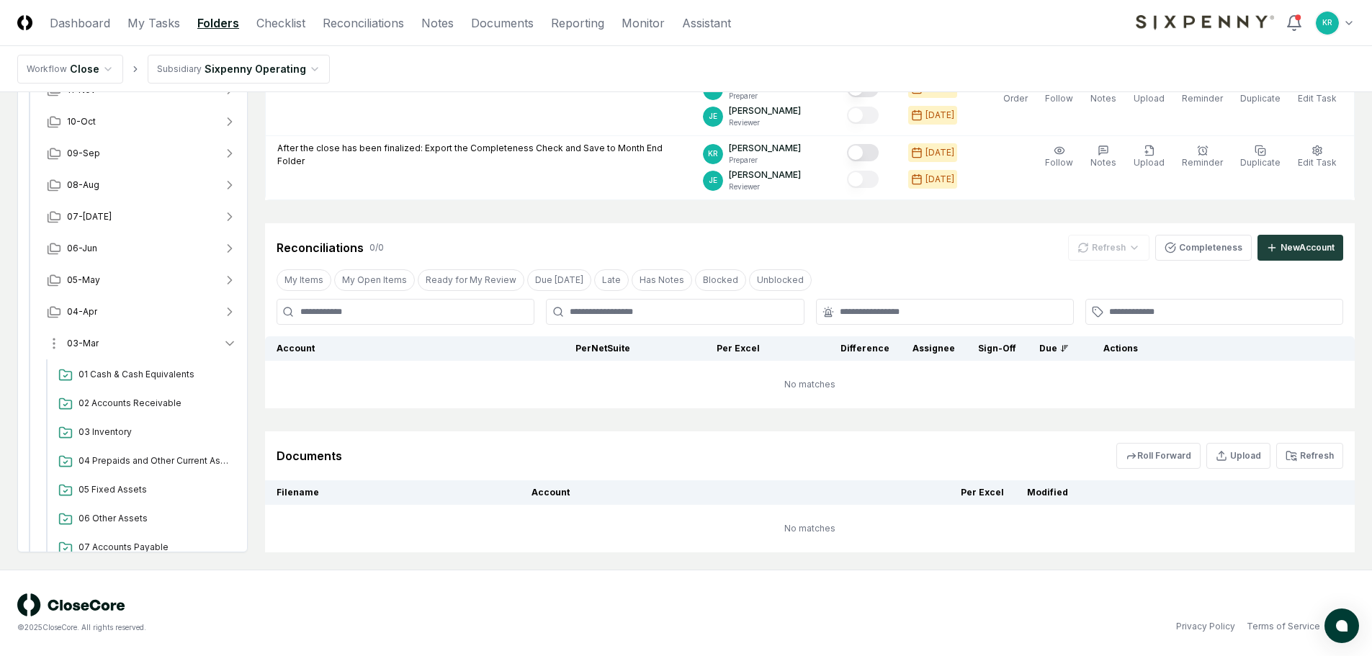
click at [87, 342] on span "03-Mar" at bounding box center [83, 343] width 32 height 13
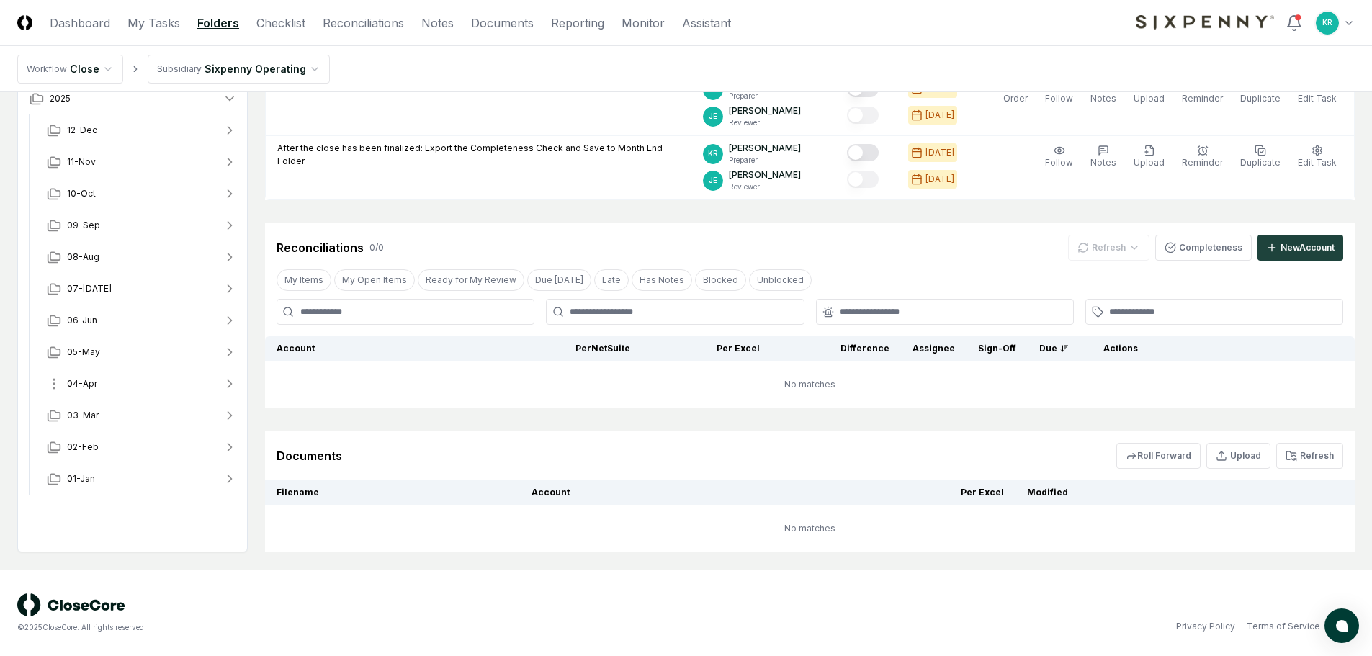
click at [89, 380] on span "04-Apr" at bounding box center [82, 383] width 30 height 13
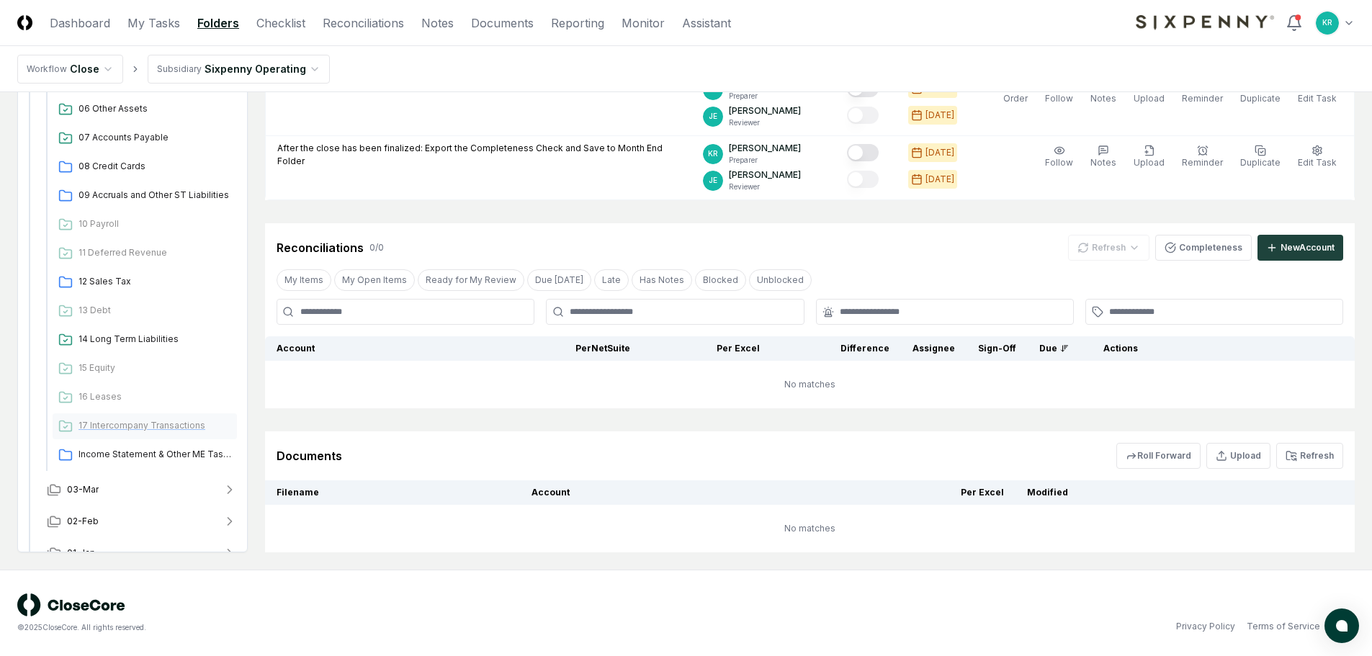
scroll to position [470, 0]
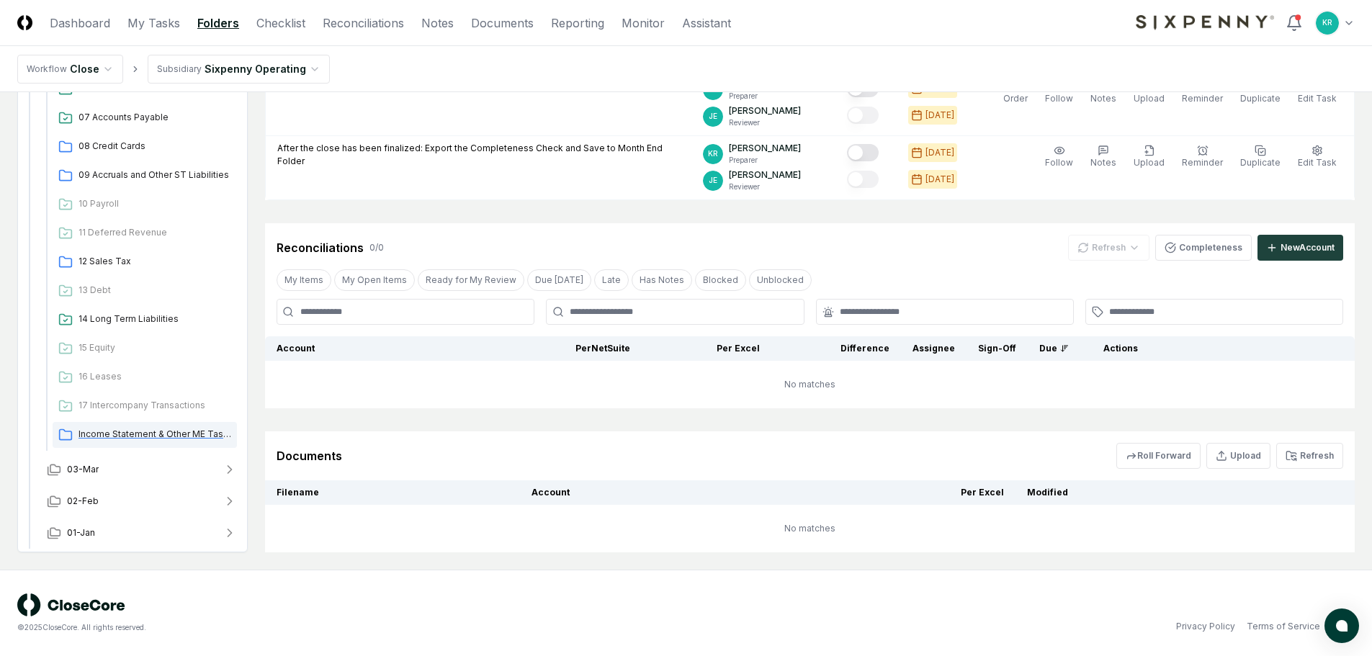
click at [169, 432] on span "Income Statement & Other ME Tasks" at bounding box center [155, 434] width 153 height 13
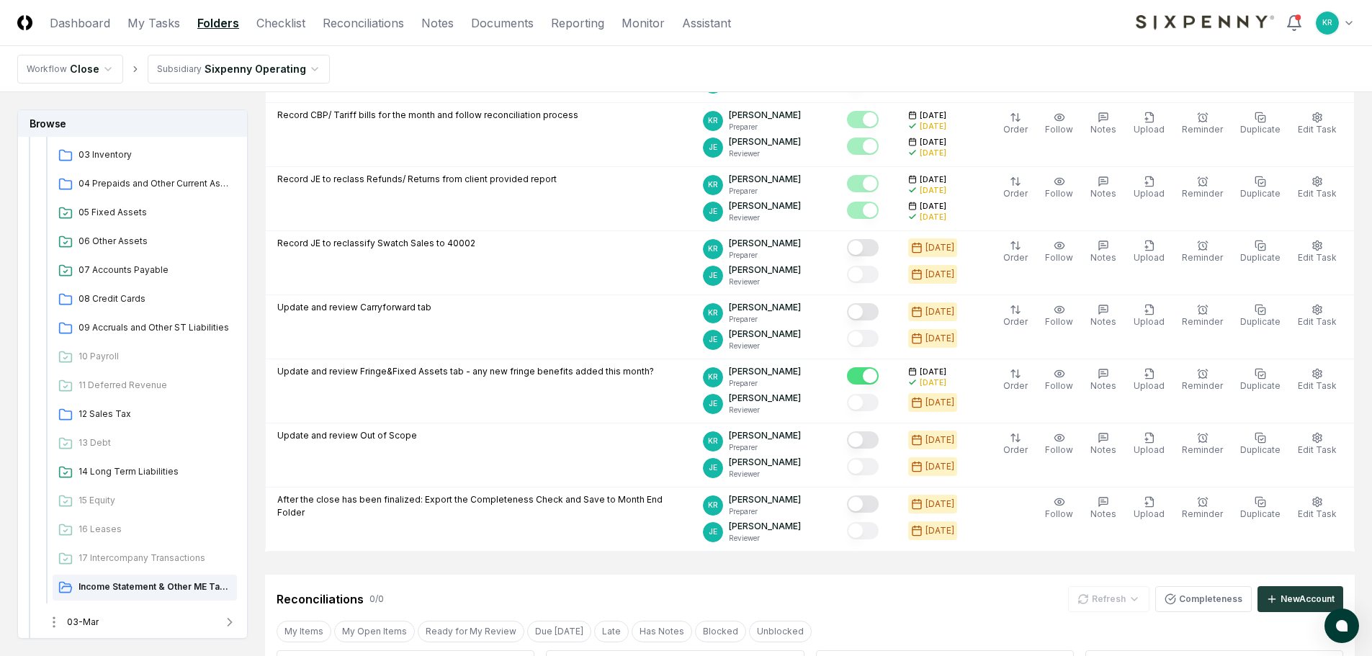
scroll to position [398, 0]
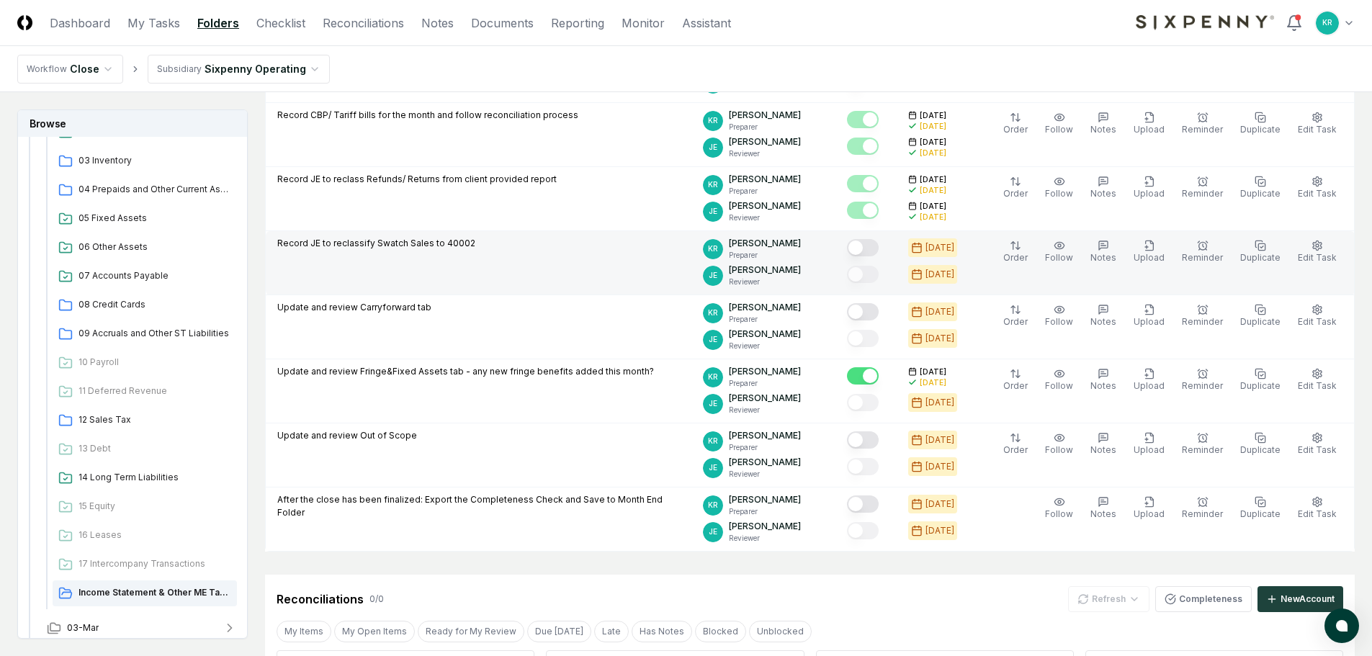
click at [879, 247] on button "Mark complete" at bounding box center [863, 247] width 32 height 17
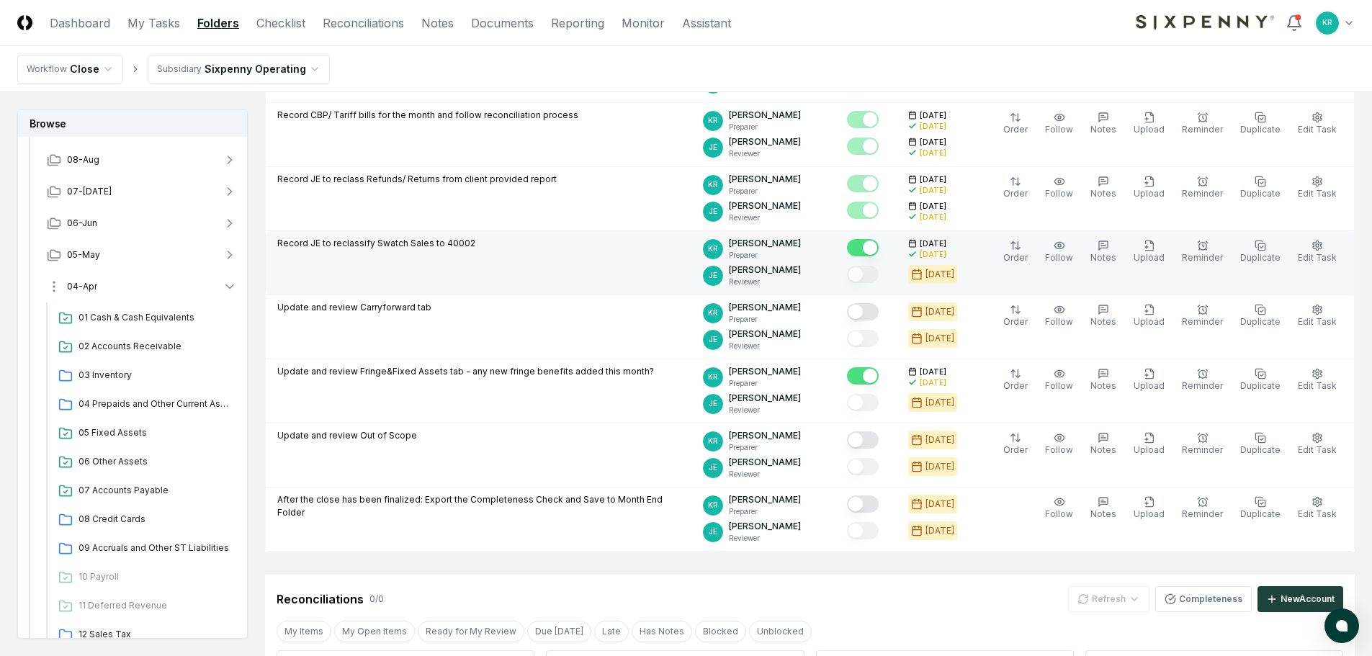
scroll to position [182, 0]
click at [89, 288] on span "04-Apr" at bounding box center [82, 288] width 30 height 13
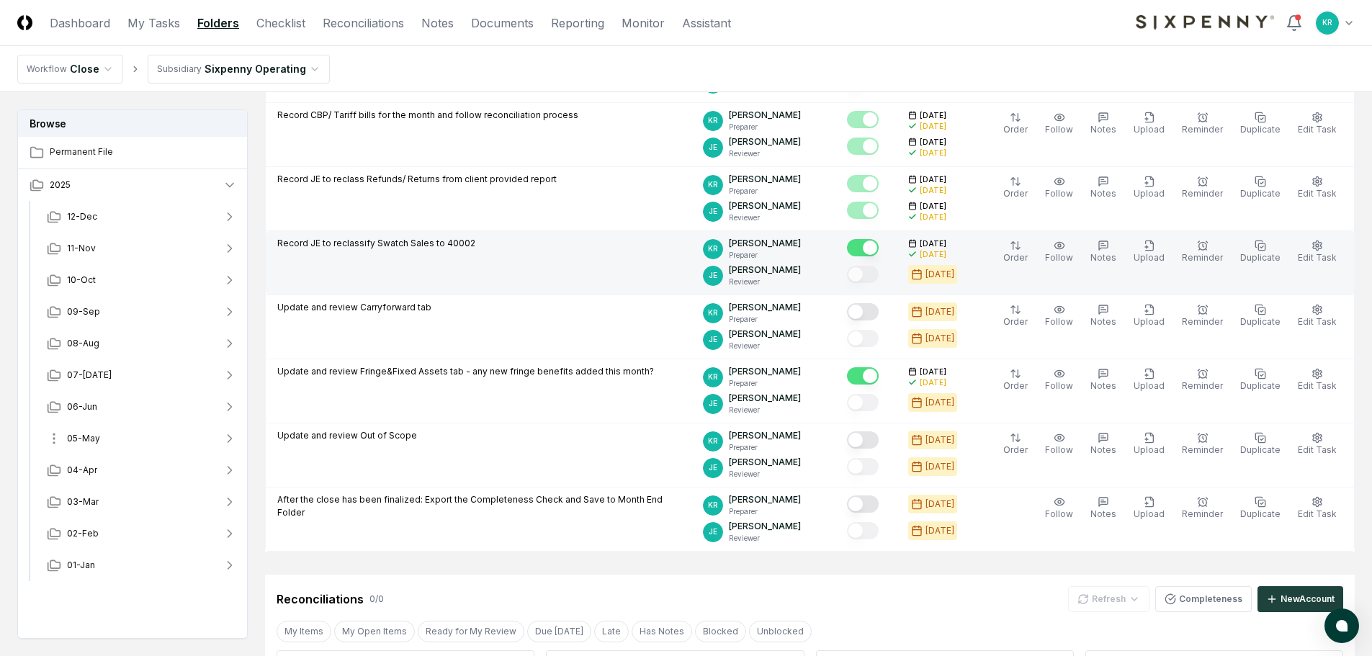
click at [92, 433] on span "05-May" at bounding box center [83, 438] width 33 height 13
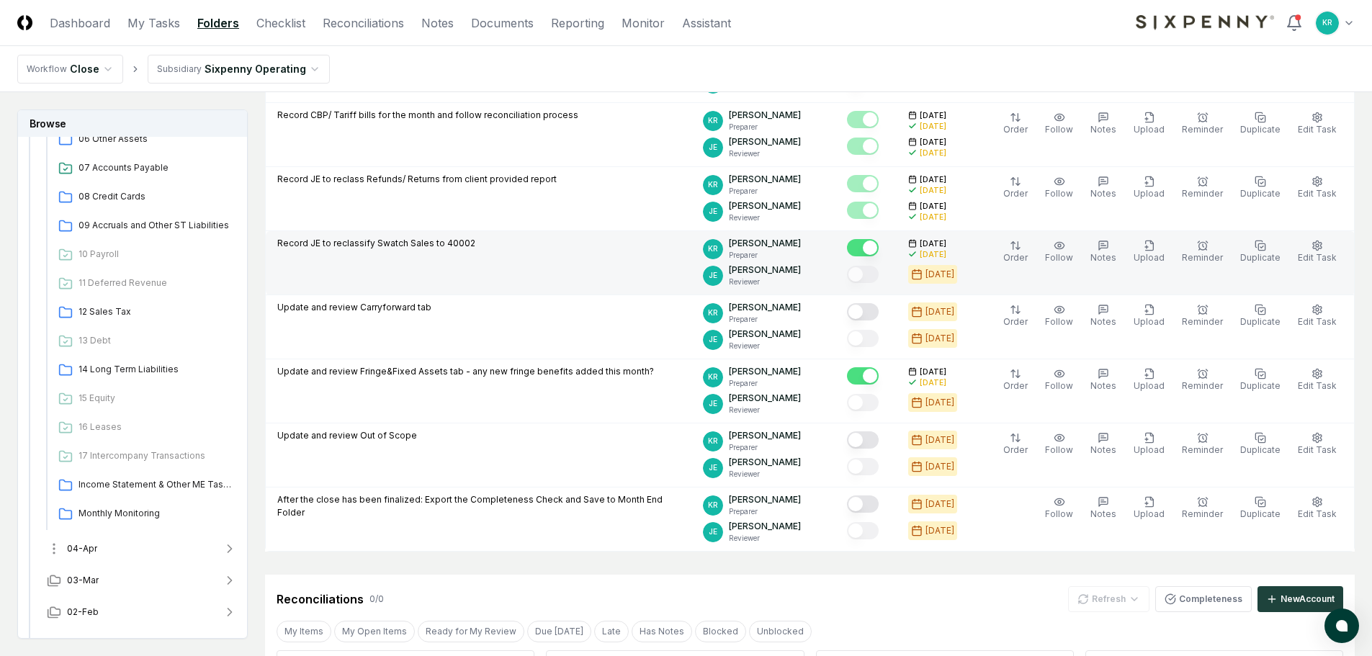
scroll to position [499, 0]
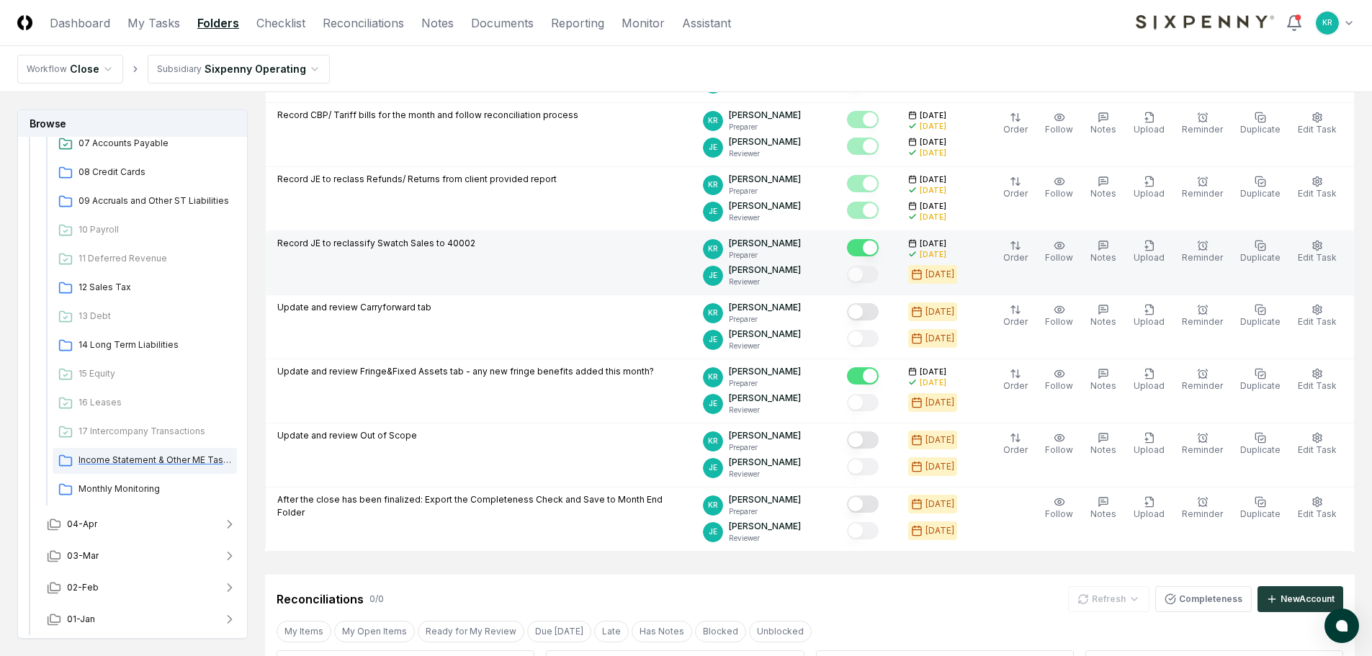
click at [125, 462] on span "Income Statement & Other ME Tasks" at bounding box center [155, 460] width 153 height 13
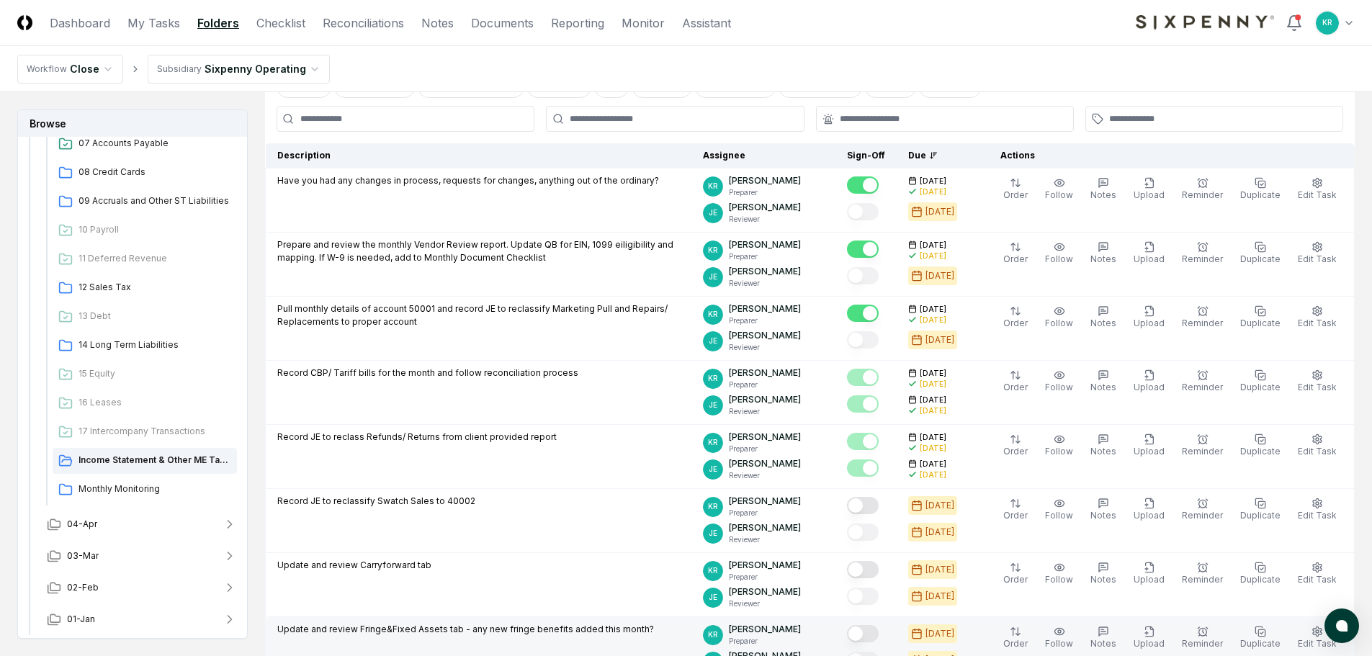
scroll to position [216, 0]
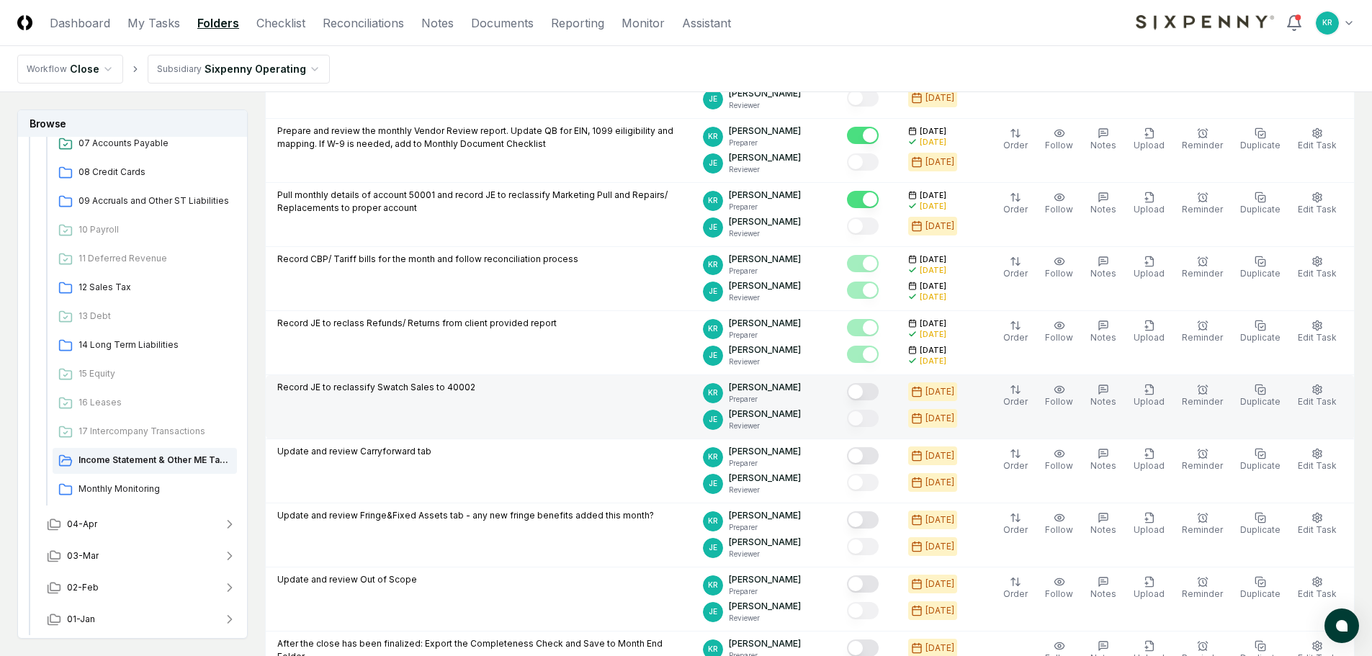
click at [878, 392] on button "Mark complete" at bounding box center [863, 391] width 32 height 17
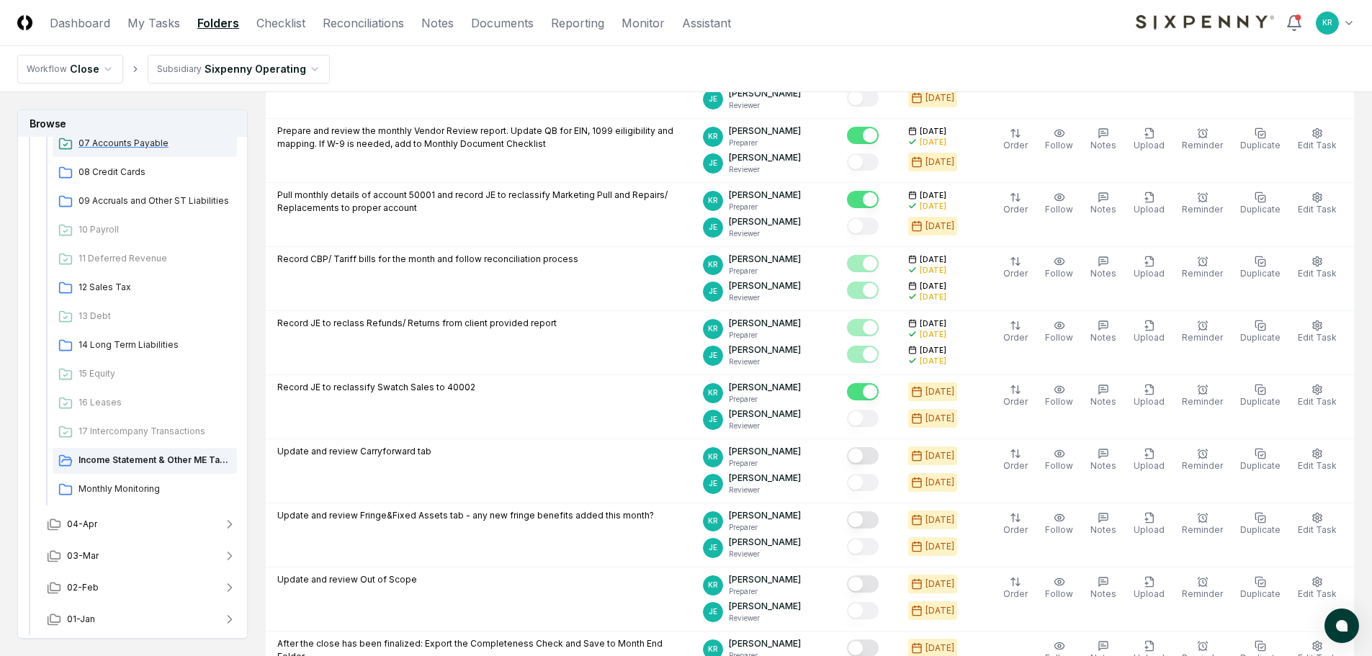
scroll to position [211, 0]
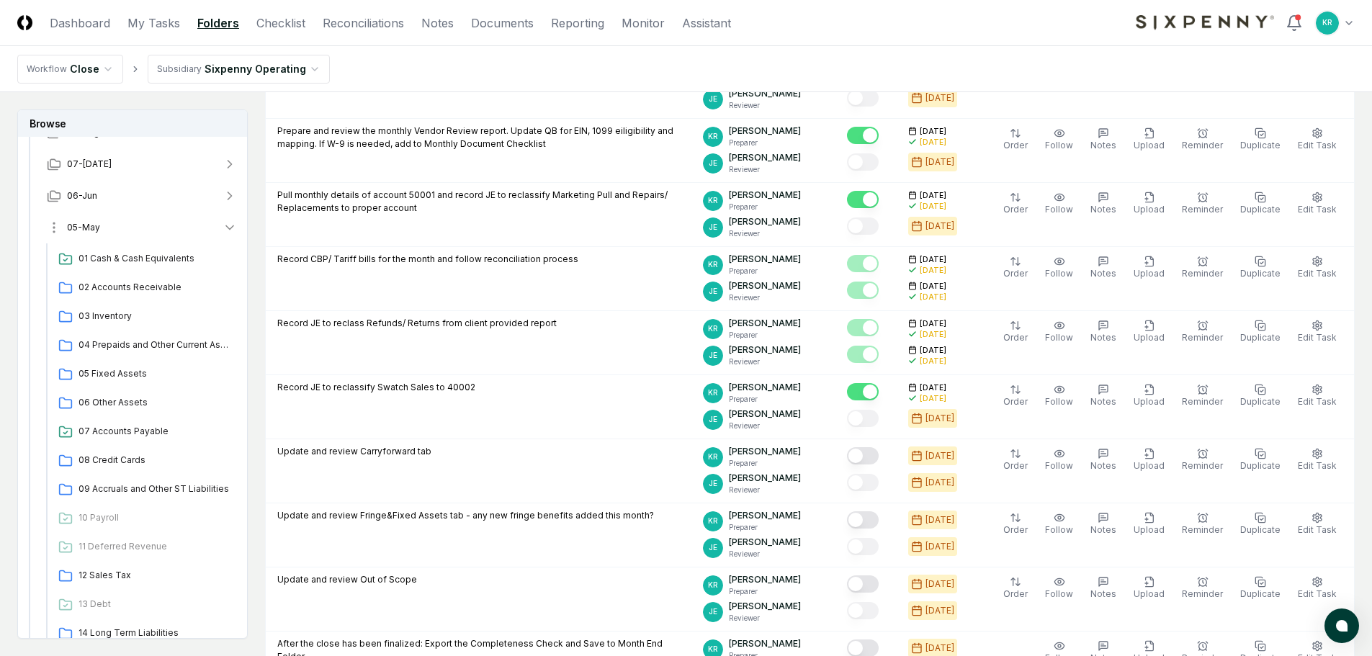
click at [74, 231] on span "05-May" at bounding box center [83, 227] width 33 height 13
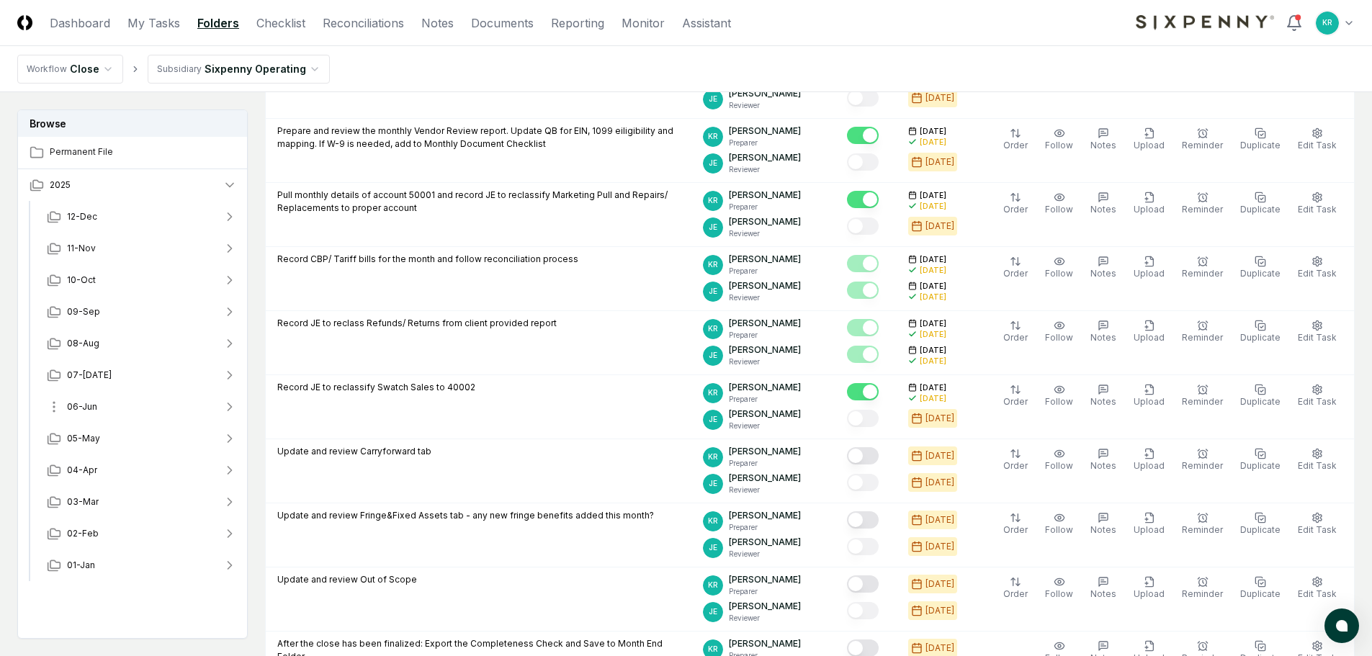
click at [79, 411] on span "06-Jun" at bounding box center [82, 407] width 30 height 13
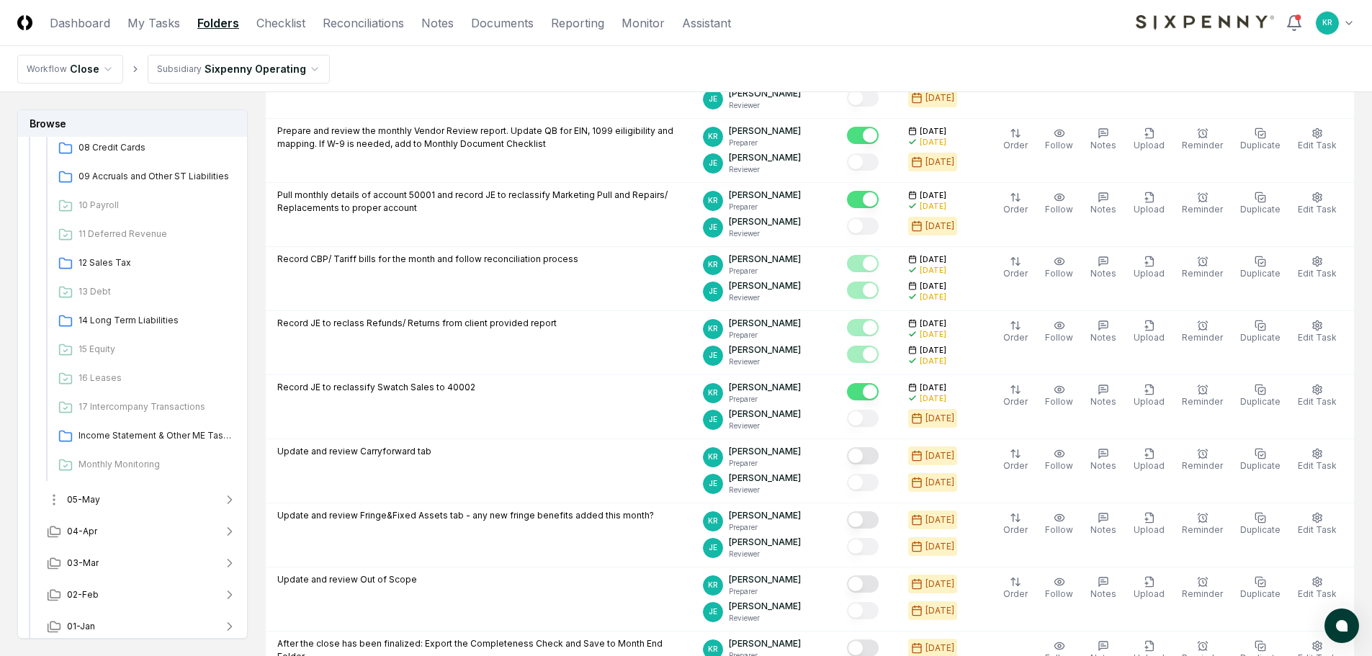
scroll to position [499, 0]
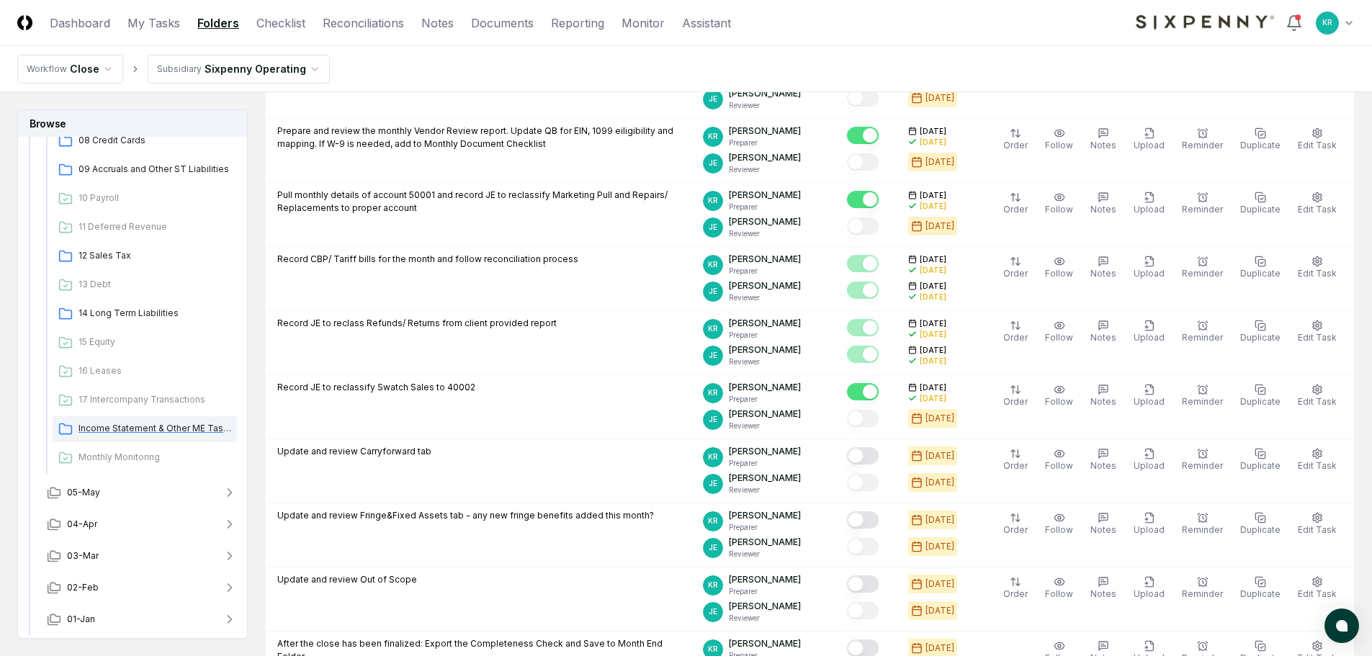
click at [106, 432] on span "Income Statement & Other ME Tasks" at bounding box center [155, 428] width 153 height 13
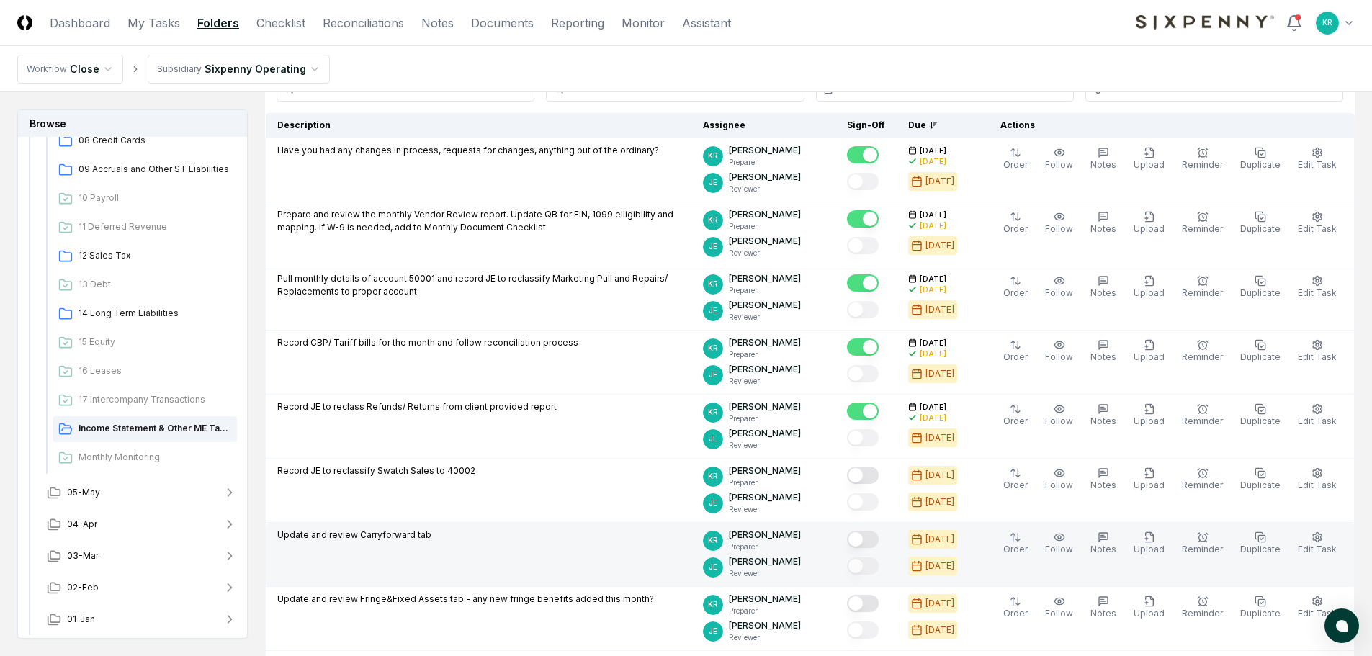
scroll to position [144, 0]
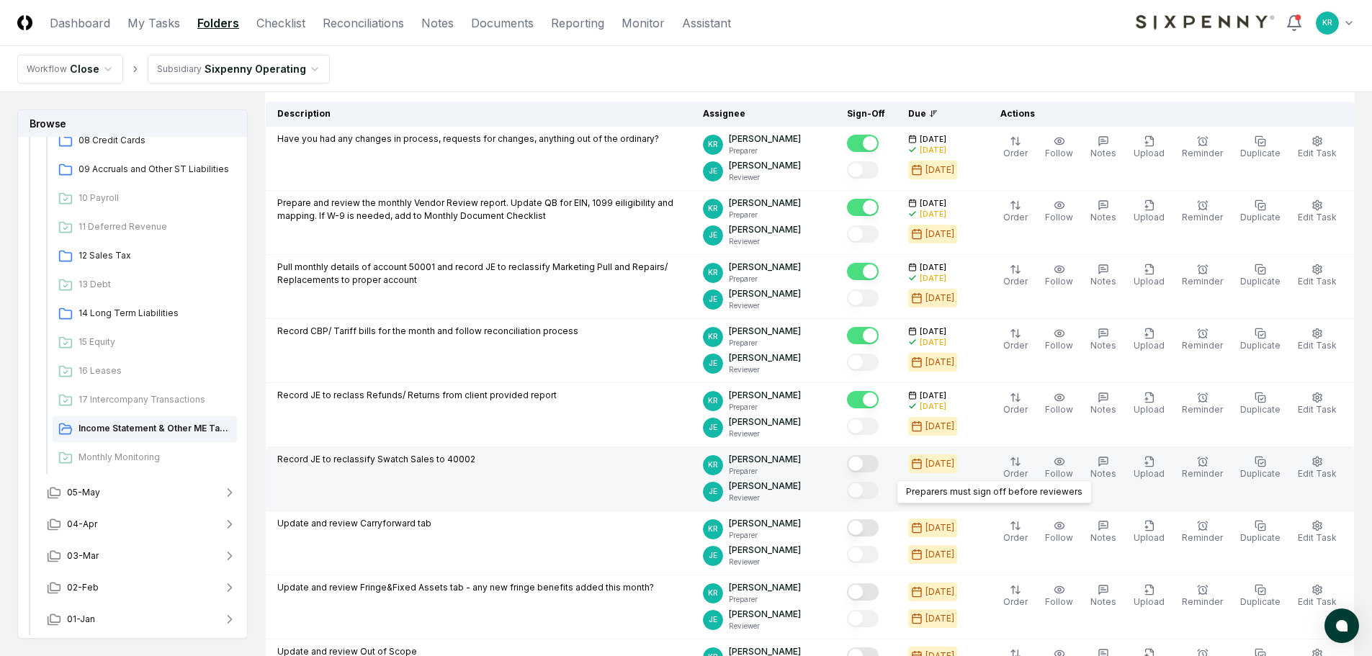
click at [879, 464] on button "Mark complete" at bounding box center [863, 463] width 32 height 17
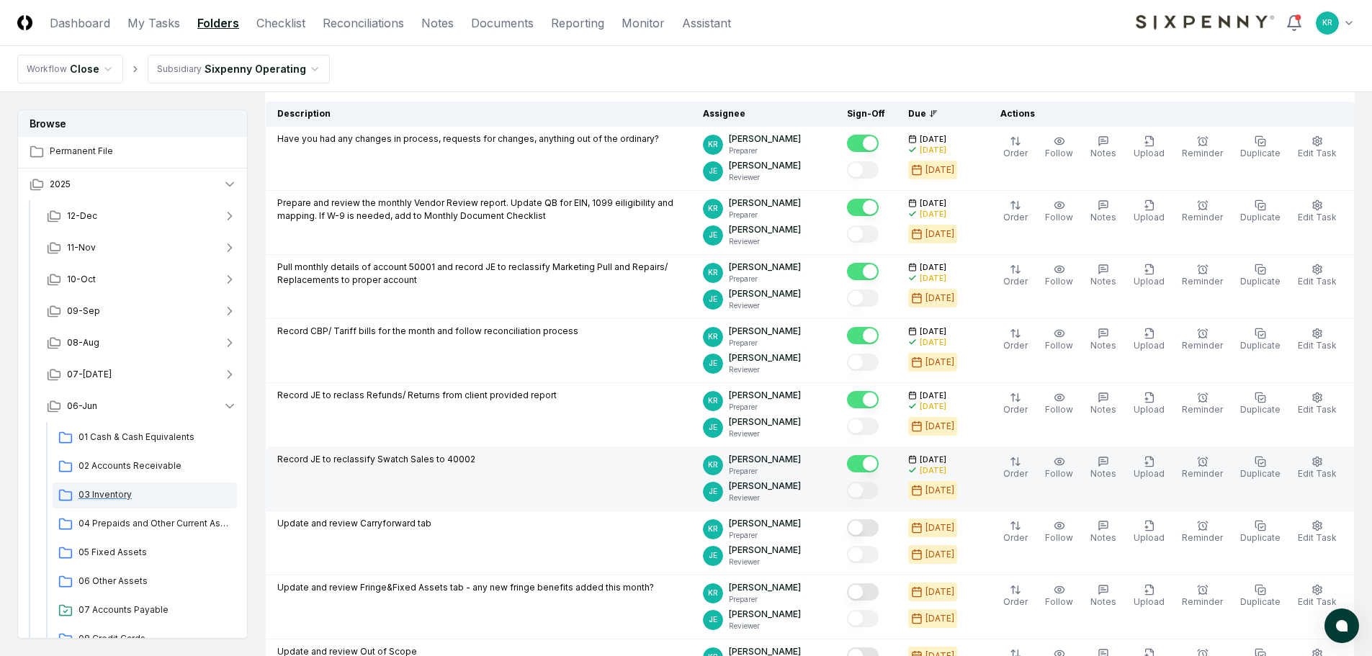
scroll to position [0, 0]
click at [87, 403] on span "06-Jun" at bounding box center [82, 407] width 30 height 13
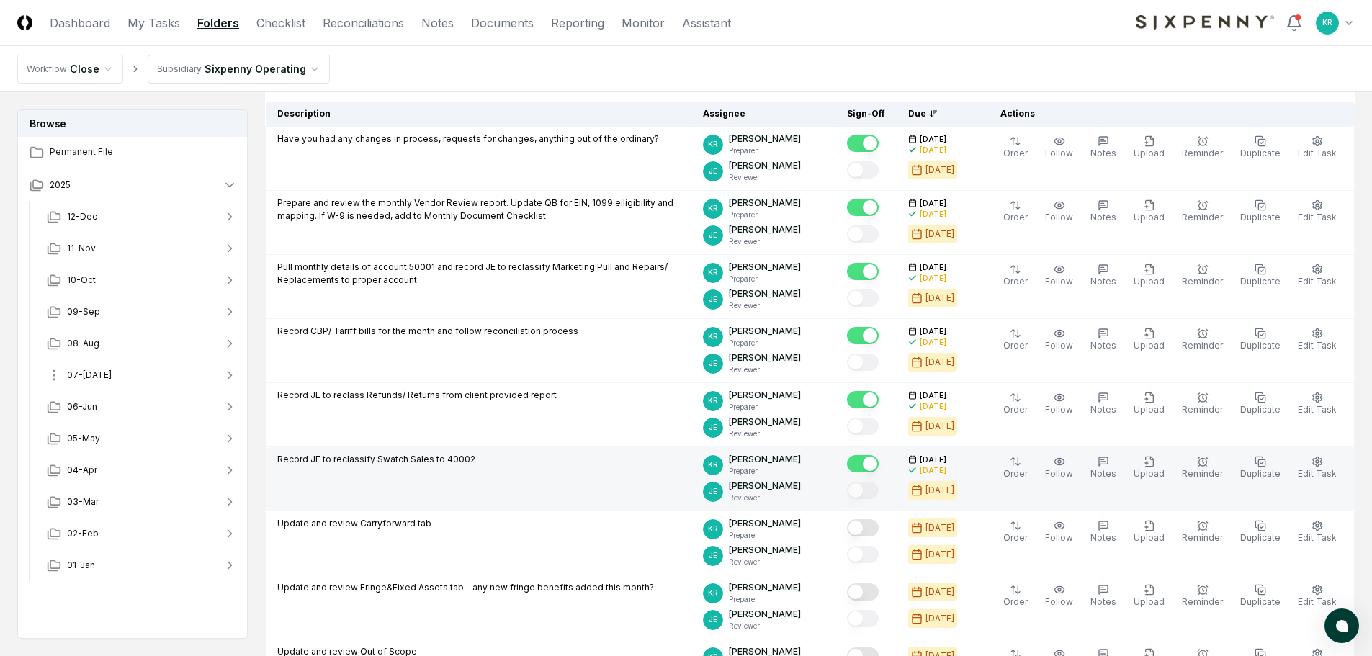
click at [84, 375] on span "07-[DATE]" at bounding box center [89, 375] width 45 height 13
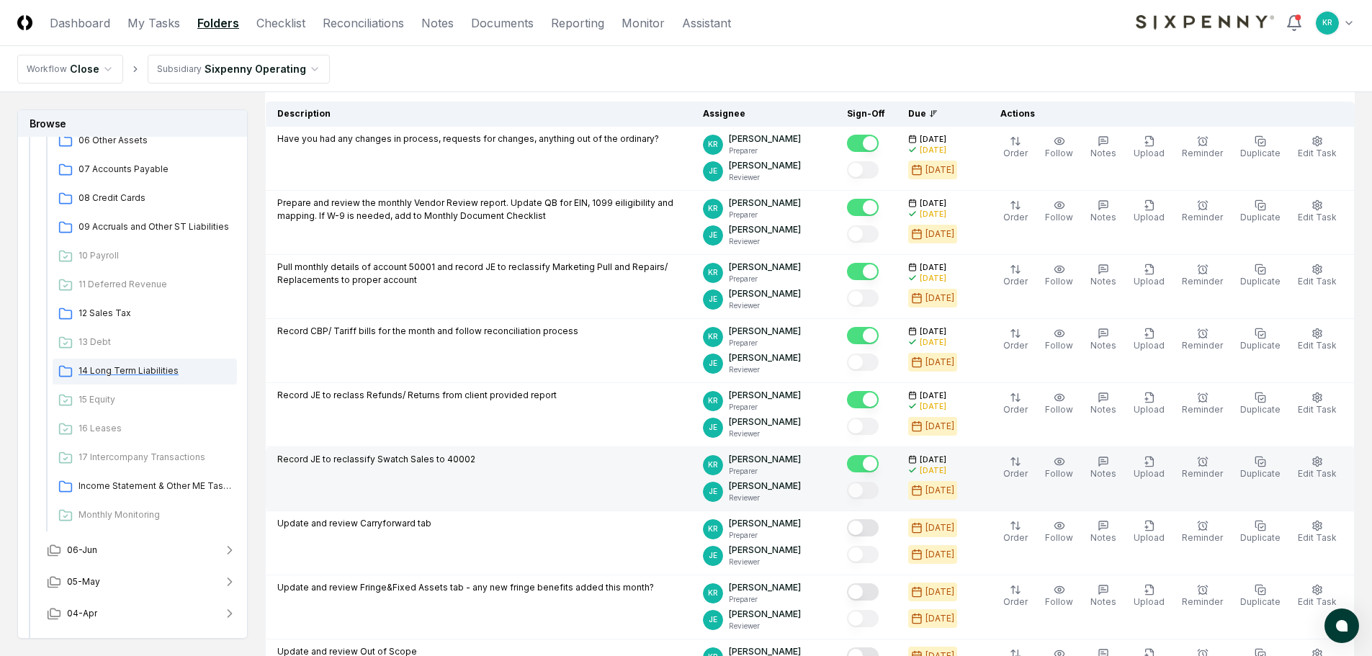
scroll to position [432, 0]
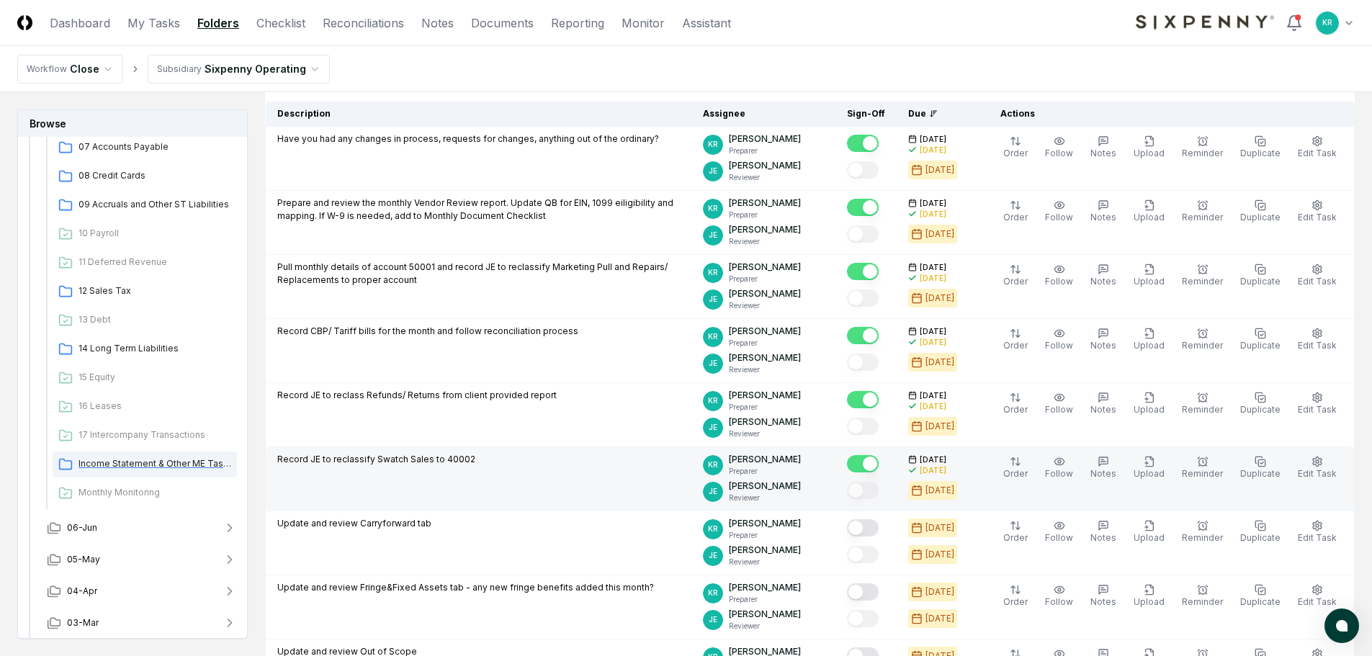
click at [117, 458] on span "Income Statement & Other ME Tasks" at bounding box center [155, 463] width 153 height 13
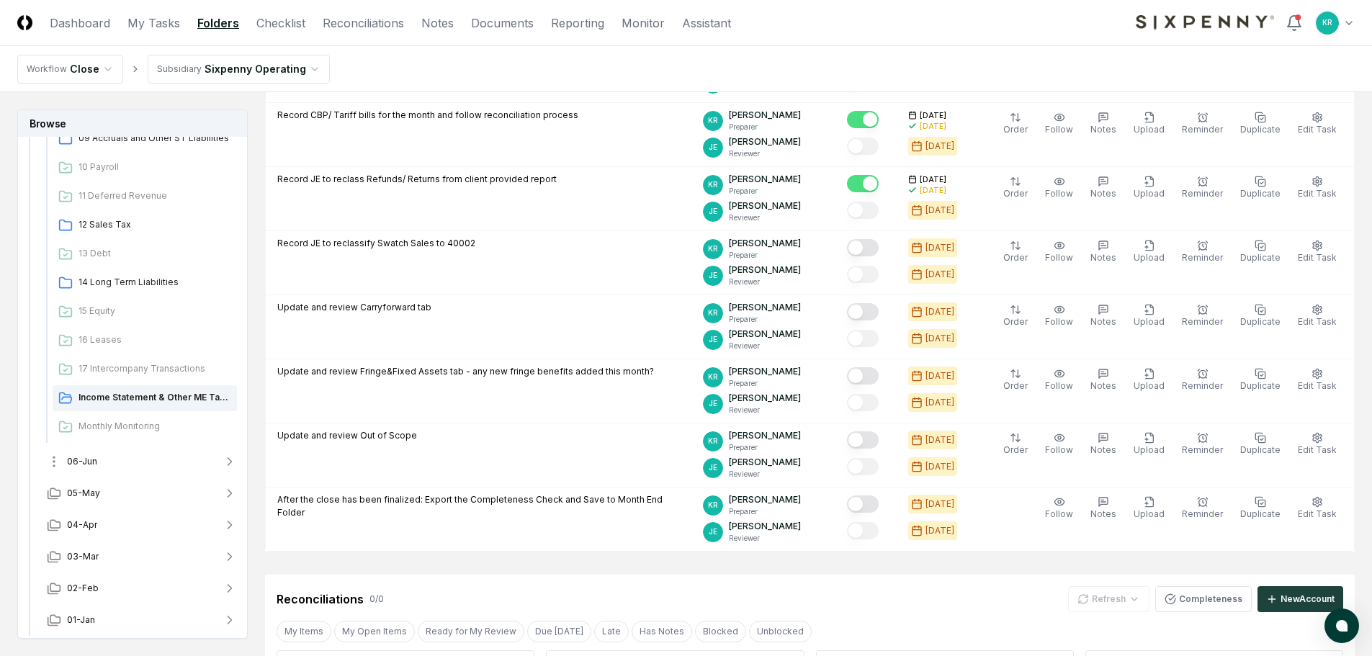
scroll to position [499, 0]
click at [102, 468] on button "06-Jun" at bounding box center [141, 461] width 213 height 32
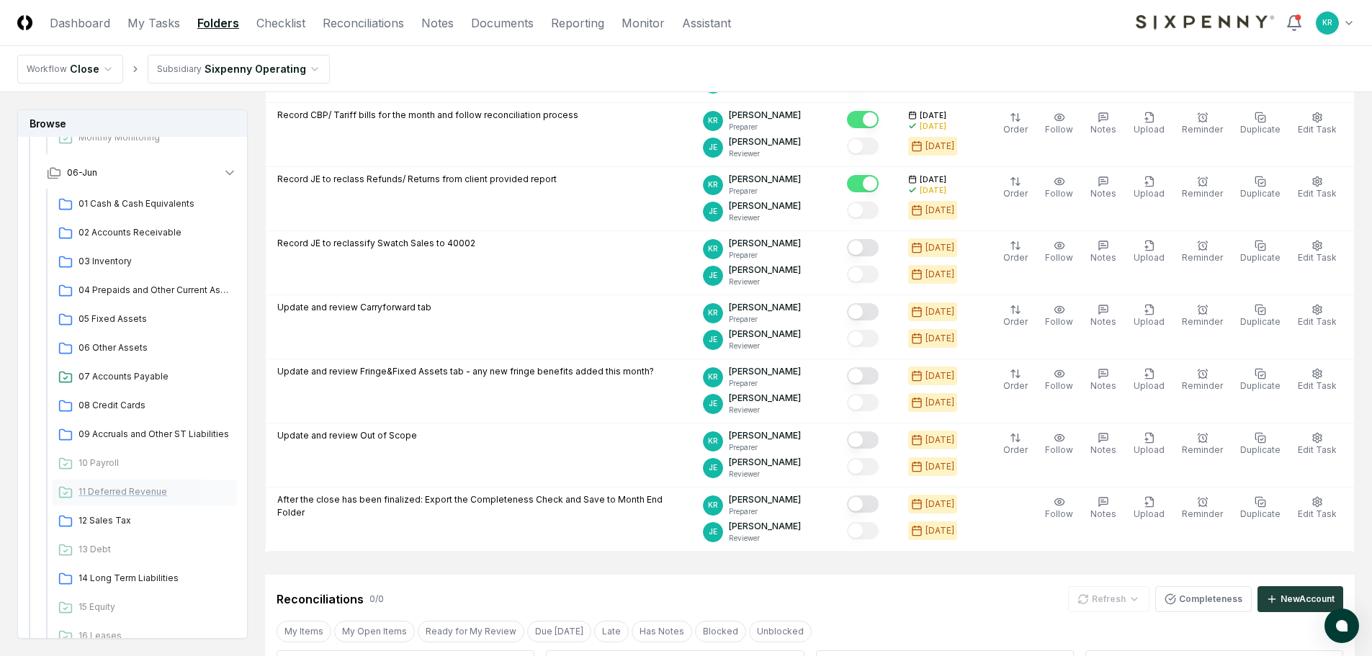
scroll to position [1003, 0]
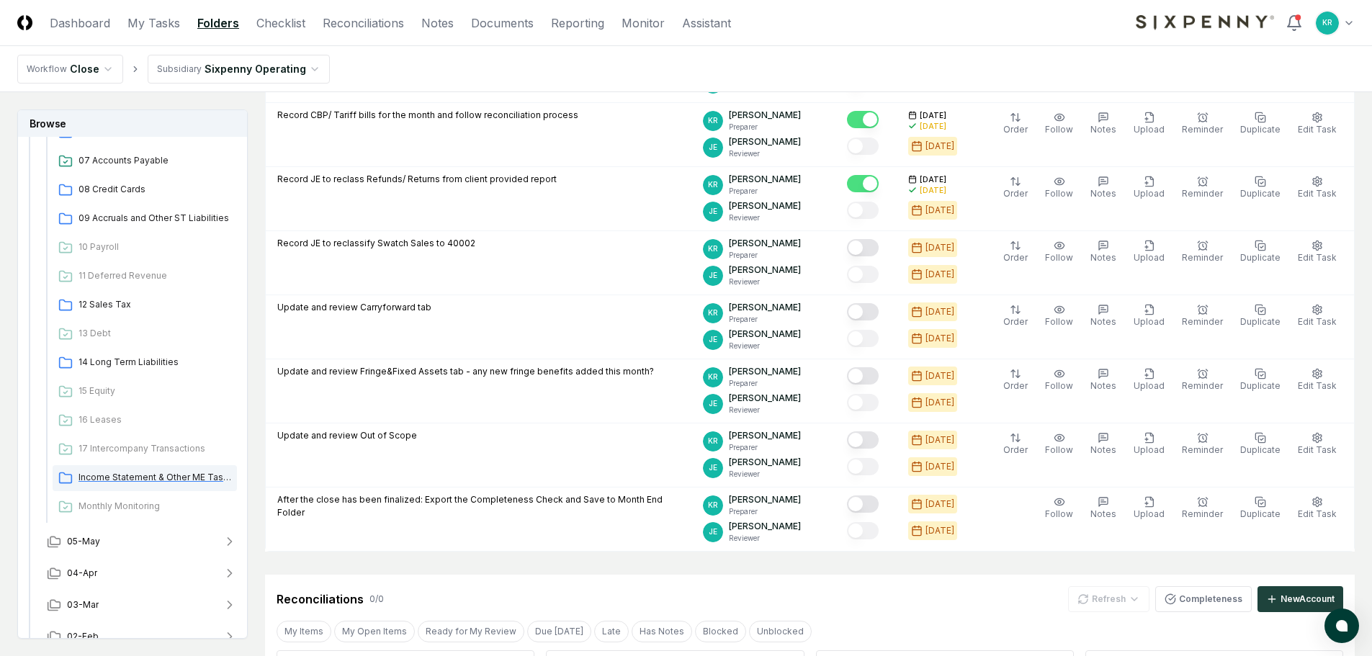
click at [128, 476] on span "Income Statement & Other ME Tasks" at bounding box center [155, 477] width 153 height 13
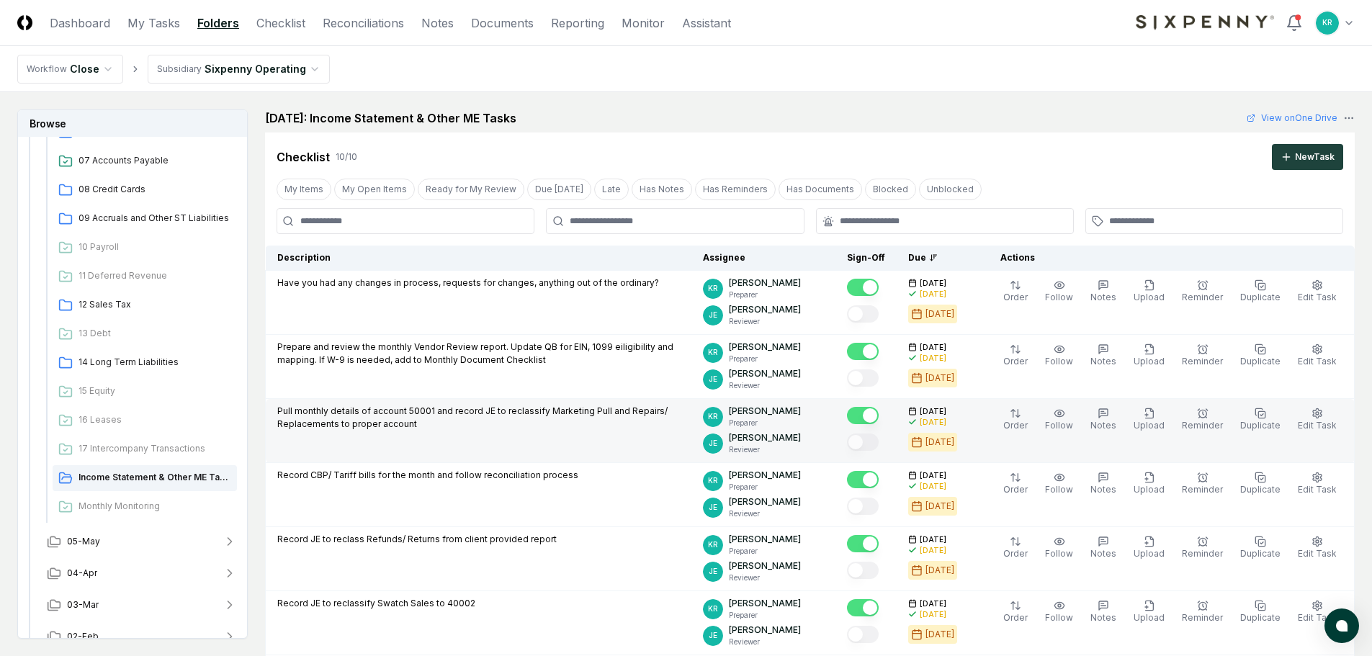
scroll to position [360, 0]
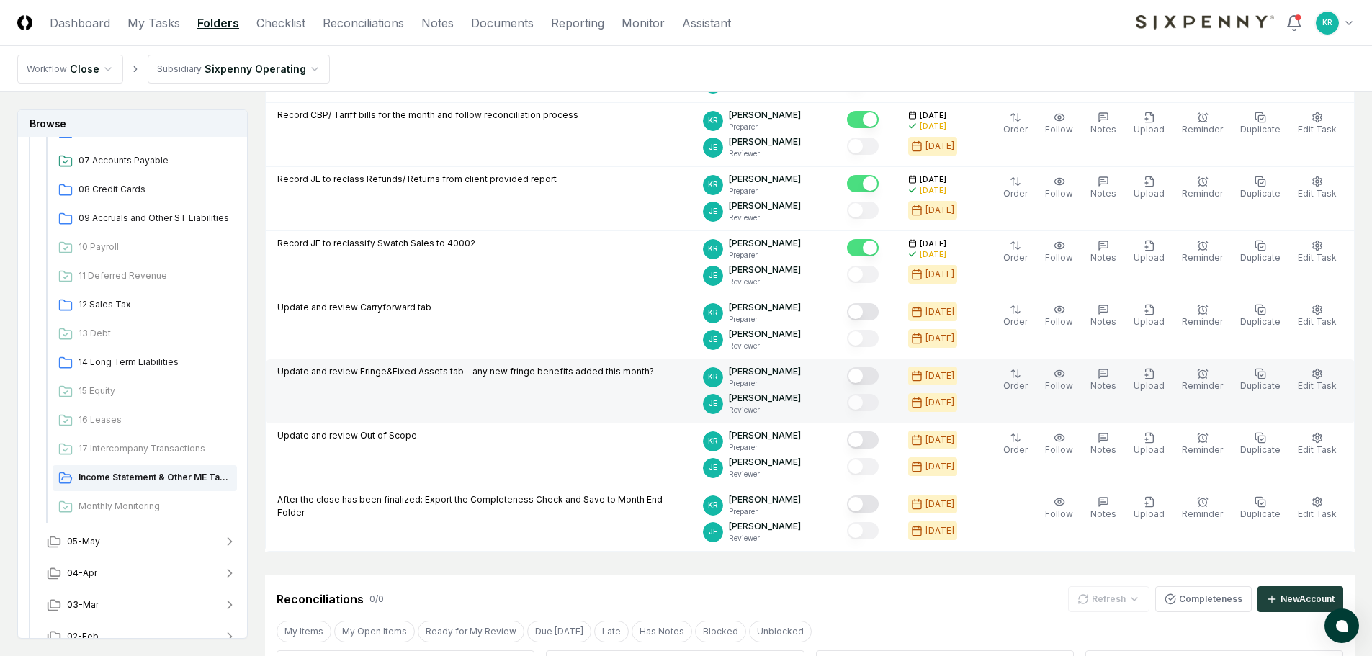
click at [879, 378] on button "Mark complete" at bounding box center [863, 375] width 32 height 17
click at [92, 550] on button "05-May" at bounding box center [141, 542] width 213 height 32
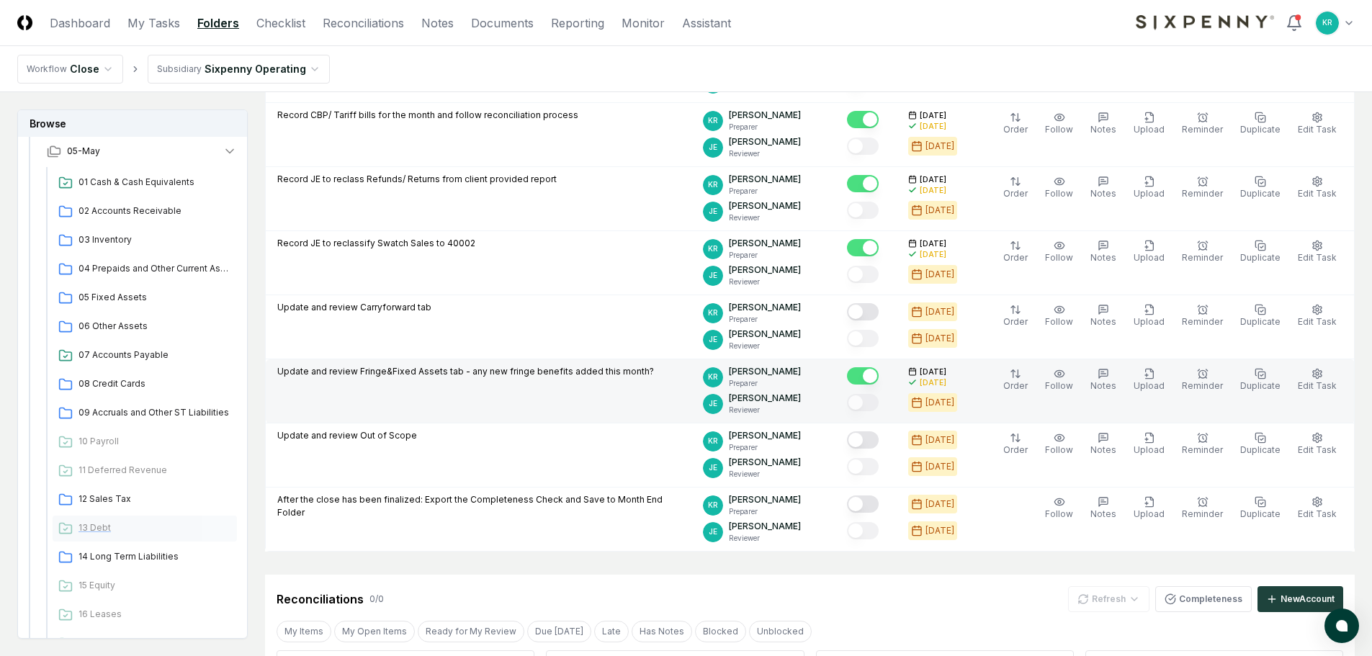
scroll to position [1502, 0]
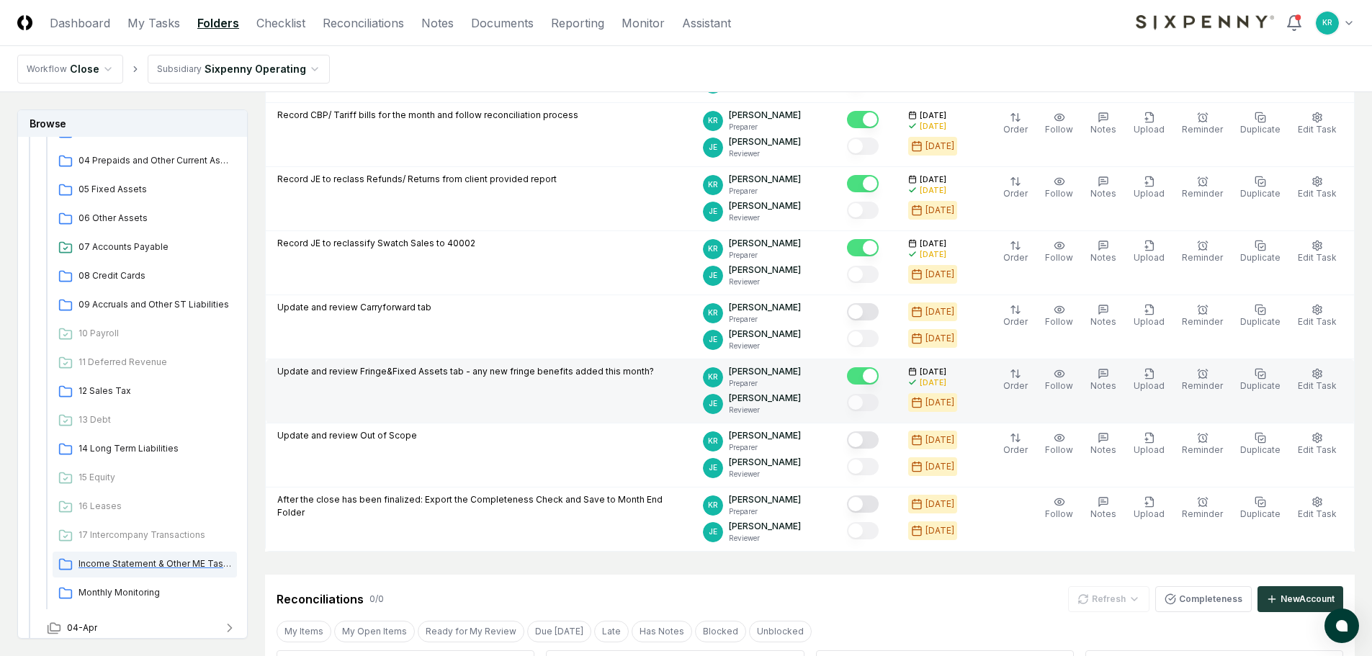
click at [127, 569] on span "Income Statement & Other ME Tasks" at bounding box center [155, 564] width 153 height 13
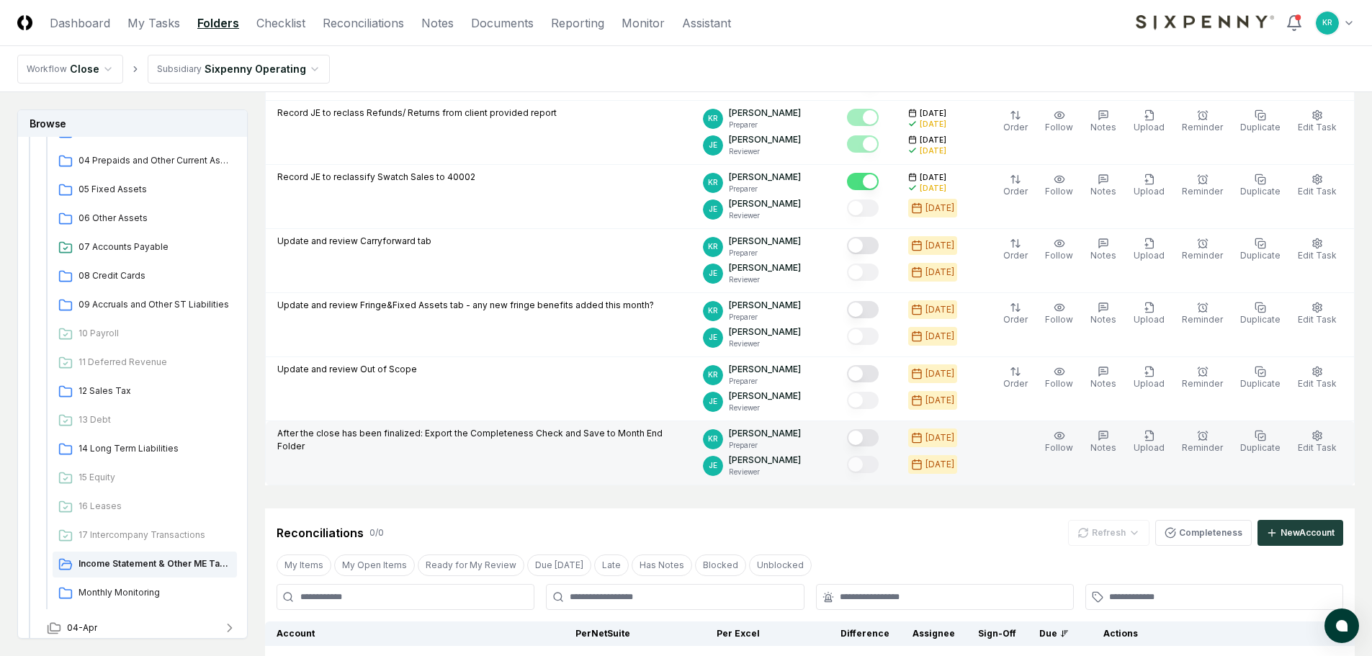
scroll to position [432, 0]
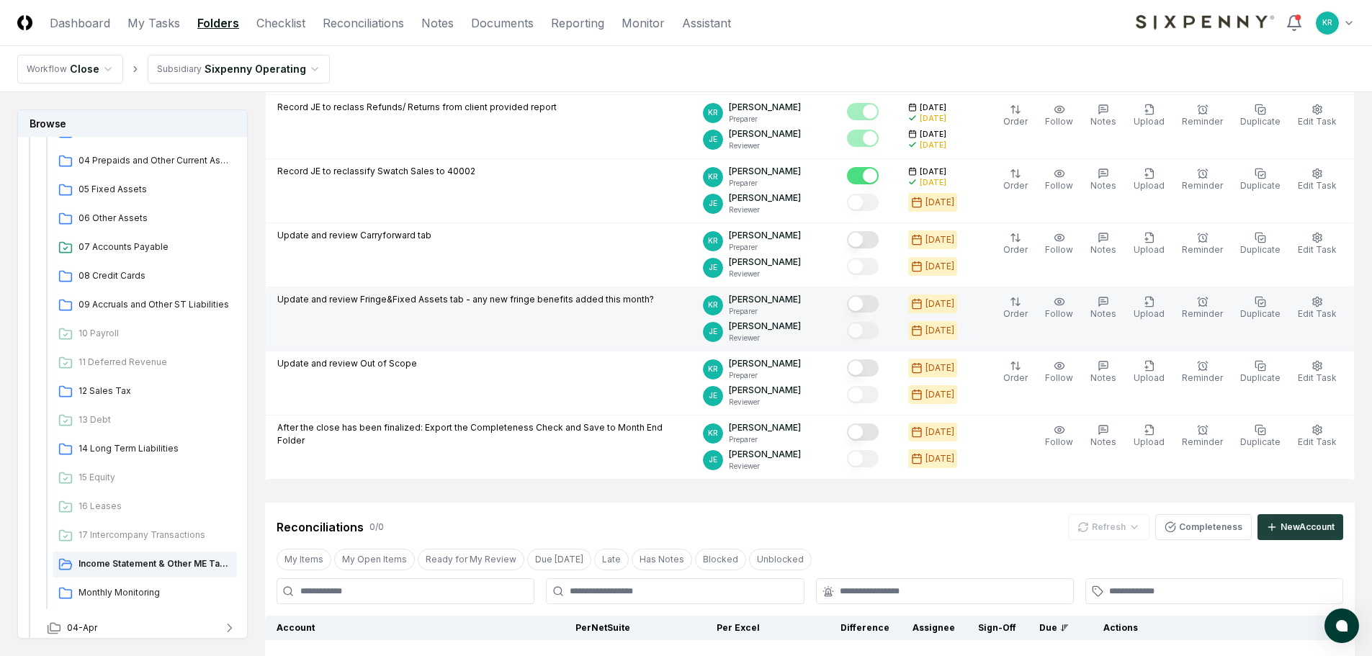
click at [879, 305] on button "Mark complete" at bounding box center [863, 303] width 32 height 17
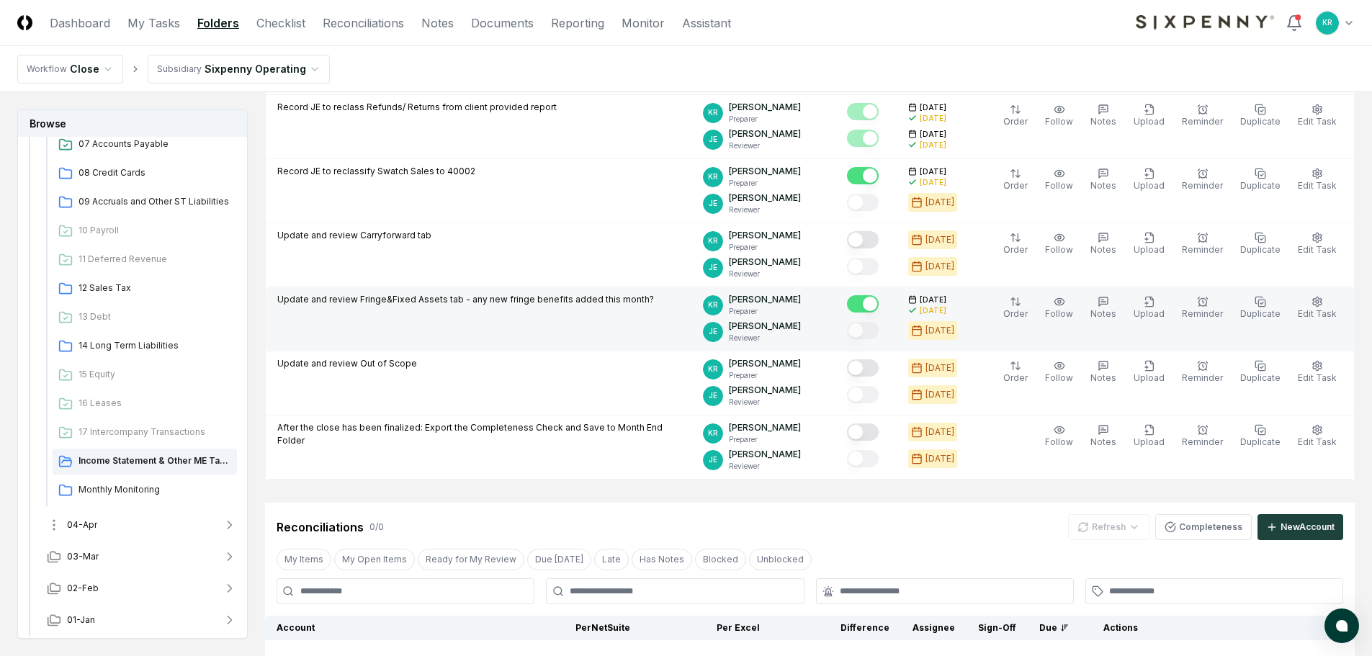
scroll to position [1606, 0]
click at [104, 522] on button "04-Apr" at bounding box center [141, 525] width 213 height 32
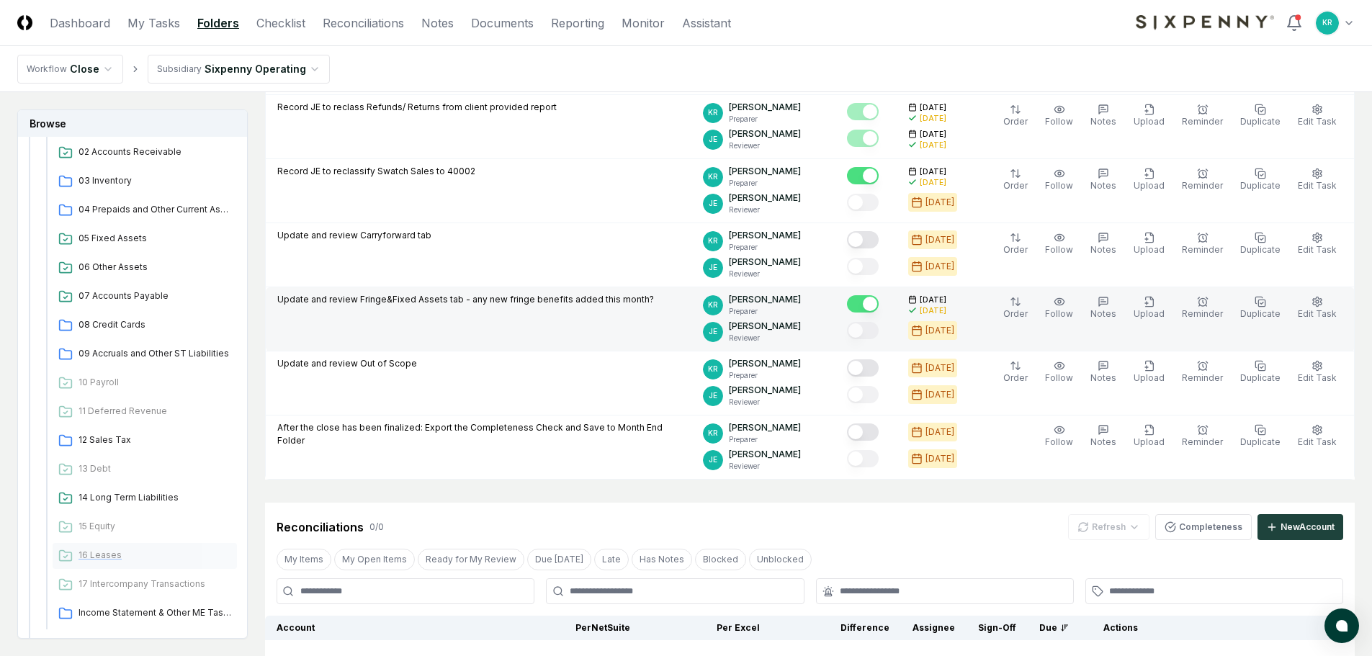
scroll to position [2110, 0]
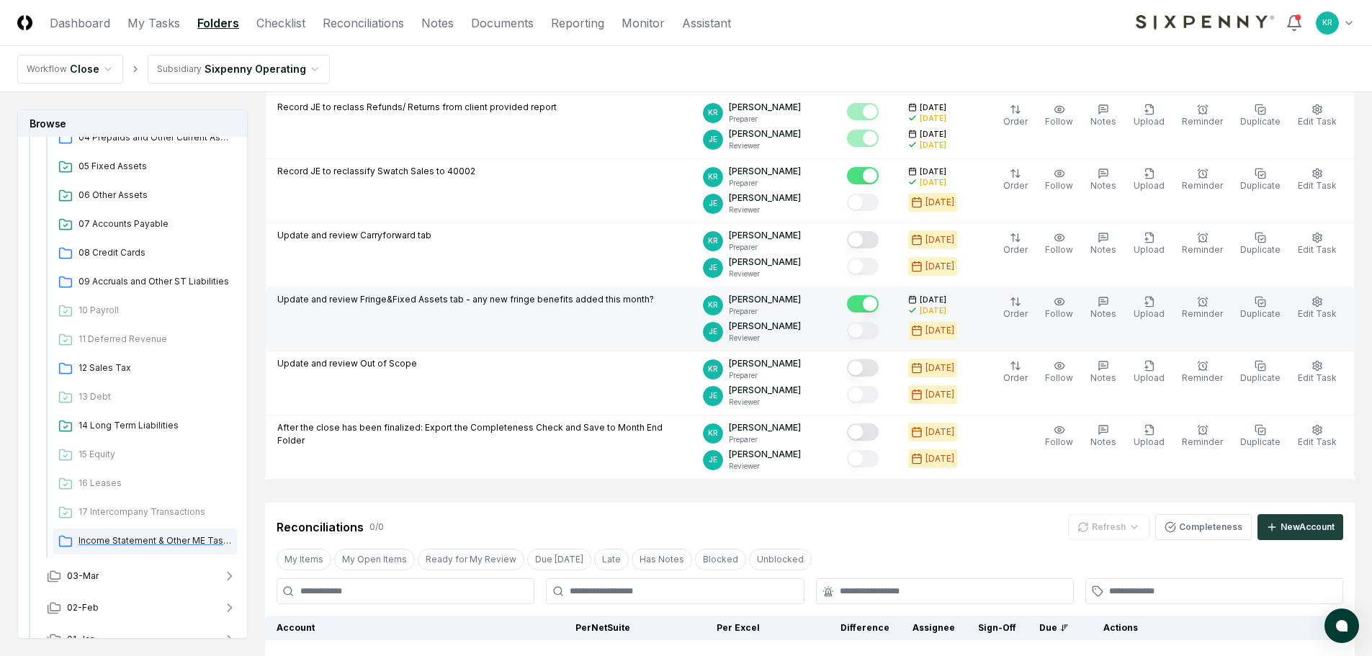
click at [140, 545] on span "Income Statement & Other ME Tasks" at bounding box center [155, 540] width 153 height 13
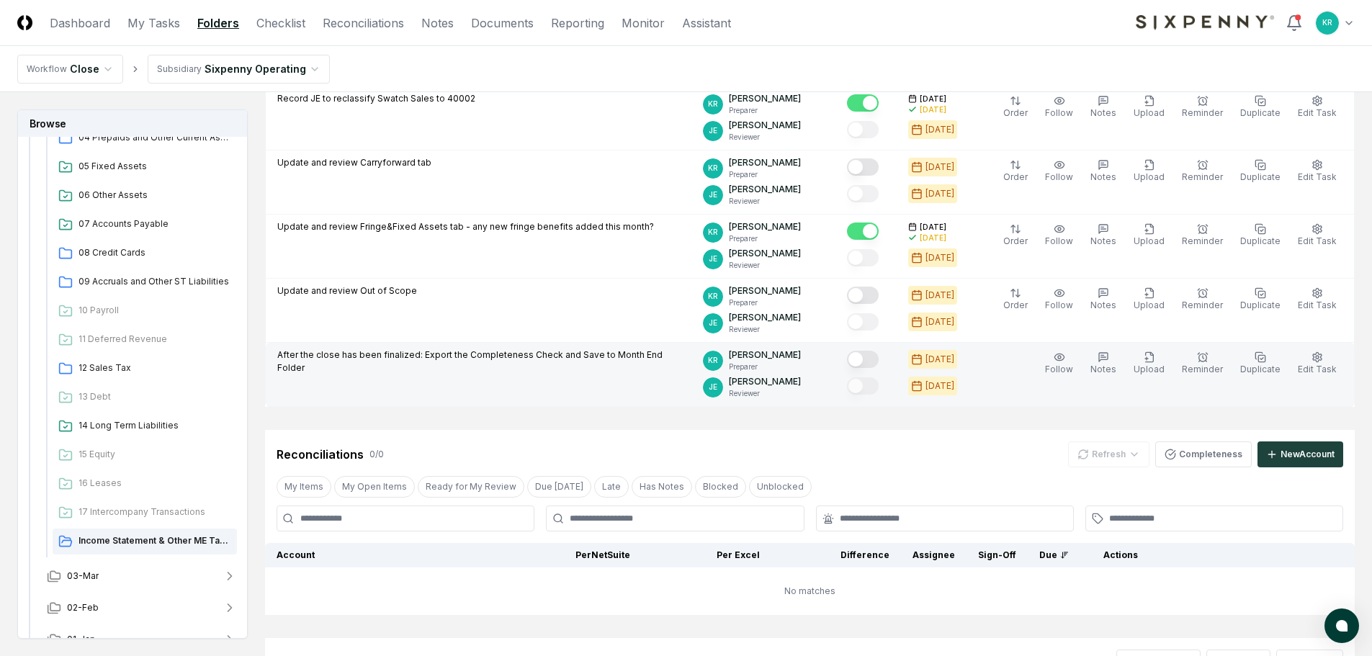
scroll to position [504, 0]
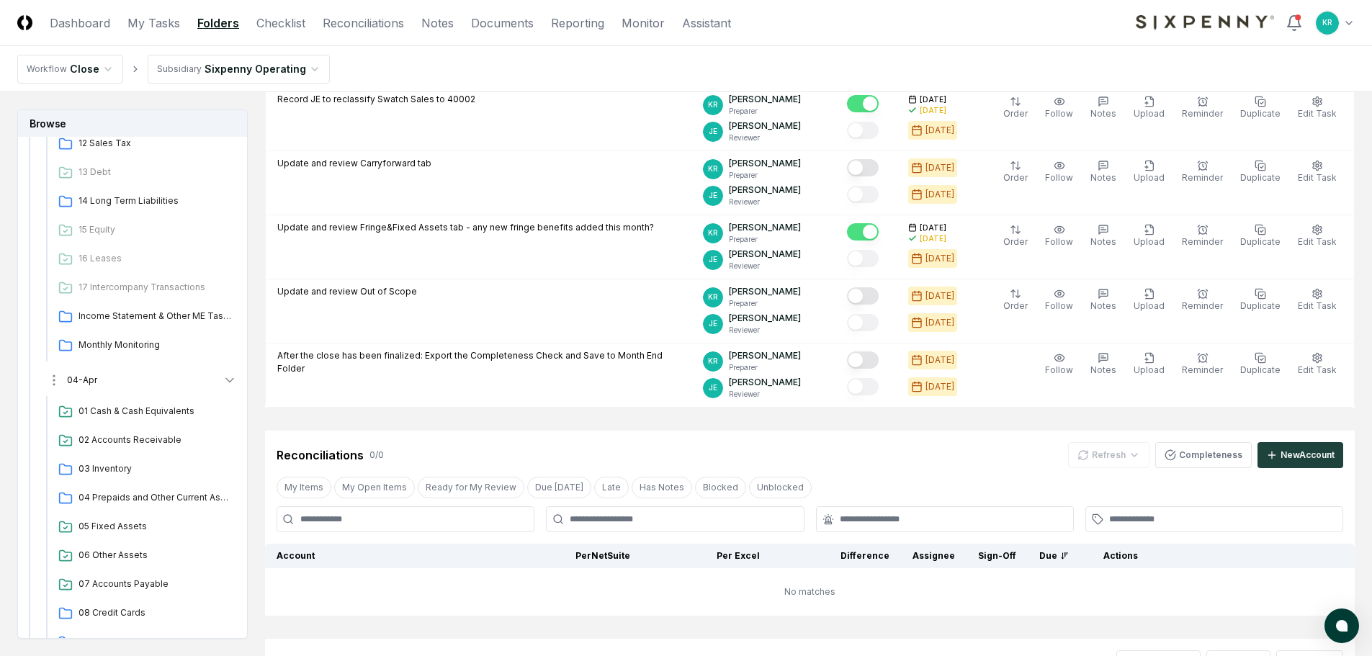
click at [91, 386] on span "04-Apr" at bounding box center [82, 380] width 30 height 13
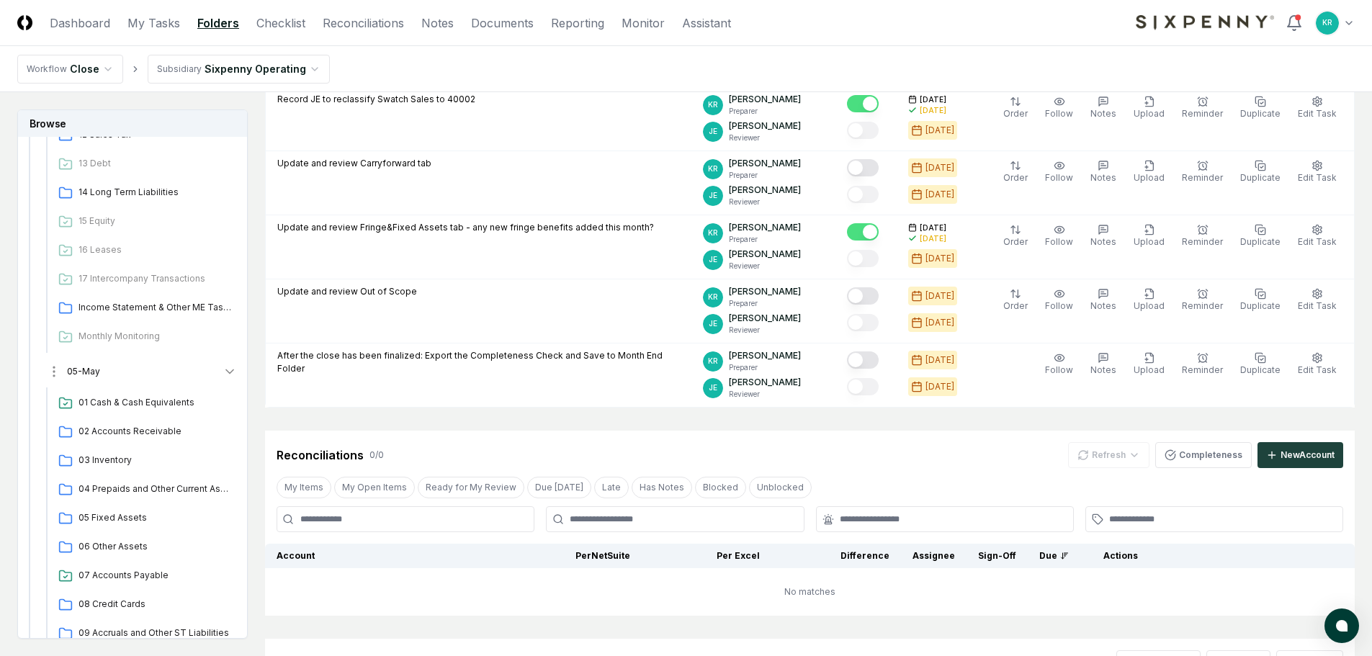
click at [89, 375] on span "05-May" at bounding box center [83, 371] width 33 height 13
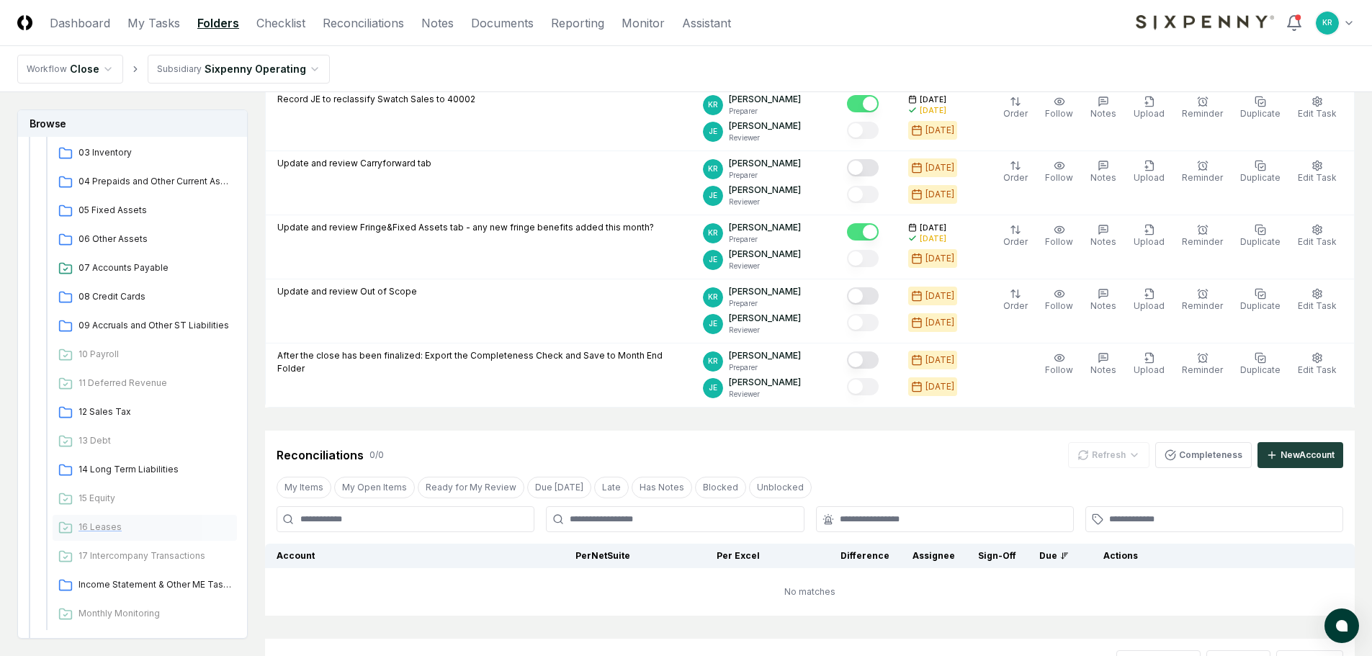
scroll to position [908, 0]
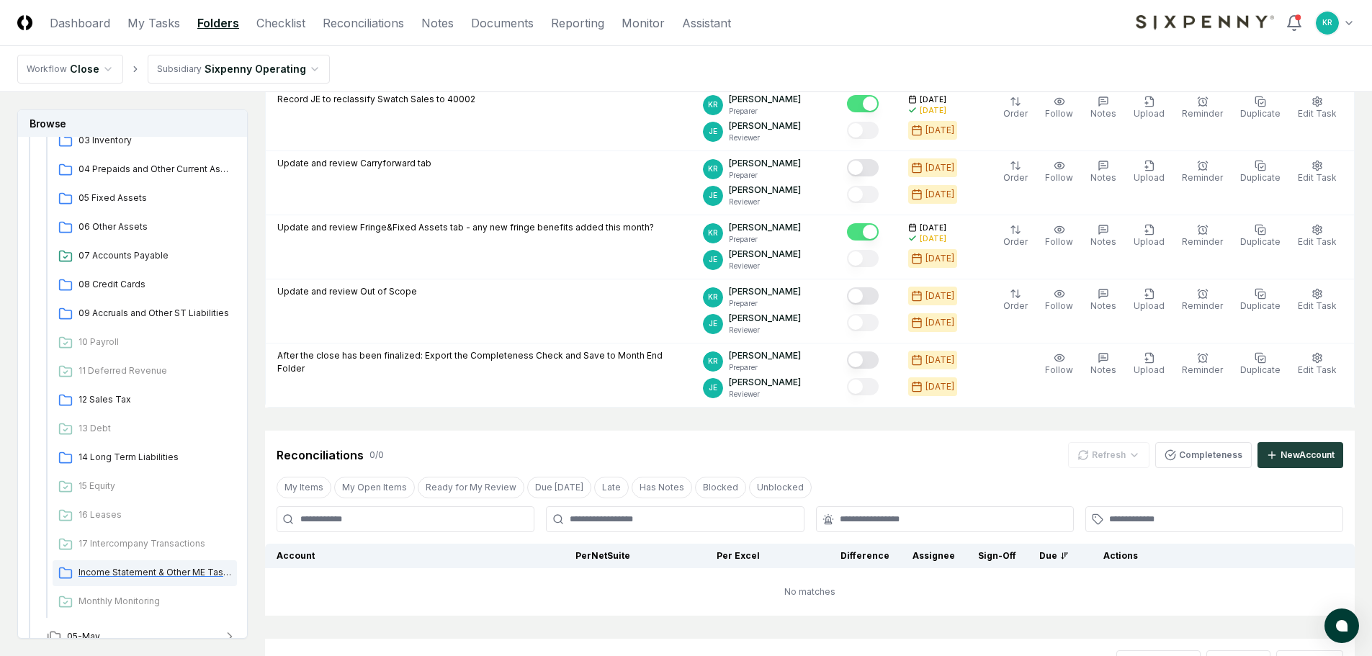
click at [118, 573] on span "Income Statement & Other ME Tasks" at bounding box center [155, 572] width 153 height 13
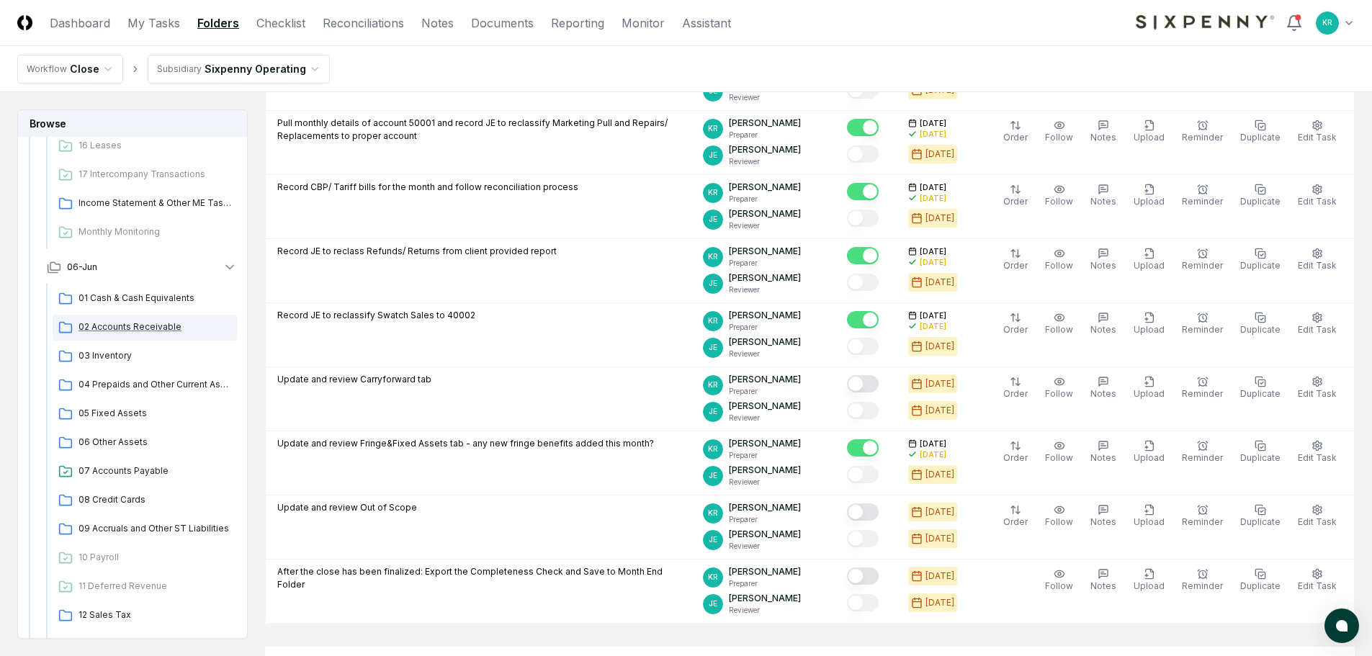
scroll to position [692, 0]
click at [89, 272] on span "06-Jun" at bounding box center [82, 267] width 30 height 13
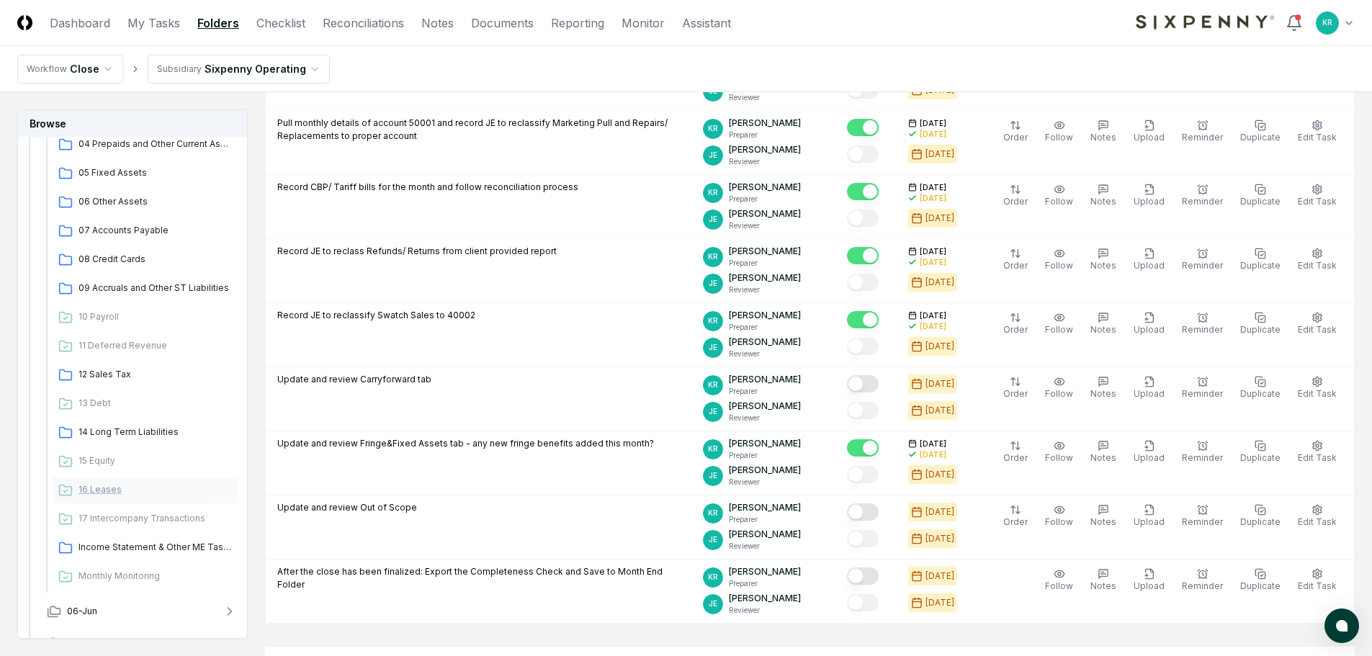
scroll to position [355, 0]
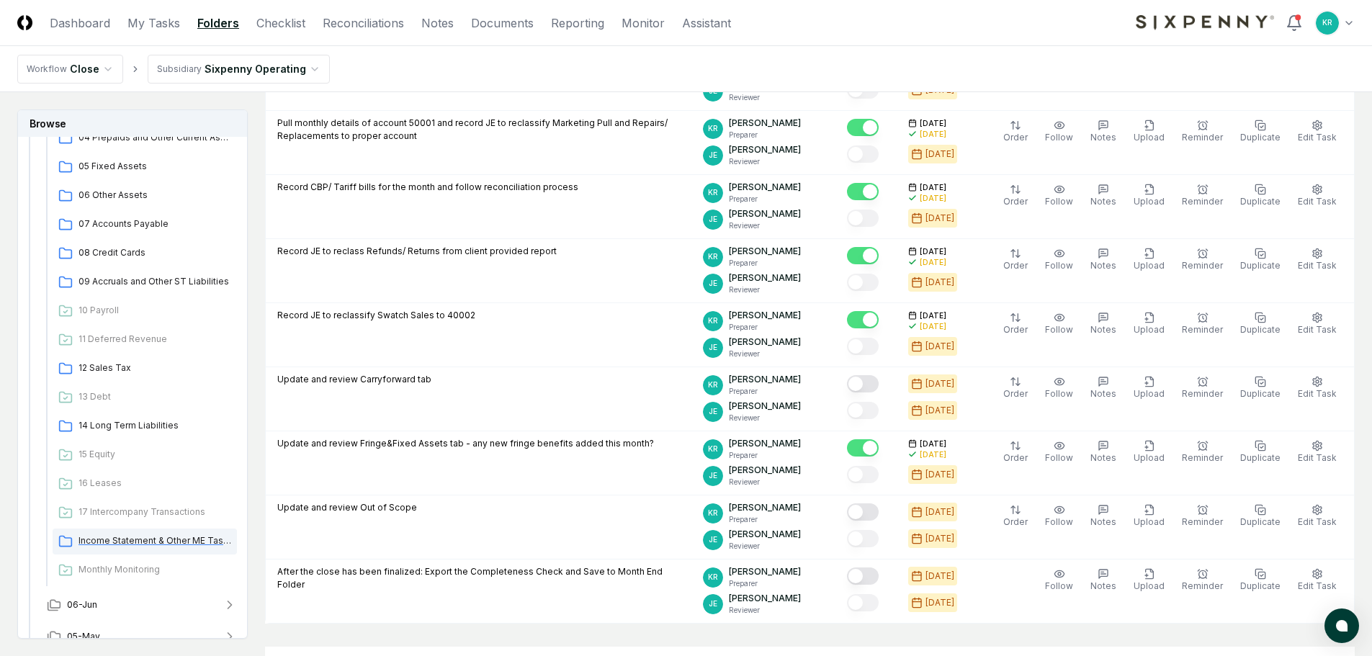
click at [186, 543] on span "Income Statement & Other ME Tasks" at bounding box center [155, 540] width 153 height 13
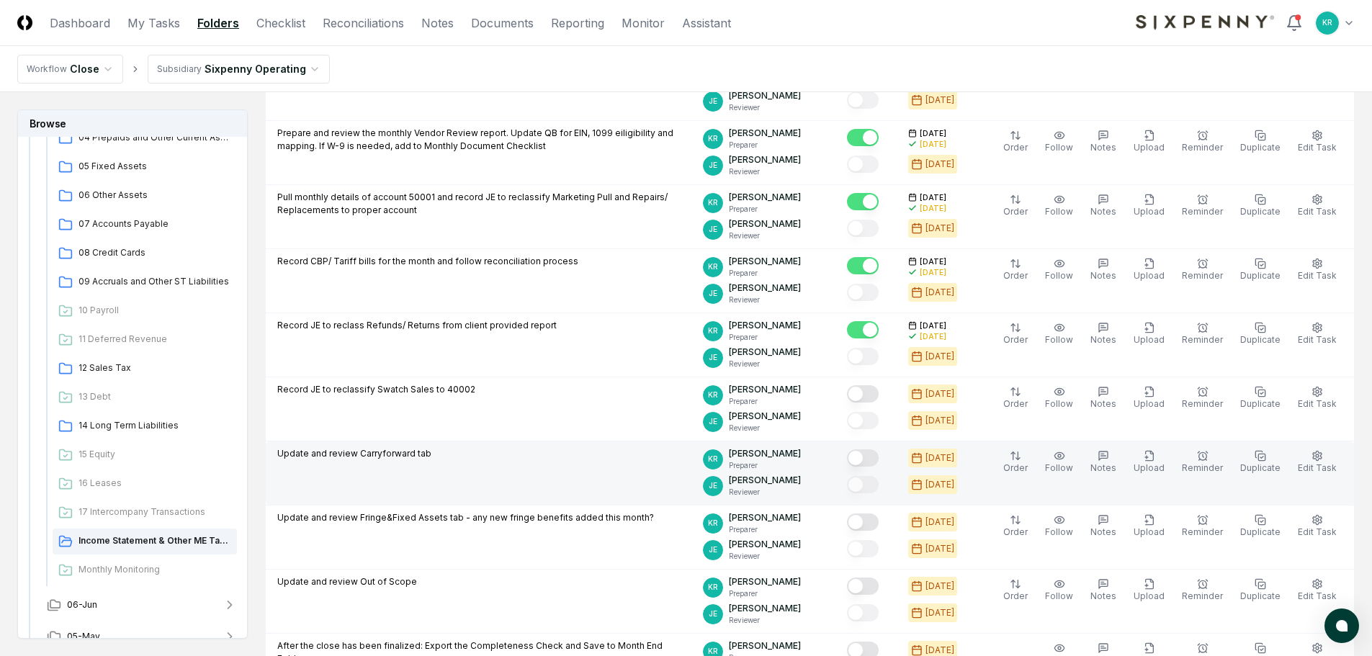
scroll to position [216, 0]
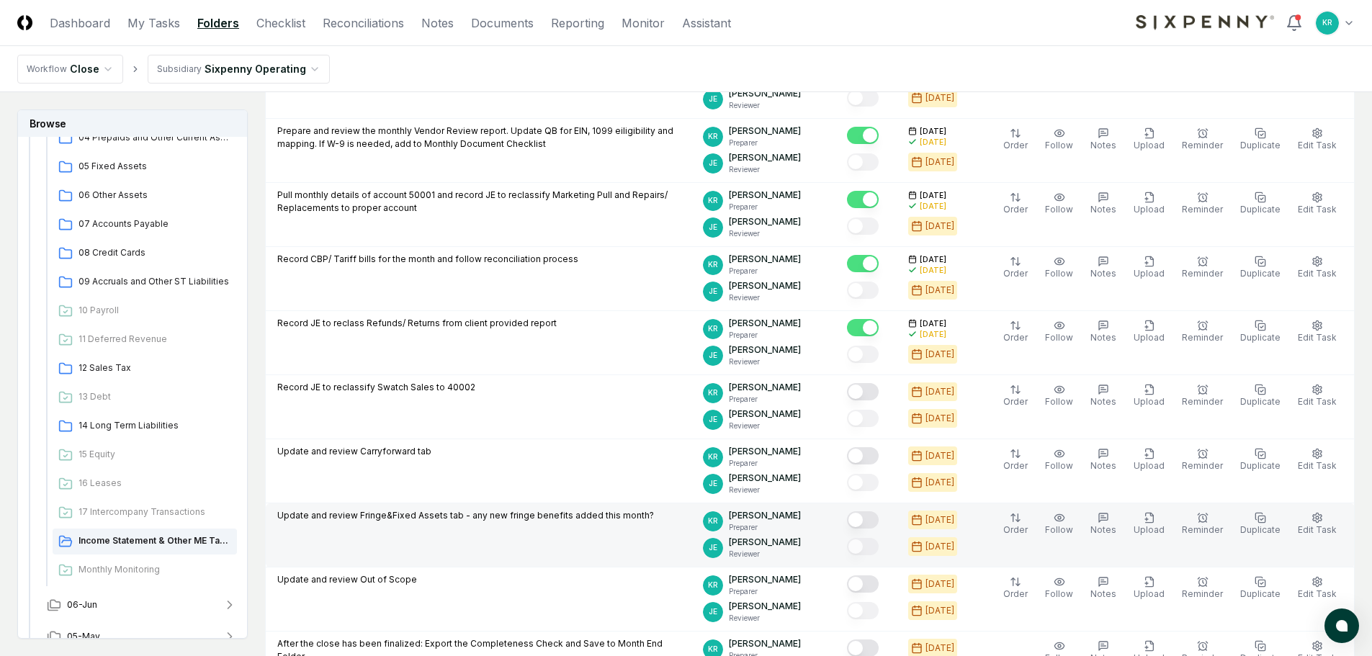
drag, startPoint x: 884, startPoint y: 522, endPoint x: 876, endPoint y: 522, distance: 8.0
click at [879, 522] on button "Mark complete" at bounding box center [863, 519] width 32 height 17
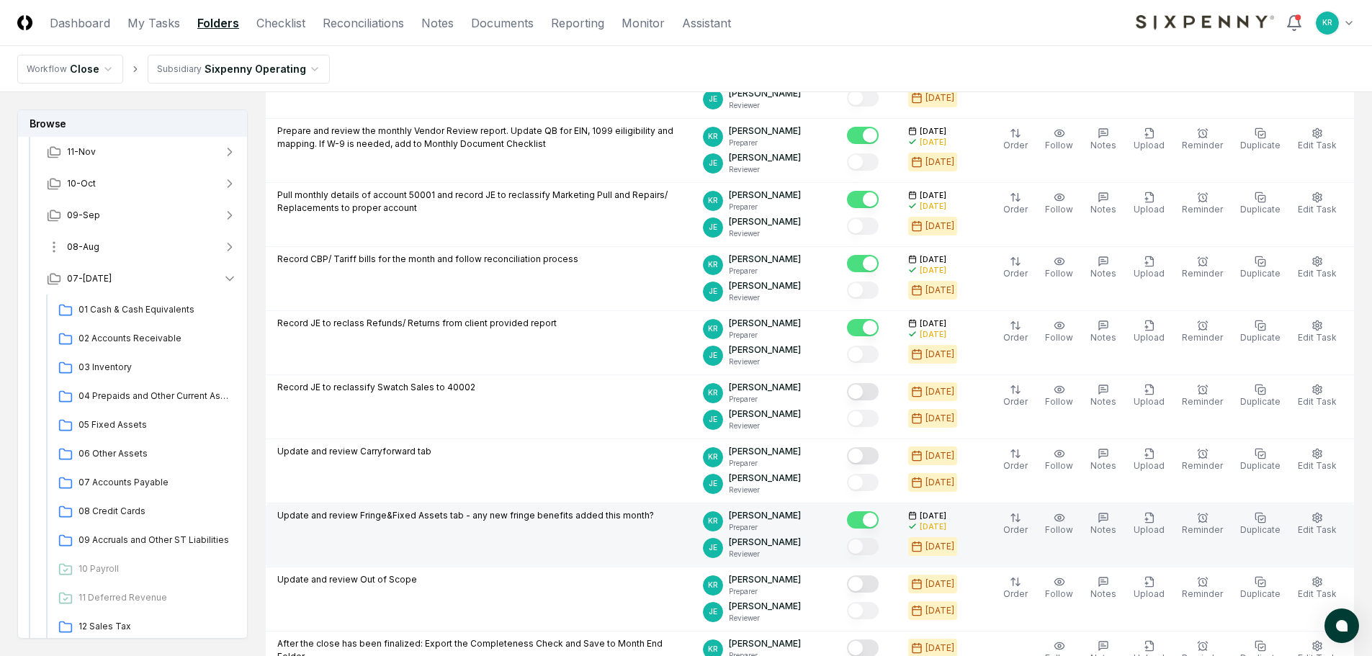
scroll to position [67, 0]
click at [66, 308] on html "CloseCore Dashboard My Tasks Folders Checklist Reconciliations Notes Documents …" at bounding box center [686, 468] width 1372 height 1368
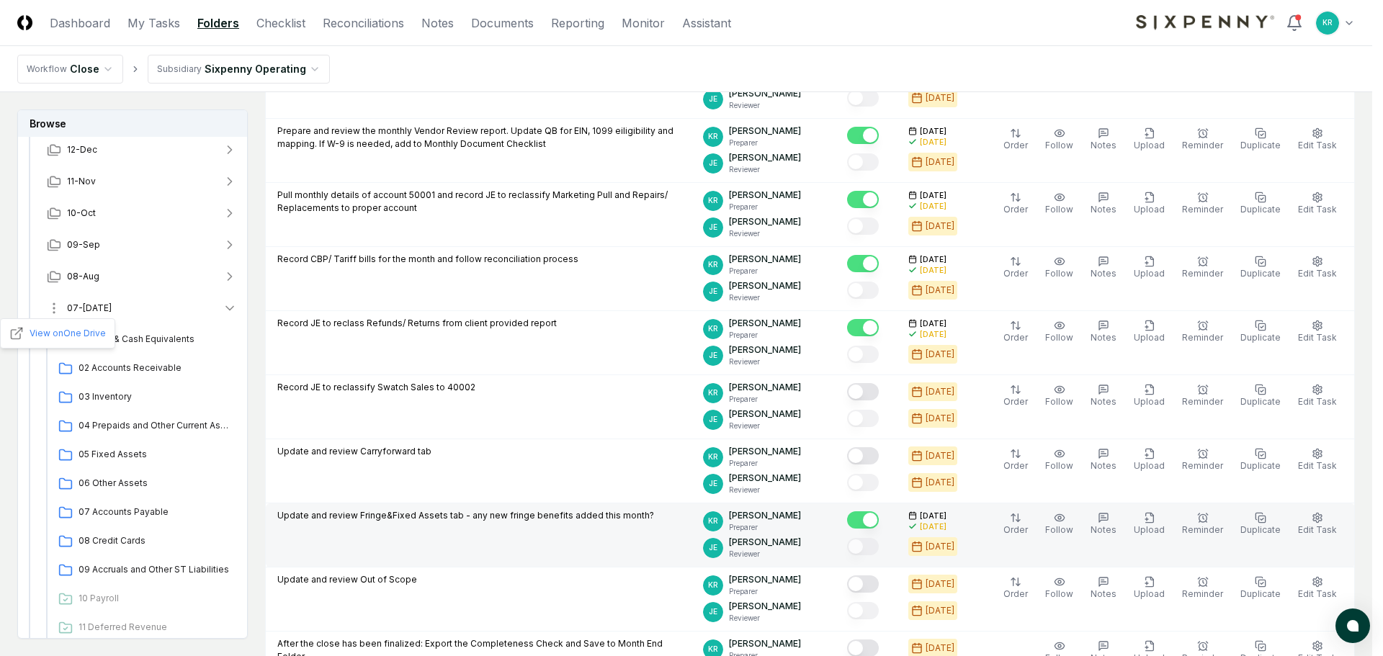
click at [90, 313] on html "CloseCore Dashboard My Tasks Folders Checklist Reconciliations Notes Documents …" at bounding box center [691, 468] width 1383 height 1368
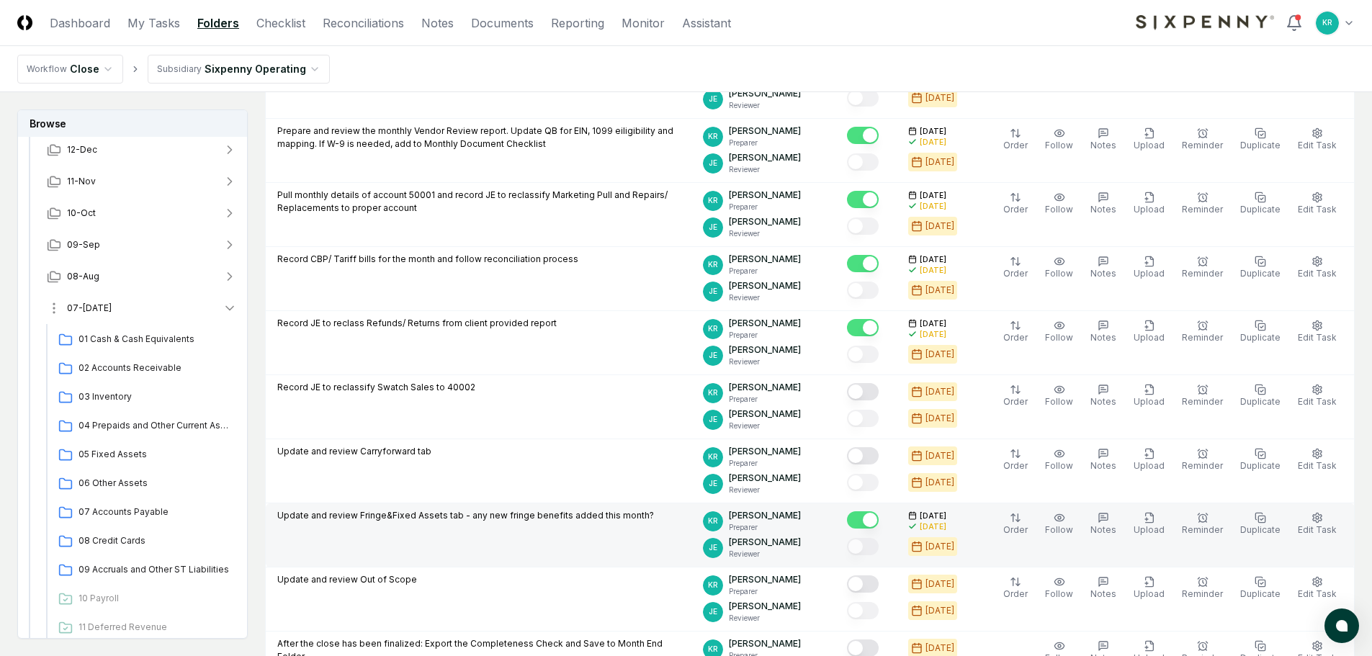
click at [92, 309] on span "07-[DATE]" at bounding box center [89, 308] width 45 height 13
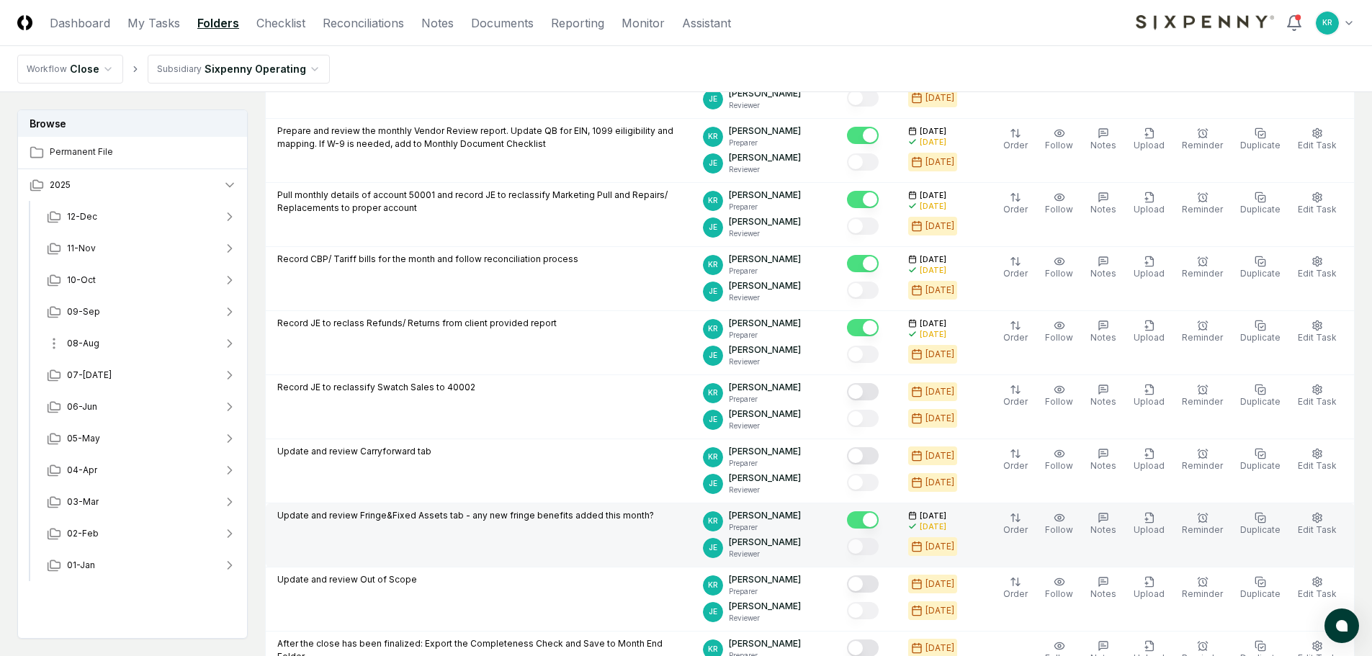
click at [89, 343] on span "08-Aug" at bounding box center [83, 343] width 32 height 13
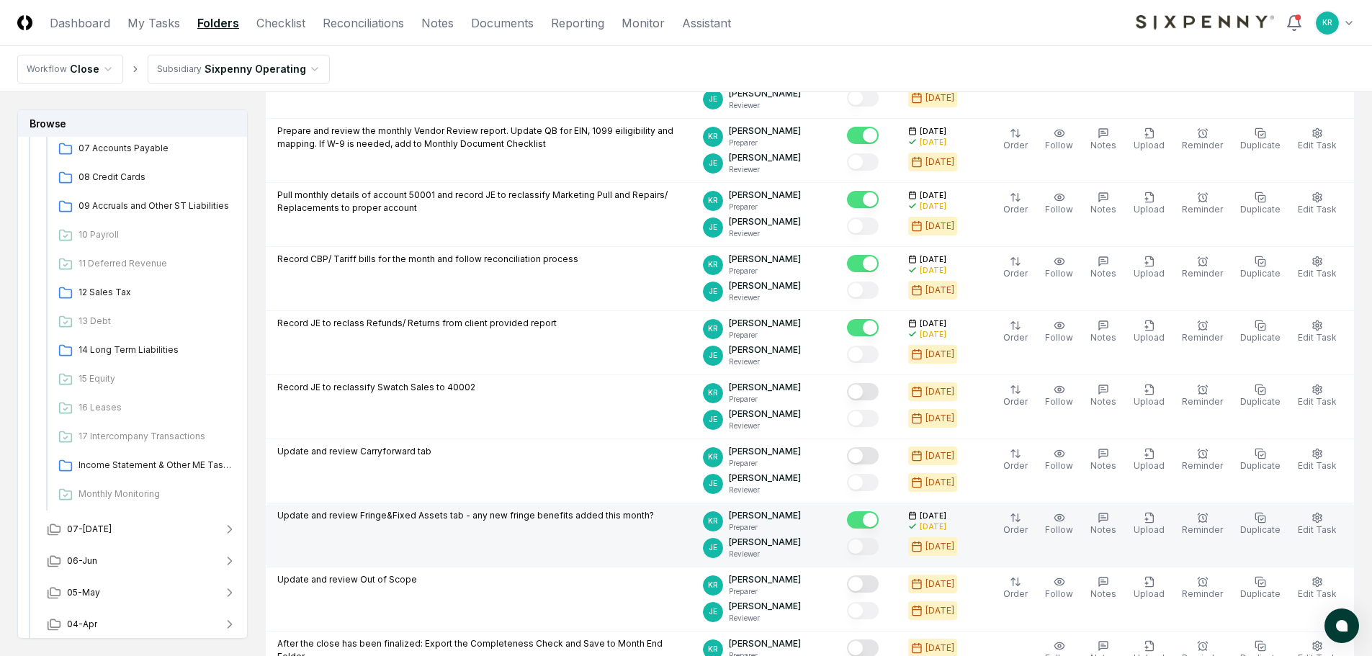
scroll to position [360, 0]
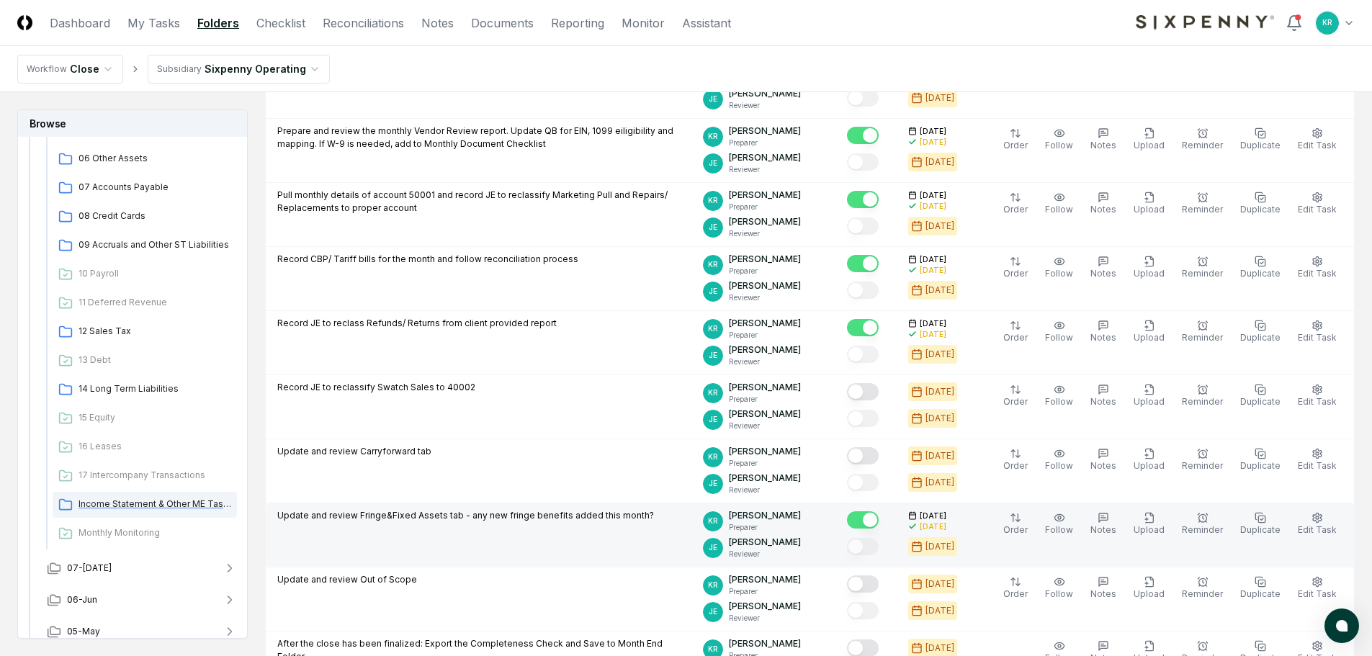
click at [178, 509] on span "Income Statement & Other ME Tasks" at bounding box center [155, 504] width 153 height 13
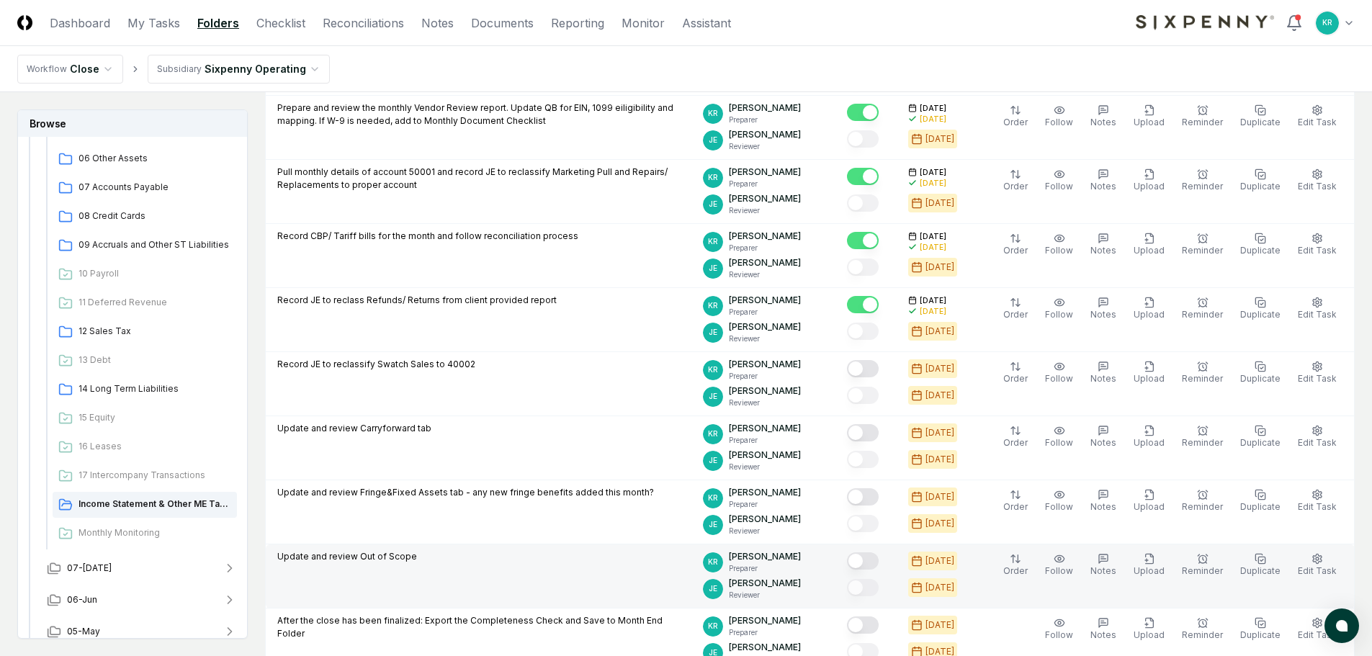
scroll to position [432, 0]
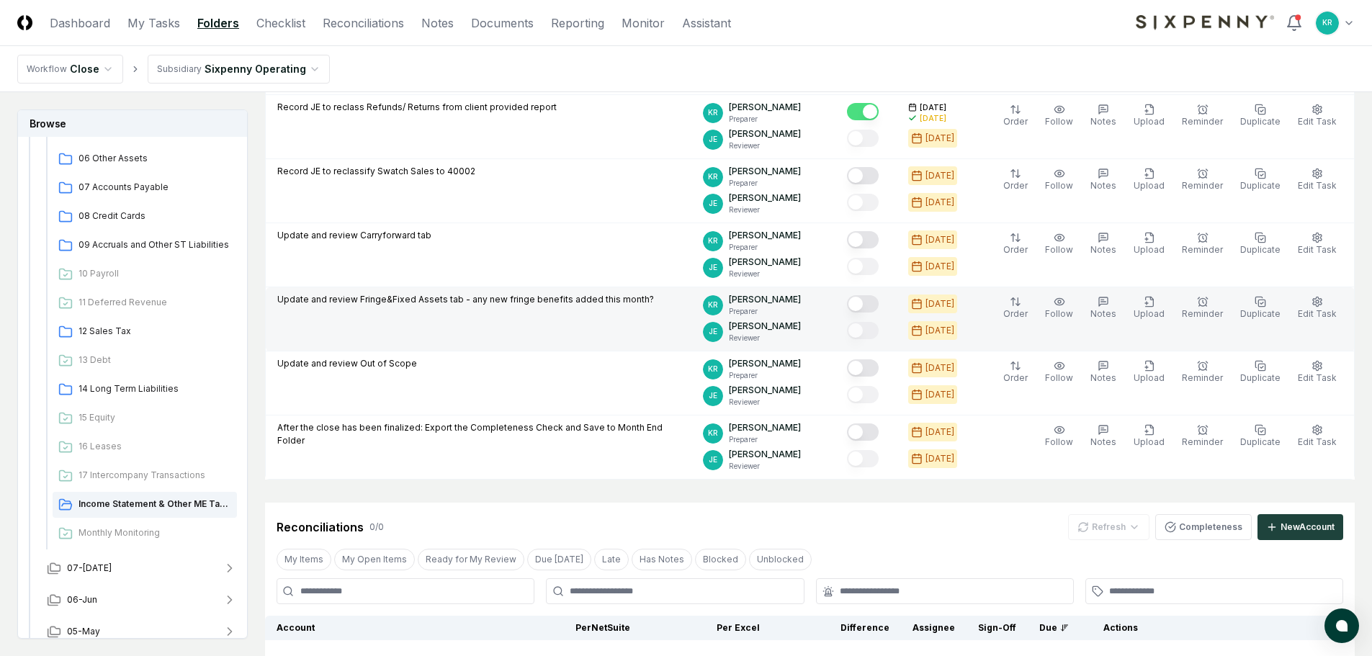
click at [879, 299] on button "Mark complete" at bounding box center [863, 303] width 32 height 17
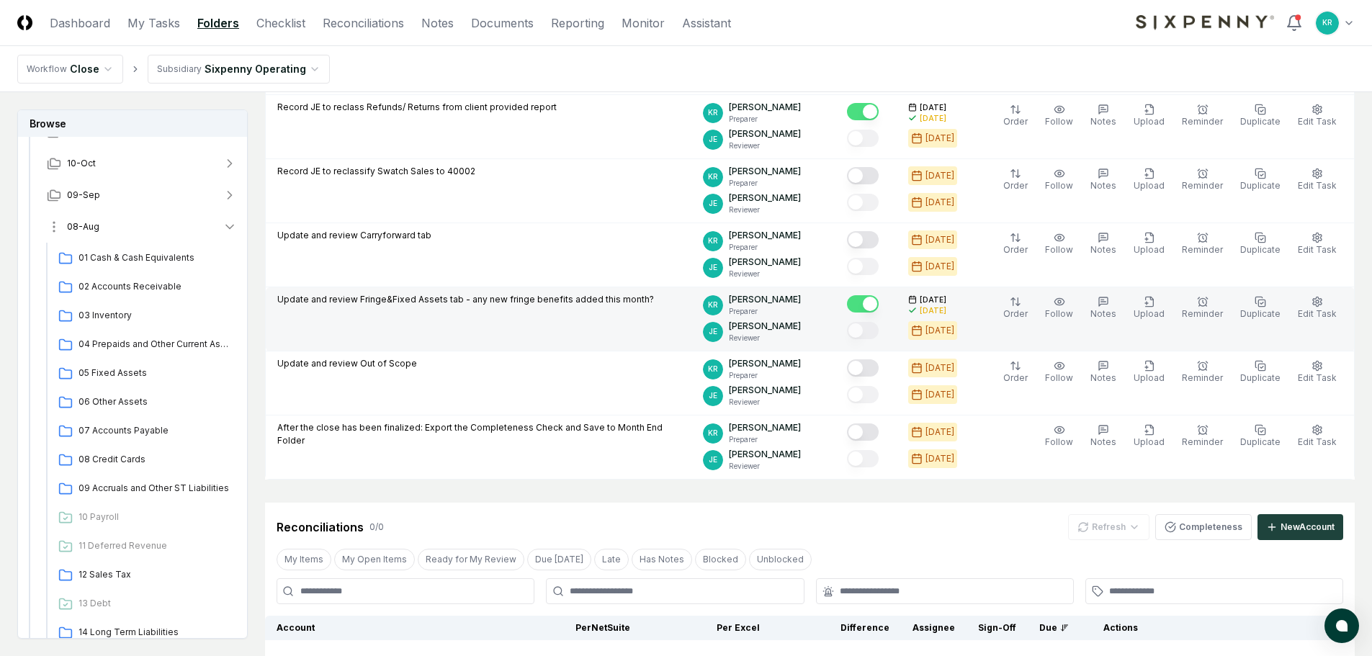
scroll to position [72, 0]
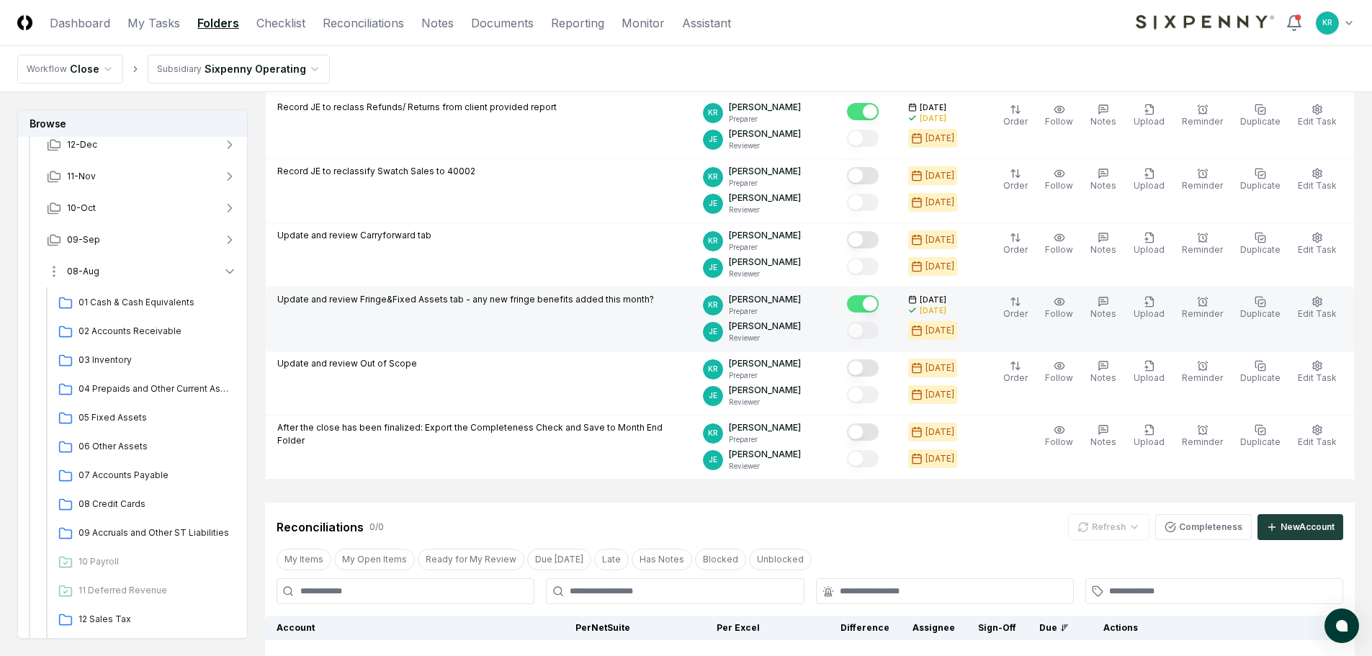
click at [92, 267] on span "08-Aug" at bounding box center [83, 271] width 32 height 13
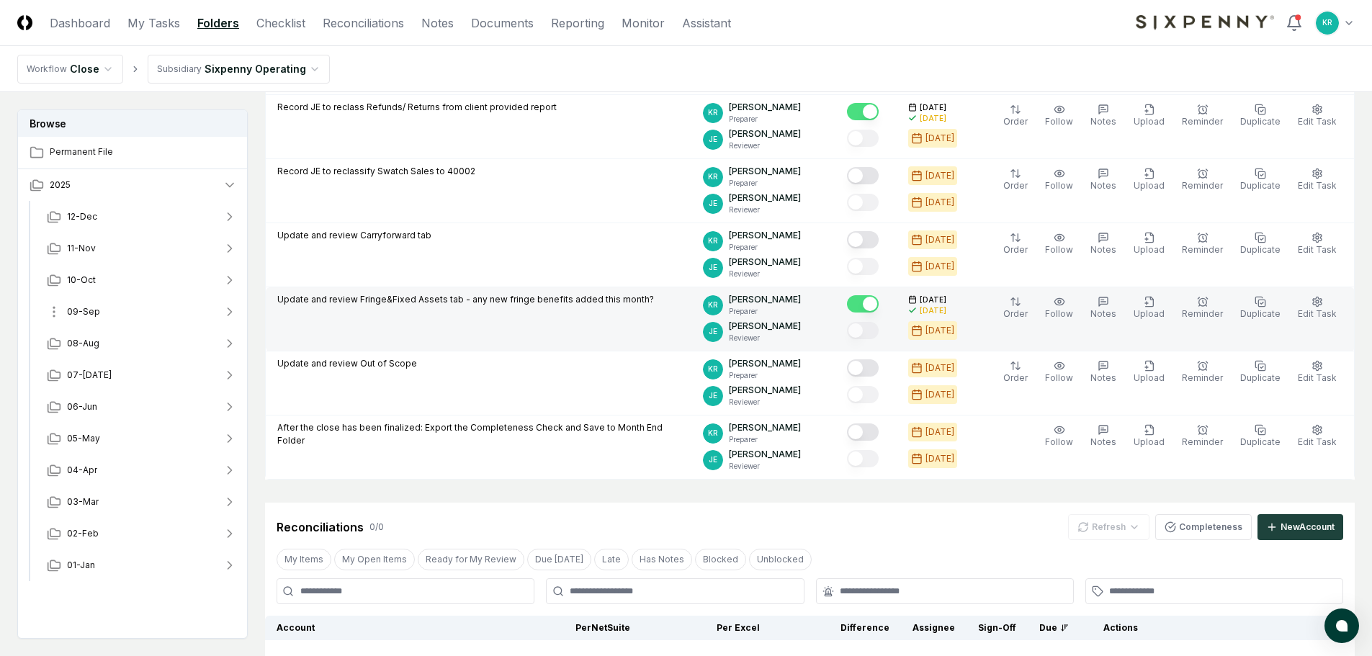
click at [90, 311] on span "09-Sep" at bounding box center [83, 311] width 33 height 13
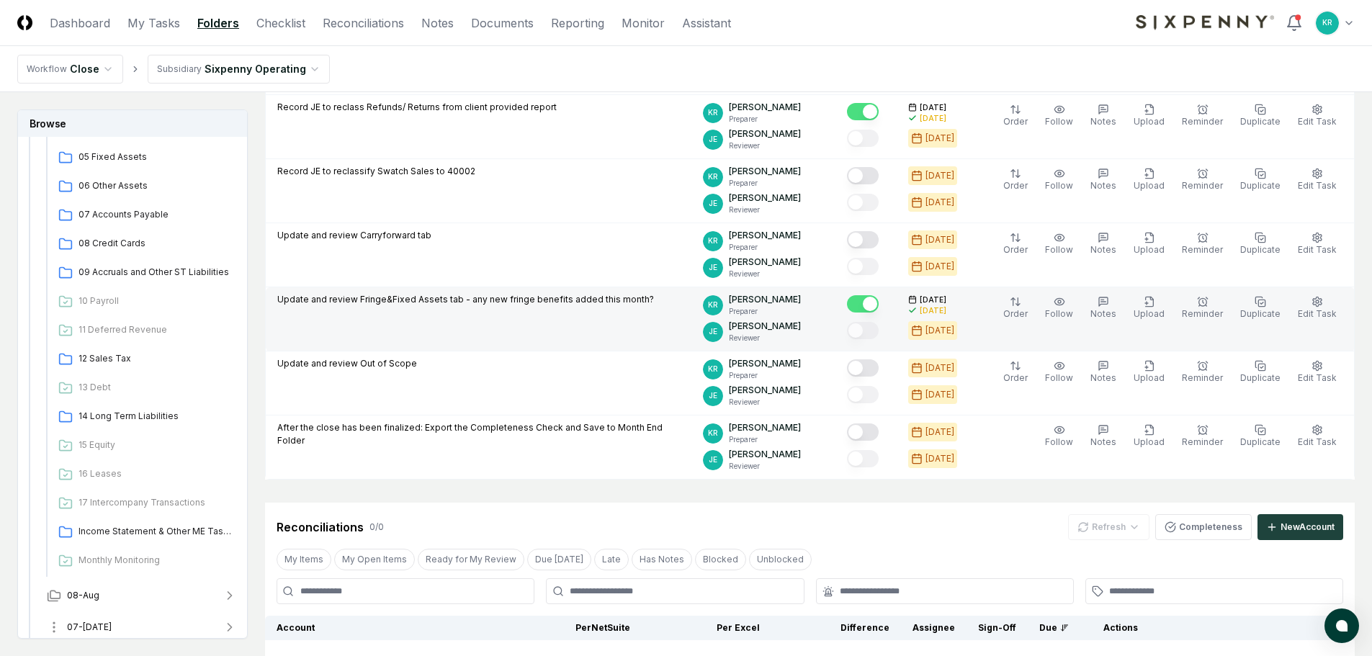
scroll to position [360, 0]
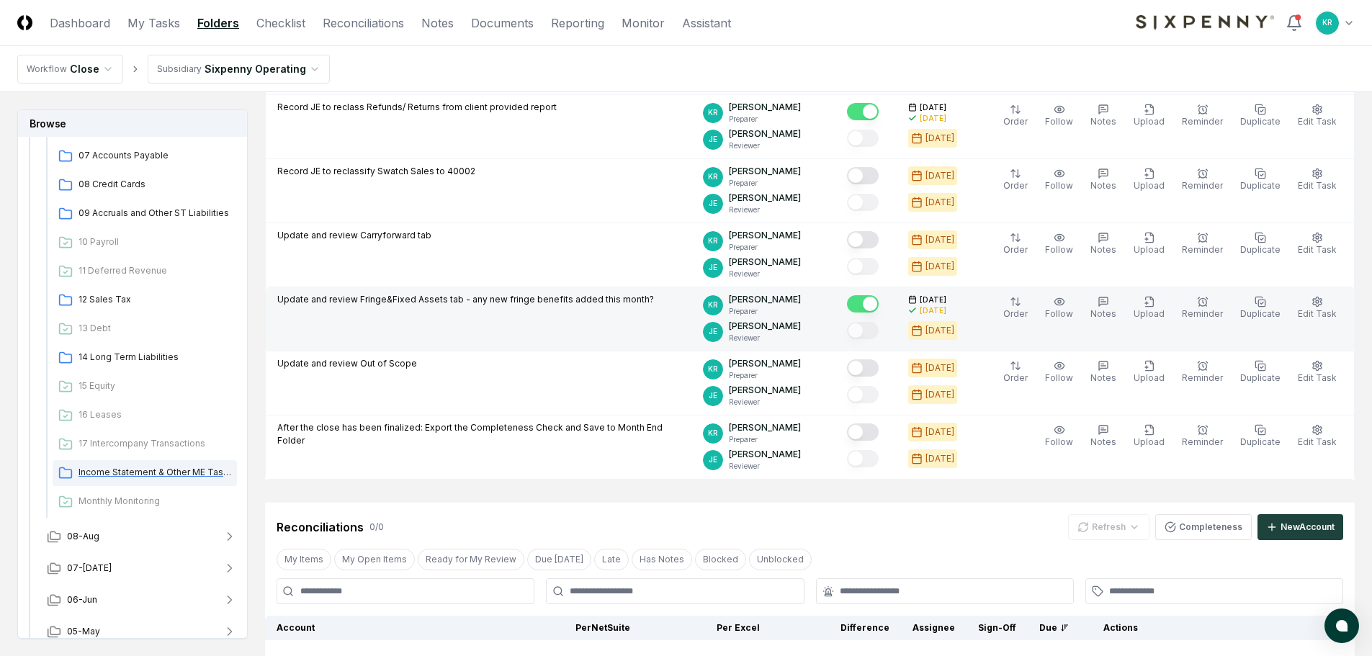
click at [130, 478] on span "Income Statement & Other ME Tasks" at bounding box center [155, 472] width 153 height 13
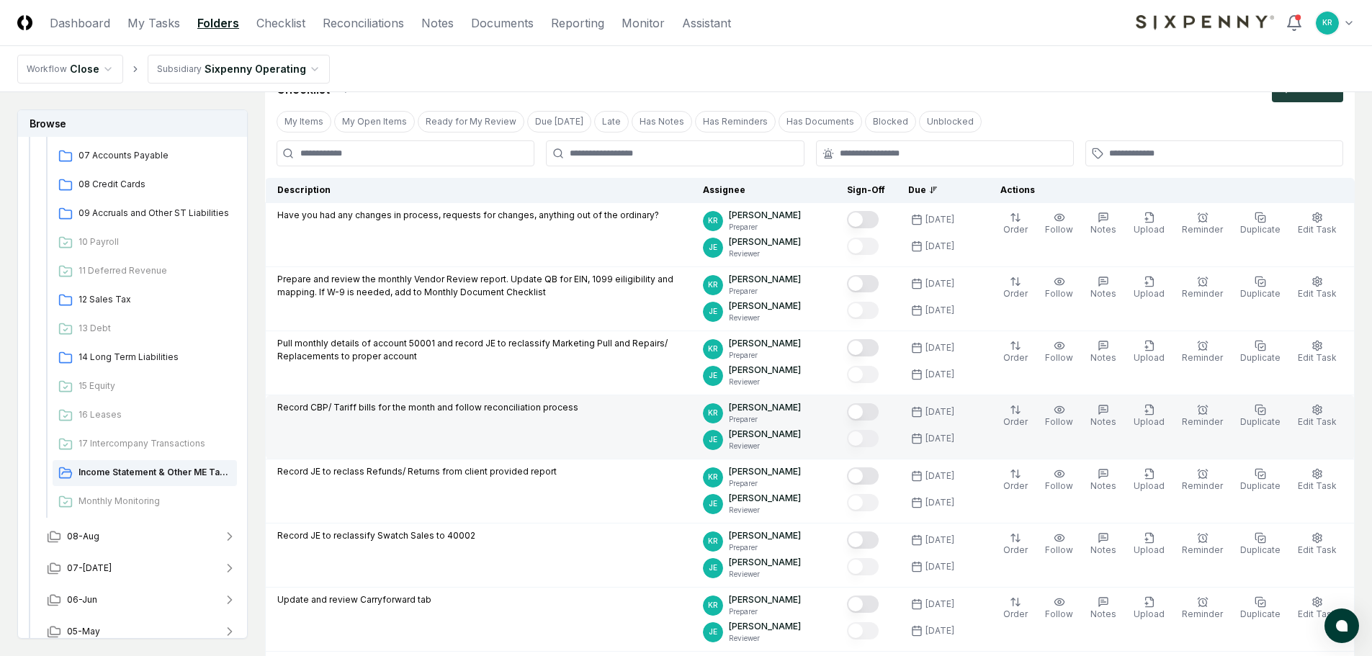
scroll to position [72, 0]
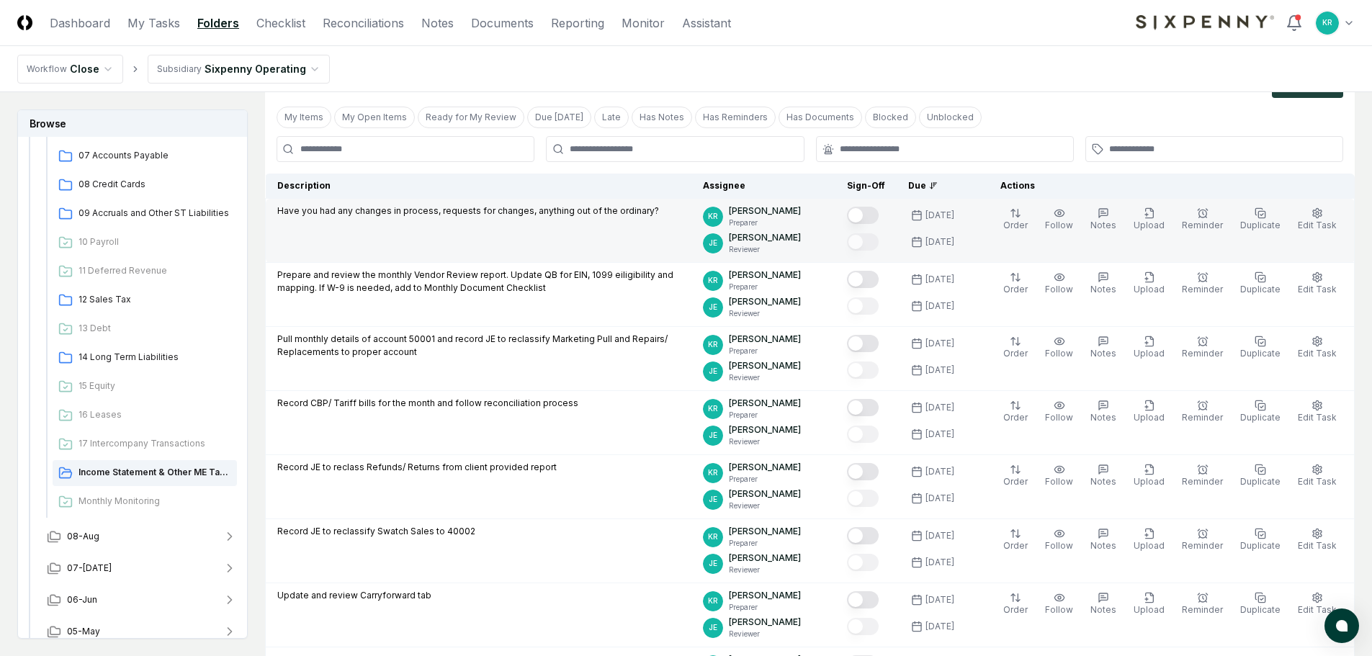
click at [879, 212] on button "Mark complete" at bounding box center [863, 215] width 32 height 17
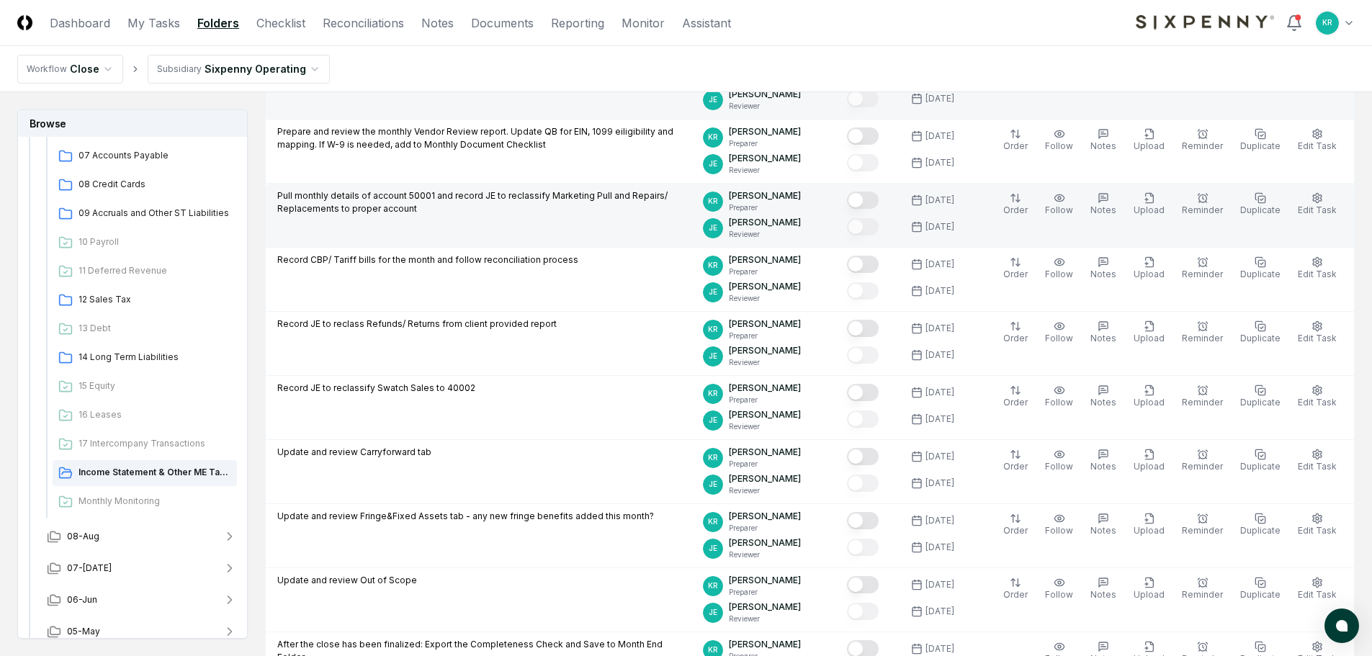
scroll to position [288, 0]
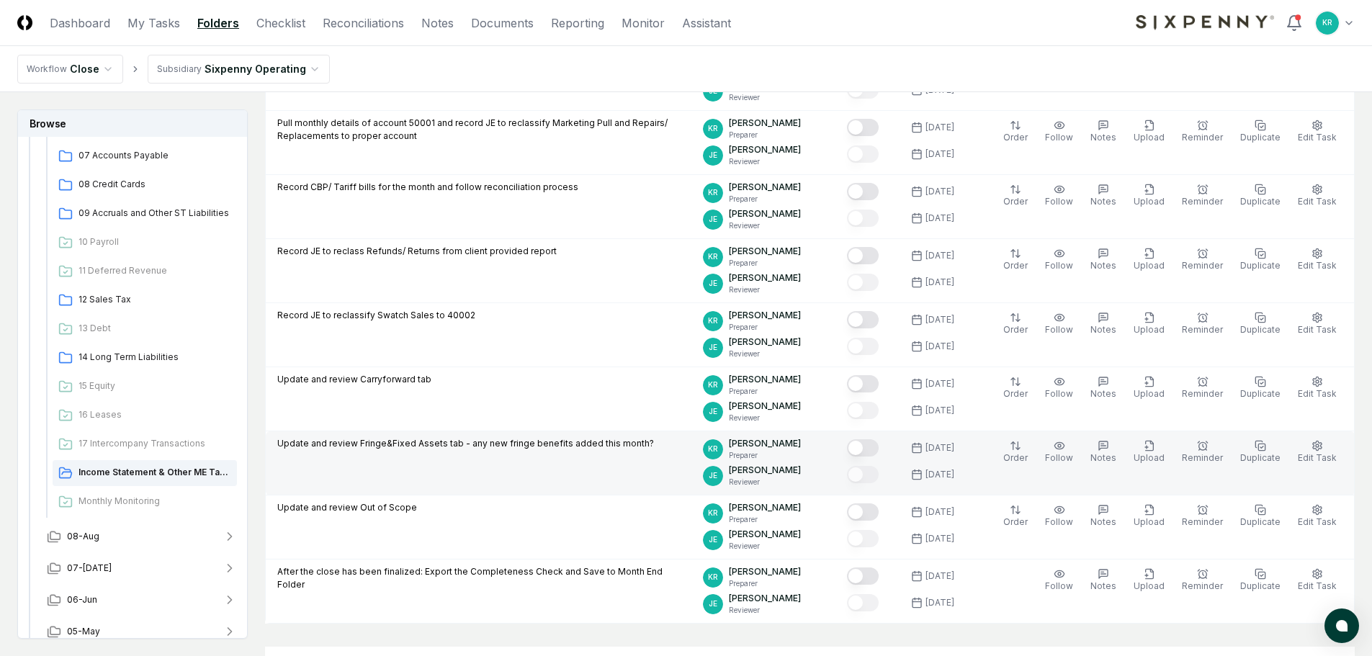
click at [879, 445] on button "Mark complete" at bounding box center [863, 447] width 32 height 17
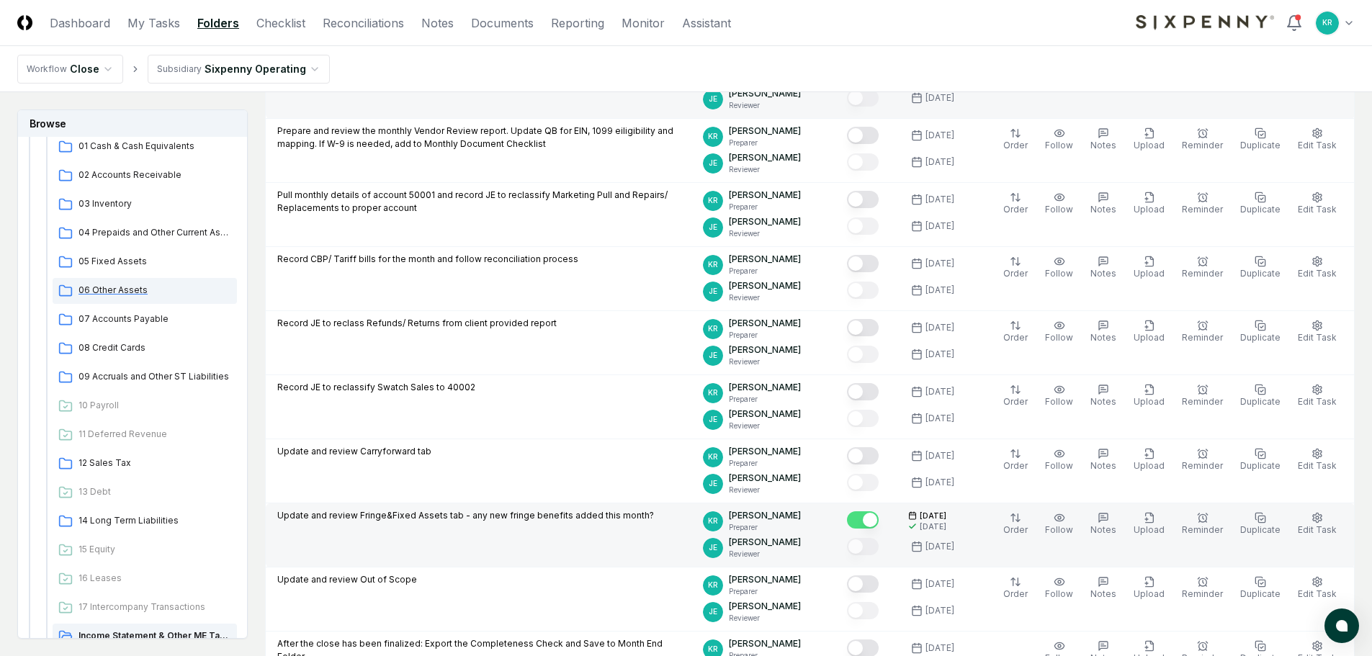
scroll to position [144, 0]
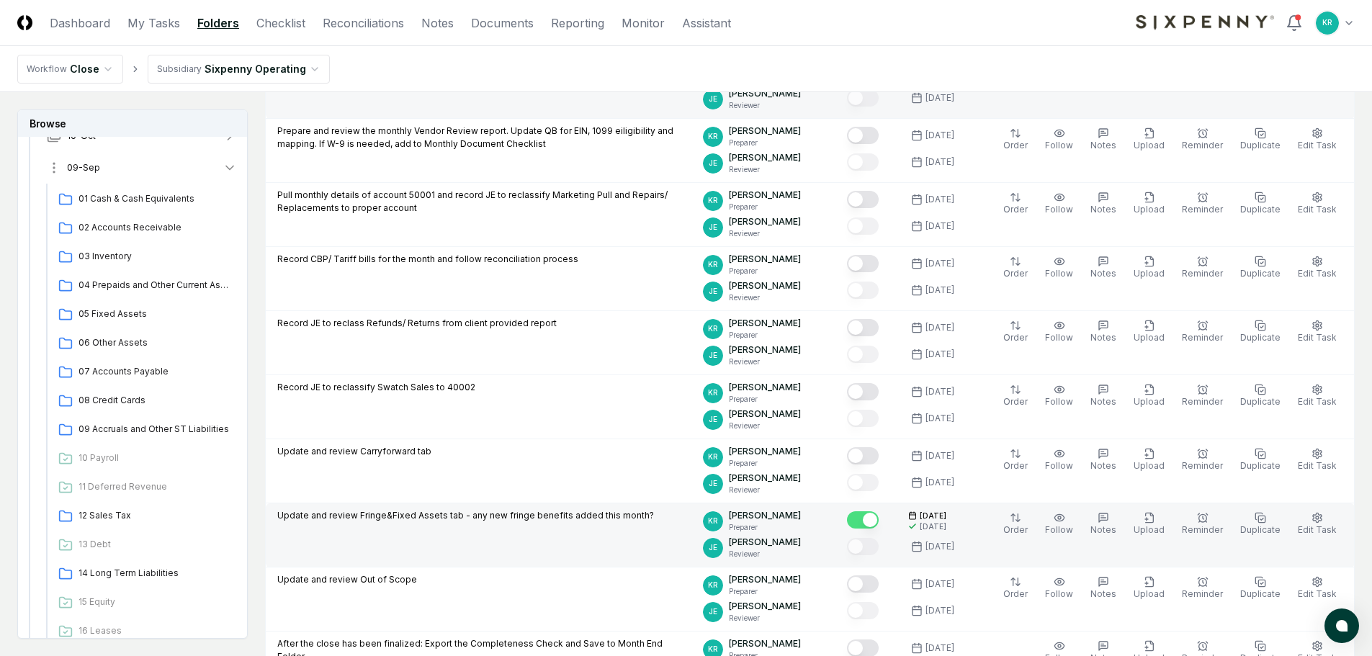
click at [89, 172] on span "09-Sep" at bounding box center [83, 167] width 33 height 13
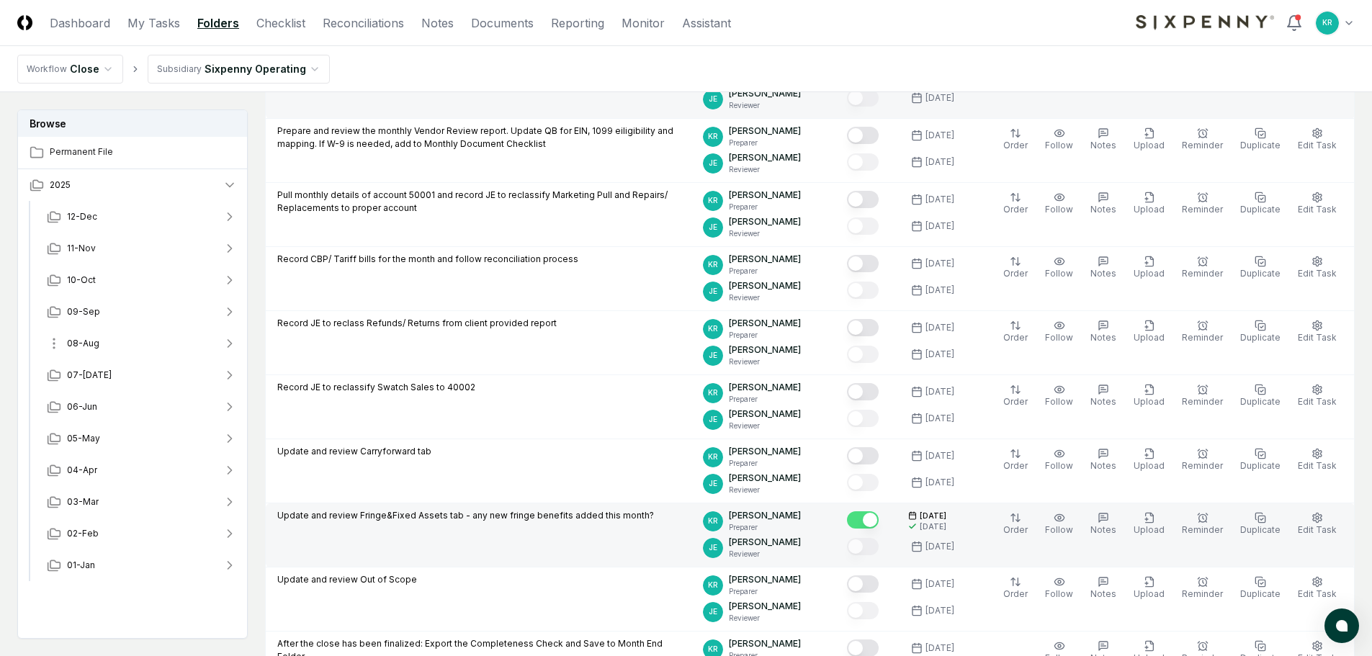
click at [86, 349] on span "08-Aug" at bounding box center [83, 343] width 32 height 13
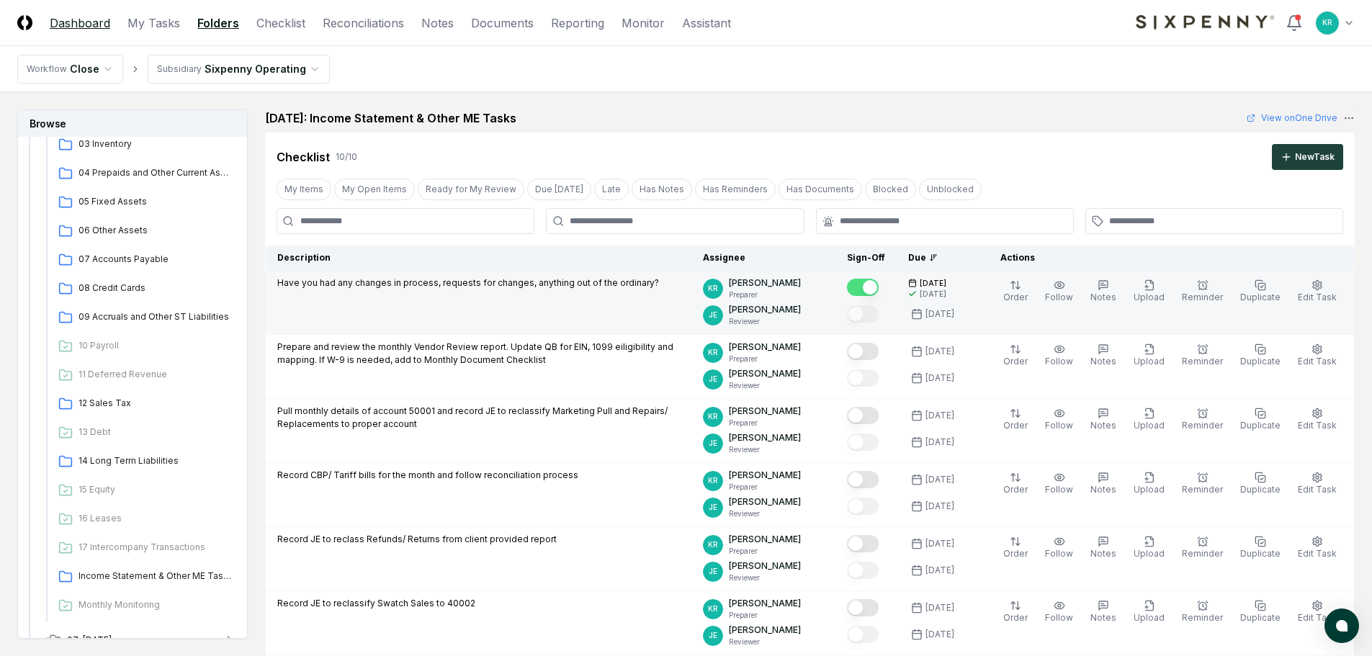
click at [99, 26] on link "Dashboard" at bounding box center [80, 22] width 61 height 17
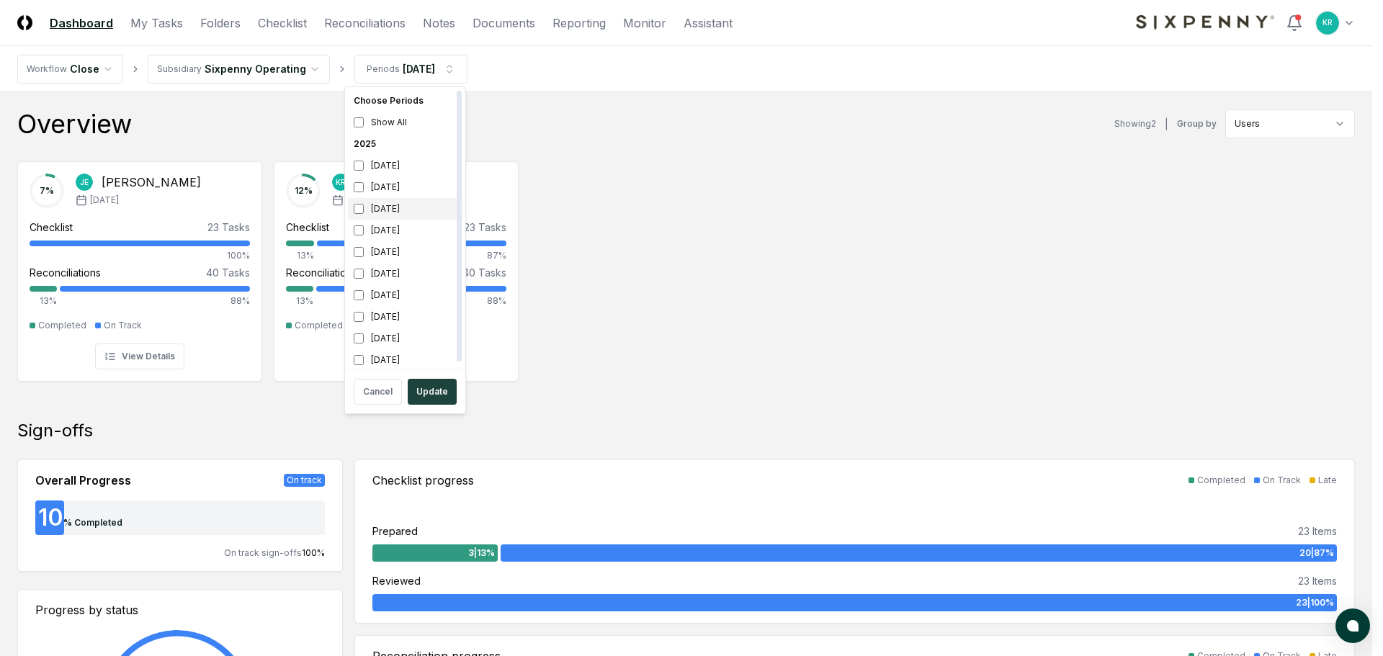
click at [385, 206] on div "[DATE]" at bounding box center [405, 209] width 115 height 22
click at [378, 177] on div "[DATE]" at bounding box center [405, 187] width 115 height 22
drag, startPoint x: 426, startPoint y: 392, endPoint x: 451, endPoint y: 363, distance: 38.3
click at [426, 393] on button "Update" at bounding box center [432, 392] width 49 height 26
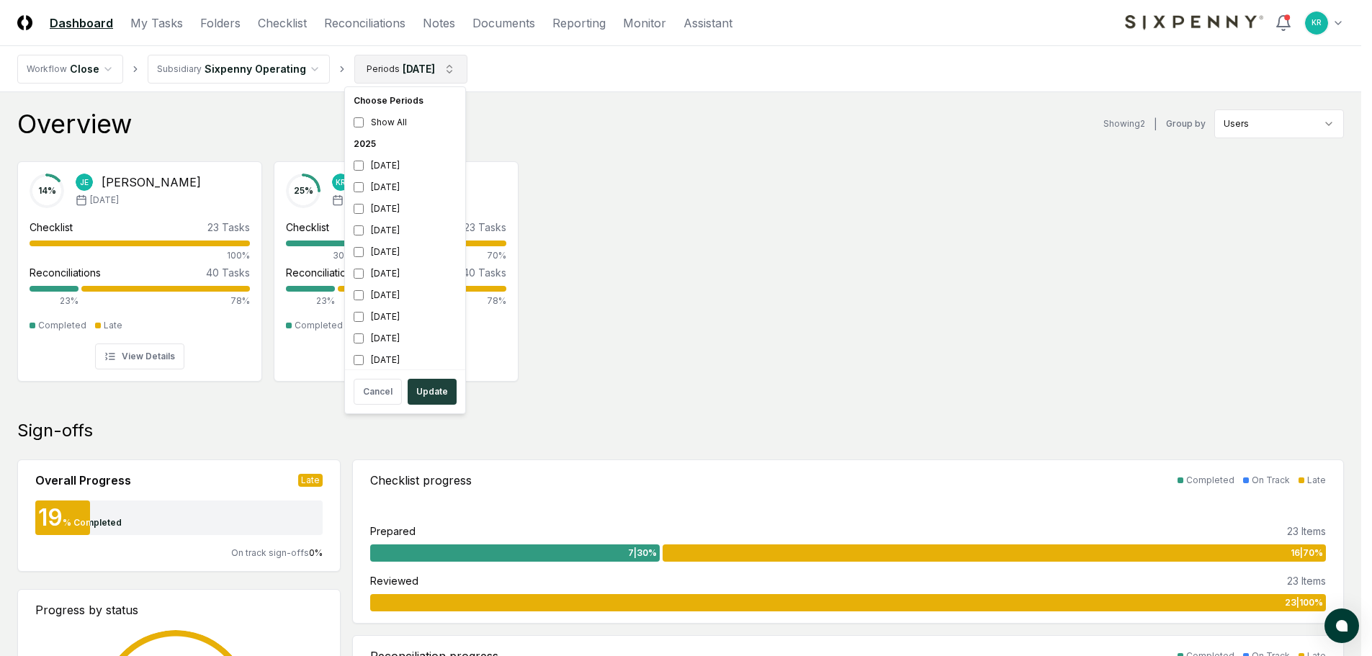
click at [393, 231] on div "[DATE]" at bounding box center [405, 231] width 115 height 22
click at [393, 214] on div "[DATE]" at bounding box center [405, 209] width 115 height 22
click at [431, 391] on button "Update" at bounding box center [432, 392] width 49 height 26
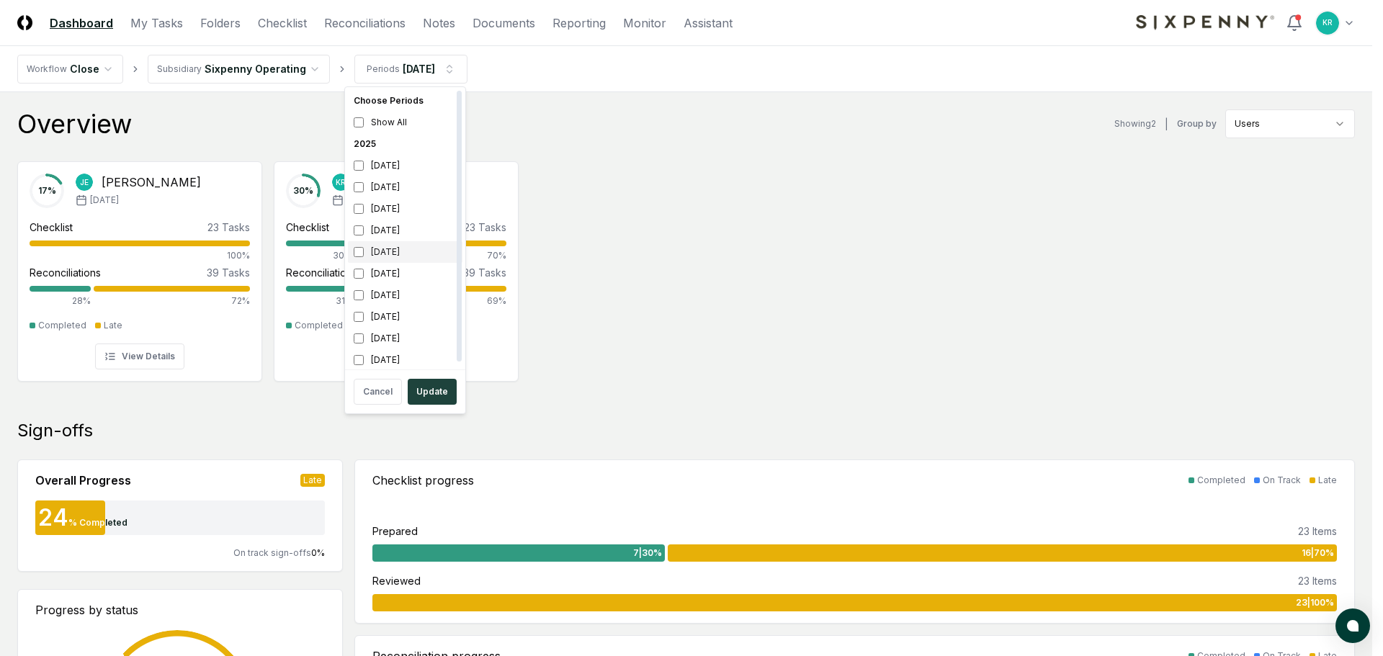
click at [402, 254] on div "[DATE]" at bounding box center [405, 252] width 115 height 22
click at [395, 237] on div "[DATE]" at bounding box center [405, 231] width 115 height 22
click at [431, 400] on button "Update" at bounding box center [432, 392] width 49 height 26
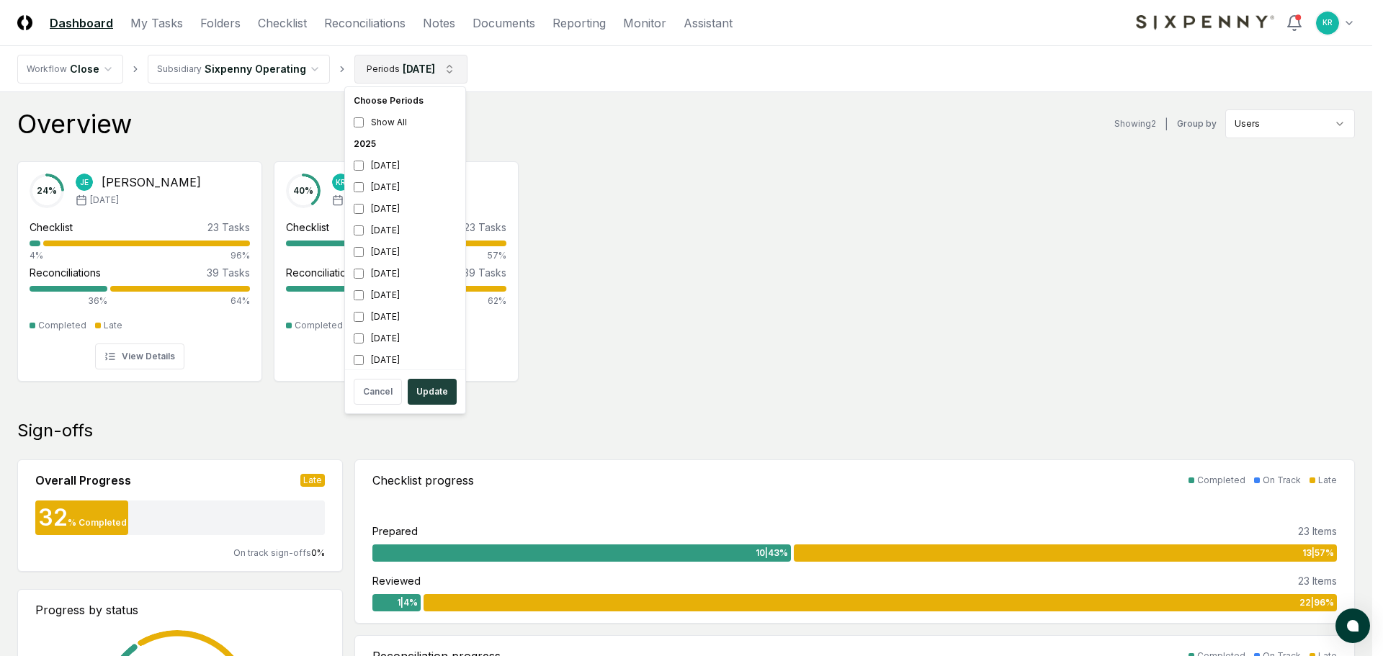
click at [385, 257] on div "[DATE]" at bounding box center [405, 252] width 115 height 22
click at [385, 277] on div "[DATE]" at bounding box center [405, 274] width 115 height 22
click at [434, 390] on button "Update" at bounding box center [432, 392] width 49 height 26
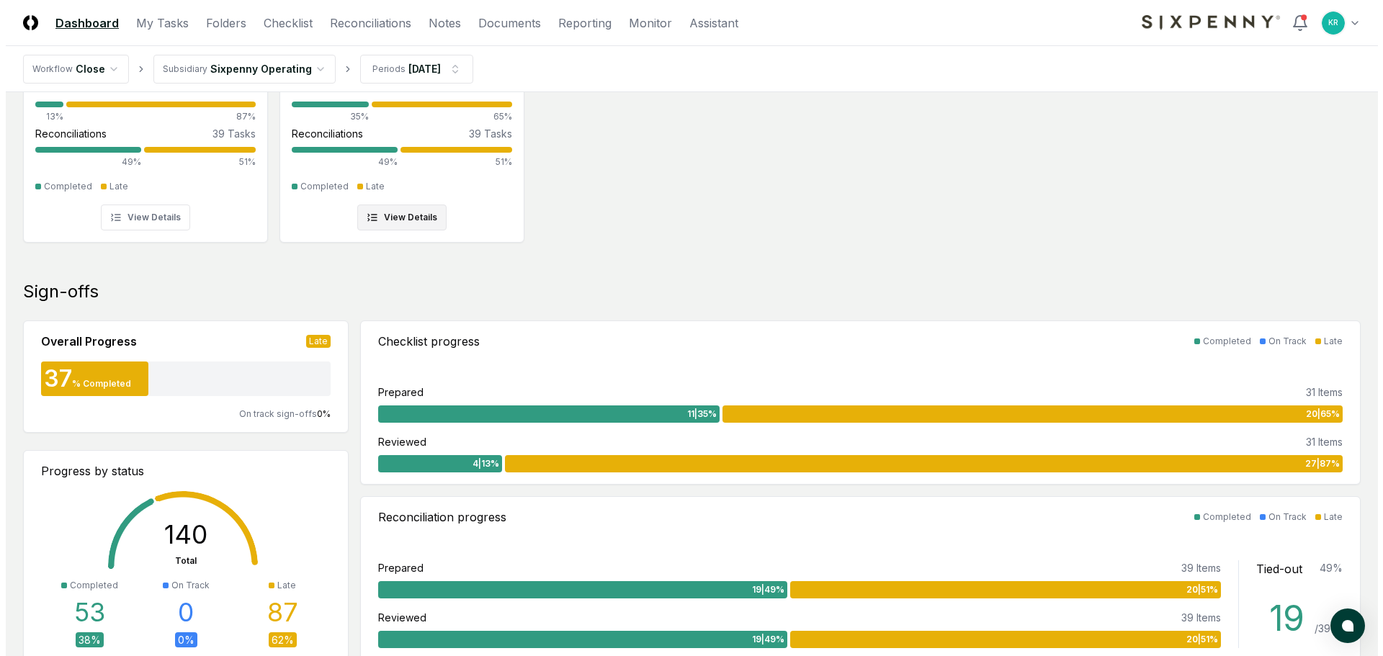
scroll to position [72, 0]
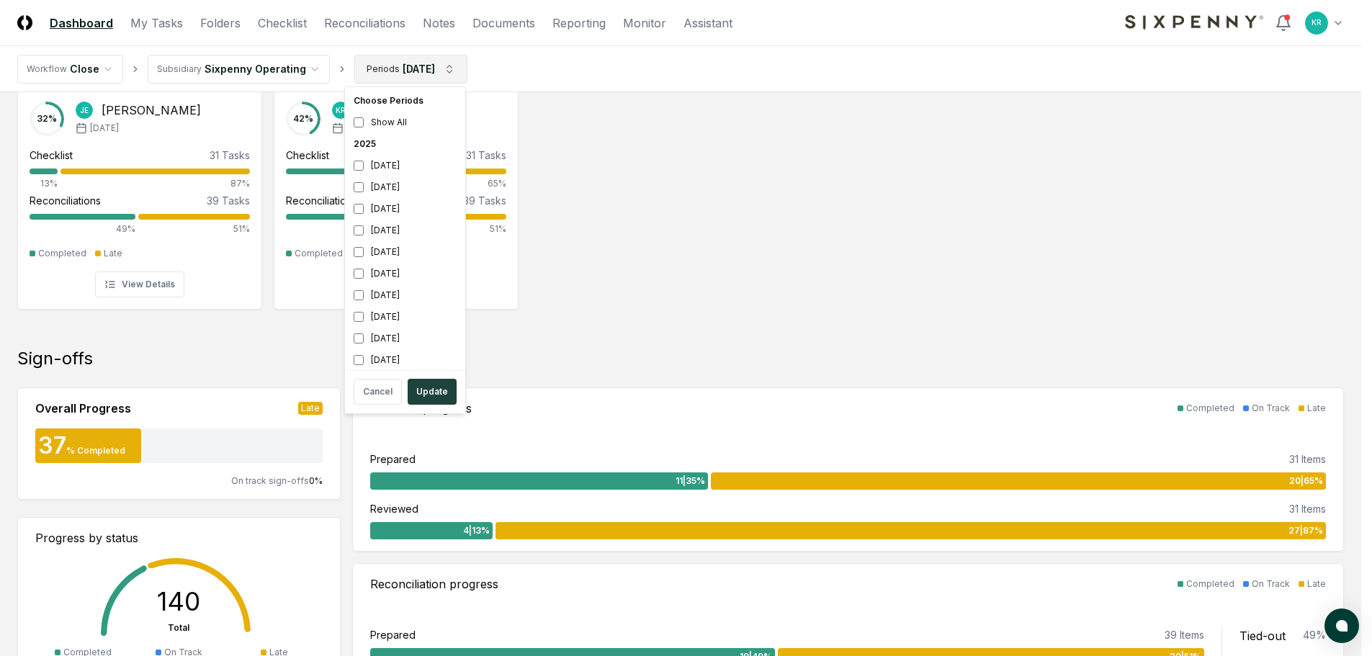
click at [390, 274] on div "[DATE]" at bounding box center [405, 274] width 115 height 22
click at [388, 298] on div "[DATE]" at bounding box center [405, 296] width 115 height 22
click at [428, 393] on button "Update" at bounding box center [432, 392] width 49 height 26
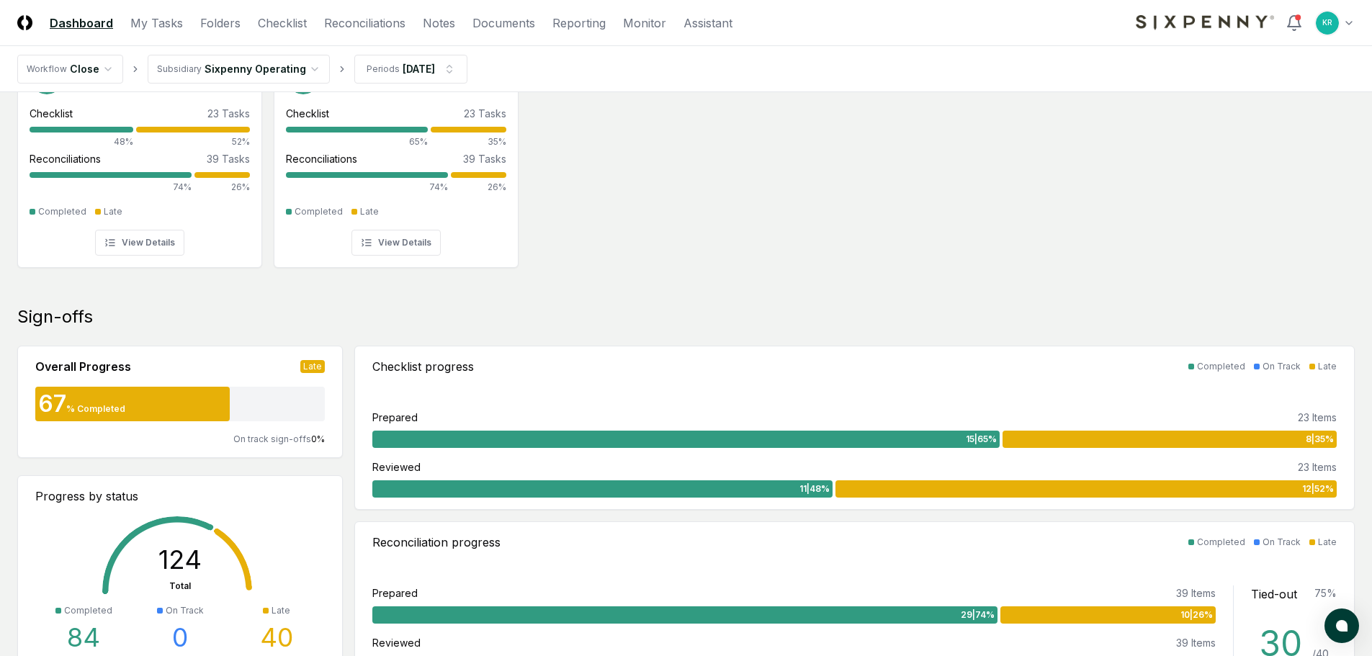
scroll to position [216, 0]
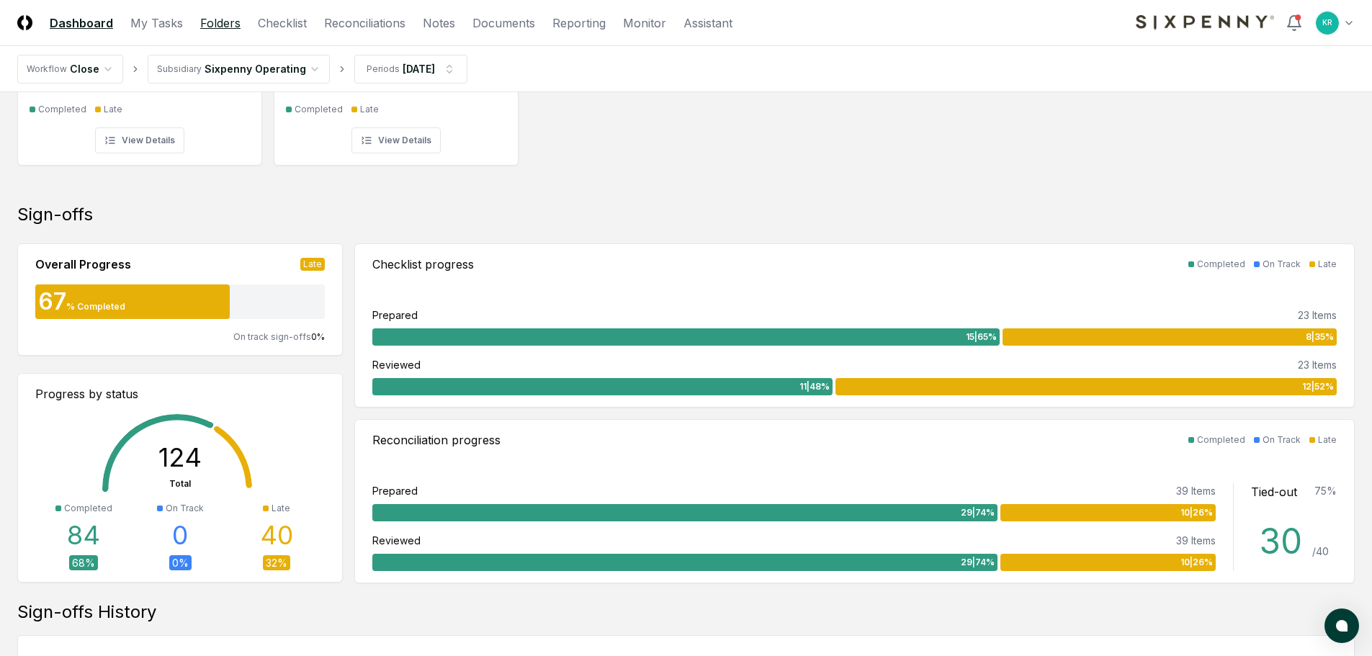
click at [204, 22] on link "Folders" at bounding box center [220, 22] width 40 height 17
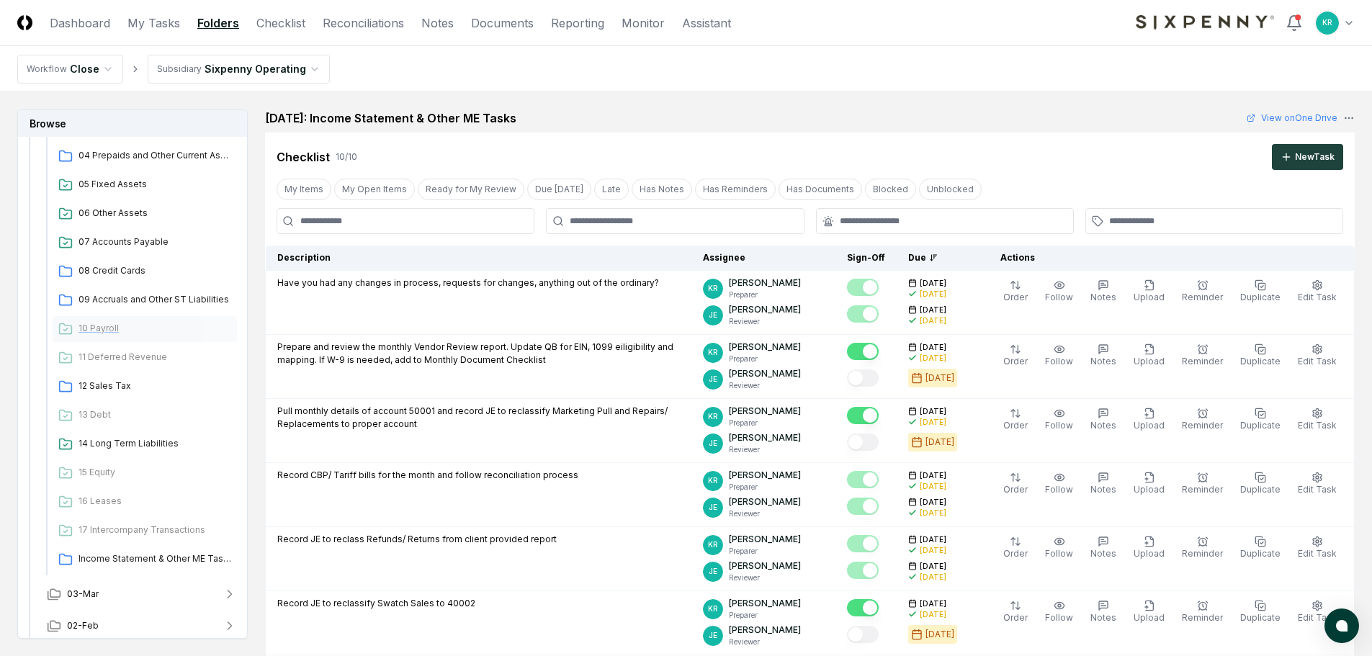
scroll to position [470, 0]
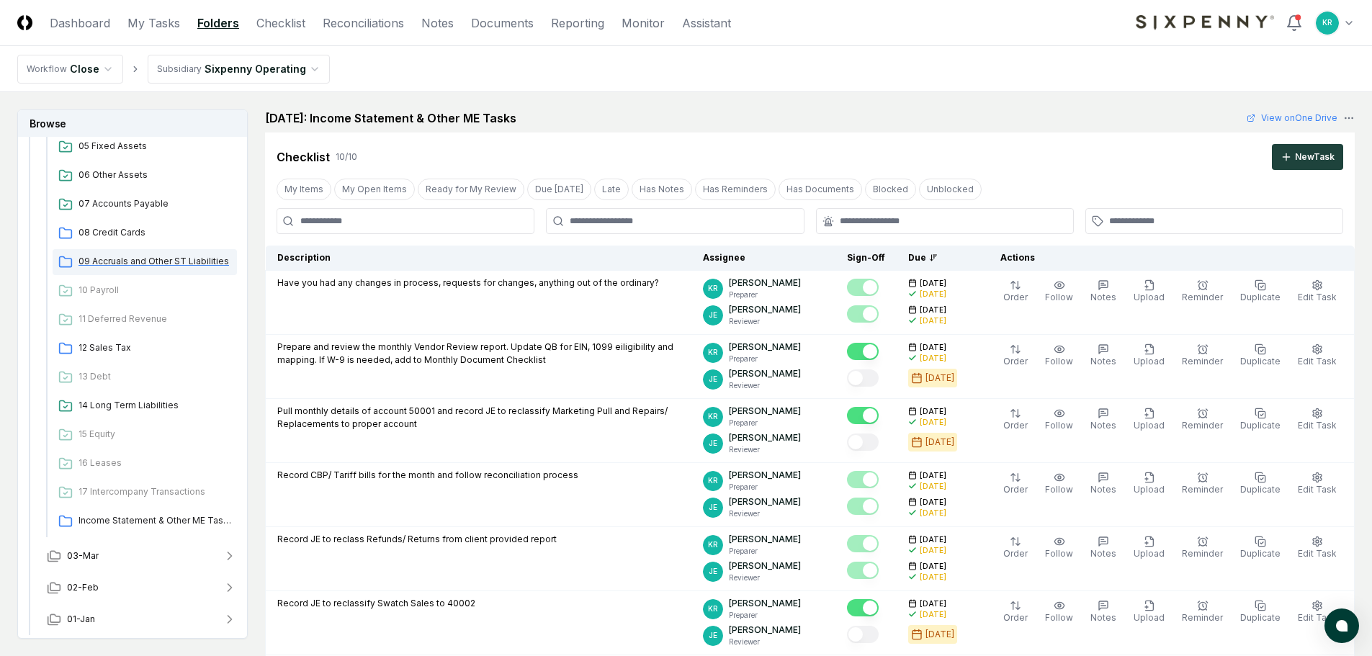
click at [129, 264] on span "09 Accruals and Other ST Liabilities" at bounding box center [155, 261] width 153 height 13
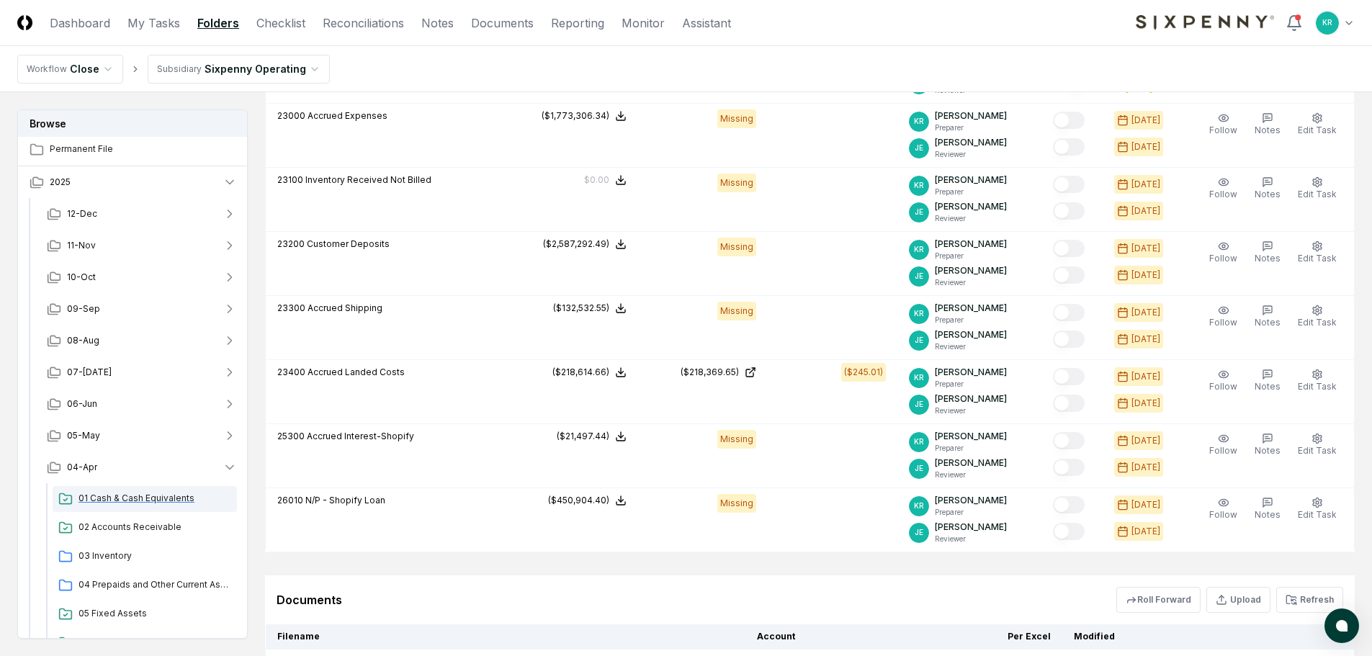
scroll to position [0, 0]
click at [94, 314] on span "09-Sep" at bounding box center [83, 311] width 33 height 13
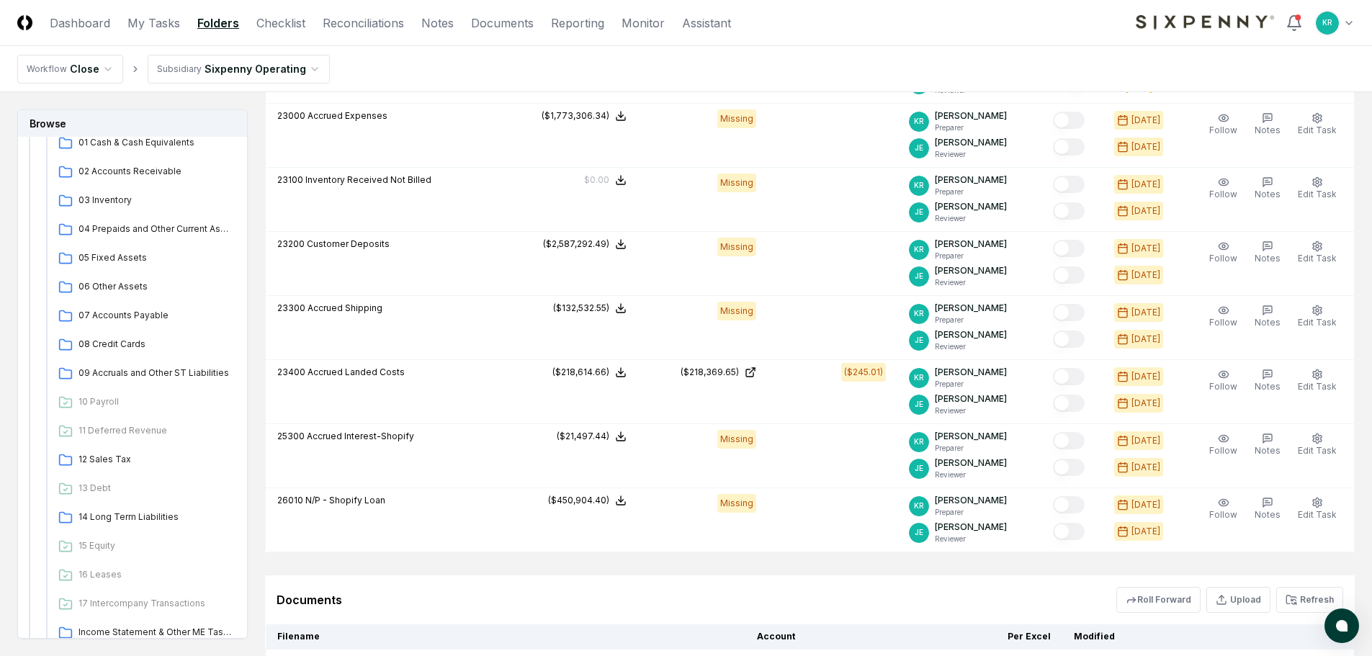
scroll to position [432, 0]
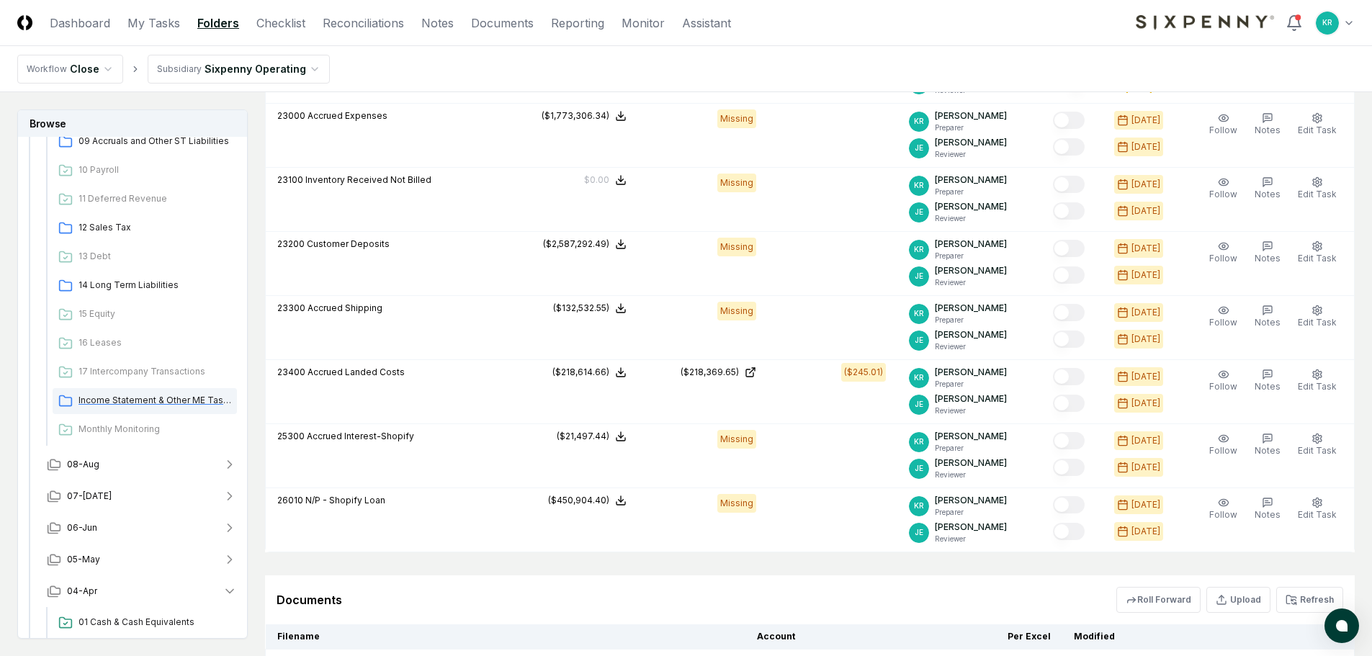
click at [131, 393] on div "Income Statement & Other ME Tasks" at bounding box center [145, 401] width 184 height 26
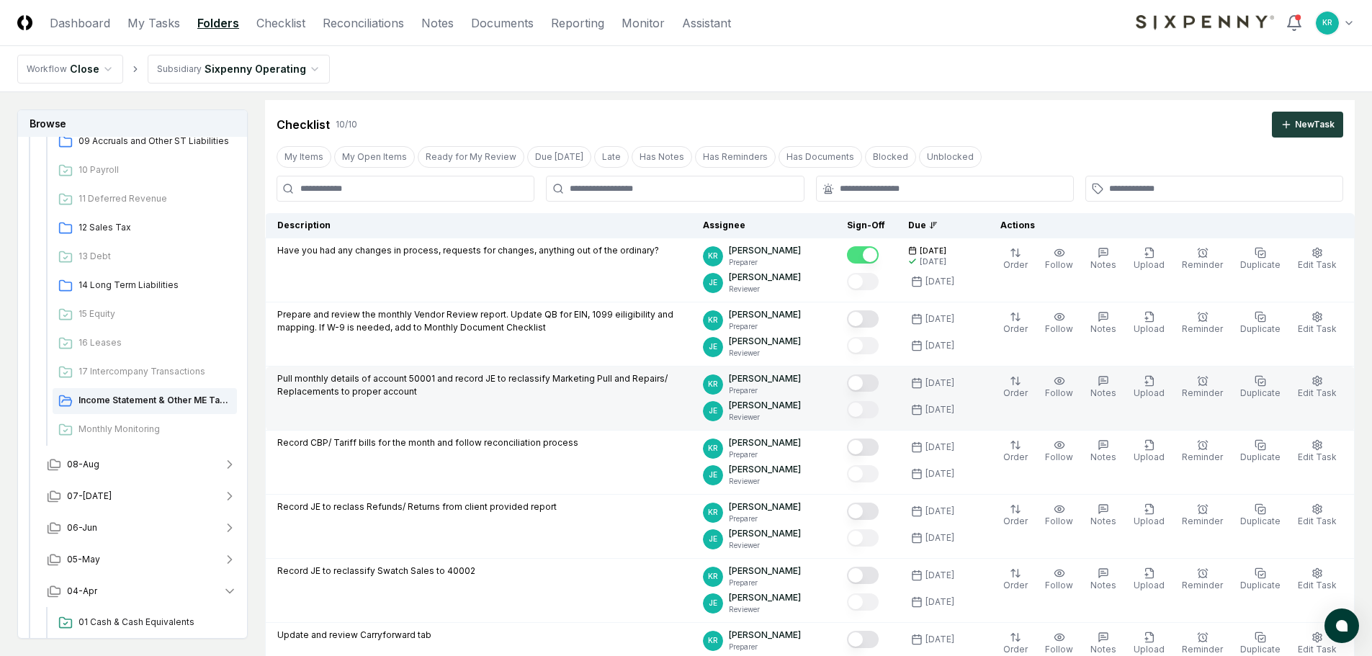
scroll to position [144, 0]
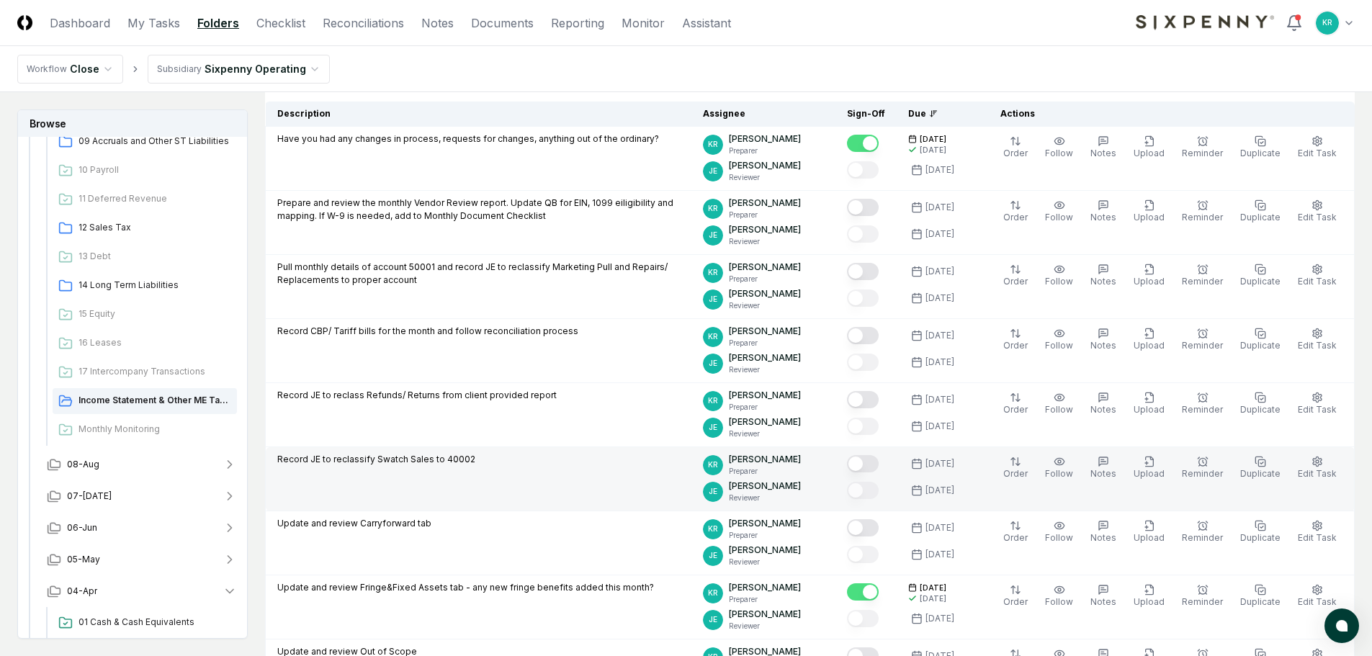
click at [879, 467] on button "Mark complete" at bounding box center [863, 463] width 32 height 17
click at [83, 469] on span "08-Aug" at bounding box center [83, 464] width 32 height 13
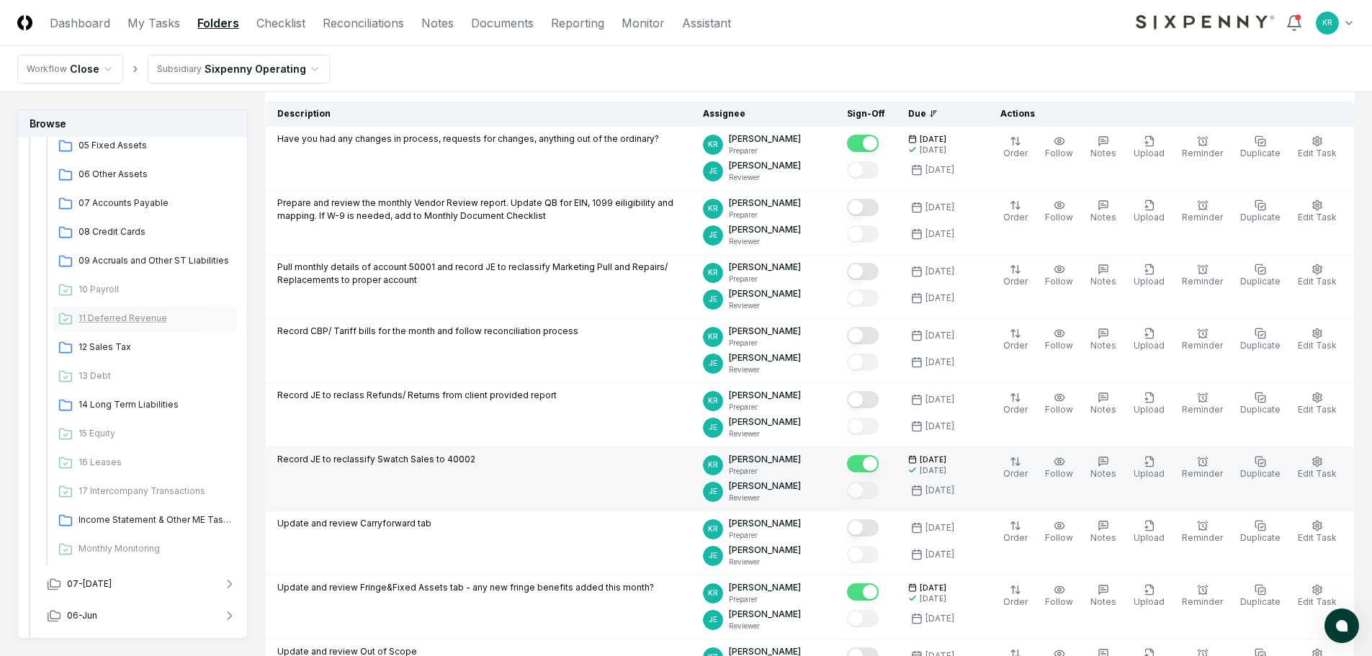
scroll to position [936, 0]
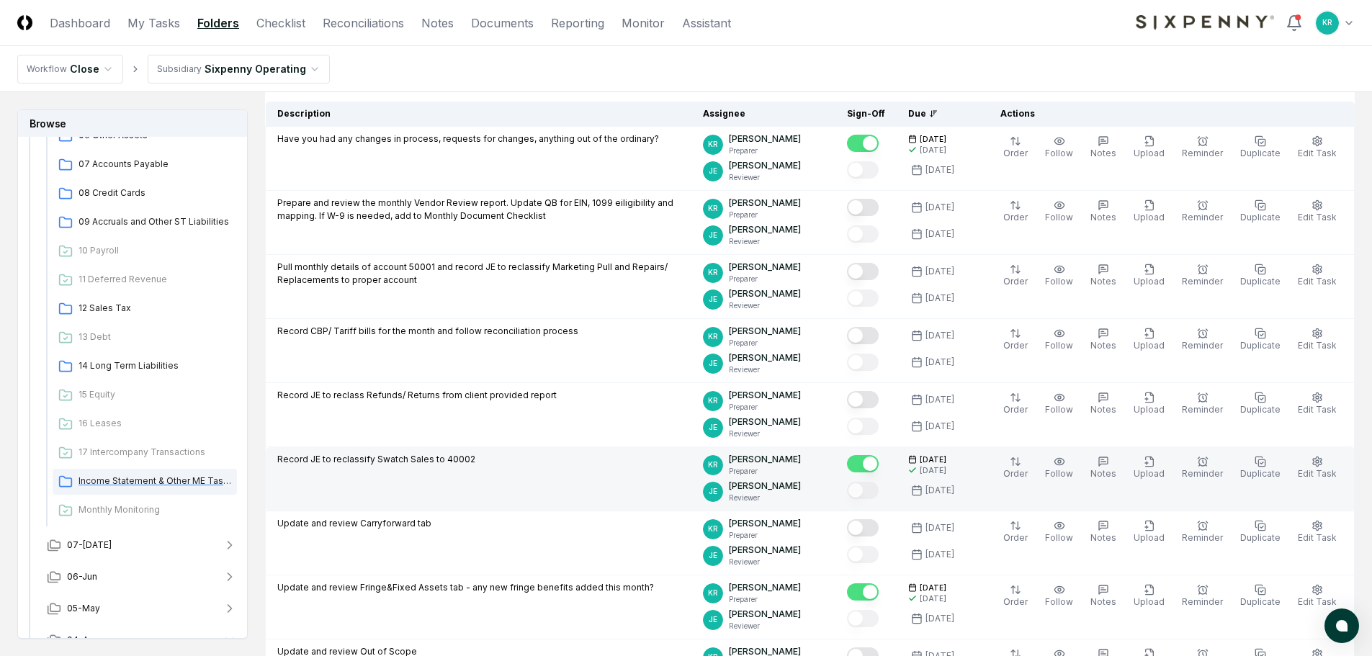
click at [151, 479] on span "Income Statement & Other ME Tasks" at bounding box center [155, 481] width 153 height 13
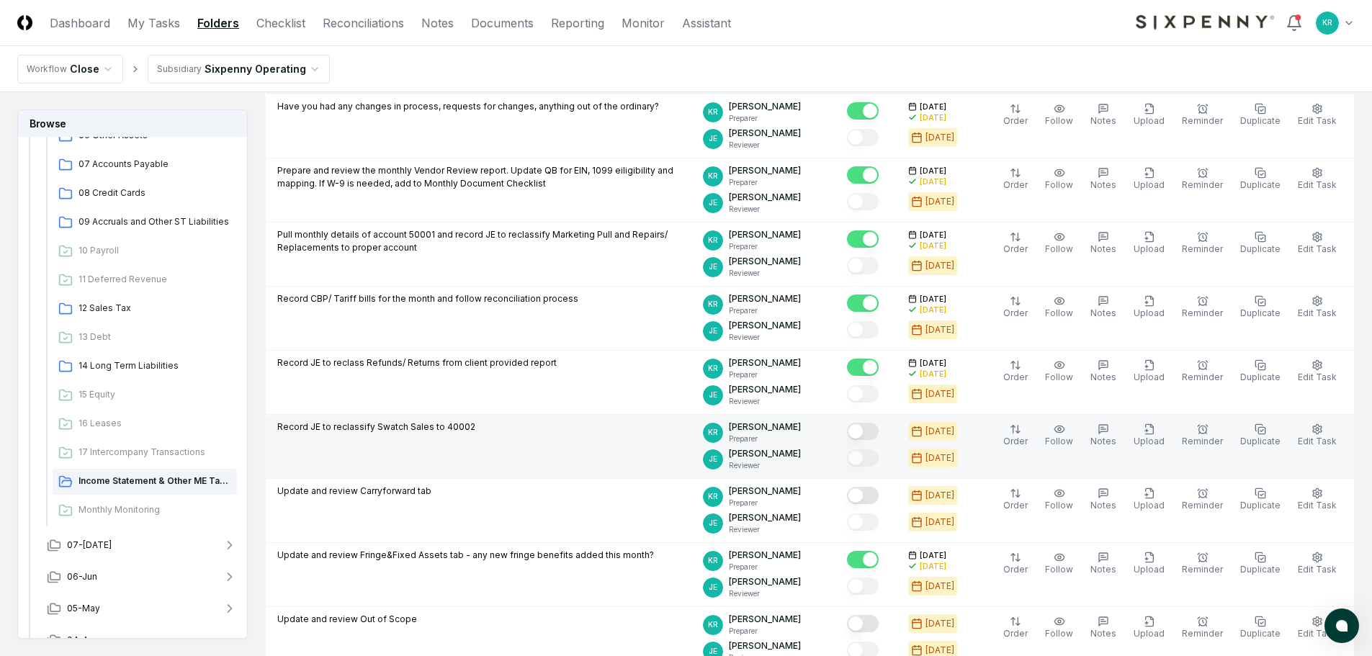
scroll to position [216, 0]
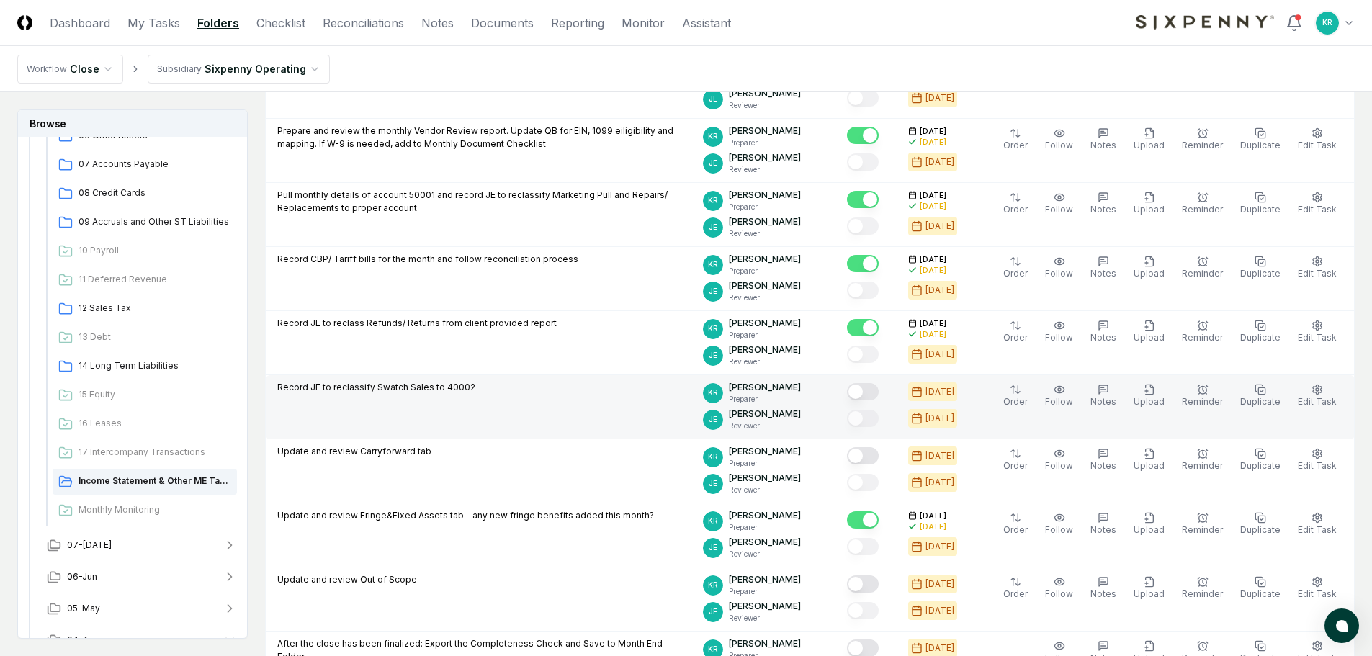
click at [879, 395] on button "Mark complete" at bounding box center [863, 391] width 32 height 17
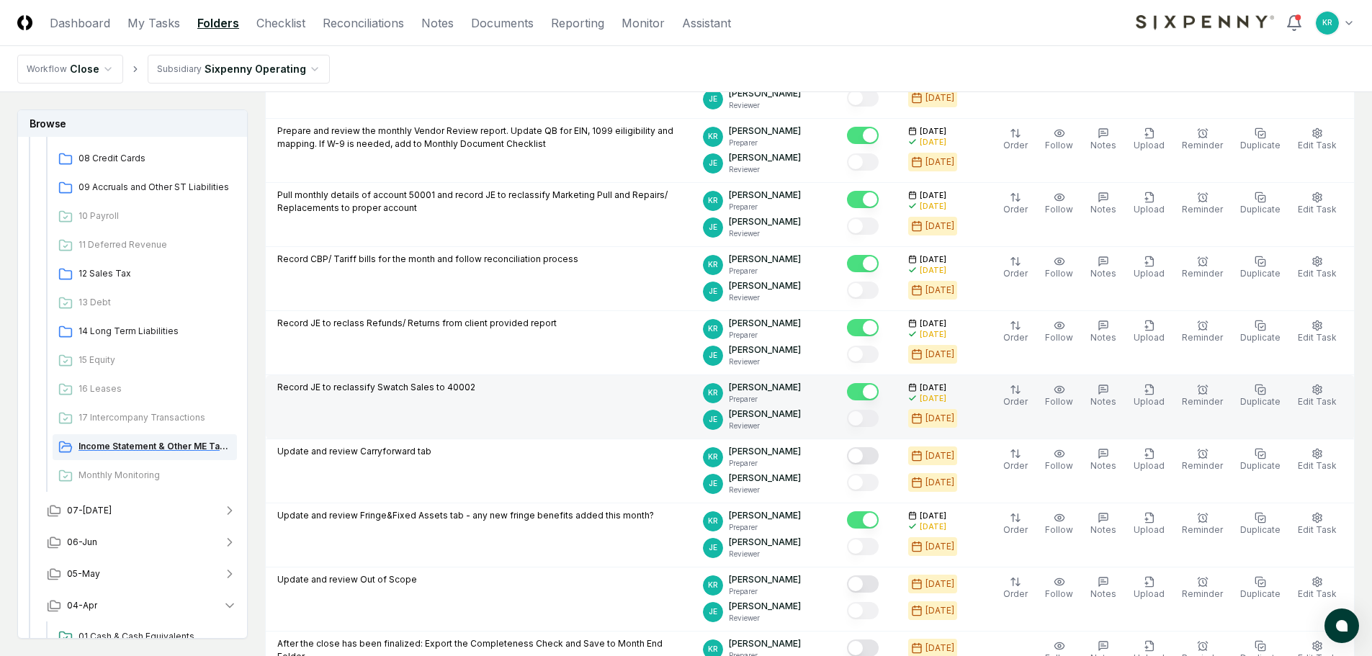
scroll to position [1080, 0]
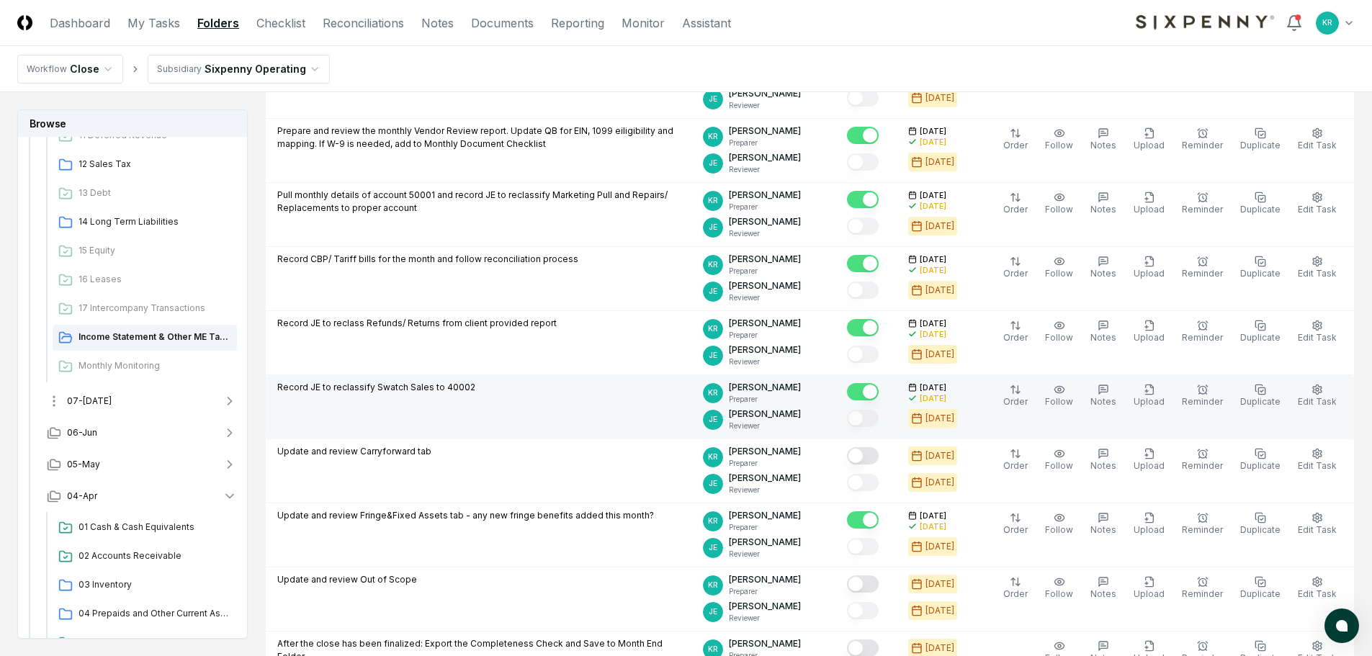
click at [91, 407] on span "07-[DATE]" at bounding box center [89, 401] width 45 height 13
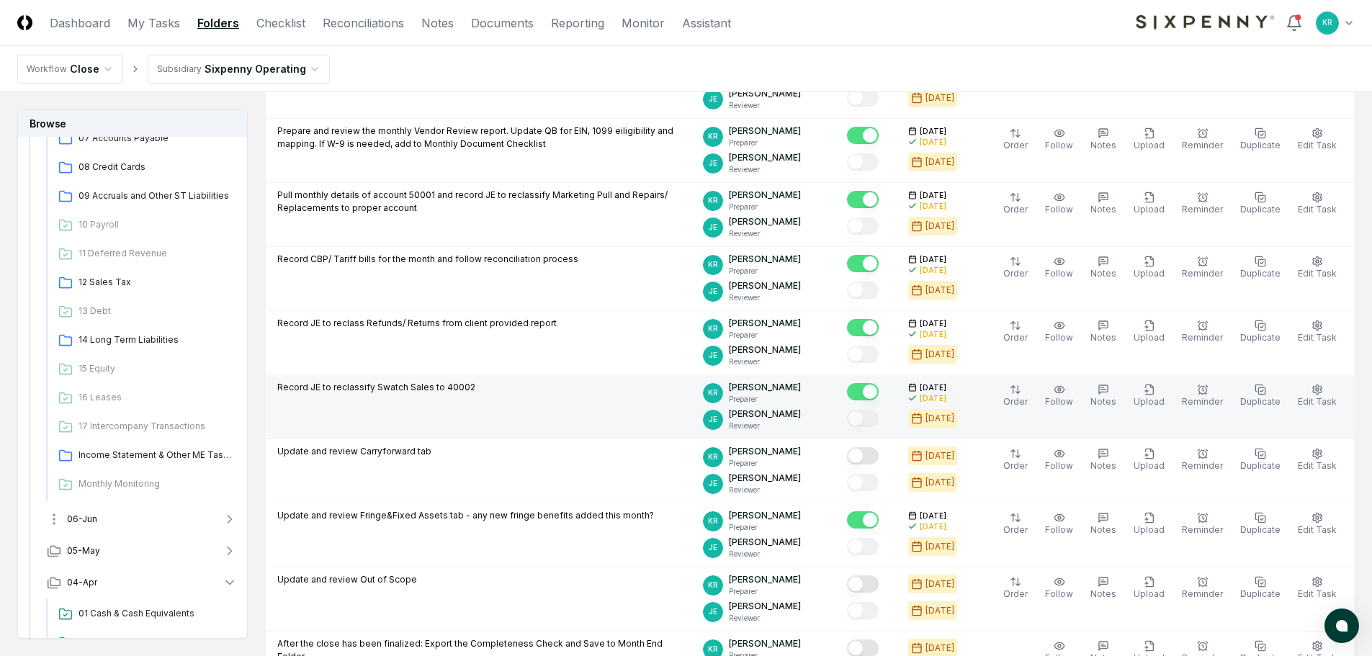
scroll to position [1585, 0]
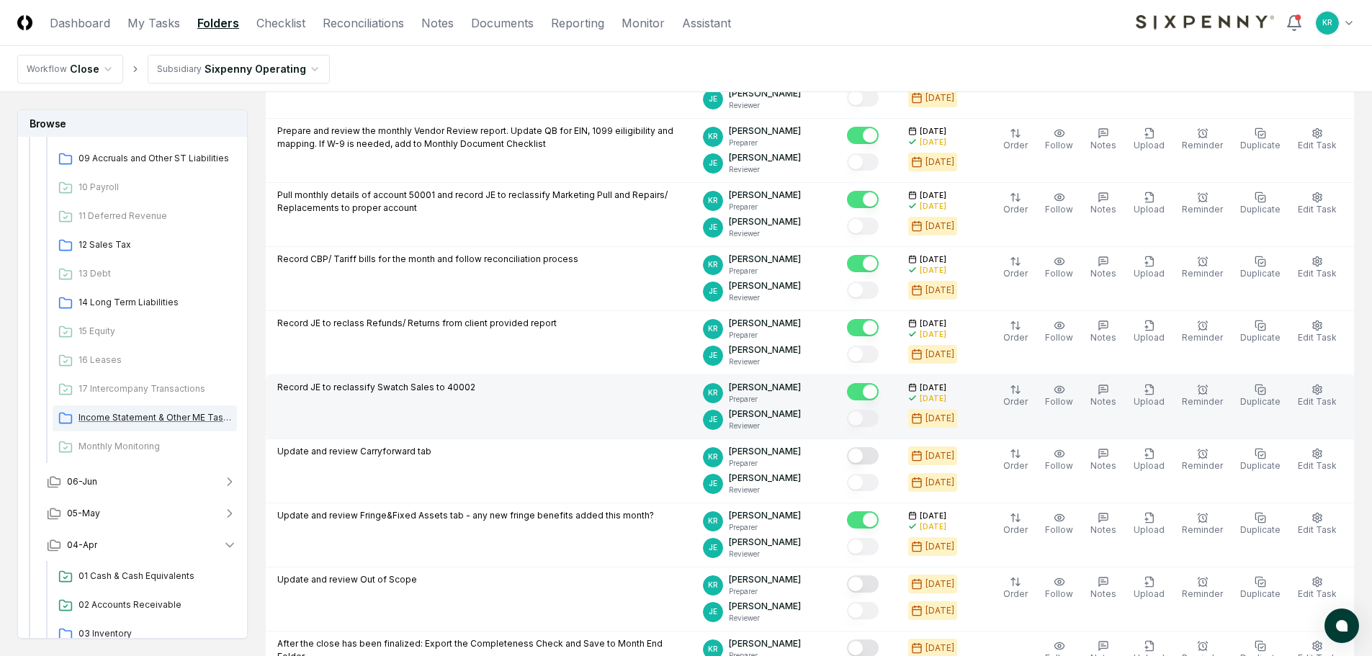
click at [147, 420] on span "Income Statement & Other ME Tasks" at bounding box center [155, 417] width 153 height 13
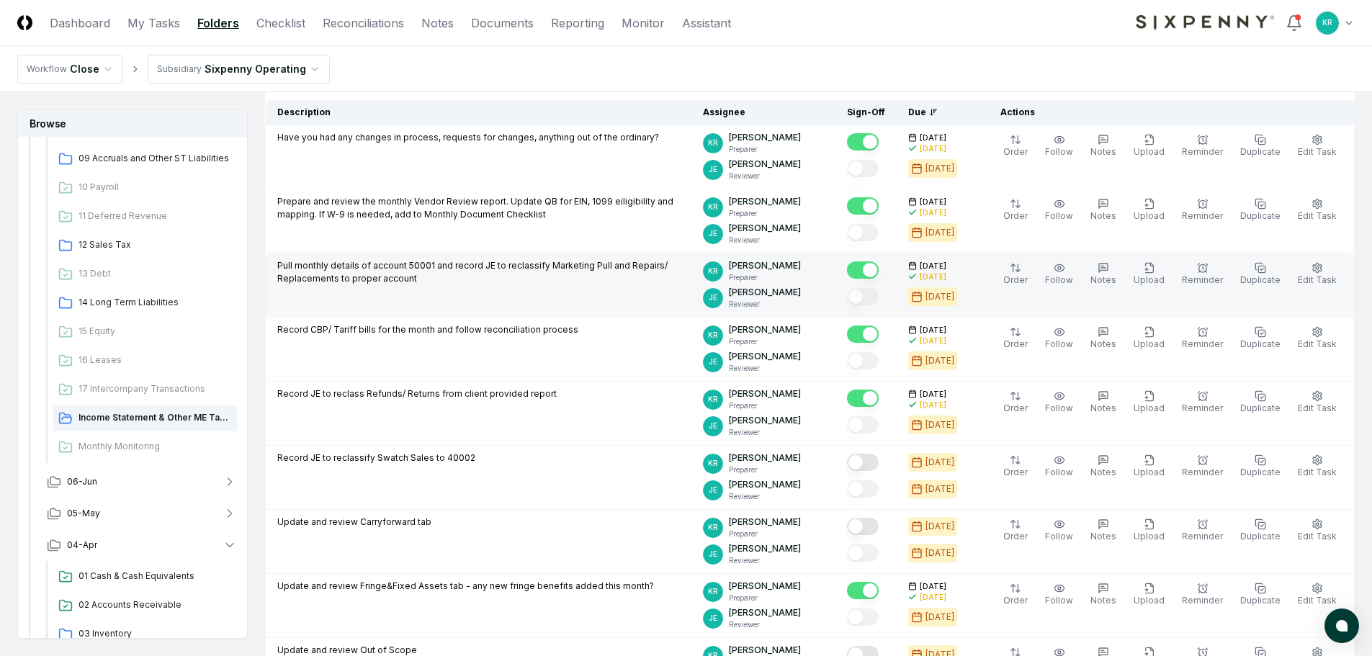
scroll to position [216, 0]
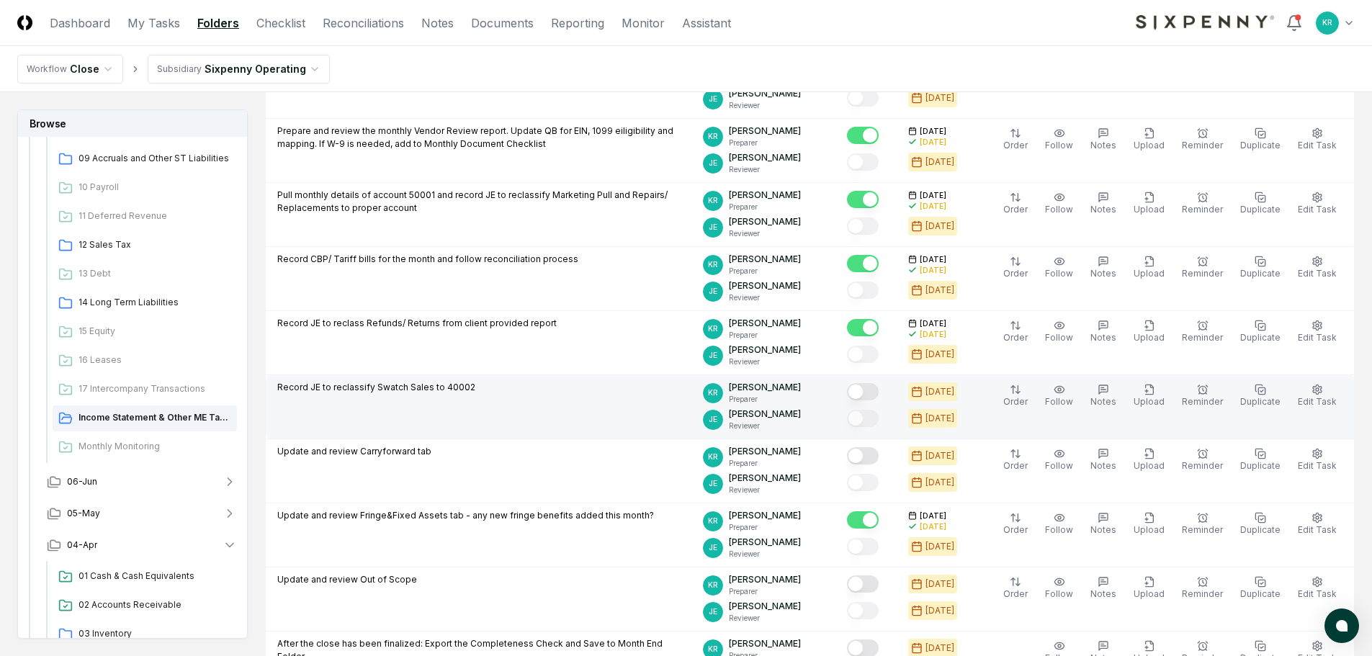
click at [879, 389] on button "Mark complete" at bounding box center [863, 391] width 32 height 17
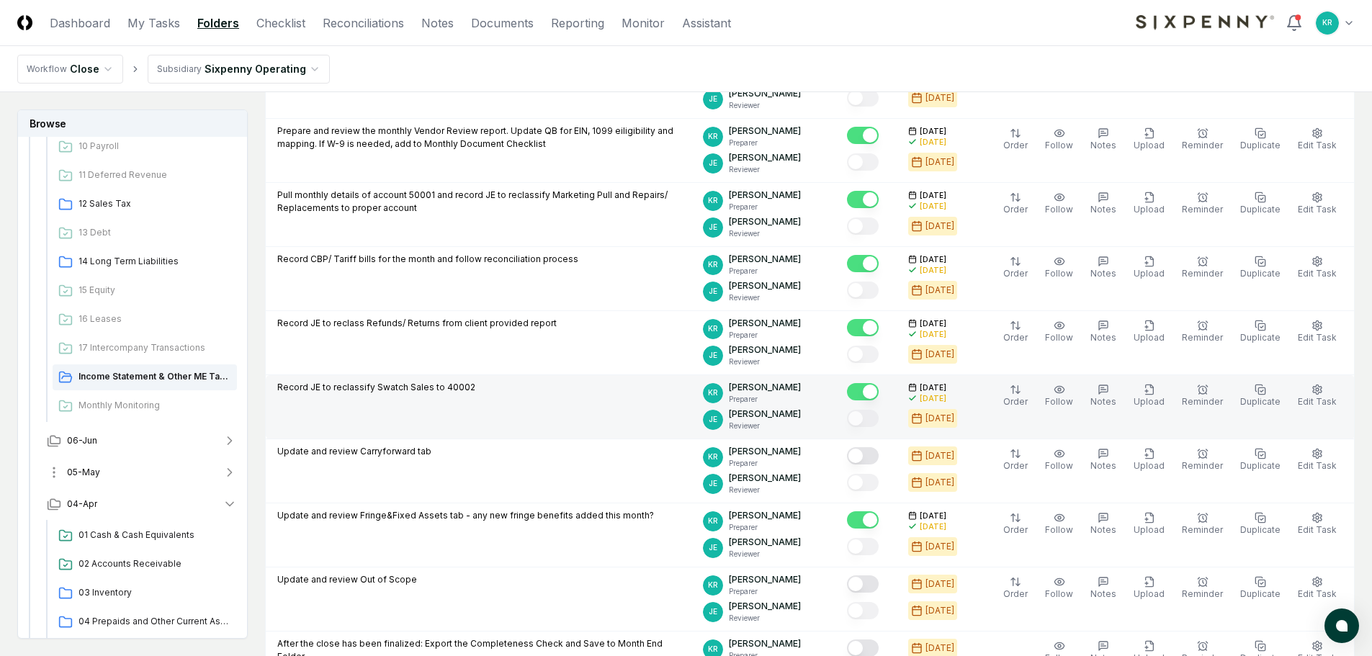
scroll to position [1657, 0]
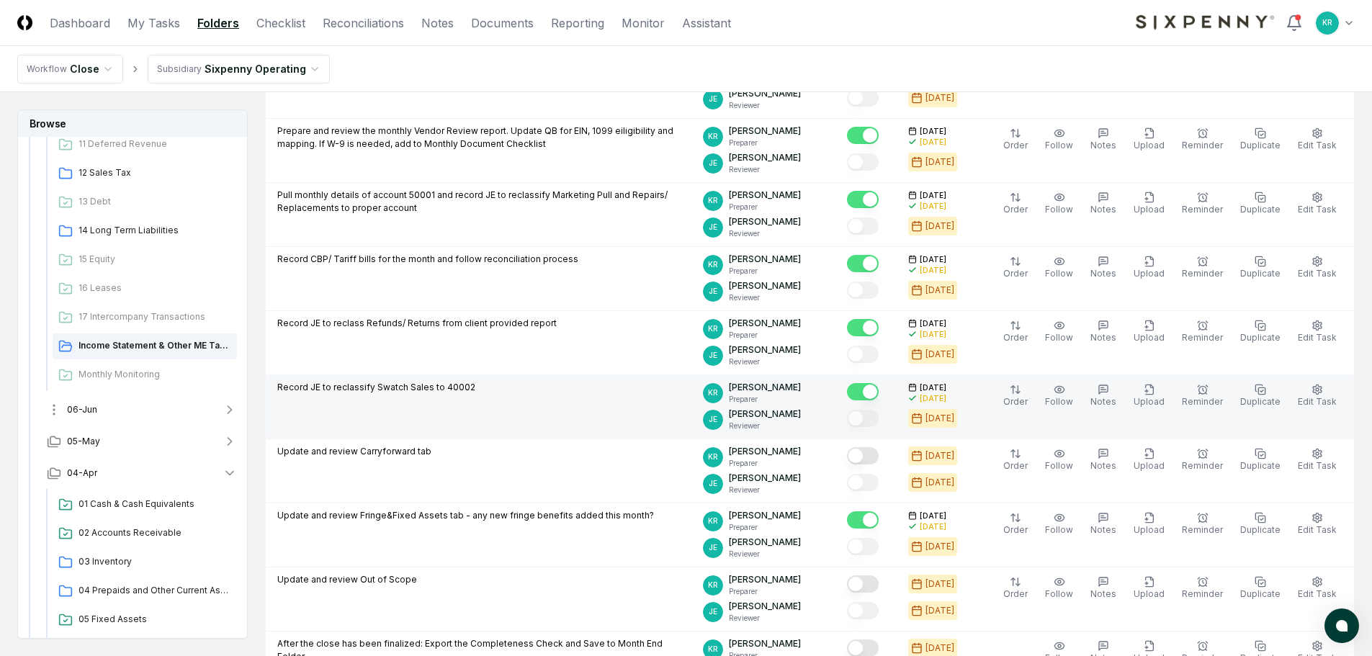
click at [89, 419] on button "06-Jun" at bounding box center [141, 410] width 213 height 32
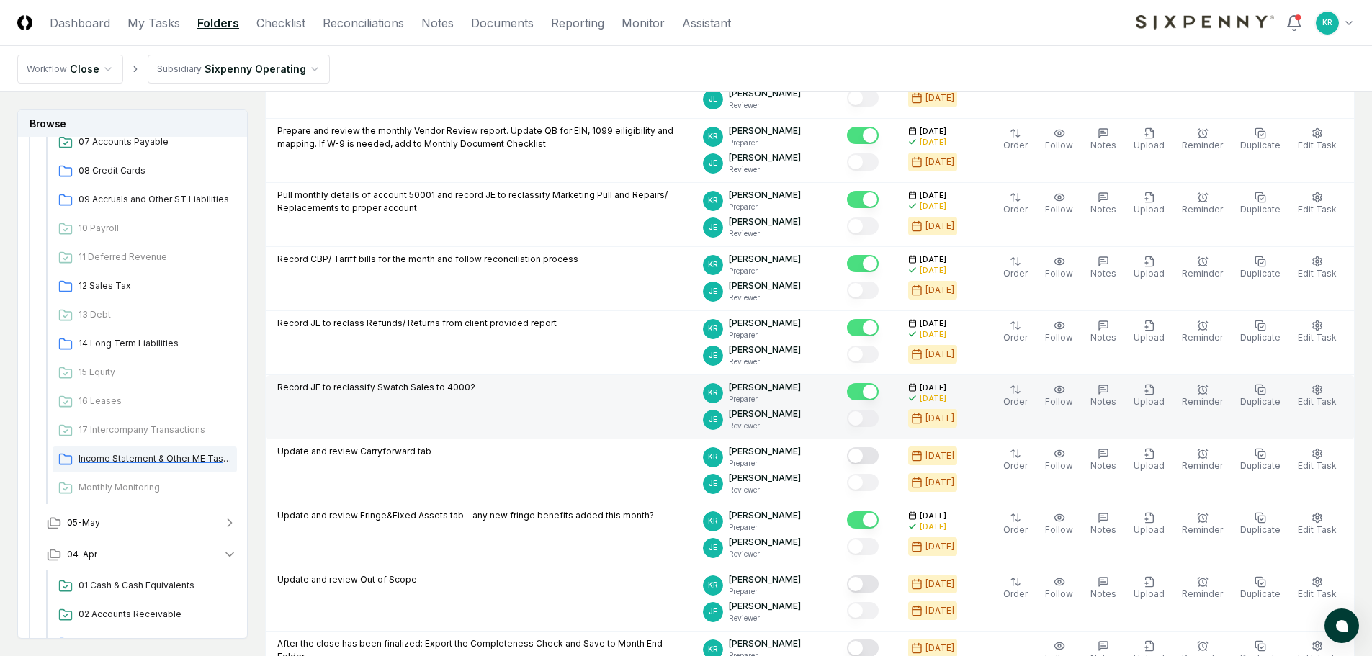
scroll to position [2089, 0]
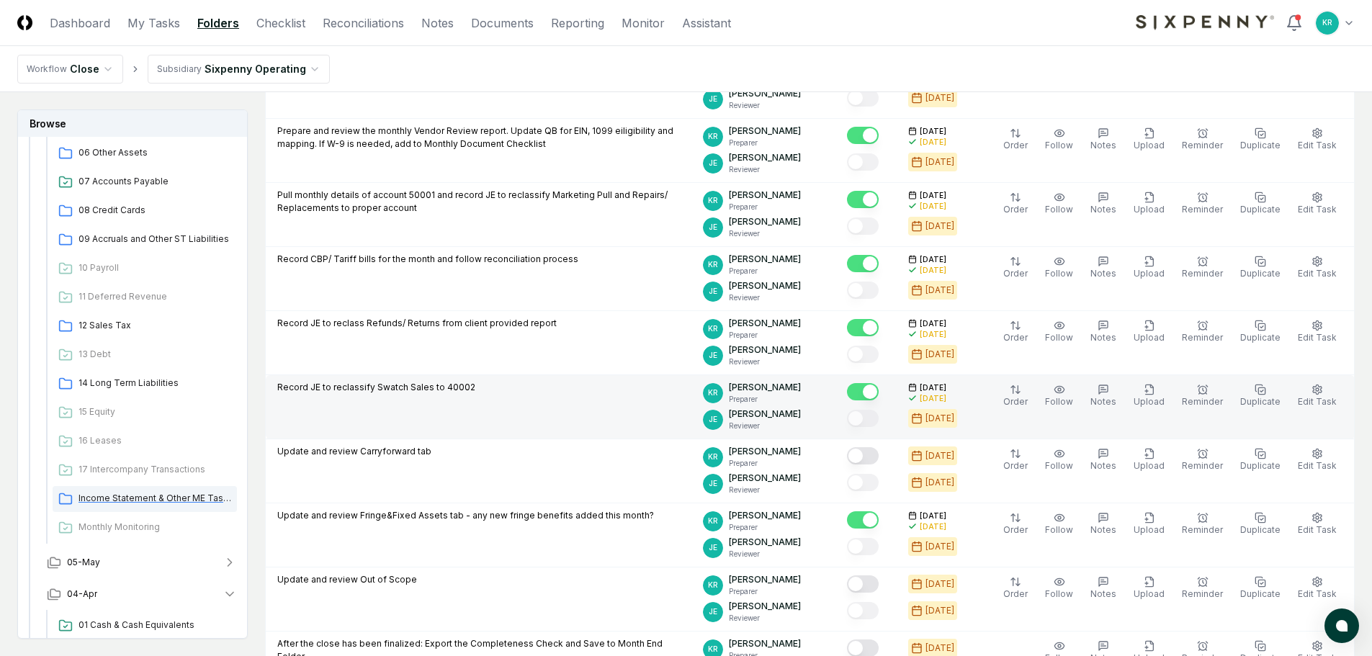
click at [144, 499] on span "Income Statement & Other ME Tasks" at bounding box center [155, 498] width 153 height 13
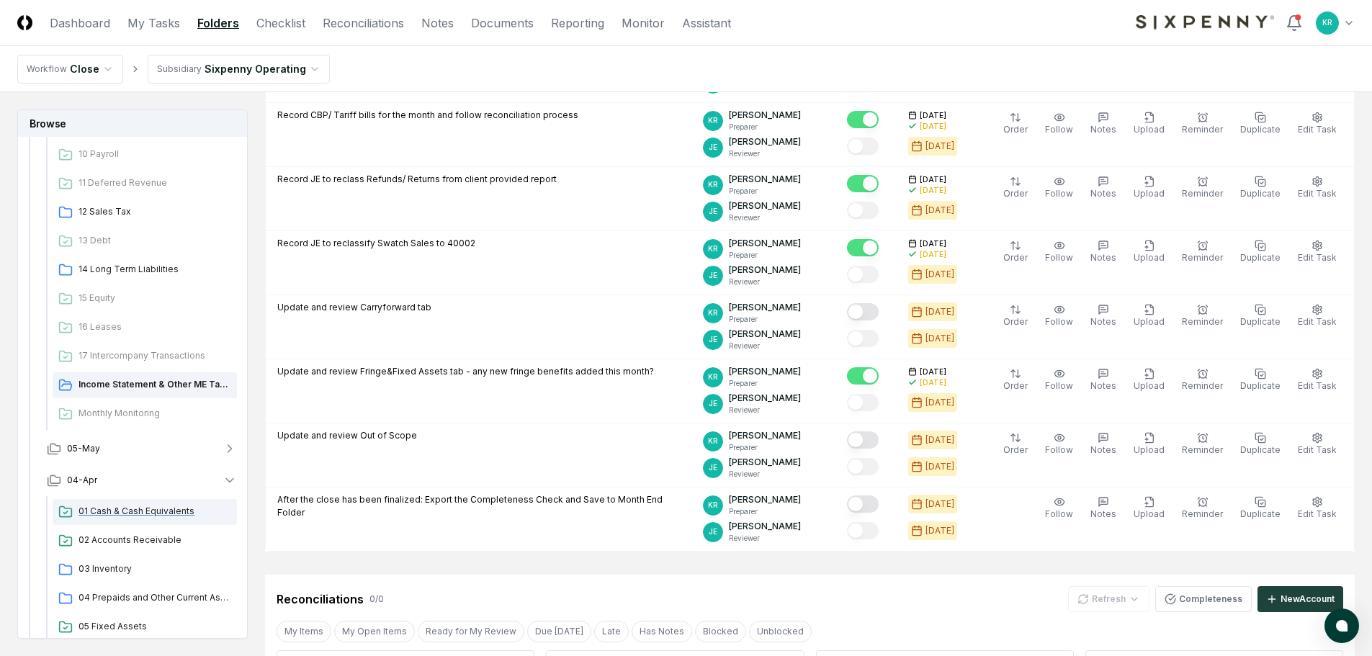
scroll to position [2233, 0]
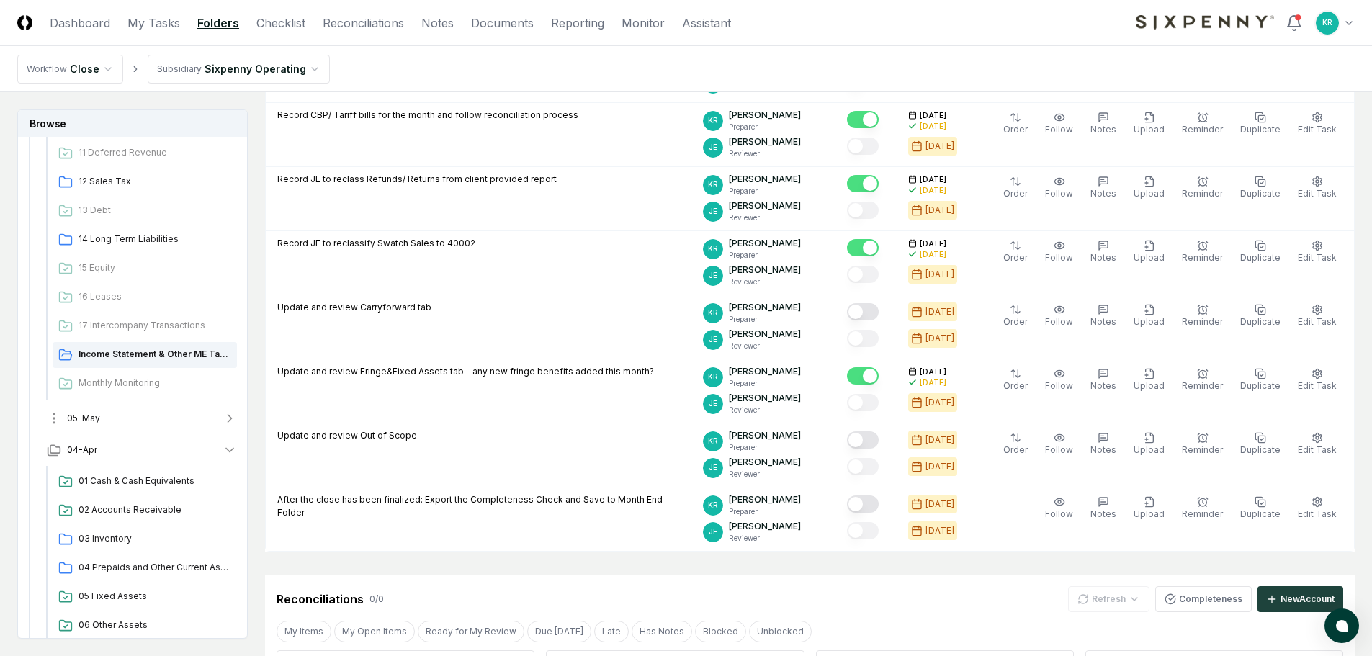
click at [91, 425] on button "05-May" at bounding box center [141, 419] width 213 height 32
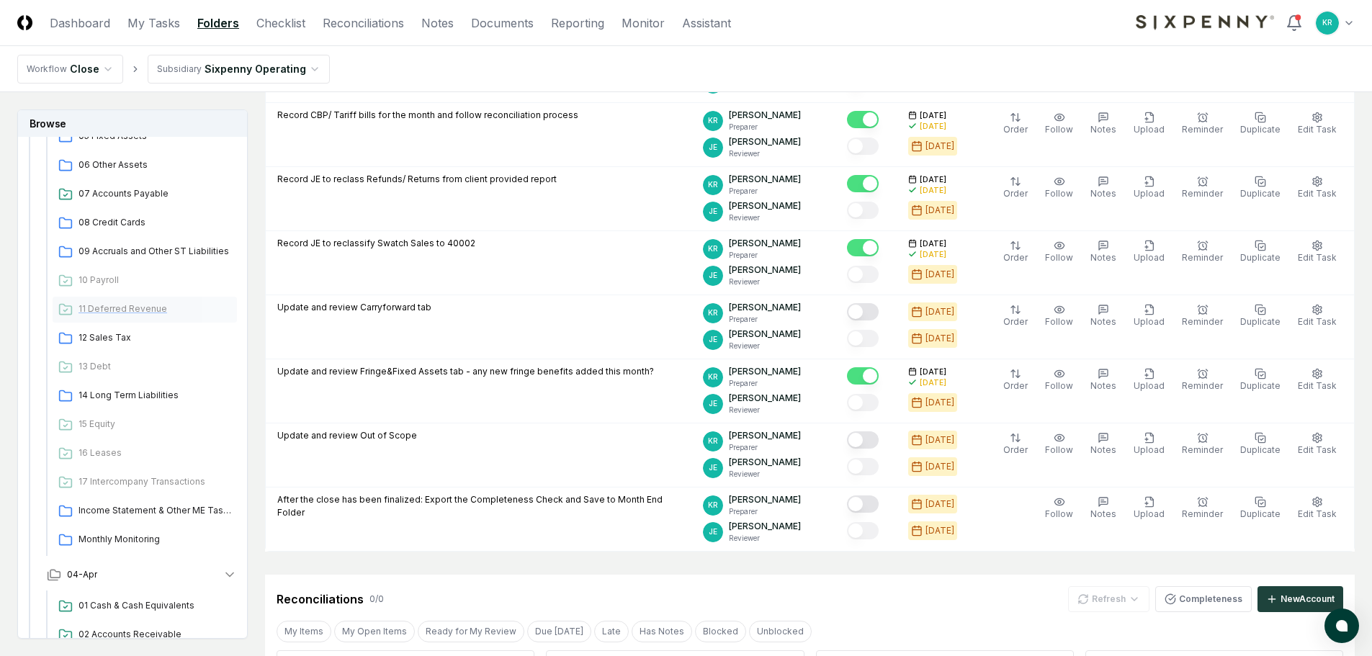
scroll to position [2665, 0]
click at [152, 510] on span "Income Statement & Other ME Tasks" at bounding box center [155, 507] width 153 height 13
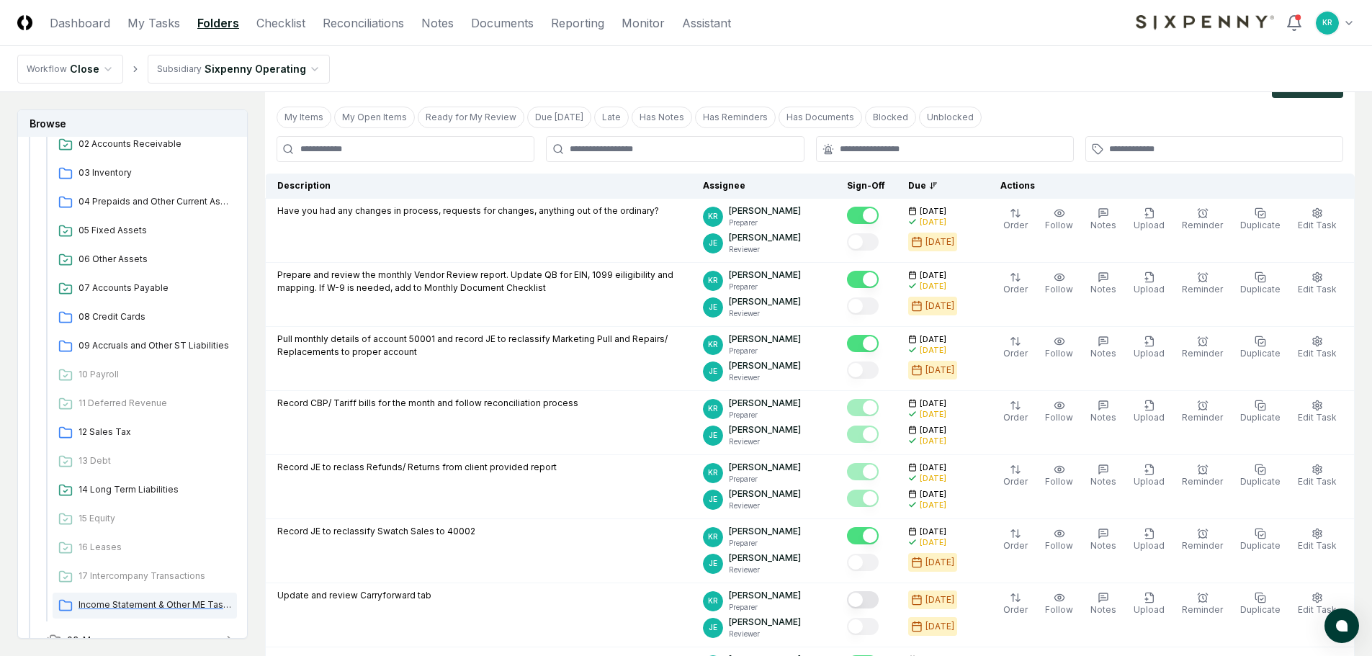
scroll to position [3169, 0]
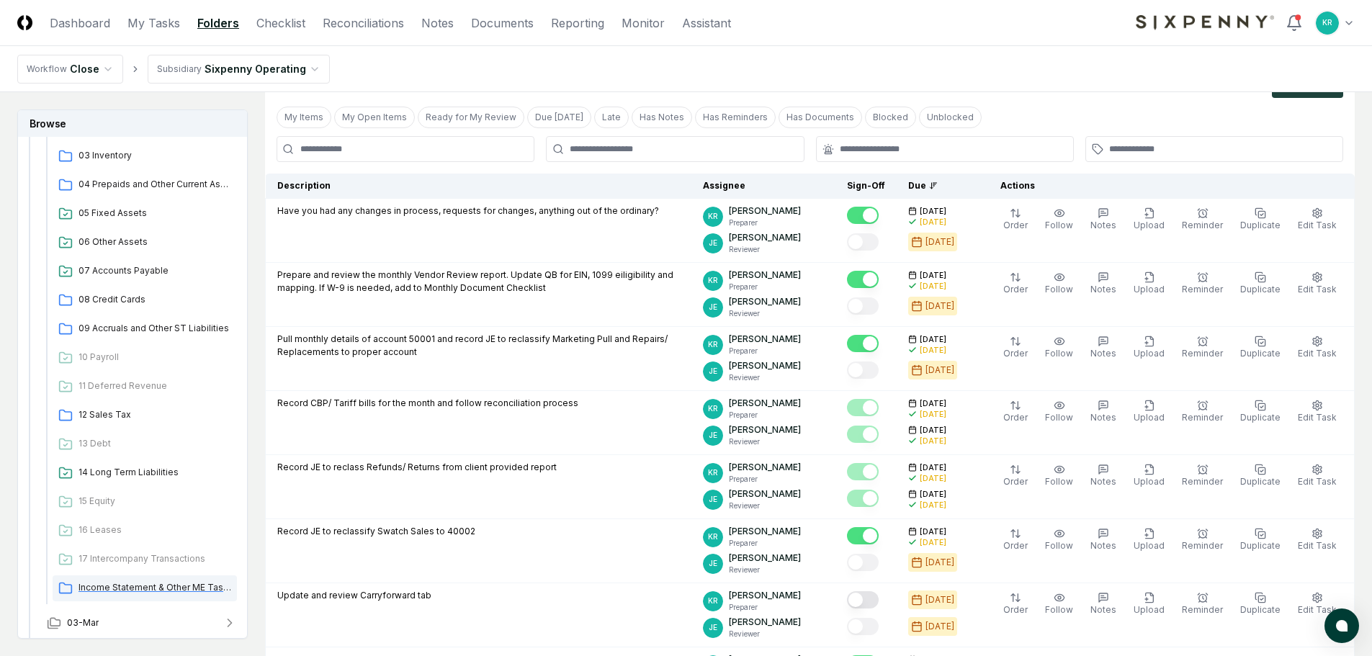
click at [125, 583] on span "Income Statement & Other ME Tasks" at bounding box center [155, 587] width 153 height 13
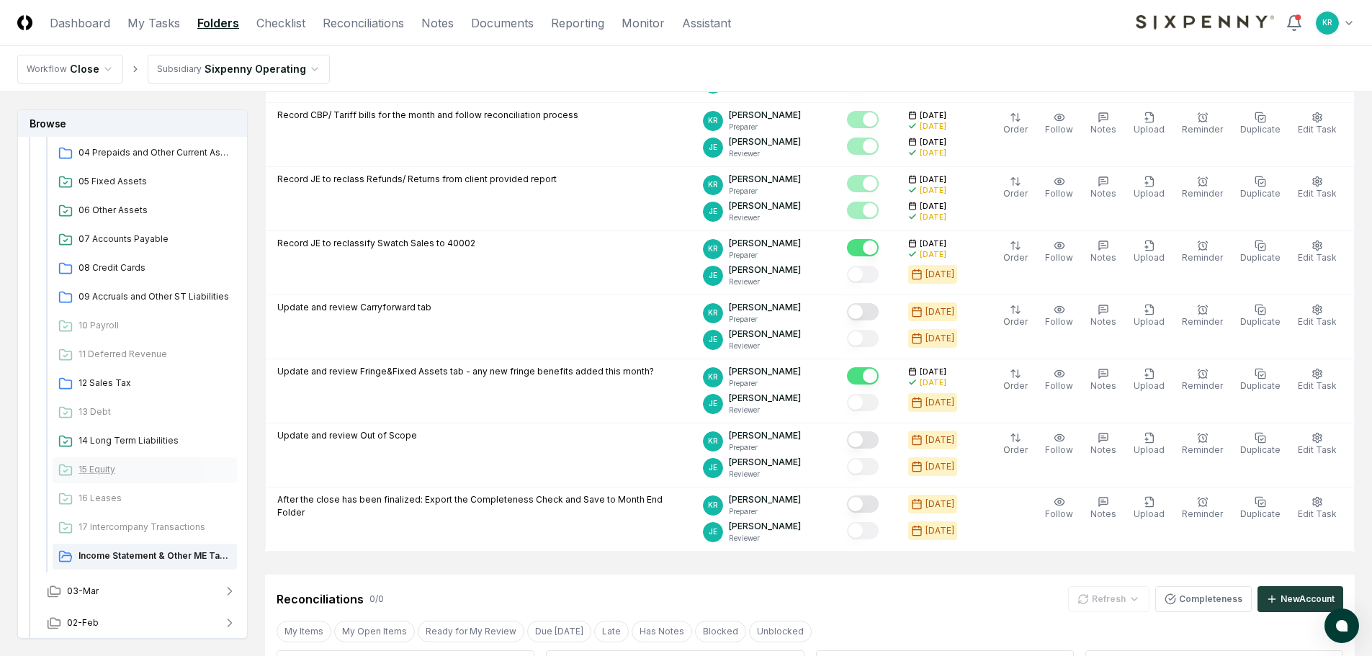
scroll to position [3236, 0]
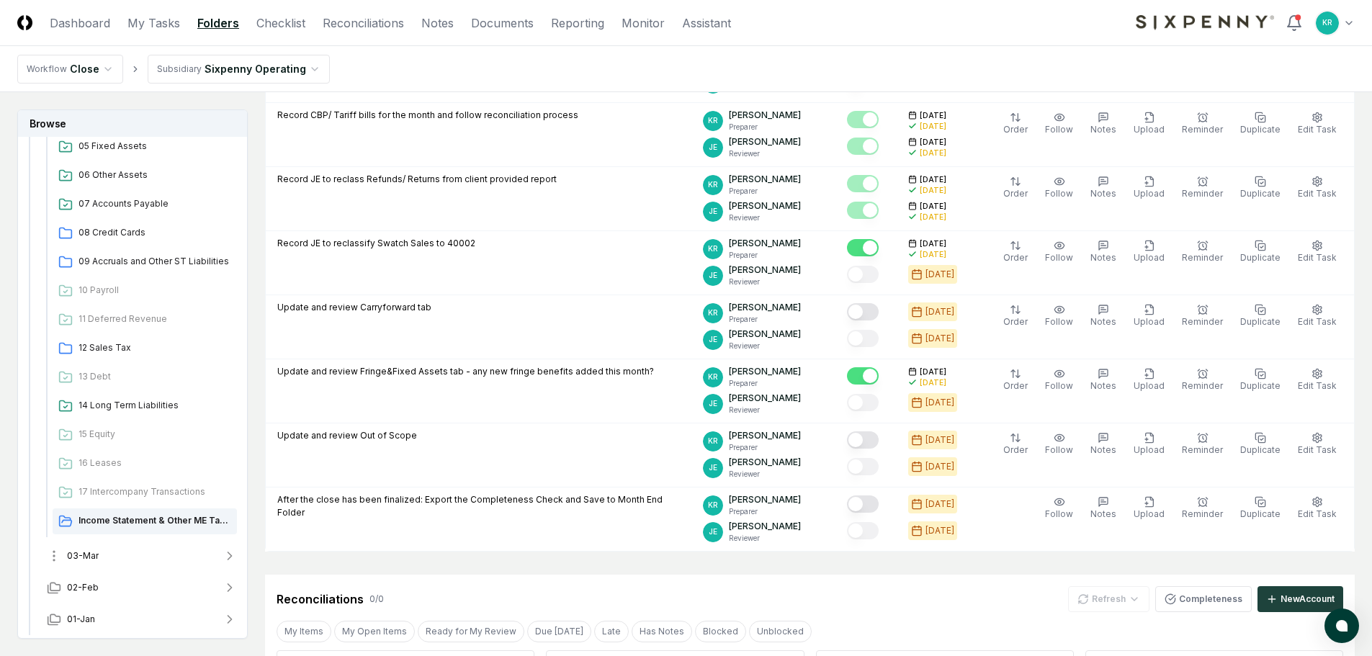
click at [82, 550] on span "03-Mar" at bounding box center [83, 556] width 32 height 13
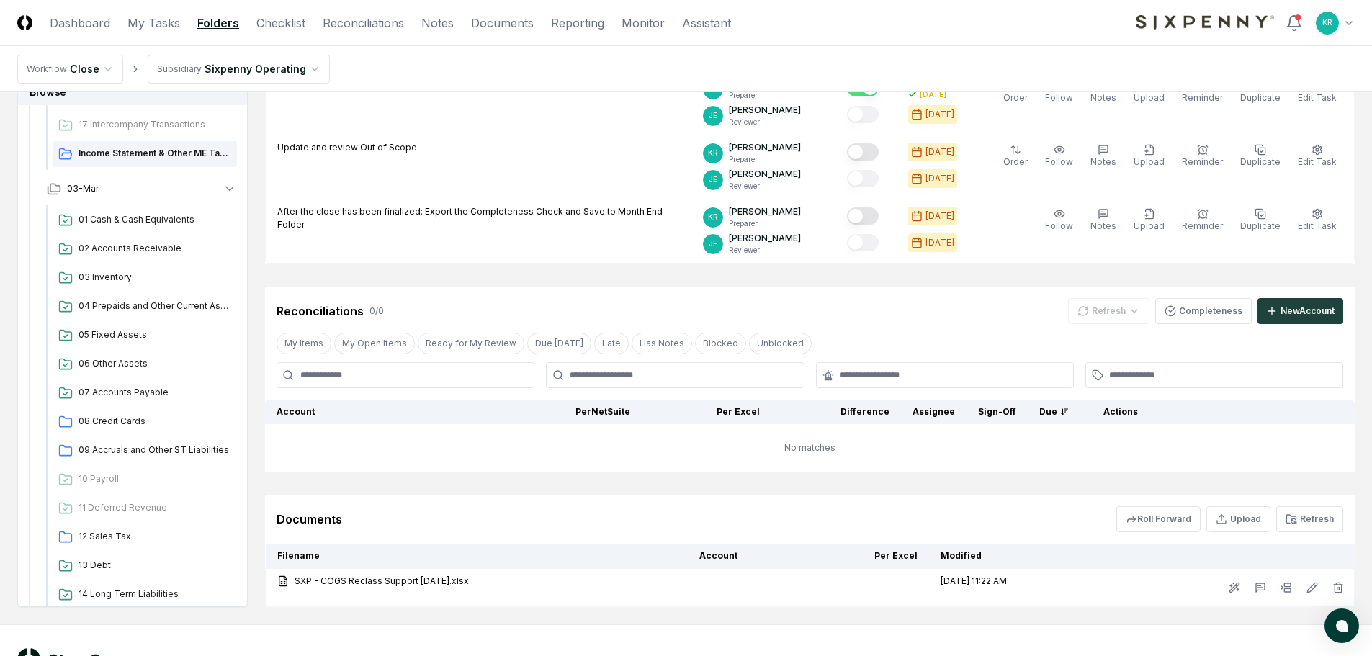
scroll to position [3741, 0]
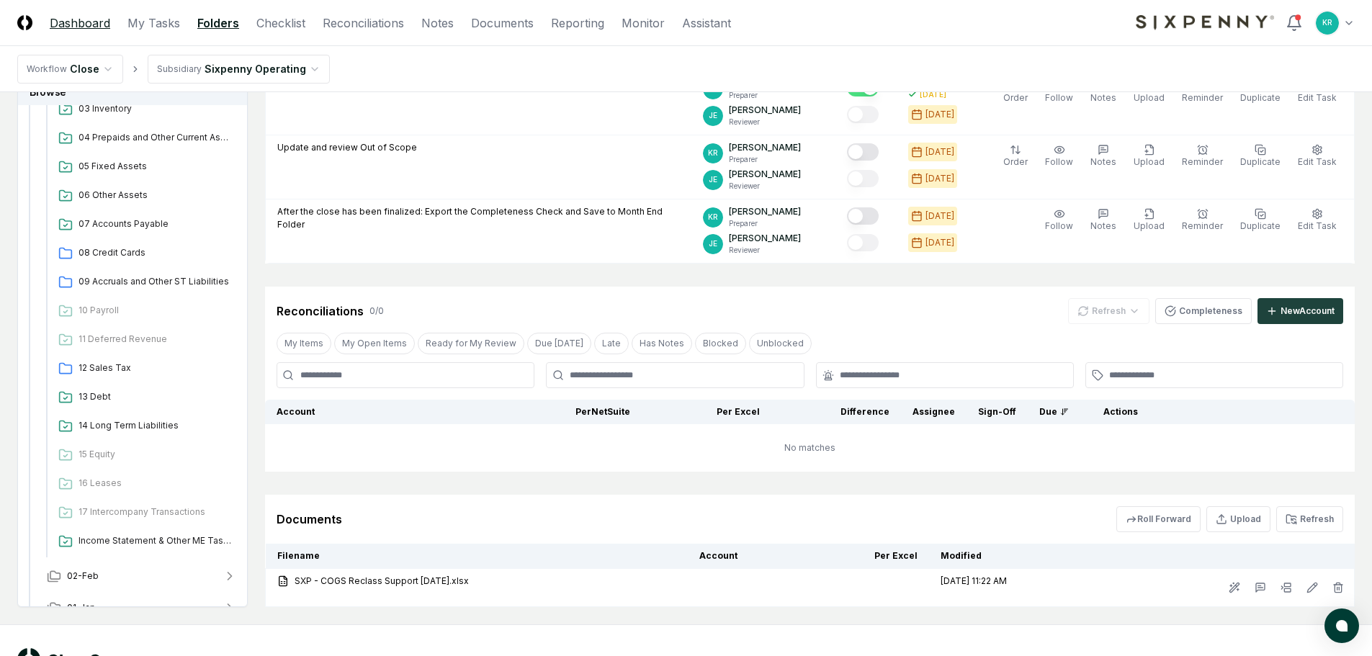
click at [75, 21] on link "Dashboard" at bounding box center [80, 22] width 61 height 17
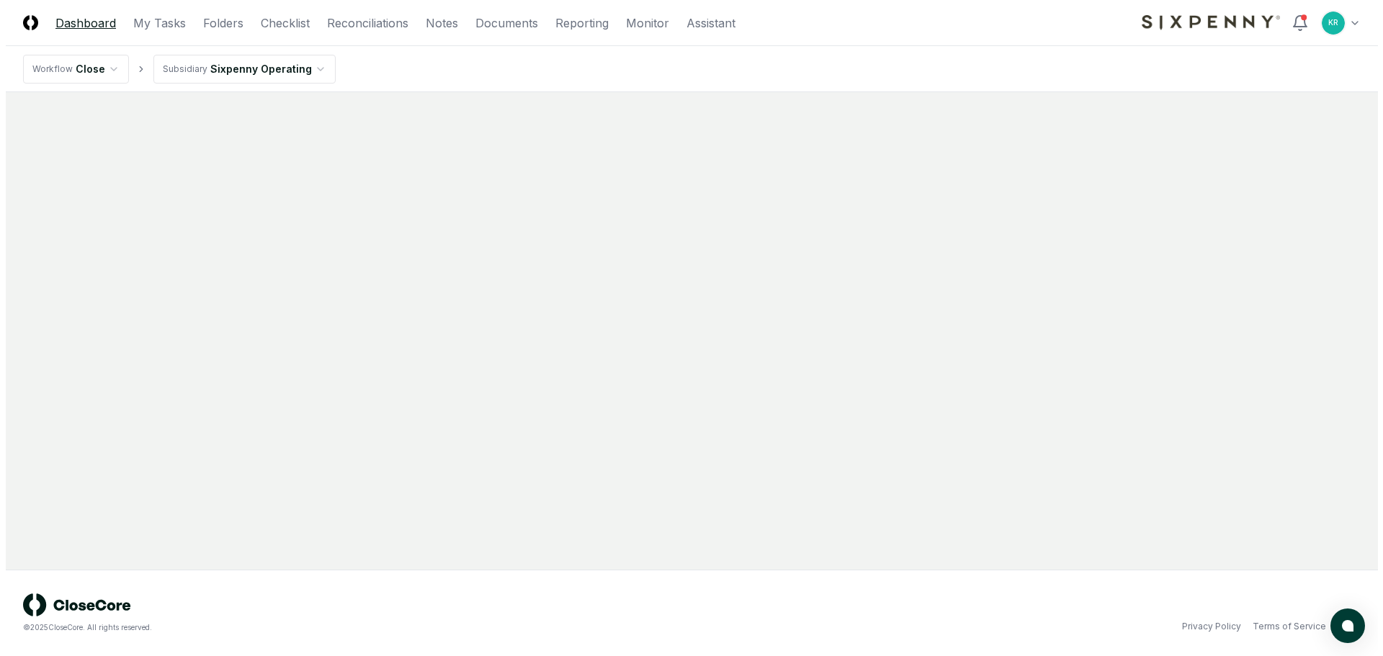
scroll to position [0, 0]
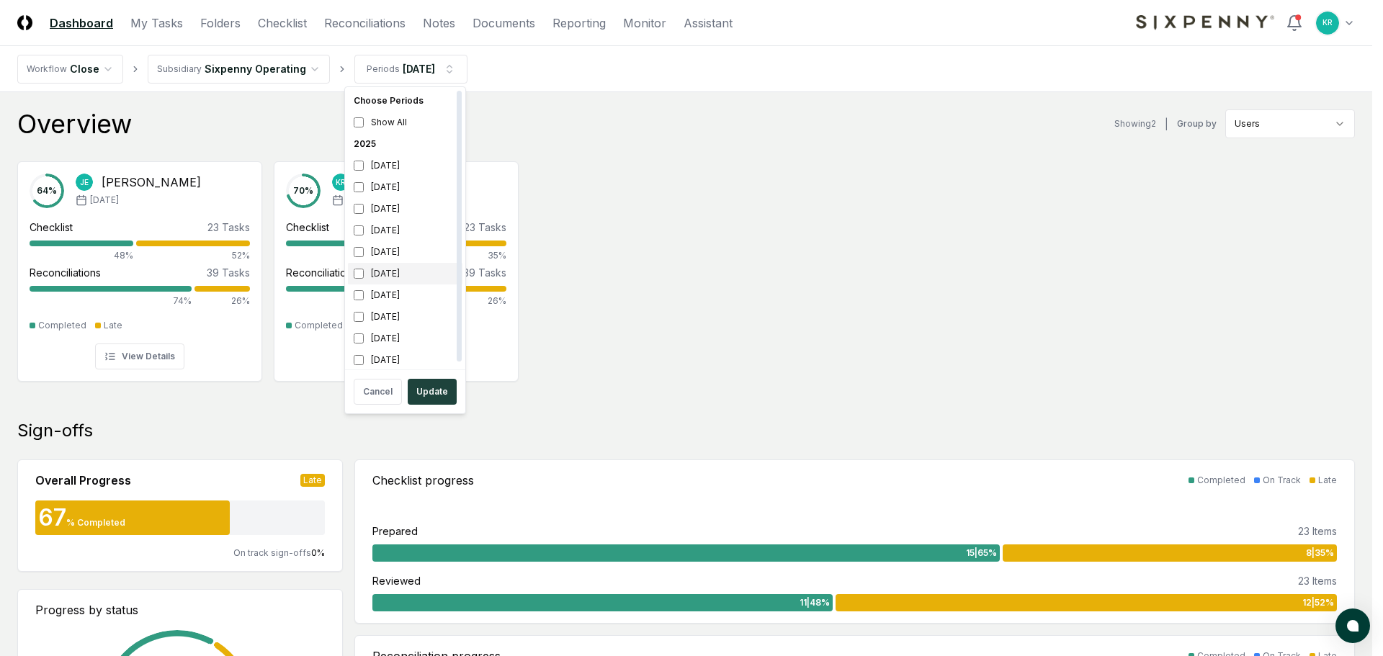
click at [379, 274] on div "[DATE]" at bounding box center [405, 274] width 115 height 22
click at [371, 289] on div "[DATE]" at bounding box center [405, 296] width 115 height 22
click at [437, 391] on button "Update" at bounding box center [432, 392] width 49 height 26
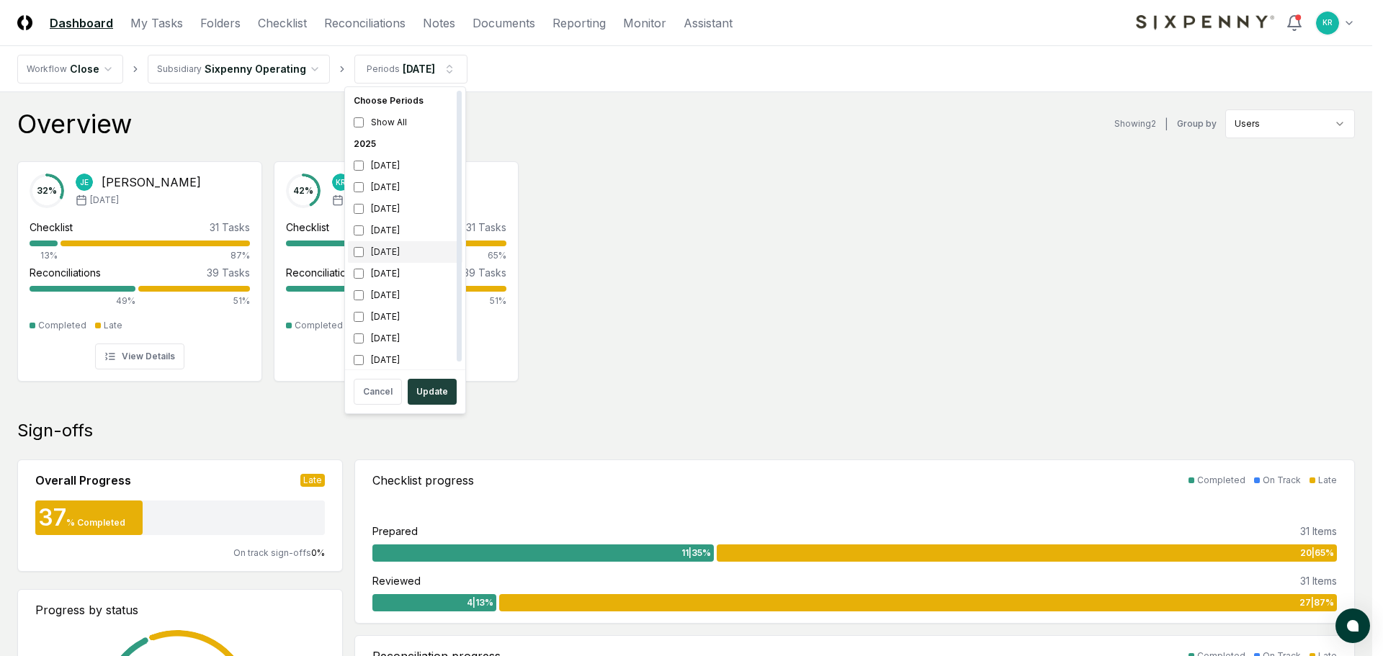
click at [385, 246] on div "[DATE]" at bounding box center [405, 252] width 115 height 22
click at [379, 272] on div "[DATE]" at bounding box center [405, 274] width 115 height 22
click at [428, 397] on button "Update" at bounding box center [432, 392] width 49 height 26
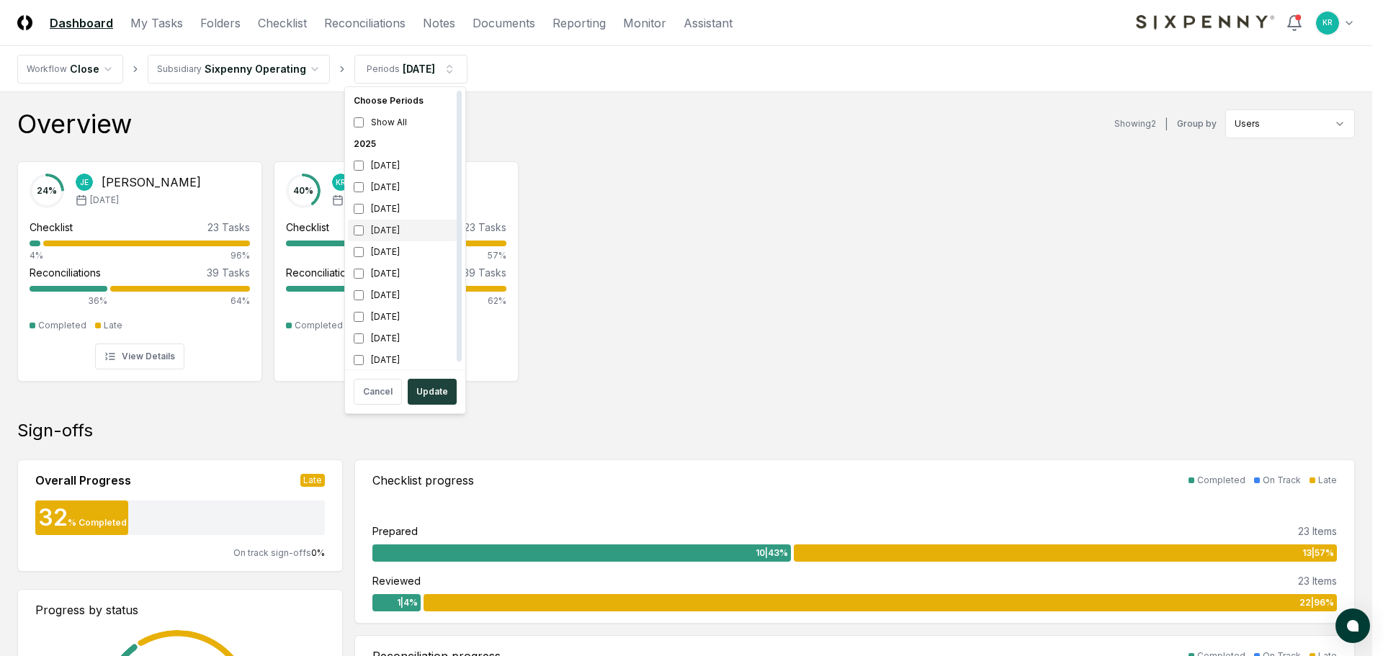
click at [382, 231] on div "[DATE]" at bounding box center [405, 231] width 115 height 22
click at [385, 254] on div "[DATE]" at bounding box center [405, 252] width 115 height 22
click at [437, 393] on button "Update" at bounding box center [432, 392] width 49 height 26
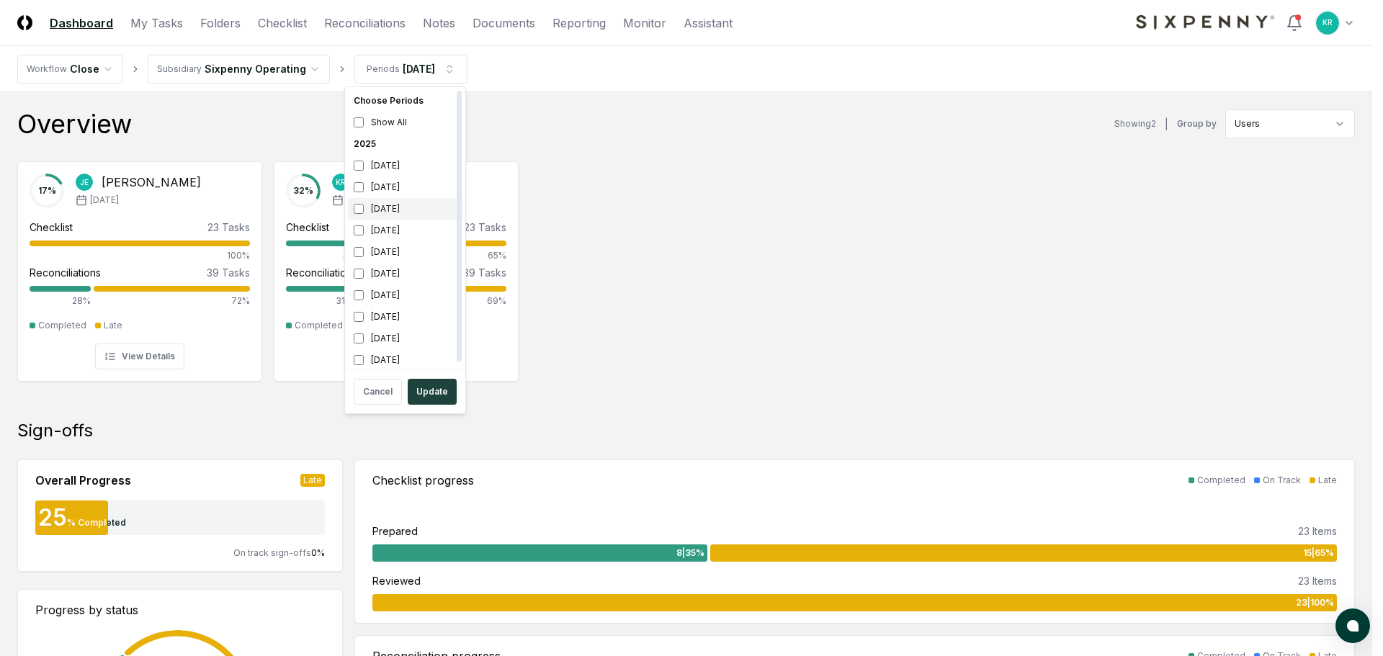
click at [385, 209] on div "[DATE]" at bounding box center [405, 209] width 115 height 22
click at [380, 230] on div "[DATE]" at bounding box center [405, 231] width 115 height 22
click at [430, 395] on button "Update" at bounding box center [432, 392] width 49 height 26
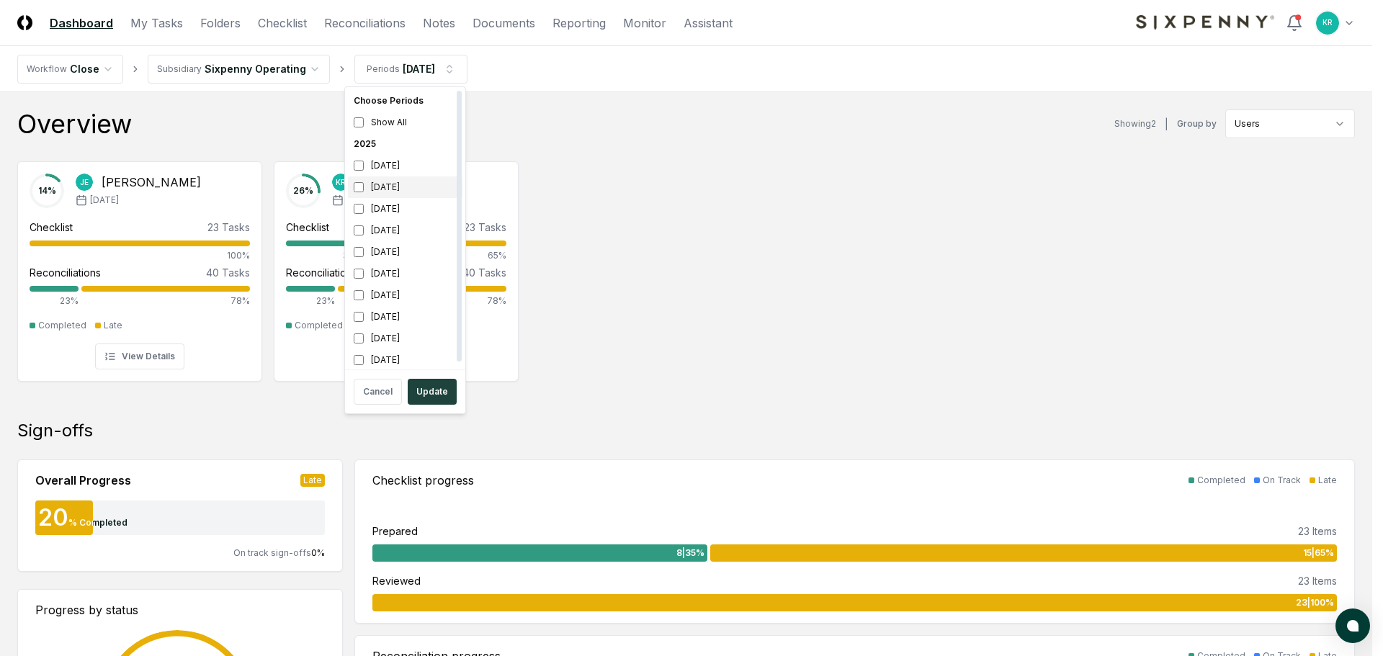
click at [401, 194] on div "[DATE]" at bounding box center [405, 187] width 115 height 22
click at [401, 210] on div "[DATE]" at bounding box center [405, 209] width 115 height 22
click at [434, 398] on button "Update" at bounding box center [432, 392] width 49 height 26
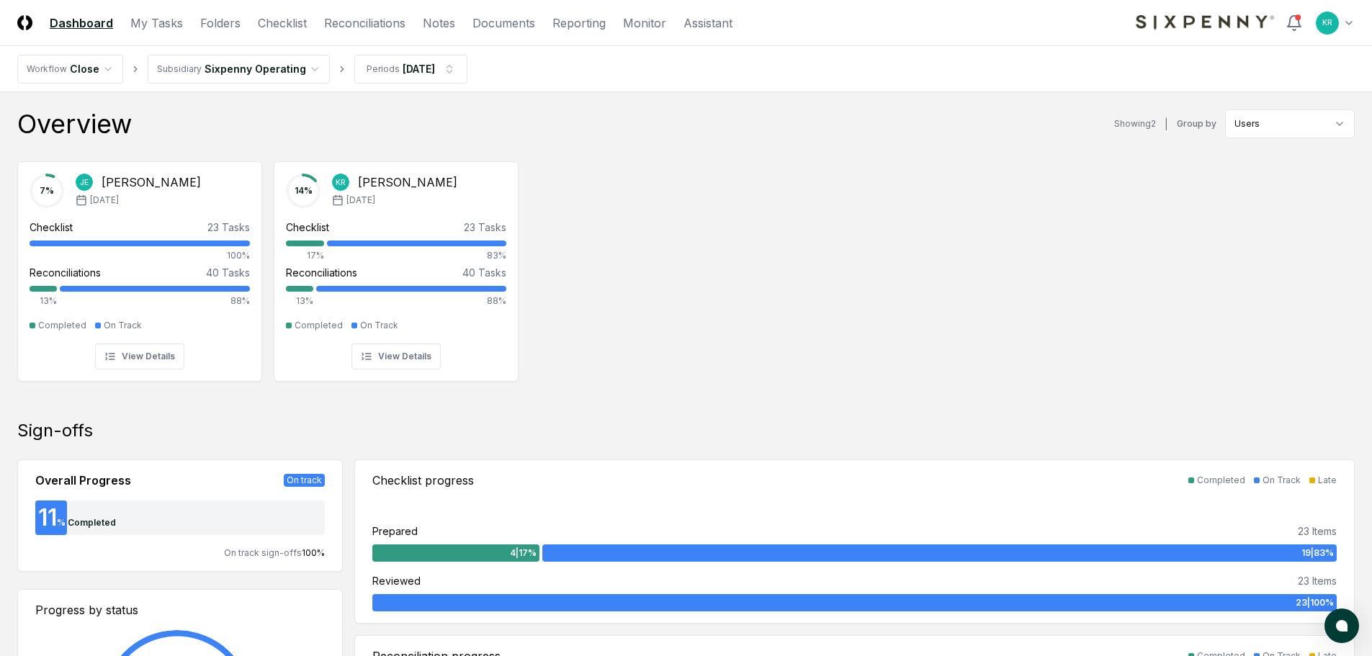
click at [583, 298] on div "7 % [PERSON_NAME] [DATE] Checklist 23 Tasks 100% Reconciliations 40 Tasks 13% 8…" at bounding box center [686, 270] width 1372 height 241
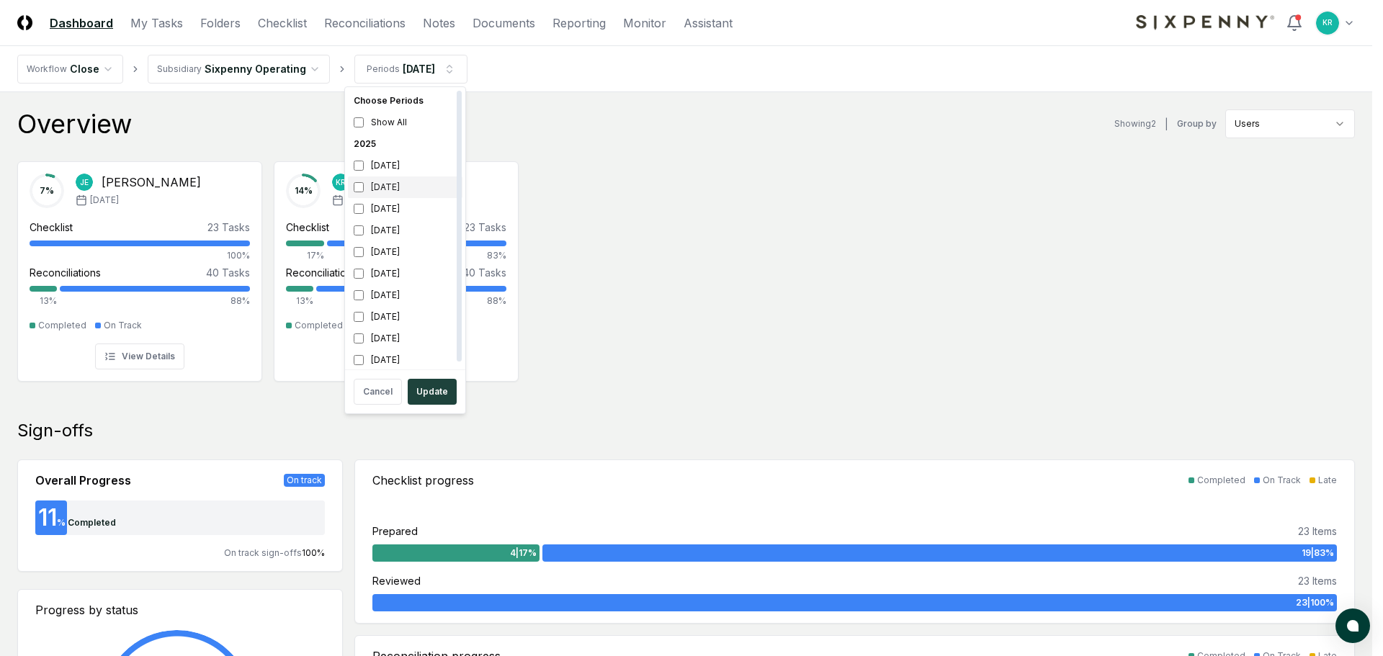
click at [379, 189] on div "[DATE]" at bounding box center [405, 187] width 115 height 22
click at [394, 277] on div "[DATE]" at bounding box center [405, 274] width 115 height 22
click at [387, 293] on div "[DATE]" at bounding box center [405, 296] width 115 height 22
drag, startPoint x: 384, startPoint y: 275, endPoint x: 390, endPoint y: 282, distance: 8.7
click at [384, 276] on div "[DATE]" at bounding box center [405, 274] width 115 height 22
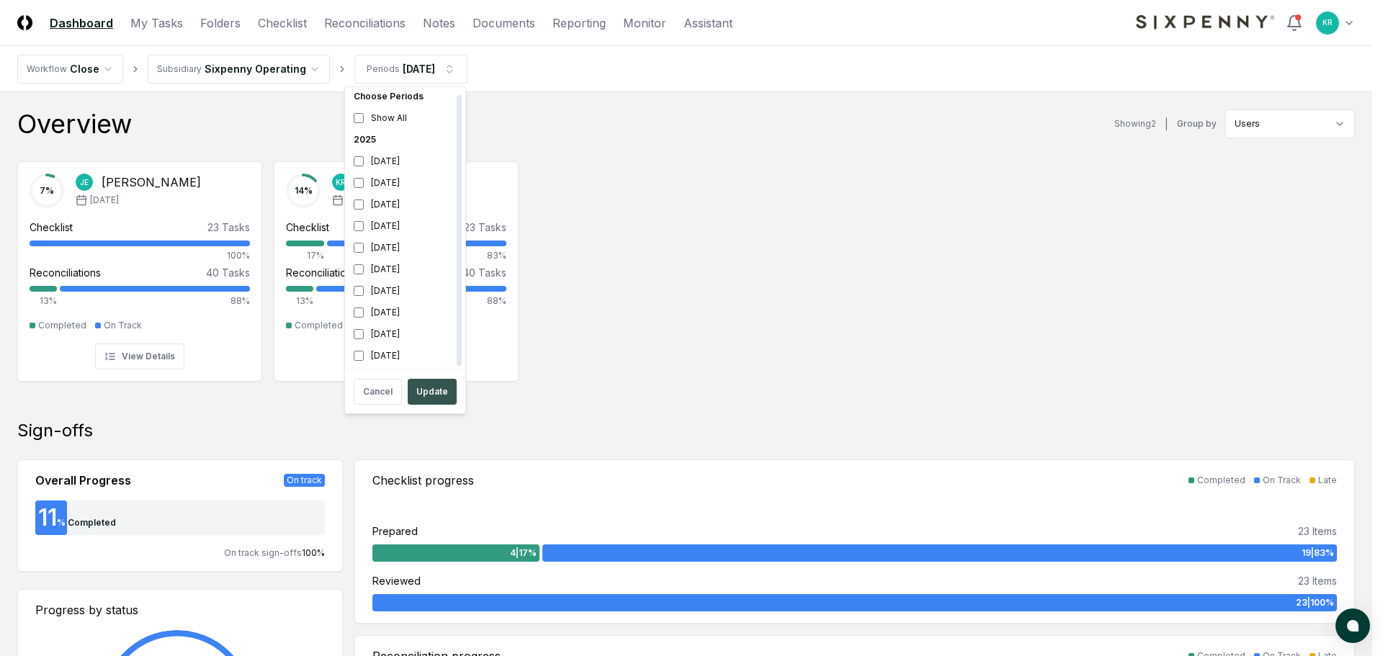
click at [425, 390] on button "Update" at bounding box center [432, 392] width 49 height 26
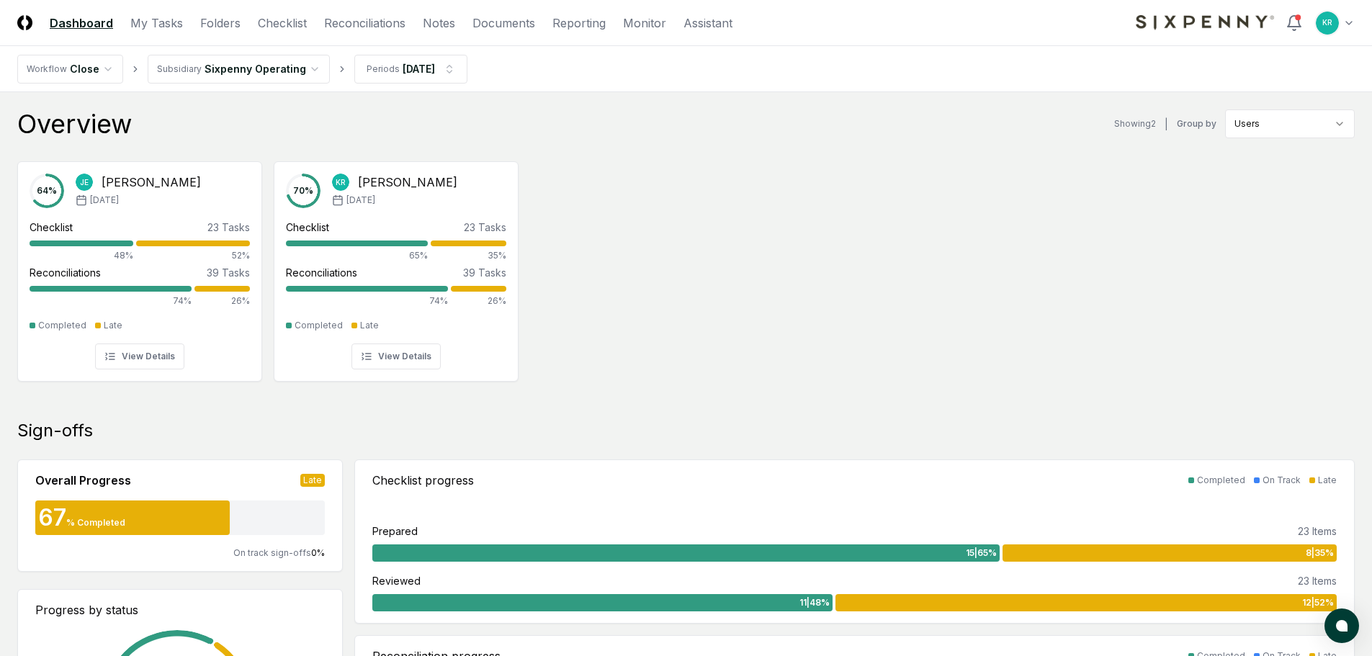
click at [815, 332] on div "64 % [PERSON_NAME] [DATE] Checklist 23 Tasks 48% 52% Reconciliations 39 Tasks 7…" at bounding box center [686, 270] width 1372 height 241
click at [962, 361] on div "64 % [PERSON_NAME] [DATE] Checklist 23 Tasks 48% 52% Reconciliations 39 Tasks 7…" at bounding box center [686, 270] width 1372 height 241
click at [971, 310] on div "64 % [PERSON_NAME] [DATE] Checklist 23 Tasks 48% 52% Reconciliations 39 Tasks 7…" at bounding box center [686, 270] width 1372 height 241
click at [697, 310] on div "64 % [PERSON_NAME] [DATE] Checklist 23 Tasks 48% 52% Reconciliations 39 Tasks 7…" at bounding box center [686, 270] width 1372 height 241
click at [208, 22] on link "Folders" at bounding box center [220, 22] width 40 height 17
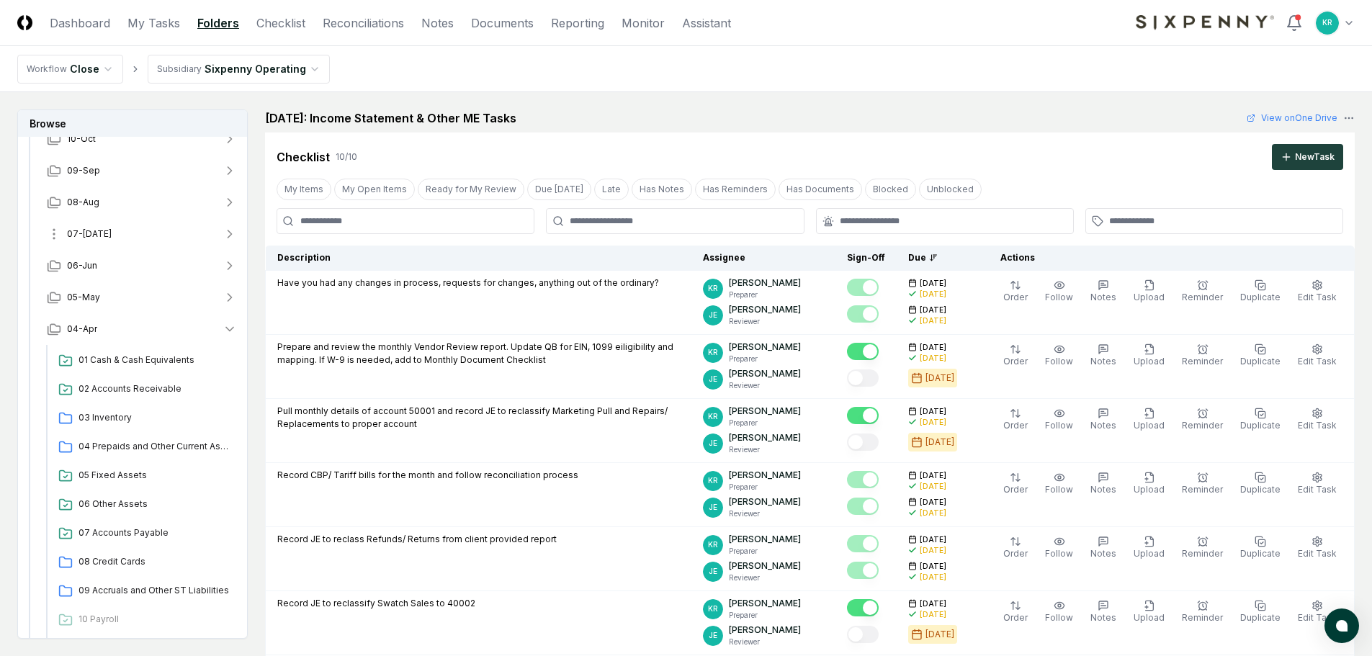
scroll to position [144, 0]
click at [94, 202] on span "08-Aug" at bounding box center [83, 199] width 32 height 13
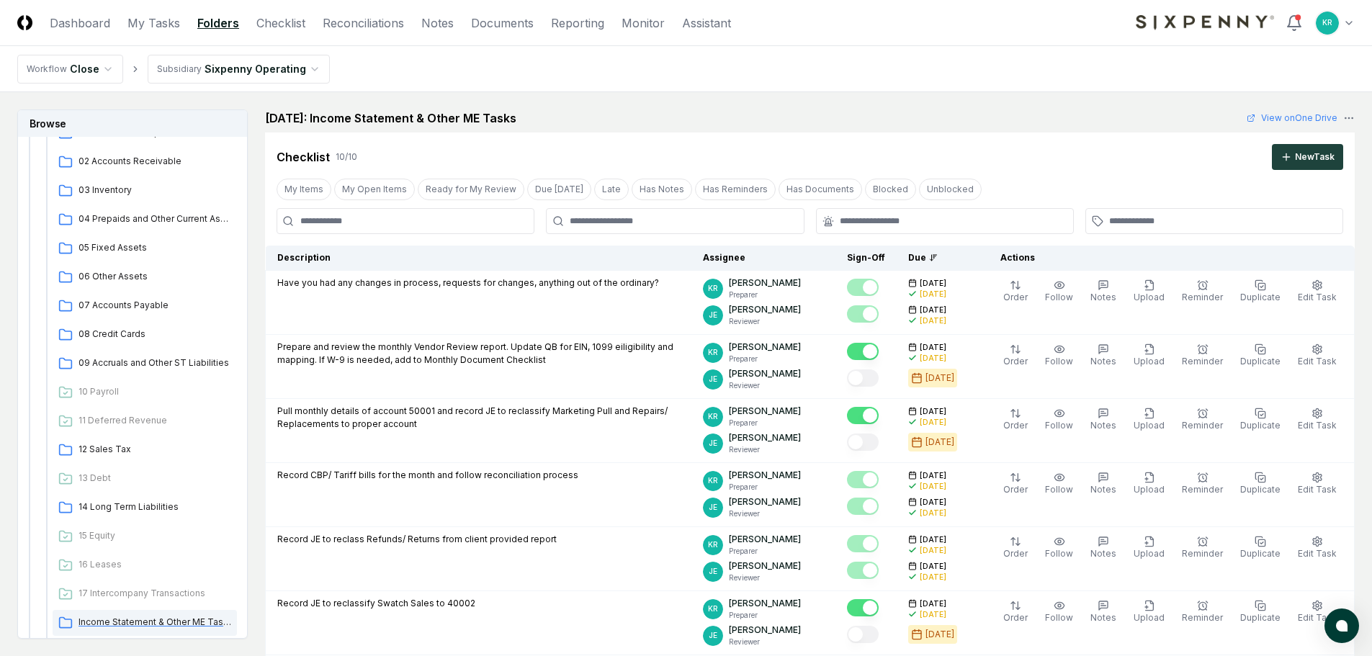
scroll to position [432, 0]
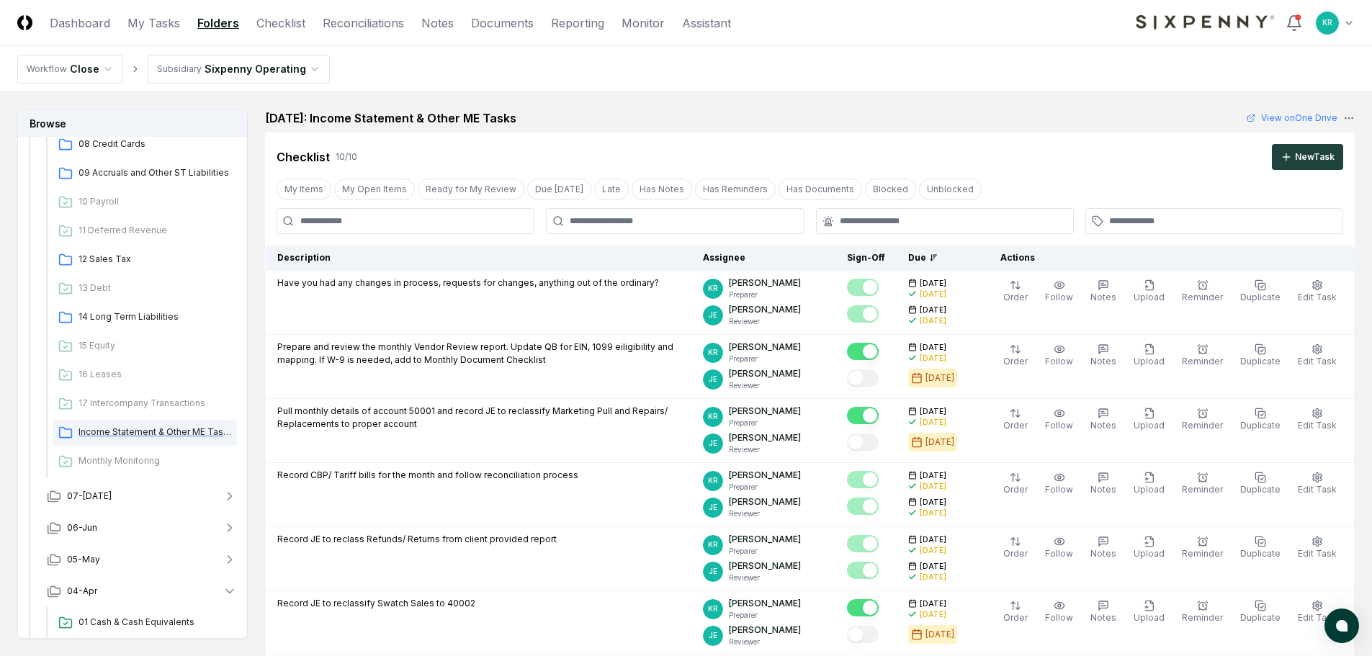
click at [148, 437] on span "Income Statement & Other ME Tasks" at bounding box center [155, 432] width 153 height 13
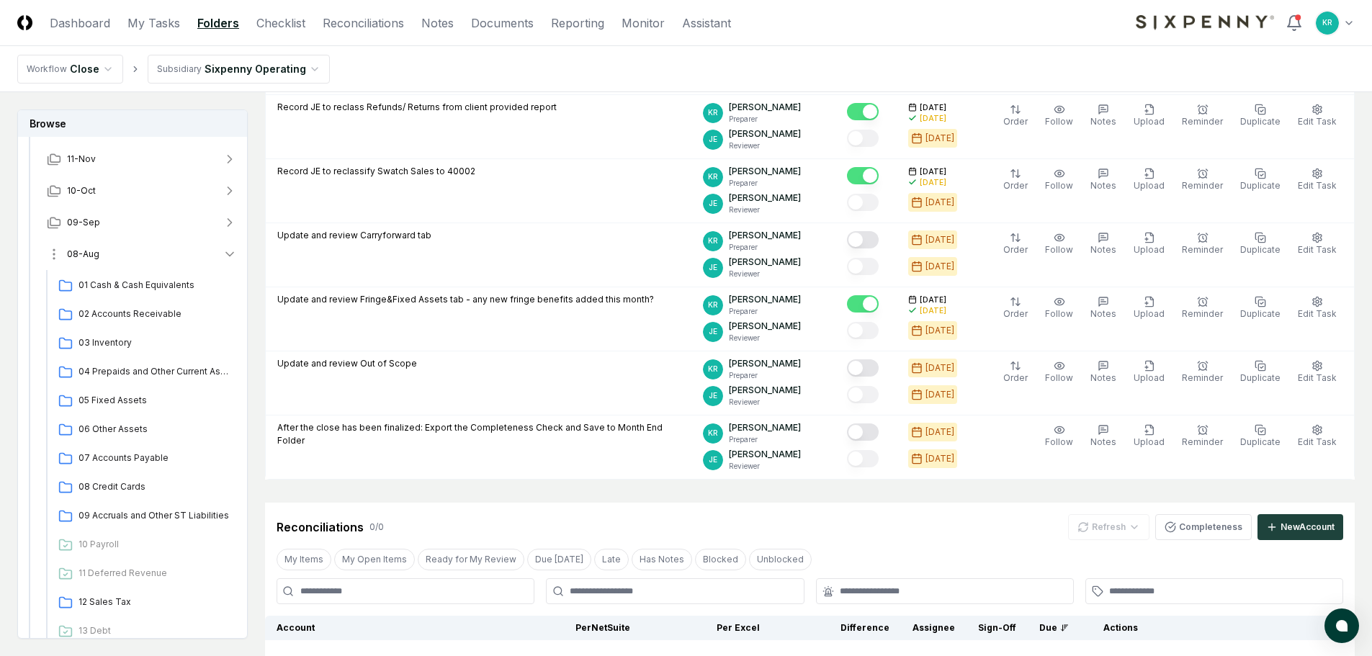
scroll to position [72, 0]
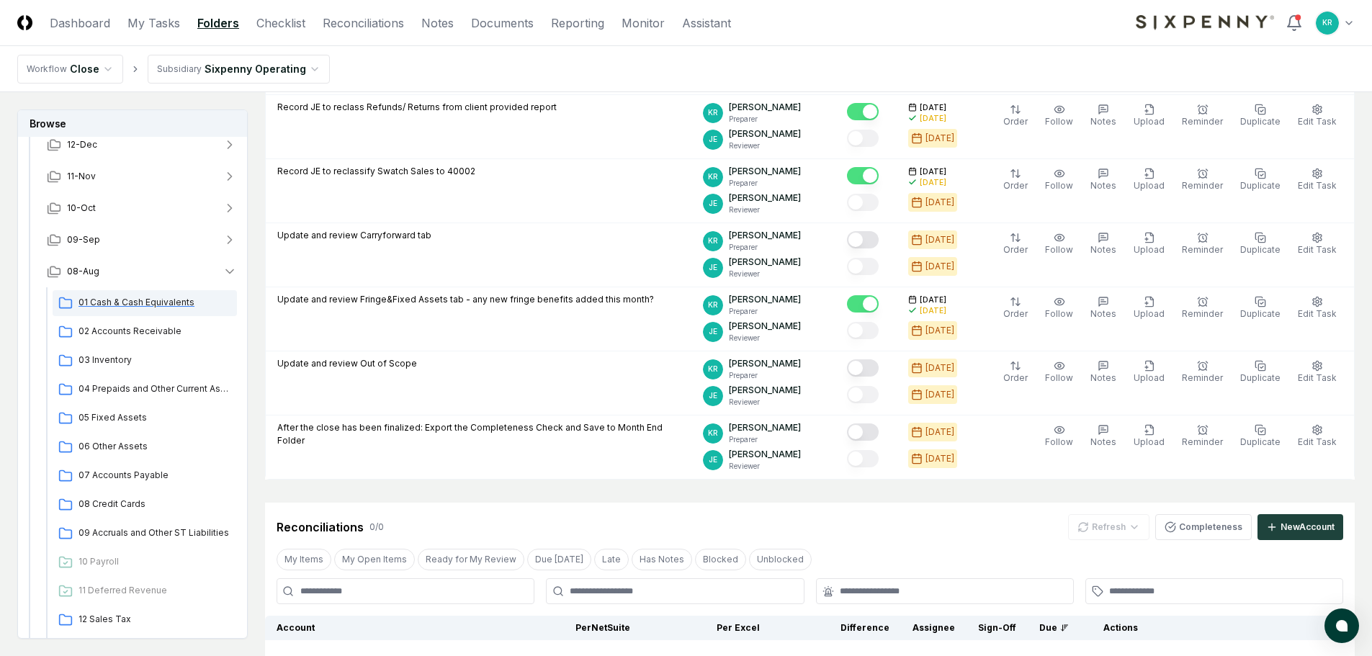
click at [140, 305] on span "01 Cash & Cash Equivalents" at bounding box center [155, 302] width 153 height 13
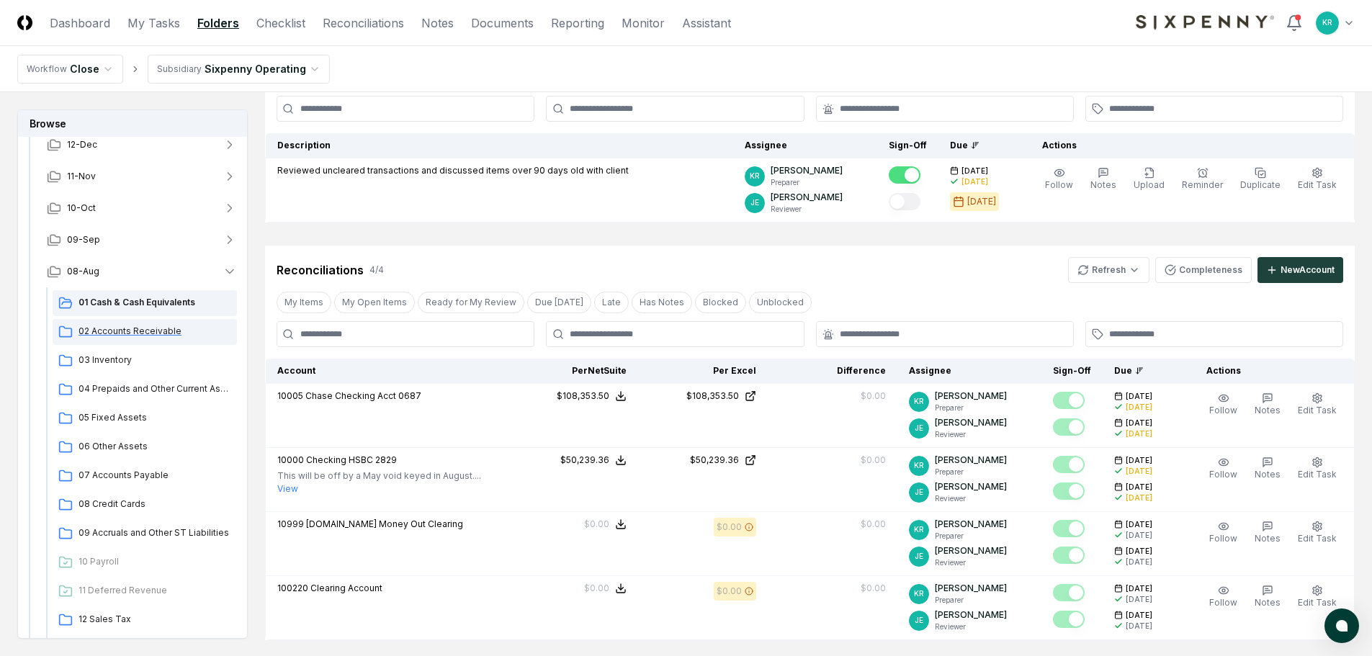
scroll to position [144, 0]
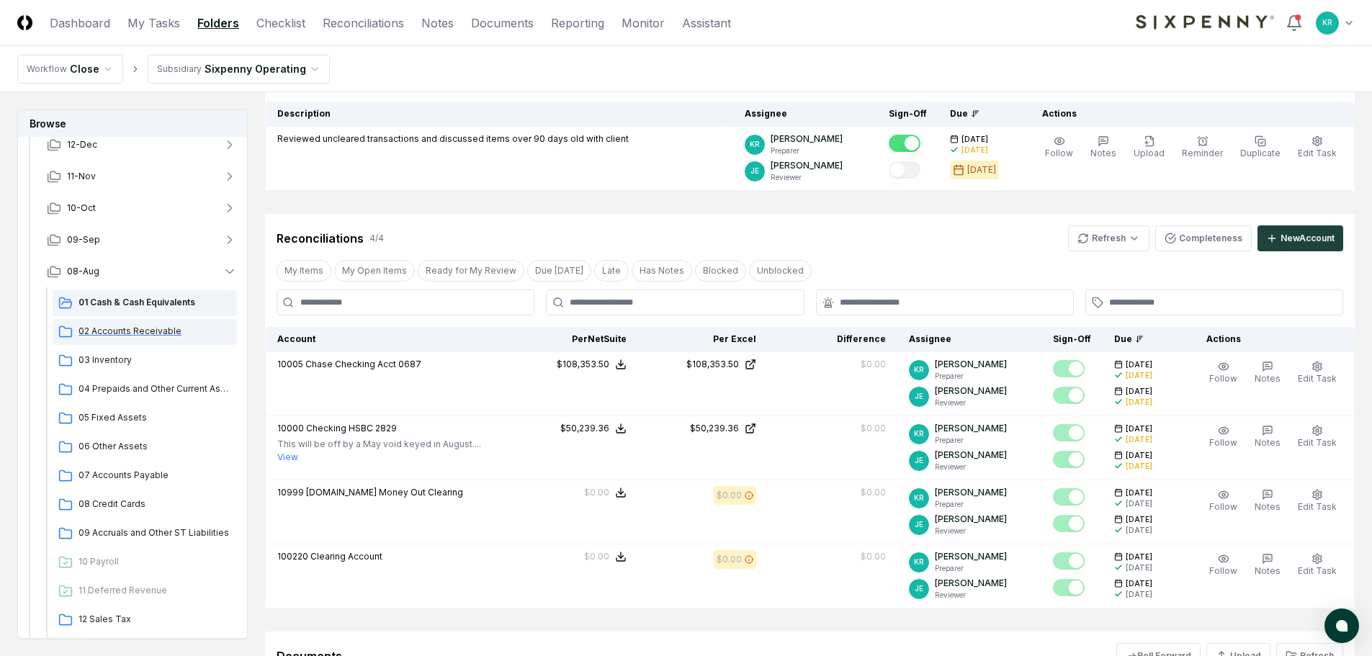
click at [110, 322] on div "02 Accounts Receivable" at bounding box center [145, 332] width 184 height 26
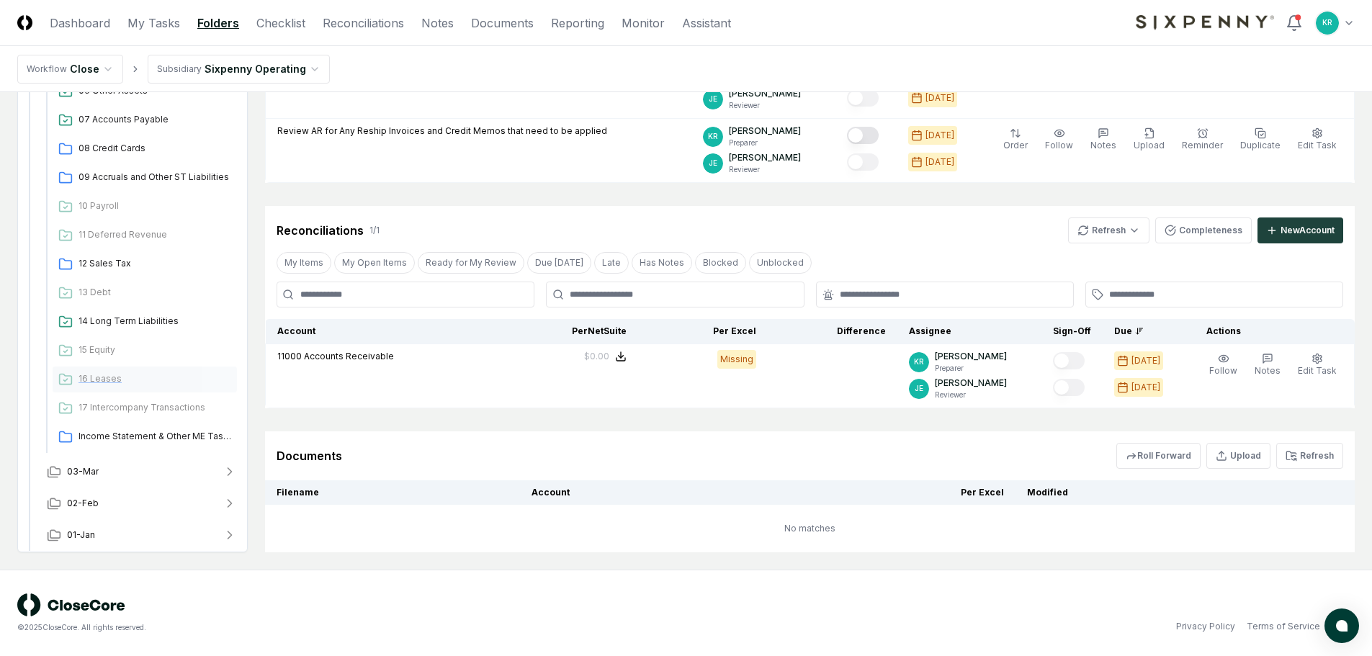
scroll to position [1024, 0]
click at [105, 467] on button "03-Mar" at bounding box center [141, 470] width 213 height 32
click at [123, 498] on span "01 Cash & Cash Equivalents" at bounding box center [155, 500] width 153 height 13
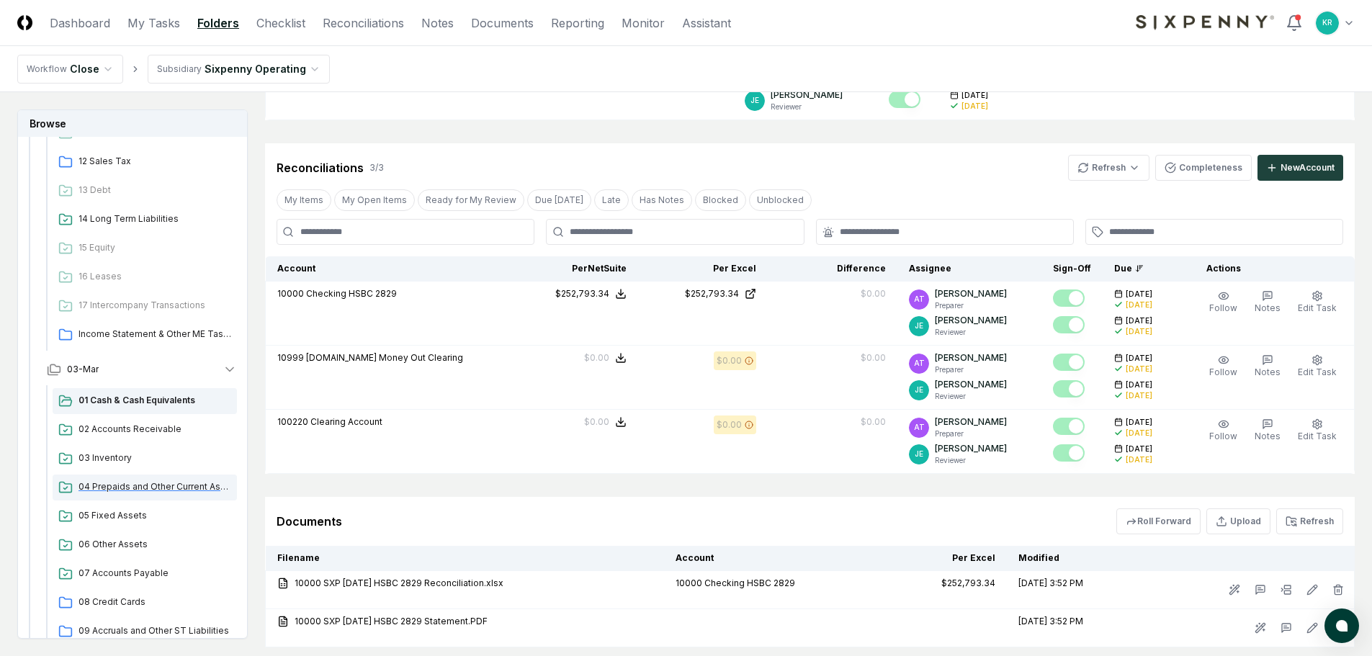
scroll to position [1240, 0]
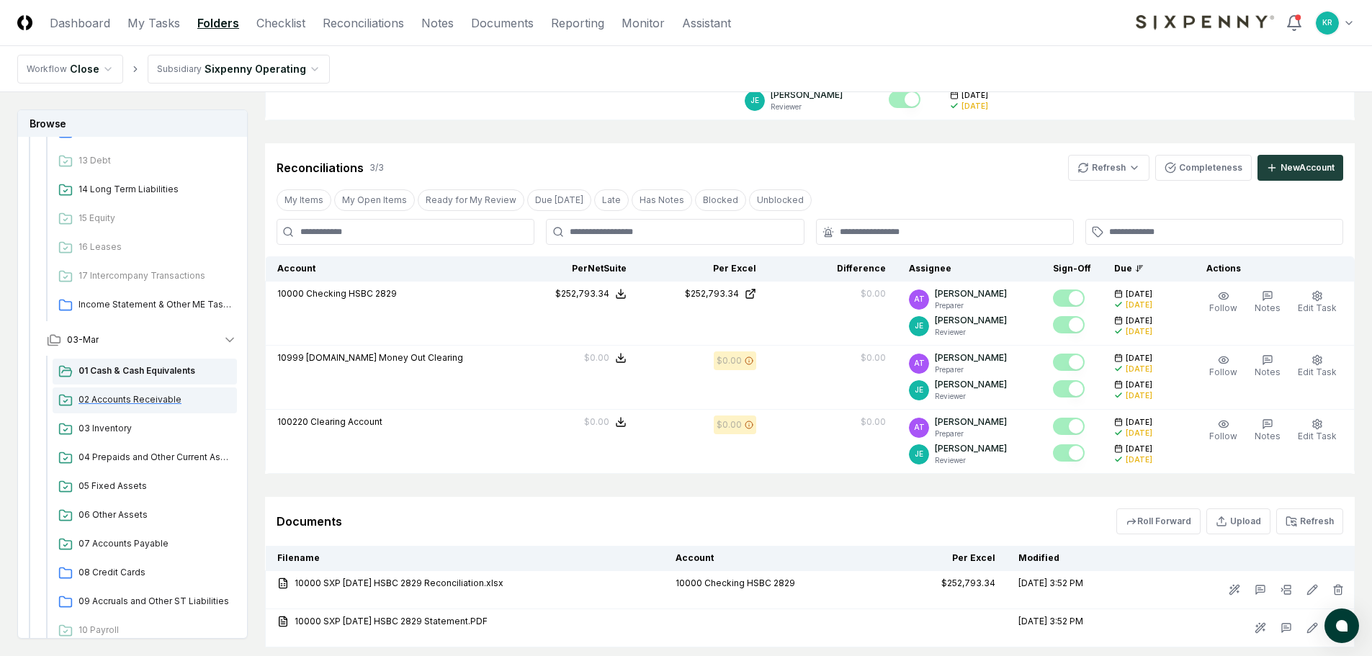
click at [126, 400] on span "02 Accounts Receivable" at bounding box center [155, 399] width 153 height 13
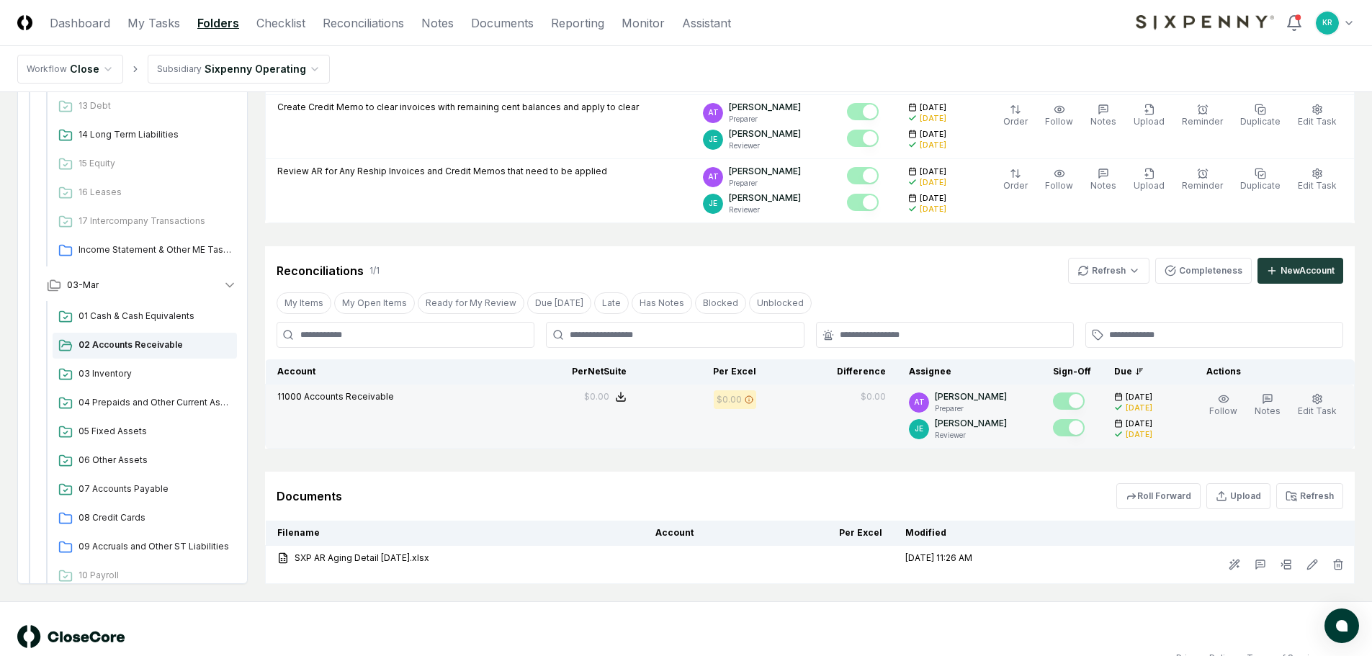
scroll to position [345, 0]
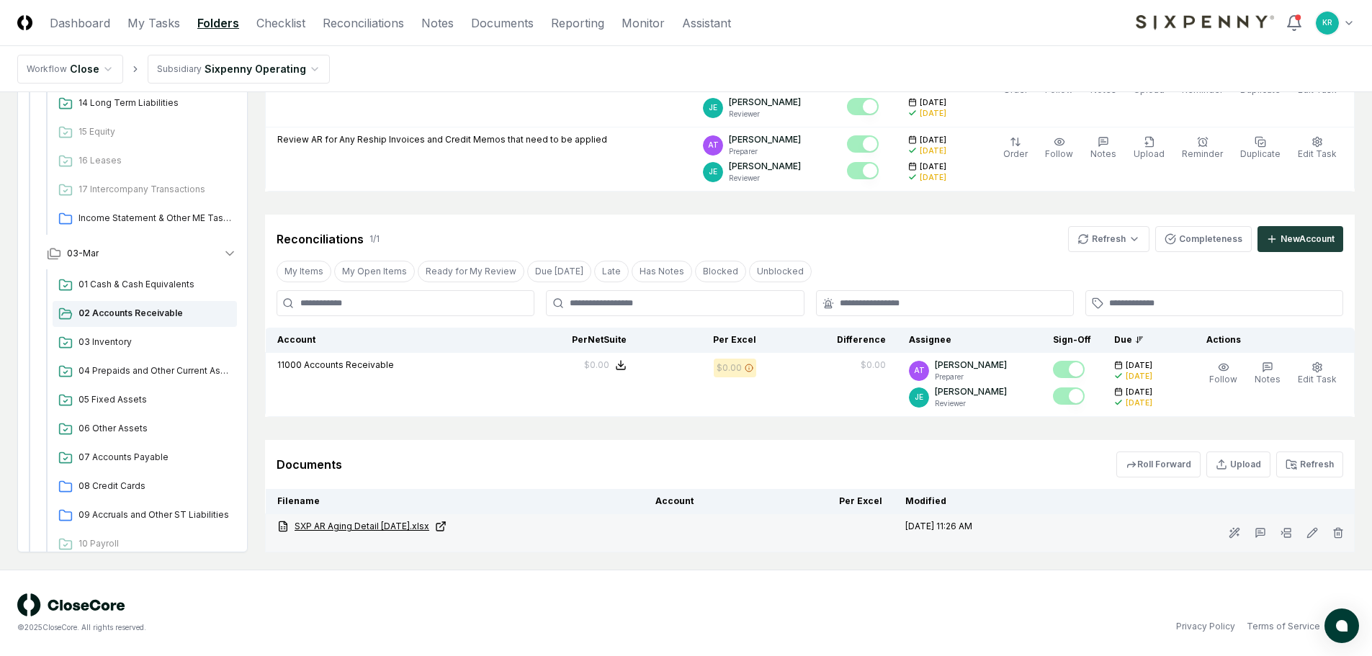
click at [359, 528] on link "SXP AR Aging Detail [DATE].xlsx" at bounding box center [454, 526] width 355 height 13
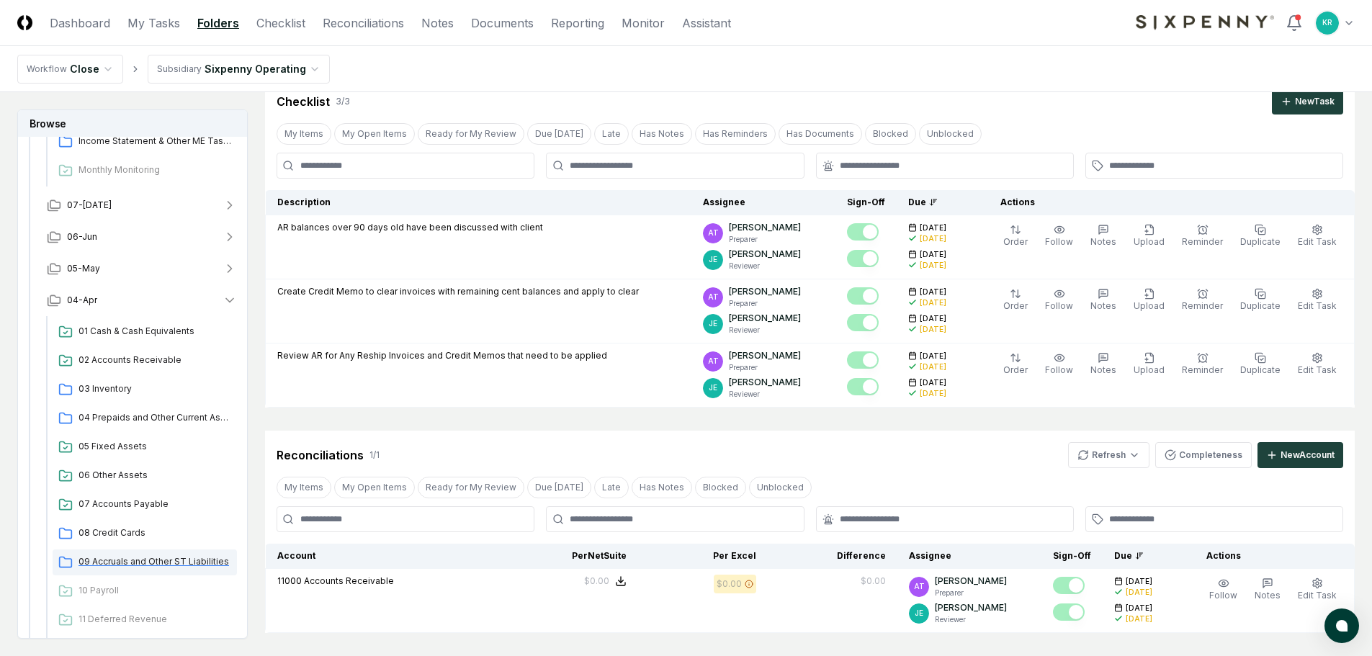
scroll to position [663, 0]
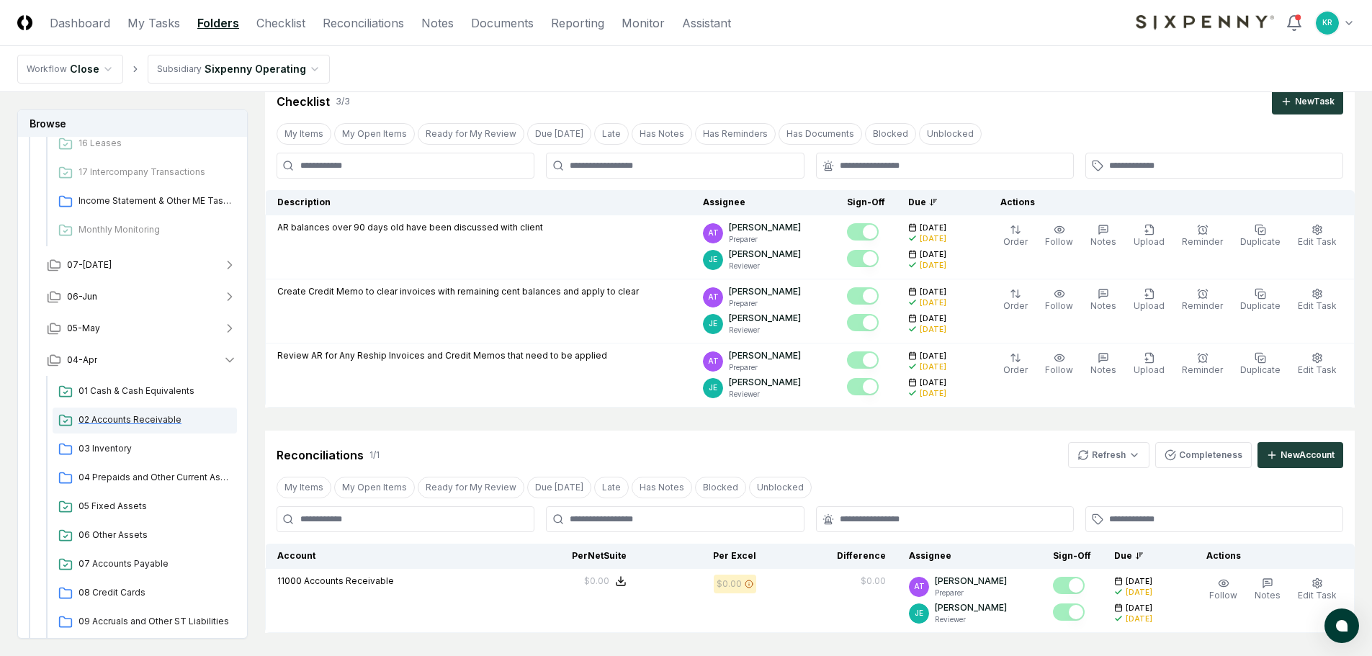
click at [156, 416] on span "02 Accounts Receivable" at bounding box center [155, 419] width 153 height 13
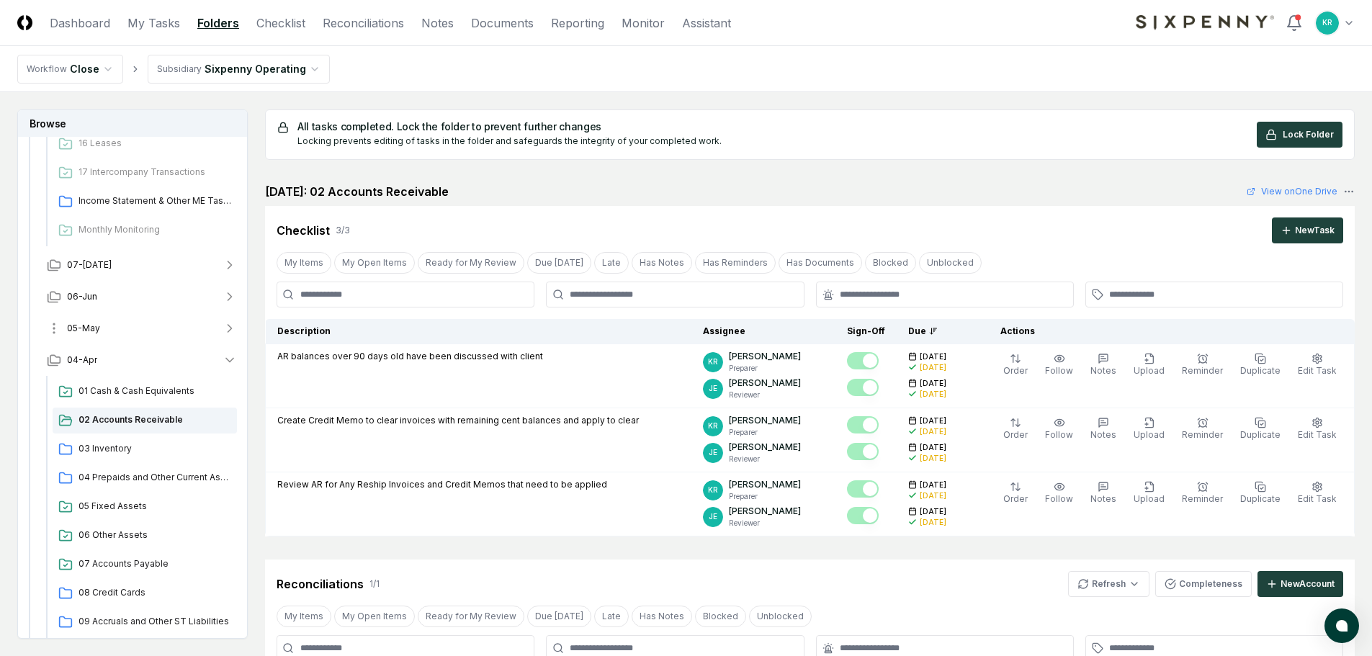
click at [106, 327] on button "05-May" at bounding box center [141, 329] width 213 height 32
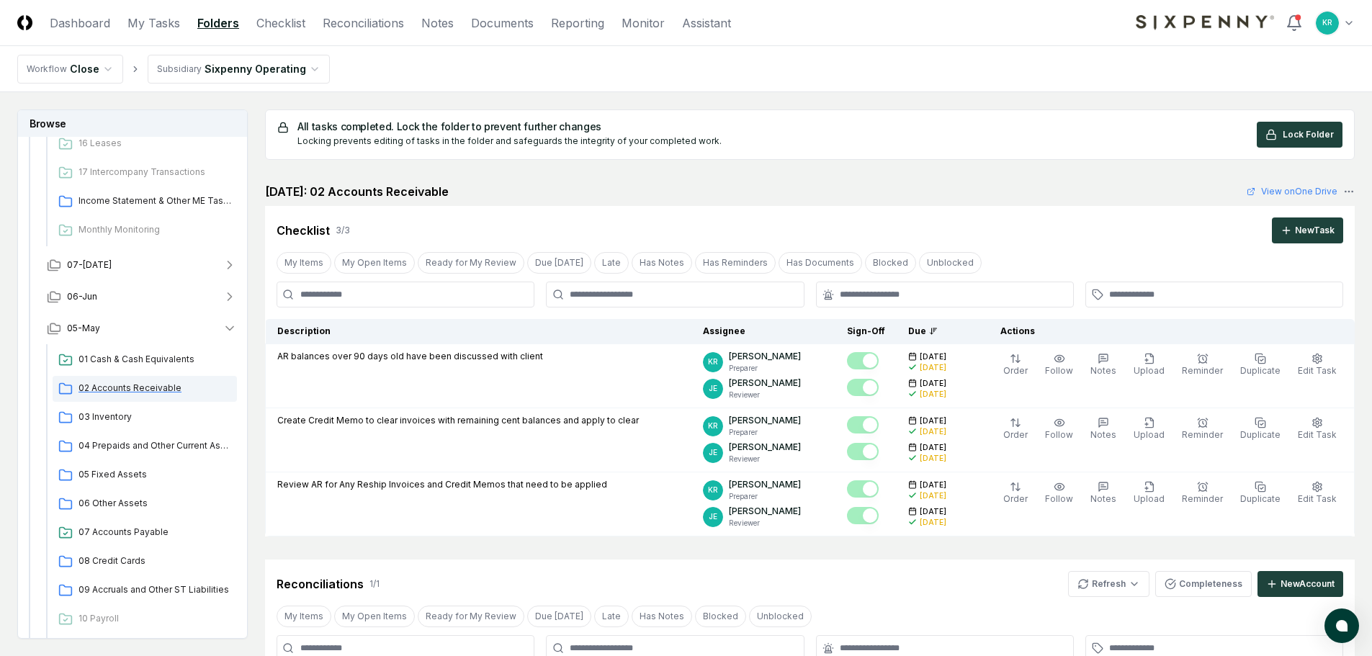
click at [123, 390] on span "02 Accounts Receivable" at bounding box center [155, 388] width 153 height 13
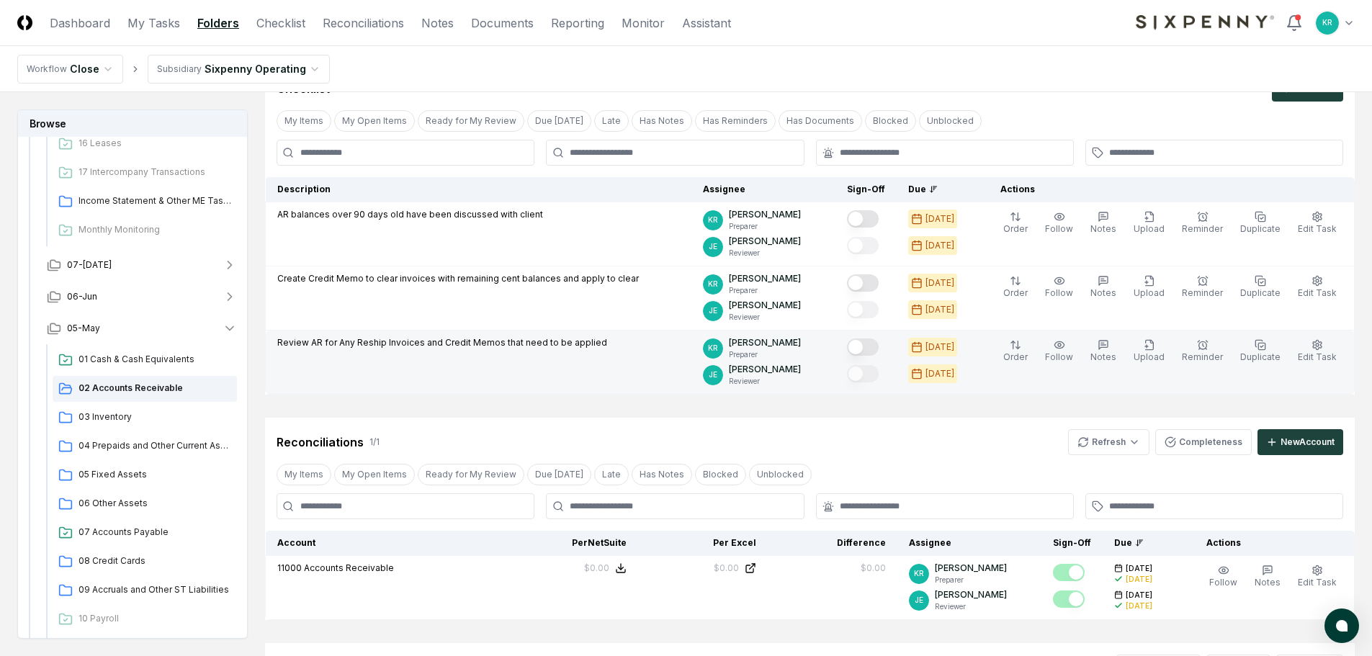
scroll to position [55, 0]
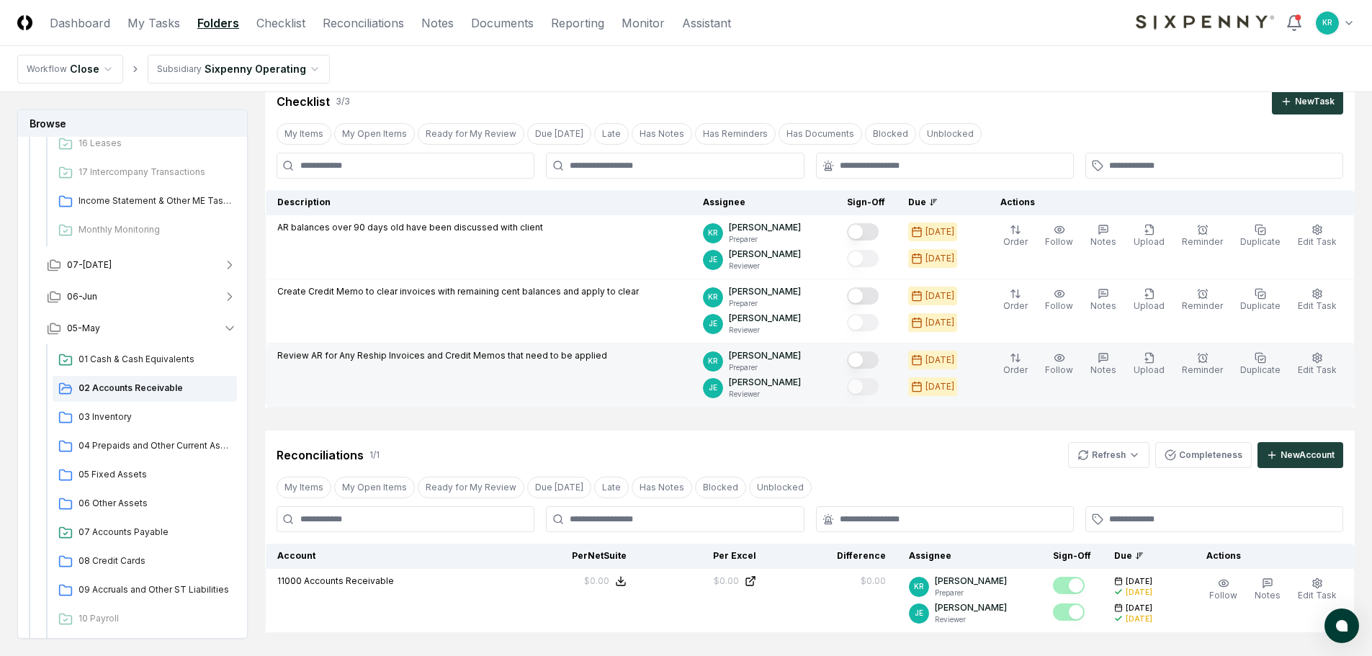
click at [879, 357] on button "Mark complete" at bounding box center [863, 360] width 32 height 17
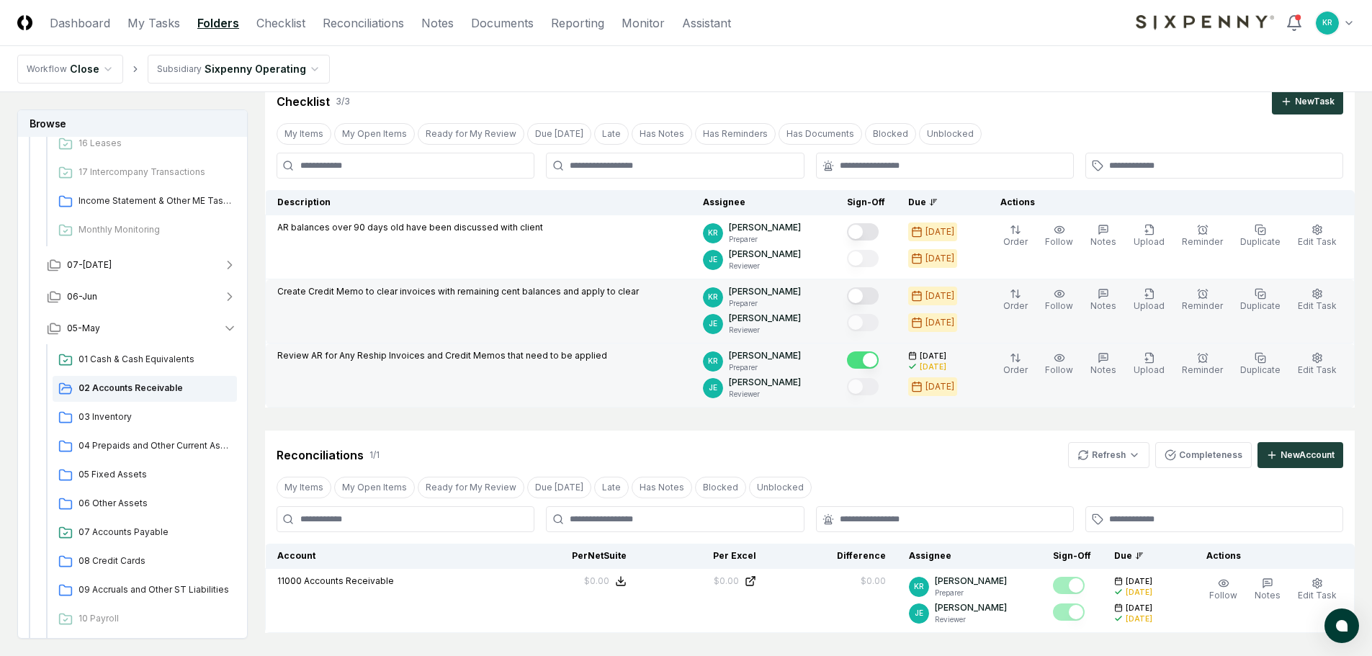
click at [879, 300] on button "Mark complete" at bounding box center [863, 295] width 32 height 17
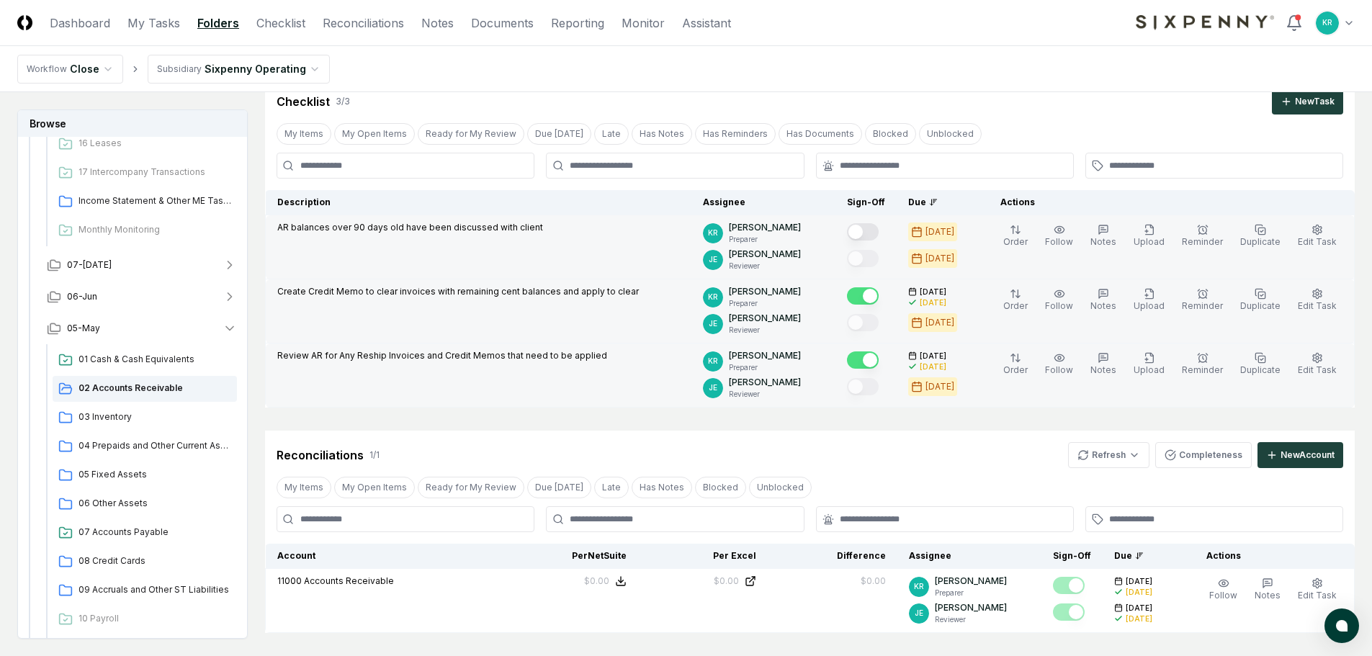
click at [879, 231] on button "Mark complete" at bounding box center [863, 231] width 32 height 17
click at [462, 423] on div "Cancel Reassign [DATE]: 02 Accounts Receivable View on One Drive Checklist 3 / …" at bounding box center [810, 411] width 1090 height 715
click at [94, 303] on span "06-Jun" at bounding box center [82, 296] width 30 height 13
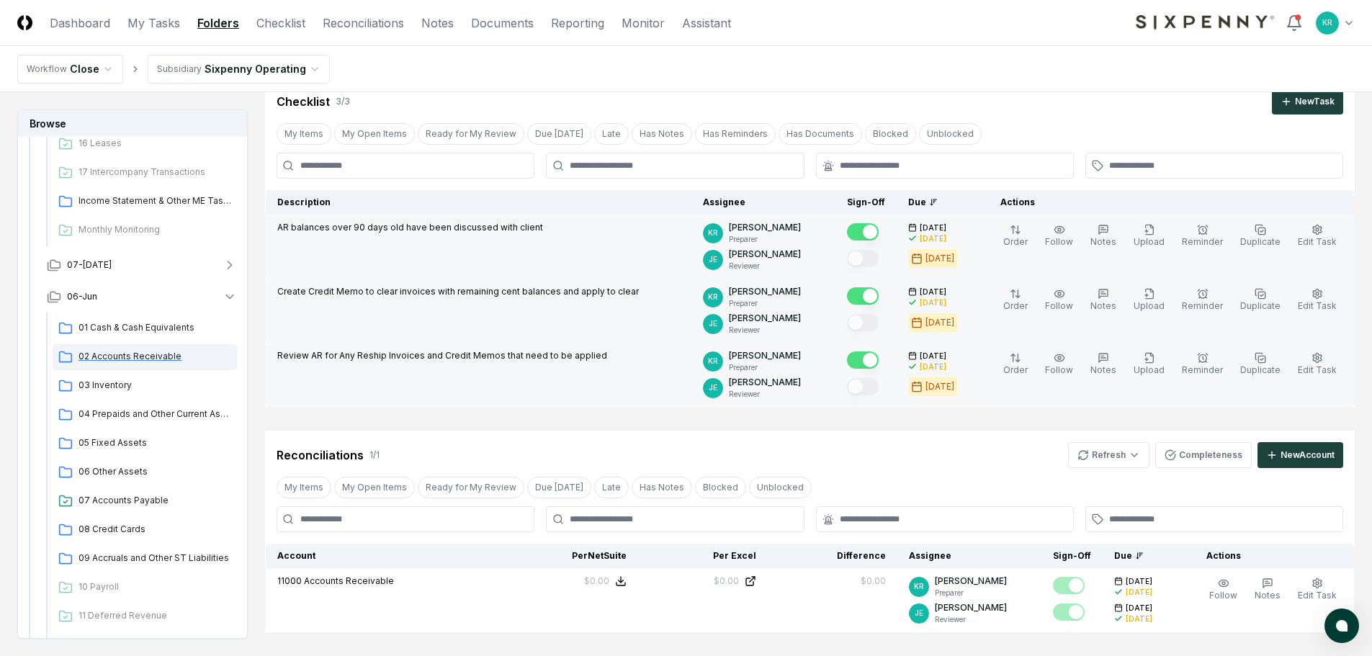
click at [148, 354] on span "02 Accounts Receivable" at bounding box center [155, 356] width 153 height 13
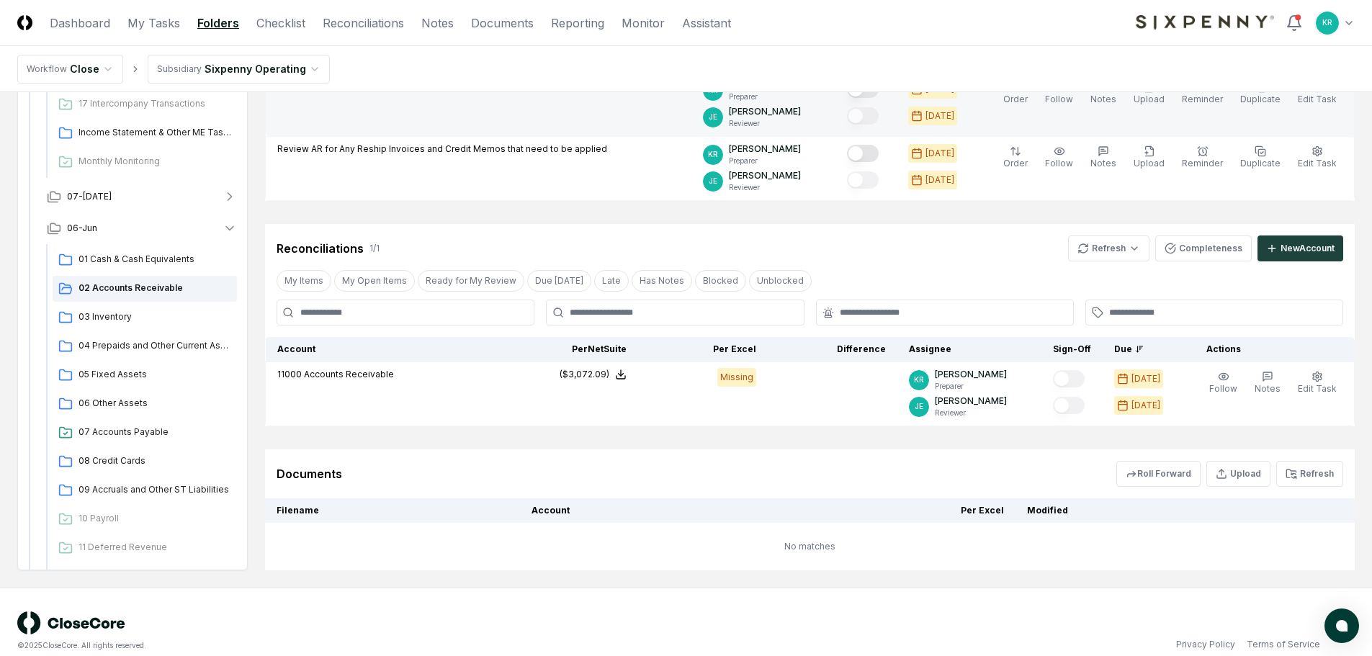
scroll to position [280, 0]
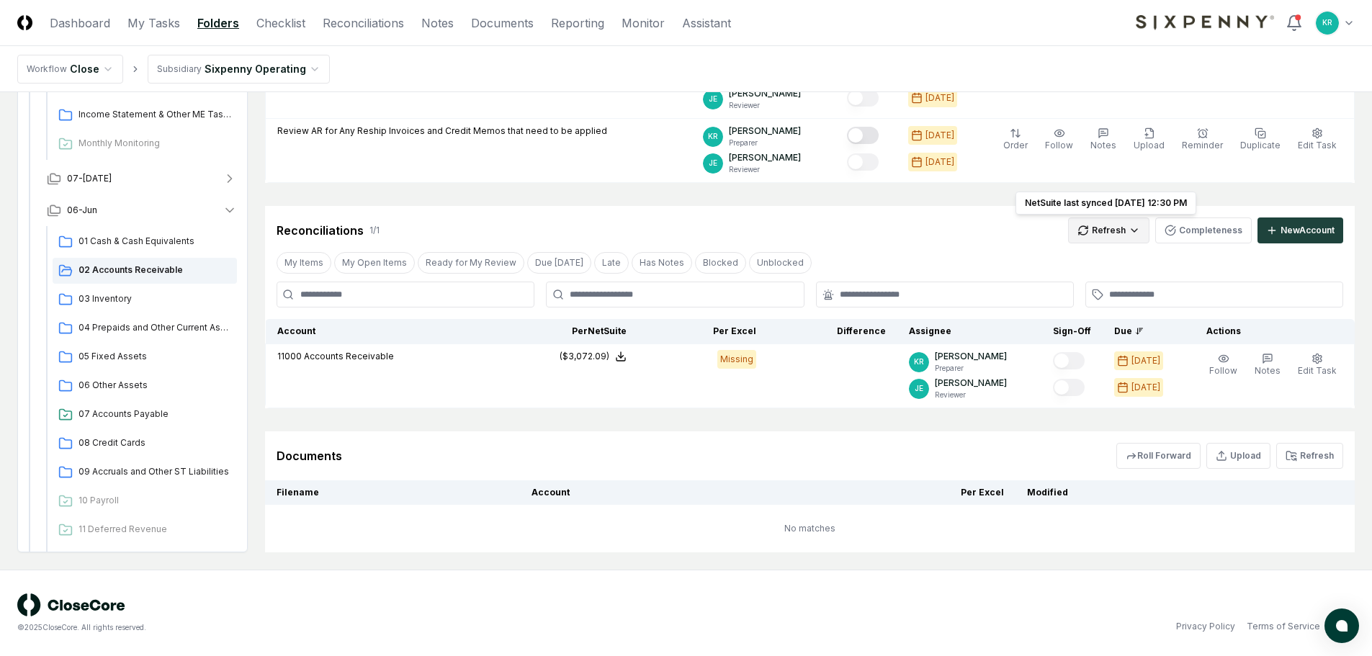
click at [1125, 232] on html "CloseCore Dashboard My Tasks Folders Checklist Reconciliations Notes Documents …" at bounding box center [686, 188] width 1372 height 936
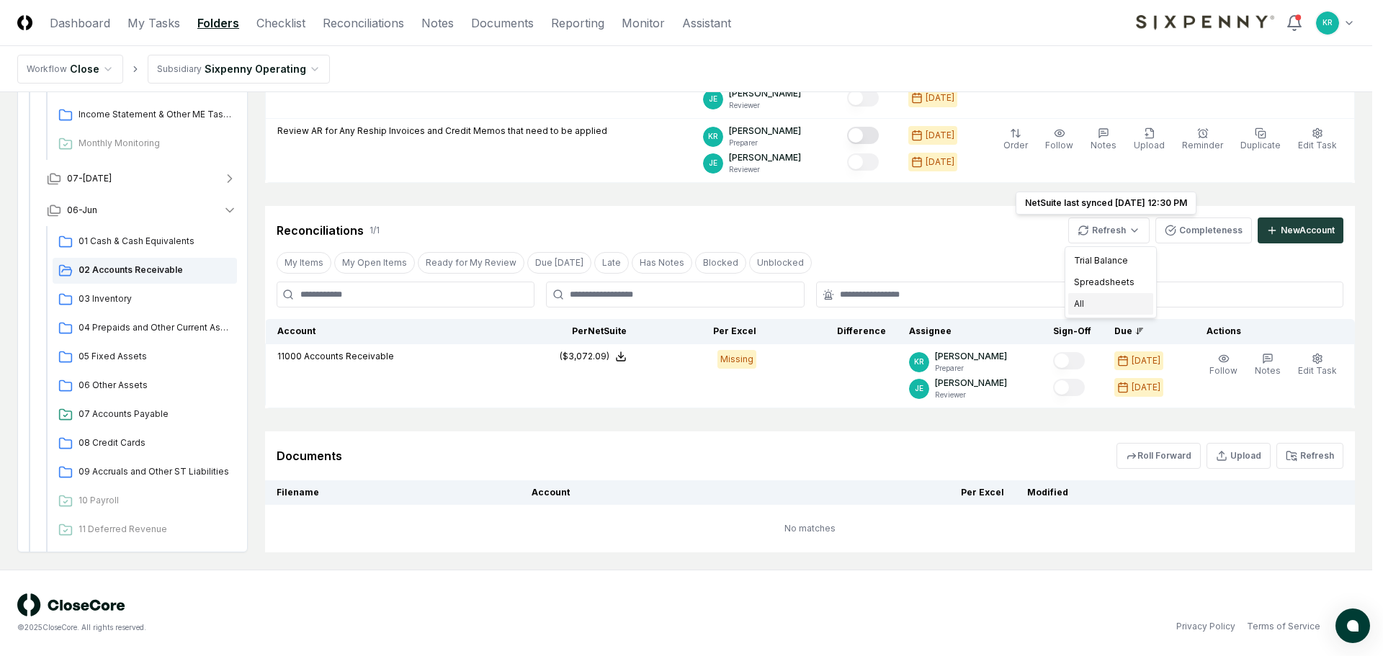
click at [1090, 308] on div "All" at bounding box center [1110, 304] width 85 height 22
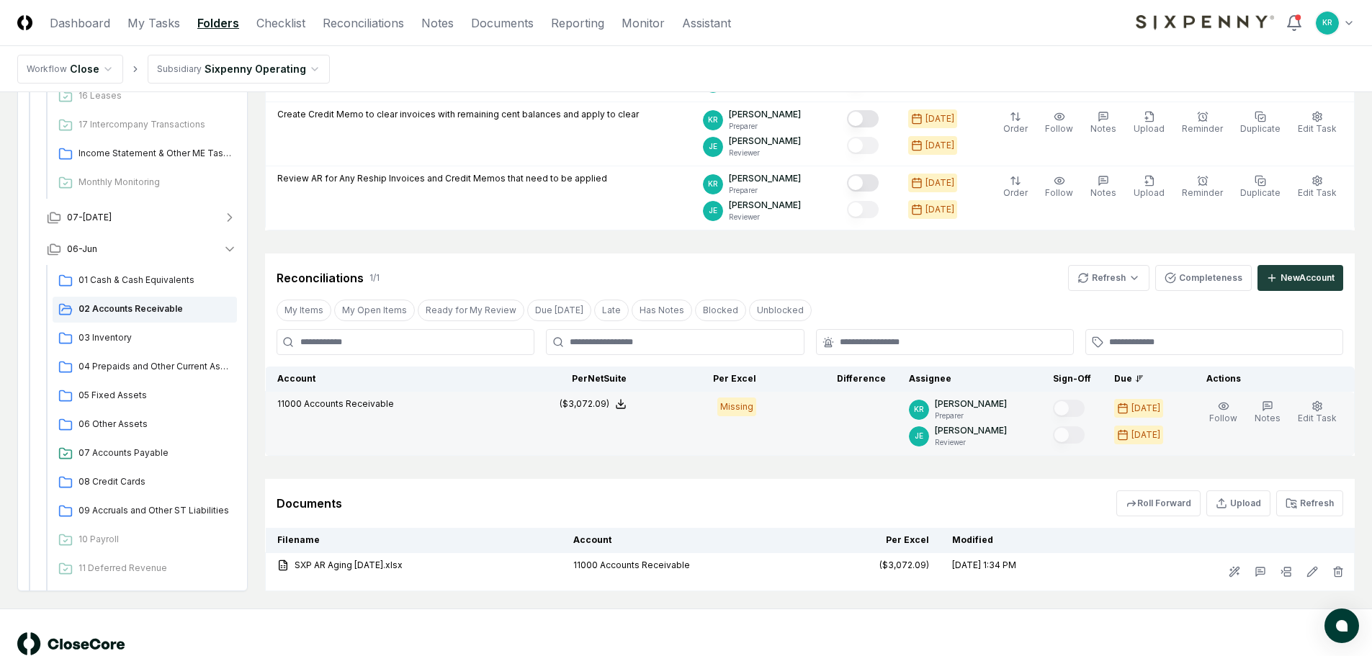
scroll to position [272, 0]
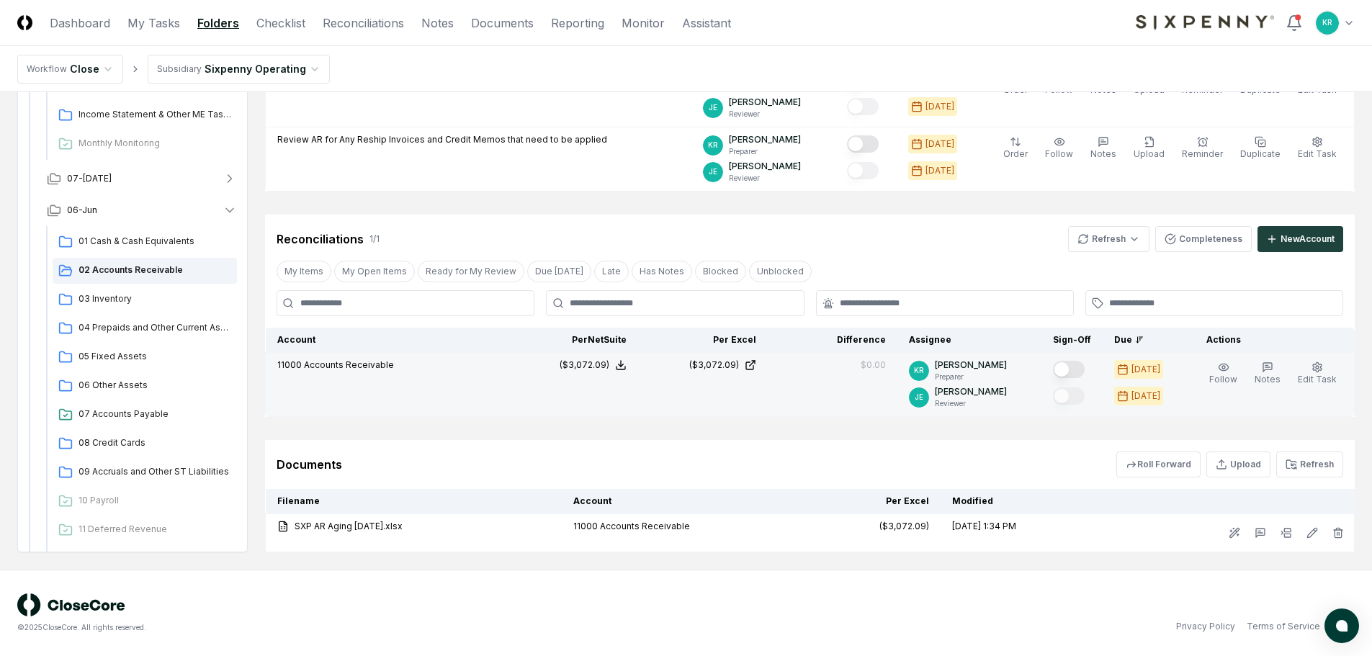
click at [1085, 372] on button "Mark complete" at bounding box center [1069, 369] width 32 height 17
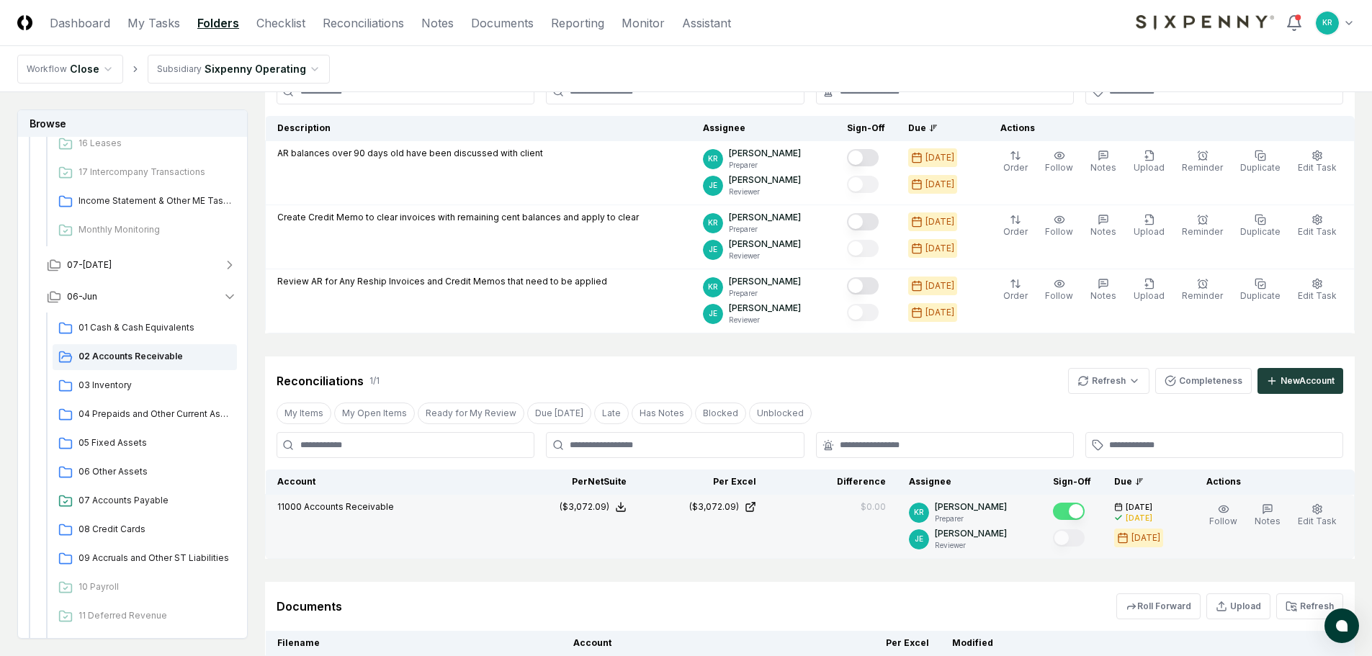
scroll to position [127, 0]
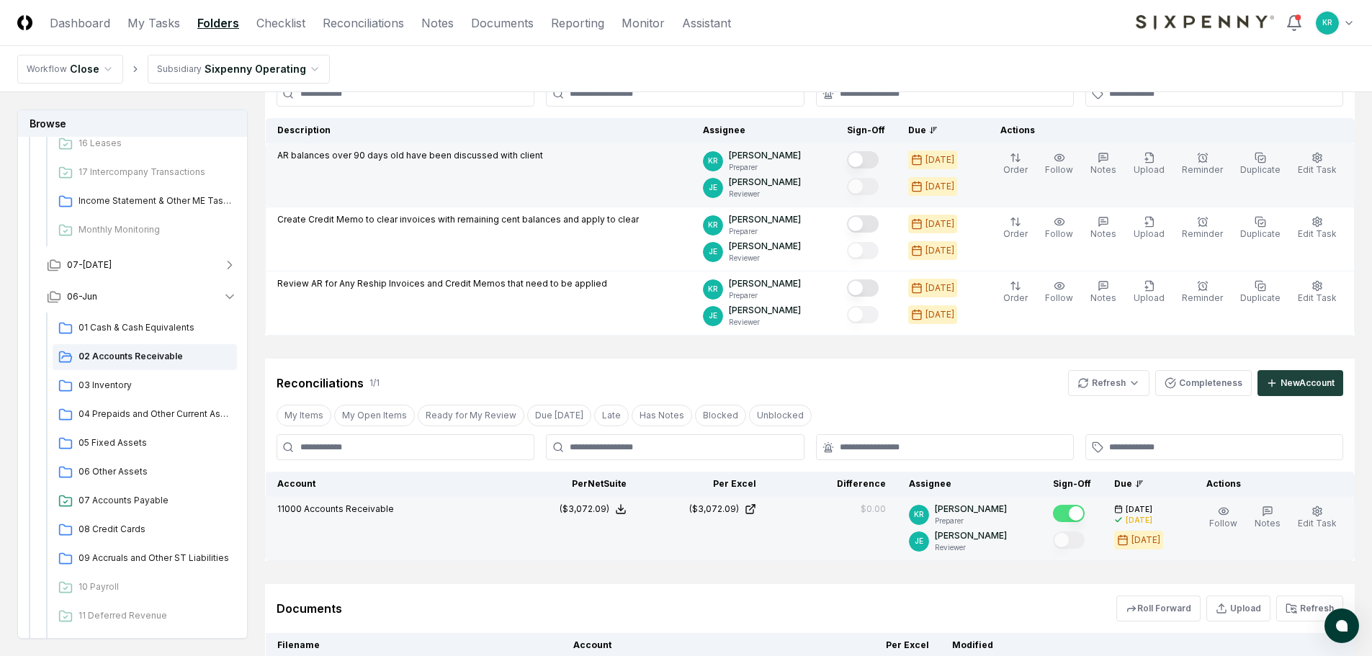
click at [879, 156] on button "Mark complete" at bounding box center [863, 159] width 32 height 17
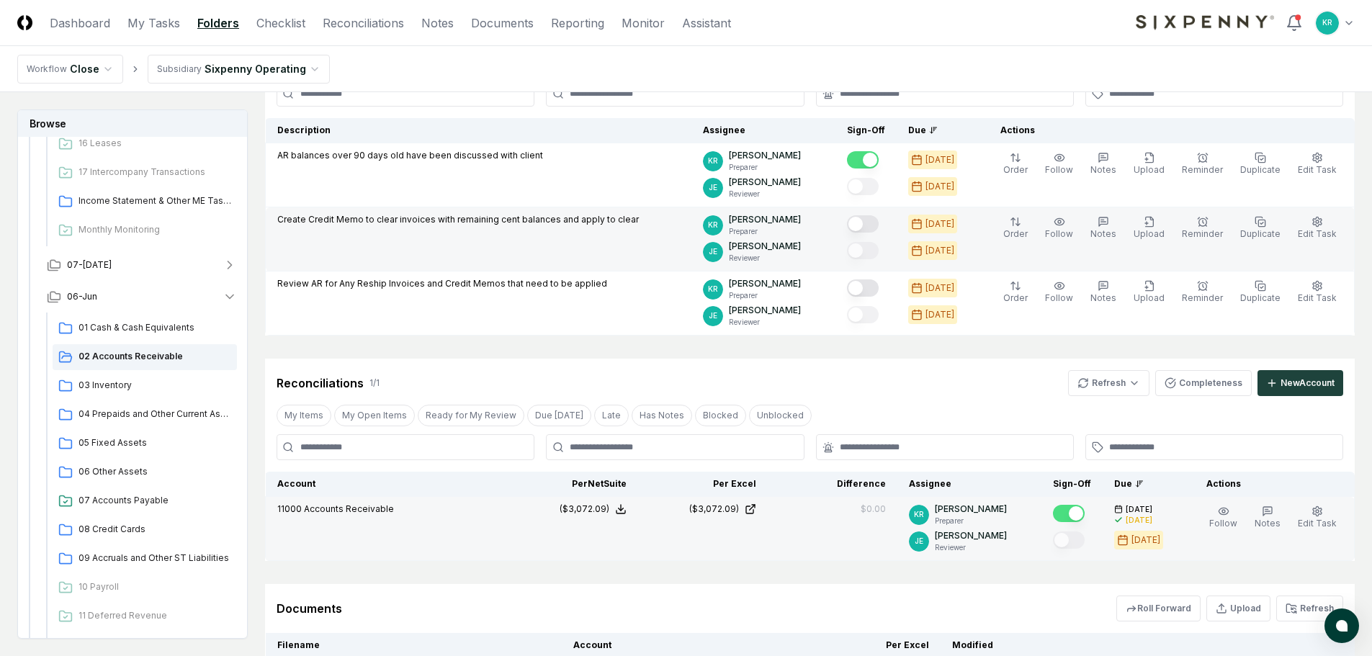
click at [879, 218] on button "Mark complete" at bounding box center [863, 223] width 32 height 17
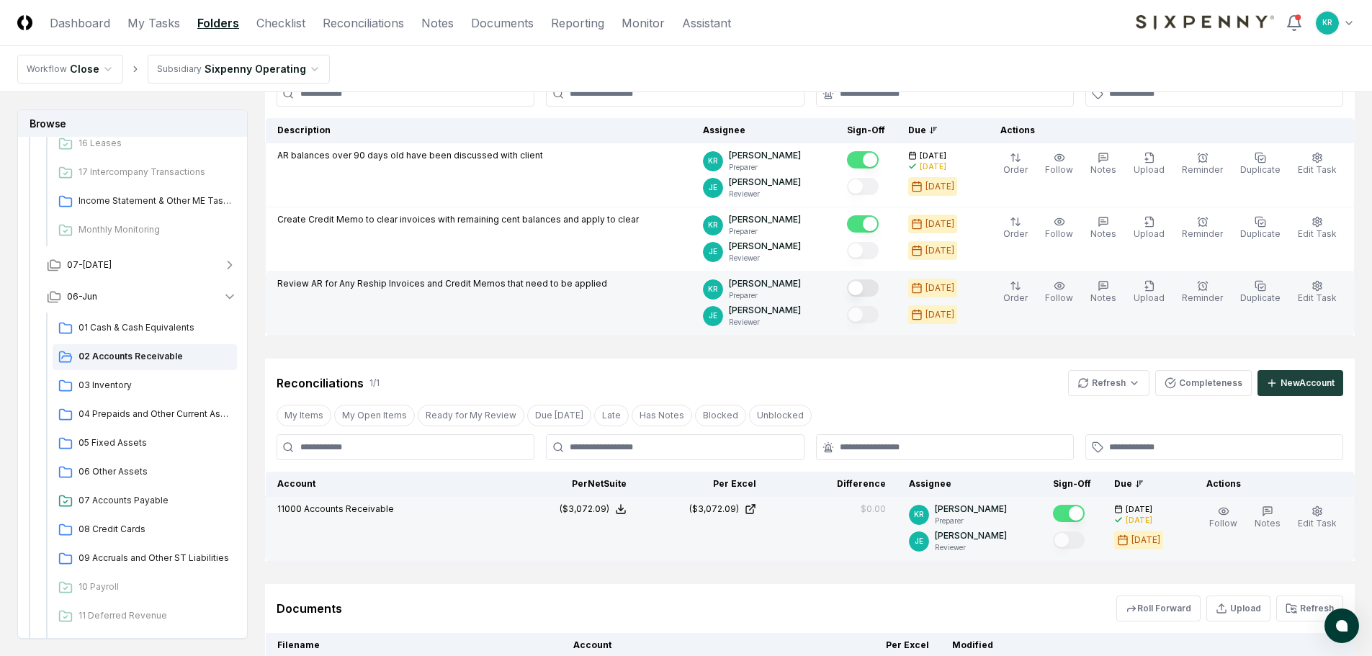
click at [879, 287] on button "Mark complete" at bounding box center [863, 287] width 32 height 17
click at [725, 377] on div "Reconciliations 1 / 1 Refresh Completeness New Account" at bounding box center [810, 383] width 1067 height 26
